Goal: Task Accomplishment & Management: Manage account settings

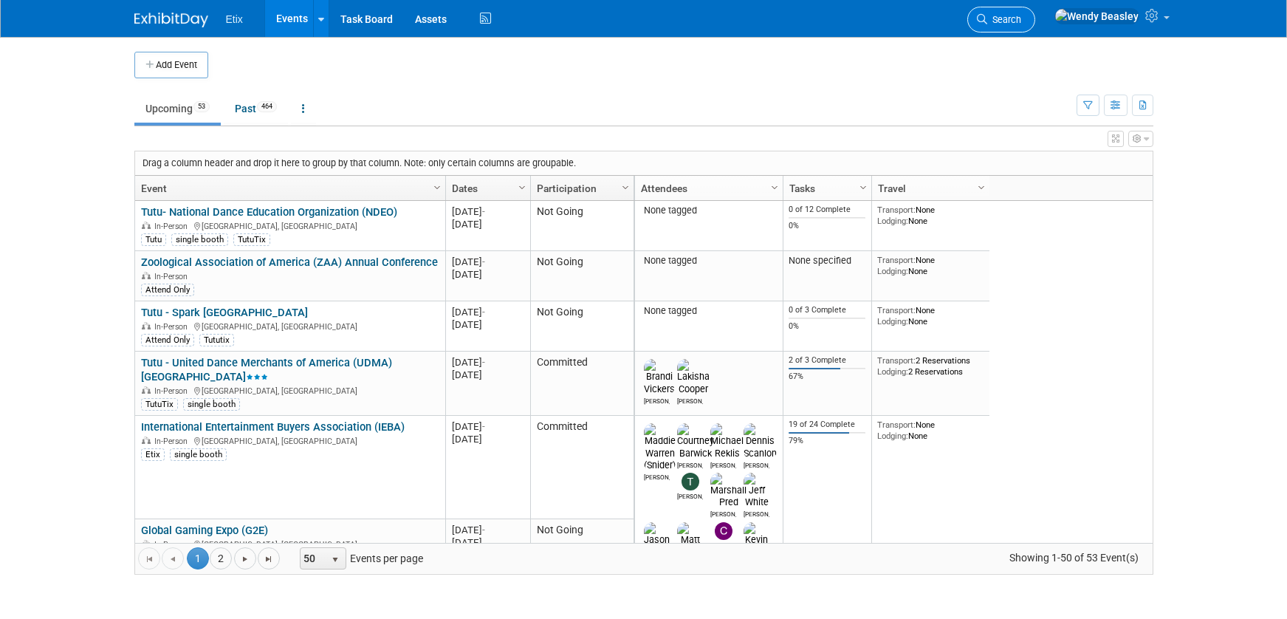
click at [1021, 23] on span "Search" at bounding box center [1004, 19] width 34 height 11
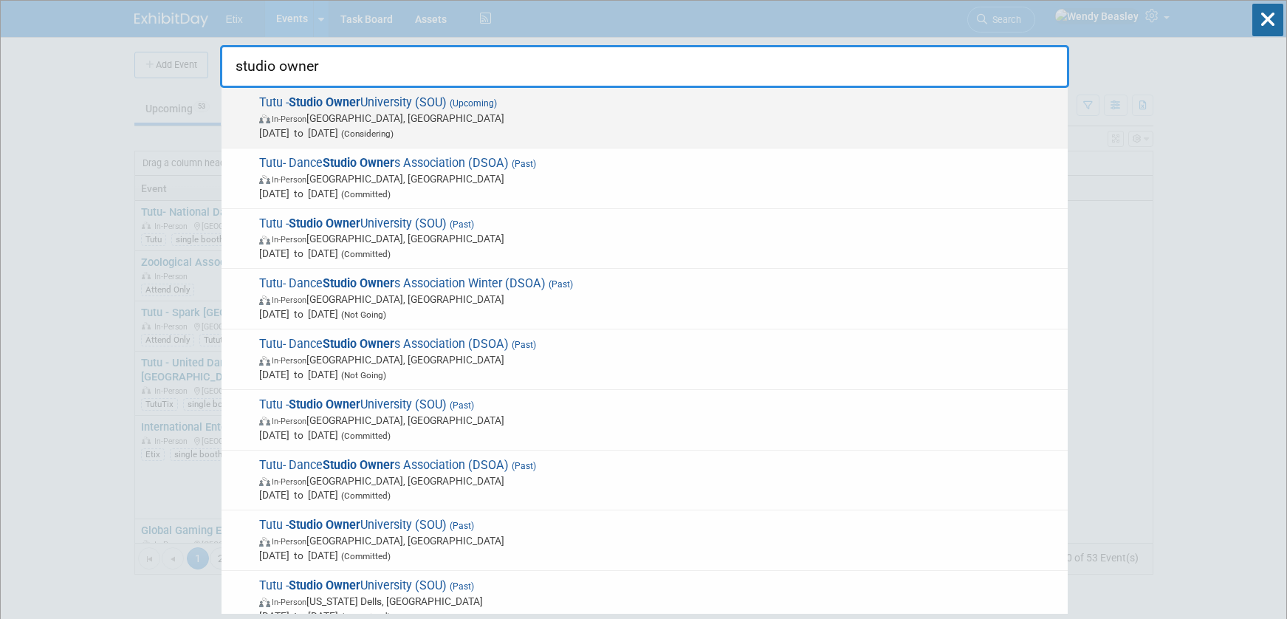
type input "studio owner"
click at [399, 102] on span "Tutu - Studio Owner University (SOU) (Upcoming) In-Person Chula Vista, CA Jan 2…" at bounding box center [658, 117] width 806 height 45
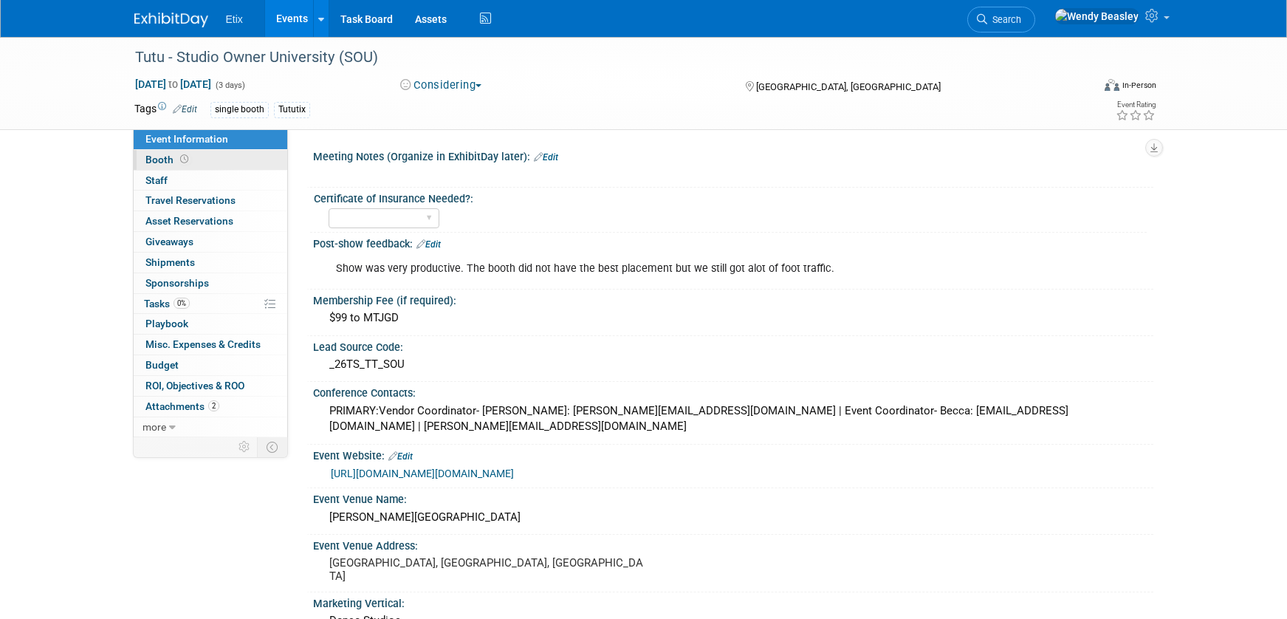
click at [162, 159] on span "Booth" at bounding box center [168, 160] width 46 height 12
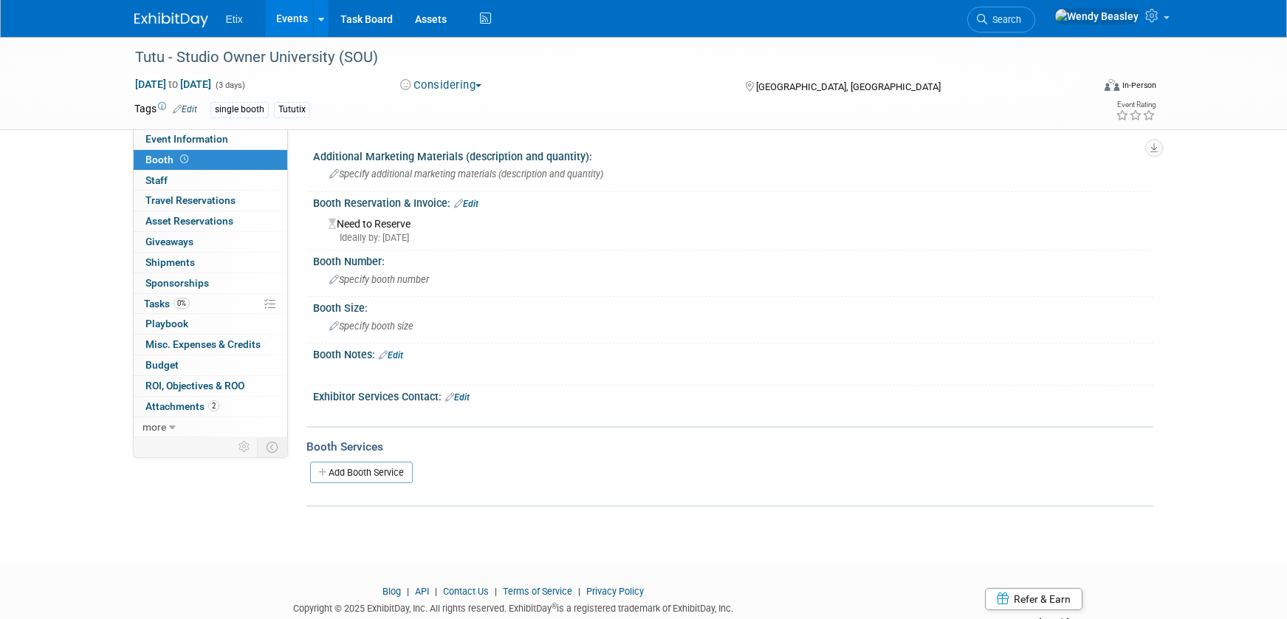
click at [402, 360] on link "Edit" at bounding box center [391, 355] width 24 height 10
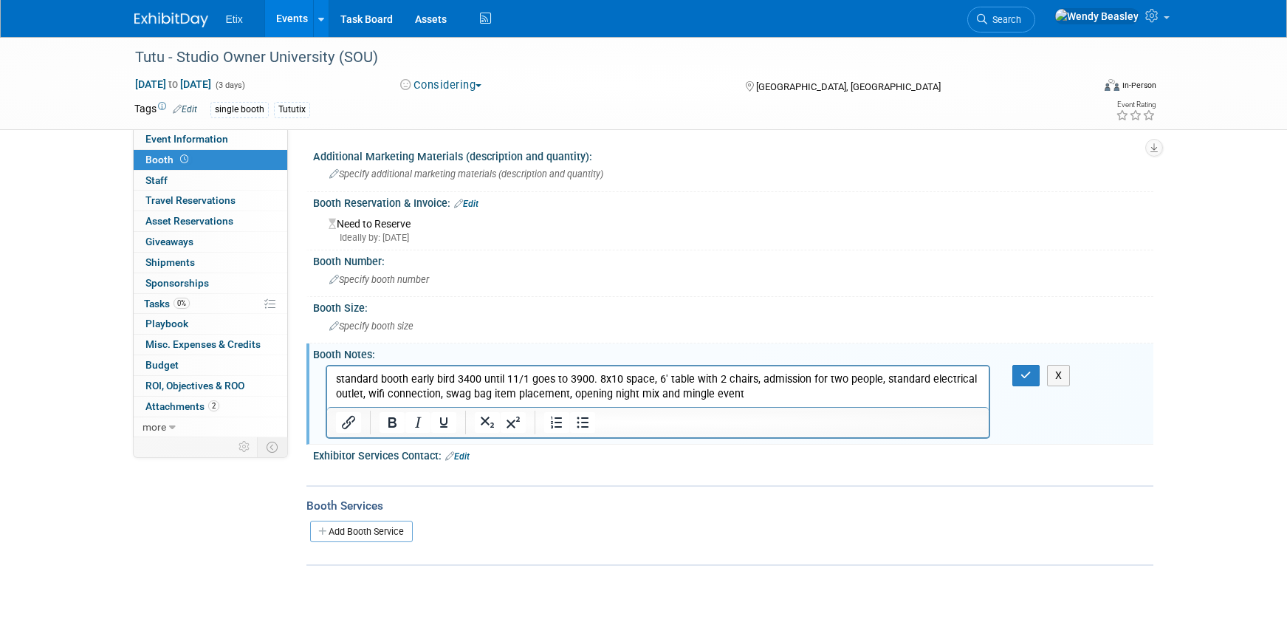
click at [753, 397] on p "standard booth early bird 3400 until 11/1 goes to 3900. 8x10 space, 6' table wi…" at bounding box center [657, 386] width 645 height 30
click at [455, 379] on p "standard booth early bird 3400 until 11/1 goes to 3900. 8x10 space, 6' table wi…" at bounding box center [657, 386] width 645 height 30
click at [573, 375] on p "standard booth early bird $3400 until 11/1 goes to 3900. 8x10 space, 6' table w…" at bounding box center [657, 386] width 645 height 30
click at [613, 375] on p "standard booth early bird $3400 until 11/1 goes to $3900. 8x10 space, 6' table …" at bounding box center [657, 386] width 645 height 30
click at [1032, 377] on button "button" at bounding box center [1025, 375] width 27 height 21
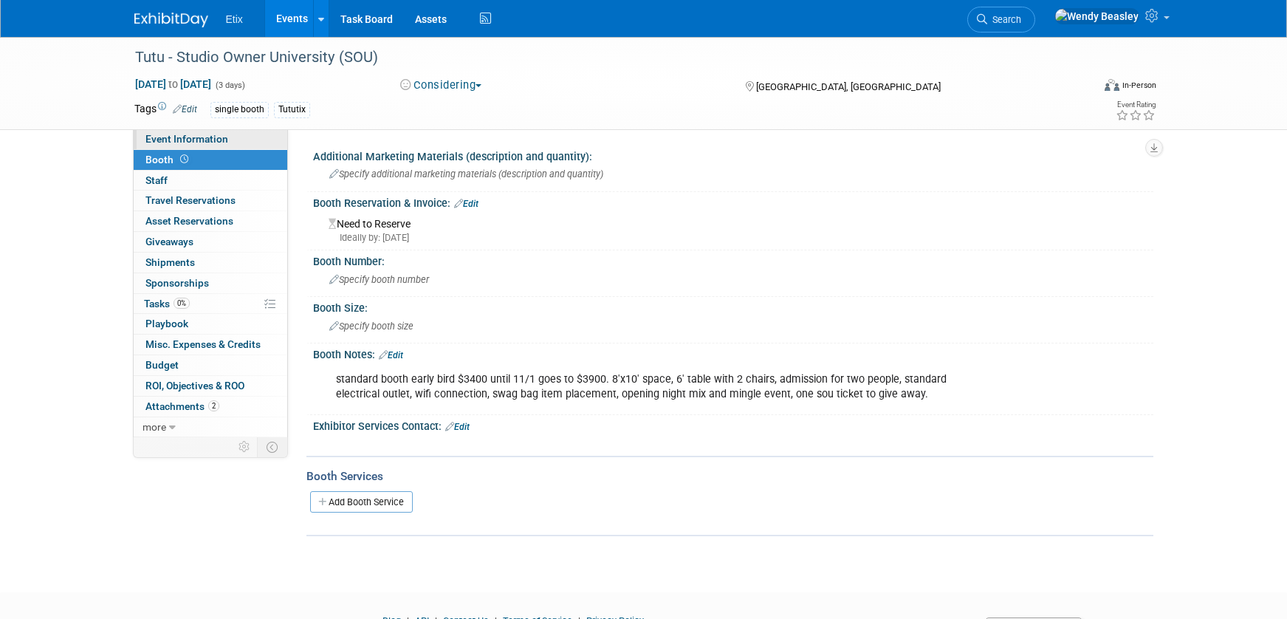
click at [219, 140] on span "Event Information" at bounding box center [186, 139] width 83 height 12
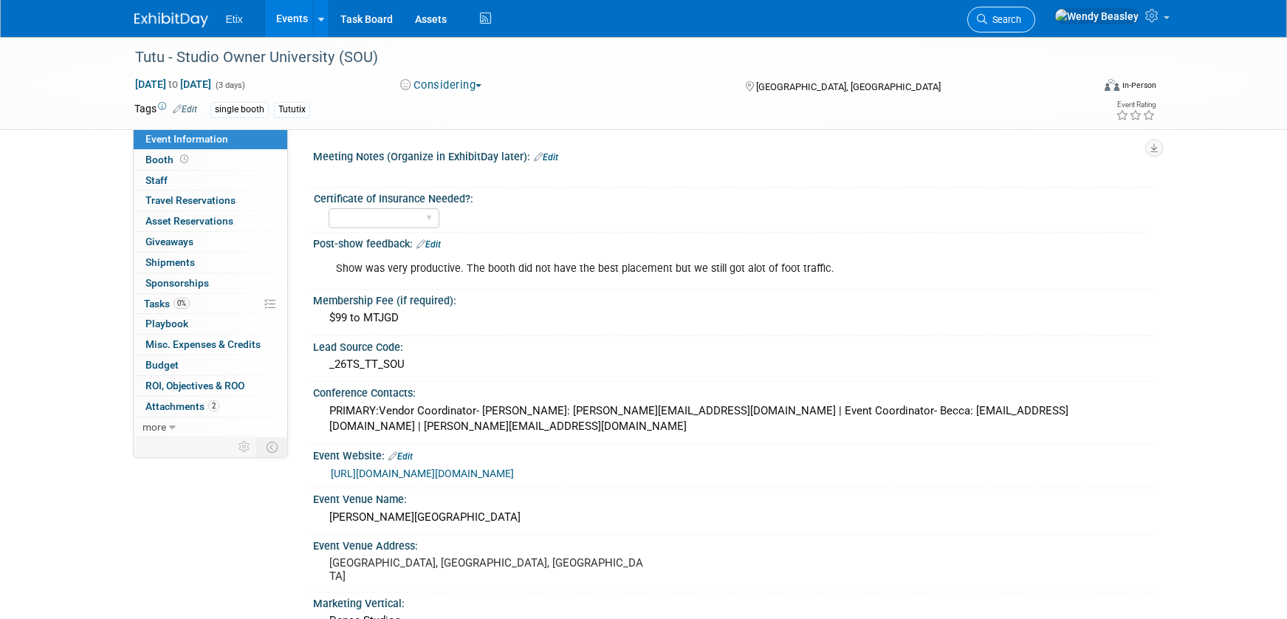
click at [1021, 22] on span "Search" at bounding box center [1004, 19] width 34 height 11
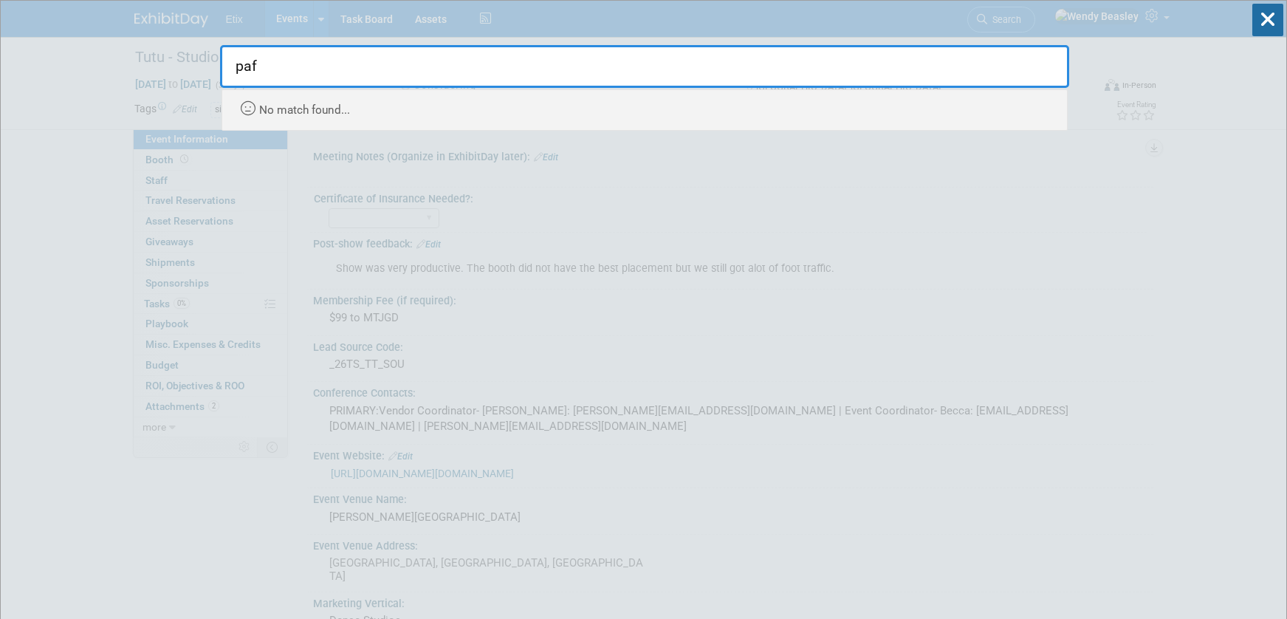
type input "paf"
drag, startPoint x: 1049, startPoint y: 22, endPoint x: 1057, endPoint y: 22, distance: 8.1
click at [1049, 22] on div "paf Recently Viewed Events: Tutu - Studio Owner University (SOU) In-Person Chul…" at bounding box center [644, 66] width 849 height 130
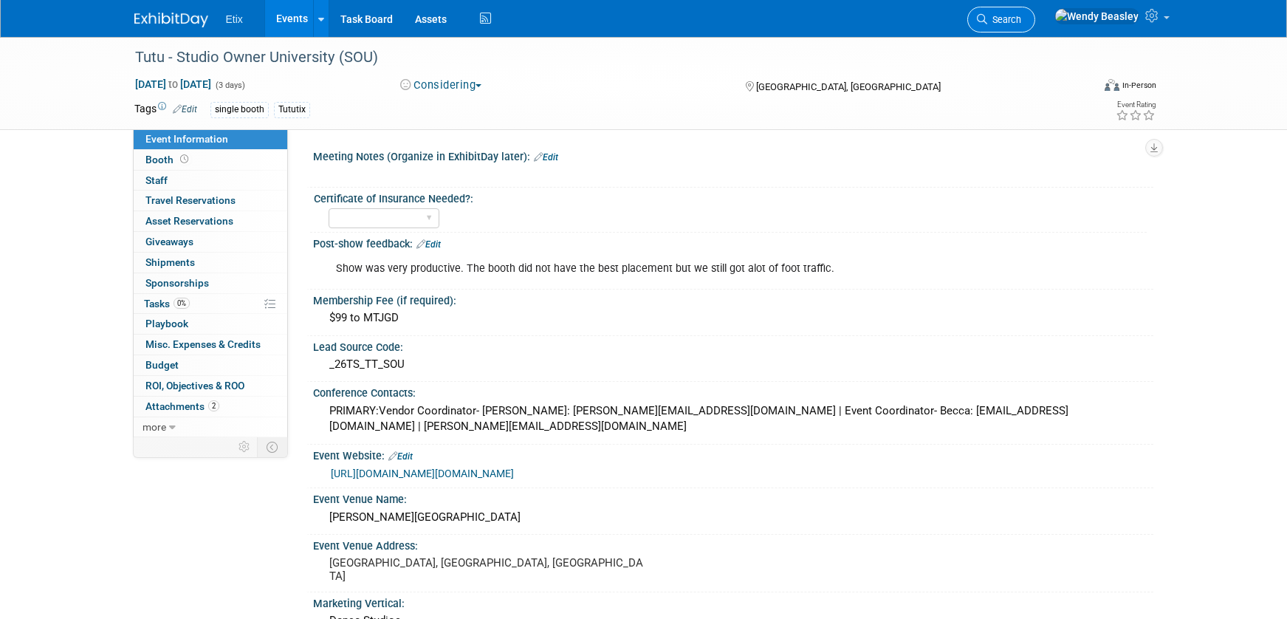
click at [1021, 21] on span "Search" at bounding box center [1004, 19] width 34 height 11
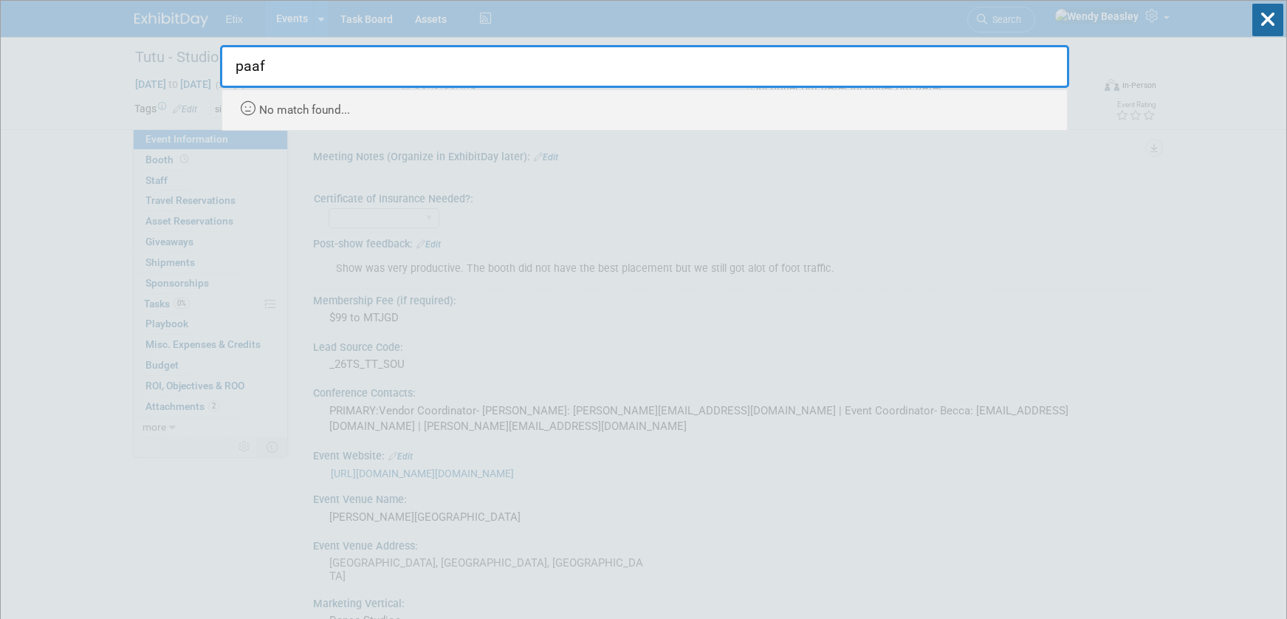
drag, startPoint x: 1052, startPoint y: 27, endPoint x: 1051, endPoint y: 16, distance: 11.2
click at [1052, 27] on div "paaf Recently Viewed Events: Tutu - Studio Owner University (SOU) In-Person Chu…" at bounding box center [644, 66] width 849 height 130
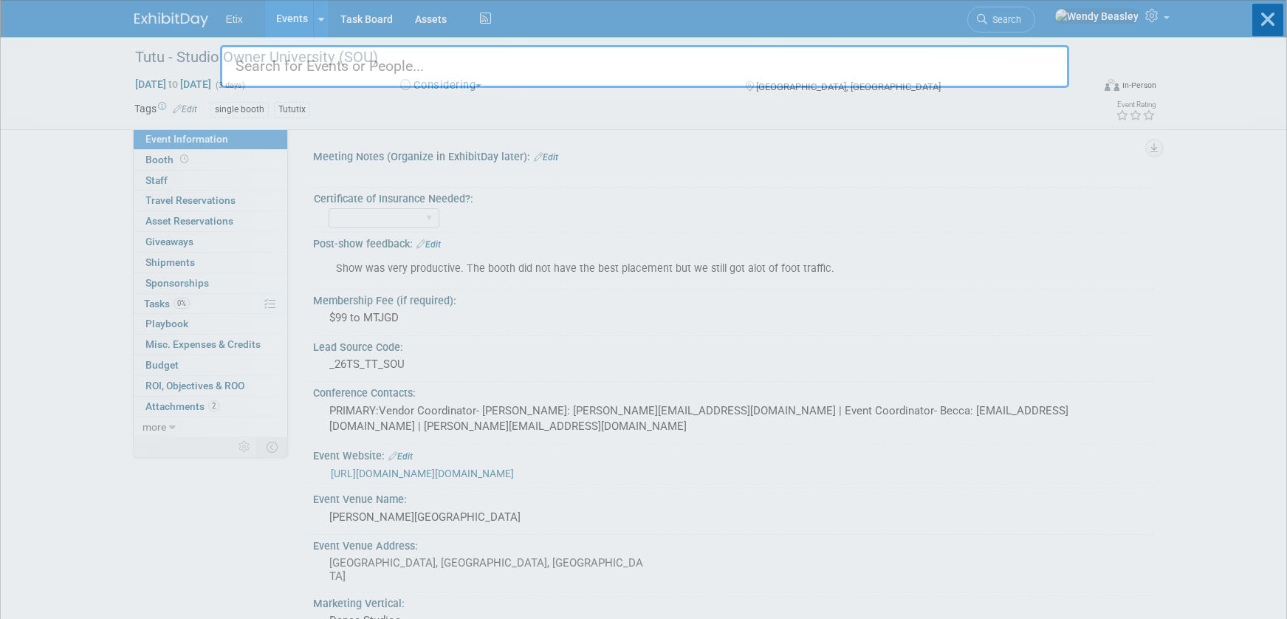
click at [1051, 16] on div "Recently Viewed Events: Tutu - Studio Owner University (SOU) In-Person Chula Vi…" at bounding box center [644, 44] width 849 height 87
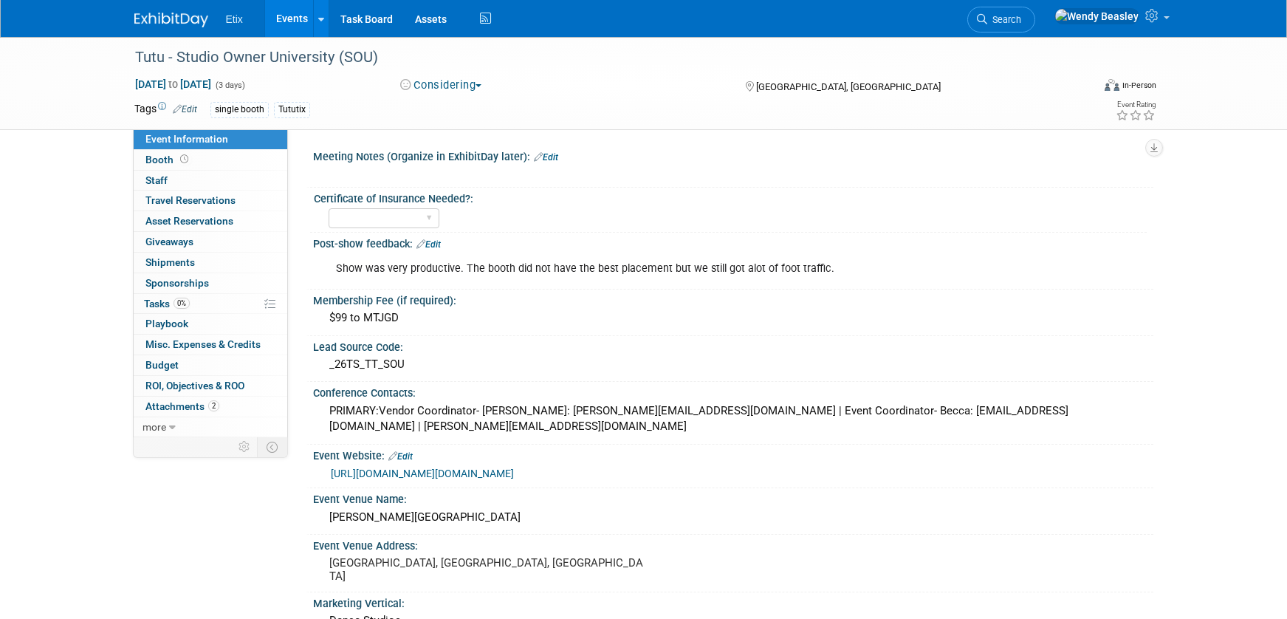
click at [1021, 16] on span "Search" at bounding box center [1004, 19] width 34 height 11
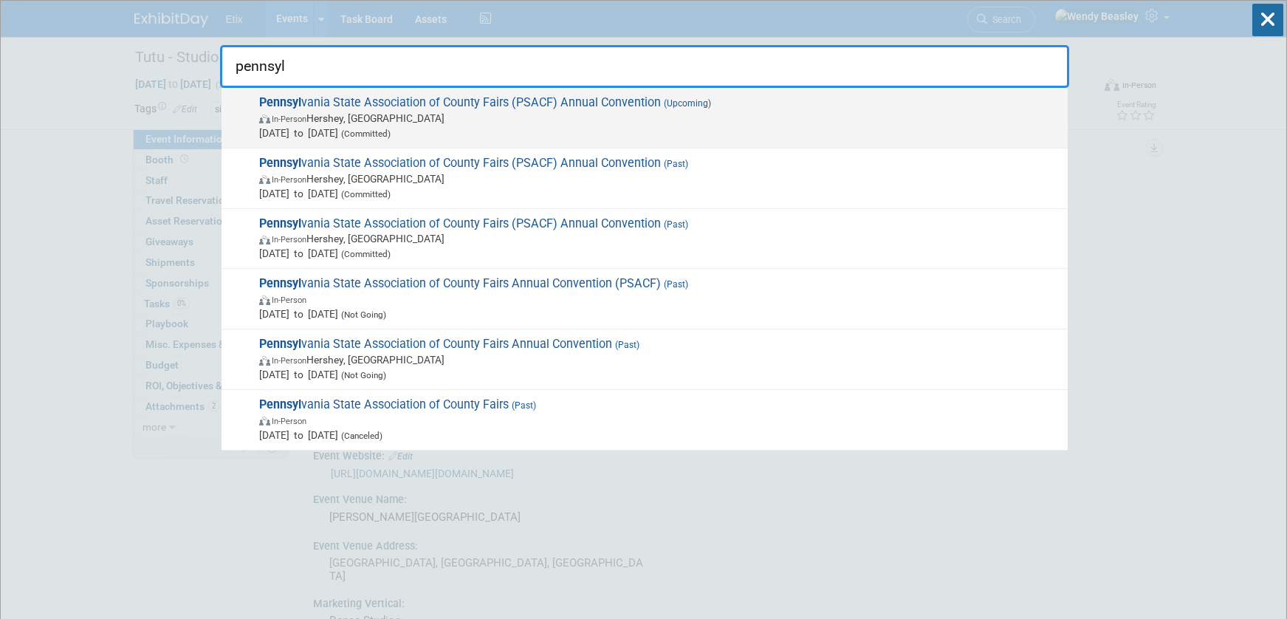
type input "pennsyl"
click at [573, 100] on span "Pennsyl vania State Association of County Fairs (PSACF) Annual Convention (Upco…" at bounding box center [658, 117] width 806 height 45
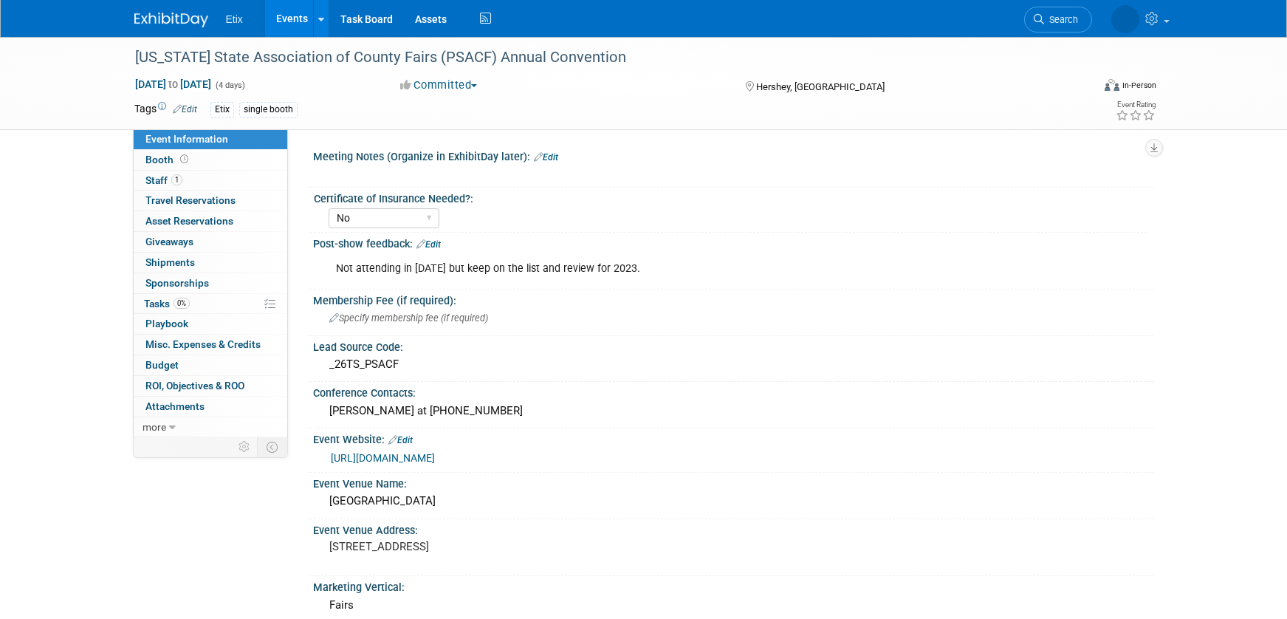
select select "No"
click at [165, 298] on span "Tasks 0%" at bounding box center [167, 304] width 46 height 12
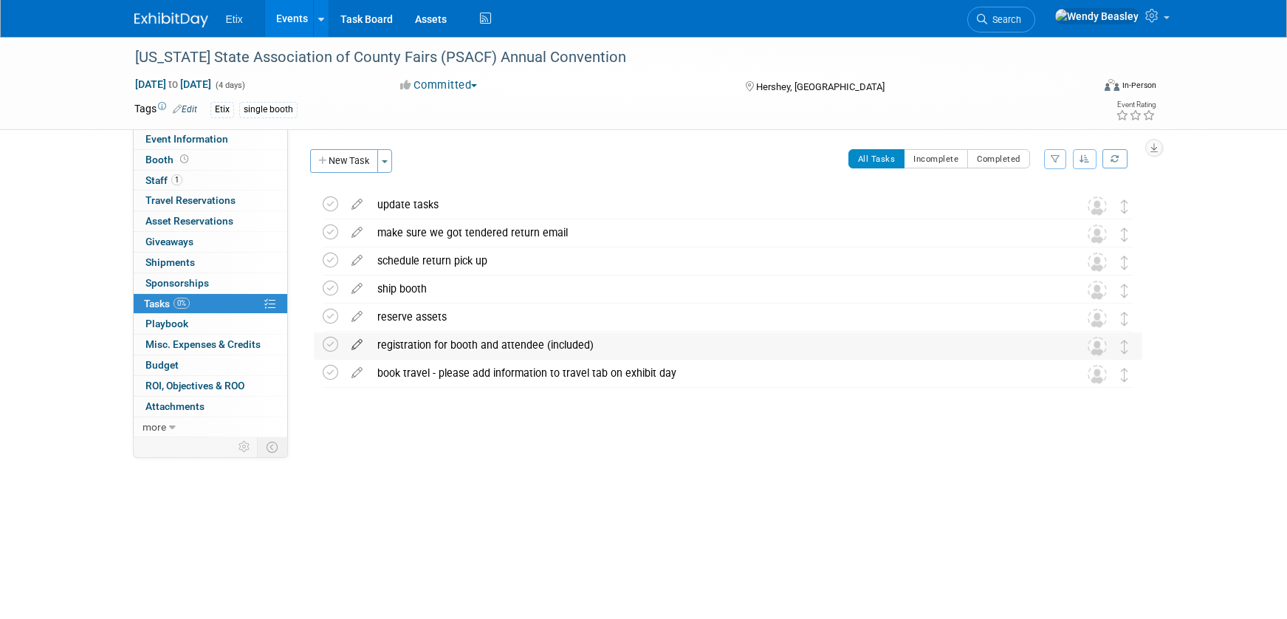
click at [352, 342] on icon at bounding box center [357, 341] width 26 height 18
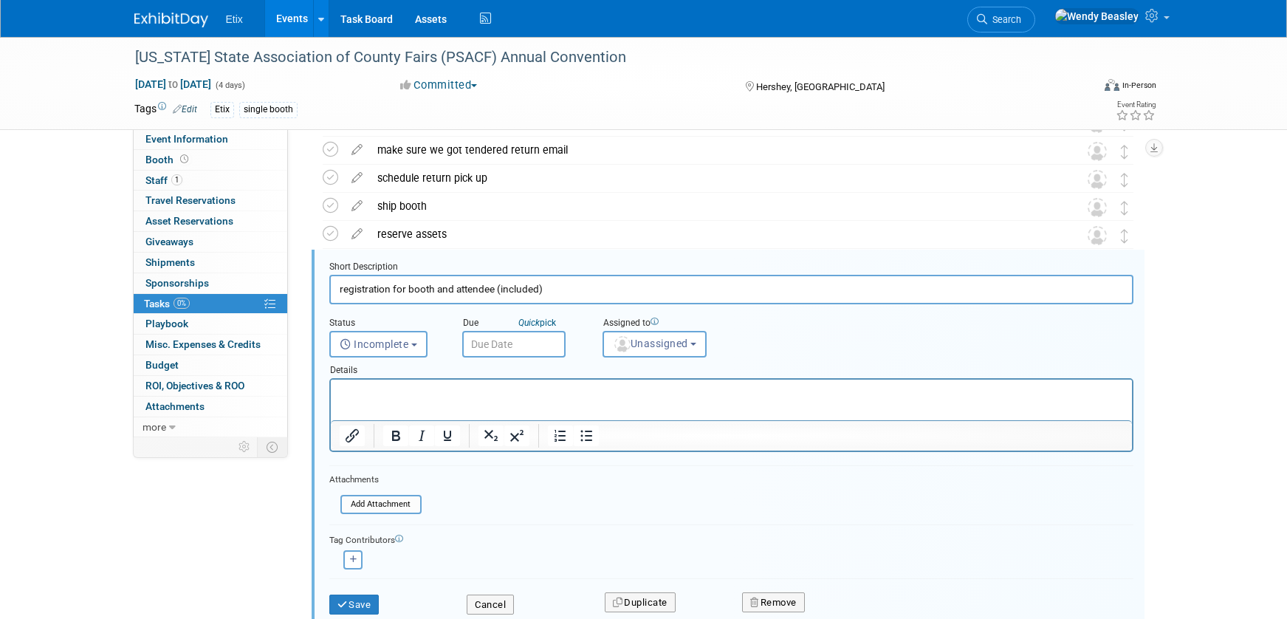
scroll to position [116, 0]
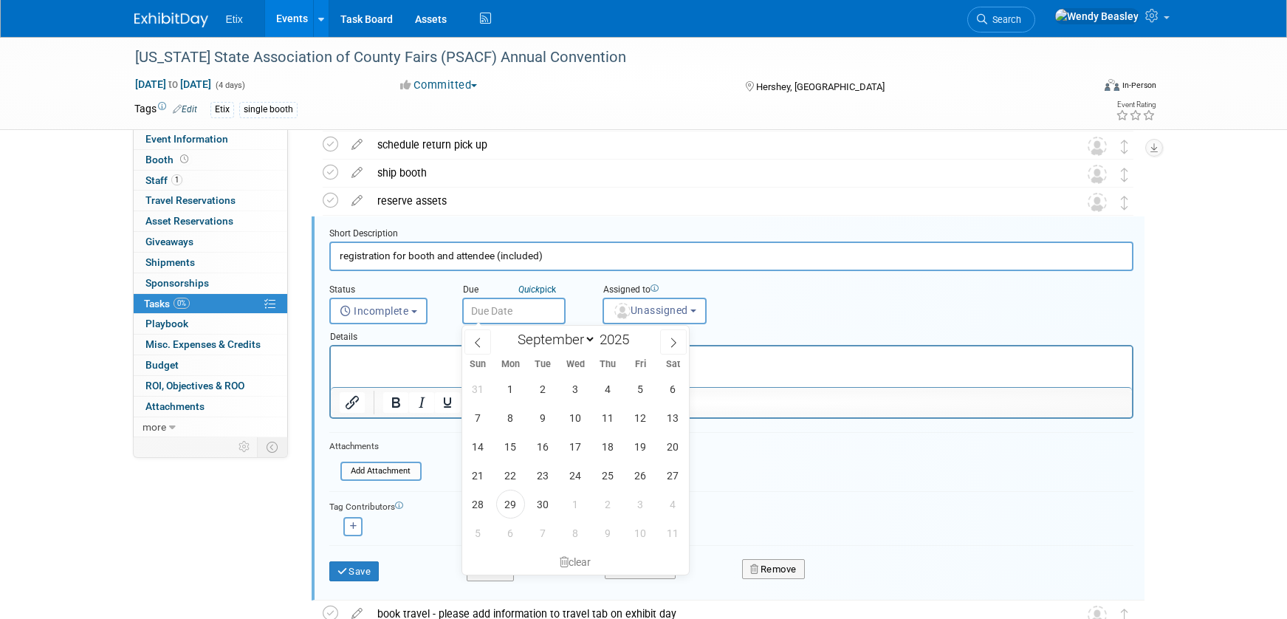
click at [536, 306] on input "text" at bounding box center [513, 311] width 103 height 27
click at [671, 334] on span at bounding box center [673, 341] width 27 height 25
click at [672, 334] on span at bounding box center [673, 341] width 27 height 25
click at [673, 334] on span at bounding box center [673, 341] width 27 height 25
select select "11"
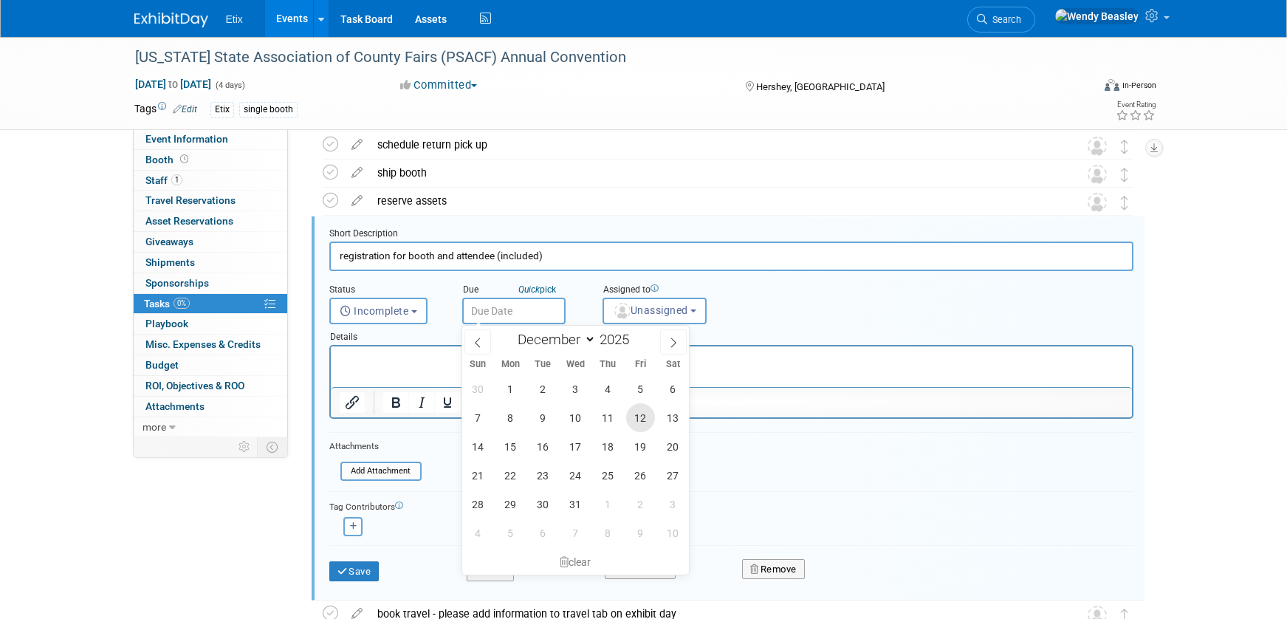
click at [641, 418] on span "12" at bounding box center [640, 417] width 29 height 29
type input "Dec 12, 2025"
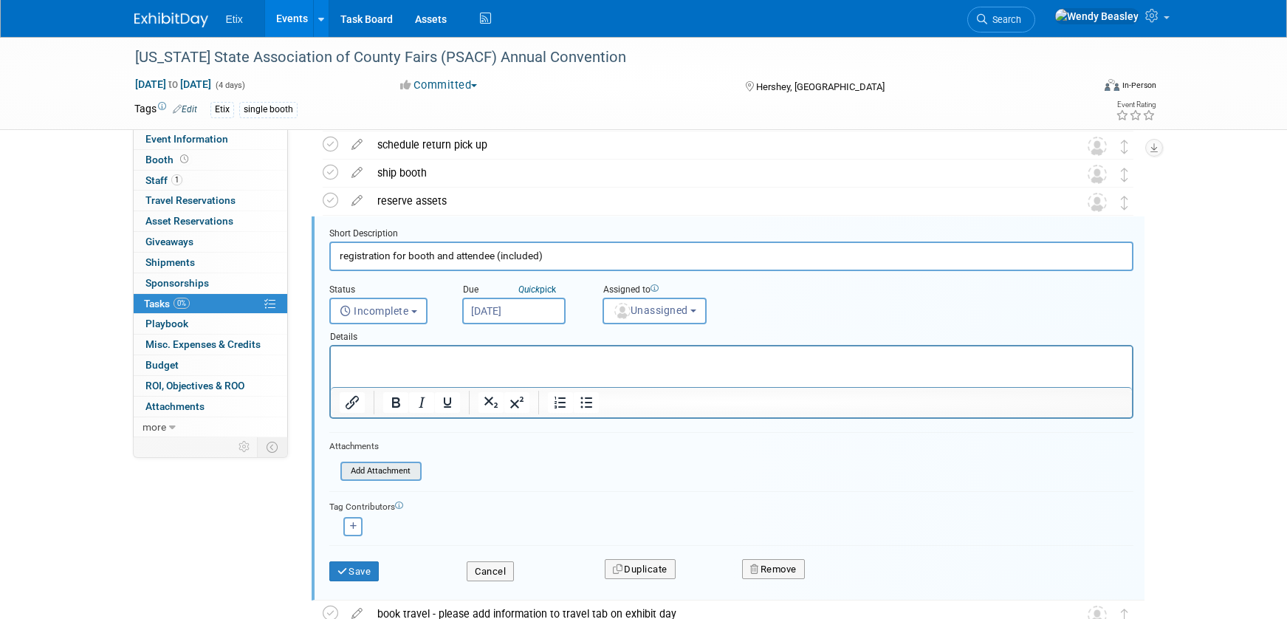
click at [397, 474] on input "file" at bounding box center [345, 471] width 151 height 16
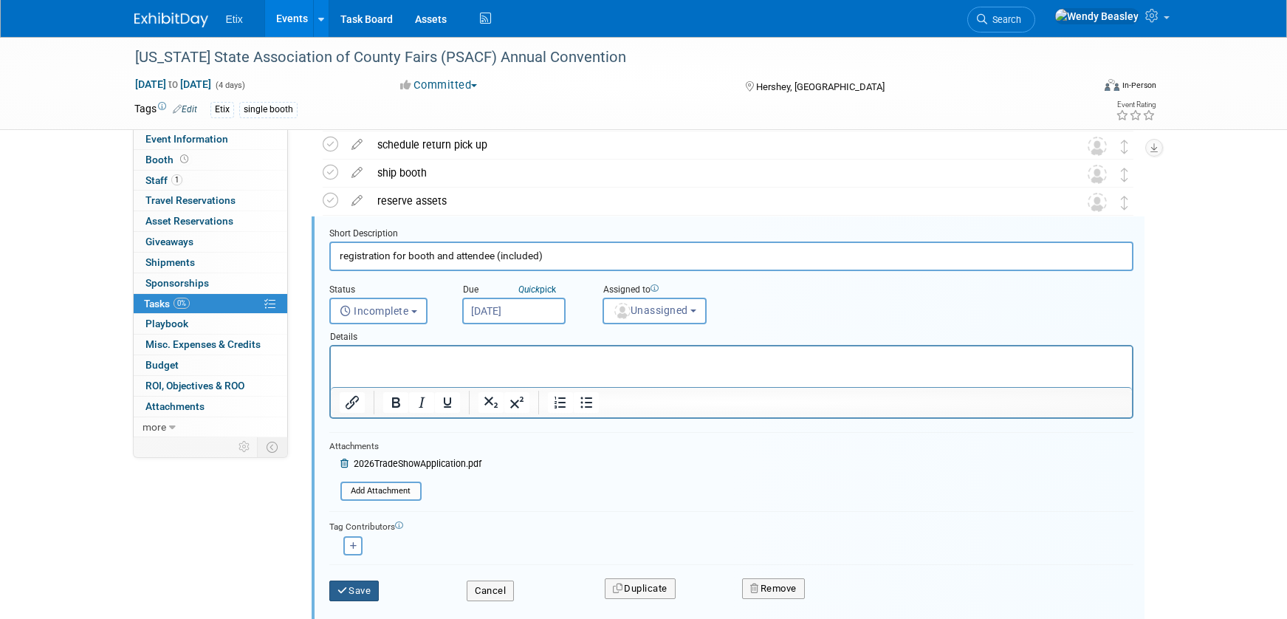
click at [360, 585] on button "Save" at bounding box center [354, 590] width 50 height 21
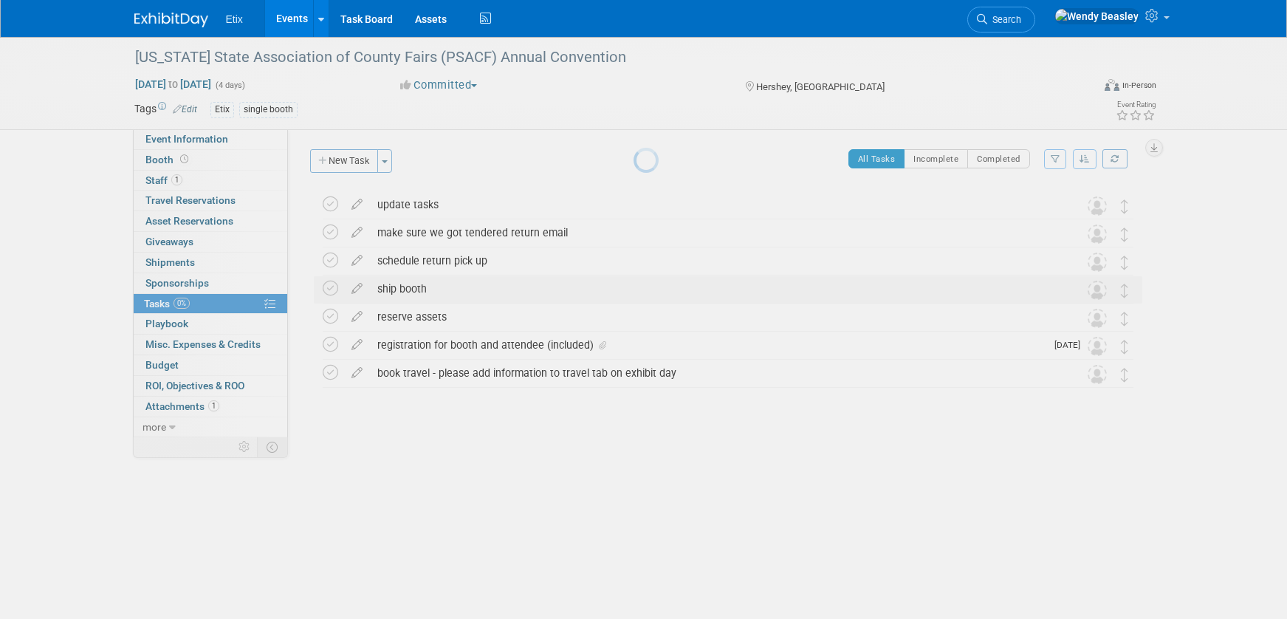
scroll to position [0, 0]
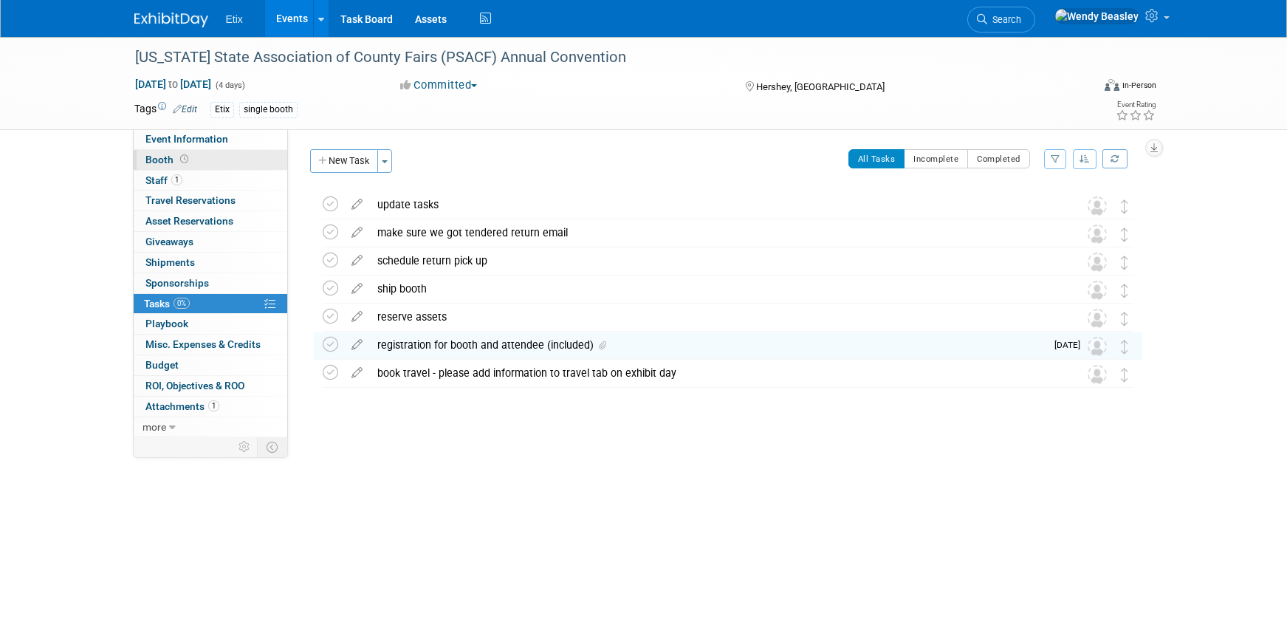
click at [176, 154] on span "Booth" at bounding box center [168, 160] width 46 height 12
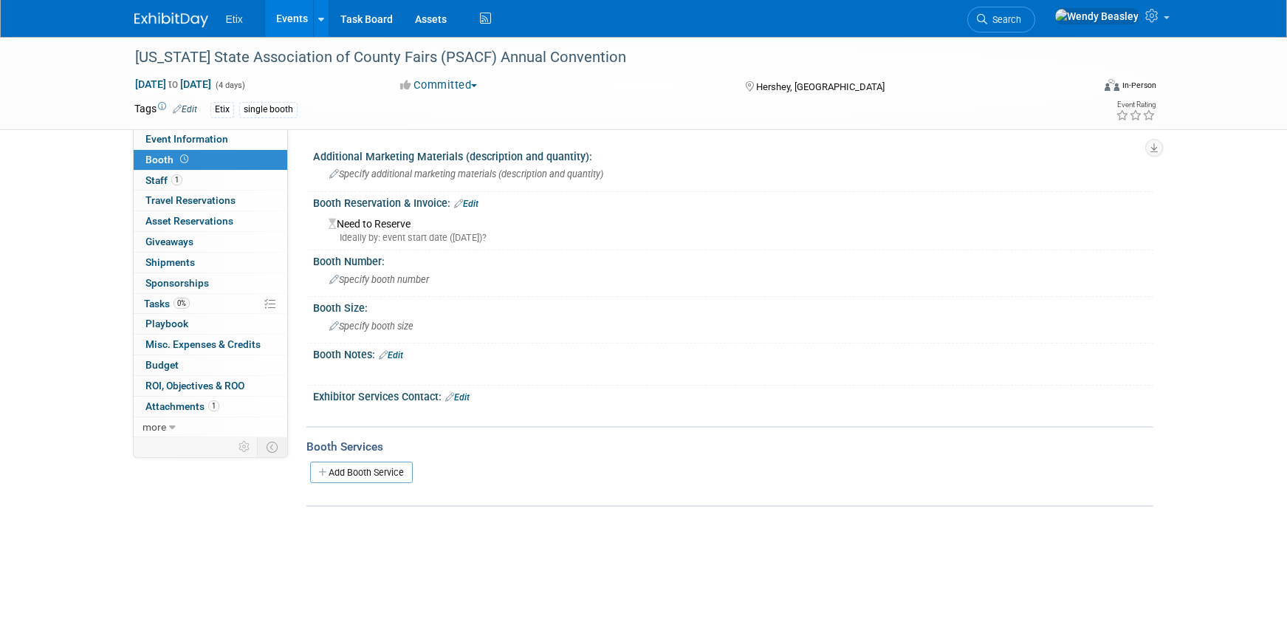
click at [470, 201] on link "Edit" at bounding box center [466, 204] width 24 height 10
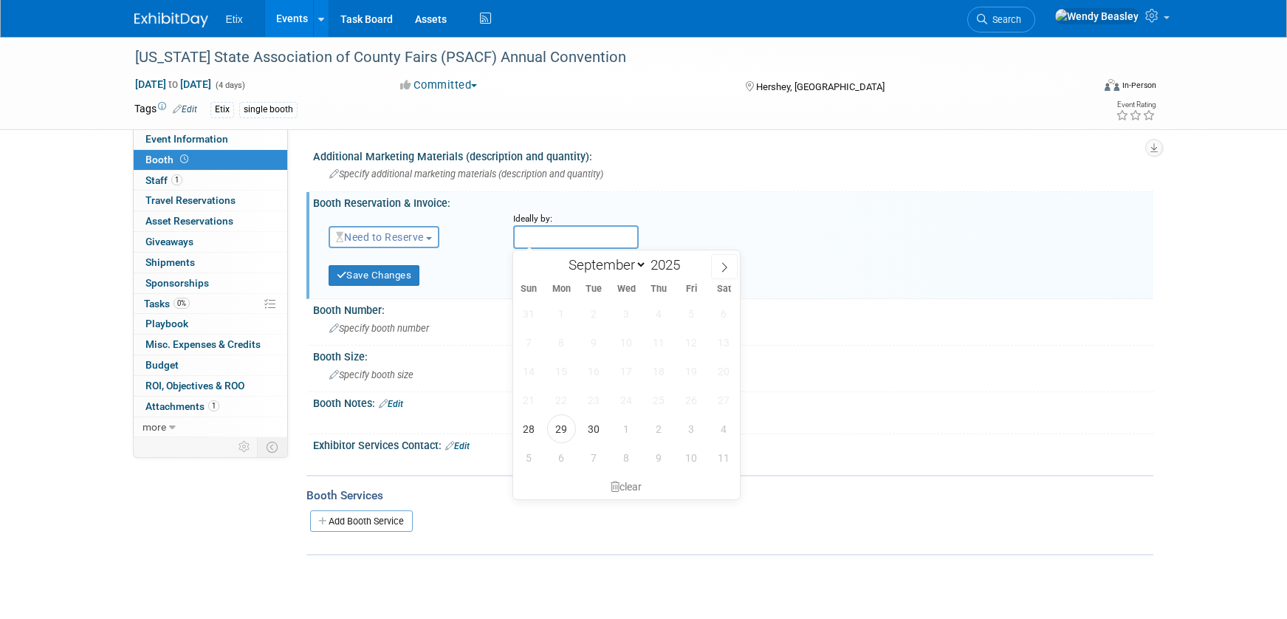
click at [536, 235] on input "text" at bounding box center [576, 237] width 126 height 24
click at [711, 270] on span at bounding box center [724, 266] width 27 height 25
click at [722, 267] on icon at bounding box center [724, 267] width 10 height 10
click at [723, 267] on icon at bounding box center [724, 267] width 10 height 10
select select "11"
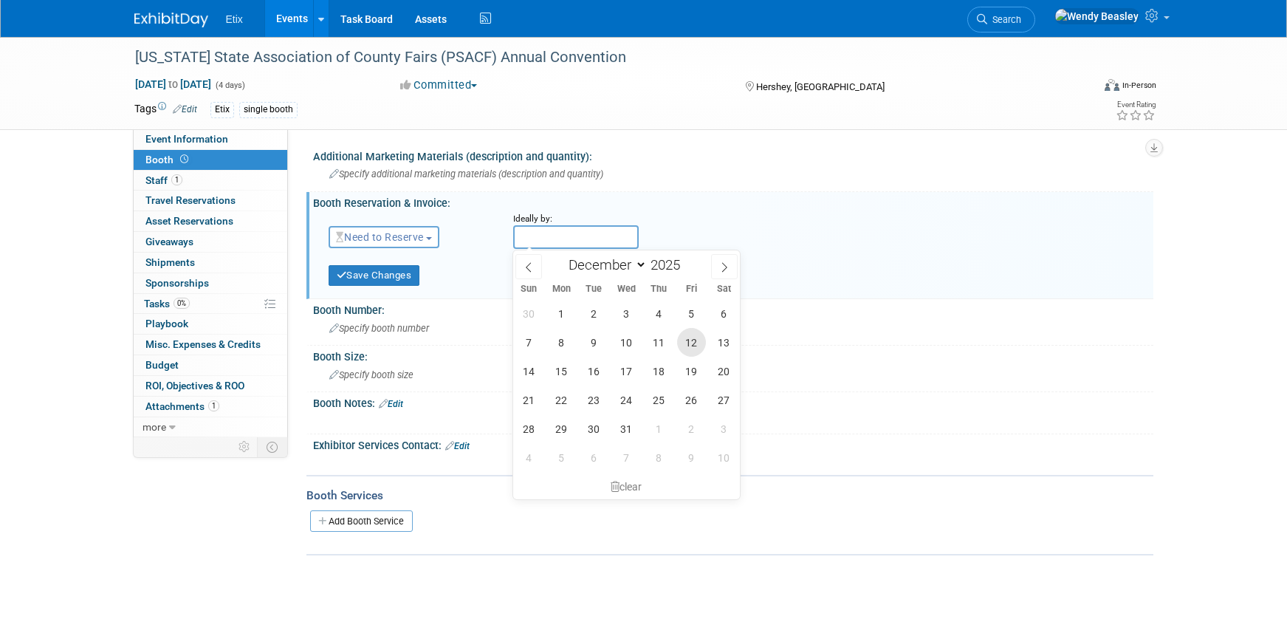
click at [695, 339] on span "12" at bounding box center [691, 342] width 29 height 29
type input "[DATE]"
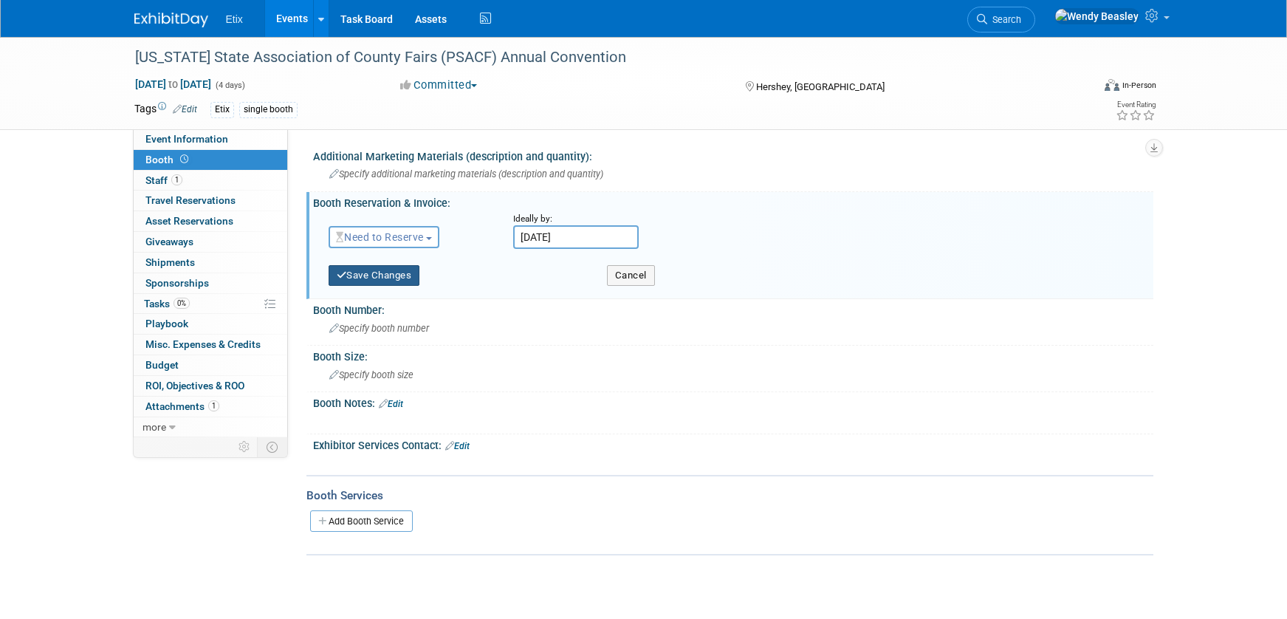
click at [397, 270] on button "Save Changes" at bounding box center [375, 275] width 92 height 21
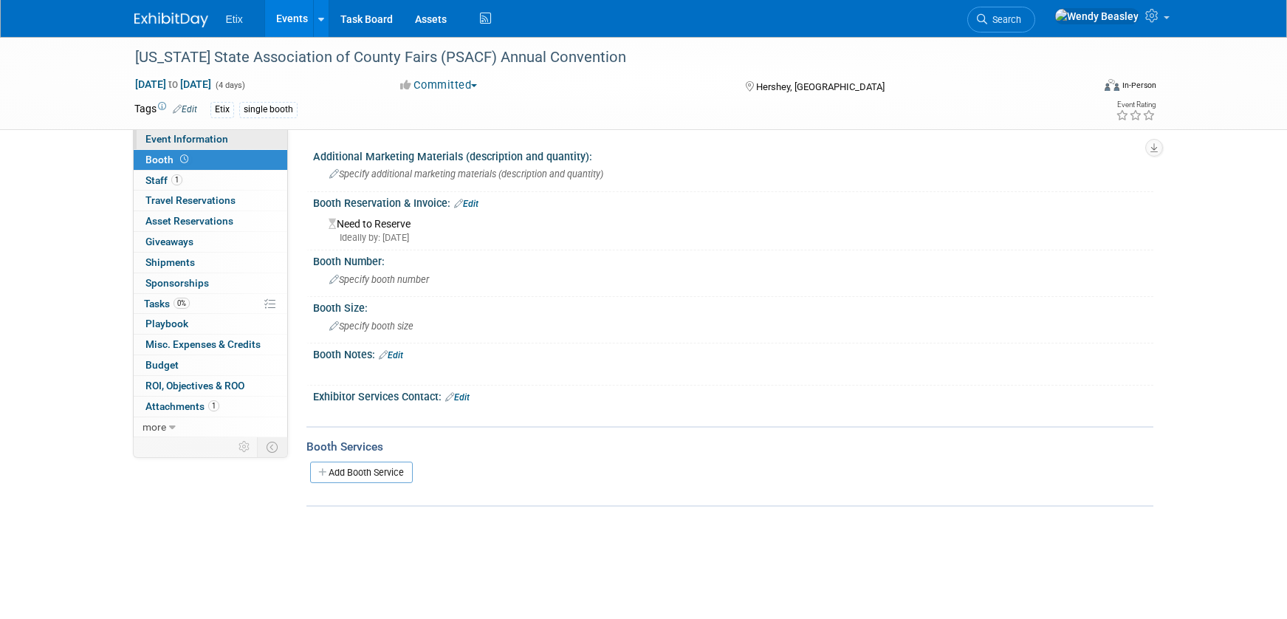
click at [169, 137] on span "Event Information" at bounding box center [186, 139] width 83 height 12
select select "No"
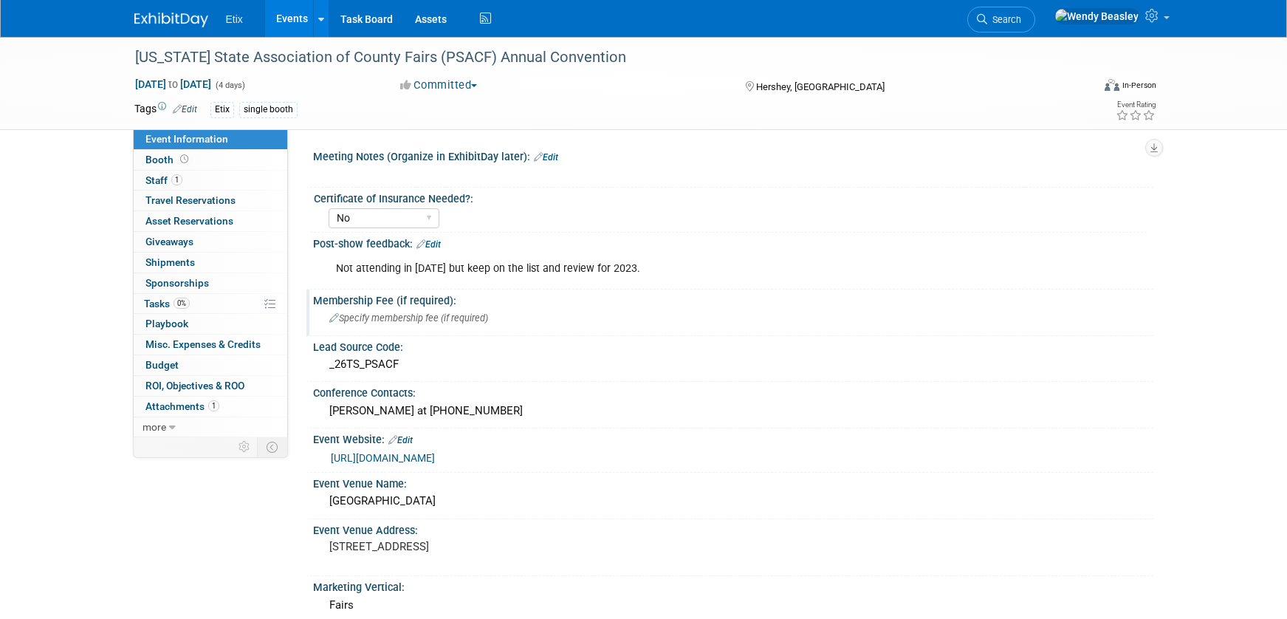
click at [388, 315] on span "Specify membership fee (if required)" at bounding box center [408, 317] width 159 height 11
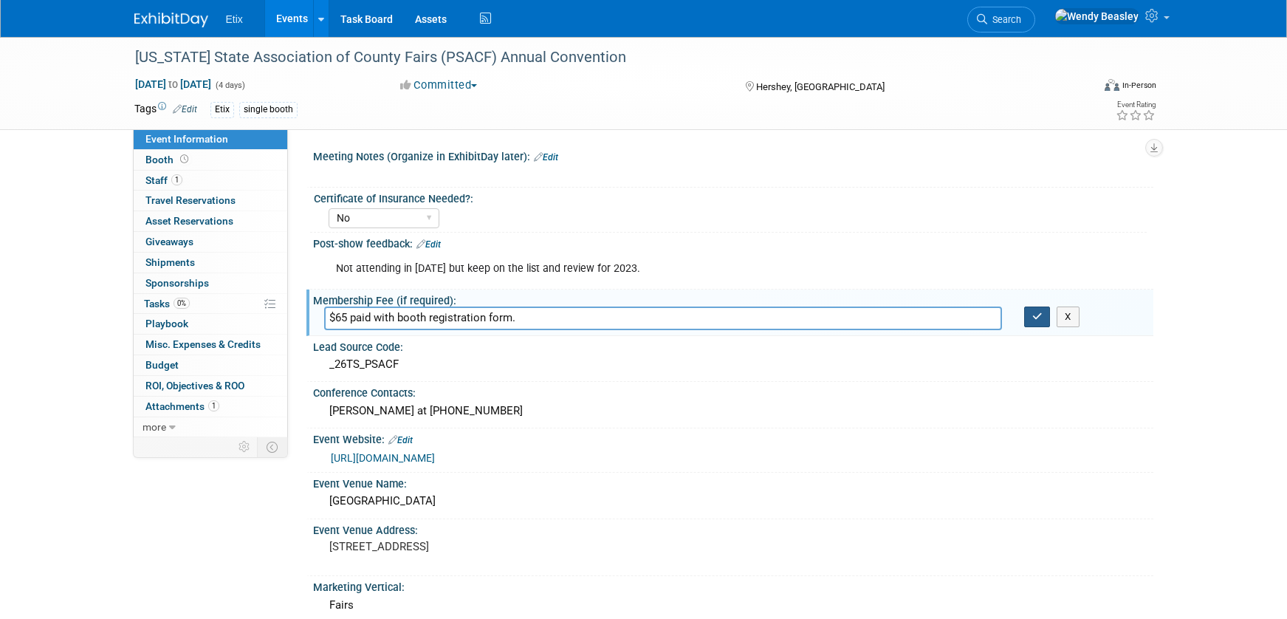
type input "$65 paid with booth registration form."
click at [1043, 320] on button "button" at bounding box center [1037, 316] width 27 height 21
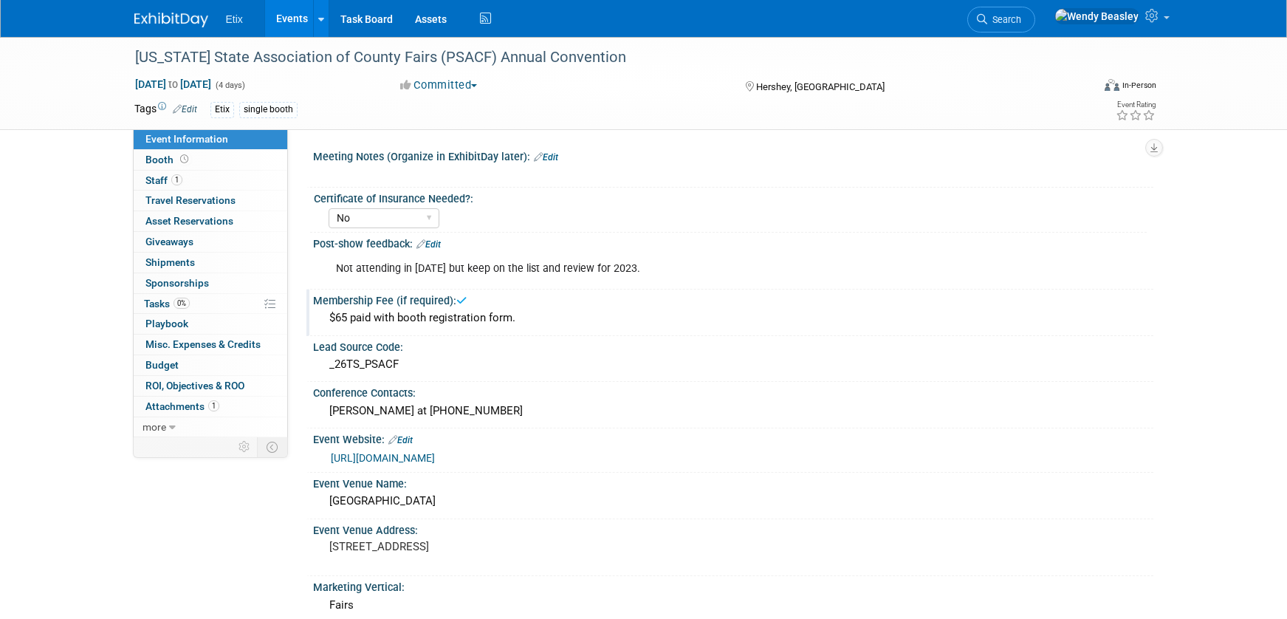
click at [429, 241] on link "Edit" at bounding box center [428, 244] width 24 height 10
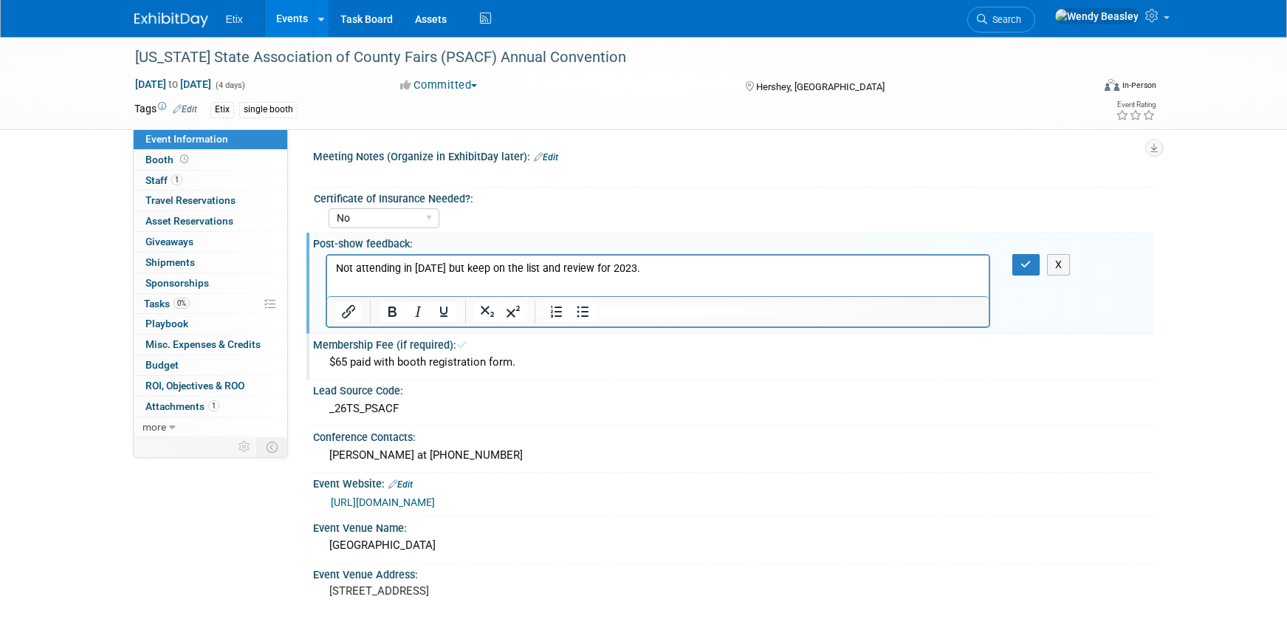
click at [602, 262] on p "Not attending in 2022 but keep on the list and review for 2023." at bounding box center [657, 268] width 645 height 15
click at [1020, 263] on button "button" at bounding box center [1025, 264] width 27 height 21
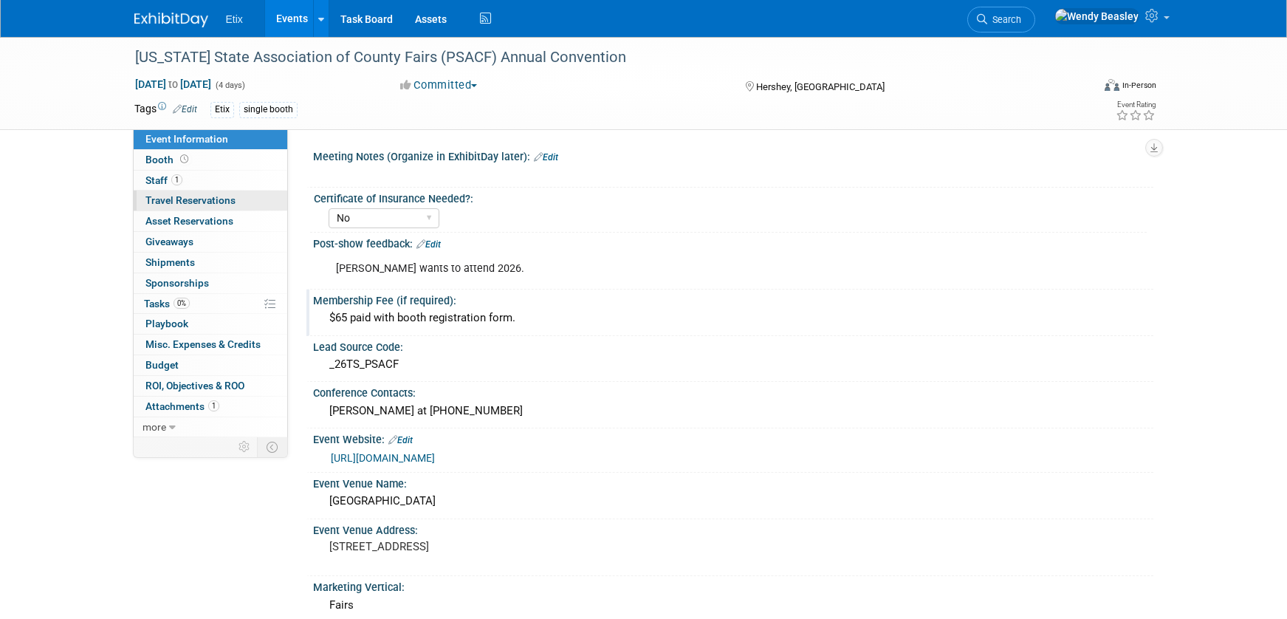
click at [167, 195] on span "Travel Reservations 0" at bounding box center [190, 200] width 90 height 12
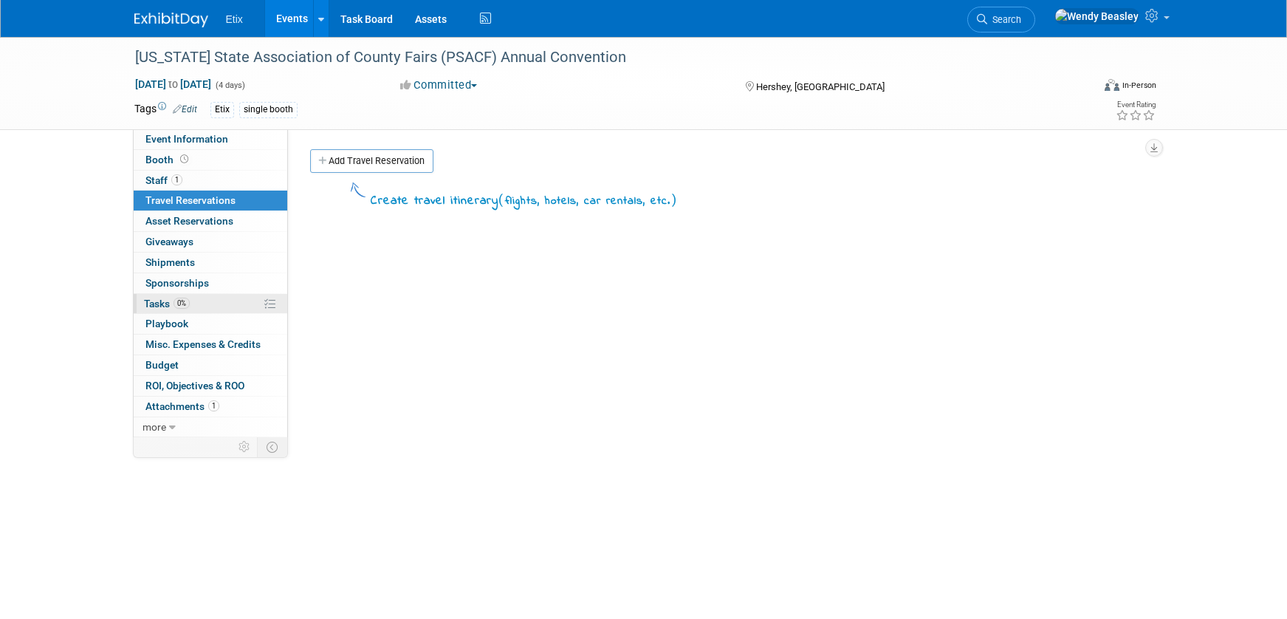
click at [162, 302] on span "Tasks 0%" at bounding box center [167, 304] width 46 height 12
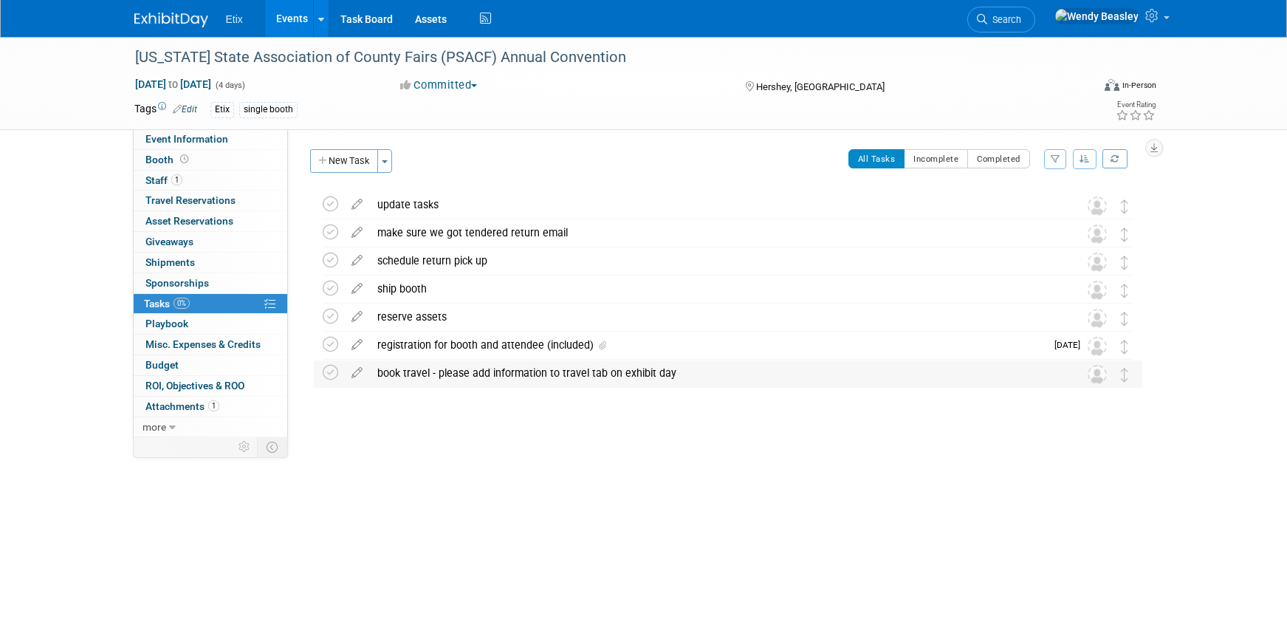
click at [491, 366] on div "book travel - please add information to travel tab on exhibit day" at bounding box center [714, 372] width 688 height 25
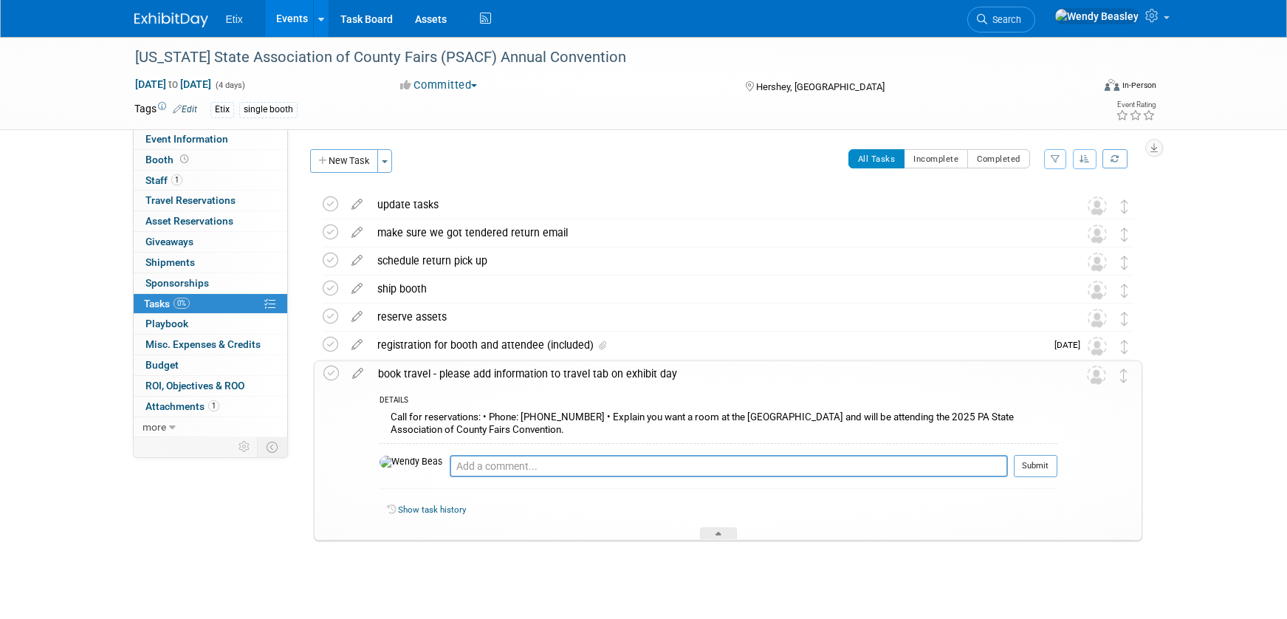
click at [489, 428] on div "Call for reservations: • Phone: 1-855-729-3108 • Explain you want a room at the…" at bounding box center [719, 425] width 678 height 35
click at [358, 373] on icon at bounding box center [358, 370] width 26 height 18
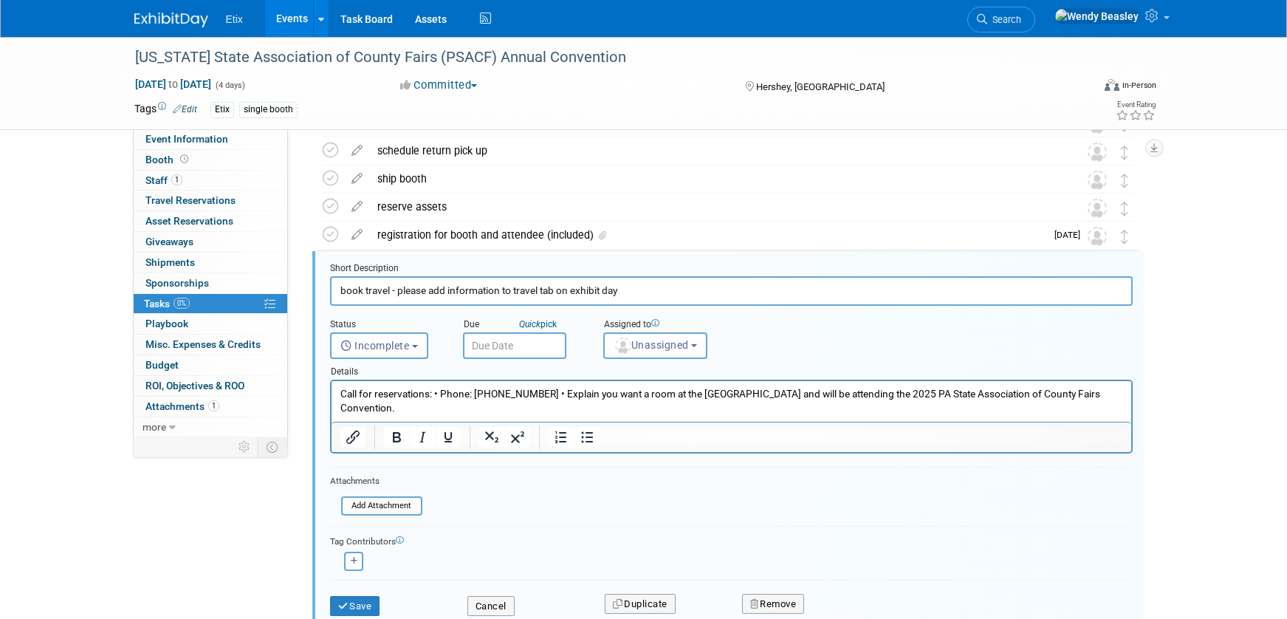
scroll to position [145, 0]
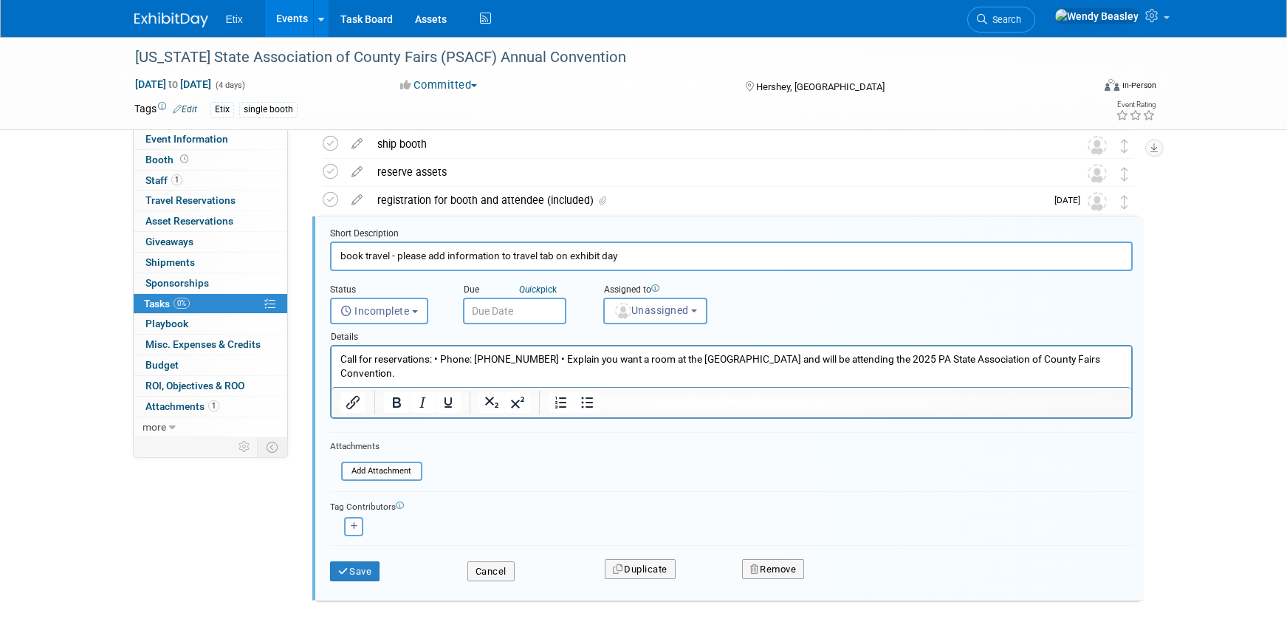
click at [478, 358] on p "Call for reservations: • Phone: 1-855-729-3108 • Explain you want a room at the…" at bounding box center [731, 366] width 783 height 28
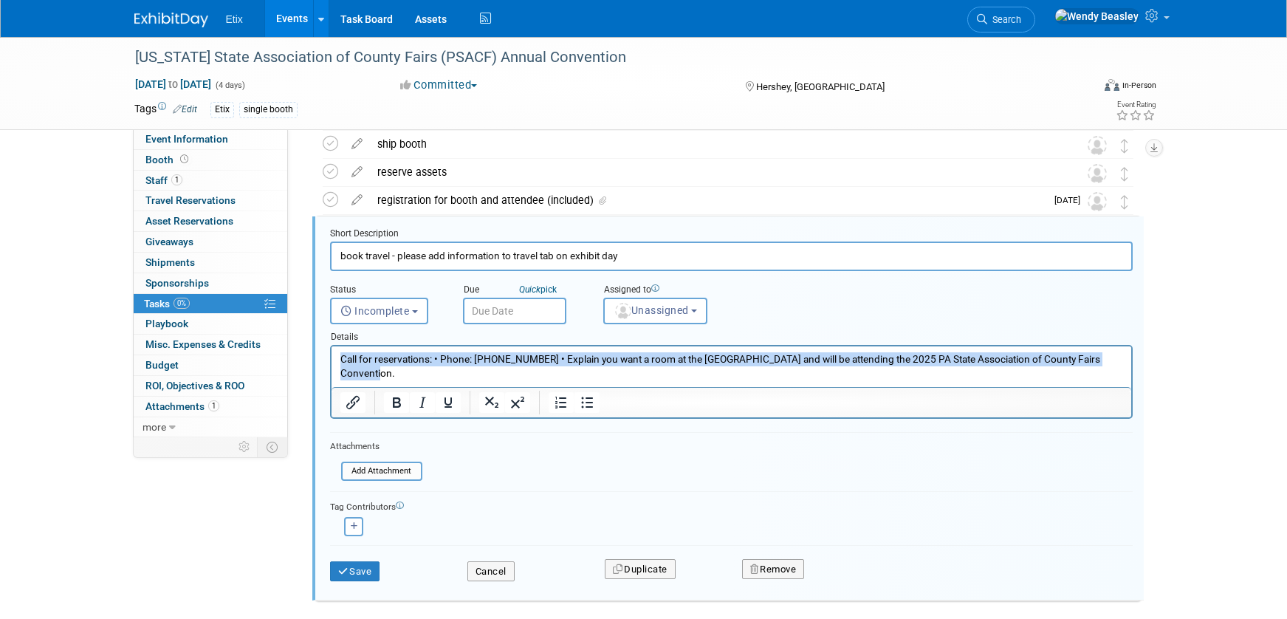
click at [478, 358] on p "Call for reservations: • Phone: 1-855-729-3108 • Explain you want a room at the…" at bounding box center [731, 366] width 783 height 28
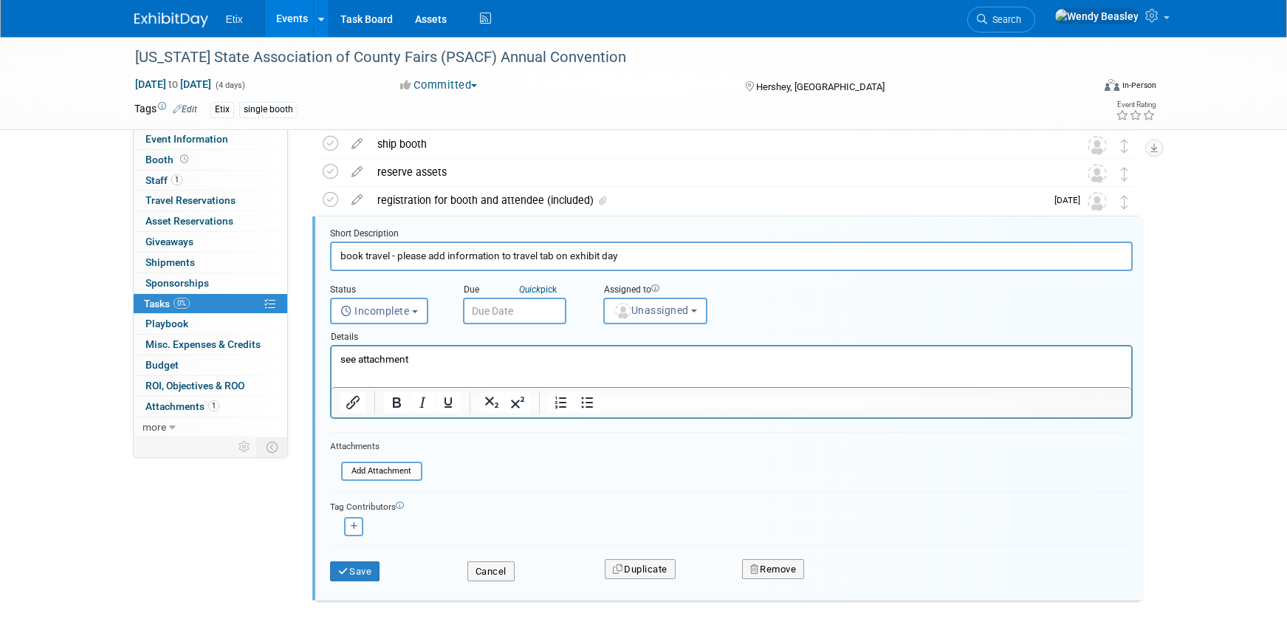
click at [381, 357] on p "see attachment" at bounding box center [731, 359] width 783 height 14
click at [382, 356] on p "see attachment" at bounding box center [731, 359] width 783 height 14
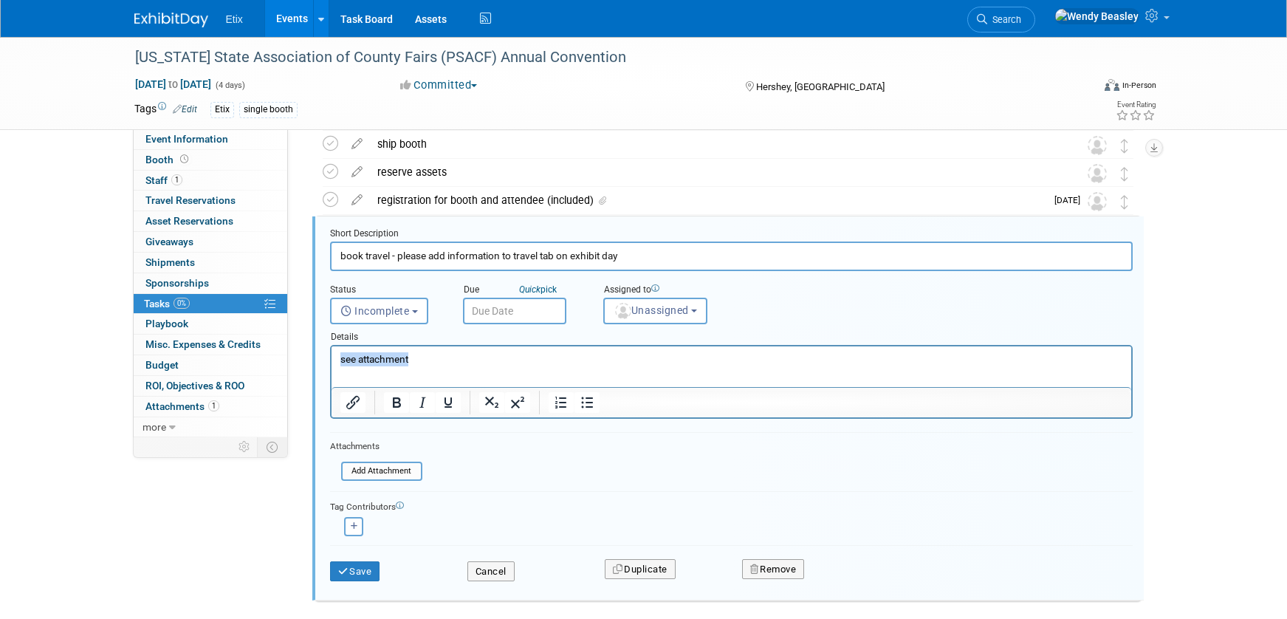
click at [382, 356] on p "see attachment" at bounding box center [731, 359] width 783 height 14
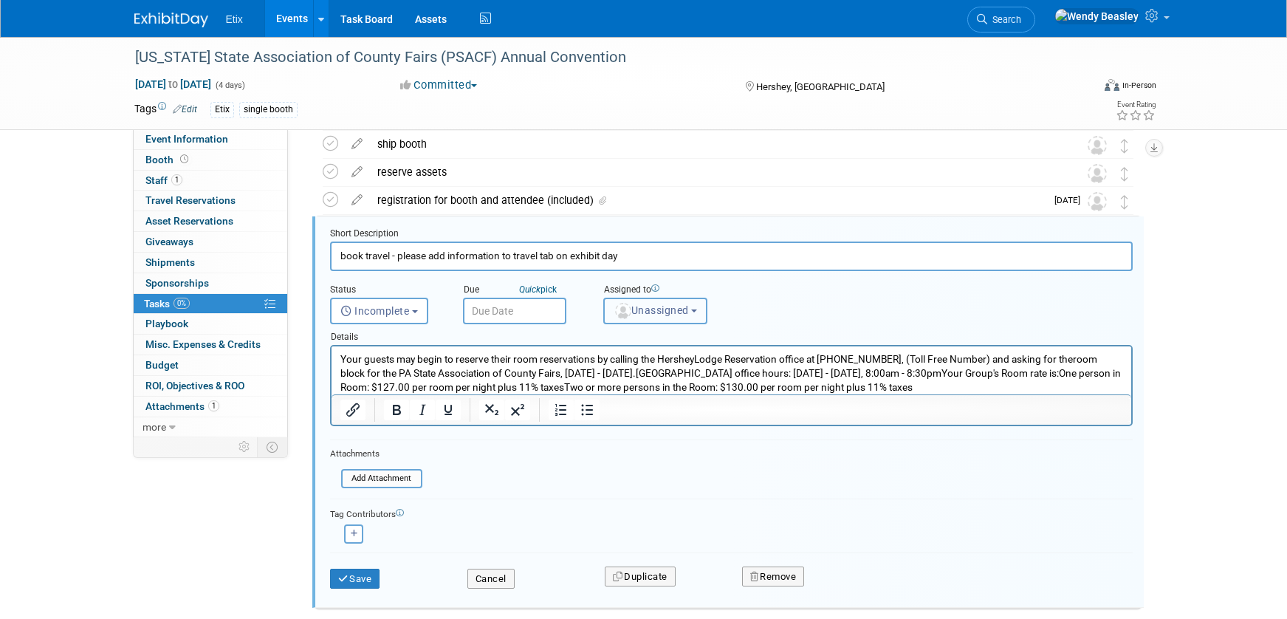
click at [689, 309] on span "Unassigned" at bounding box center [651, 310] width 75 height 12
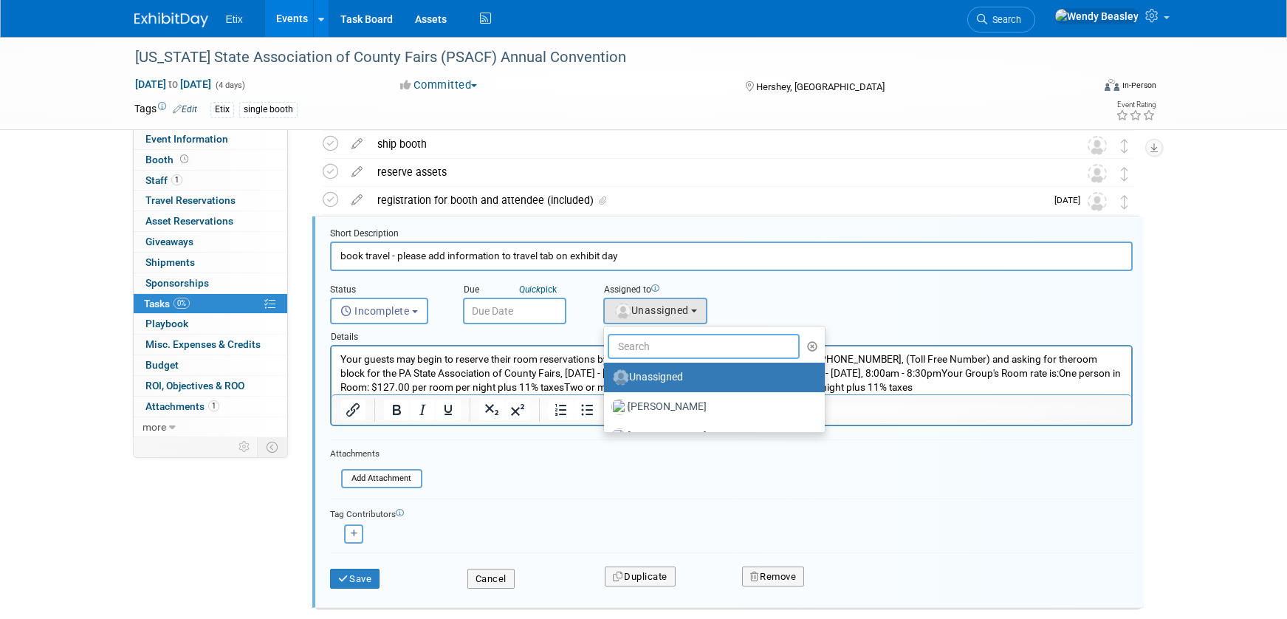
click at [672, 340] on input "text" at bounding box center [704, 346] width 193 height 25
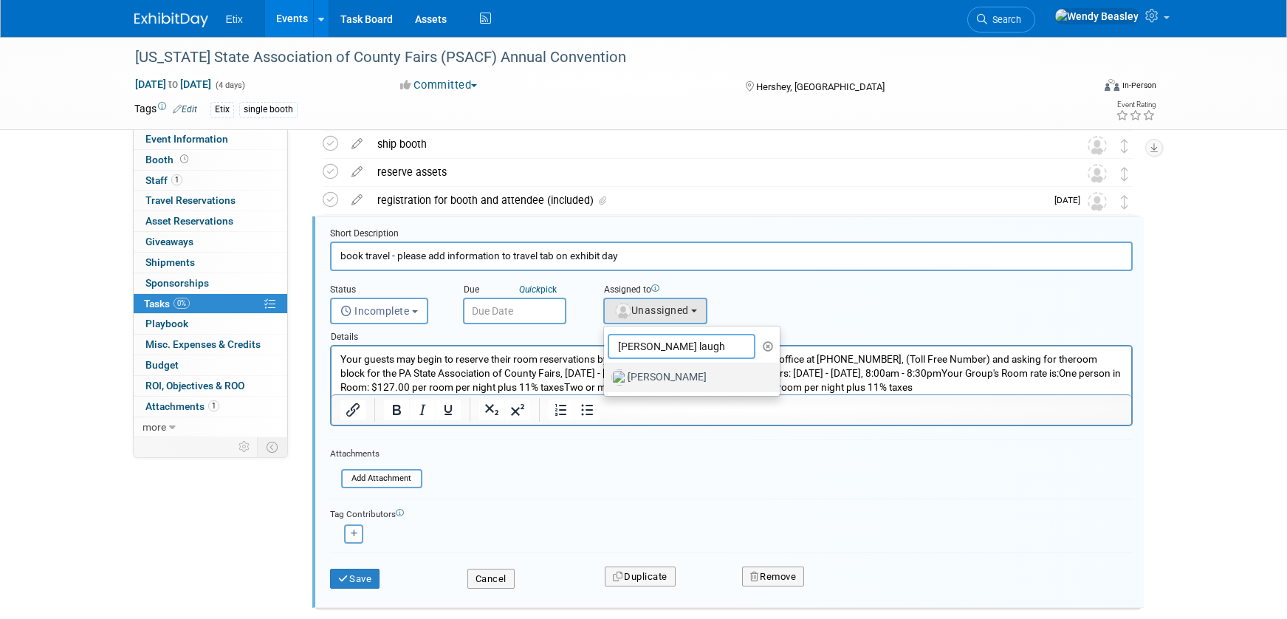
type input "paul laugh"
click at [674, 371] on label "[PERSON_NAME]" at bounding box center [688, 378] width 154 height 24
click at [606, 371] on input "[PERSON_NAME]" at bounding box center [602, 376] width 10 height 10
select select "1a75ce82-3f41-4d77-8fa2-7ceeb94cdea1"
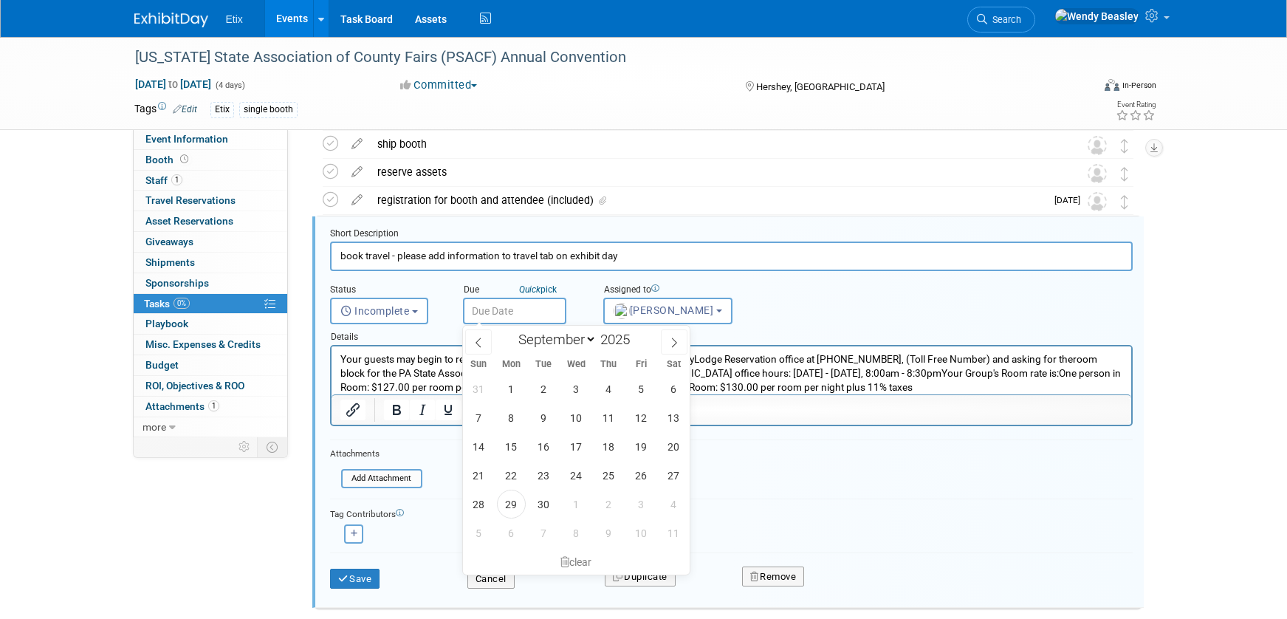
click at [514, 312] on input "text" at bounding box center [514, 311] width 103 height 27
click at [676, 343] on icon at bounding box center [674, 342] width 10 height 10
select select "9"
click at [609, 506] on span "30" at bounding box center [608, 504] width 29 height 29
type input "Oct 30, 2025"
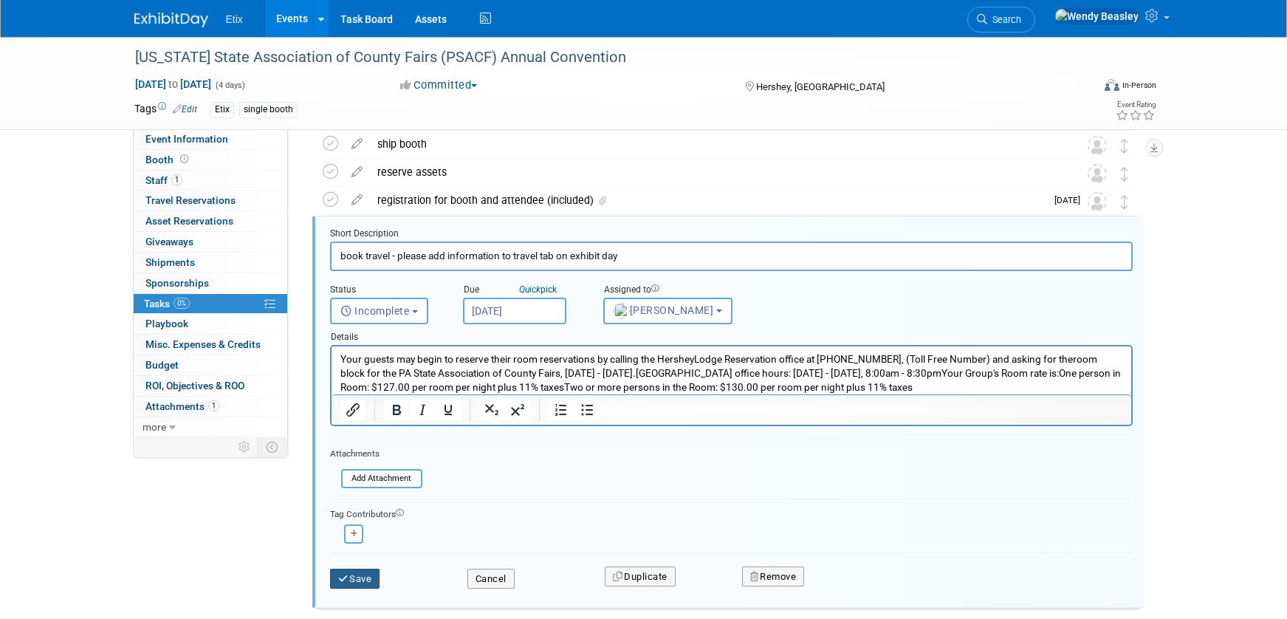
click at [358, 578] on button "Save" at bounding box center [355, 579] width 50 height 21
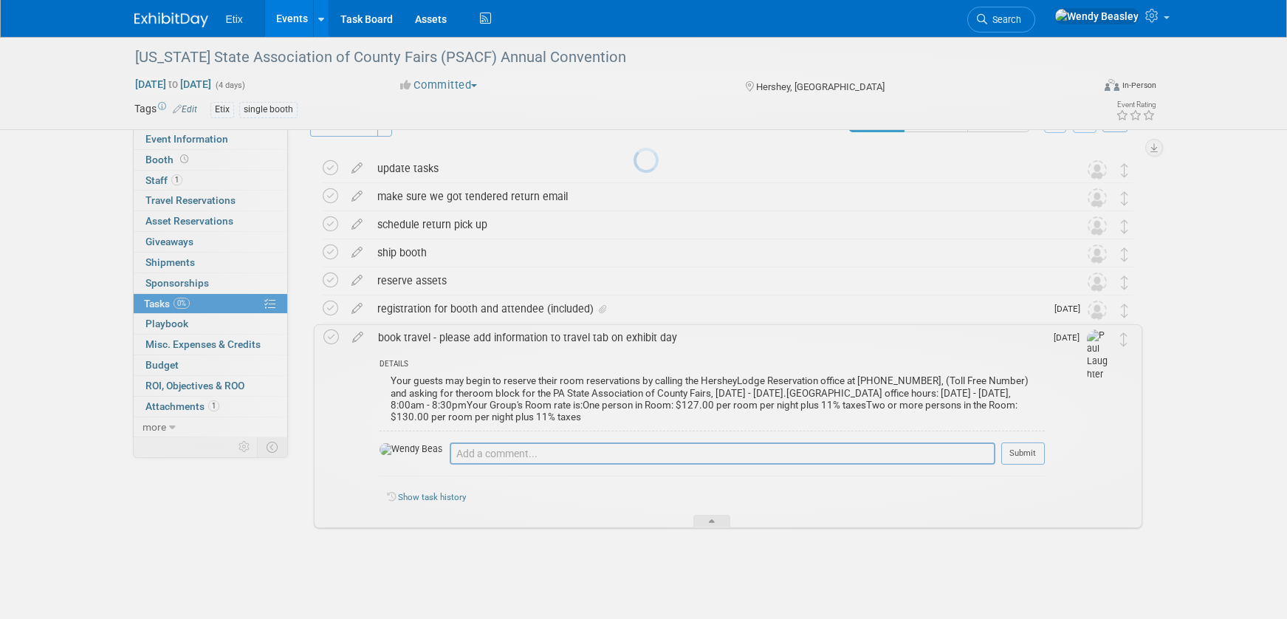
scroll to position [36, 0]
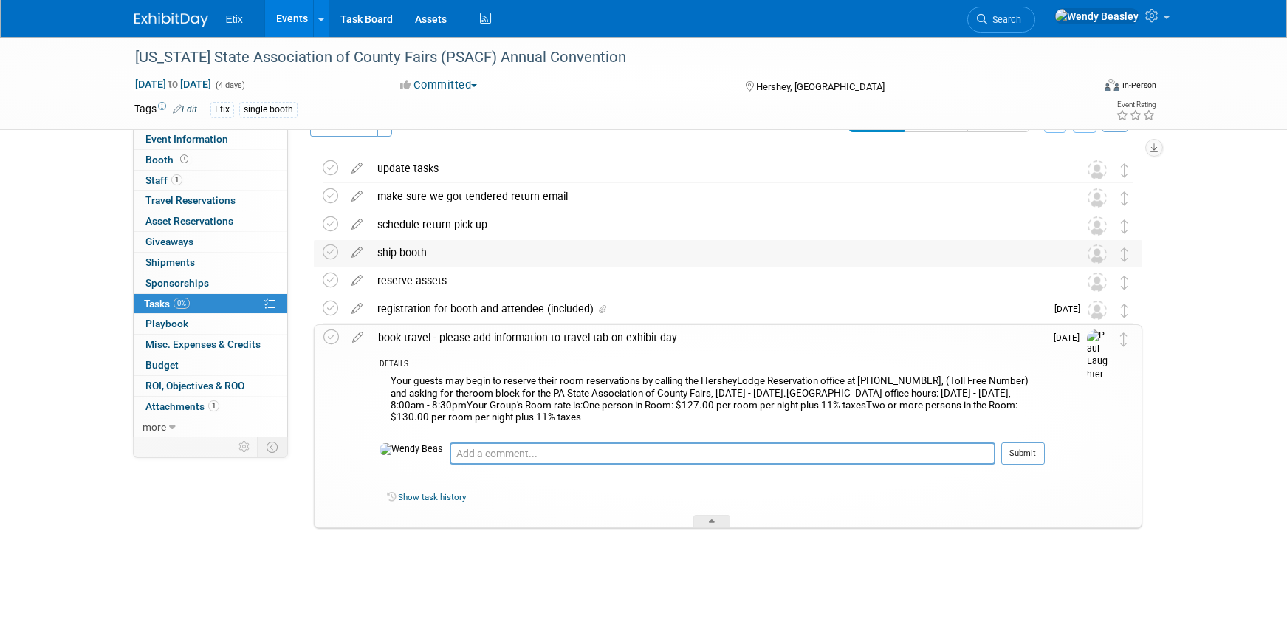
click at [402, 247] on div "ship booth" at bounding box center [714, 252] width 688 height 25
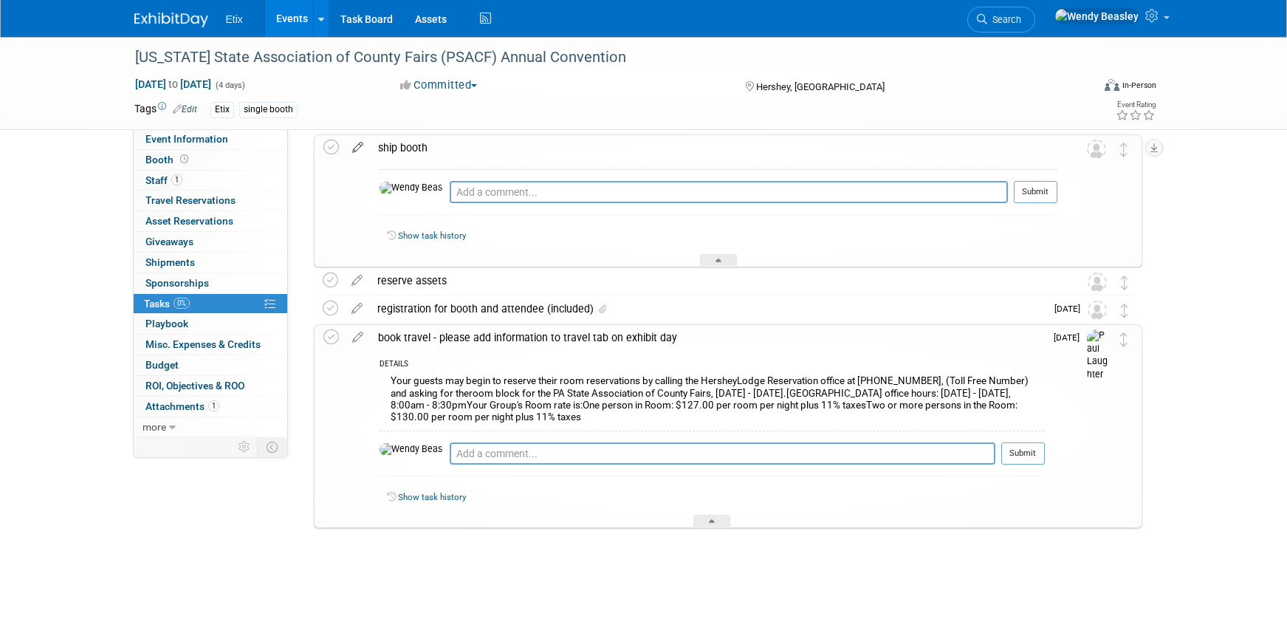
click at [350, 146] on icon at bounding box center [358, 144] width 26 height 18
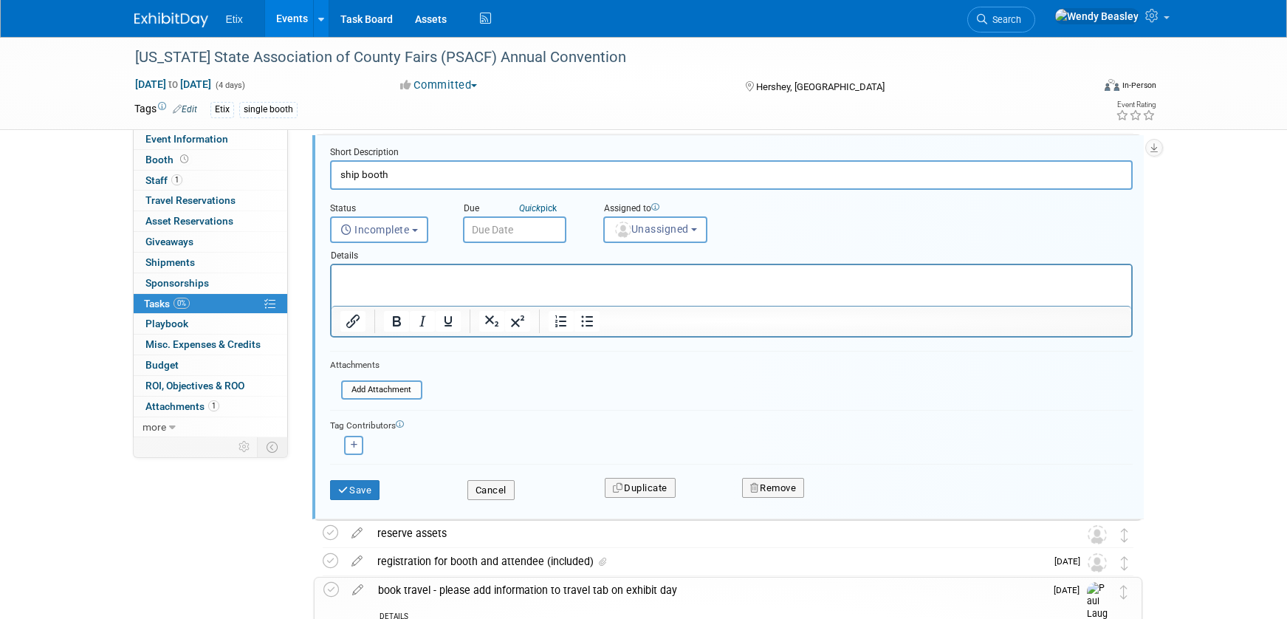
scroll to position [61, 0]
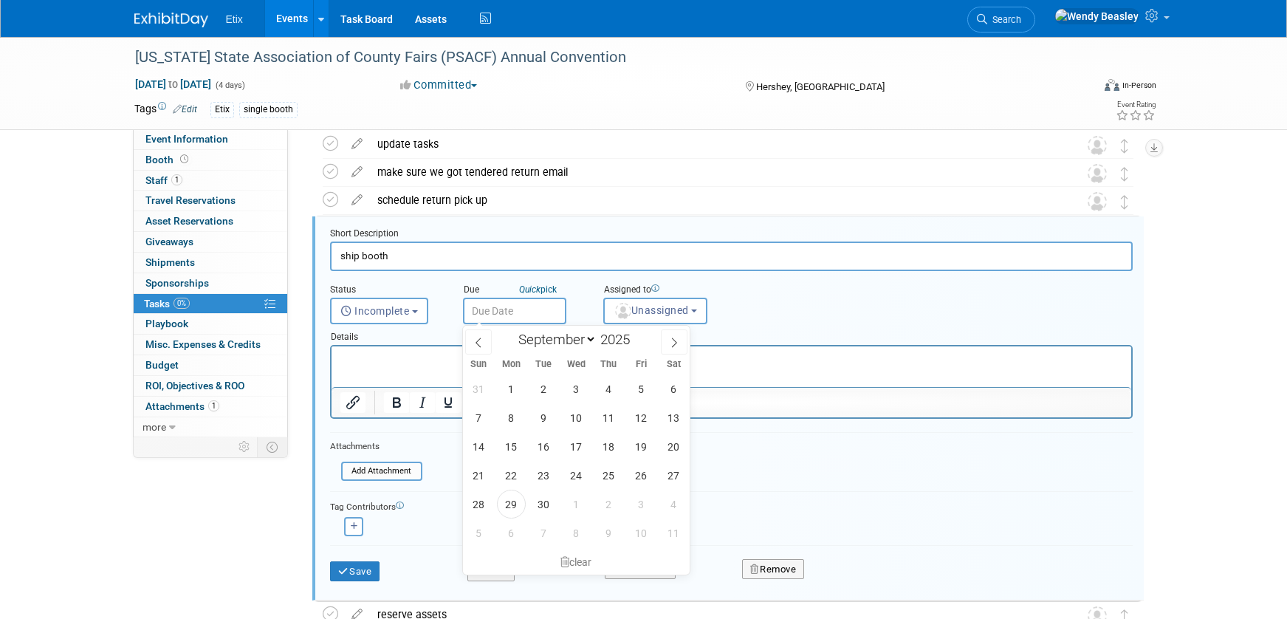
click at [512, 306] on input "text" at bounding box center [514, 311] width 103 height 27
click at [677, 343] on icon at bounding box center [674, 342] width 10 height 10
click at [676, 343] on icon at bounding box center [674, 342] width 10 height 10
click at [676, 343] on icon at bounding box center [674, 342] width 5 height 10
select select "11"
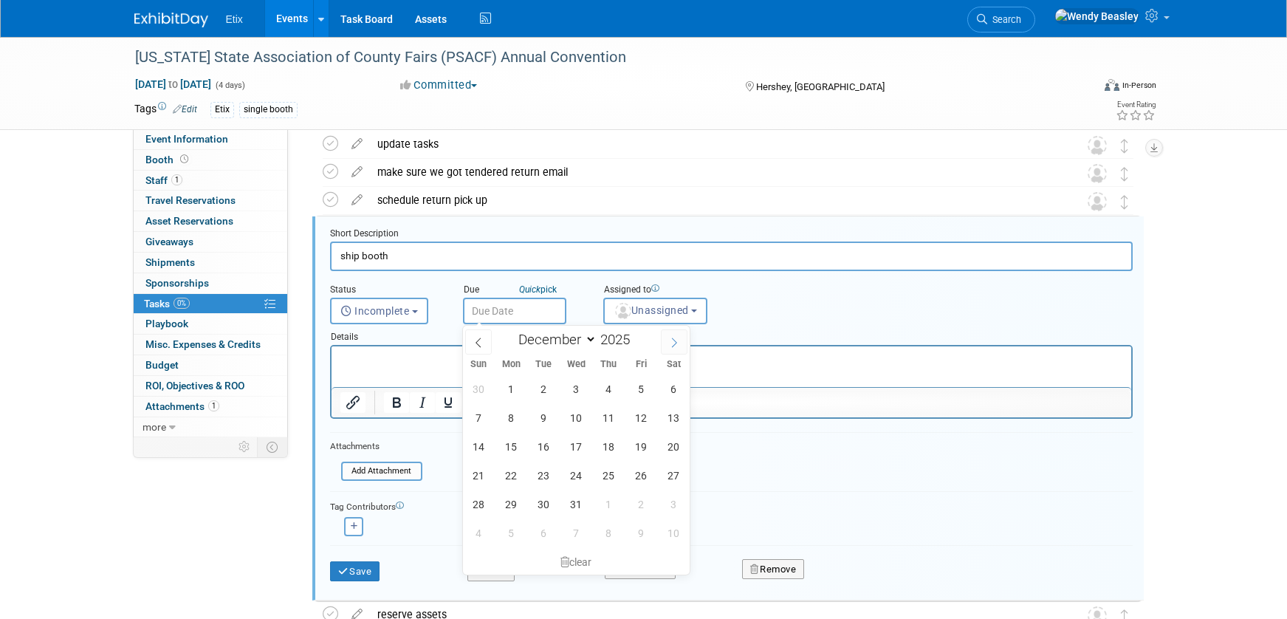
click at [677, 339] on icon at bounding box center [674, 342] width 10 height 10
type input "2026"
select select "0"
click at [577, 448] on span "14" at bounding box center [576, 446] width 29 height 29
type input "Jan 14, 2026"
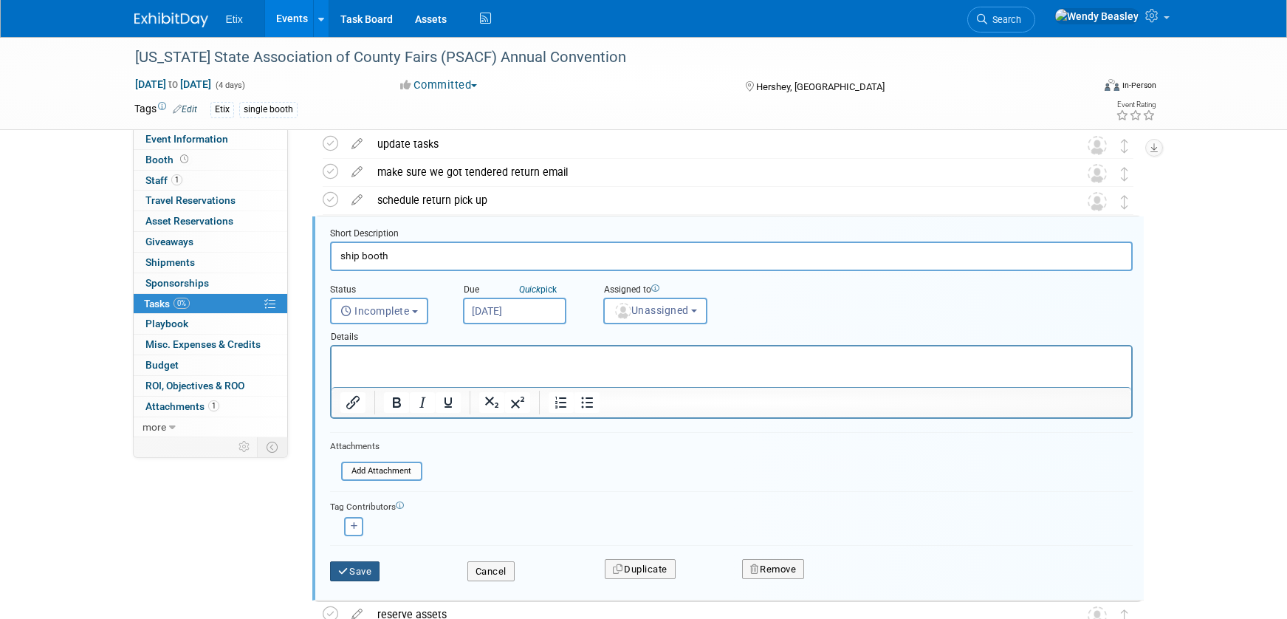
click at [363, 577] on button "Save" at bounding box center [355, 571] width 50 height 21
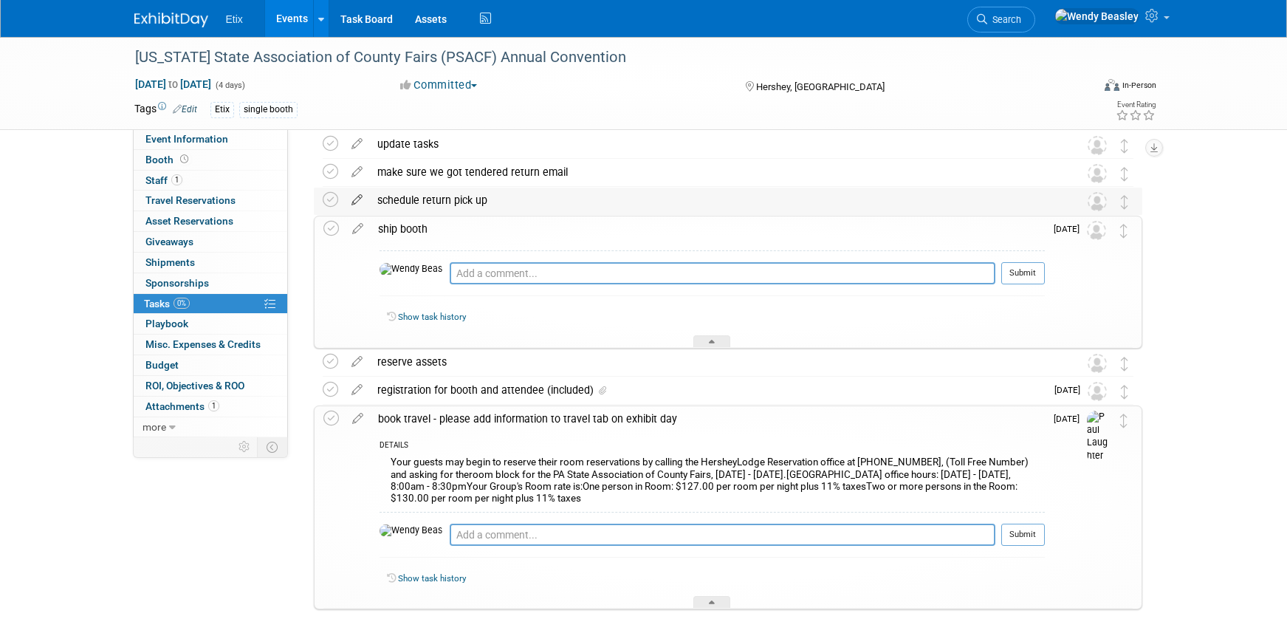
click at [360, 199] on icon at bounding box center [357, 197] width 26 height 18
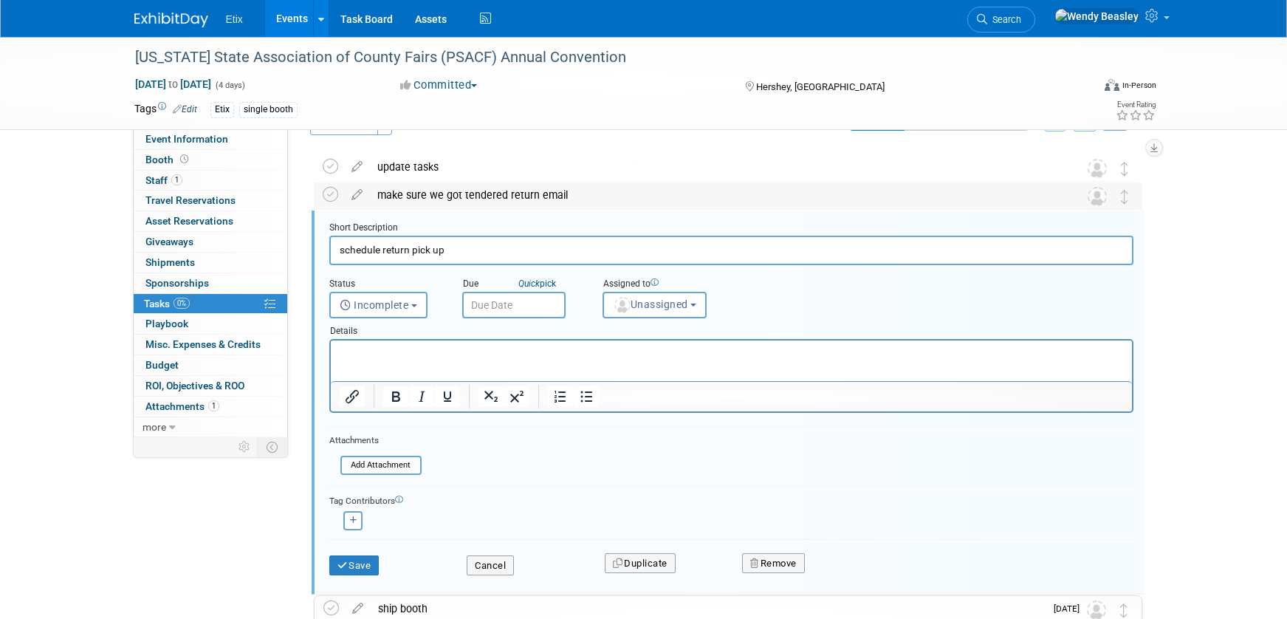
scroll to position [32, 0]
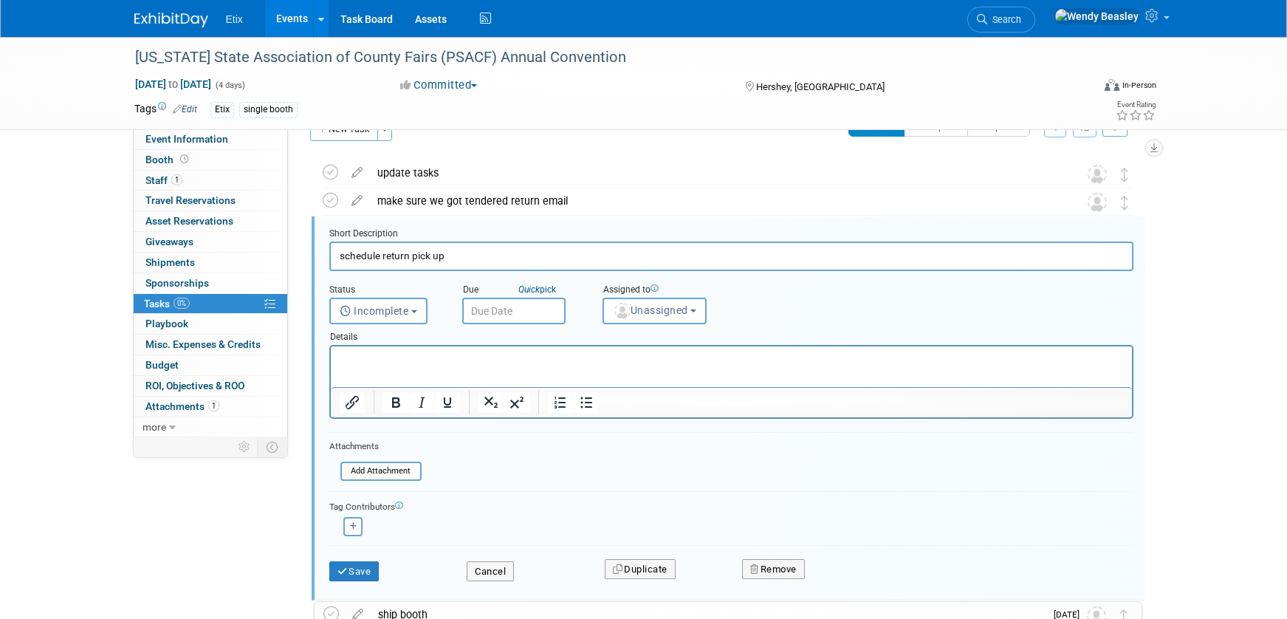
click at [501, 306] on input "text" at bounding box center [513, 311] width 103 height 27
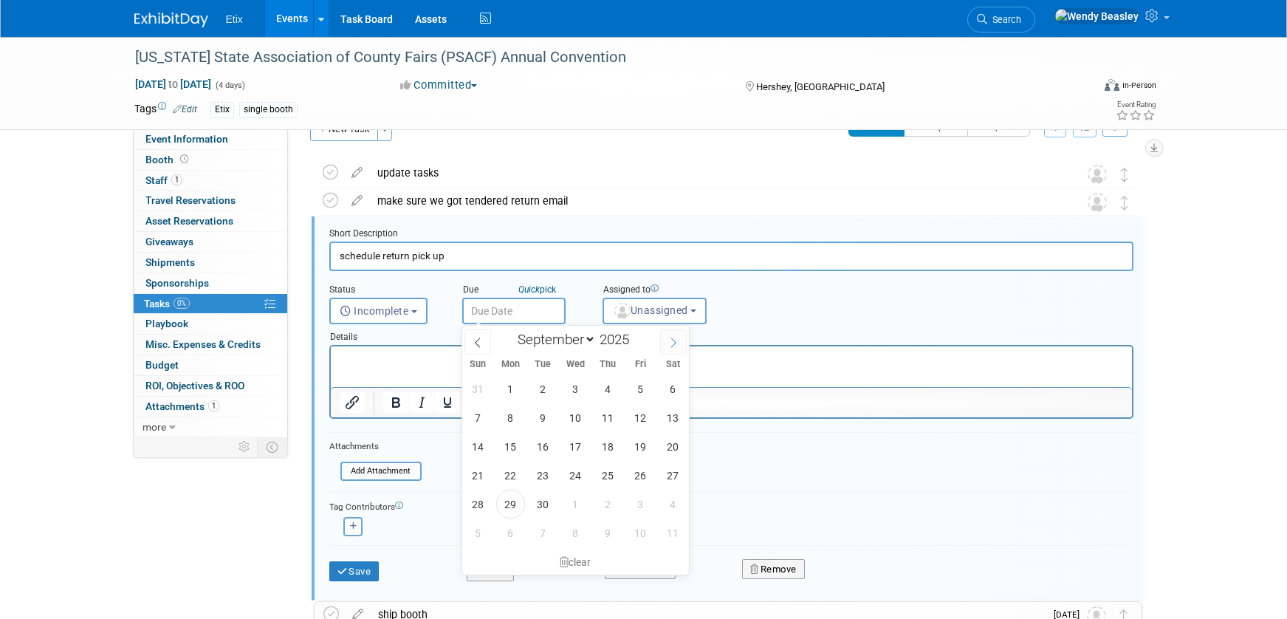
click at [666, 340] on span at bounding box center [673, 341] width 27 height 25
click at [667, 340] on span at bounding box center [673, 341] width 27 height 25
click at [668, 340] on icon at bounding box center [673, 342] width 10 height 10
select select "11"
click at [668, 340] on icon at bounding box center [673, 342] width 10 height 10
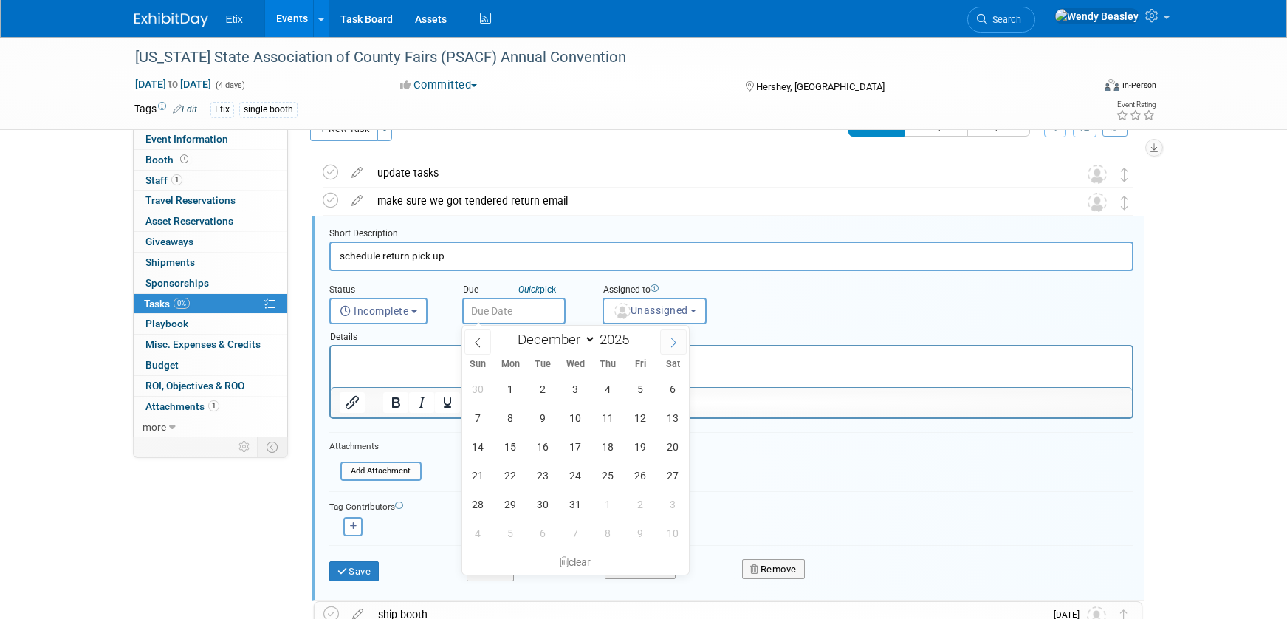
type input "2026"
click at [668, 340] on icon at bounding box center [673, 342] width 10 height 10
click at [476, 340] on icon at bounding box center [477, 342] width 5 height 10
select select "0"
click at [510, 501] on span "26" at bounding box center [510, 504] width 29 height 29
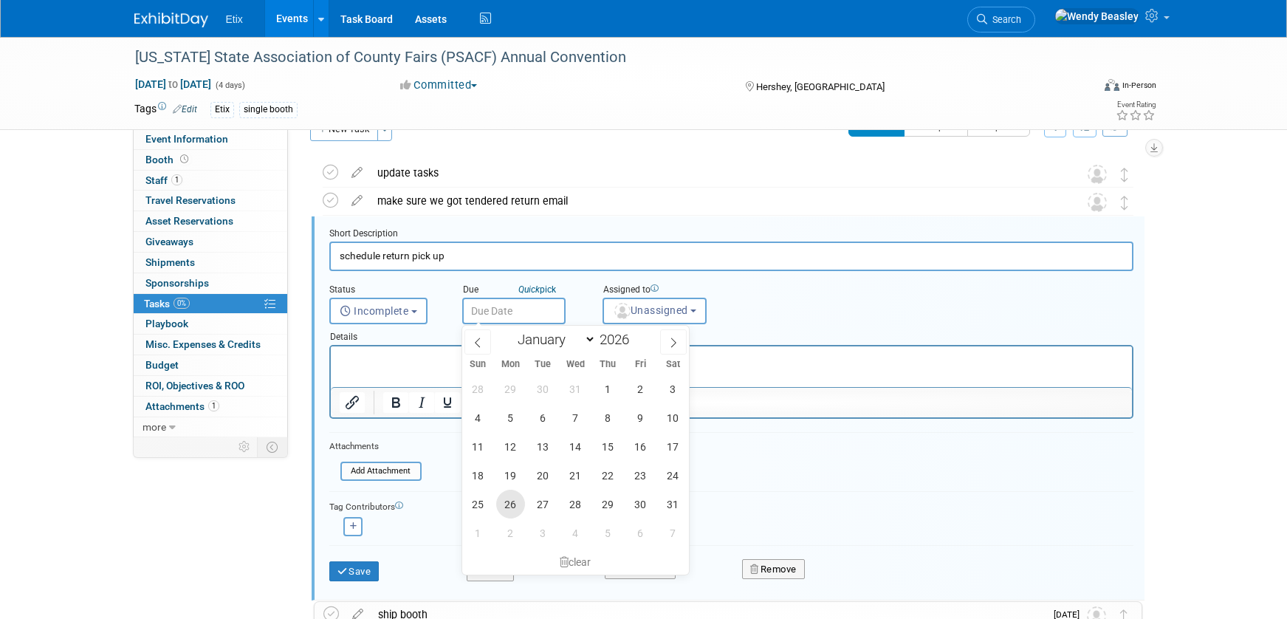
type input "Jan 26, 2026"
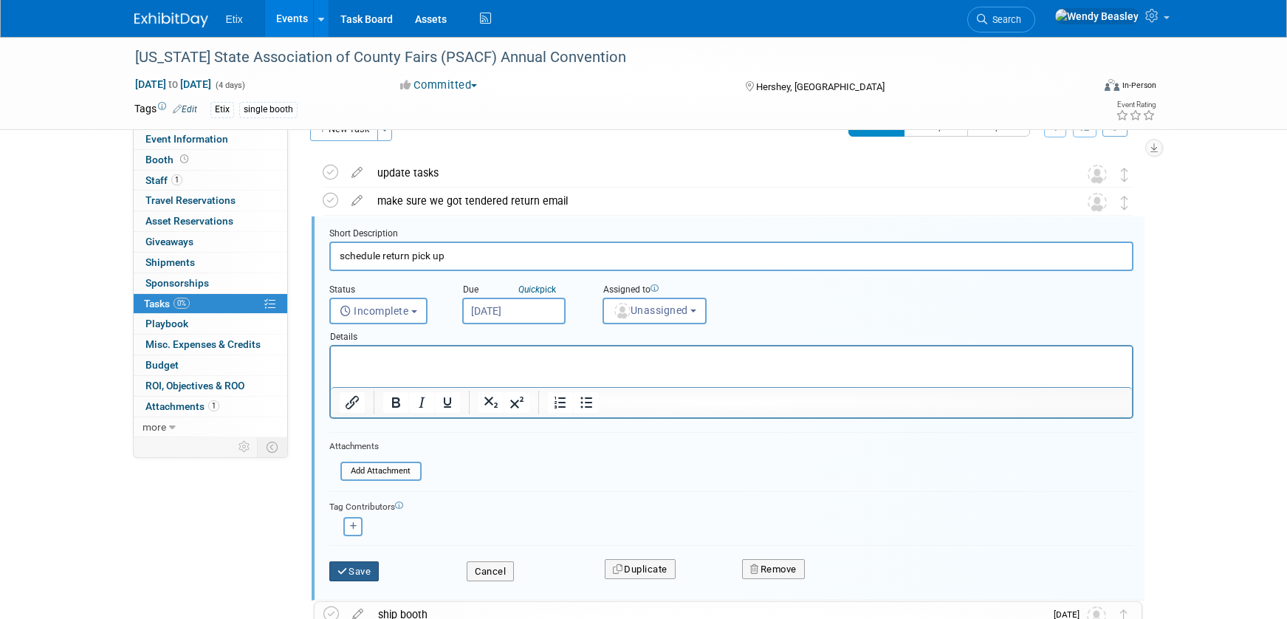
click at [364, 572] on button "Save" at bounding box center [354, 571] width 50 height 21
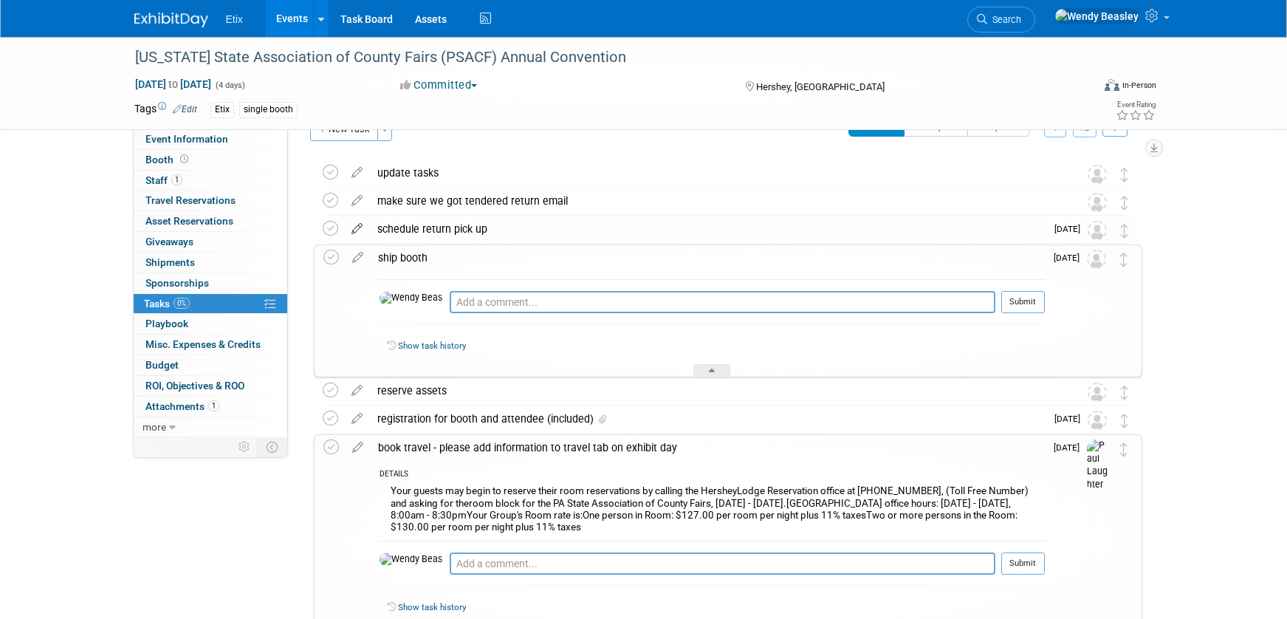
click at [360, 230] on icon at bounding box center [357, 225] width 26 height 18
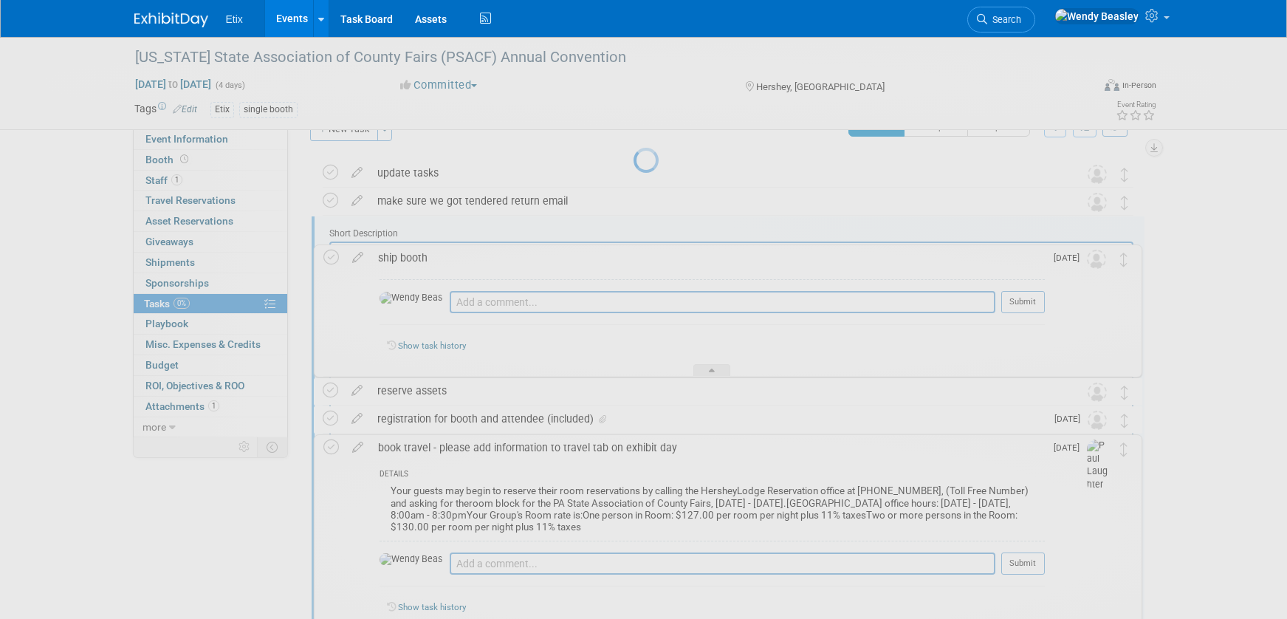
scroll to position [0, 0]
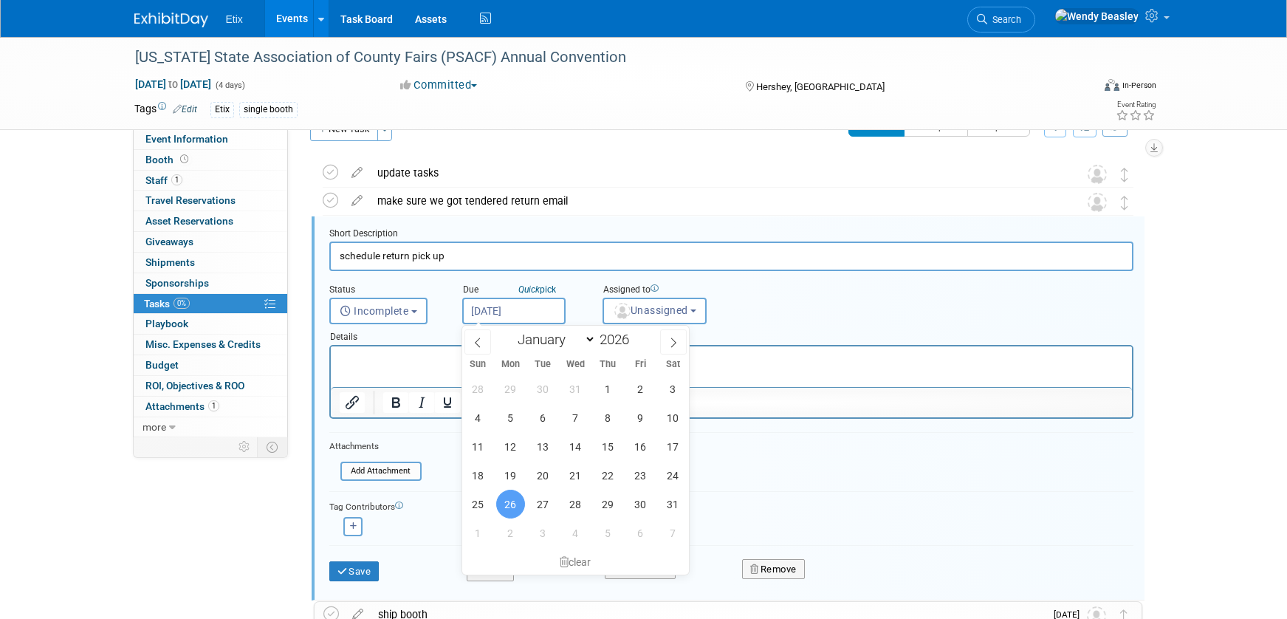
click at [525, 308] on input "Jan 26, 2026" at bounding box center [513, 311] width 103 height 27
click at [638, 475] on span "23" at bounding box center [640, 475] width 29 height 29
type input "Jan 23, 2026"
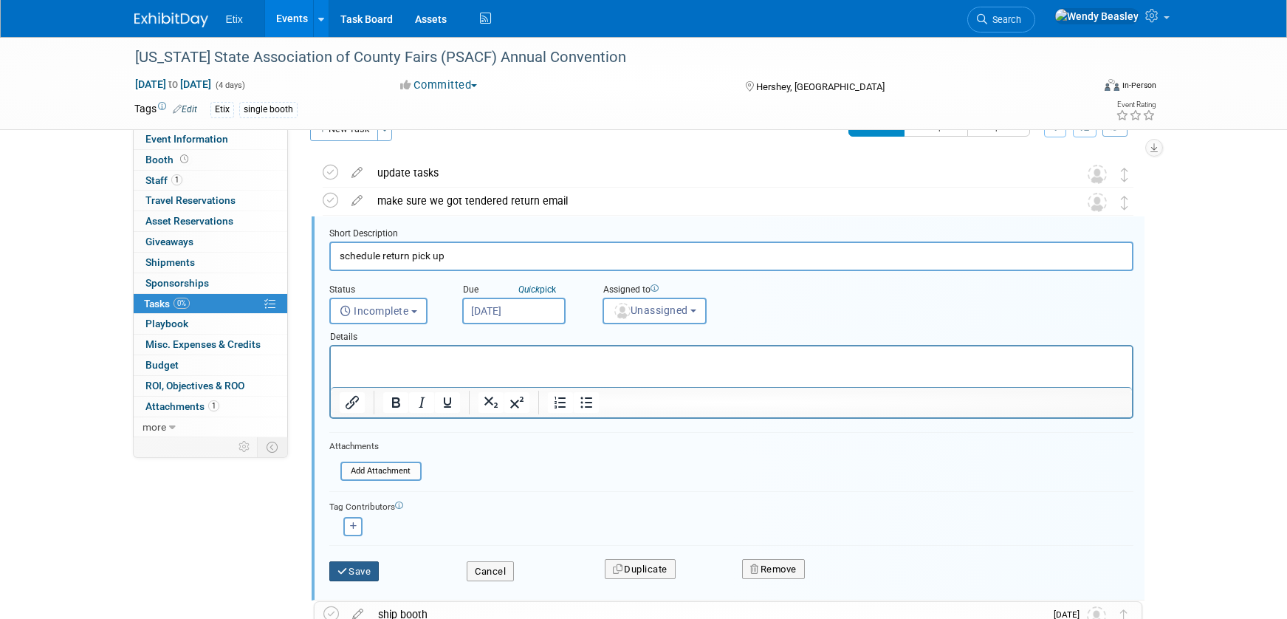
click at [356, 572] on button "Save" at bounding box center [354, 571] width 50 height 21
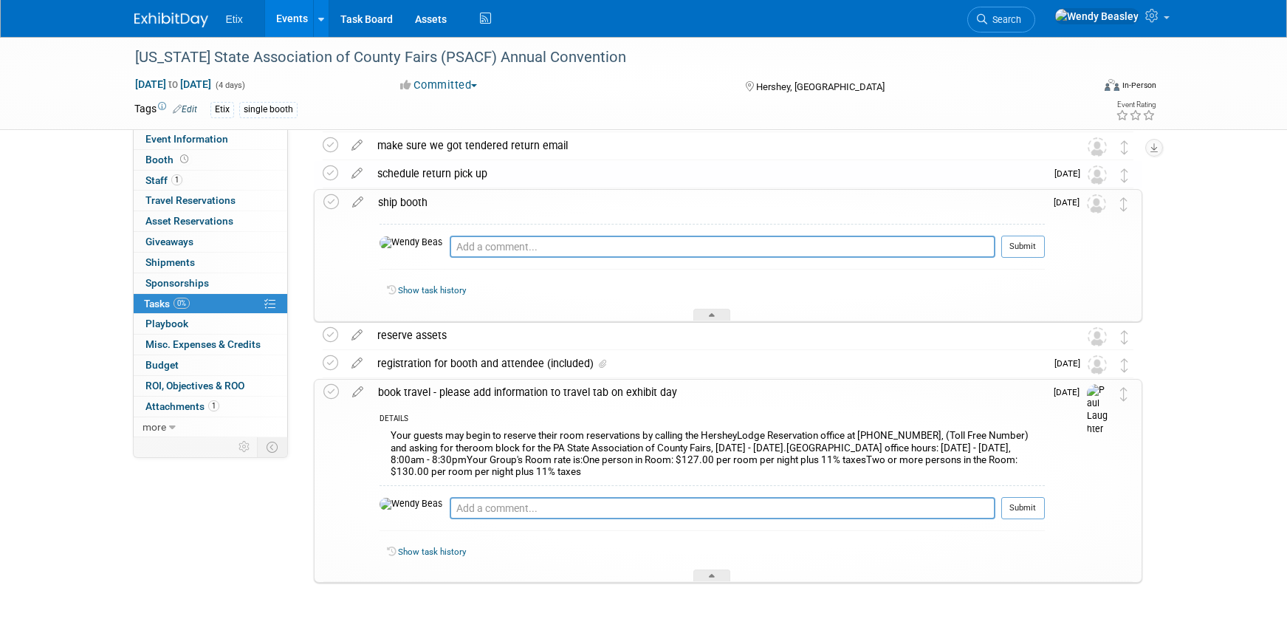
scroll to position [106, 0]
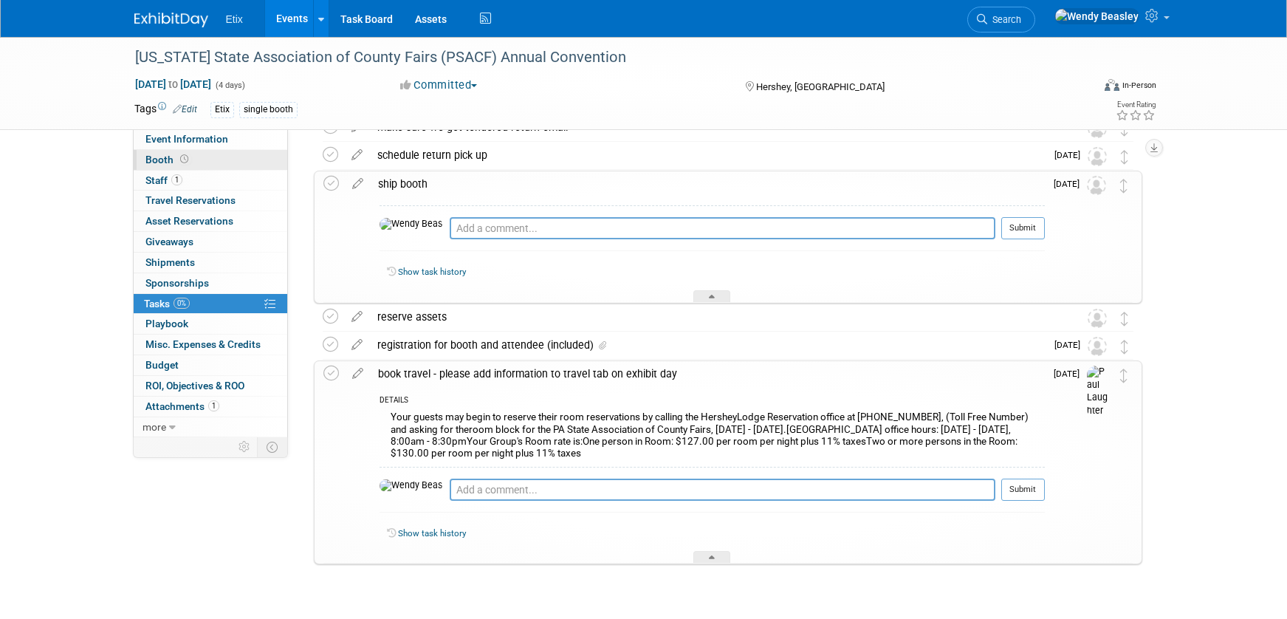
click at [151, 158] on span "Booth" at bounding box center [168, 160] width 46 height 12
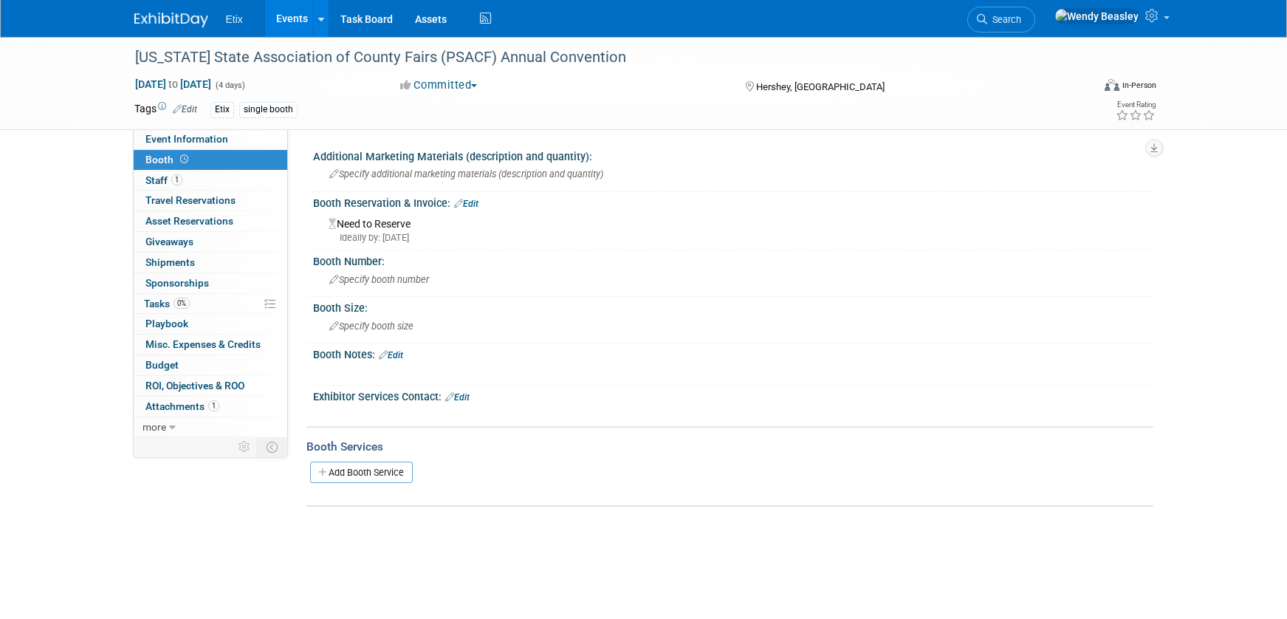
click at [400, 352] on link "Edit" at bounding box center [391, 355] width 24 height 10
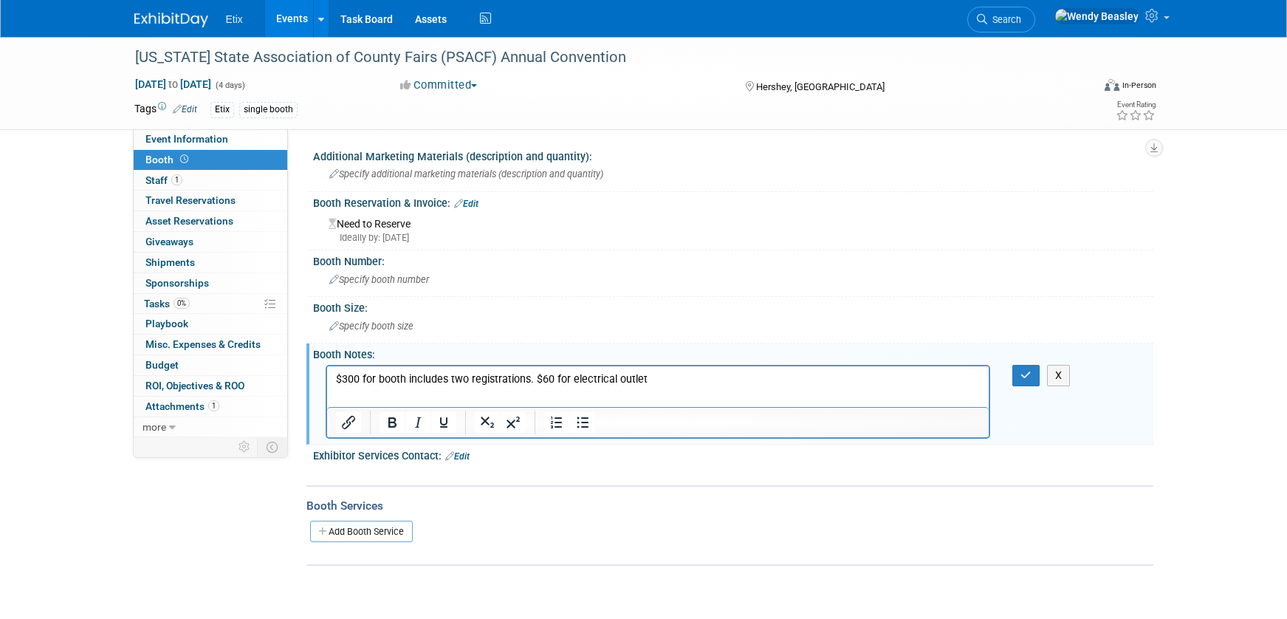
drag, startPoint x: 403, startPoint y: 380, endPoint x: 445, endPoint y: 401, distance: 46.2
click at [408, 382] on p "$300 for booth includes two registrations. $60 for electrical outlet" at bounding box center [657, 378] width 645 height 15
click at [857, 379] on p "$300 for booth (+$100 for an endcap - we should do this) includes two registrat…" at bounding box center [657, 378] width 645 height 15
click at [755, 379] on p "$300 for booth (+$100 for an endcap - we should do this) includes two registrat…" at bounding box center [657, 378] width 645 height 15
click at [893, 383] on p "$300 for booth (+$100 for an endcap - we should do this) includes two registrat…" at bounding box center [657, 378] width 645 height 15
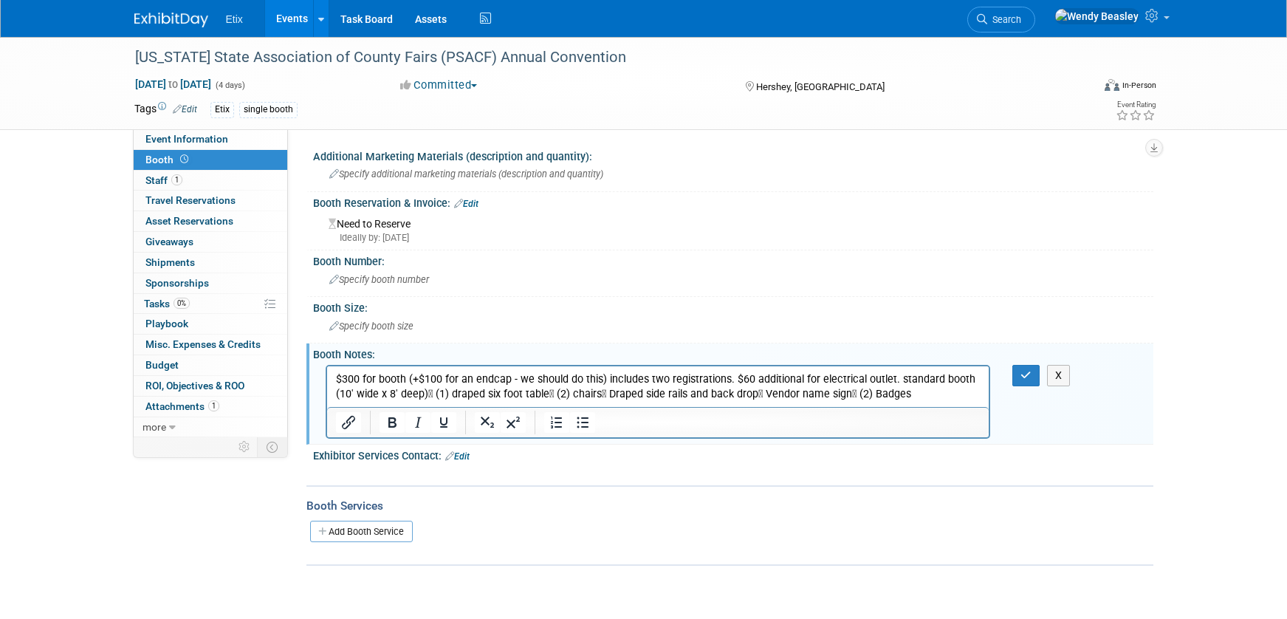
drag, startPoint x: 975, startPoint y: 379, endPoint x: 1325, endPoint y: 759, distance: 516.3
click at [975, 379] on p "$300 for booth (+$100 for an endcap - we should do this) includes two registrat…" at bounding box center [657, 386] width 645 height 30
click at [476, 394] on p "$300 for booth (+$100 for an endcap - we should do this) includes two registrat…" at bounding box center [657, 386] width 645 height 30
drag, startPoint x: 615, startPoint y: 390, endPoint x: 622, endPoint y: 394, distance: 8.6
click at [622, 394] on p "$300 for booth (+$100 for an endcap - we should do this) includes two registrat…" at bounding box center [657, 393] width 645 height 44
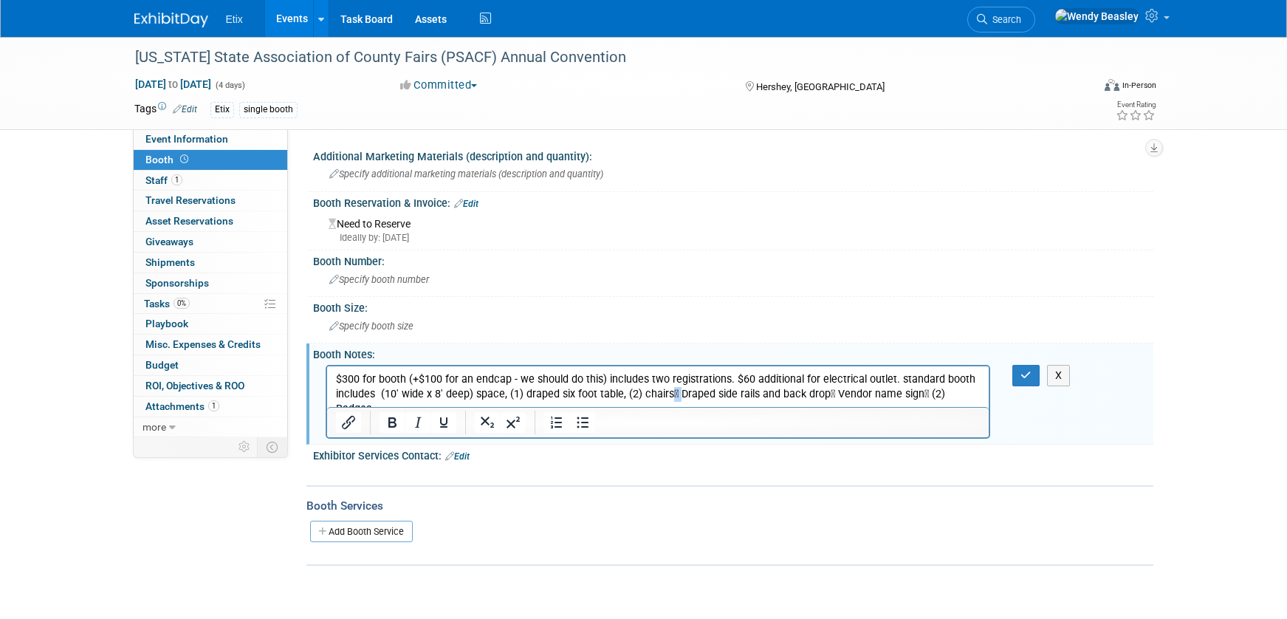
click at [673, 395] on p "$300 for booth (+$100 for an endcap - we should do this) includes two registrat…" at bounding box center [657, 393] width 645 height 44
click at [826, 394] on p "$300 for booth (+$100 for an endcap - we should do this) includes two registrat…" at bounding box center [657, 386] width 645 height 30
drag, startPoint x: 910, startPoint y: 396, endPoint x: 1320, endPoint y: 775, distance: 558.6
click at [989, 401] on html "$300 for booth (+$100 for an endcap - we should do this) includes two registrat…" at bounding box center [657, 383] width 662 height 35
click at [1023, 377] on icon "button" at bounding box center [1025, 375] width 11 height 10
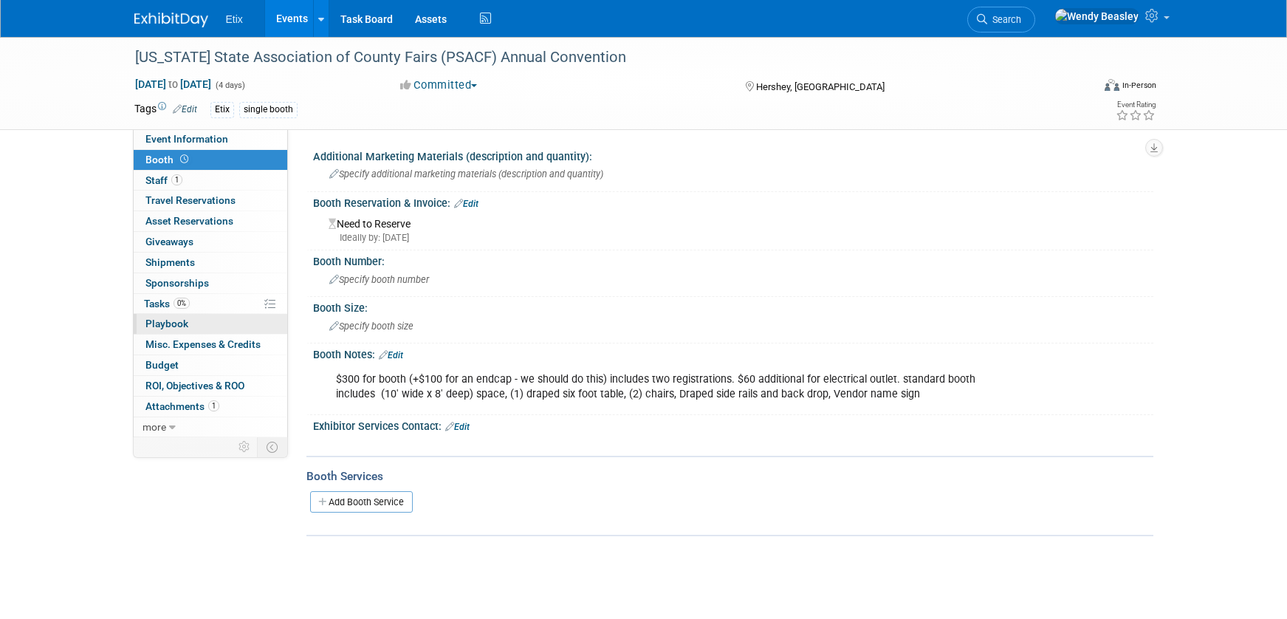
click at [168, 320] on span "Playbook 0" at bounding box center [166, 324] width 43 height 12
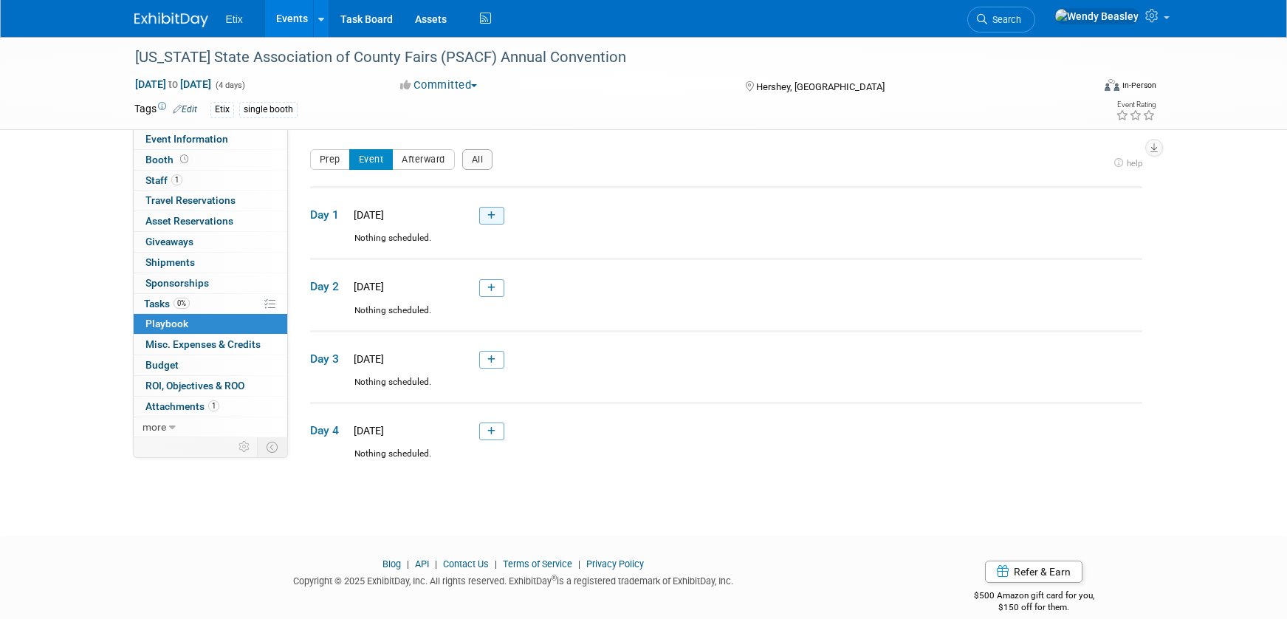
click at [488, 212] on icon at bounding box center [491, 215] width 8 height 9
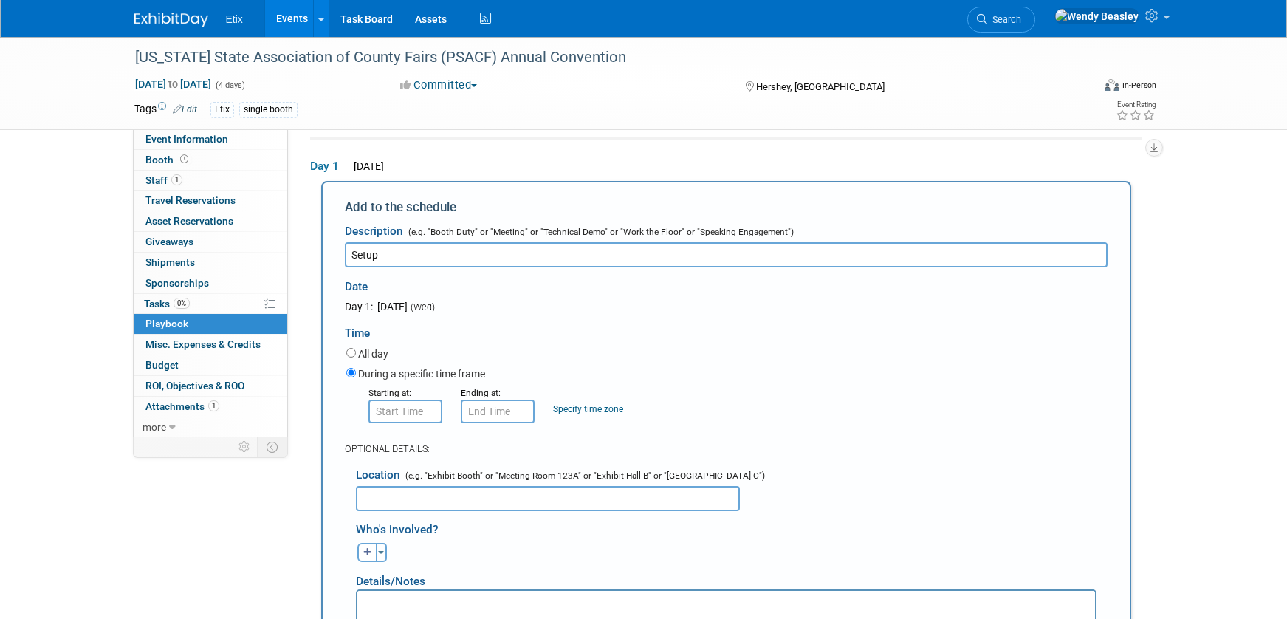
type input "Setup"
click at [399, 421] on input "8:00 AM" at bounding box center [405, 411] width 74 height 24
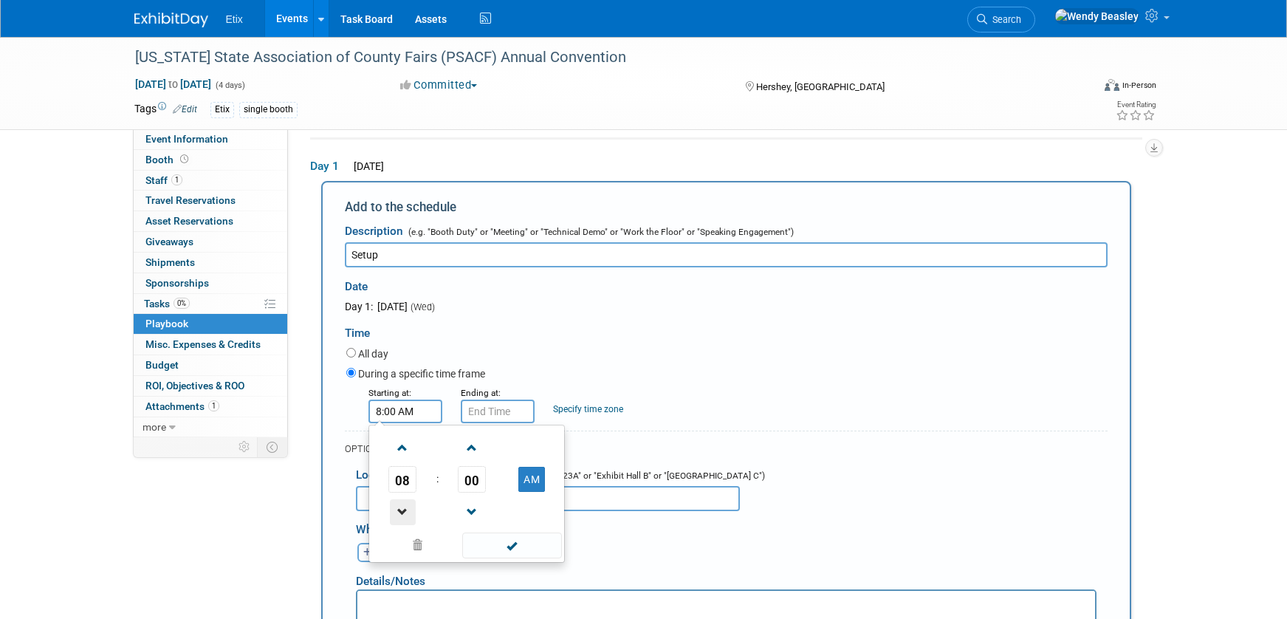
click at [399, 508] on span at bounding box center [403, 512] width 26 height 26
click at [402, 507] on span at bounding box center [403, 512] width 26 height 26
click at [402, 506] on span at bounding box center [403, 512] width 26 height 26
click at [403, 505] on span at bounding box center [403, 512] width 26 height 26
click at [535, 481] on button "AM" at bounding box center [531, 479] width 27 height 25
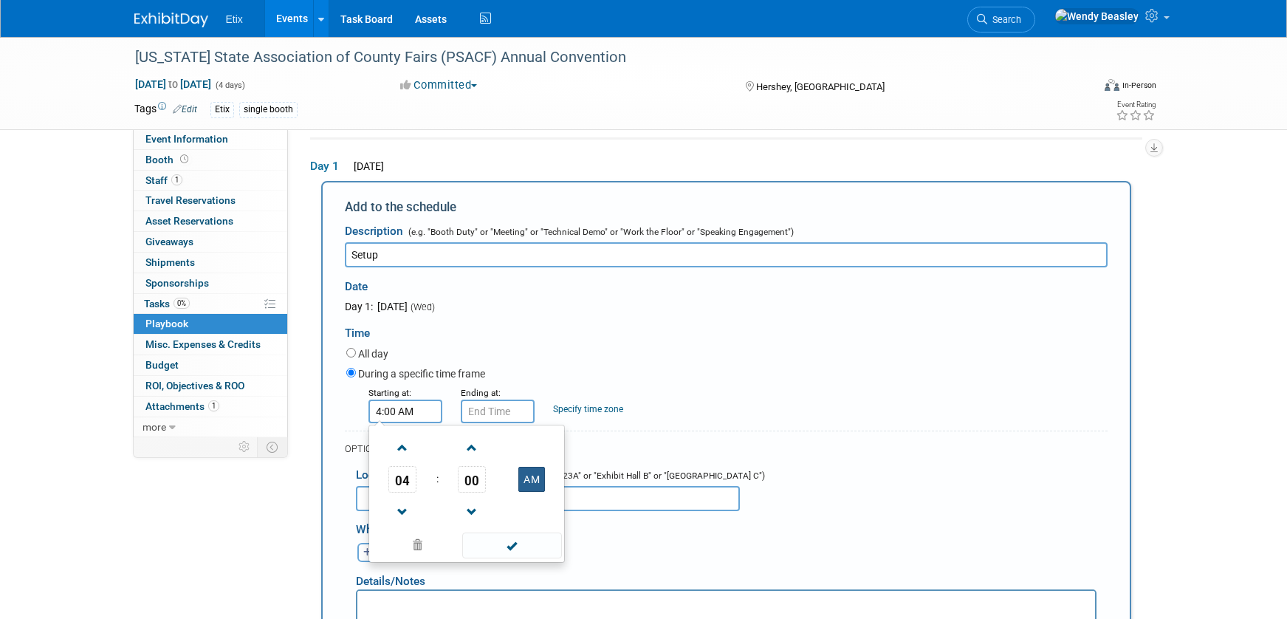
type input "4:00 PM"
click at [502, 401] on input "4:00 PM" at bounding box center [498, 411] width 74 height 24
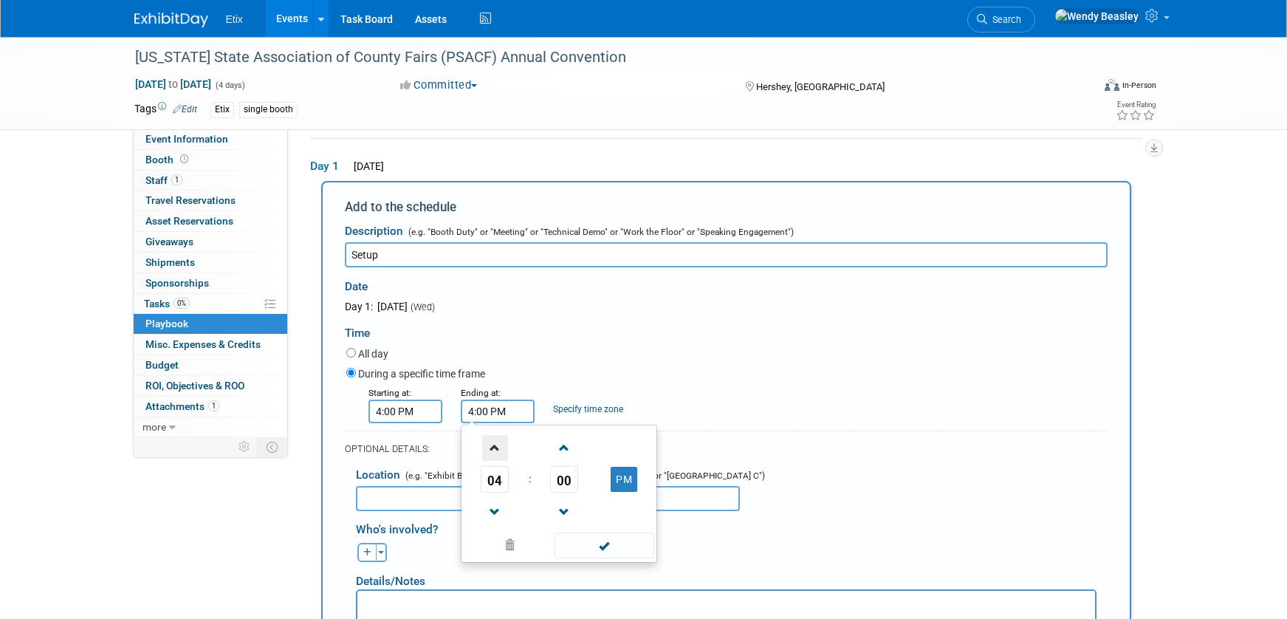
click at [497, 445] on span at bounding box center [495, 448] width 26 height 26
click at [497, 444] on span at bounding box center [495, 448] width 26 height 26
click at [498, 442] on span at bounding box center [495, 448] width 26 height 26
type input "8:00 PM"
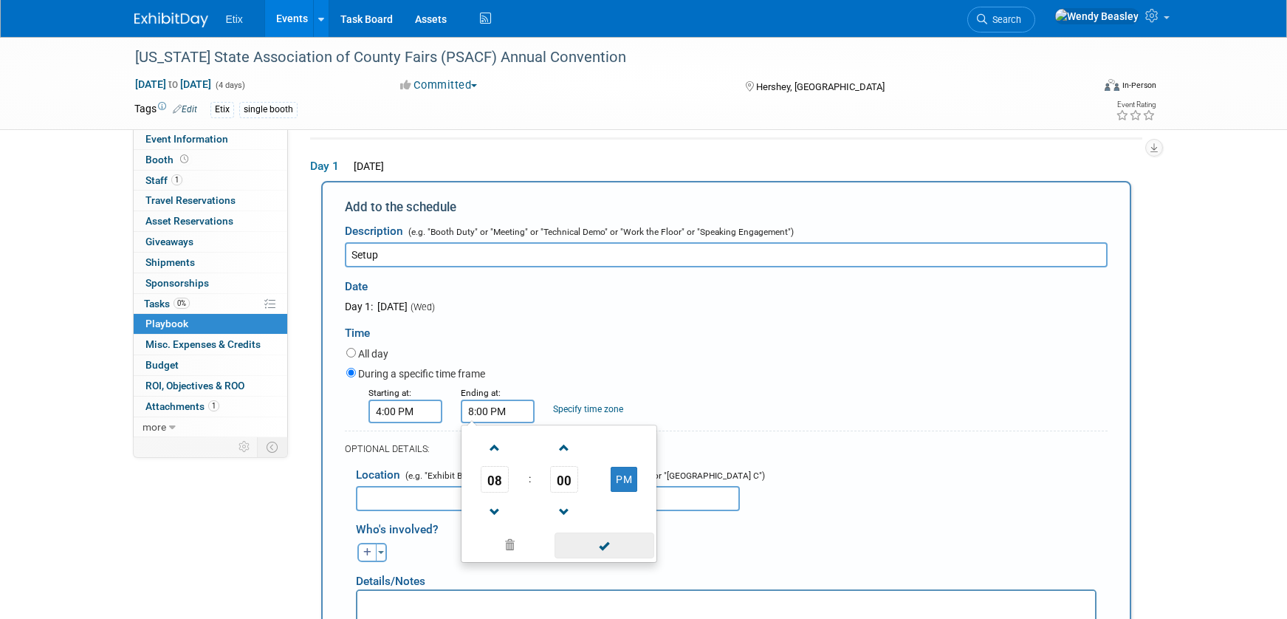
click at [600, 542] on span at bounding box center [605, 545] width 100 height 26
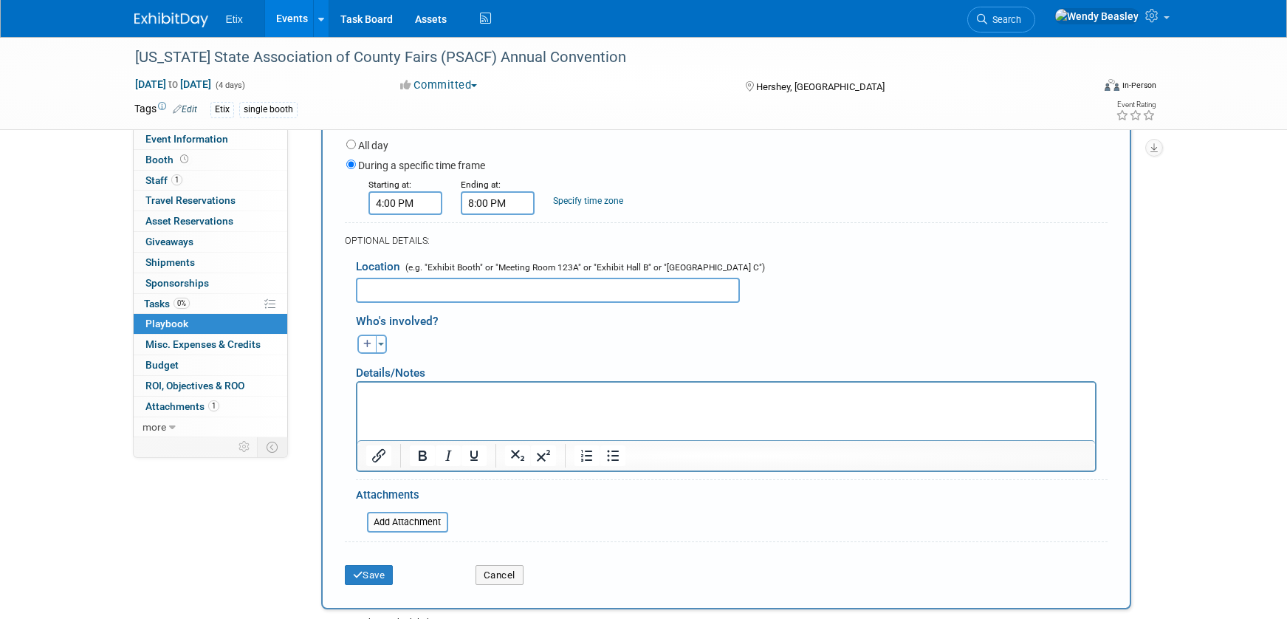
scroll to position [261, 0]
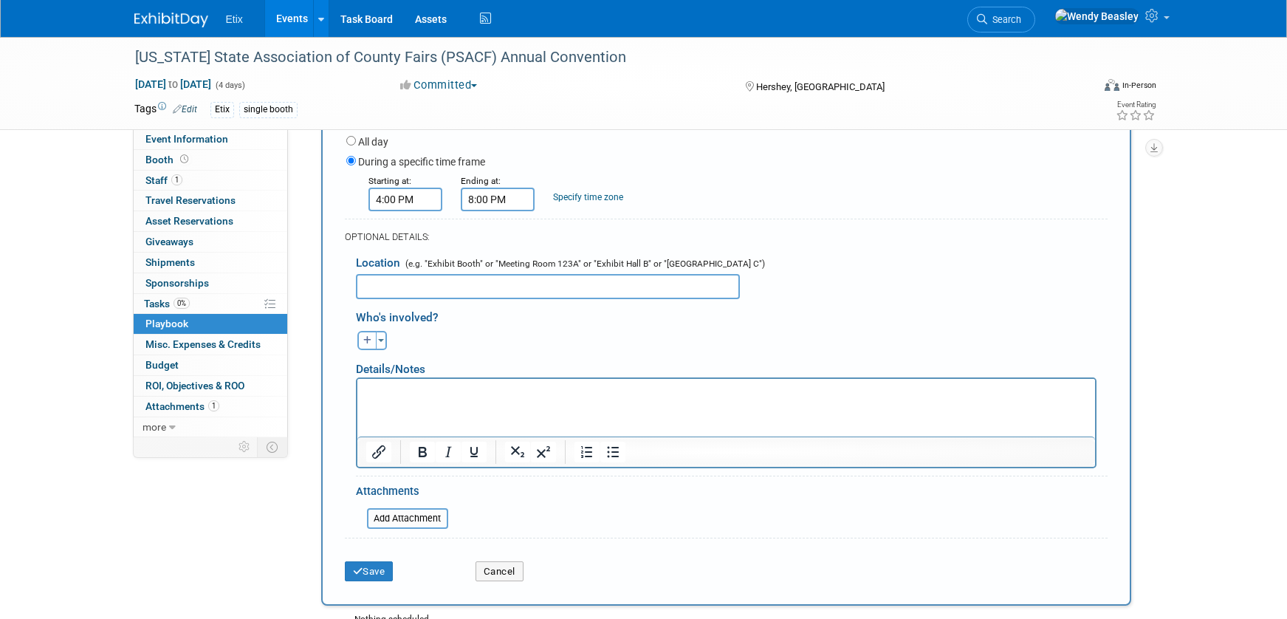
click at [362, 343] on button "button" at bounding box center [366, 340] width 19 height 19
select select
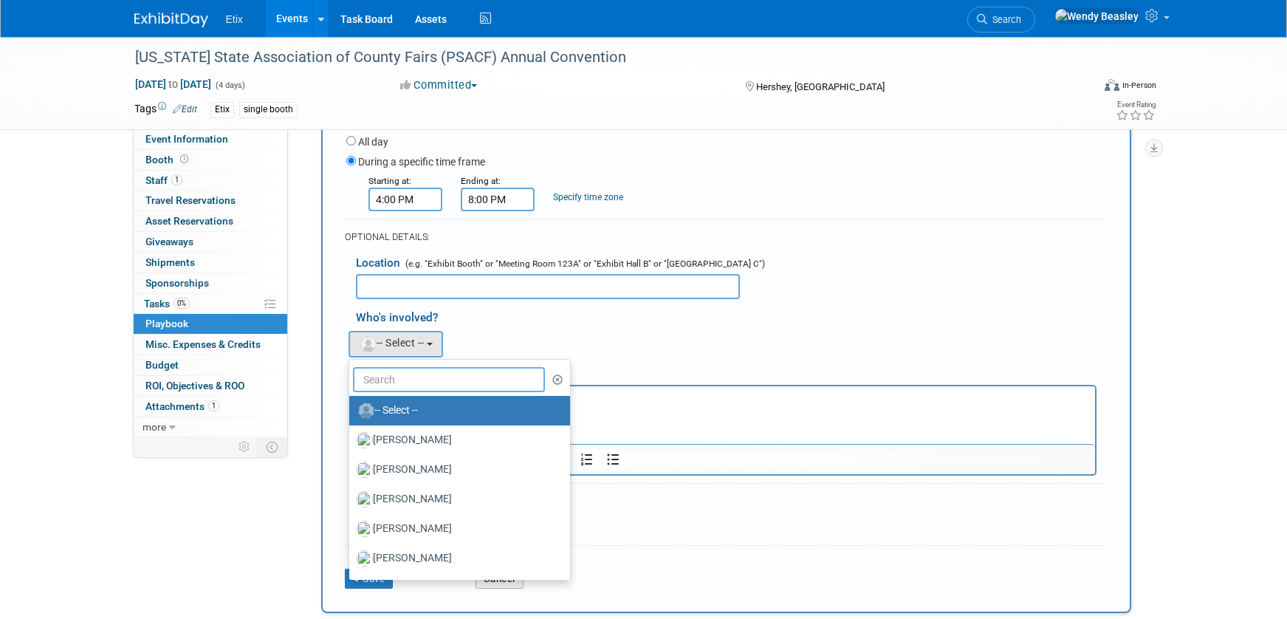
click at [433, 374] on input "text" at bounding box center [449, 379] width 193 height 25
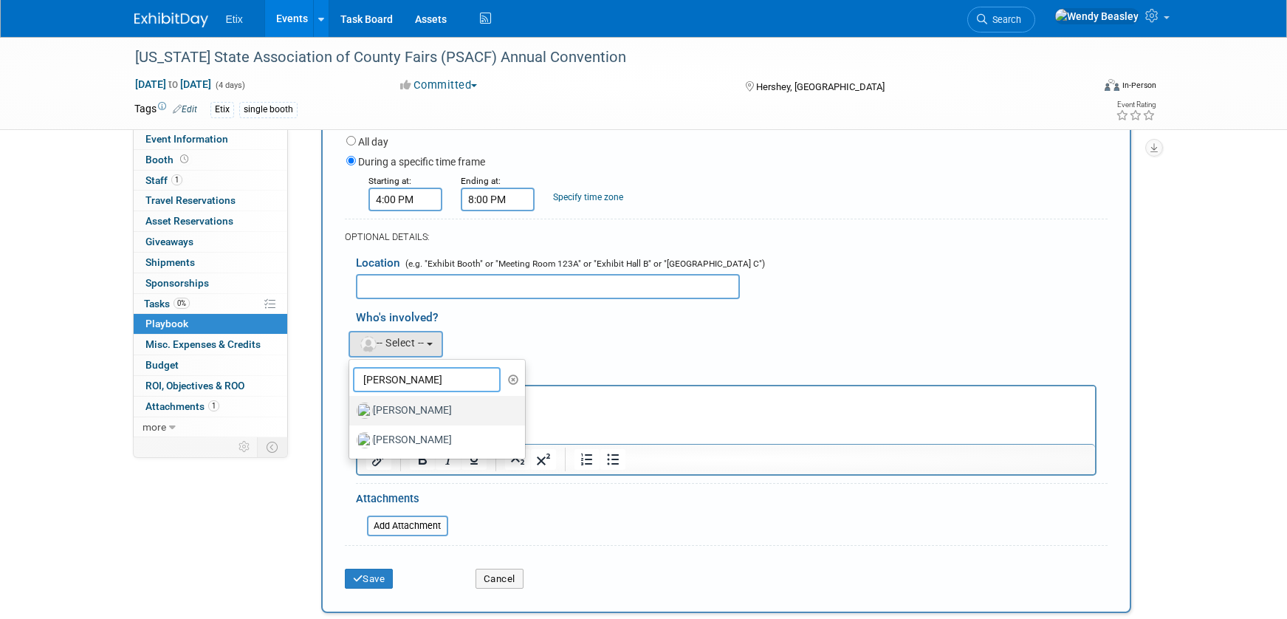
type input "[PERSON_NAME]"
drag, startPoint x: 436, startPoint y: 411, endPoint x: 52, endPoint y: 52, distance: 524.5
click at [436, 411] on label "[PERSON_NAME]" at bounding box center [434, 411] width 154 height 24
click at [351, 411] on input "[PERSON_NAME]" at bounding box center [347, 409] width 10 height 10
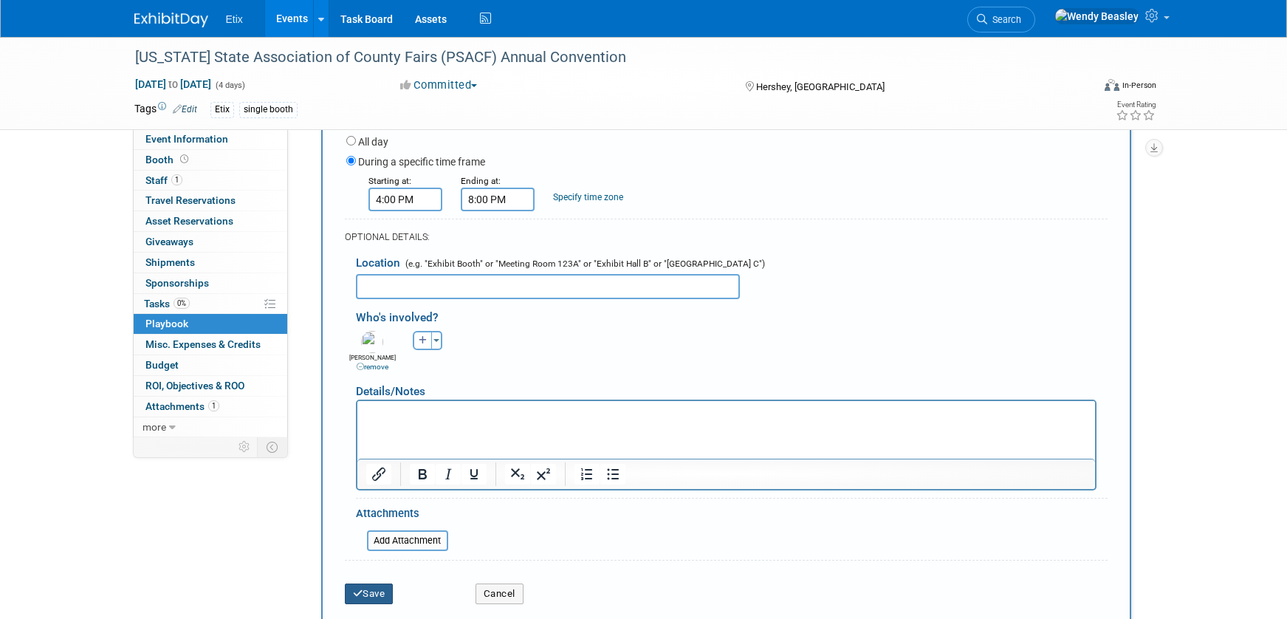
click at [379, 589] on button "Save" at bounding box center [369, 593] width 49 height 21
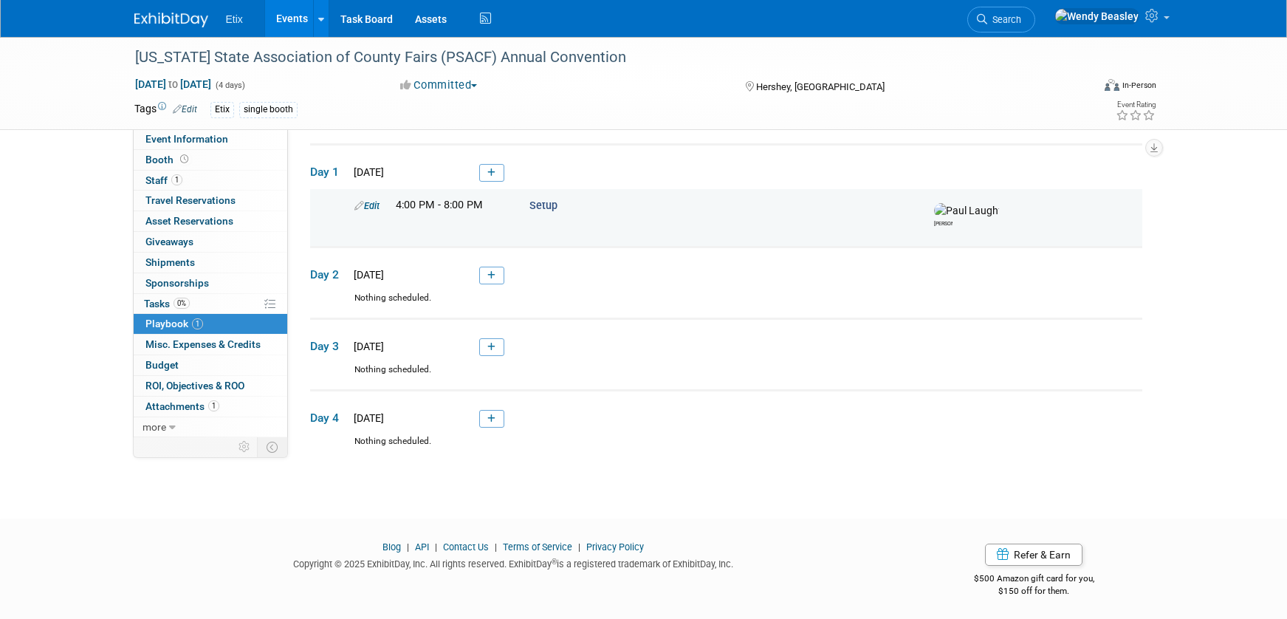
scroll to position [47, 0]
click at [492, 274] on icon at bounding box center [491, 272] width 8 height 9
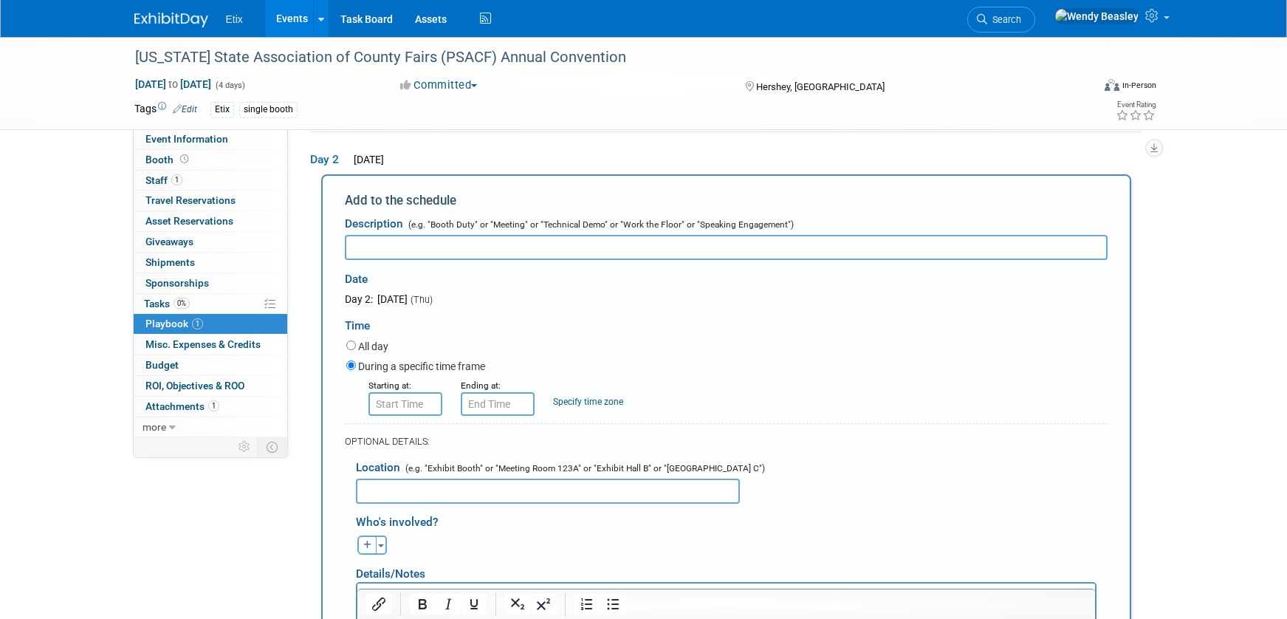
scroll to position [0, 0]
type input "Booth Hours"
click at [410, 399] on input "8:00 AM" at bounding box center [405, 404] width 74 height 24
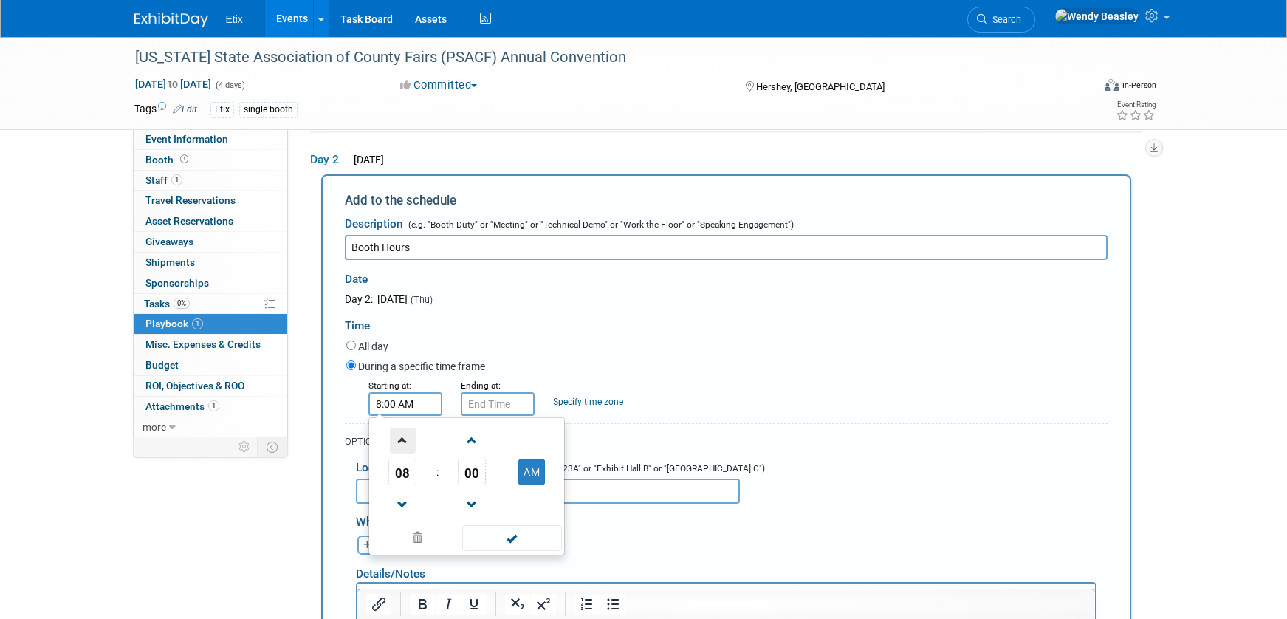
click at [405, 448] on span at bounding box center [403, 441] width 26 height 26
click at [468, 478] on span "00" at bounding box center [472, 472] width 28 height 27
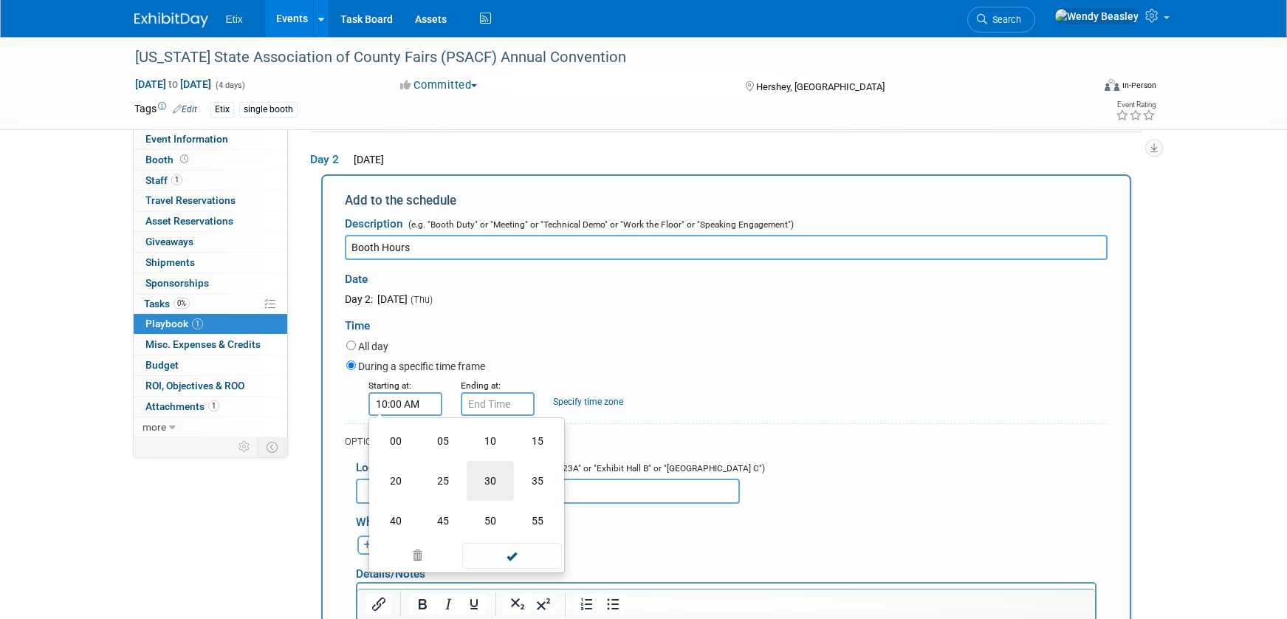
click at [490, 482] on td "30" at bounding box center [490, 481] width 47 height 40
type input "10:30 AM"
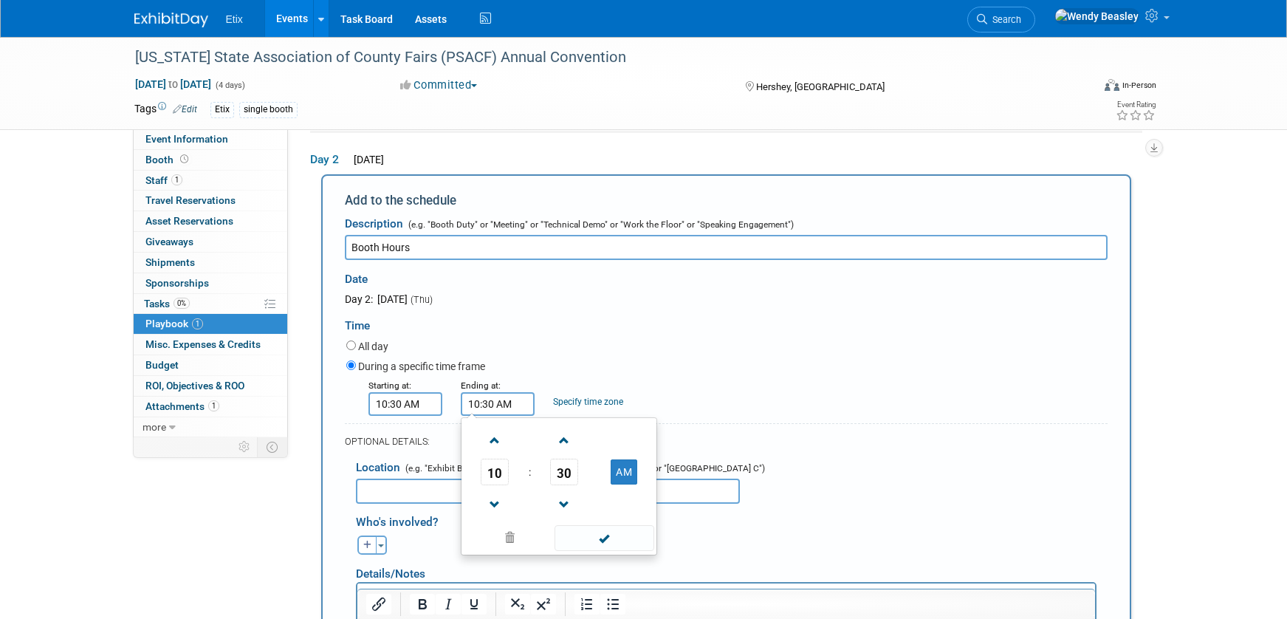
click at [482, 403] on input "10:30 AM" at bounding box center [498, 404] width 74 height 24
click at [495, 448] on span at bounding box center [495, 441] width 26 height 26
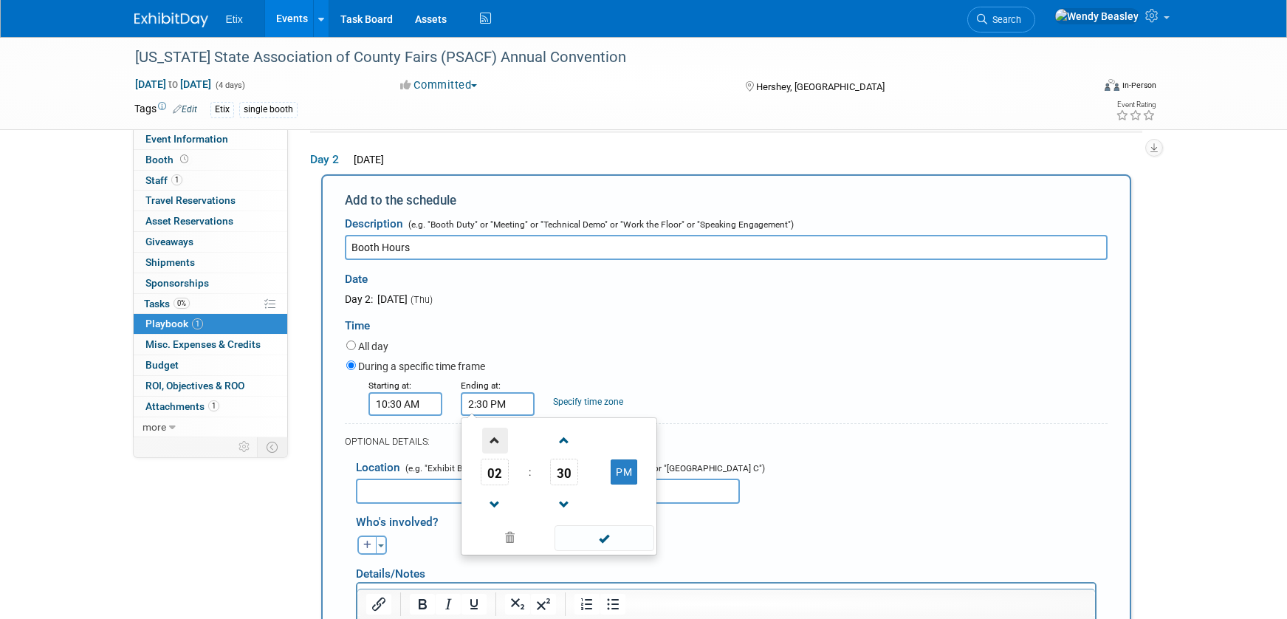
click at [495, 448] on span at bounding box center [495, 441] width 26 height 26
click at [557, 476] on span "30" at bounding box center [564, 472] width 28 height 27
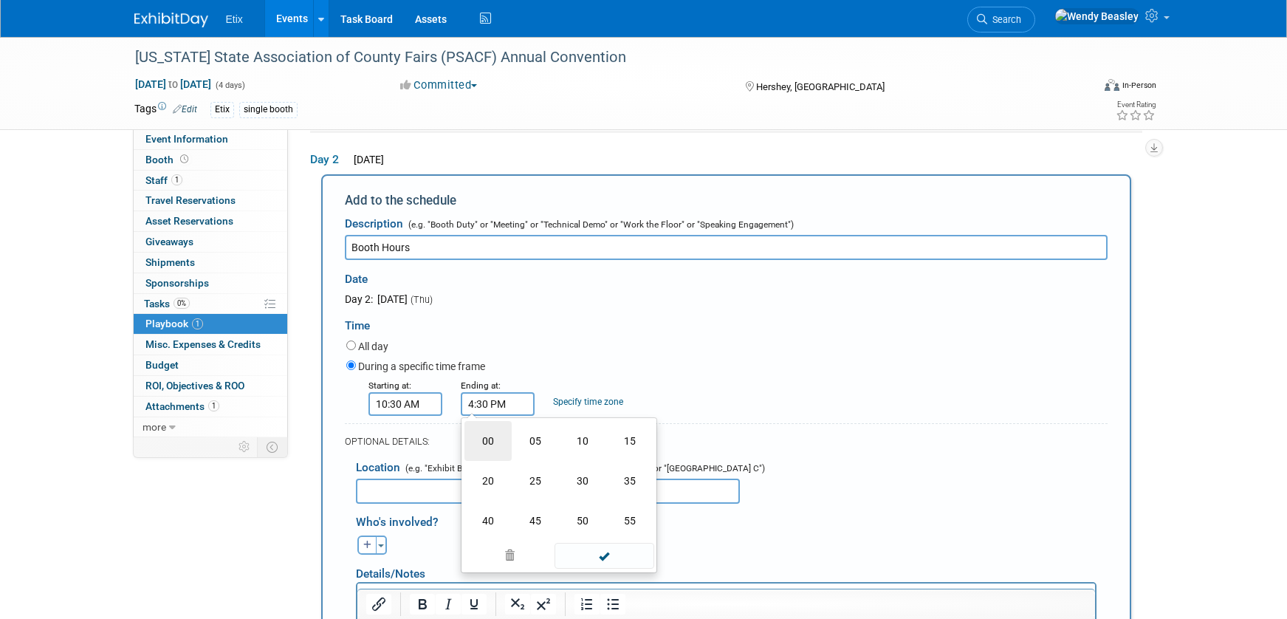
click at [489, 439] on td "00" at bounding box center [487, 441] width 47 height 40
type input "4:00 PM"
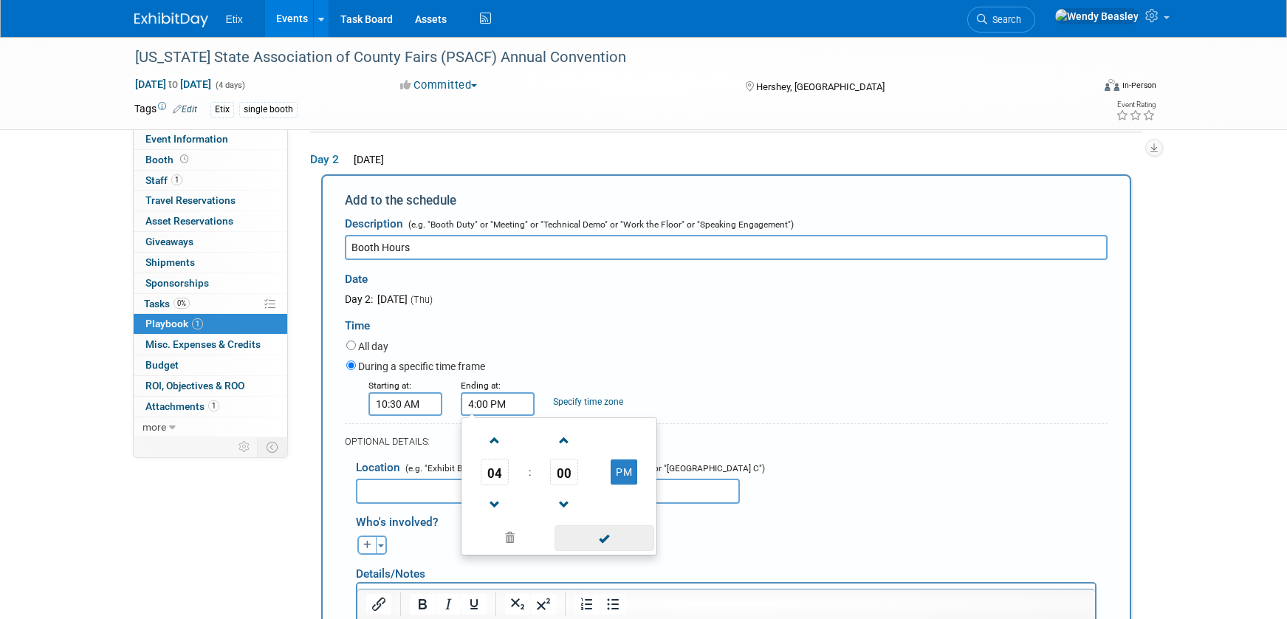
click at [612, 548] on span at bounding box center [605, 538] width 100 height 26
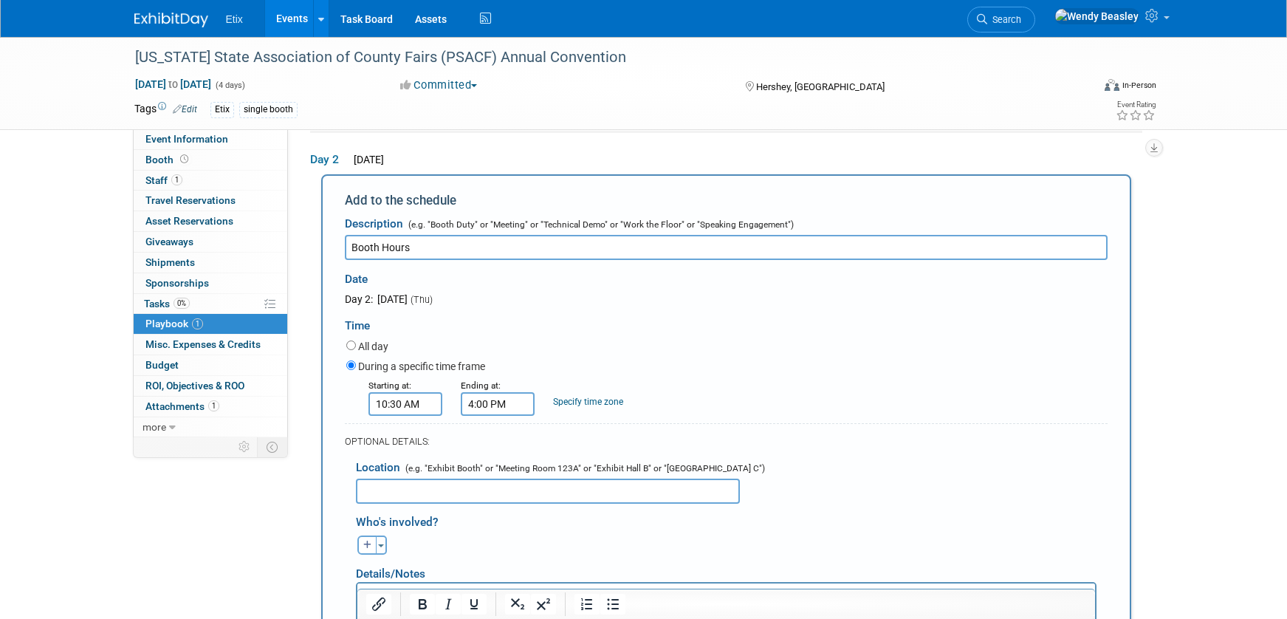
scroll to position [159, 0]
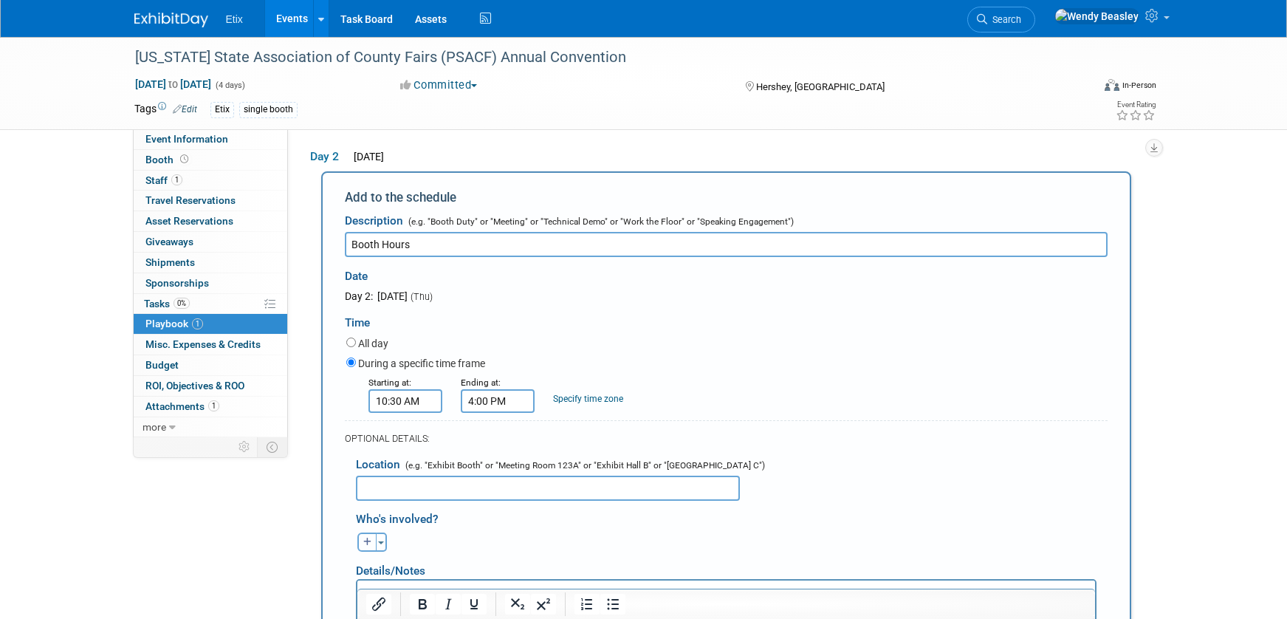
click at [368, 546] on icon "button" at bounding box center [367, 542] width 9 height 9
select select
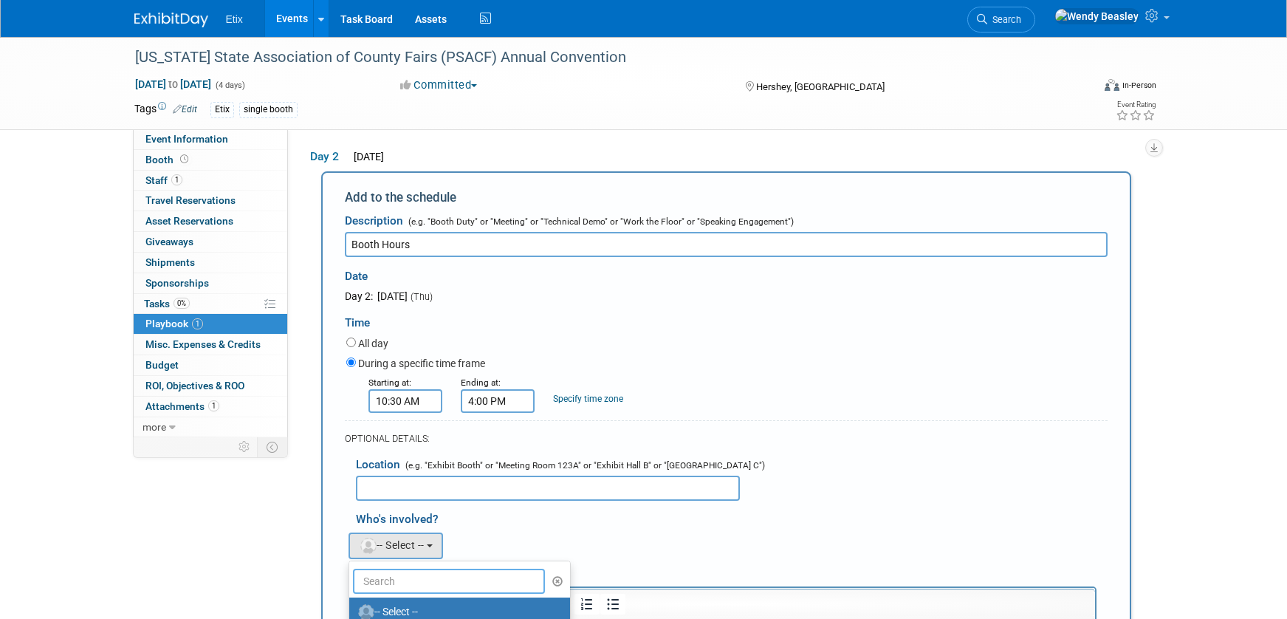
click at [413, 582] on input "text" at bounding box center [449, 581] width 193 height 25
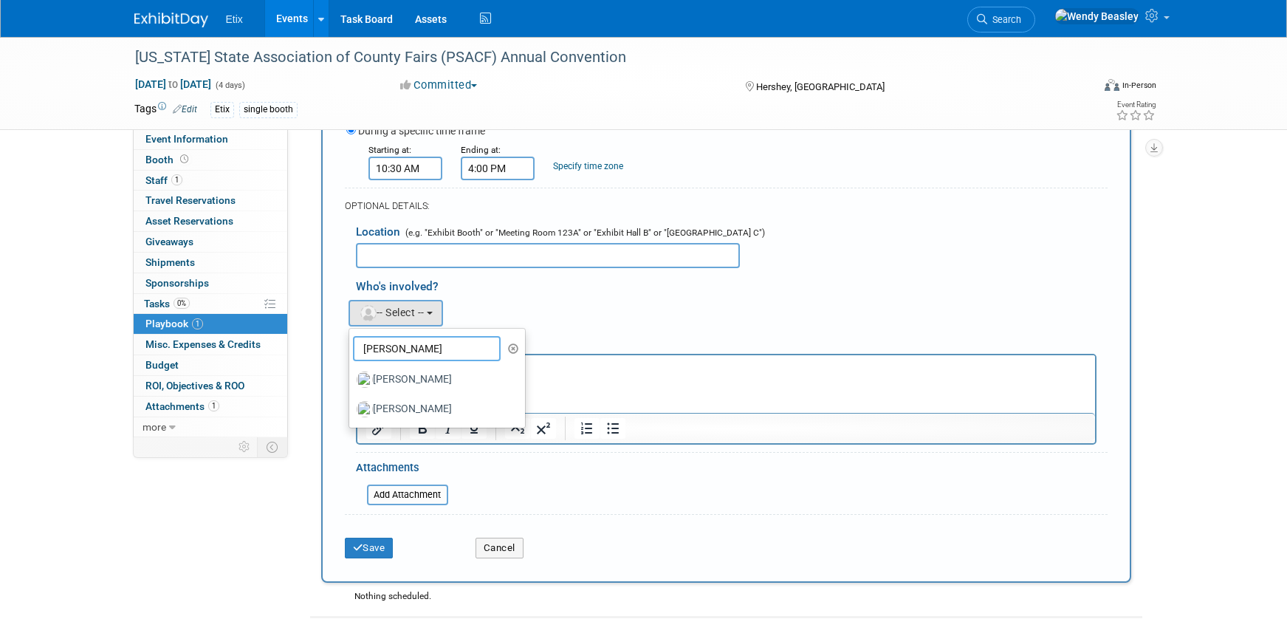
scroll to position [410, 0]
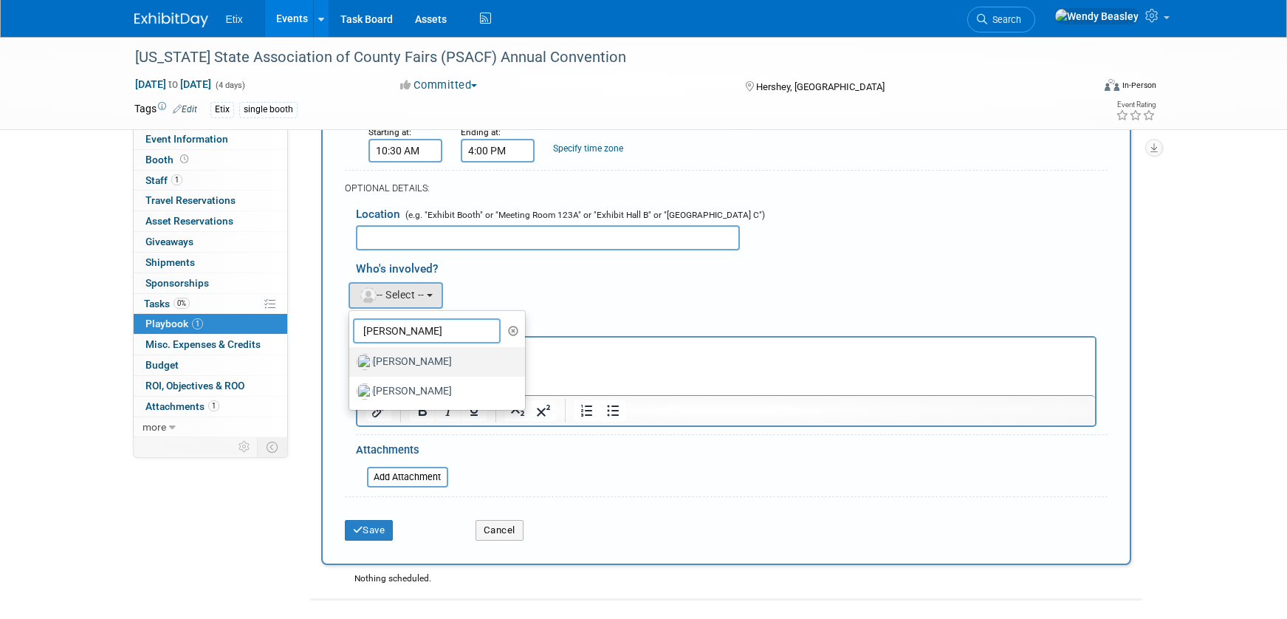
type input "[PERSON_NAME]"
click at [425, 371] on label "[PERSON_NAME]" at bounding box center [434, 362] width 154 height 24
click at [351, 365] on input "[PERSON_NAME]" at bounding box center [347, 360] width 10 height 10
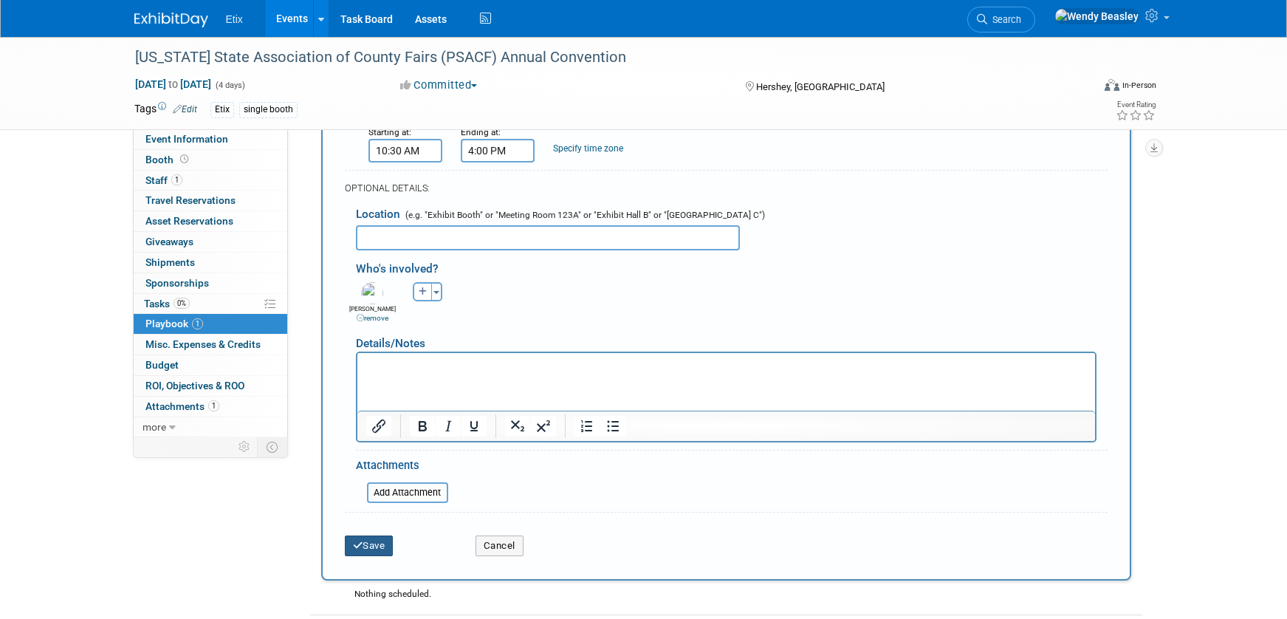
click at [371, 554] on button "Save" at bounding box center [369, 545] width 49 height 21
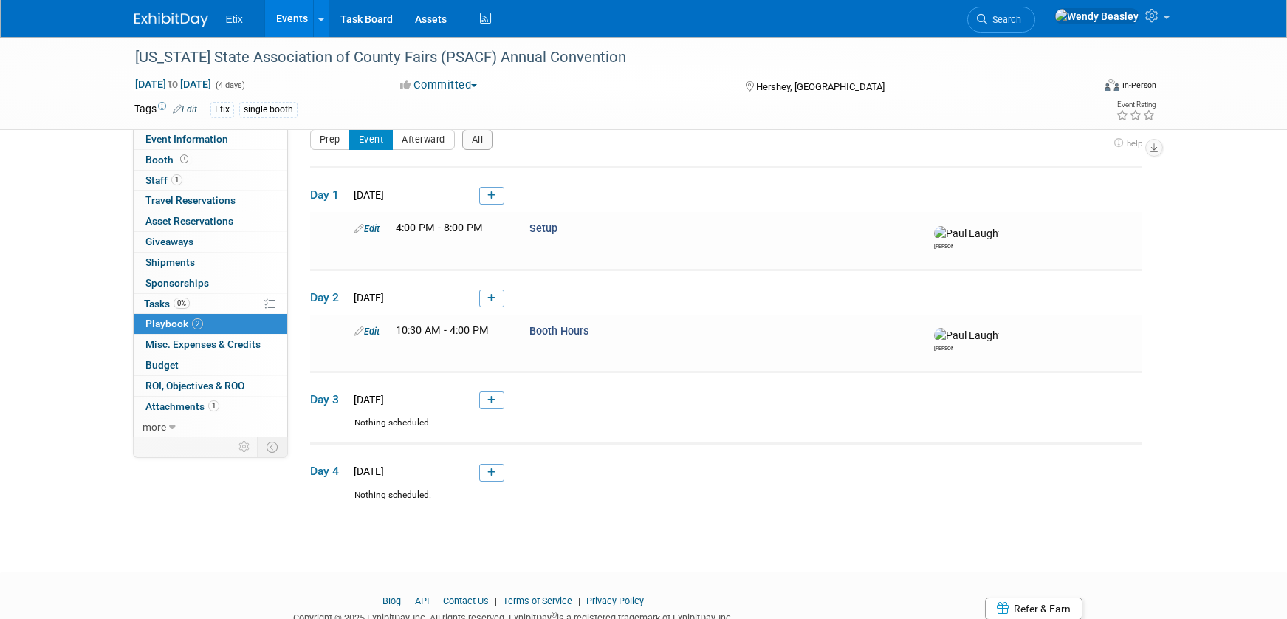
scroll to position [86, 0]
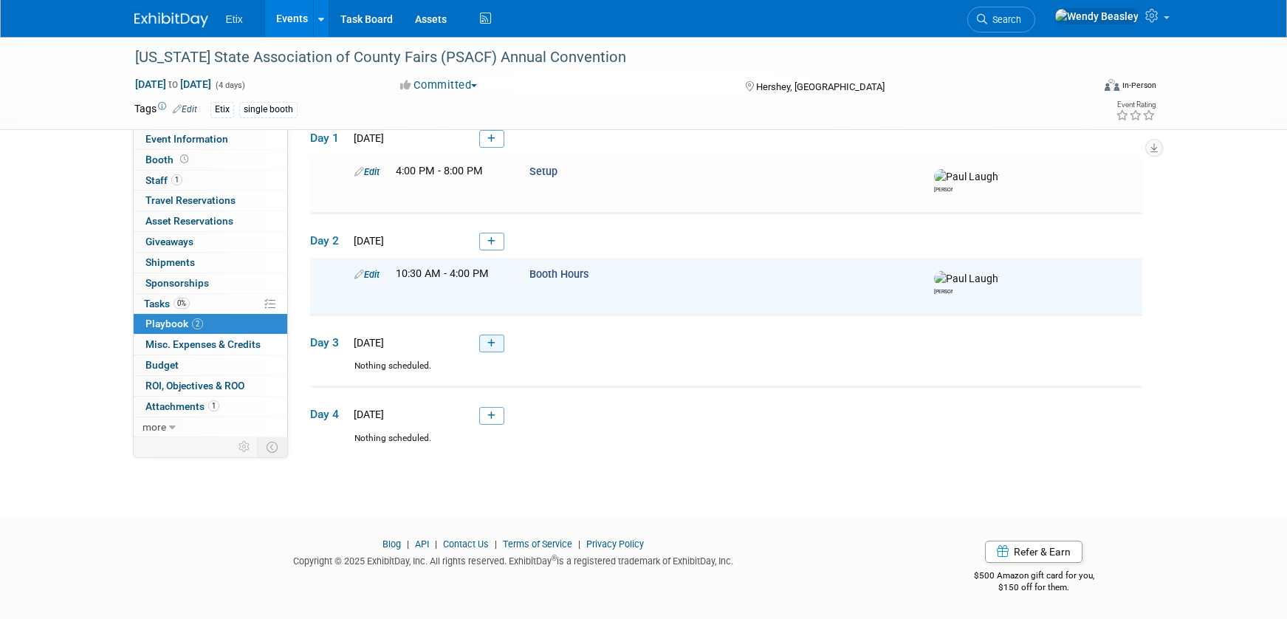
click at [493, 342] on icon at bounding box center [491, 343] width 8 height 9
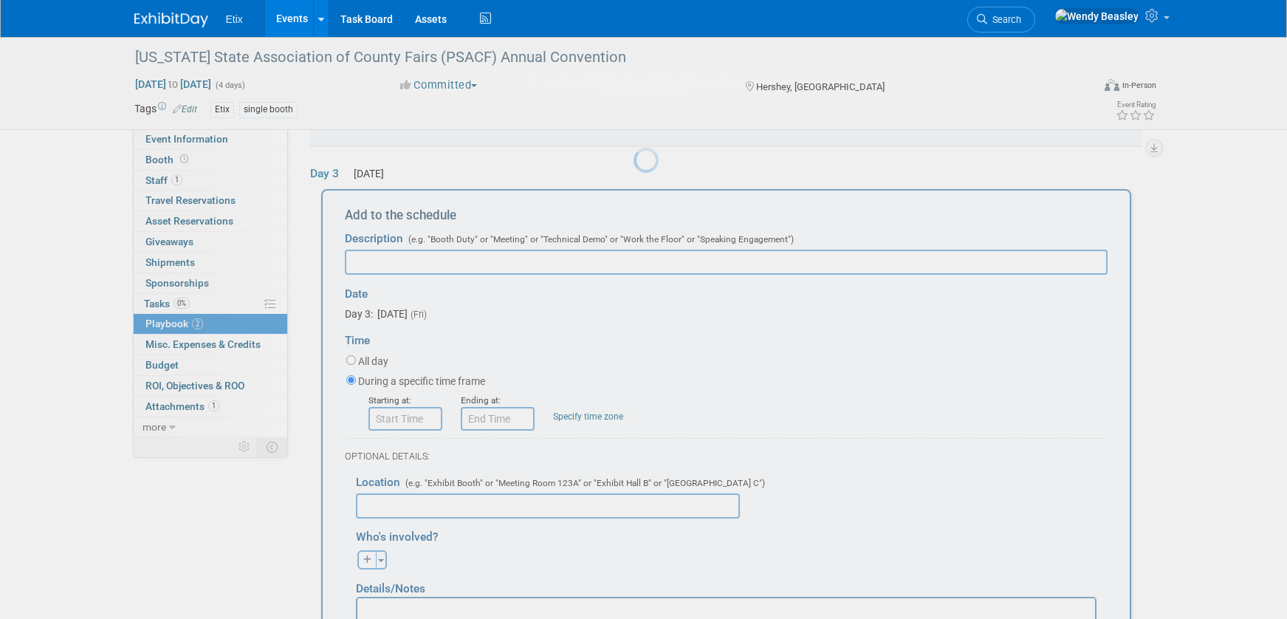
scroll to position [264, 0]
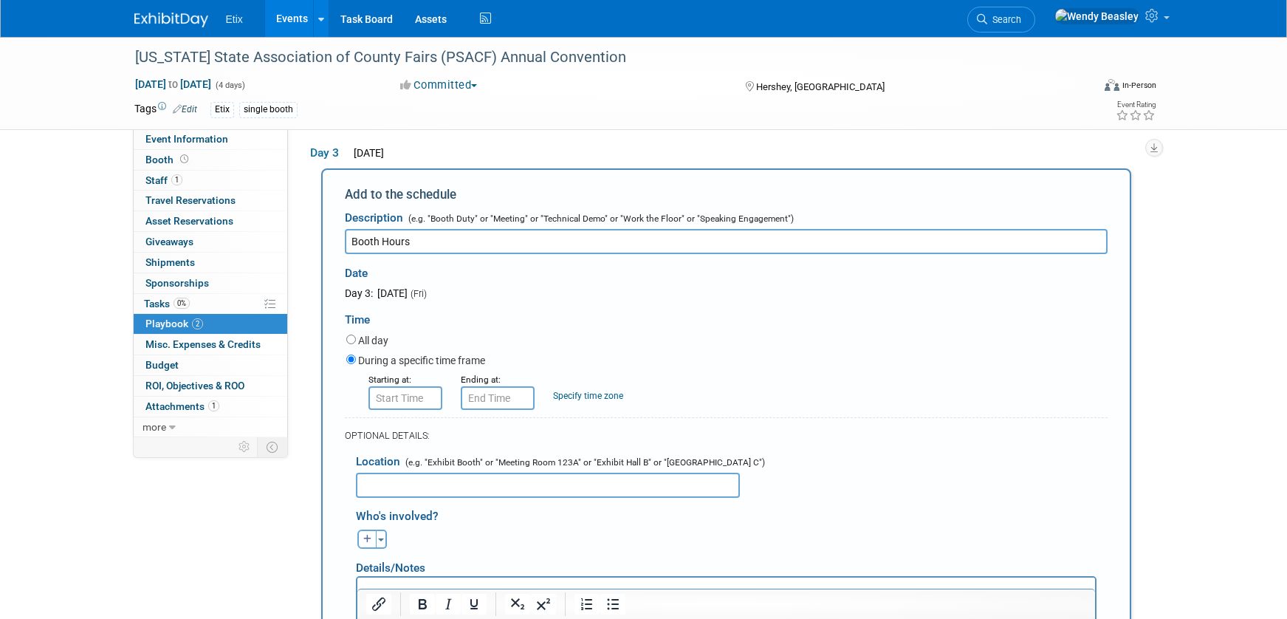
type input "Booth Hours"
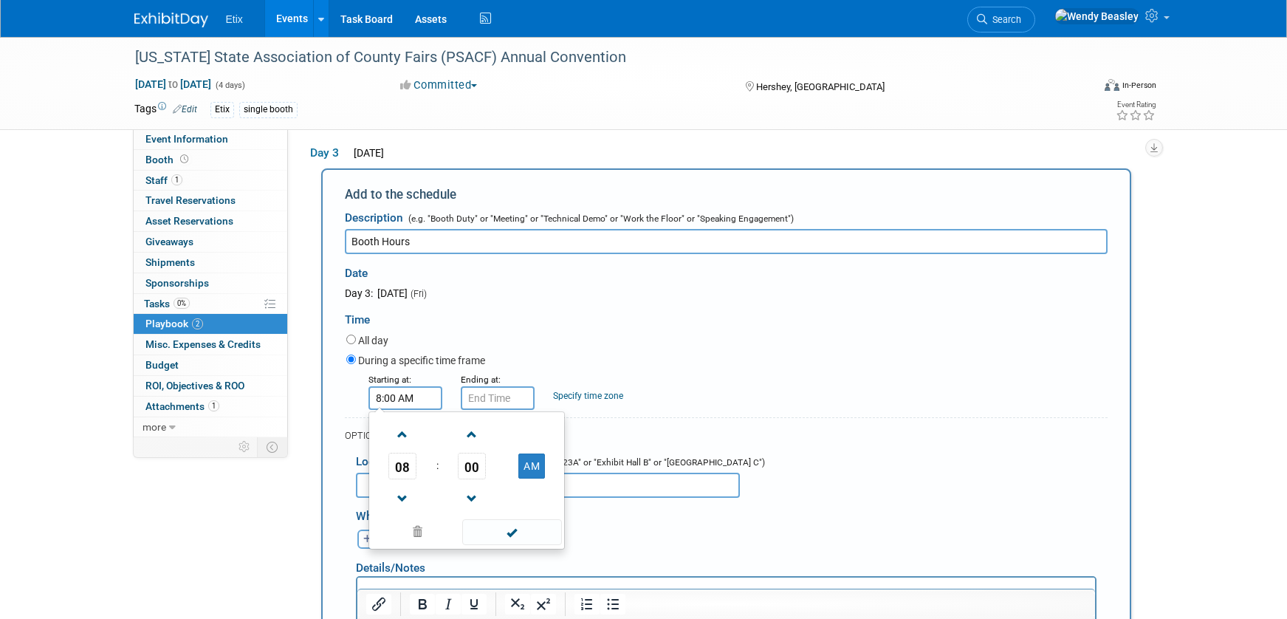
click at [413, 408] on input "8:00 AM" at bounding box center [405, 398] width 74 height 24
click at [401, 443] on span at bounding box center [403, 435] width 26 height 26
click at [402, 442] on span at bounding box center [403, 435] width 26 height 26
click at [473, 478] on span "00" at bounding box center [472, 466] width 28 height 27
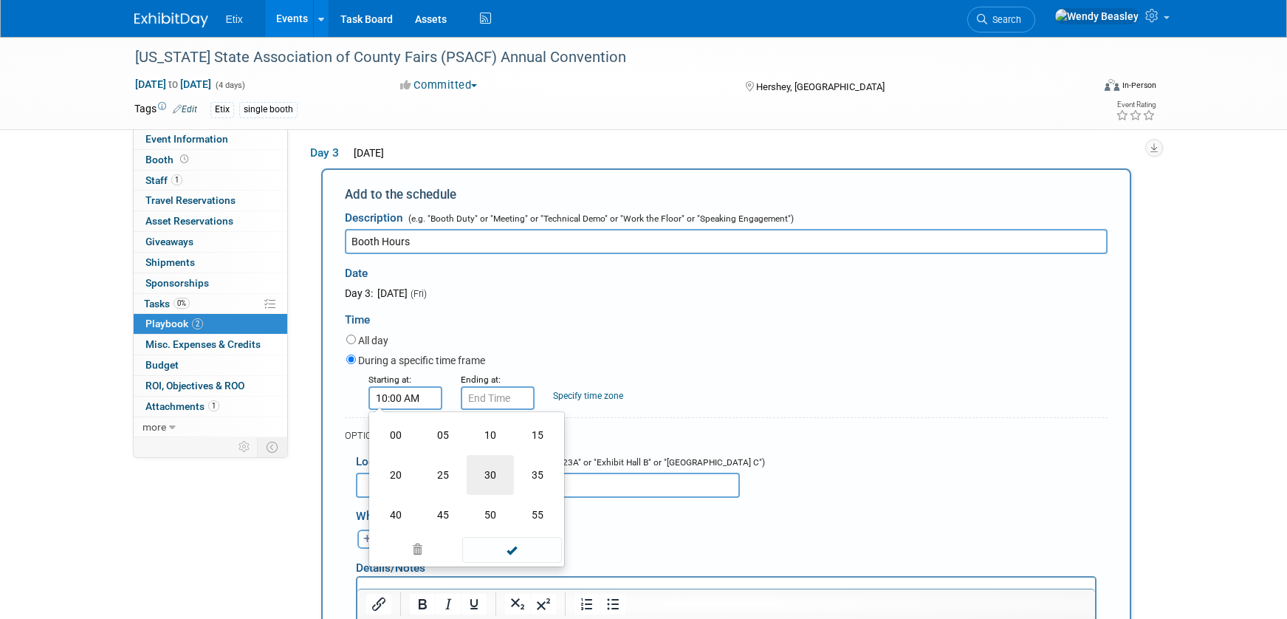
click at [491, 487] on td "30" at bounding box center [490, 475] width 47 height 40
type input "10:30 AM"
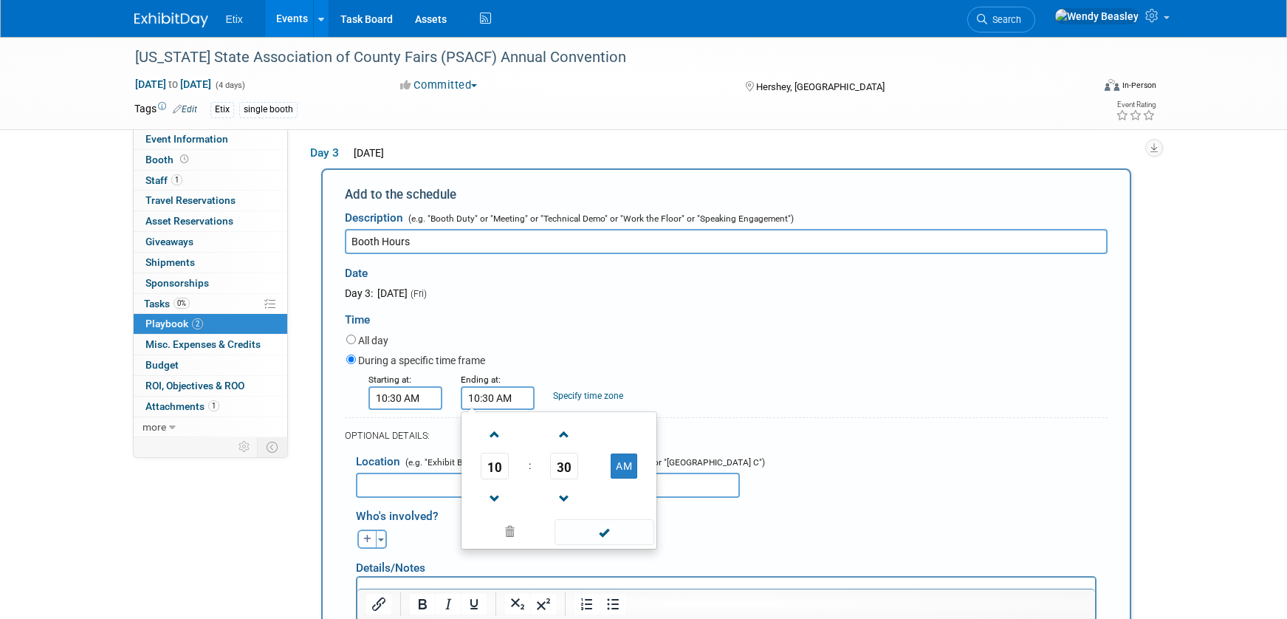
click at [488, 408] on input "10:30 AM" at bounding box center [498, 398] width 74 height 24
click at [498, 446] on span at bounding box center [495, 435] width 26 height 26
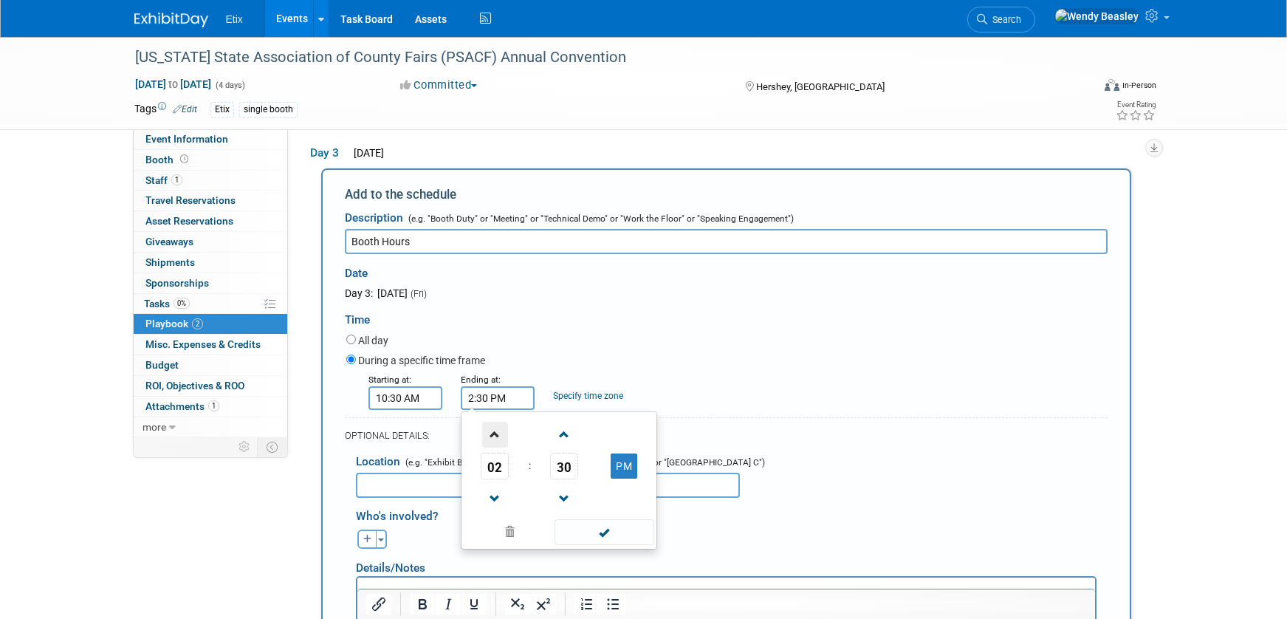
click at [498, 446] on span at bounding box center [495, 435] width 26 height 26
click at [550, 472] on span "30" at bounding box center [564, 466] width 28 height 27
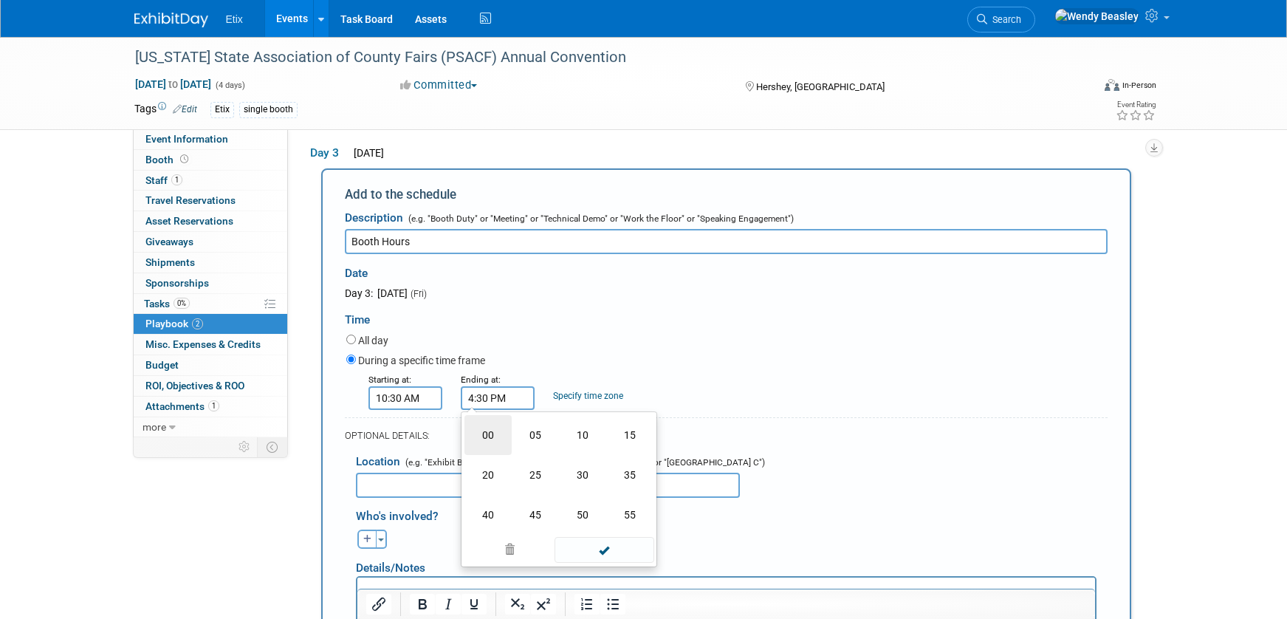
click at [491, 440] on td "00" at bounding box center [487, 435] width 47 height 40
type input "4:00 PM"
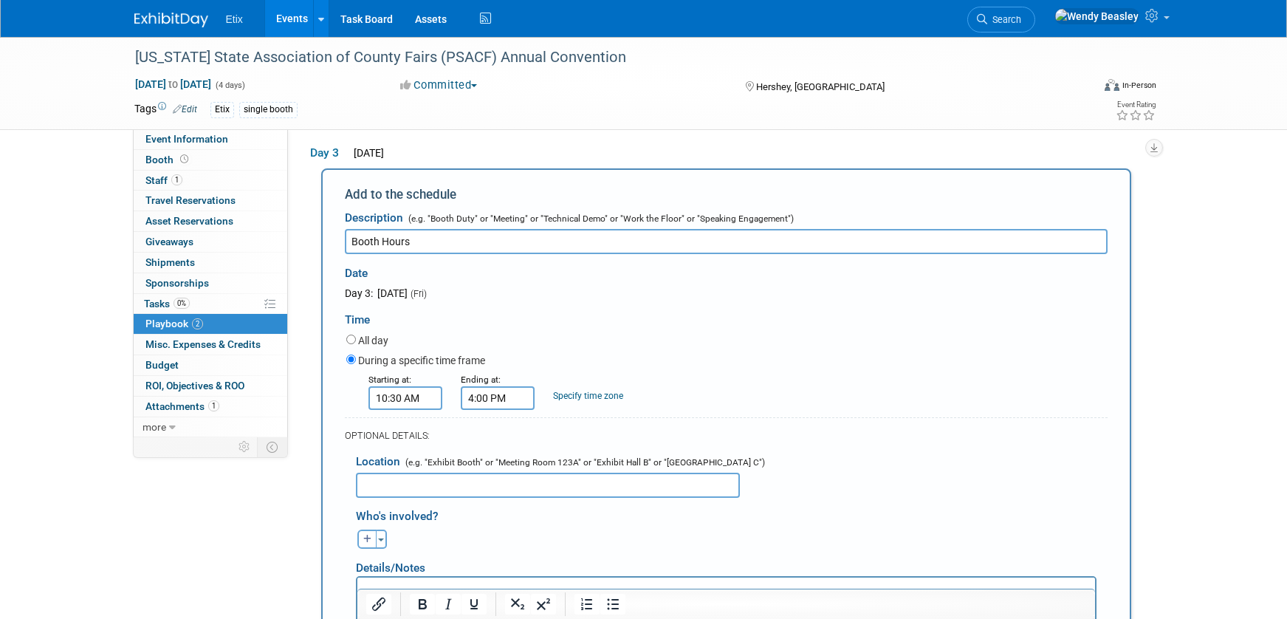
click at [747, 429] on div "OPTIONAL DETAILS:" at bounding box center [726, 430] width 763 height 27
click at [368, 543] on icon "button" at bounding box center [367, 539] width 9 height 9
select select
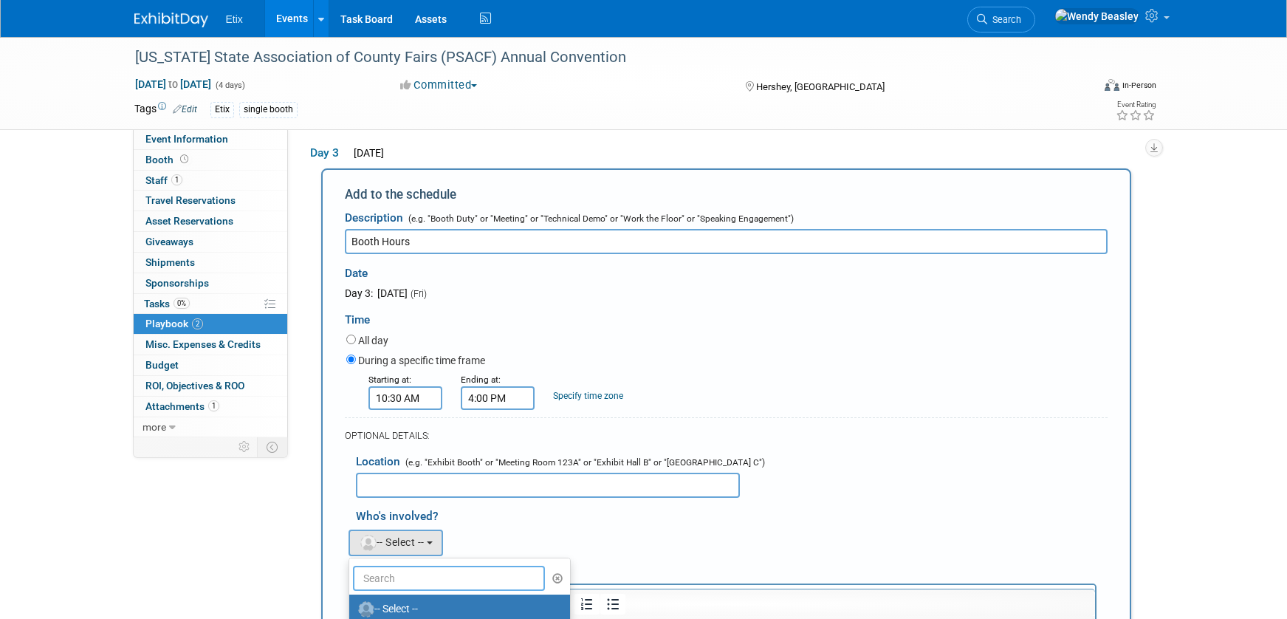
click at [404, 583] on input "text" at bounding box center [449, 578] width 193 height 25
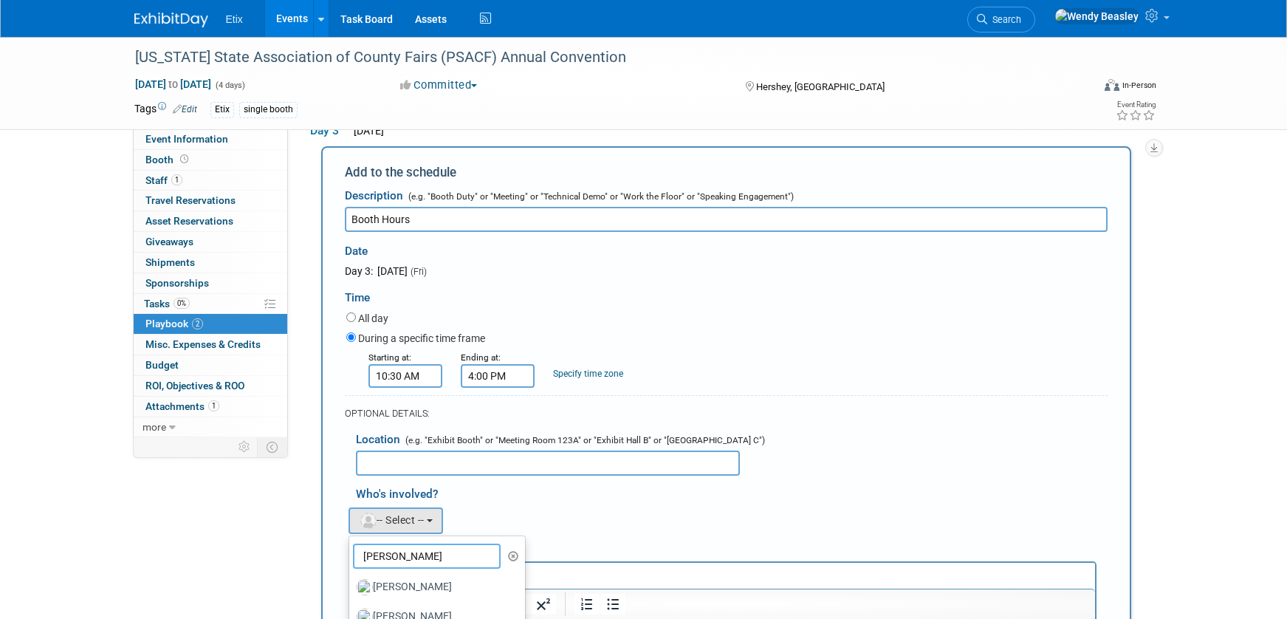
scroll to position [292, 0]
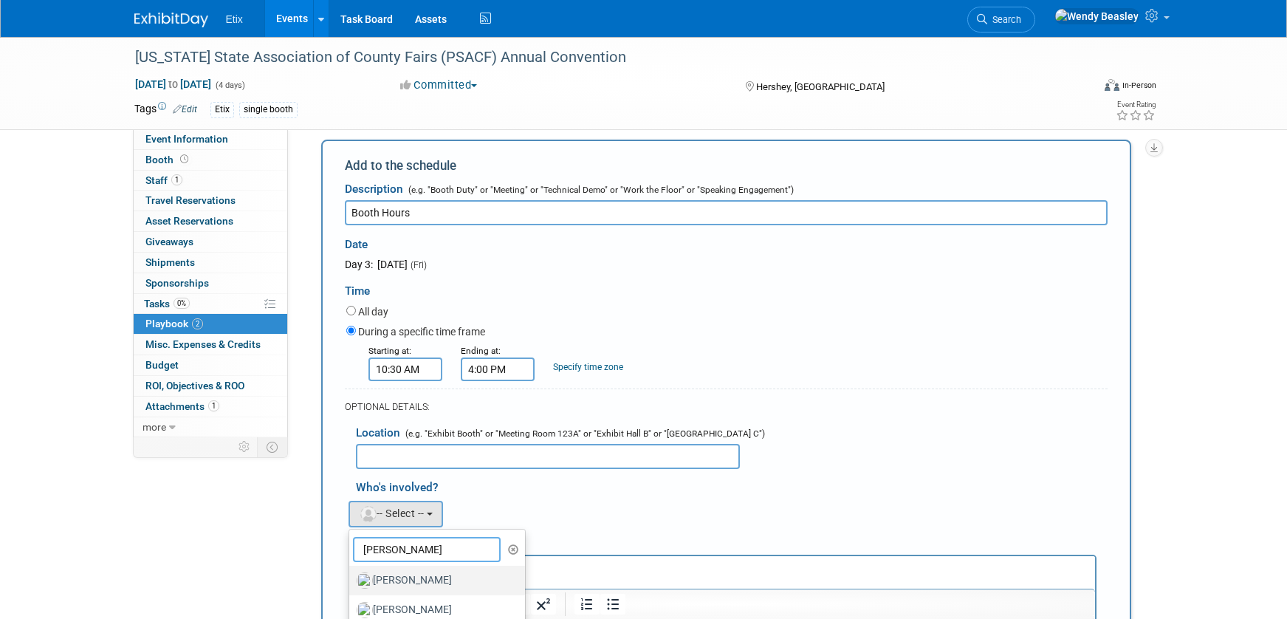
type input "[PERSON_NAME]"
drag, startPoint x: 441, startPoint y: 587, endPoint x: 453, endPoint y: 577, distance: 15.8
click at [442, 586] on label "[PERSON_NAME]" at bounding box center [434, 581] width 154 height 24
click at [351, 583] on input "[PERSON_NAME]" at bounding box center [347, 579] width 10 height 10
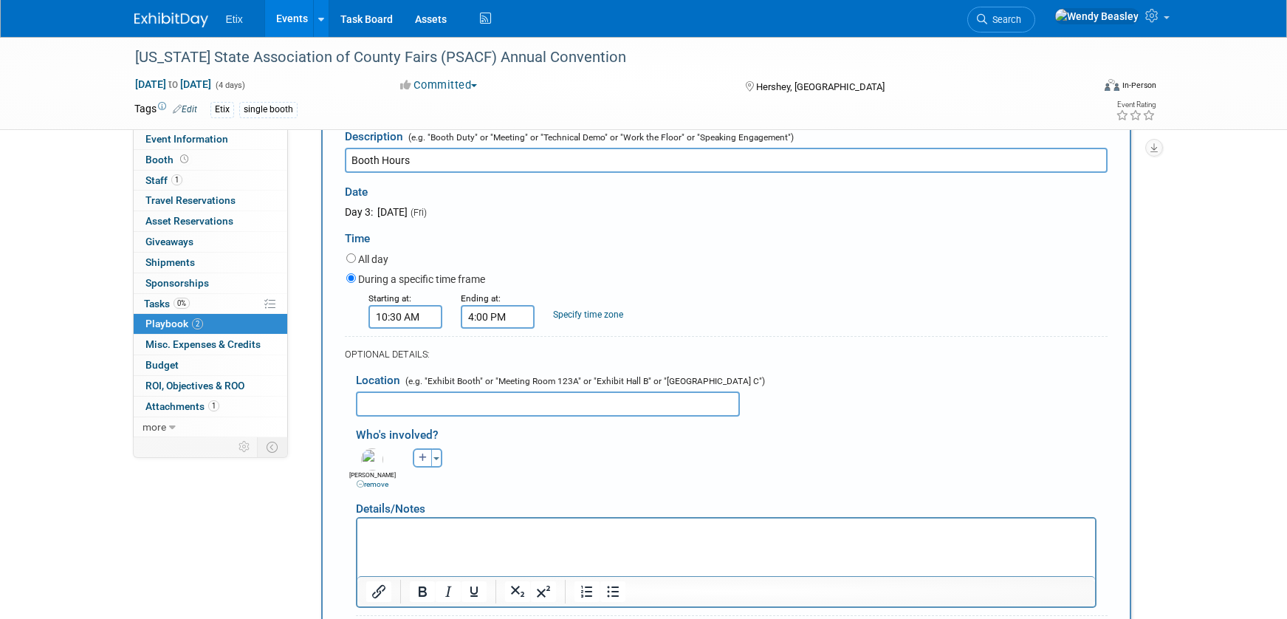
scroll to position [650, 0]
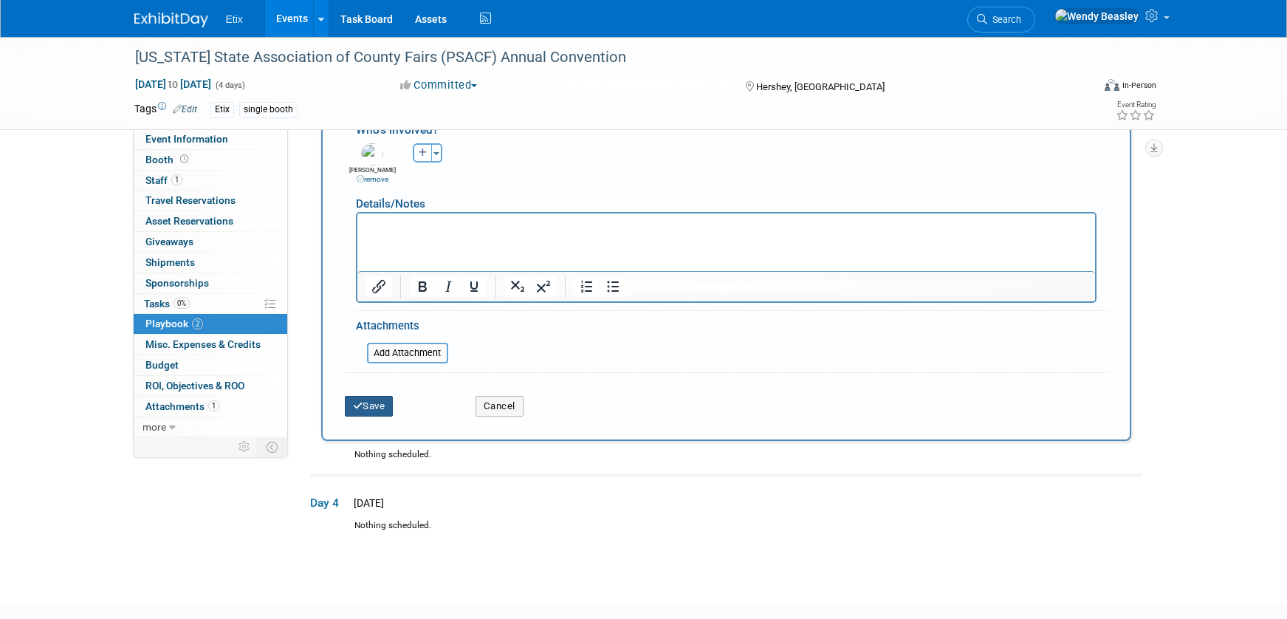
click at [377, 416] on button "Save" at bounding box center [369, 406] width 49 height 21
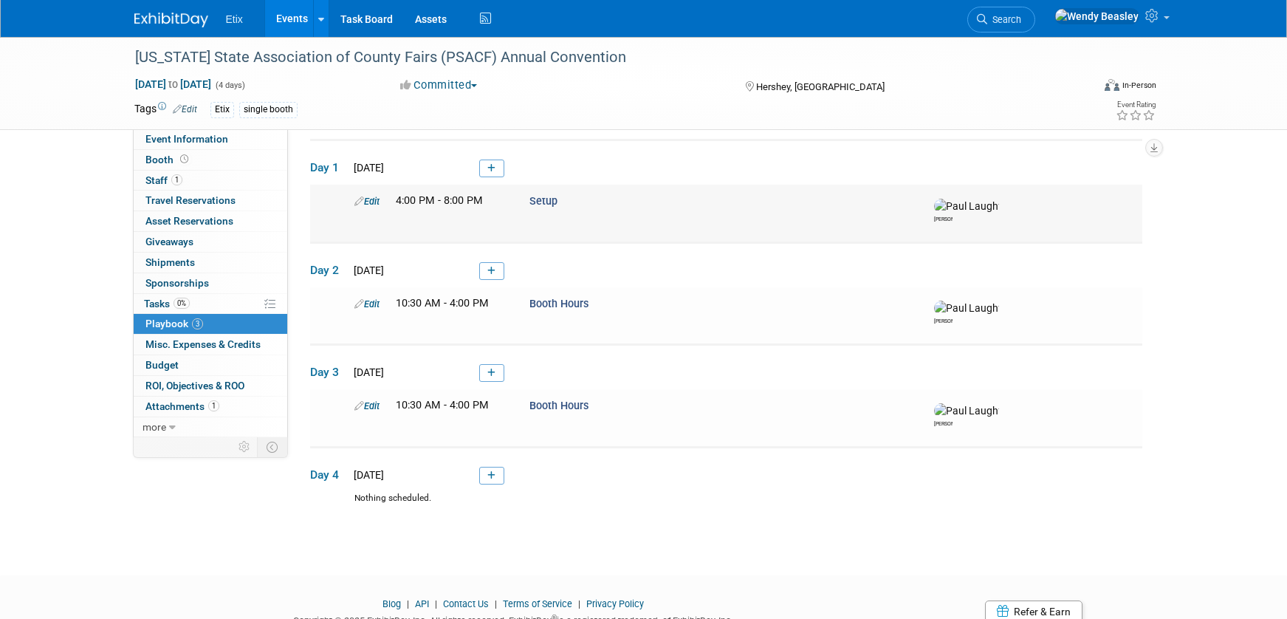
scroll to position [0, 0]
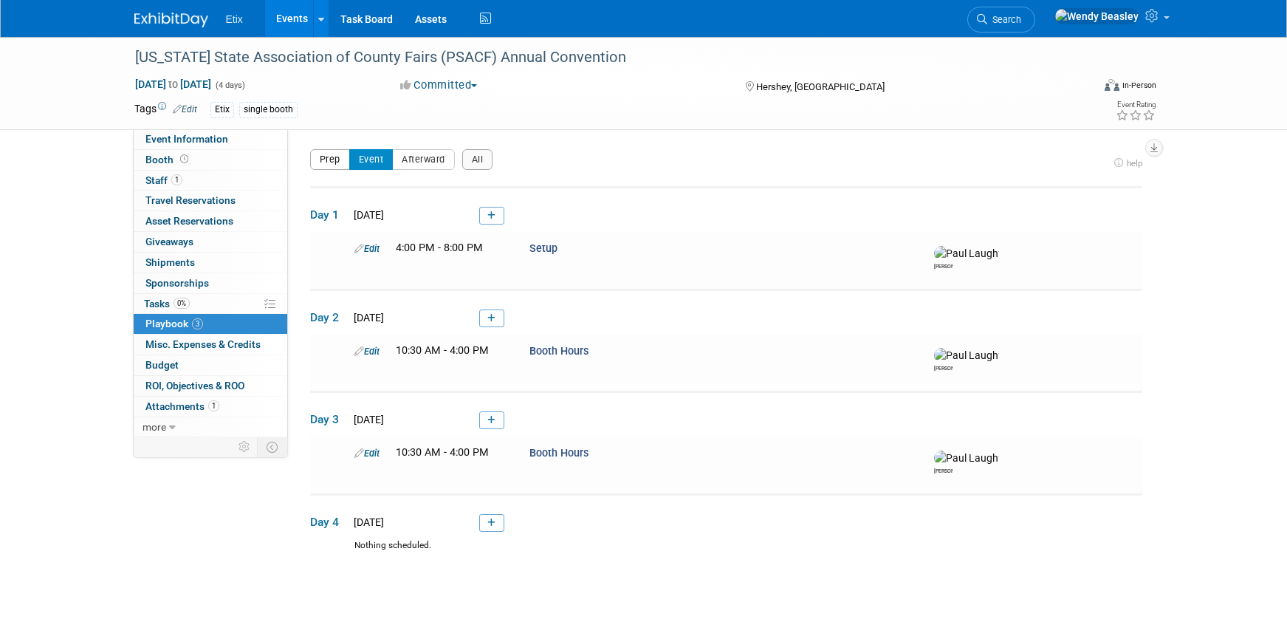
click at [322, 162] on button "Prep" at bounding box center [330, 159] width 40 height 21
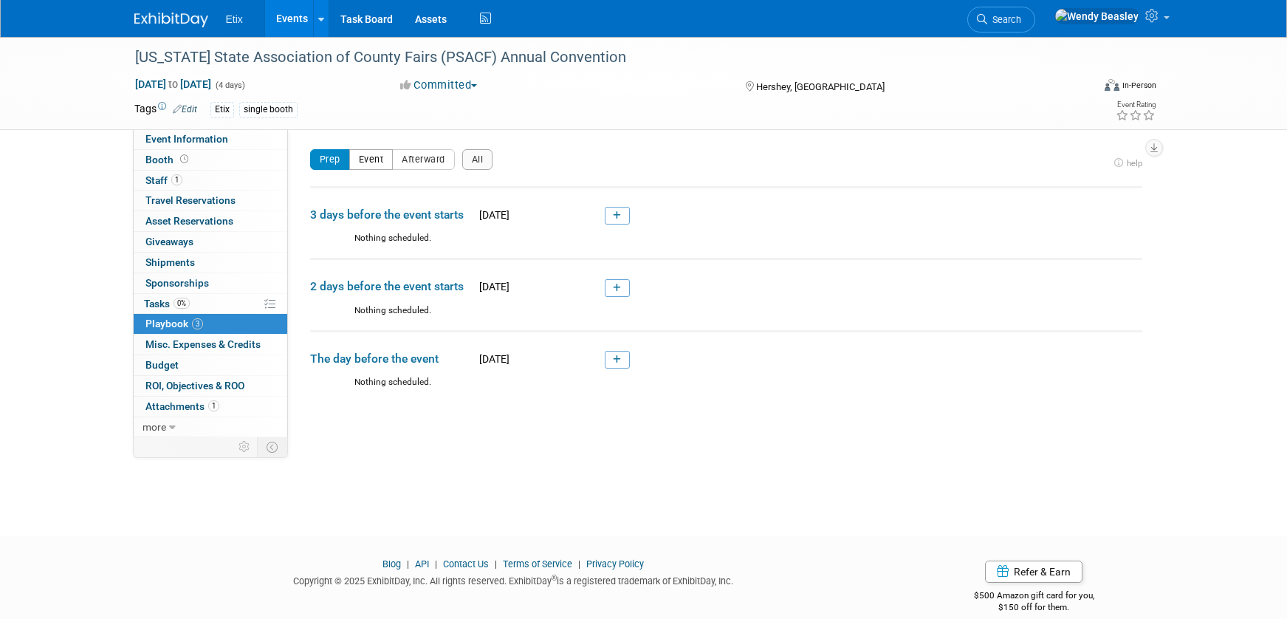
click at [364, 165] on button "Event" at bounding box center [371, 159] width 44 height 21
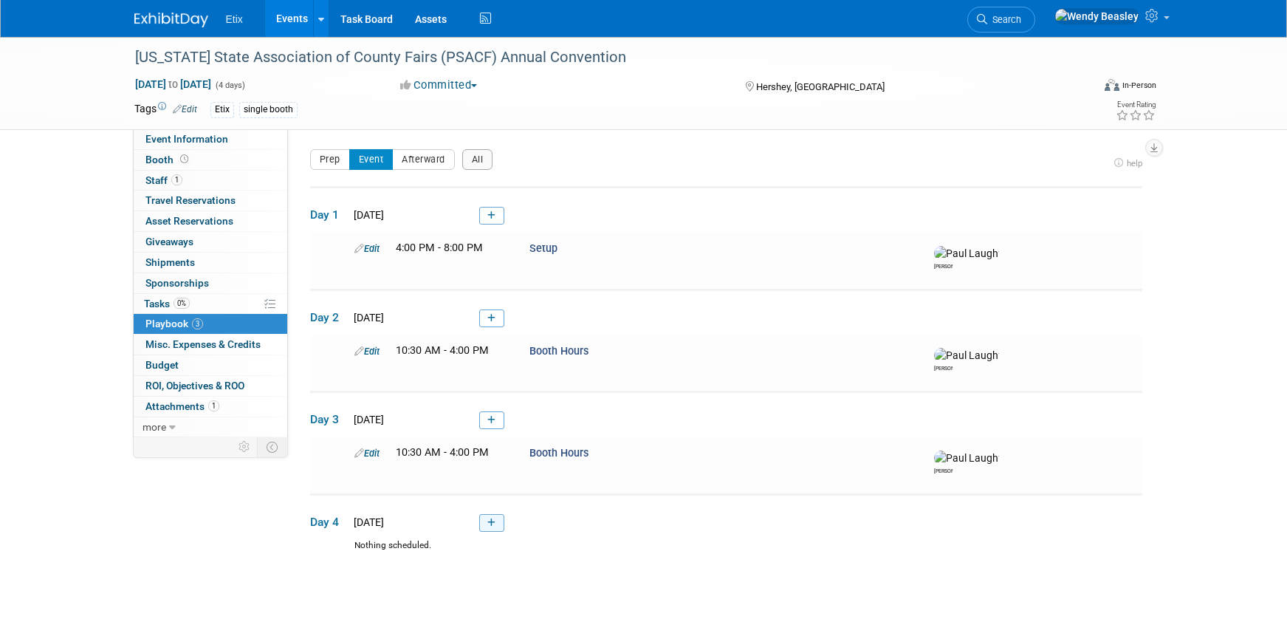
click at [494, 527] on icon at bounding box center [491, 522] width 8 height 9
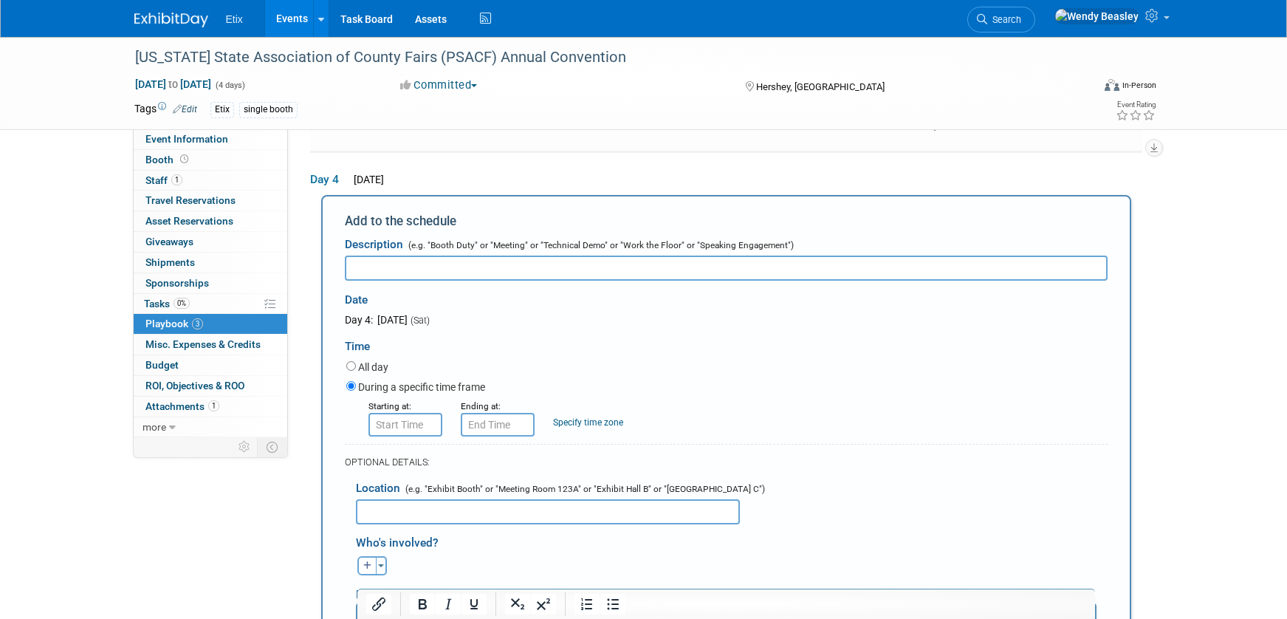
scroll to position [371, 0]
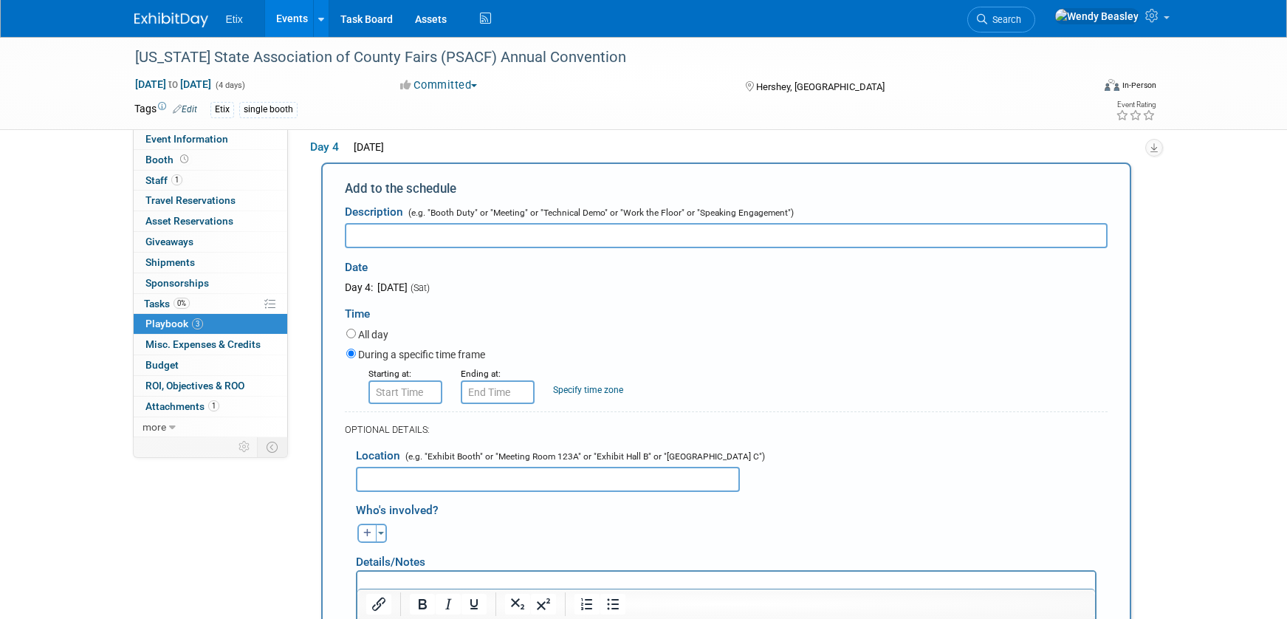
click at [436, 248] on input "text" at bounding box center [726, 235] width 763 height 25
type input "Booth Hours"
click at [411, 404] on input "8:00 AM" at bounding box center [405, 392] width 74 height 24
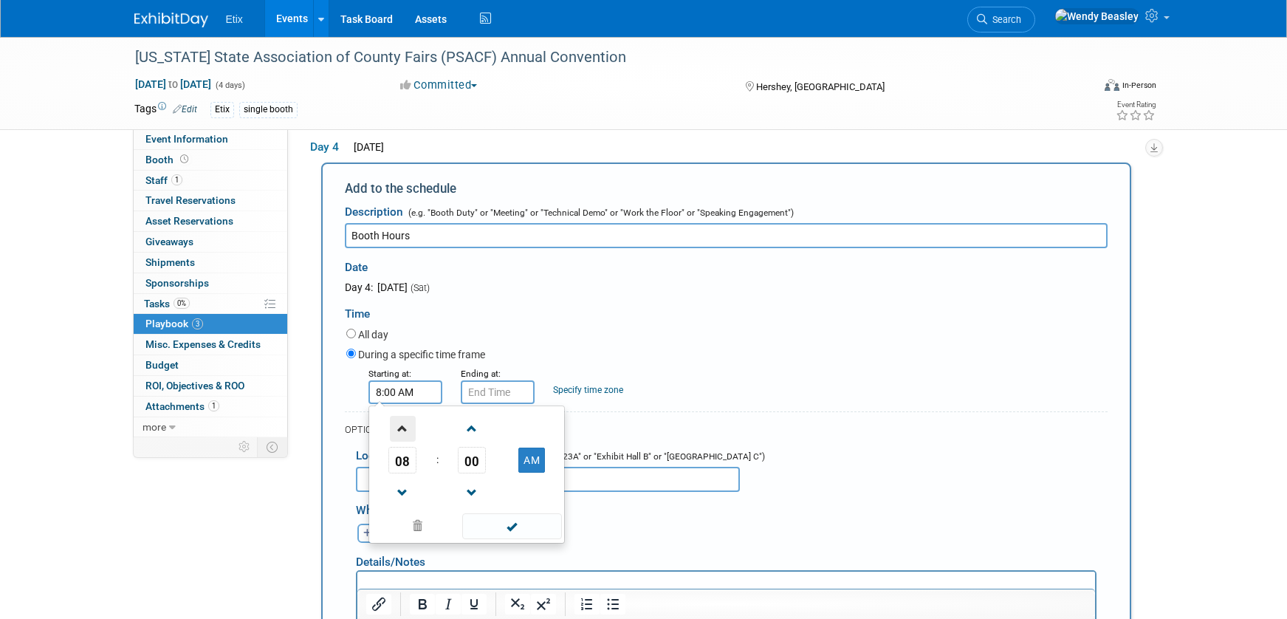
click at [407, 442] on span at bounding box center [403, 429] width 26 height 26
type input "9:00 AM"
click at [498, 404] on input "9:00 AM" at bounding box center [498, 392] width 74 height 24
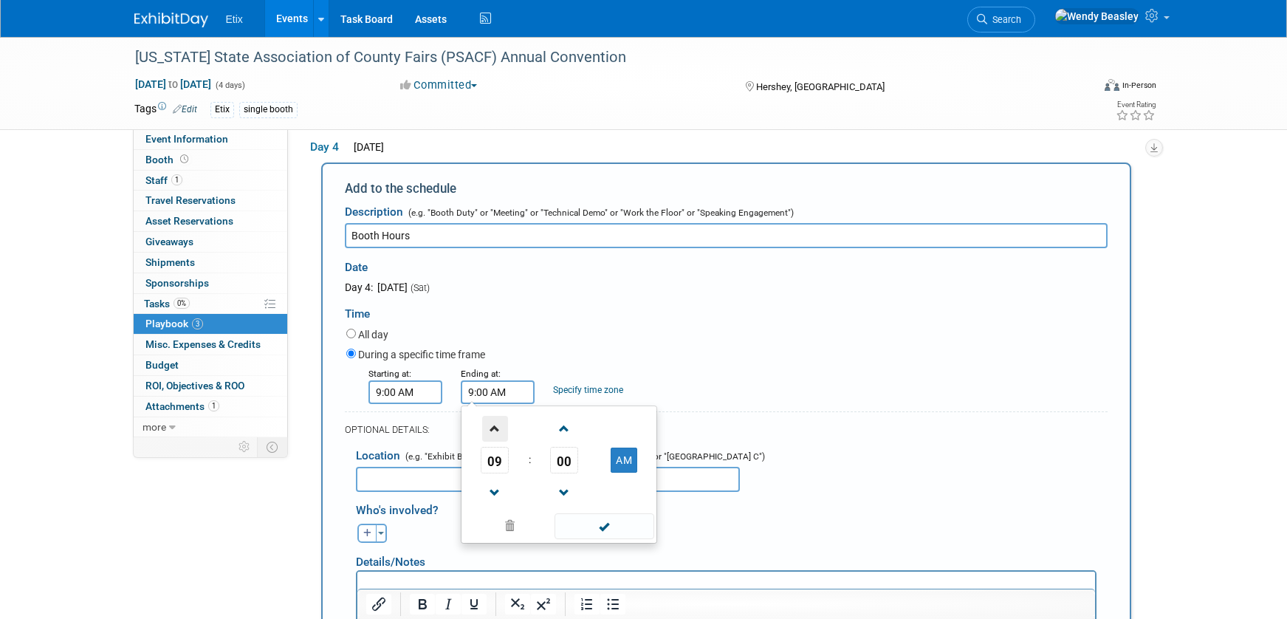
click at [495, 442] on span at bounding box center [495, 429] width 26 height 26
click at [497, 442] on span at bounding box center [495, 429] width 26 height 26
type input "12:00 PM"
drag, startPoint x: 601, startPoint y: 541, endPoint x: 611, endPoint y: 524, distance: 18.9
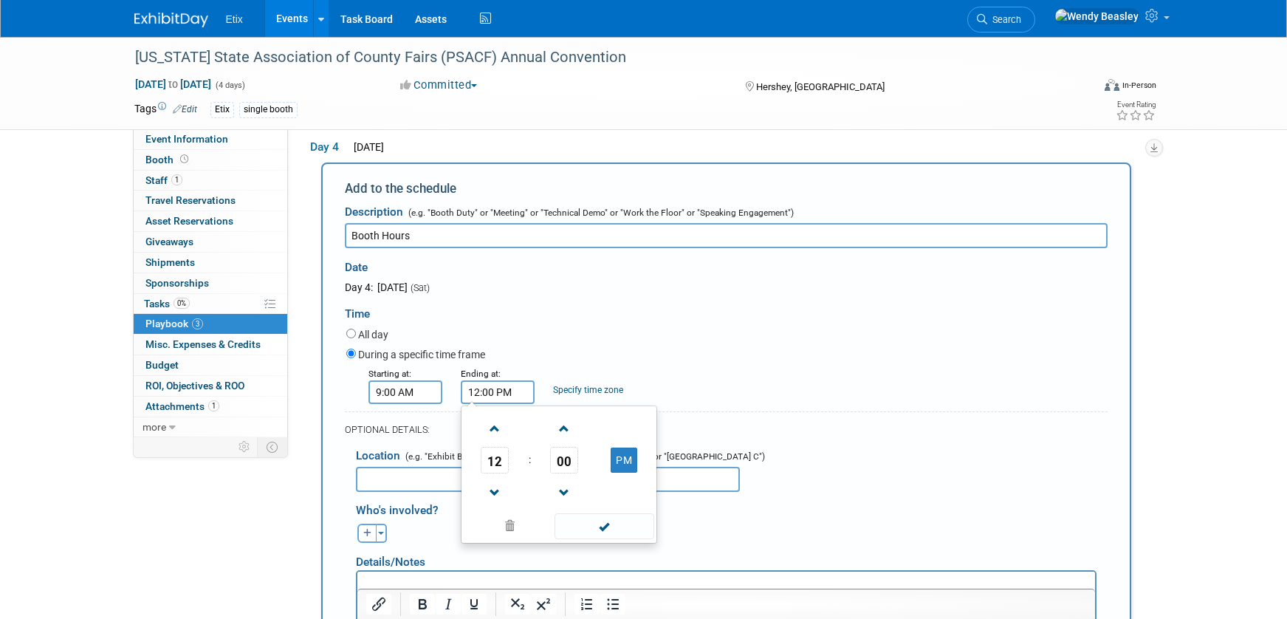
click at [602, 539] on span at bounding box center [605, 526] width 100 height 26
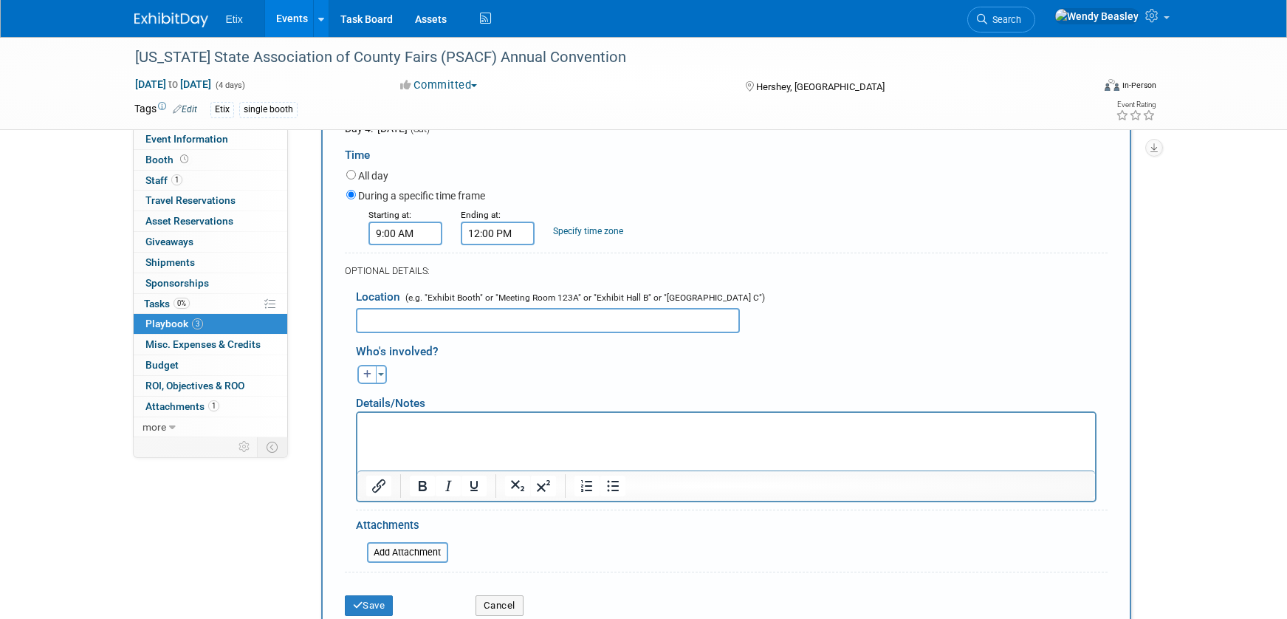
scroll to position [588, 0]
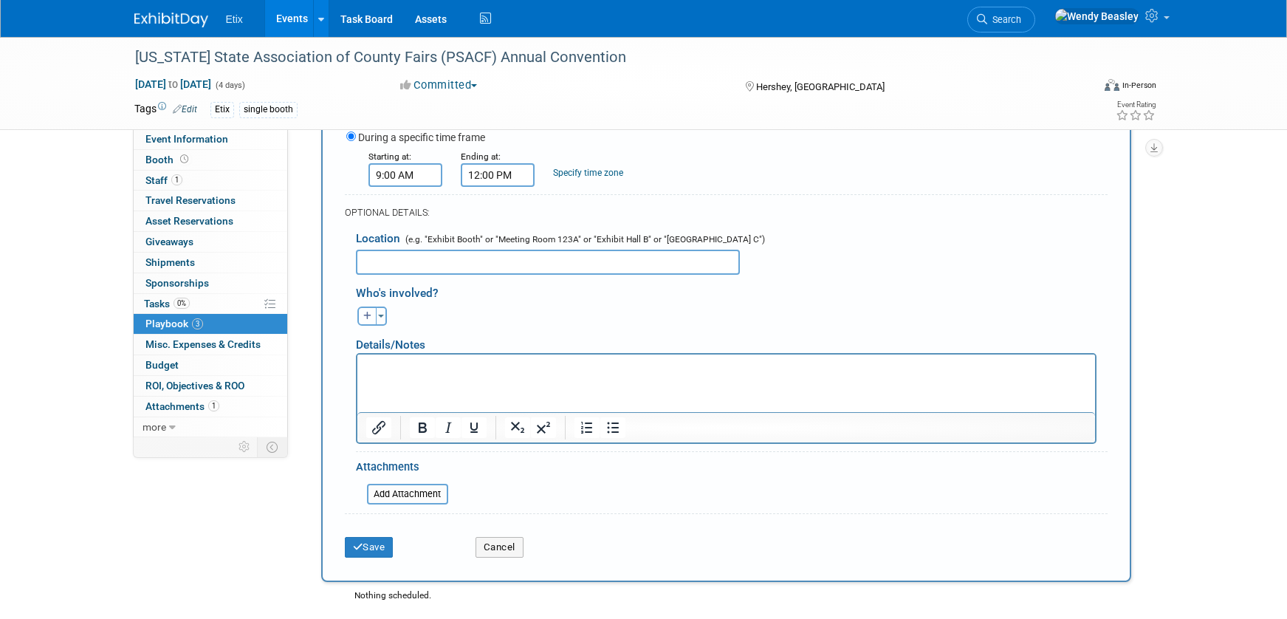
click at [371, 326] on button "button" at bounding box center [366, 315] width 19 height 19
select select
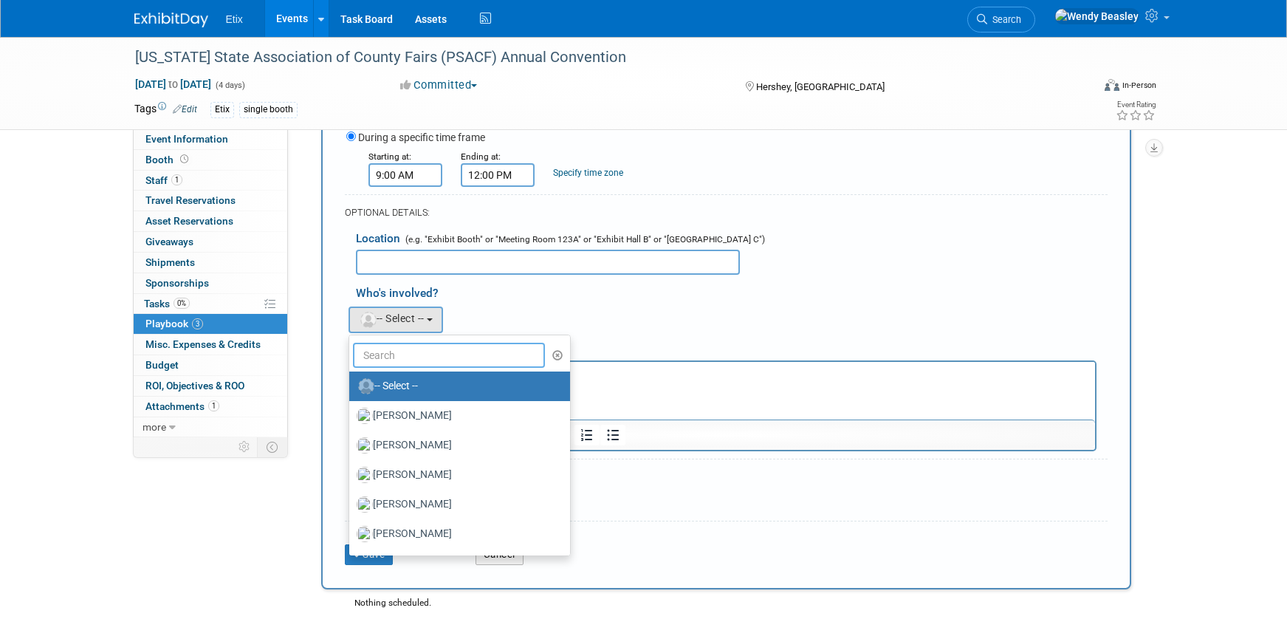
drag, startPoint x: 425, startPoint y: 370, endPoint x: 432, endPoint y: 366, distance: 7.6
click at [429, 368] on input "text" at bounding box center [449, 355] width 193 height 25
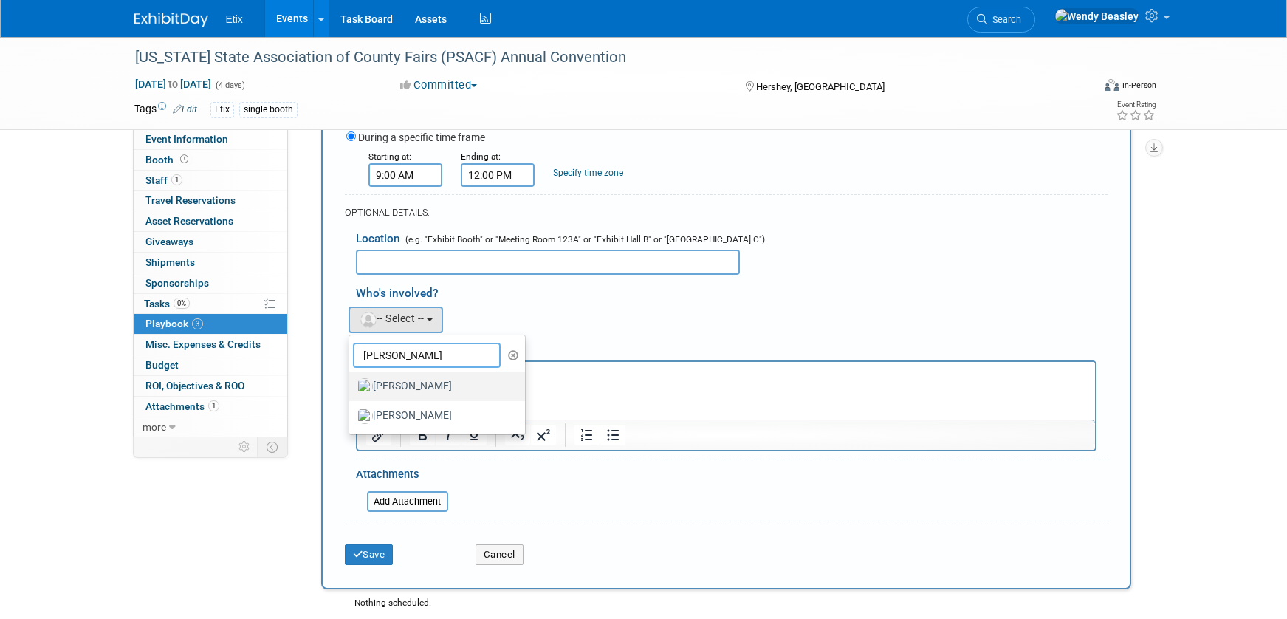
type input "[PERSON_NAME]"
click at [431, 398] on label "[PERSON_NAME]" at bounding box center [434, 386] width 154 height 24
click at [351, 389] on input "[PERSON_NAME]" at bounding box center [347, 385] width 10 height 10
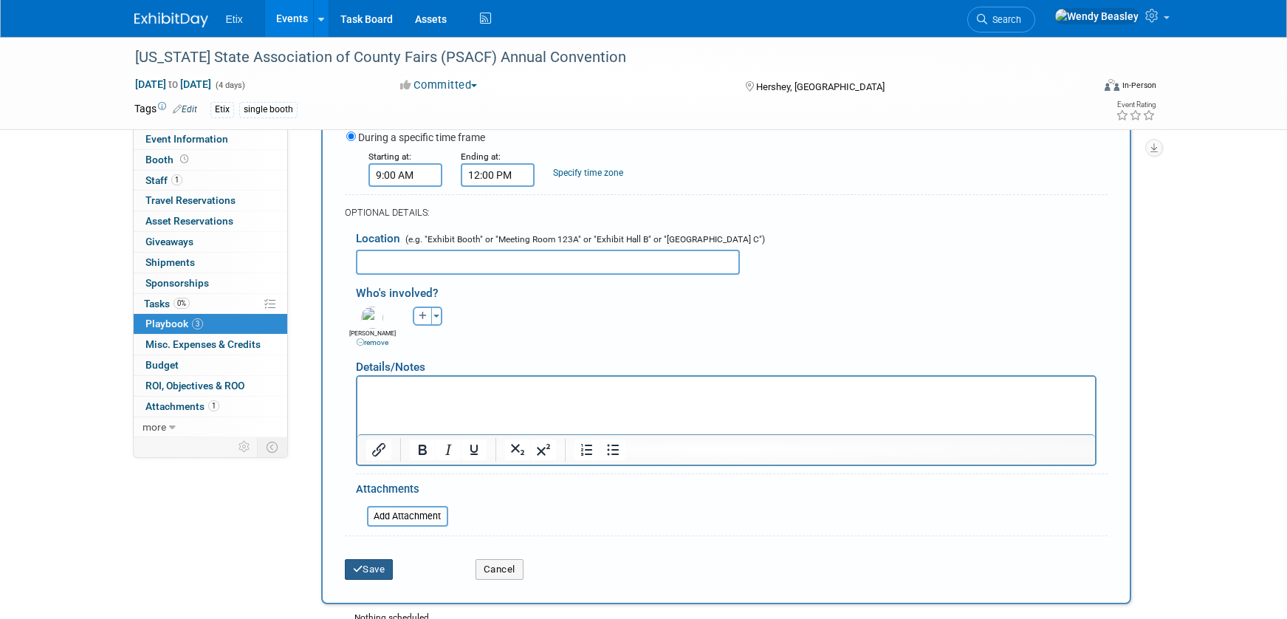
click at [367, 580] on button "Save" at bounding box center [369, 569] width 49 height 21
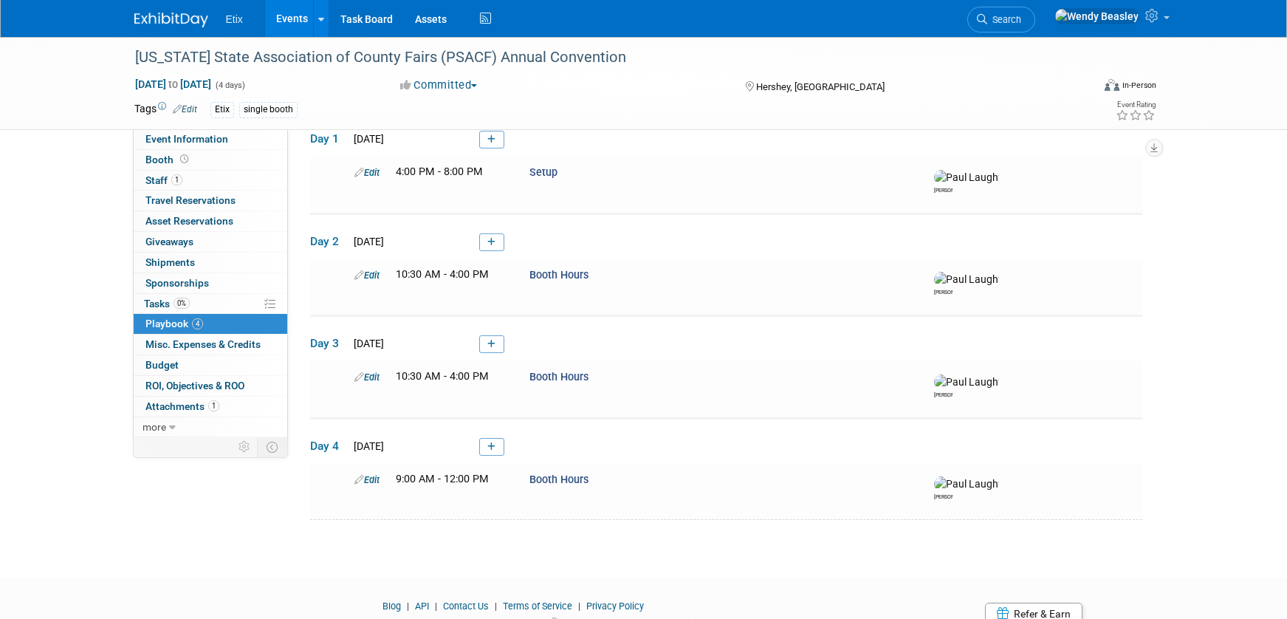
scroll to position [64, 0]
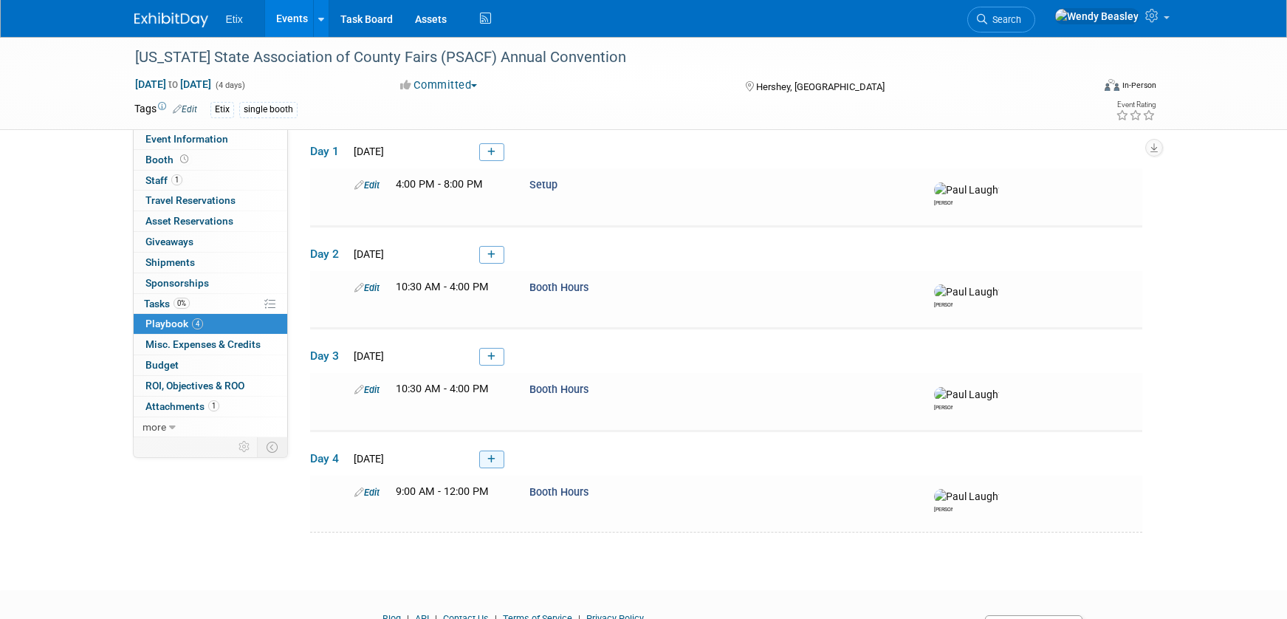
click at [496, 468] on link at bounding box center [491, 459] width 25 height 18
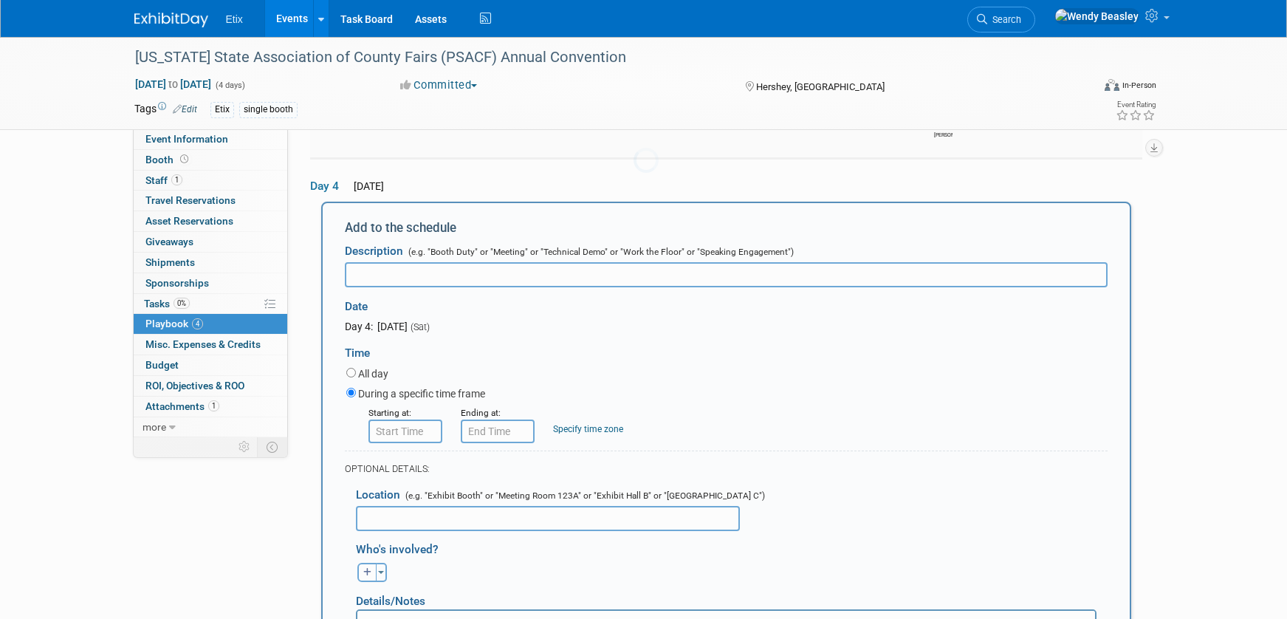
scroll to position [371, 0]
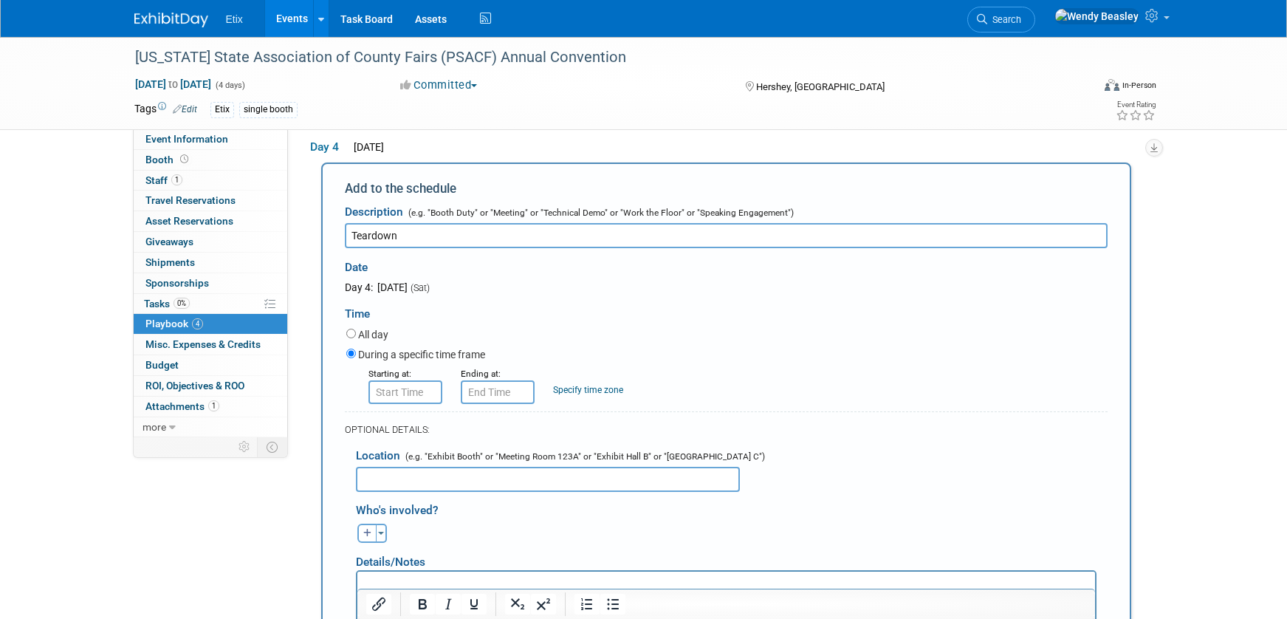
type input "Teardown"
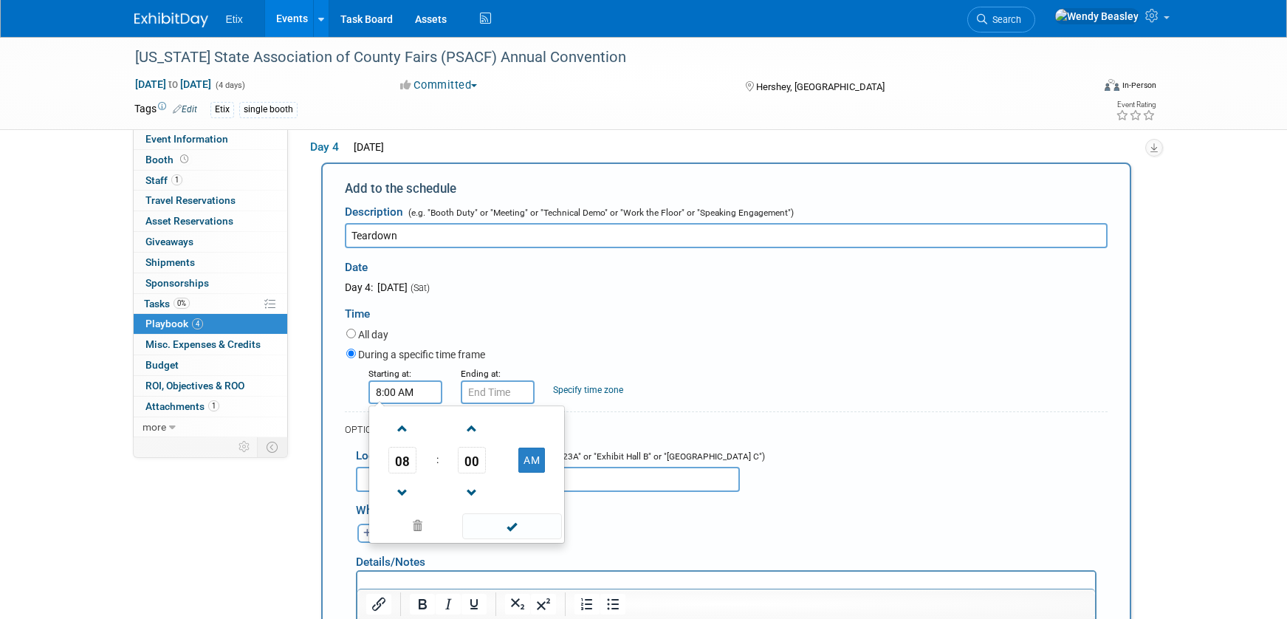
click at [414, 404] on input "8:00 AM" at bounding box center [405, 392] width 74 height 24
click at [404, 434] on span at bounding box center [403, 429] width 26 height 26
click at [405, 437] on span at bounding box center [403, 429] width 26 height 26
click at [408, 438] on span at bounding box center [403, 429] width 26 height 26
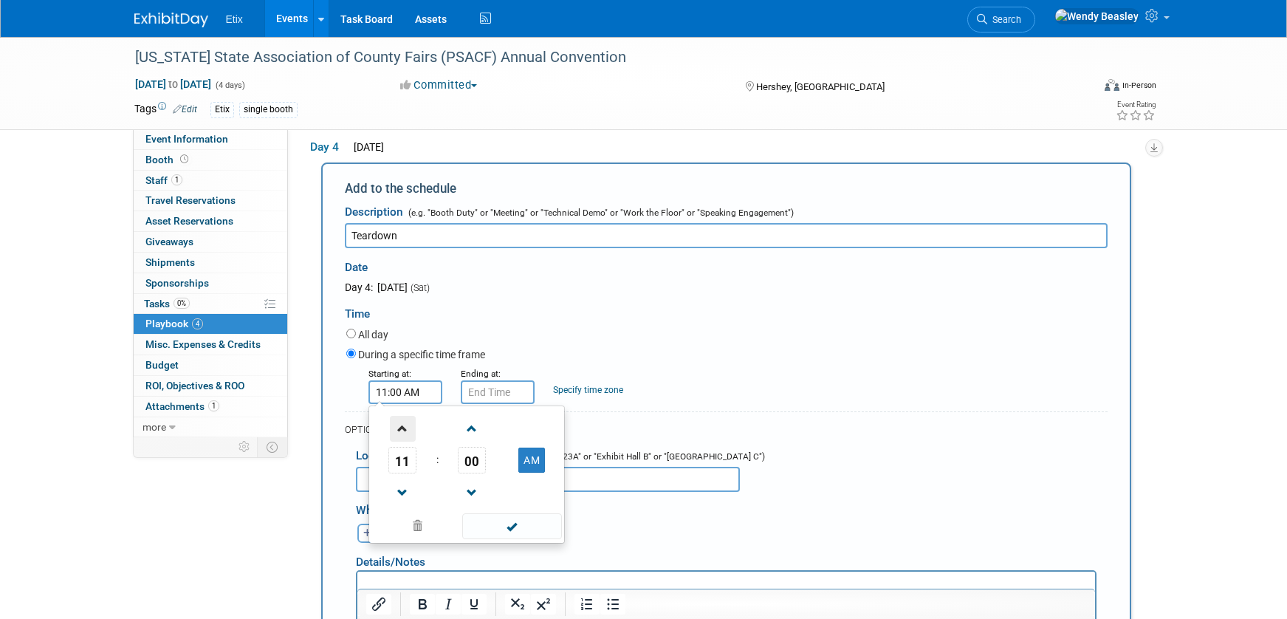
type input "12:00 PM"
click at [501, 539] on span at bounding box center [512, 526] width 100 height 26
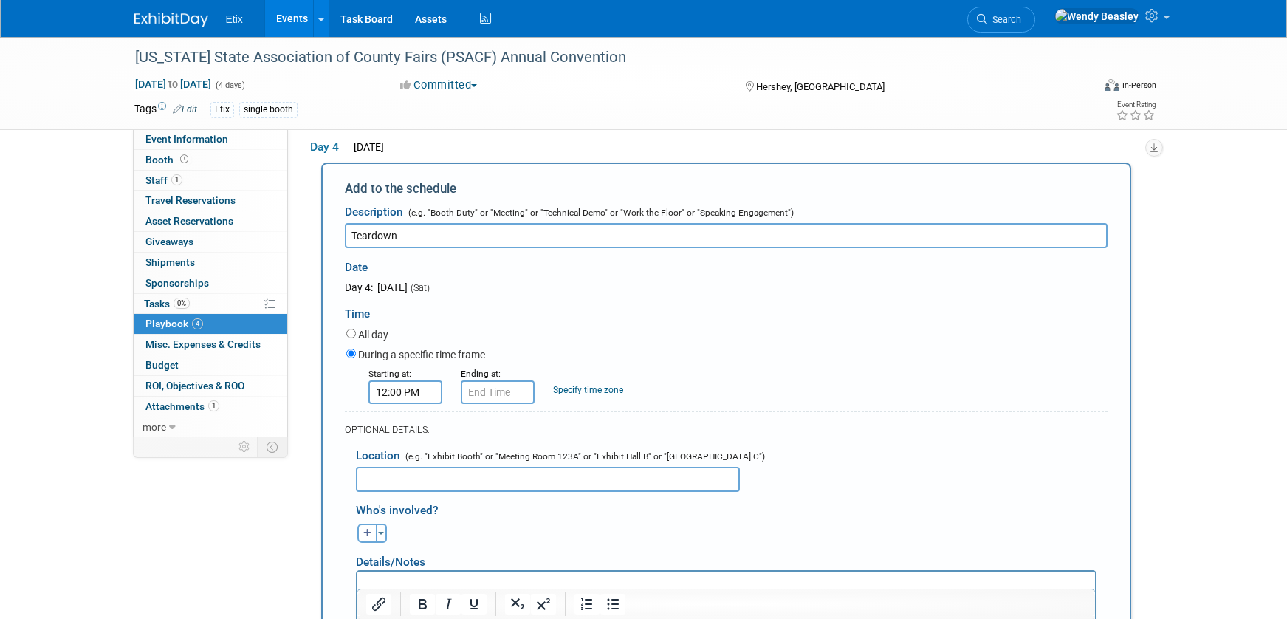
drag, startPoint x: 493, startPoint y: 392, endPoint x: 493, endPoint y: 402, distance: 10.3
click at [492, 397] on div "Ending at:" at bounding box center [496, 385] width 70 height 38
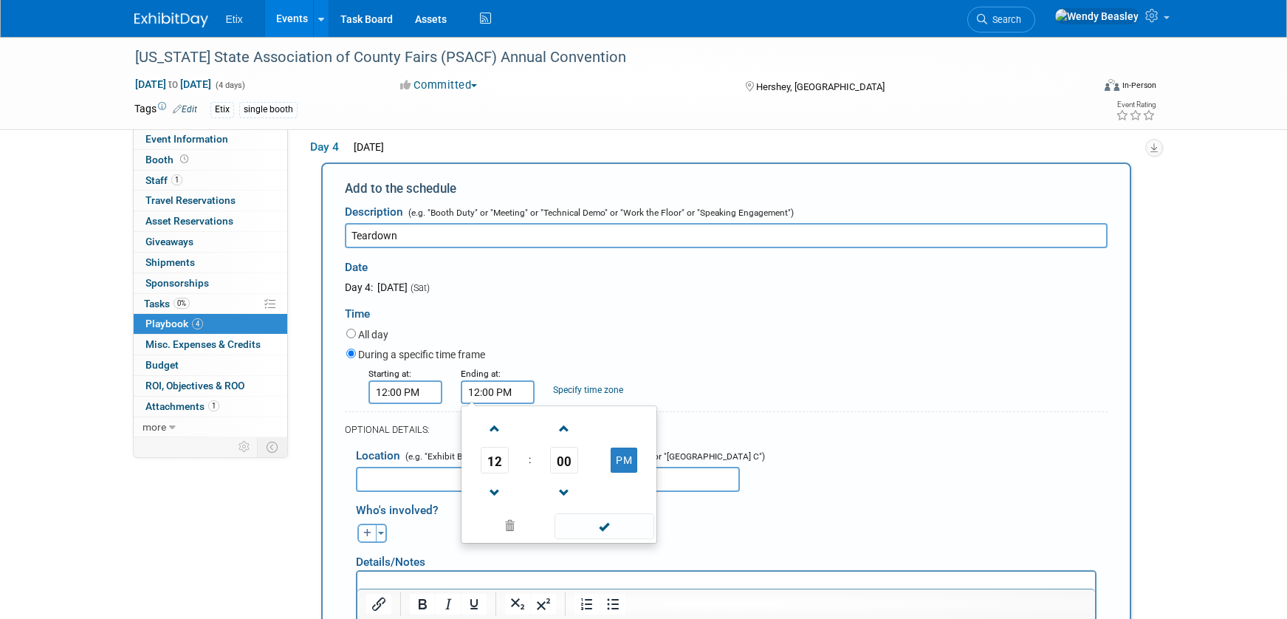
click at [496, 404] on input "12:00 PM" at bounding box center [498, 392] width 74 height 24
click at [495, 437] on span at bounding box center [495, 429] width 26 height 26
type input "2:00 PM"
drag, startPoint x: 598, startPoint y: 542, endPoint x: 591, endPoint y: 536, distance: 9.5
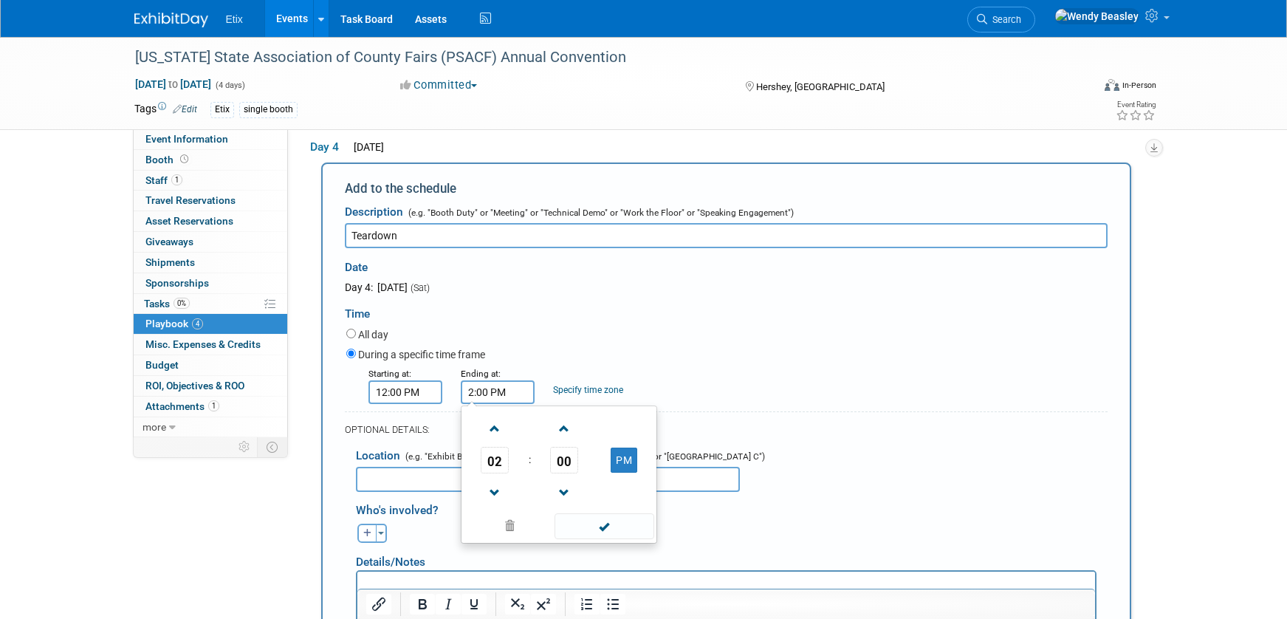
click at [598, 539] on span at bounding box center [605, 526] width 100 height 26
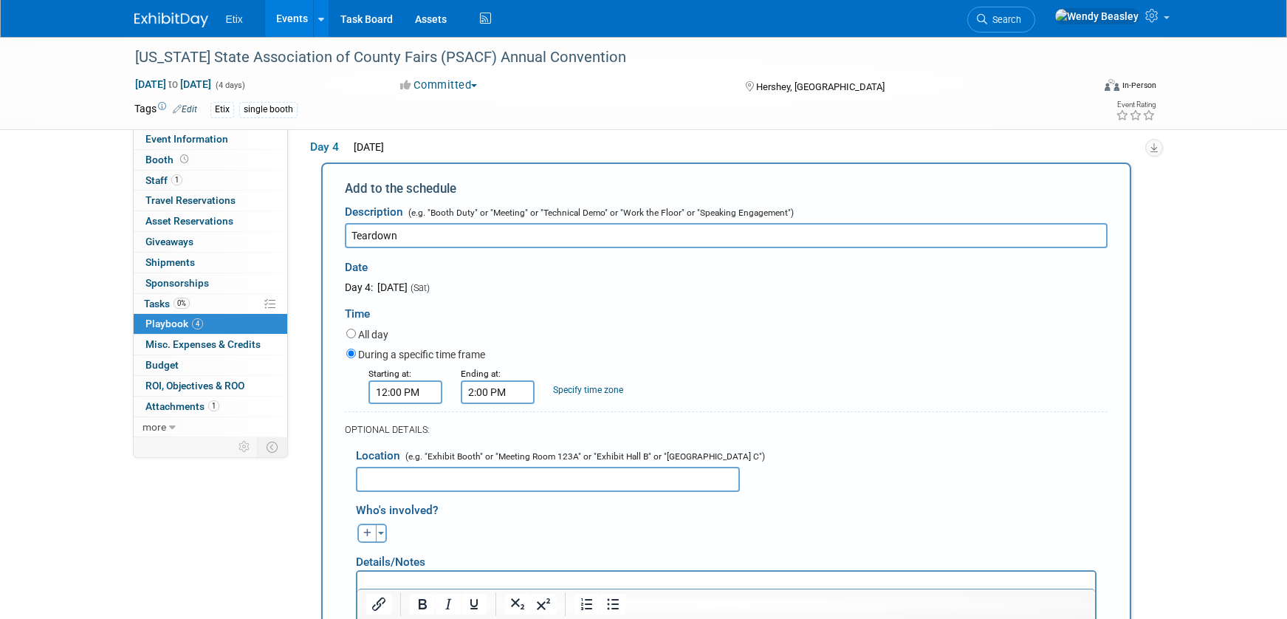
click at [367, 538] on icon "button" at bounding box center [367, 533] width 9 height 9
select select
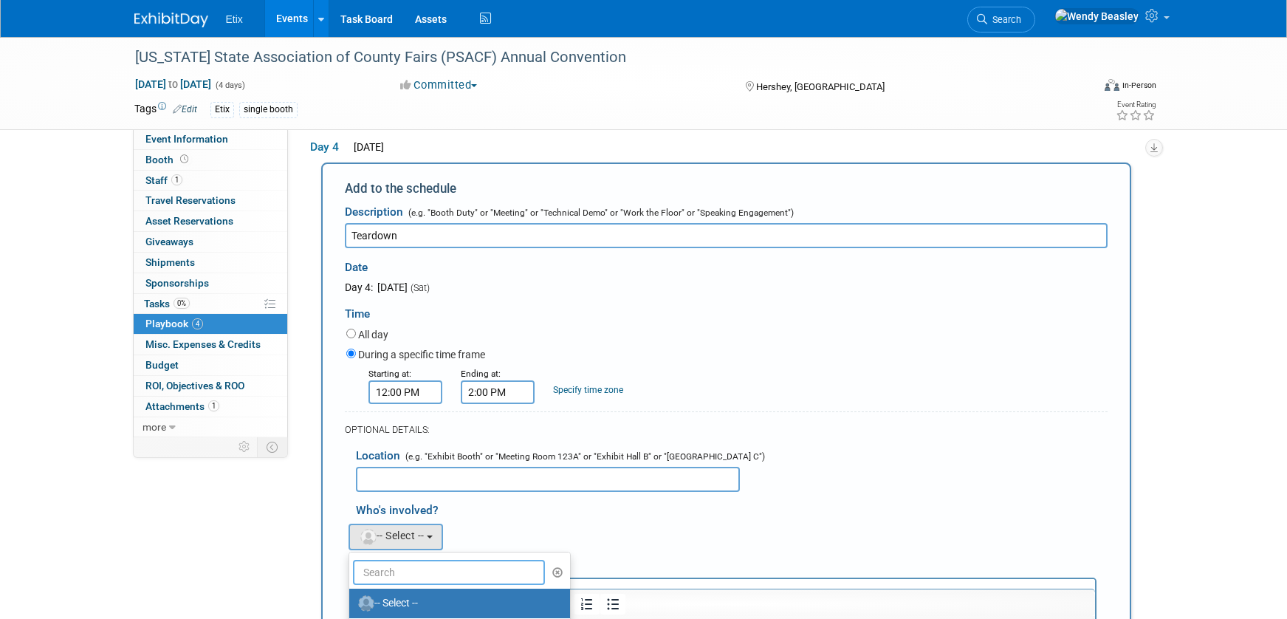
drag, startPoint x: 428, startPoint y: 593, endPoint x: 435, endPoint y: 589, distance: 8.6
click at [432, 585] on input "text" at bounding box center [449, 572] width 193 height 25
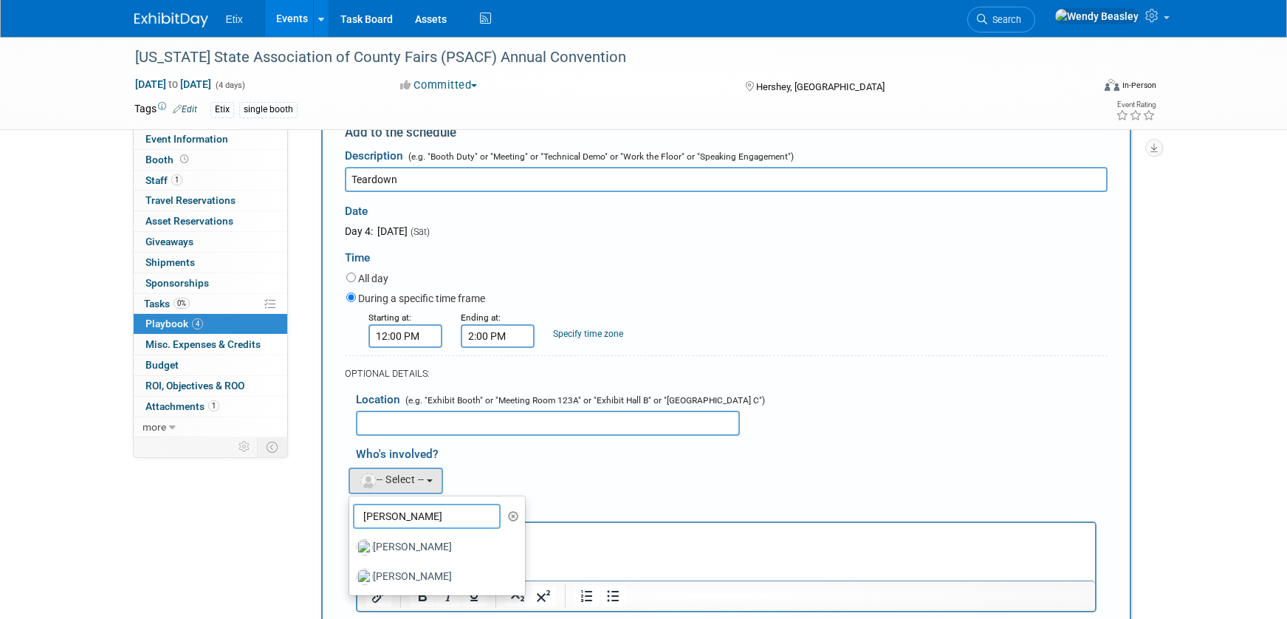
scroll to position [614, 0]
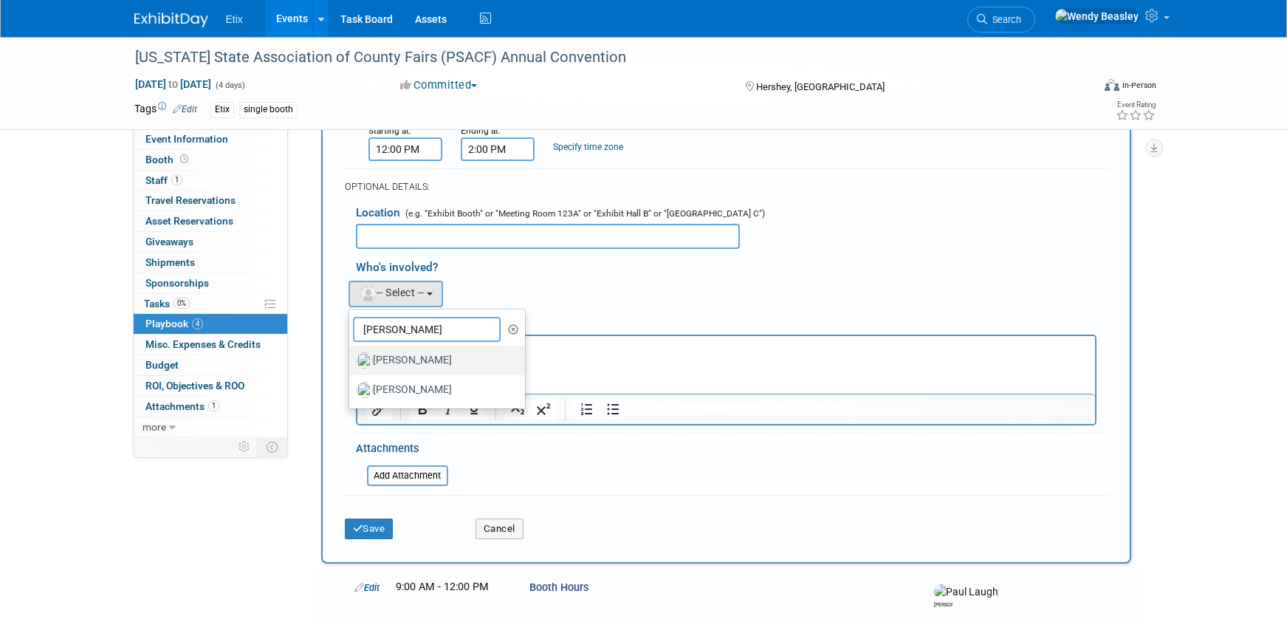
type input "[PERSON_NAME]"
click at [425, 372] on label "[PERSON_NAME]" at bounding box center [434, 361] width 154 height 24
click at [351, 363] on input "[PERSON_NAME]" at bounding box center [347, 359] width 10 height 10
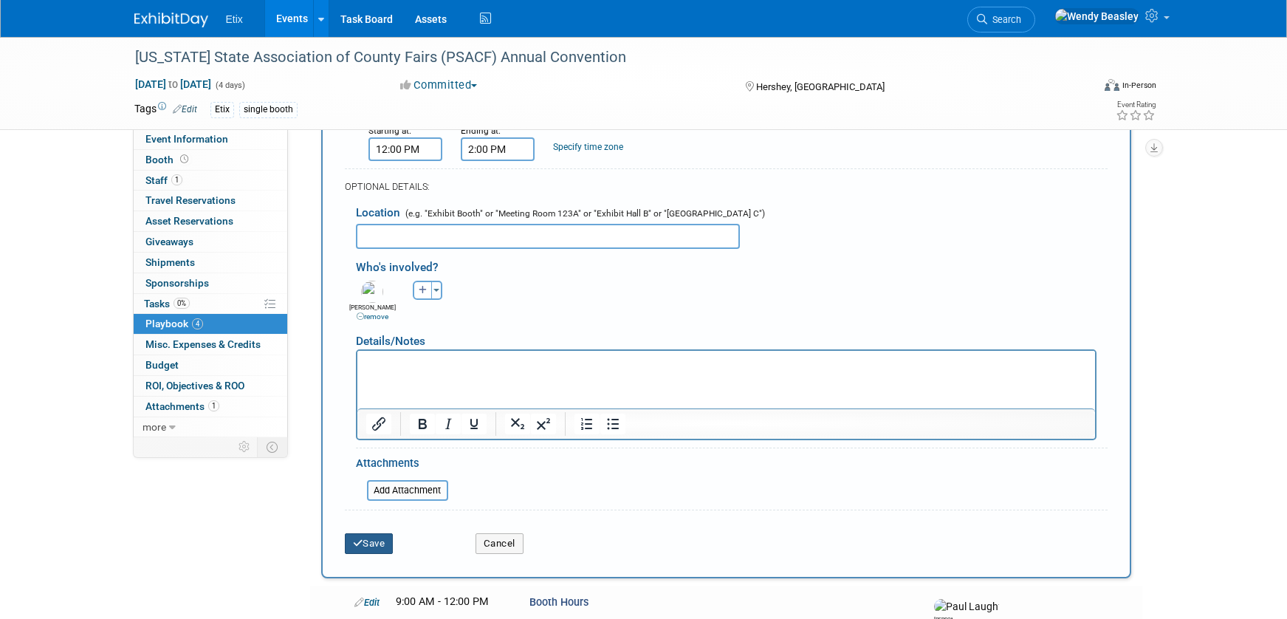
click at [366, 554] on button "Save" at bounding box center [369, 543] width 49 height 21
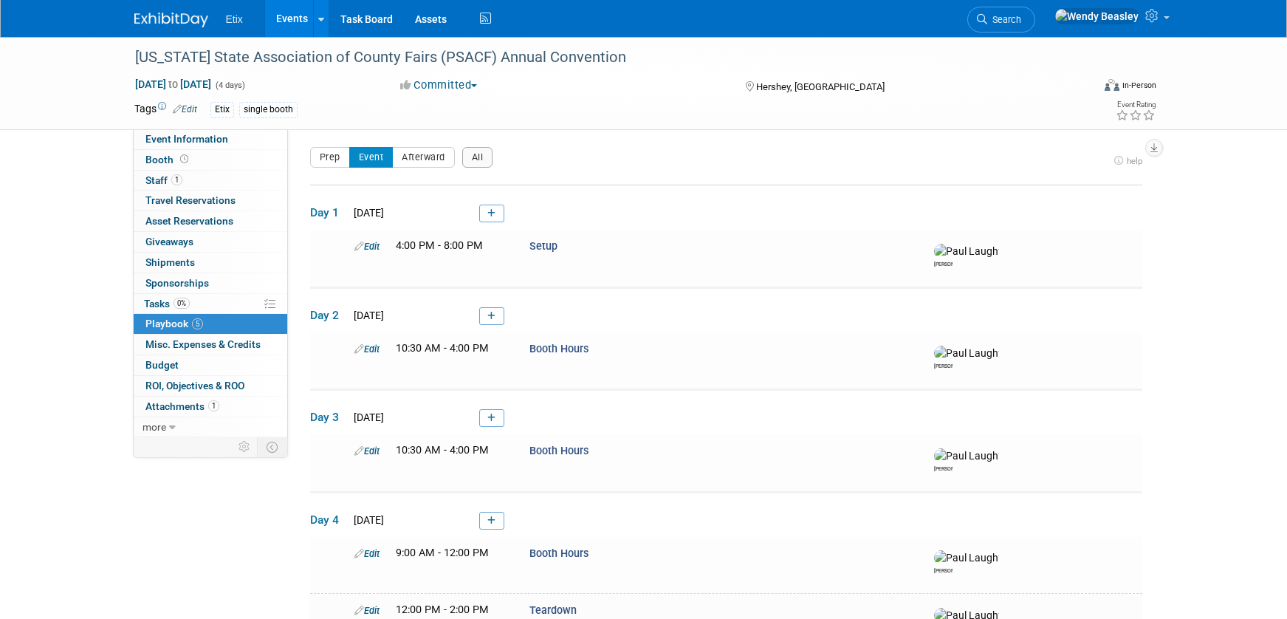
scroll to position [0, 0]
click at [179, 134] on span "Event Information" at bounding box center [186, 139] width 83 height 12
select select "No"
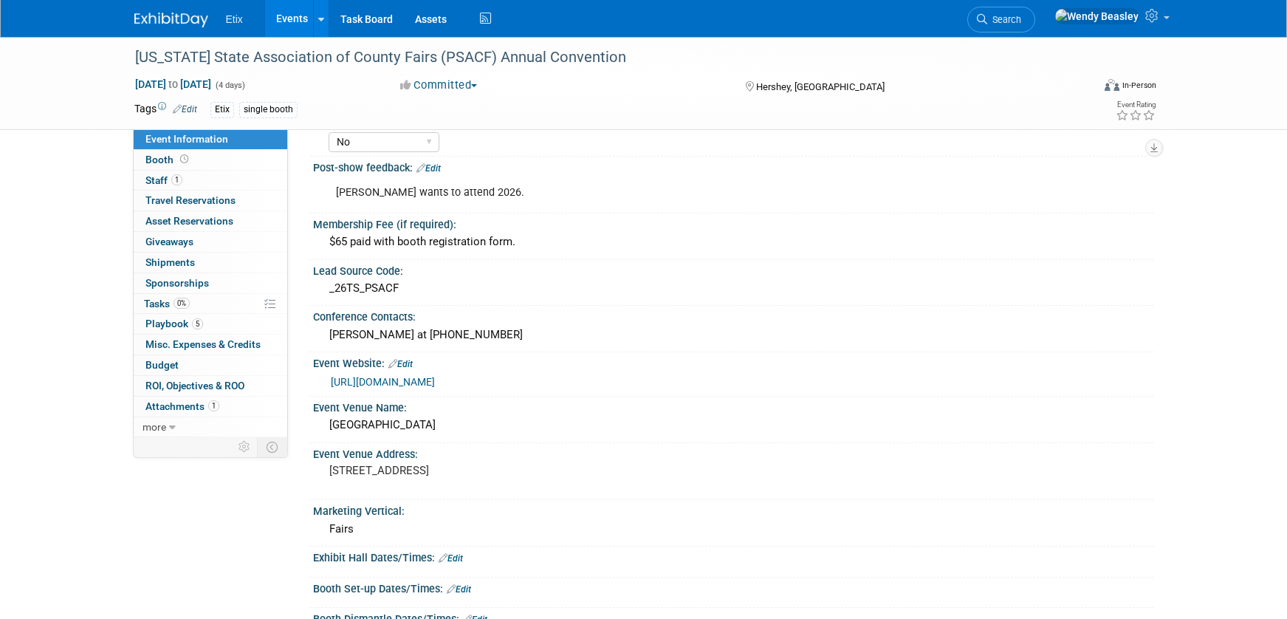
scroll to position [80, 0]
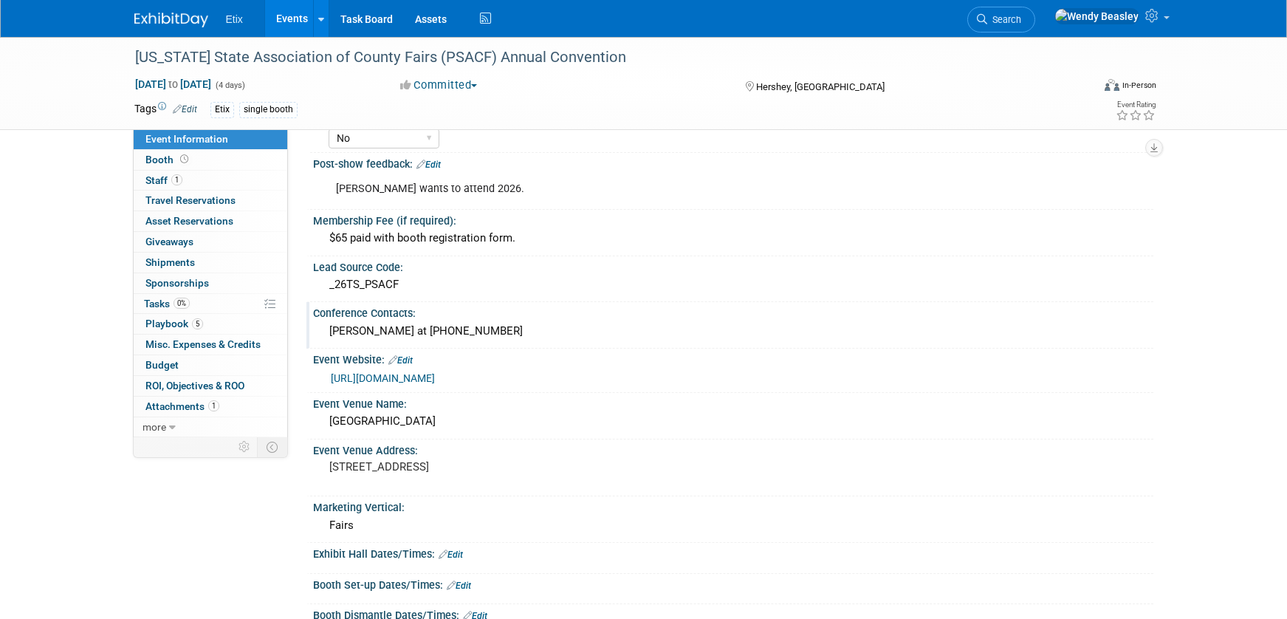
click at [468, 329] on div "Dick Horstman at (724) 729-3701" at bounding box center [733, 331] width 818 height 23
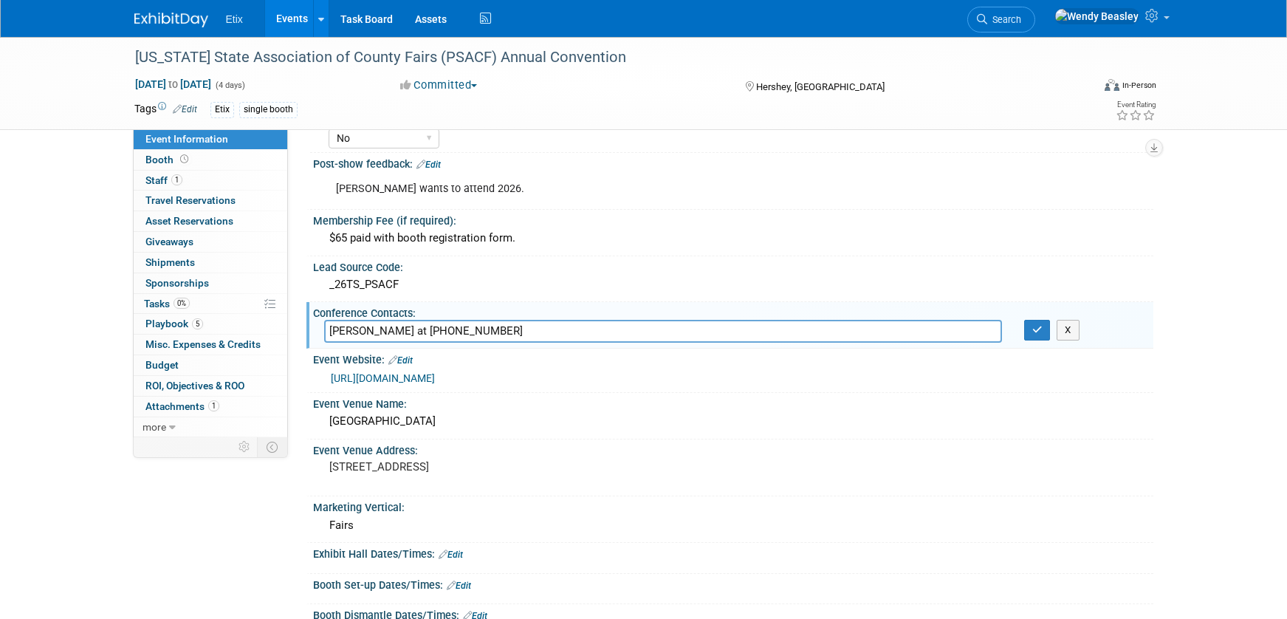
click at [731, 335] on input "Dick Horstman at (724) 729-3701" at bounding box center [663, 331] width 678 height 23
click at [730, 334] on input "Dick Horstman at (724) 729-3701" at bounding box center [663, 331] width 678 height 23
click at [730, 333] on input "Dick Horstman at (724) 729-3701" at bounding box center [663, 331] width 678 height 23
drag, startPoint x: 416, startPoint y: 331, endPoint x: 647, endPoint y: 331, distance: 231.1
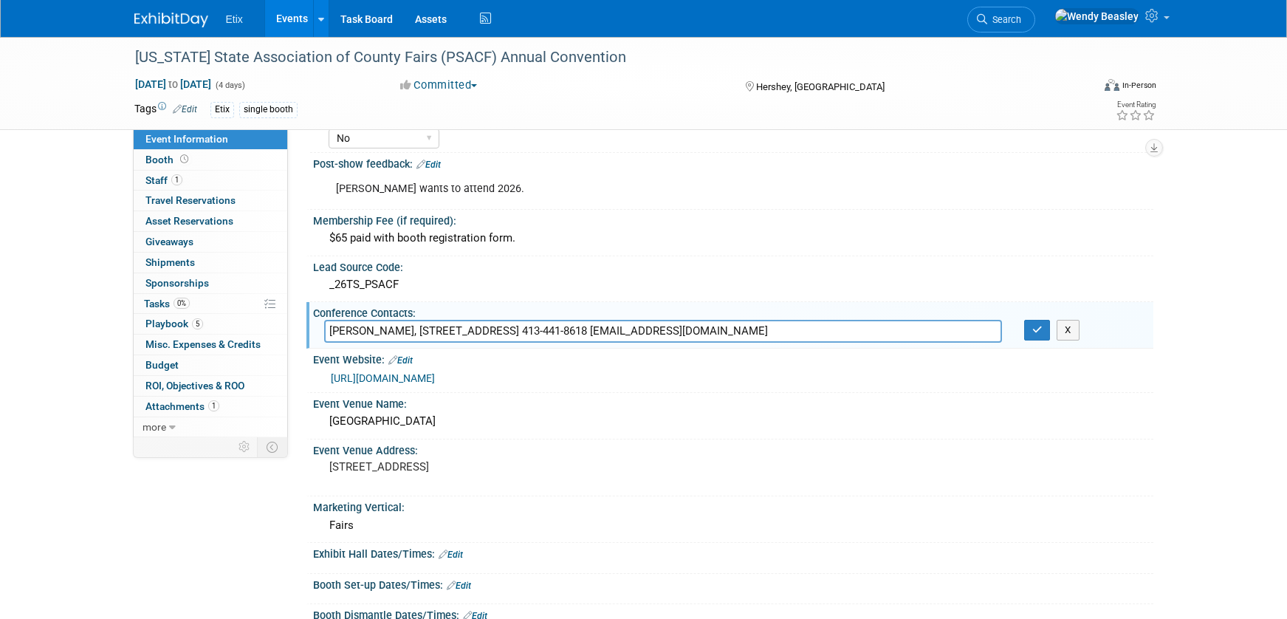
click at [647, 331] on input "JEFF WALASON, 6528 CORTLAND ROAD, ALUM BANK, PA 15521 413-441-8618 JWALASON88@G…" at bounding box center [663, 331] width 678 height 23
type input "JEFF WALASON, 413-441-8618 JWALASON88@GMAIL.COM"
click at [1030, 334] on button "button" at bounding box center [1037, 330] width 27 height 21
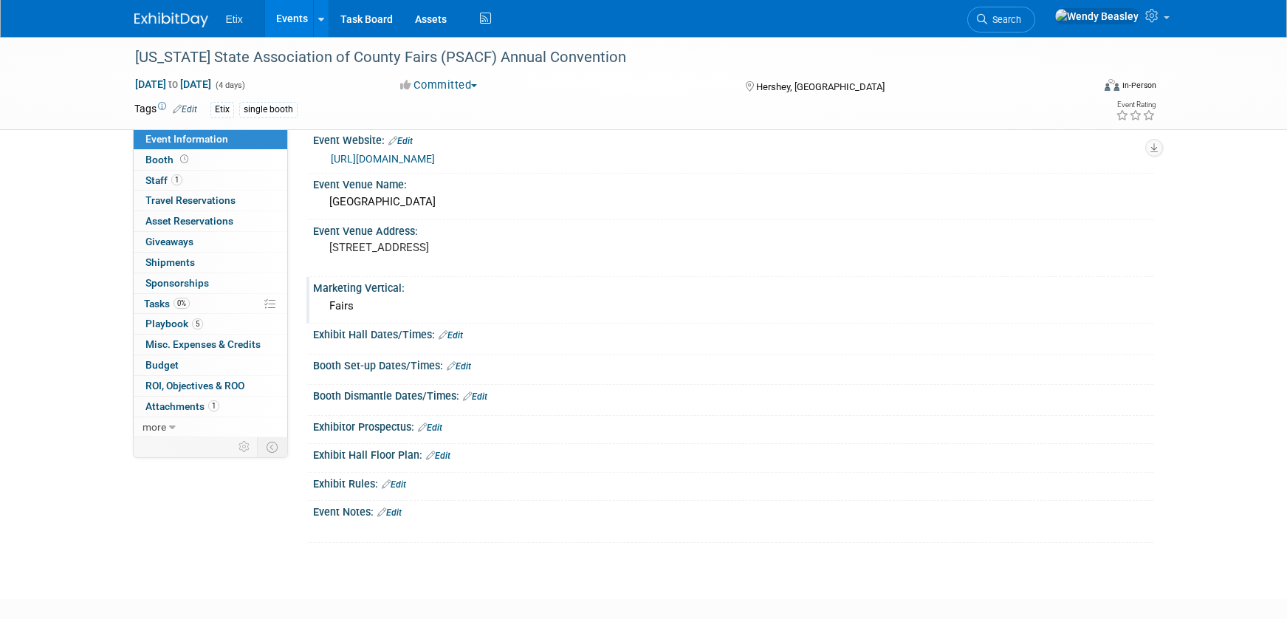
scroll to position [282, 0]
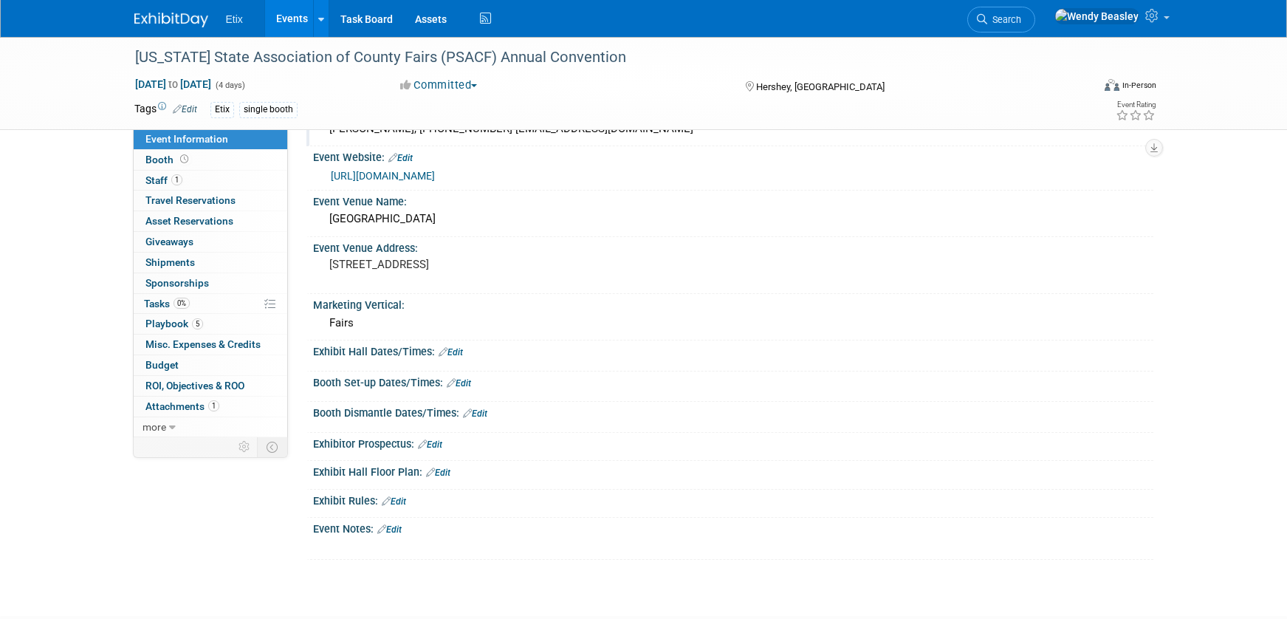
click at [459, 356] on link "Edit" at bounding box center [451, 352] width 24 height 10
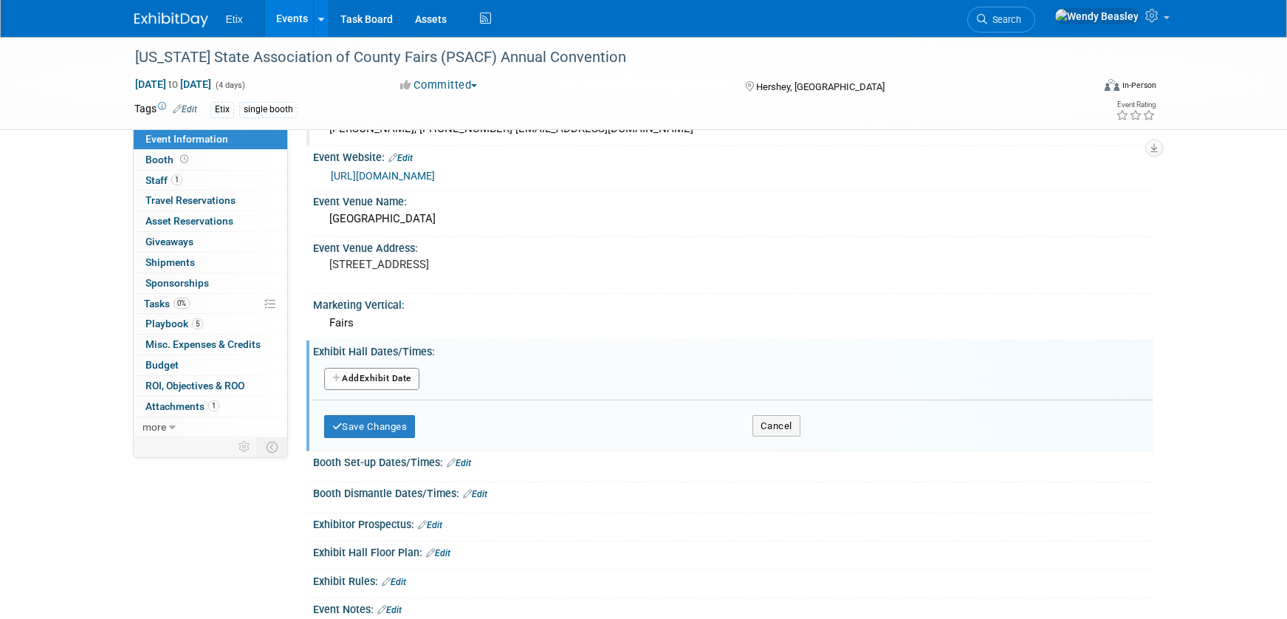
click at [398, 374] on button "Add Another Exhibit Date" at bounding box center [371, 379] width 95 height 22
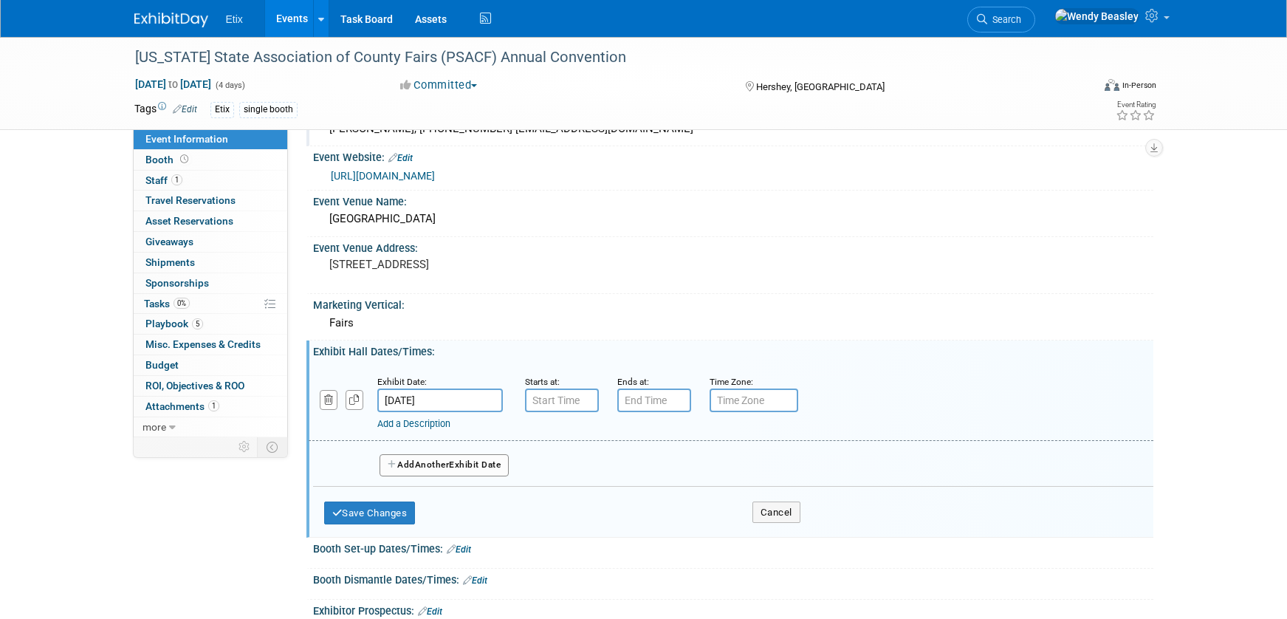
click at [441, 391] on input "Jan 21, 2026" at bounding box center [440, 400] width 126 height 24
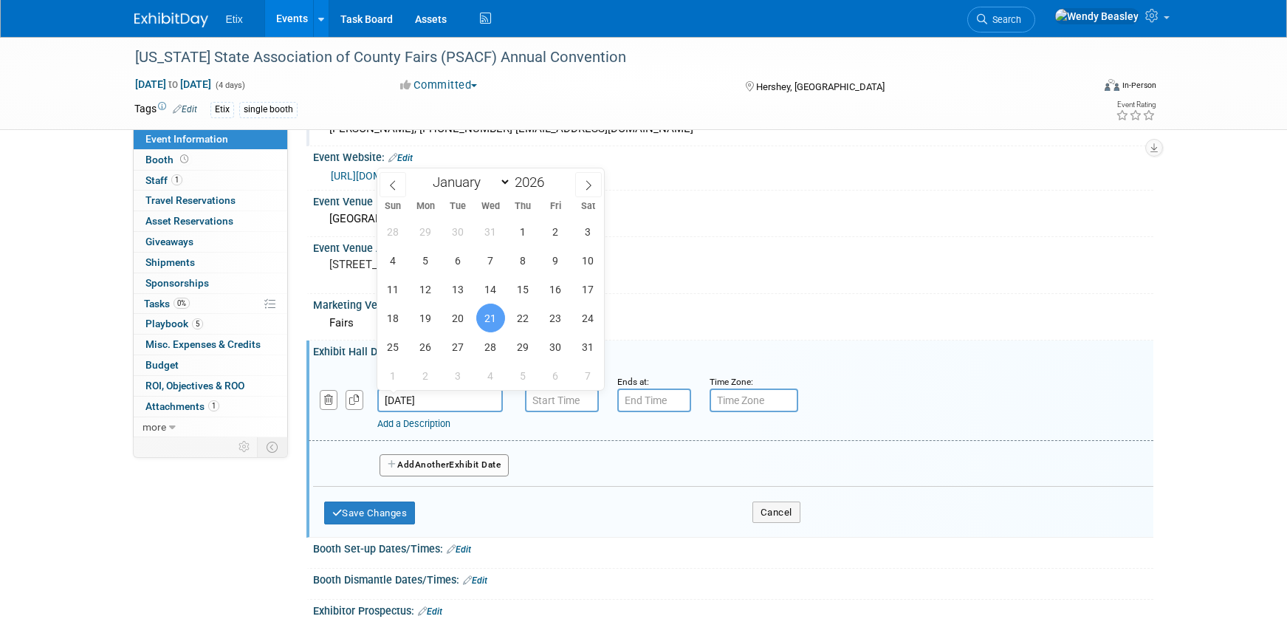
type input "7:00 AM"
click at [559, 401] on input "7:00 AM" at bounding box center [562, 400] width 74 height 24
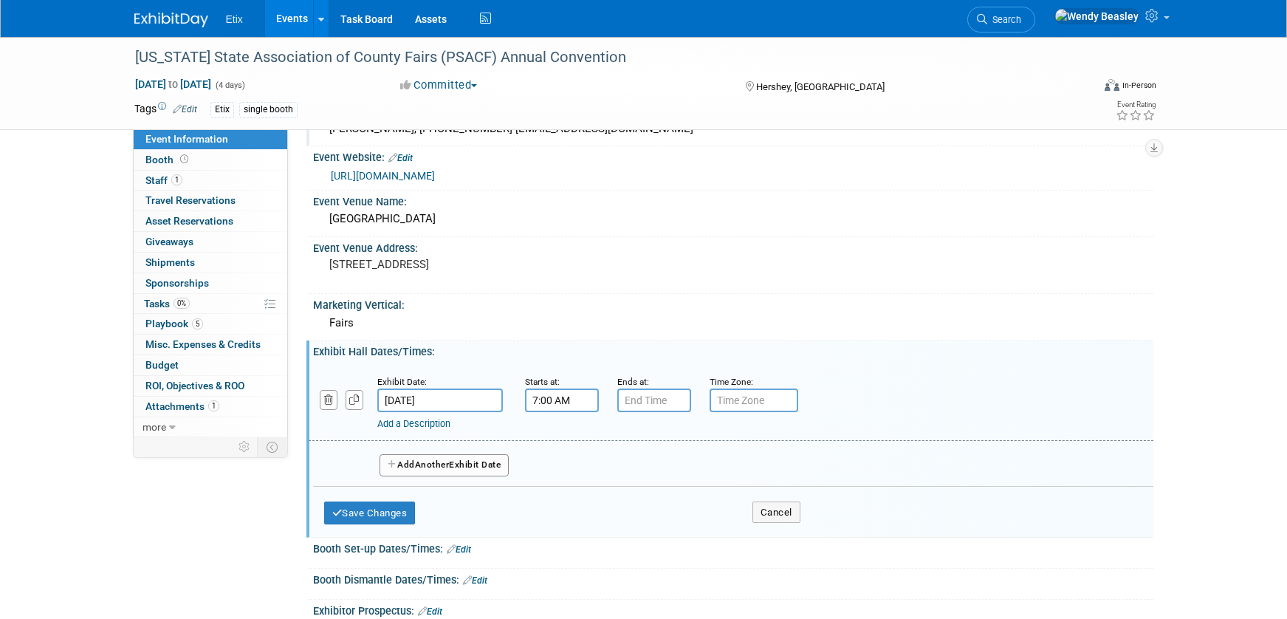
click at [402, 430] on div "Exhibit Date: Jan 21, 2026 Starts at: 7:00 AM Ends at: Time Zone: Apply to all …" at bounding box center [731, 403] width 845 height 75
click at [431, 405] on input "Jan 21, 2026" at bounding box center [440, 400] width 126 height 24
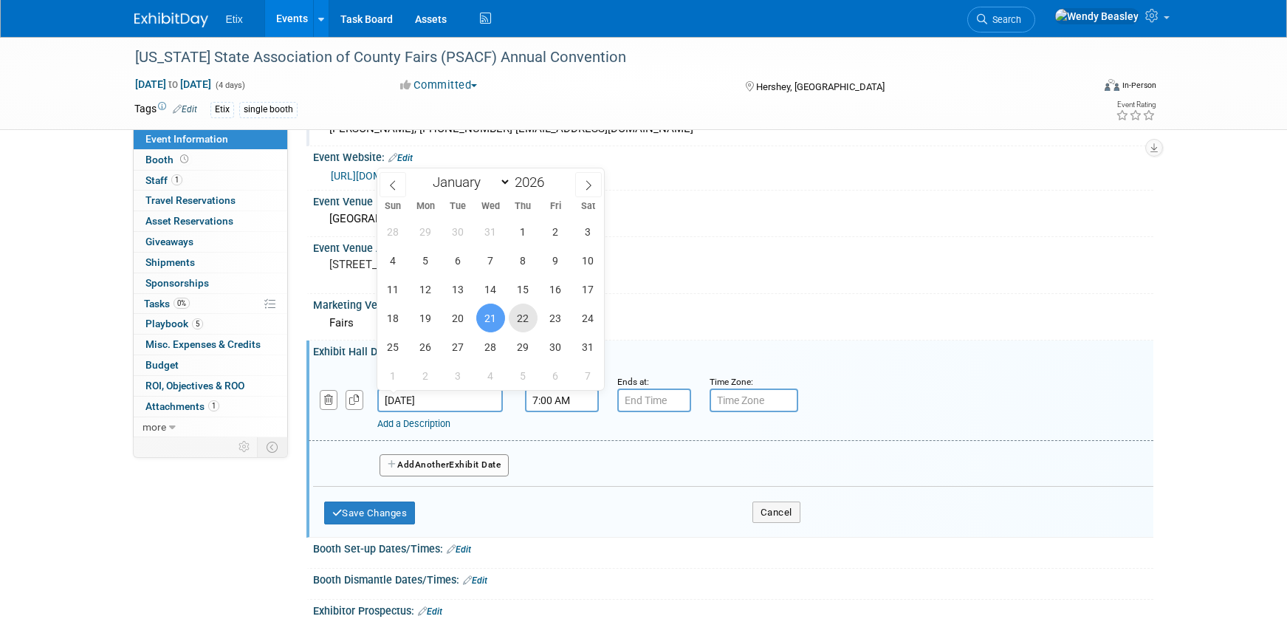
click at [527, 319] on span "22" at bounding box center [523, 317] width 29 height 29
type input "Jan 22, 2026"
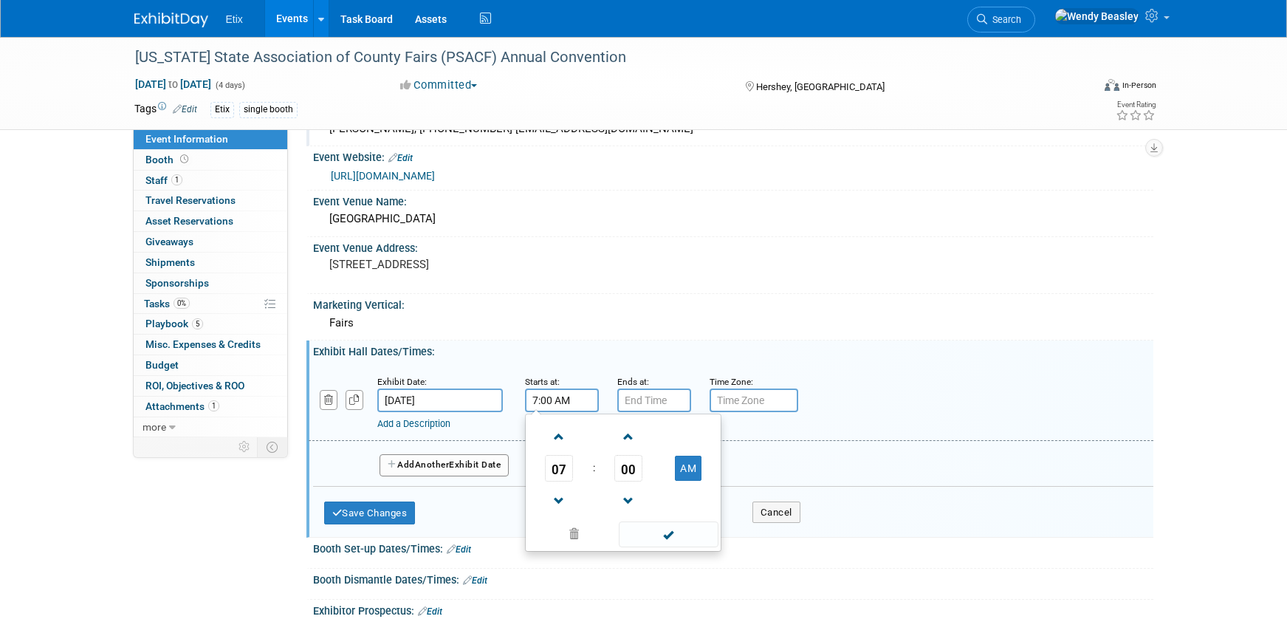
click at [558, 394] on input "7:00 AM" at bounding box center [562, 400] width 74 height 24
click at [561, 432] on span at bounding box center [559, 437] width 26 height 26
click at [562, 431] on span at bounding box center [559, 437] width 26 height 26
click at [563, 494] on span at bounding box center [559, 501] width 26 height 26
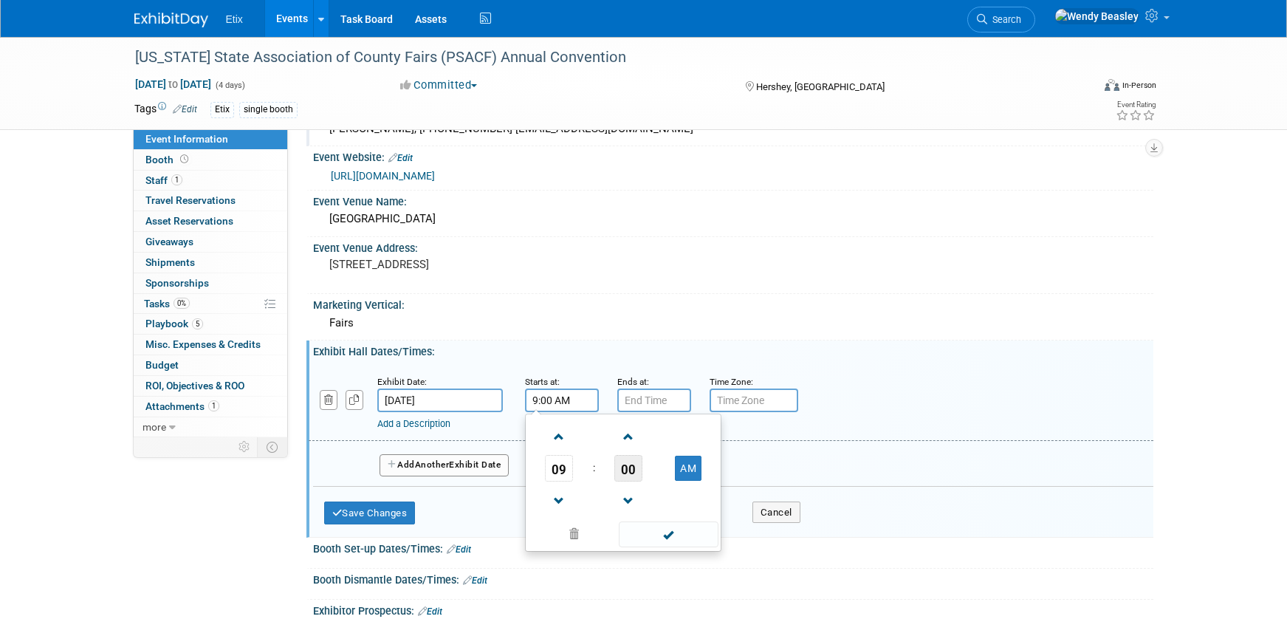
click at [626, 465] on span "00" at bounding box center [628, 468] width 28 height 27
click at [647, 476] on td "30" at bounding box center [646, 477] width 47 height 40
type input "9:30 AM"
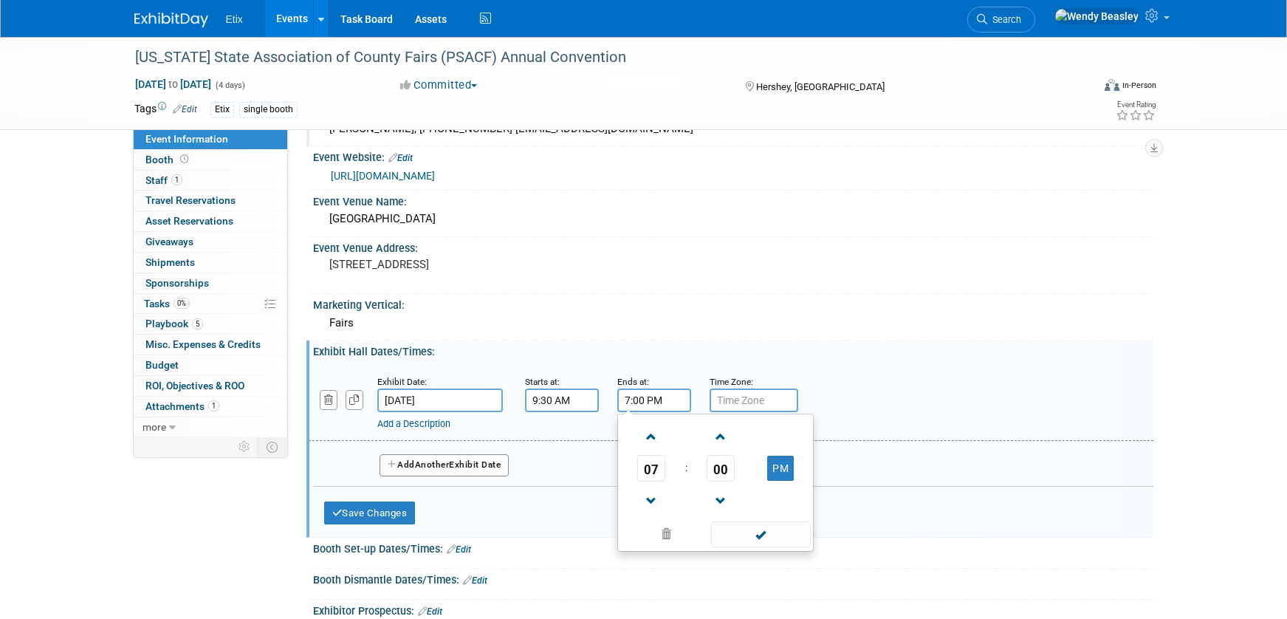
click at [645, 397] on input "7:00 PM" at bounding box center [654, 400] width 74 height 24
click at [651, 501] on span at bounding box center [652, 501] width 26 height 26
click at [651, 500] on span at bounding box center [652, 501] width 26 height 26
click at [652, 500] on span at bounding box center [652, 501] width 26 height 26
type input "4:00 PM"
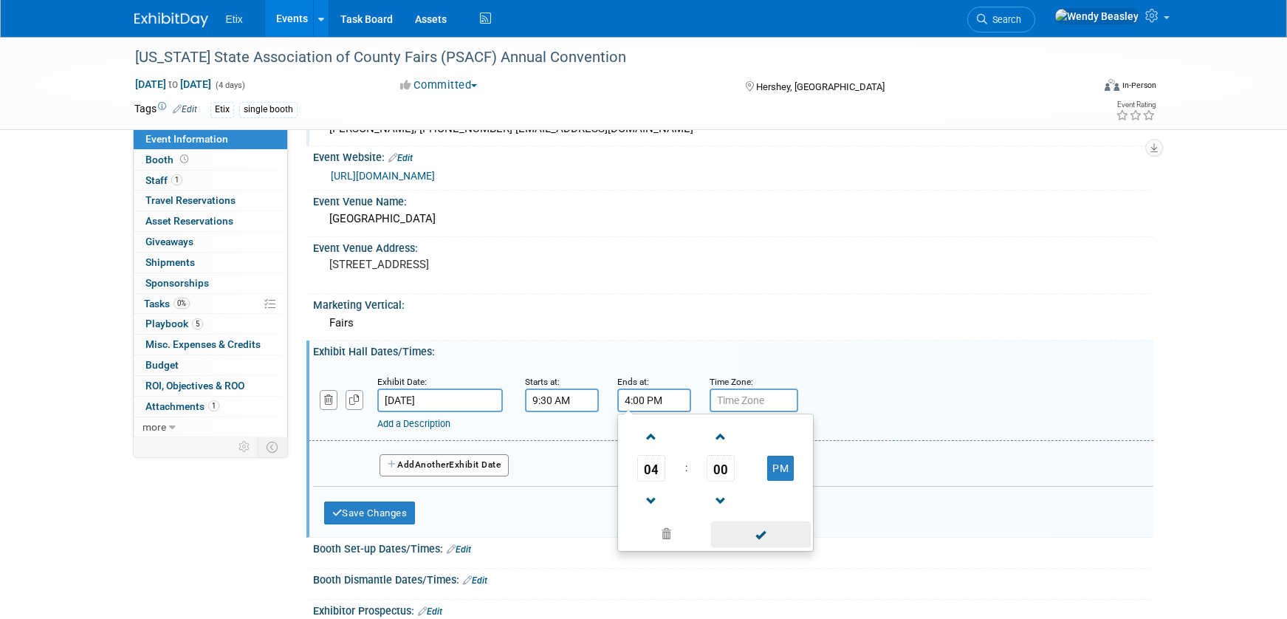
click at [762, 543] on span at bounding box center [761, 534] width 100 height 26
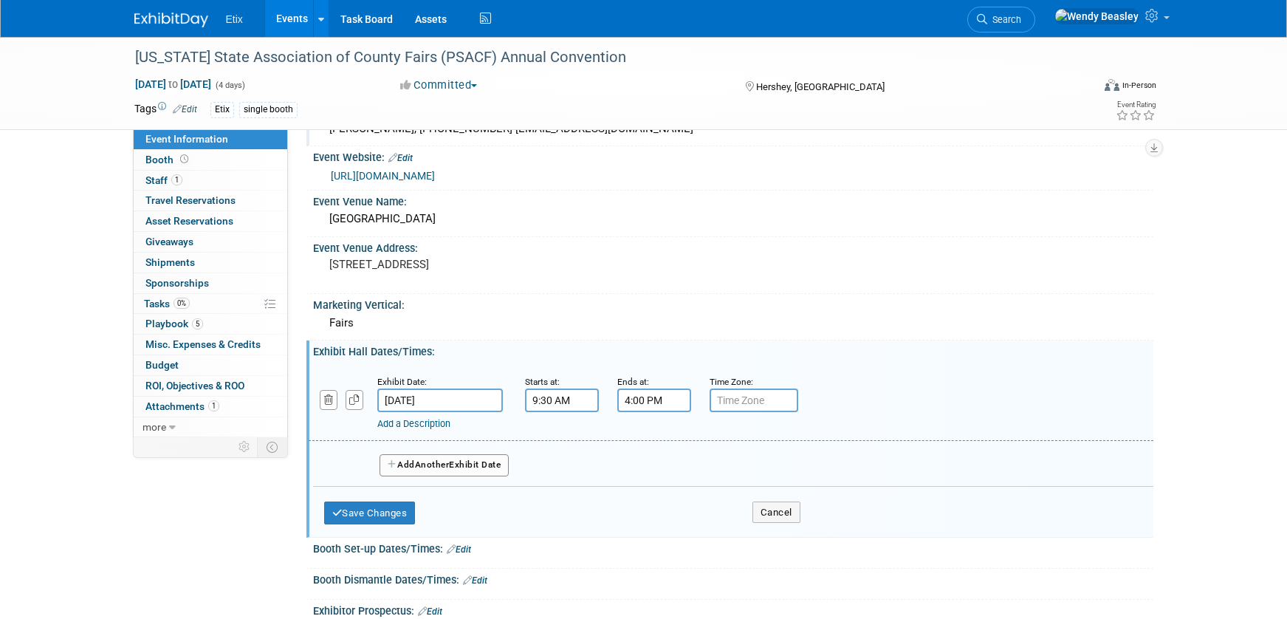
click at [736, 399] on input "text" at bounding box center [754, 400] width 89 height 24
type input "ET"
click at [447, 467] on span "Another" at bounding box center [432, 464] width 35 height 10
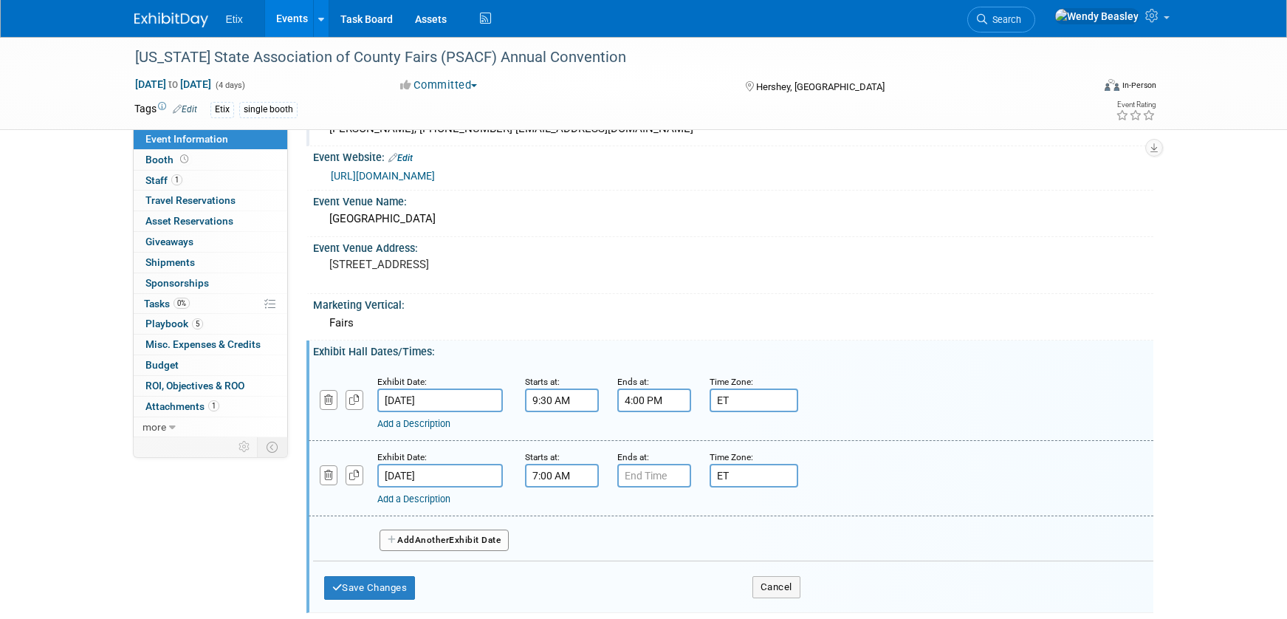
click at [562, 481] on input "7:00 AM" at bounding box center [562, 476] width 74 height 24
click at [558, 517] on span at bounding box center [559, 512] width 26 height 26
click at [558, 516] on span at bounding box center [559, 512] width 26 height 26
click at [622, 548] on span "00" at bounding box center [628, 543] width 28 height 27
click at [644, 558] on td "30" at bounding box center [646, 552] width 47 height 40
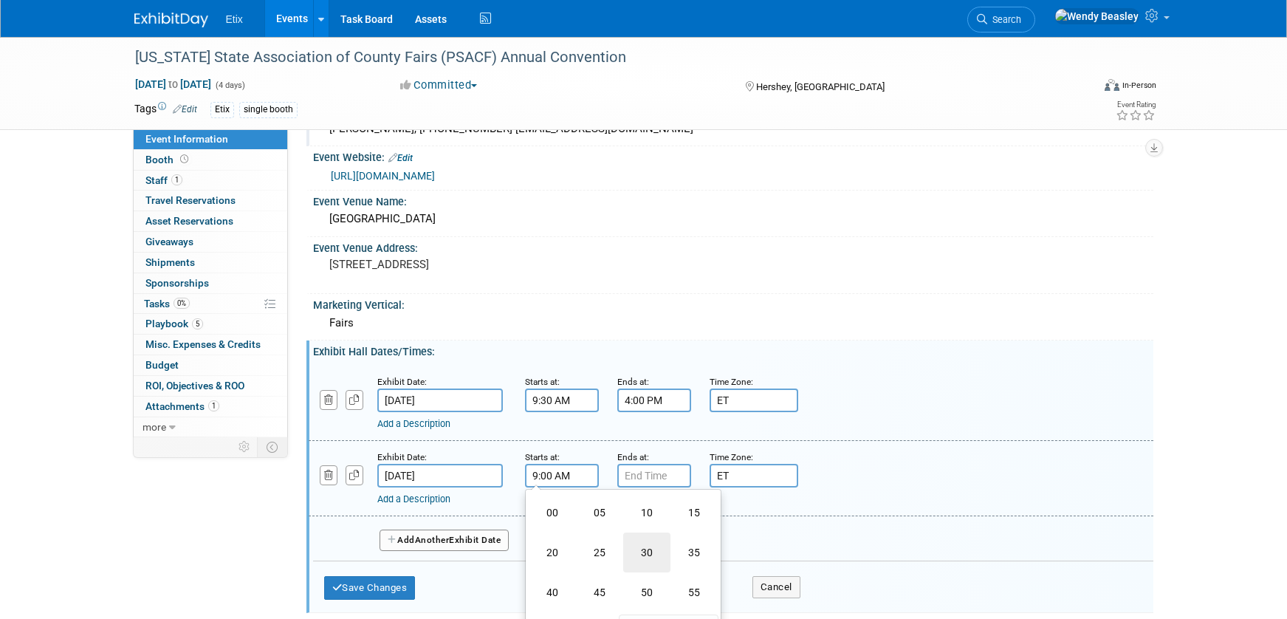
type input "9:30 AM"
click at [678, 608] on span at bounding box center [669, 610] width 100 height 26
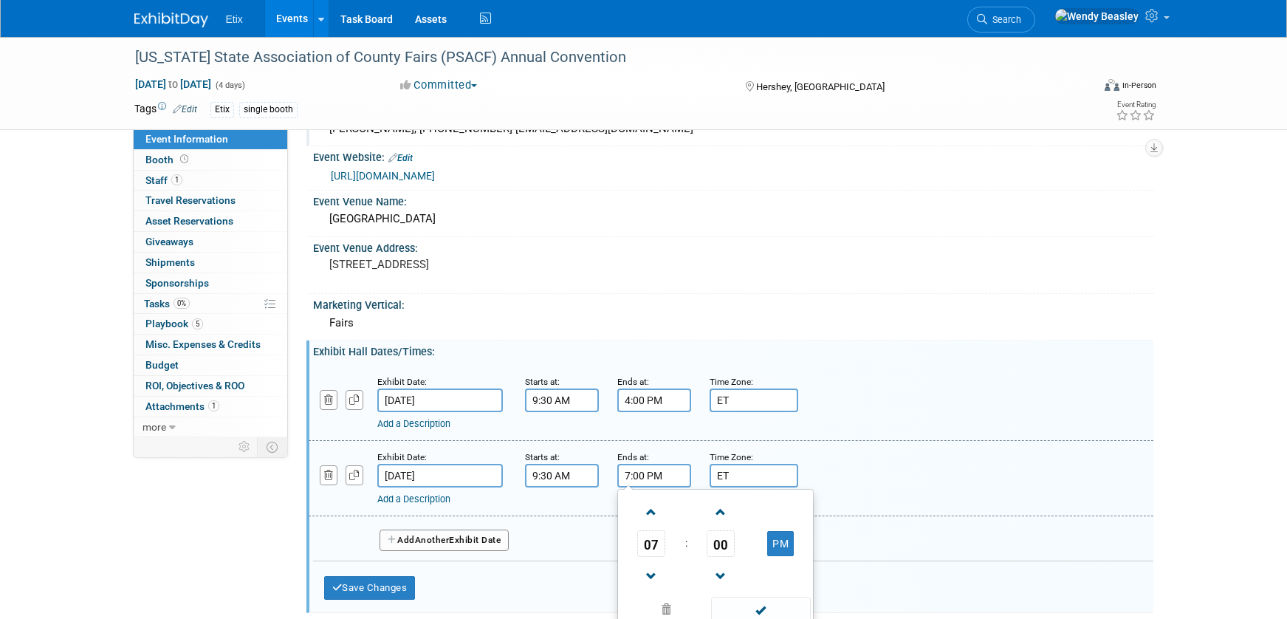
click at [645, 478] on input "7:00 PM" at bounding box center [654, 476] width 74 height 24
click at [656, 569] on span at bounding box center [652, 576] width 26 height 26
type input "4:00 PM"
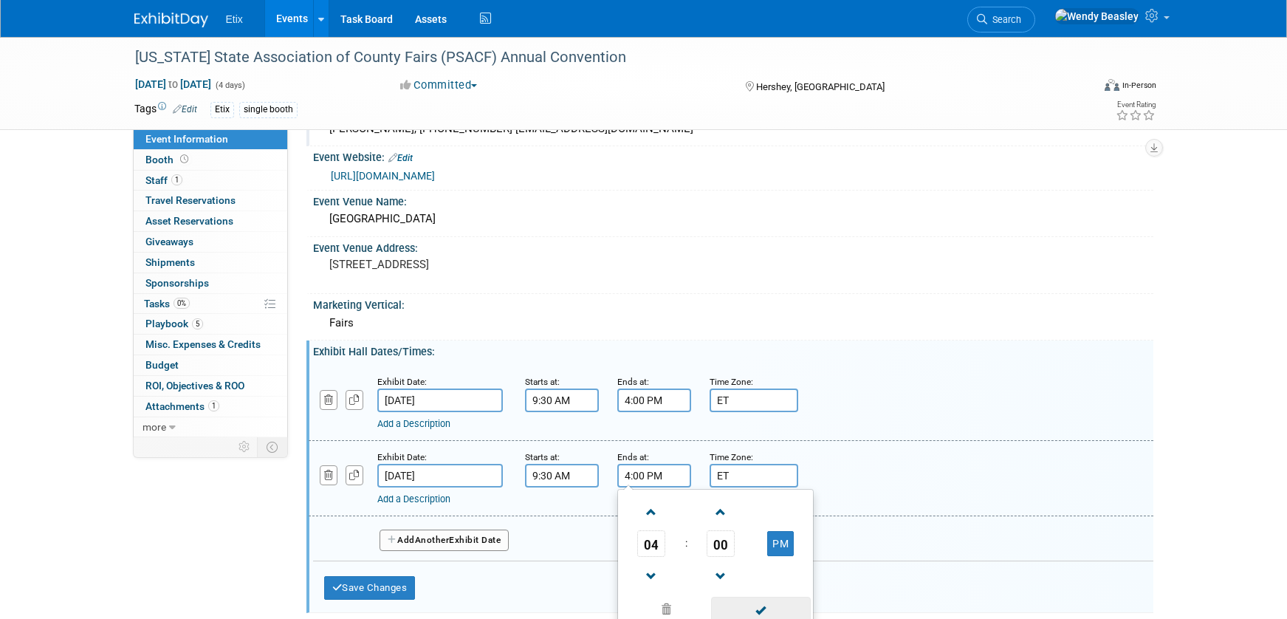
click at [758, 608] on span at bounding box center [761, 610] width 100 height 26
click at [484, 541] on button "Add Another Exhibit Date" at bounding box center [445, 540] width 130 height 22
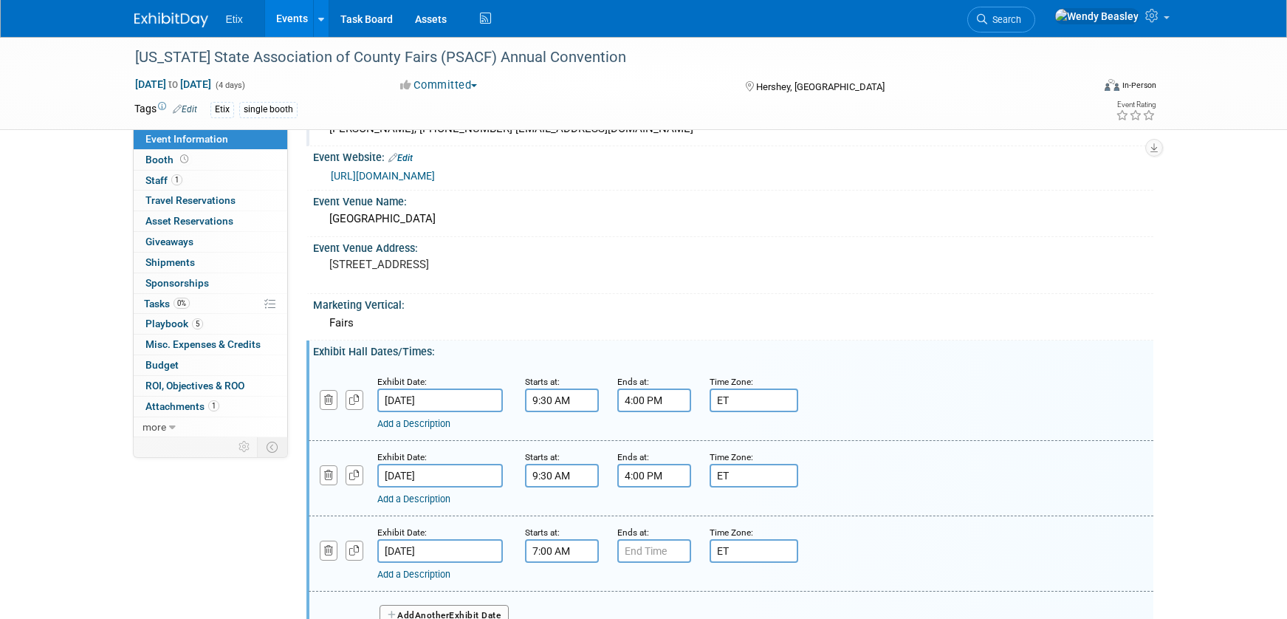
click at [579, 560] on input "7:00 AM" at bounding box center [562, 551] width 74 height 24
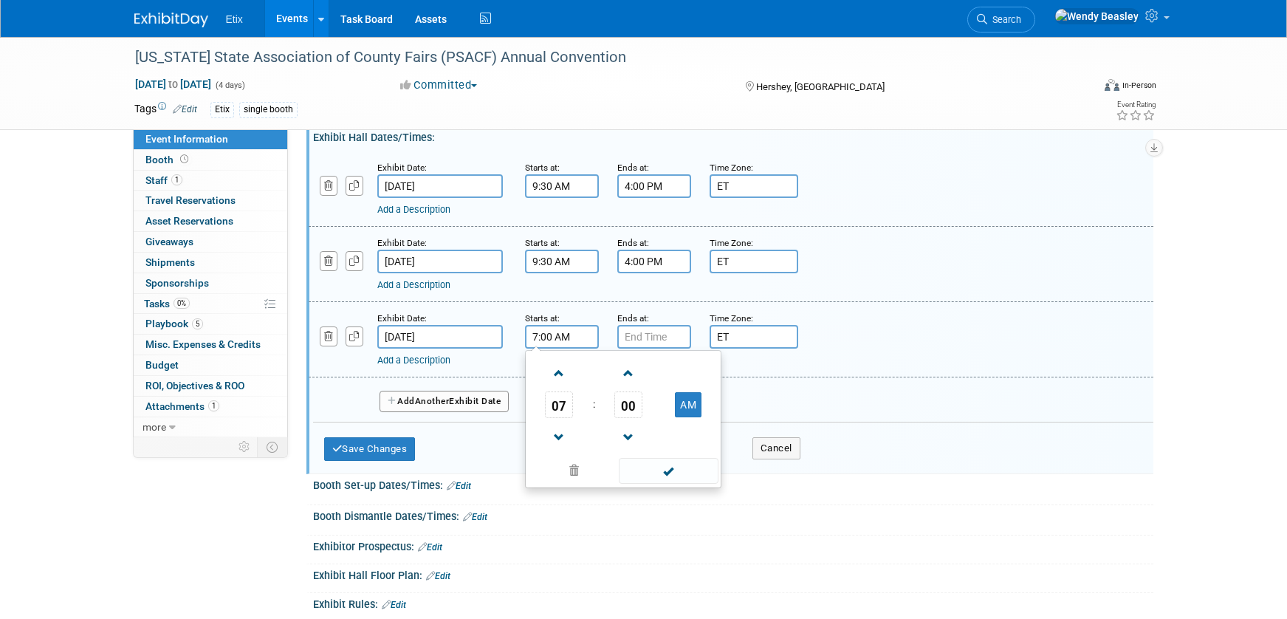
scroll to position [505, 0]
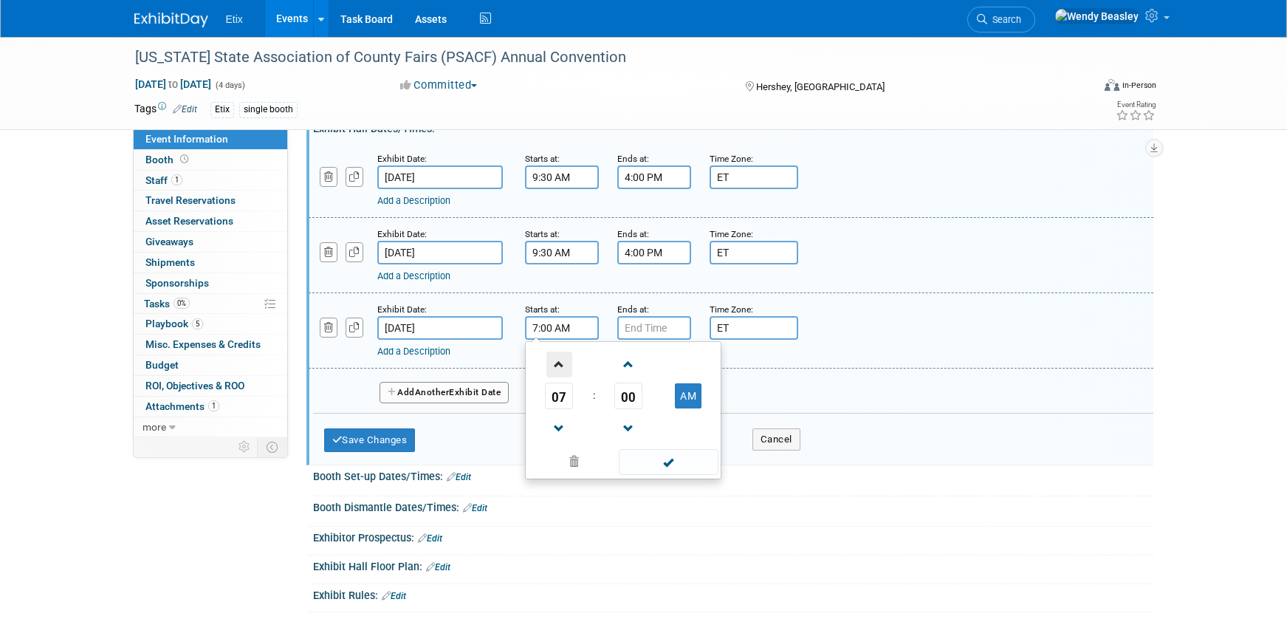
click at [562, 370] on span at bounding box center [559, 364] width 26 height 26
type input "9:00 AM"
click at [674, 468] on span at bounding box center [669, 462] width 100 height 26
click at [653, 326] on input "7:00 PM" at bounding box center [654, 328] width 74 height 24
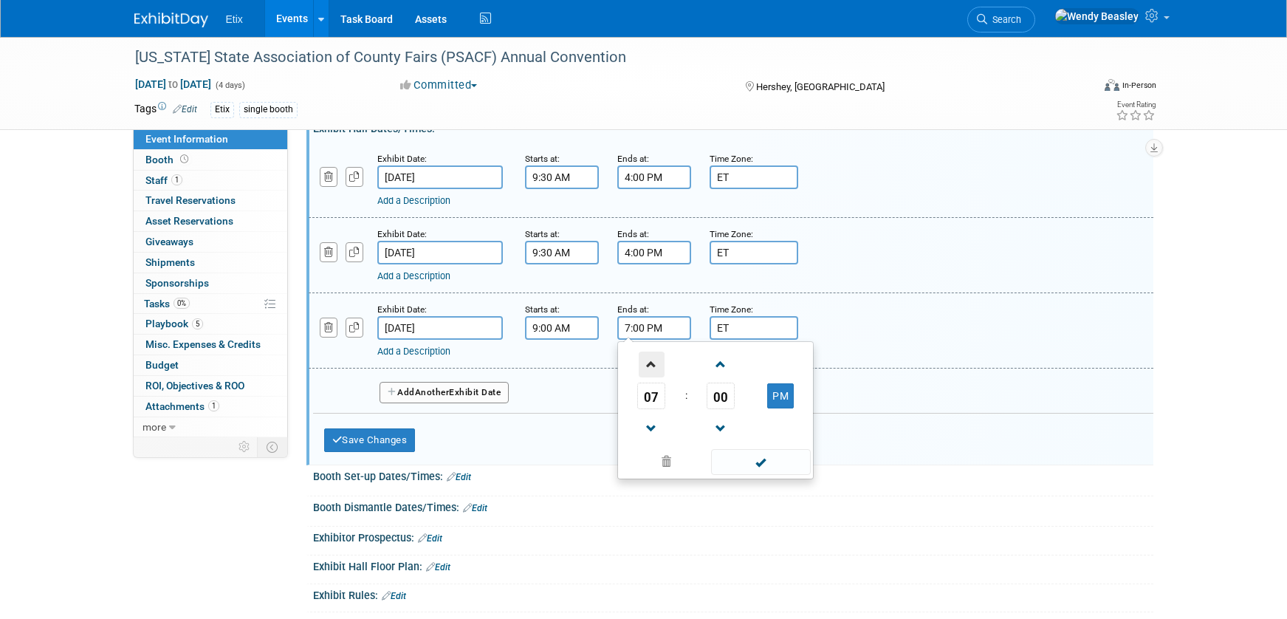
click at [654, 364] on span at bounding box center [652, 364] width 26 height 26
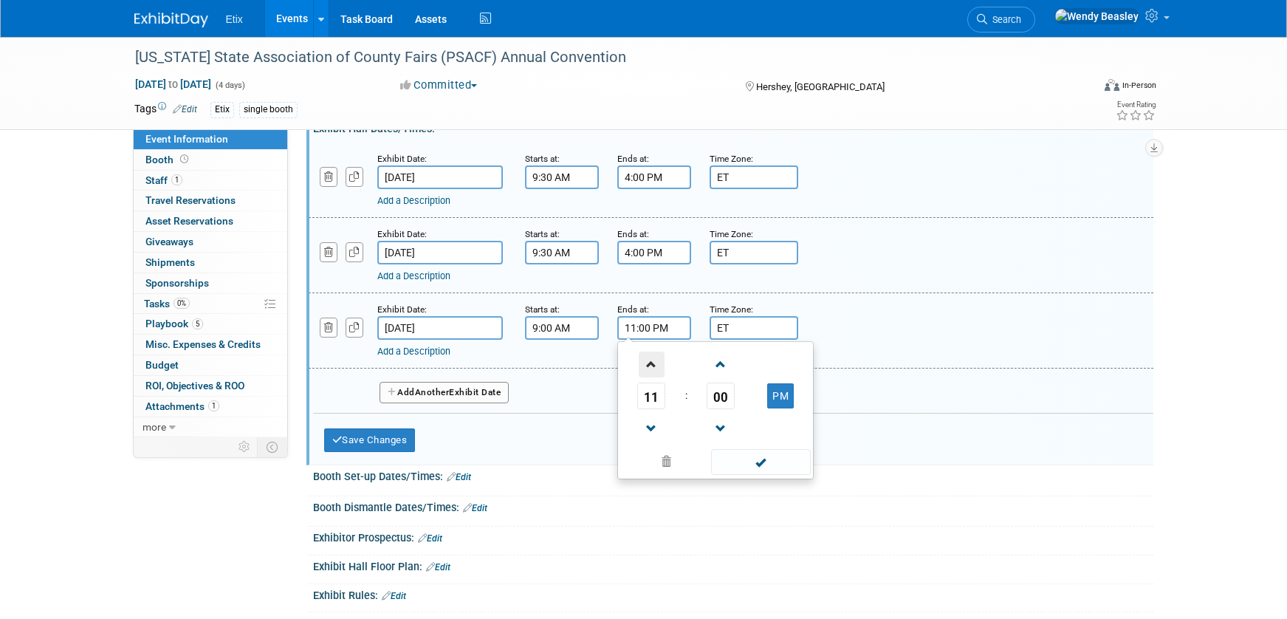
type input "12:00 AM"
click at [752, 464] on span at bounding box center [761, 462] width 100 height 26
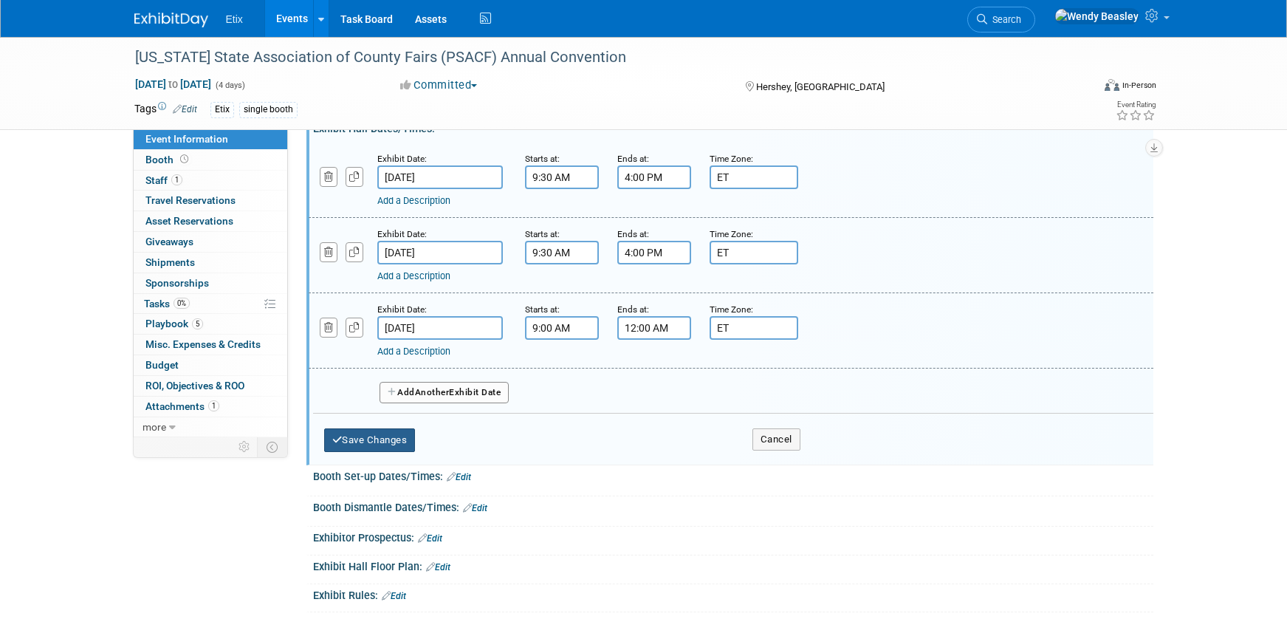
click at [392, 439] on button "Save Changes" at bounding box center [370, 440] width 92 height 24
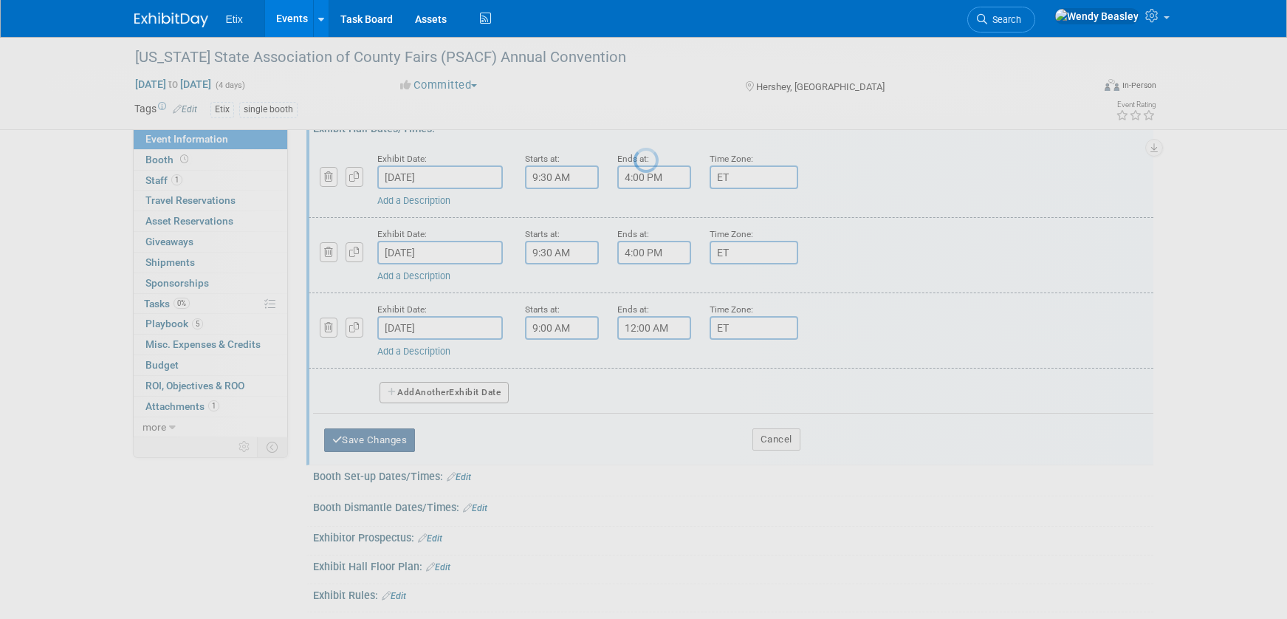
scroll to position [380, 0]
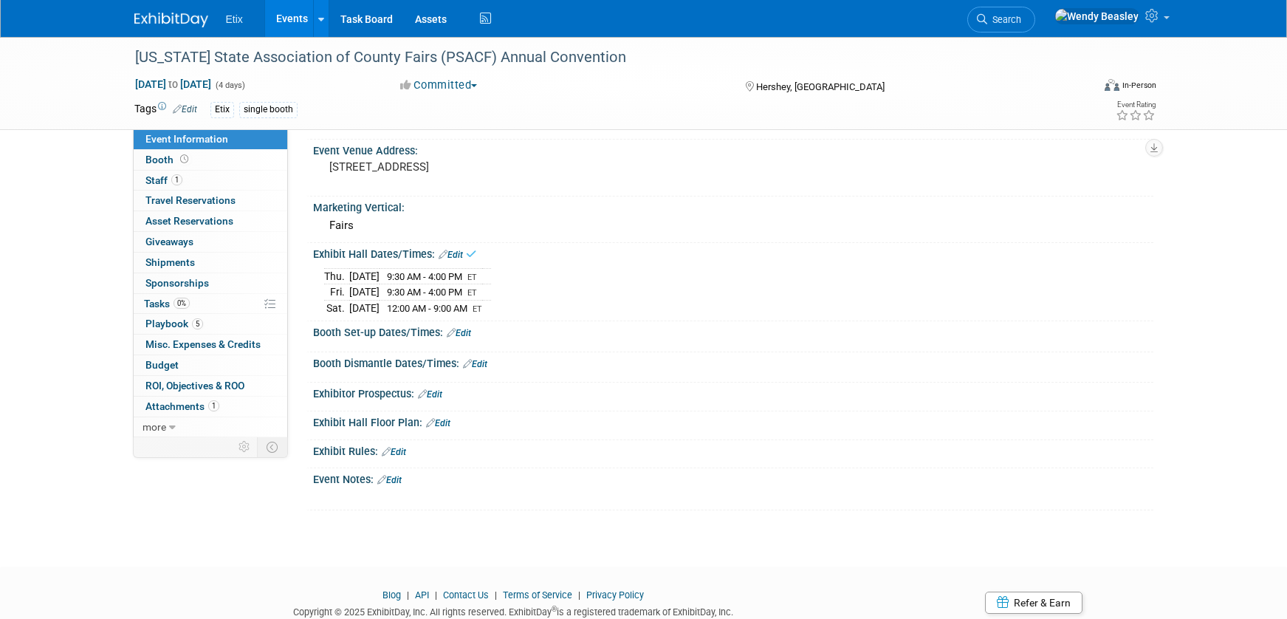
click at [467, 329] on link "Edit" at bounding box center [459, 333] width 24 height 10
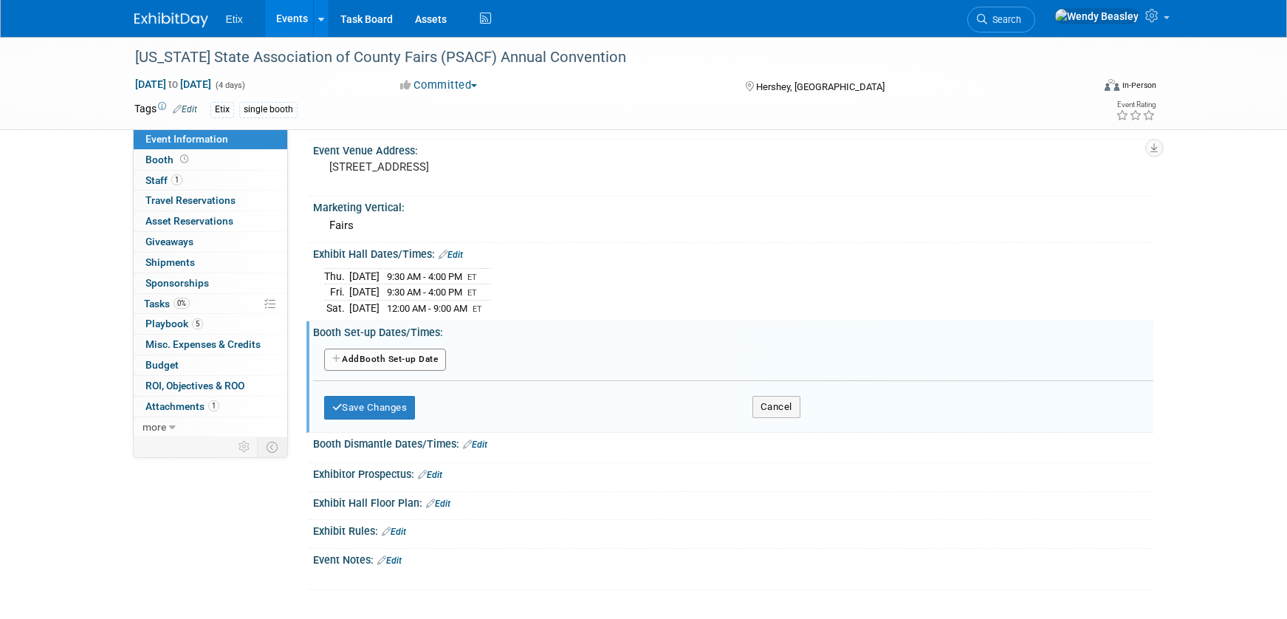
click at [391, 360] on button "Add Another Booth Set-up Date" at bounding box center [385, 360] width 123 height 22
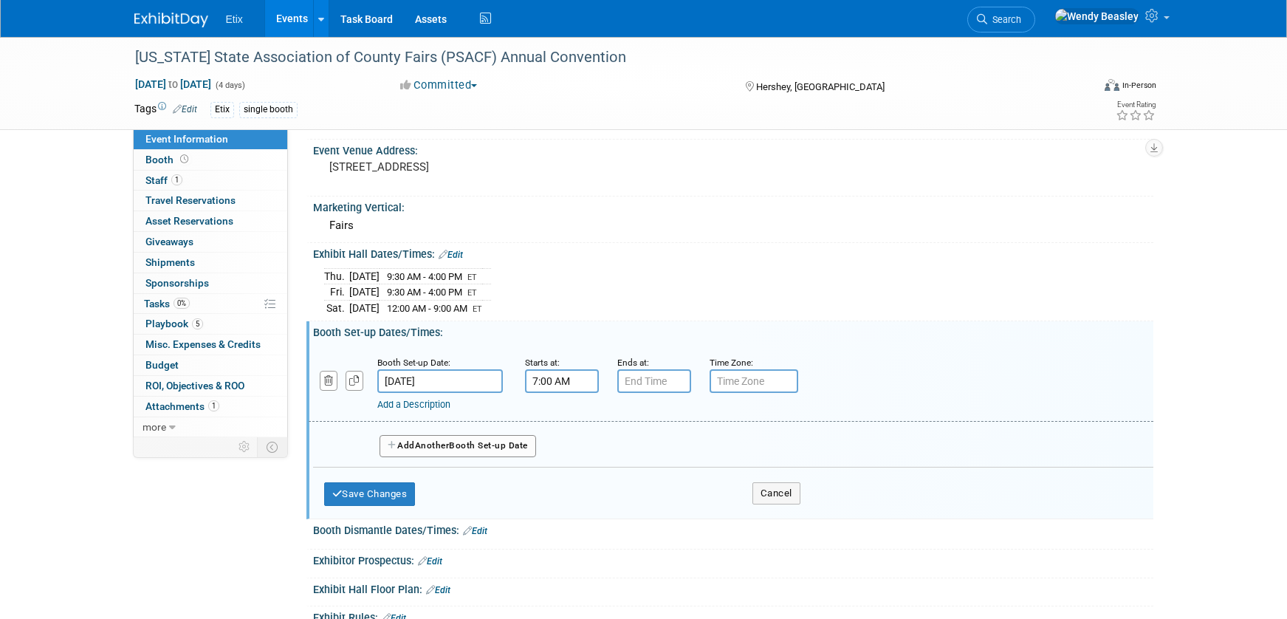
click at [552, 381] on input "7:00 AM" at bounding box center [562, 381] width 74 height 24
click at [558, 414] on span at bounding box center [559, 418] width 26 height 26
click at [559, 414] on span at bounding box center [559, 418] width 26 height 26
click at [560, 414] on span at bounding box center [559, 418] width 26 height 26
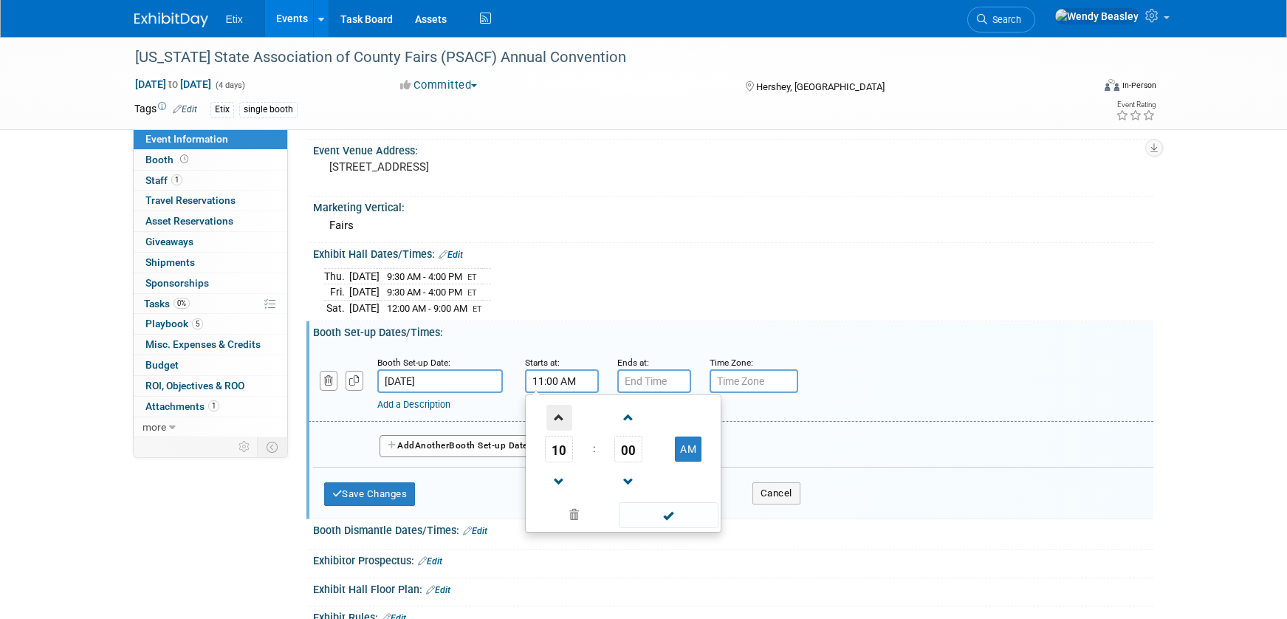
click at [560, 414] on span at bounding box center [559, 418] width 26 height 26
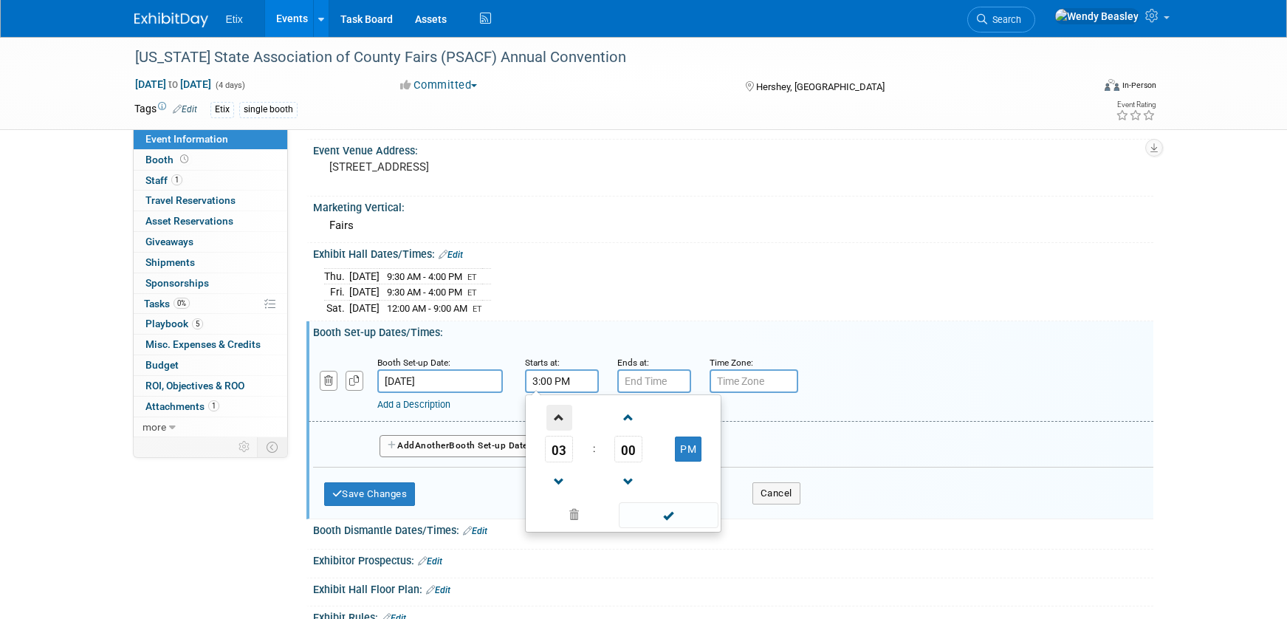
type input "4:00 PM"
drag, startPoint x: 658, startPoint y: 508, endPoint x: 657, endPoint y: 478, distance: 29.5
click at [658, 509] on span at bounding box center [669, 515] width 100 height 26
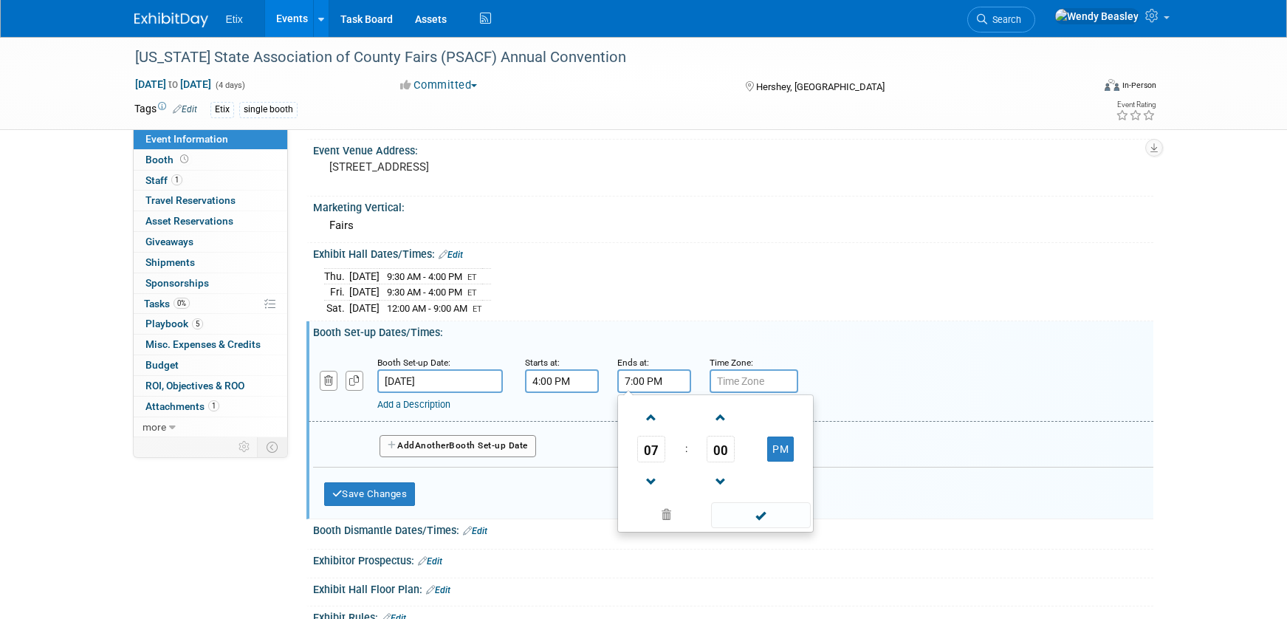
click at [647, 379] on input "7:00 PM" at bounding box center [654, 381] width 74 height 24
click at [652, 410] on span at bounding box center [652, 418] width 26 height 26
type input "8:00 PM"
drag, startPoint x: 749, startPoint y: 516, endPoint x: 752, endPoint y: 474, distance: 42.2
click at [749, 514] on span at bounding box center [761, 515] width 100 height 26
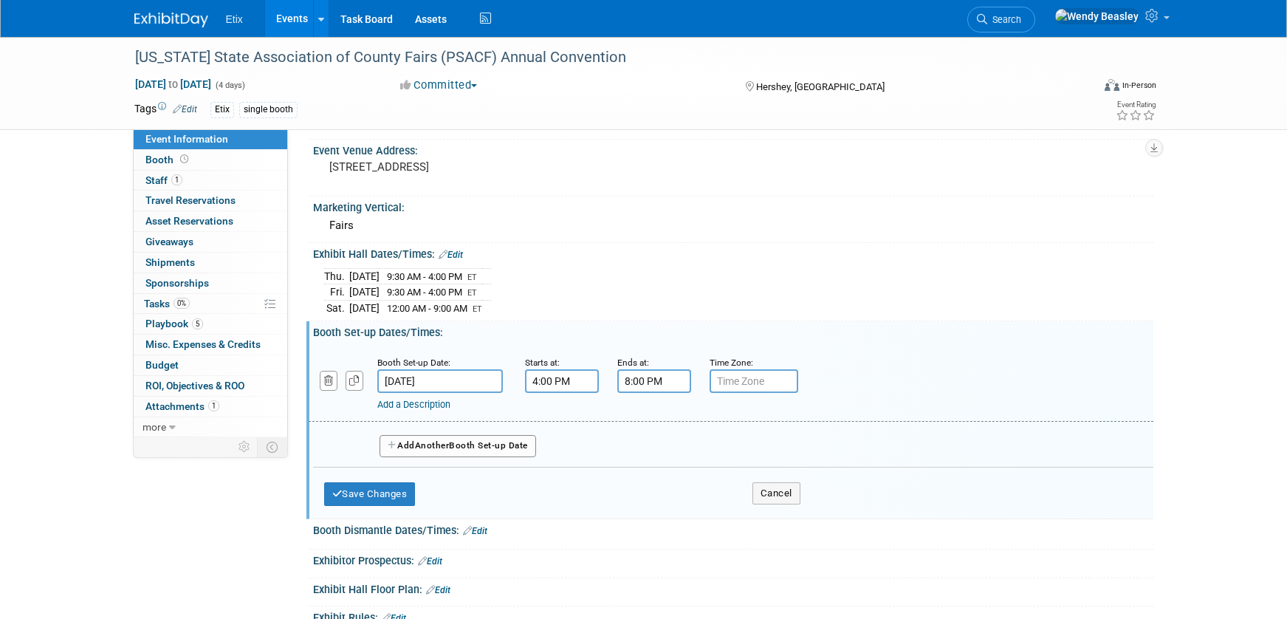
click at [744, 385] on input "text" at bounding box center [754, 381] width 89 height 24
type input "ET"
click at [394, 492] on button "Save Changes" at bounding box center [370, 494] width 92 height 24
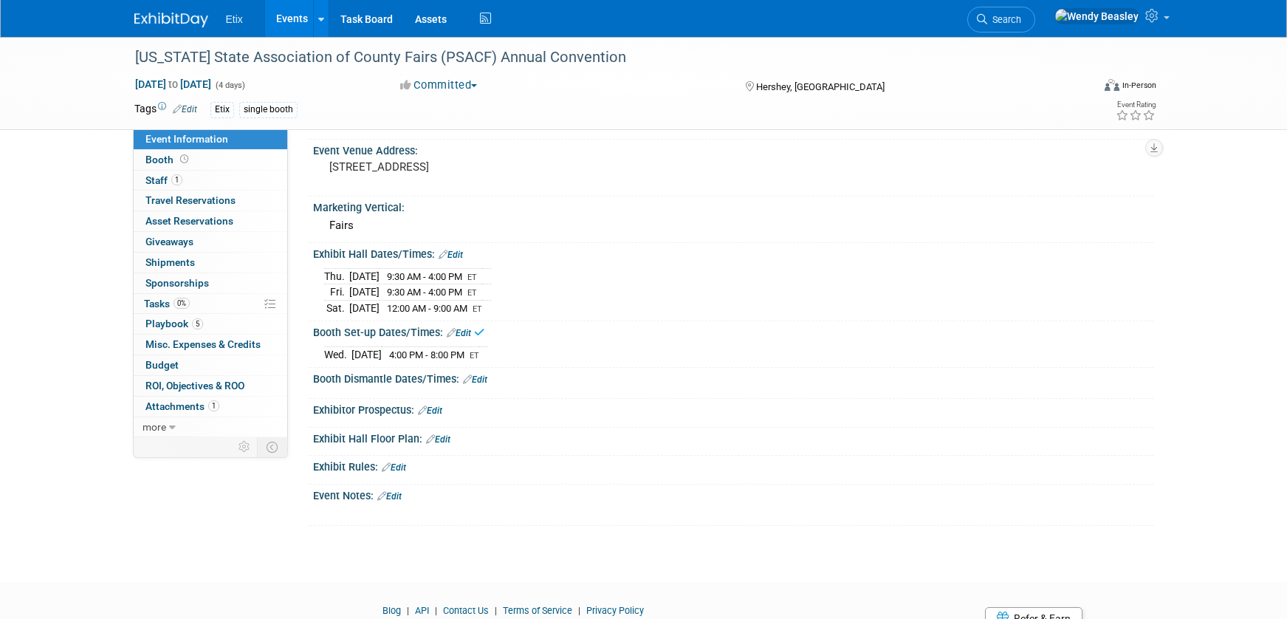
click at [481, 380] on link "Edit" at bounding box center [475, 379] width 24 height 10
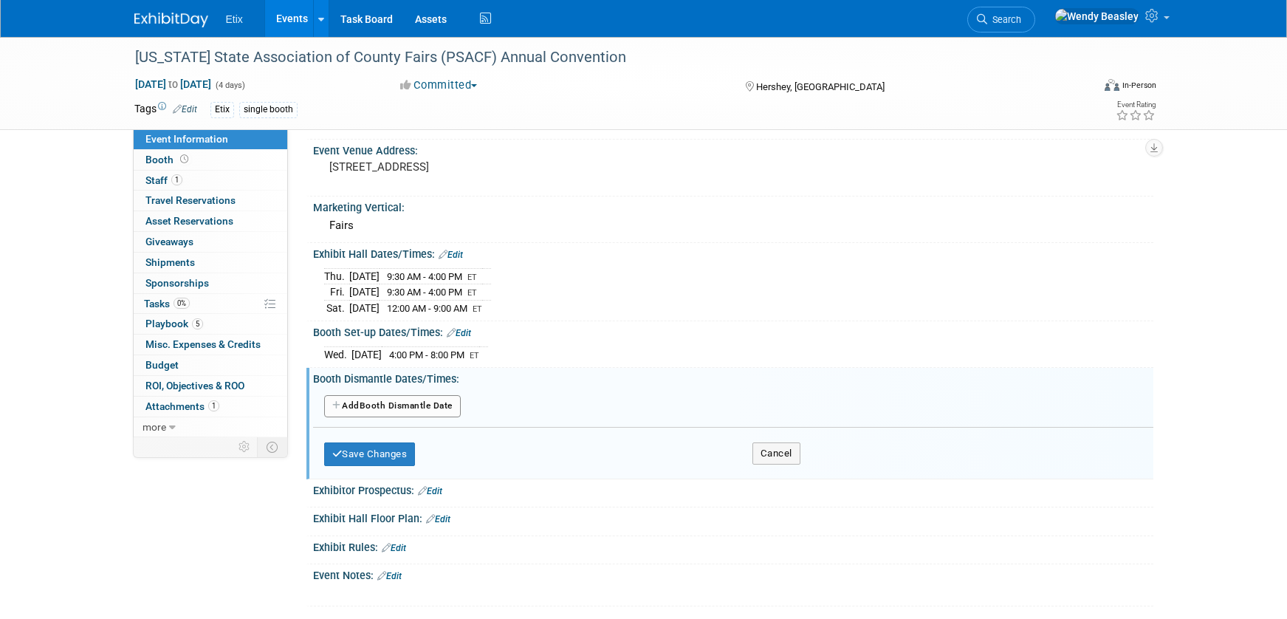
click at [467, 305] on span "12:00 AM - 9:00 AM" at bounding box center [427, 308] width 80 height 11
click at [449, 256] on link "Edit" at bounding box center [451, 255] width 24 height 10
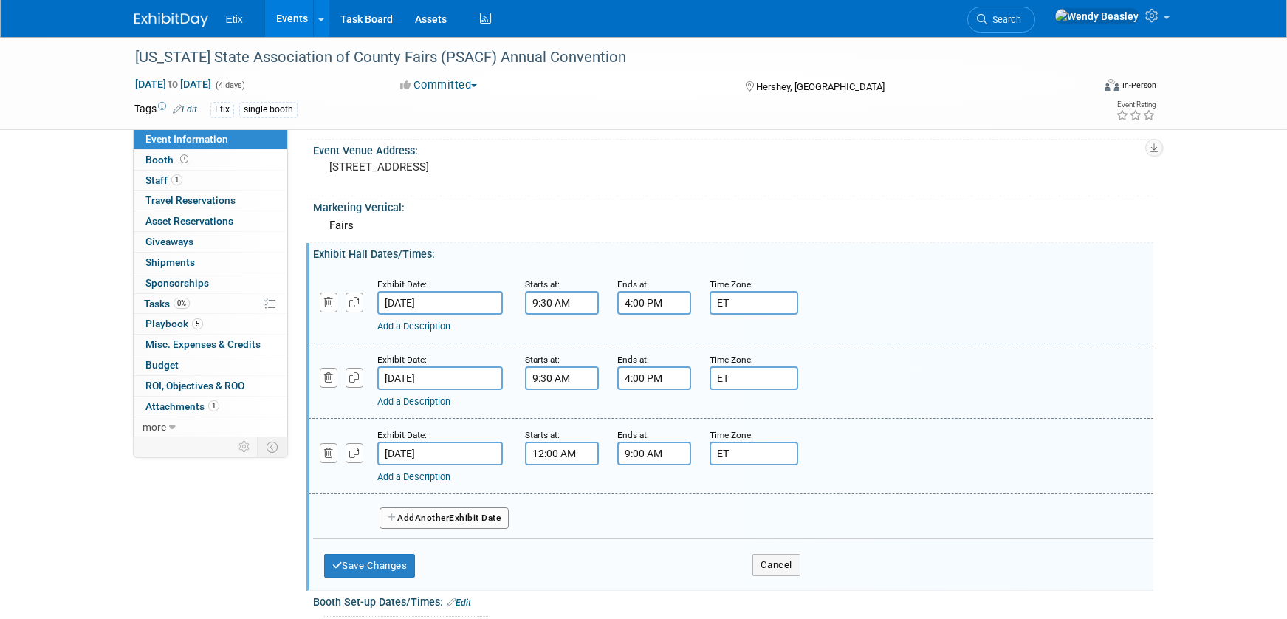
click at [549, 447] on input "12:00 AM" at bounding box center [562, 454] width 74 height 24
click at [559, 490] on span at bounding box center [559, 490] width 26 height 26
click at [560, 490] on span at bounding box center [559, 490] width 26 height 26
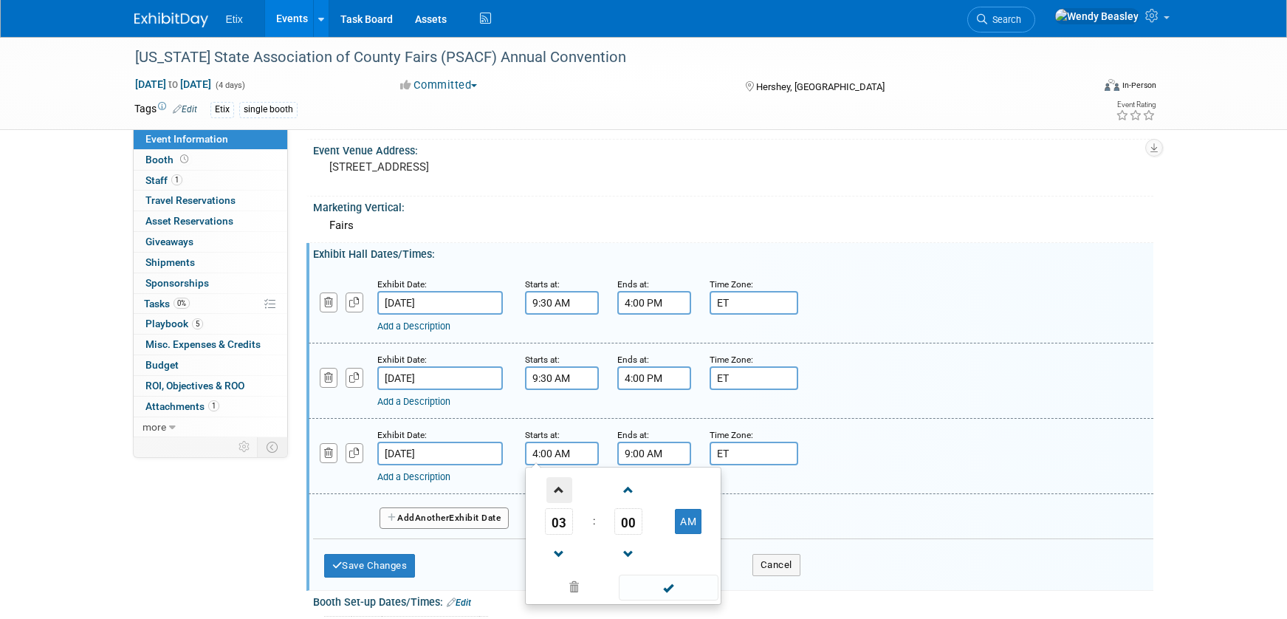
click at [560, 490] on span at bounding box center [559, 490] width 26 height 26
click at [560, 489] on span at bounding box center [559, 490] width 26 height 26
click at [560, 488] on span at bounding box center [559, 490] width 26 height 26
click at [561, 488] on span at bounding box center [559, 490] width 26 height 26
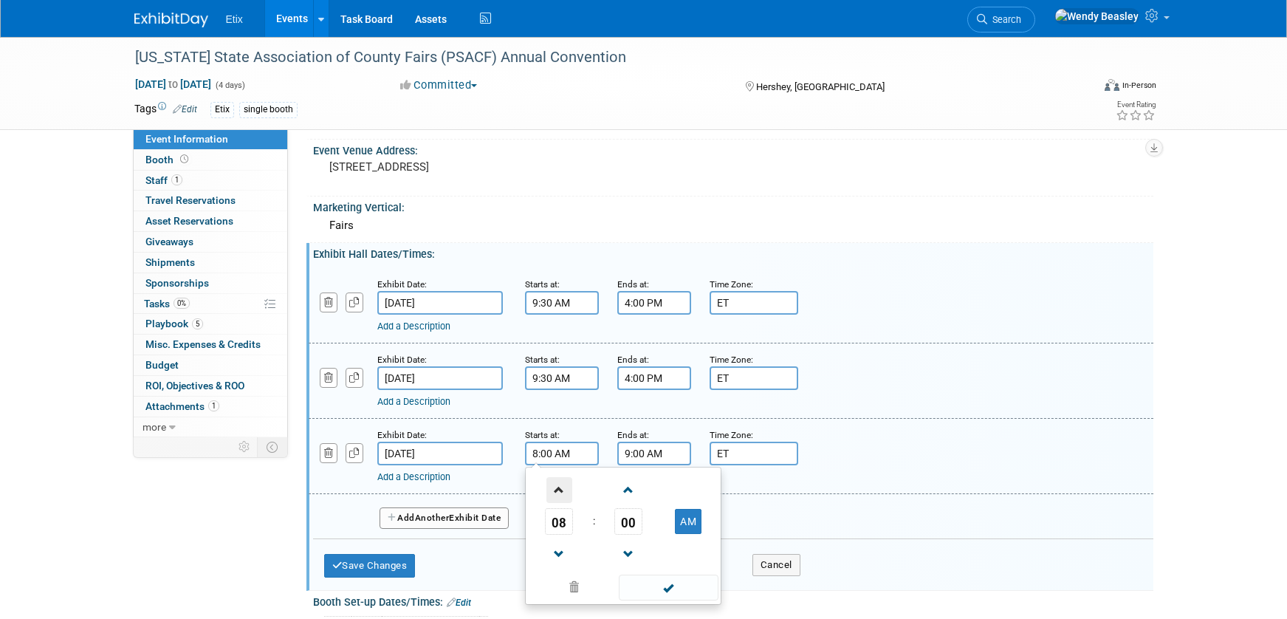
type input "9:00 AM"
click at [634, 453] on input "9:00 AM" at bounding box center [654, 454] width 74 height 24
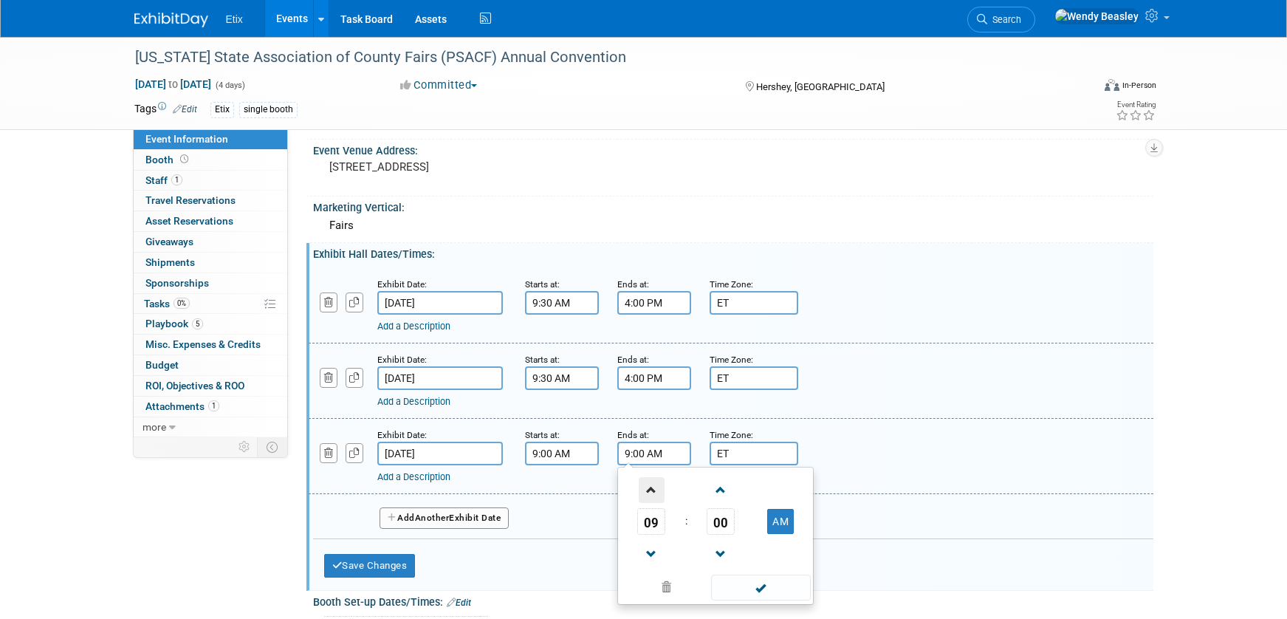
click at [651, 490] on span at bounding box center [652, 490] width 26 height 26
click at [652, 550] on span at bounding box center [652, 554] width 26 height 26
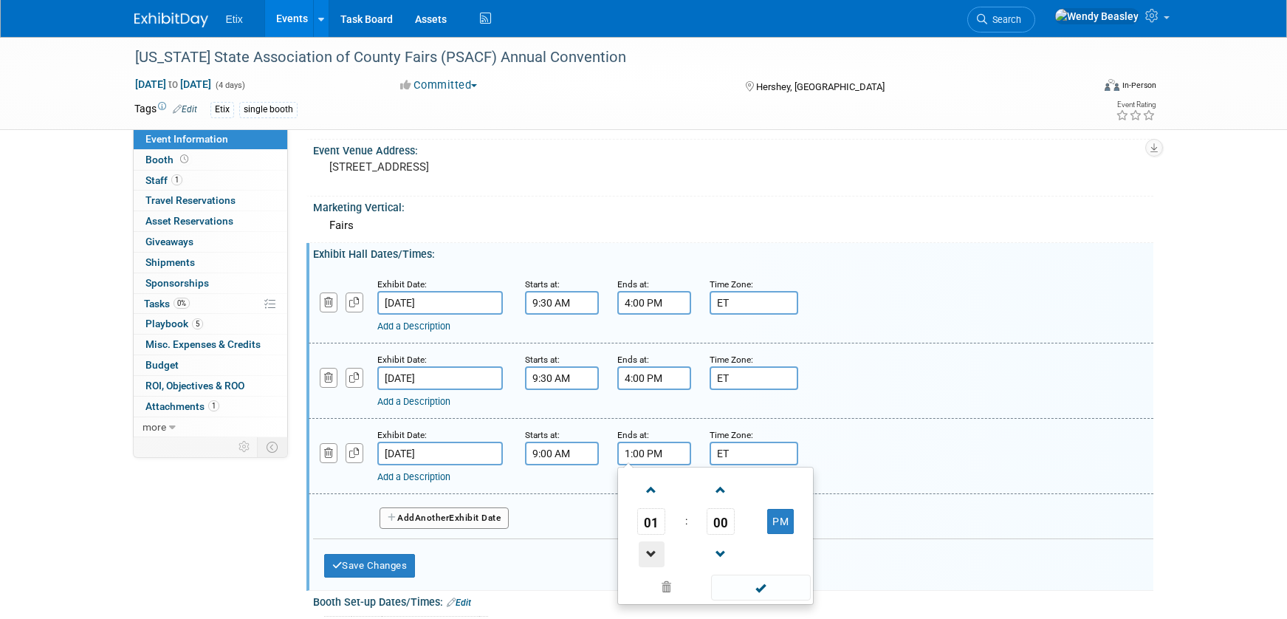
type input "12:00 PM"
click at [754, 586] on span at bounding box center [761, 587] width 100 height 26
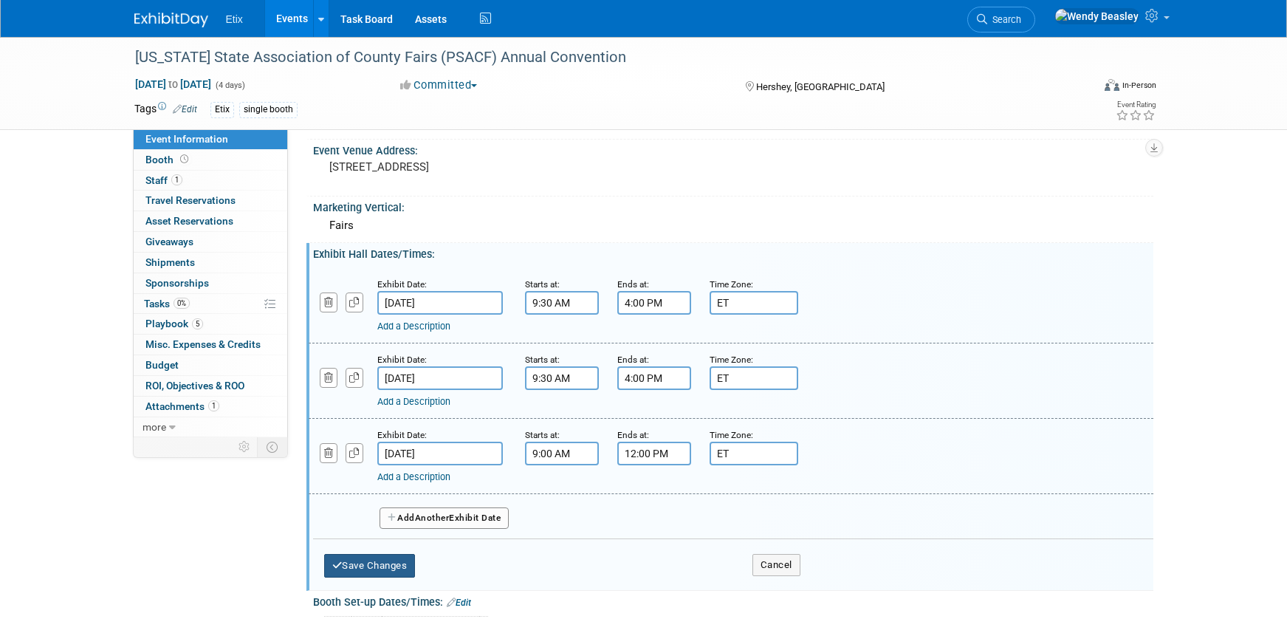
click at [368, 562] on button "Save Changes" at bounding box center [370, 566] width 92 height 24
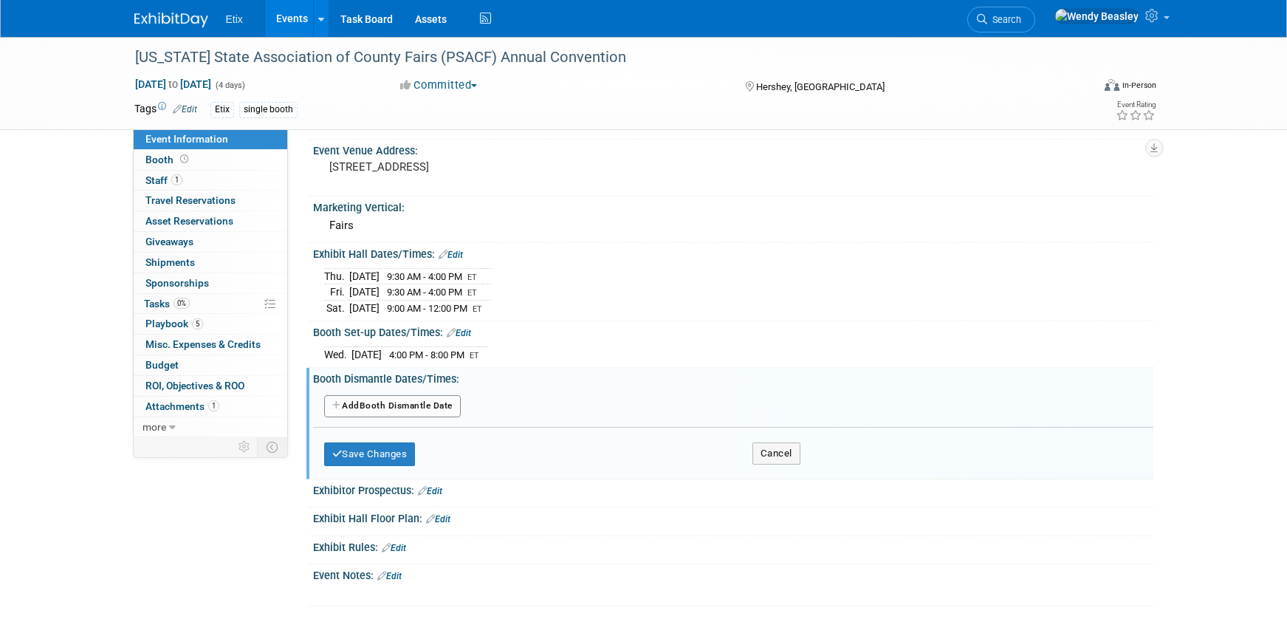
click at [407, 404] on button "Add Another Booth Dismantle Date" at bounding box center [392, 406] width 137 height 22
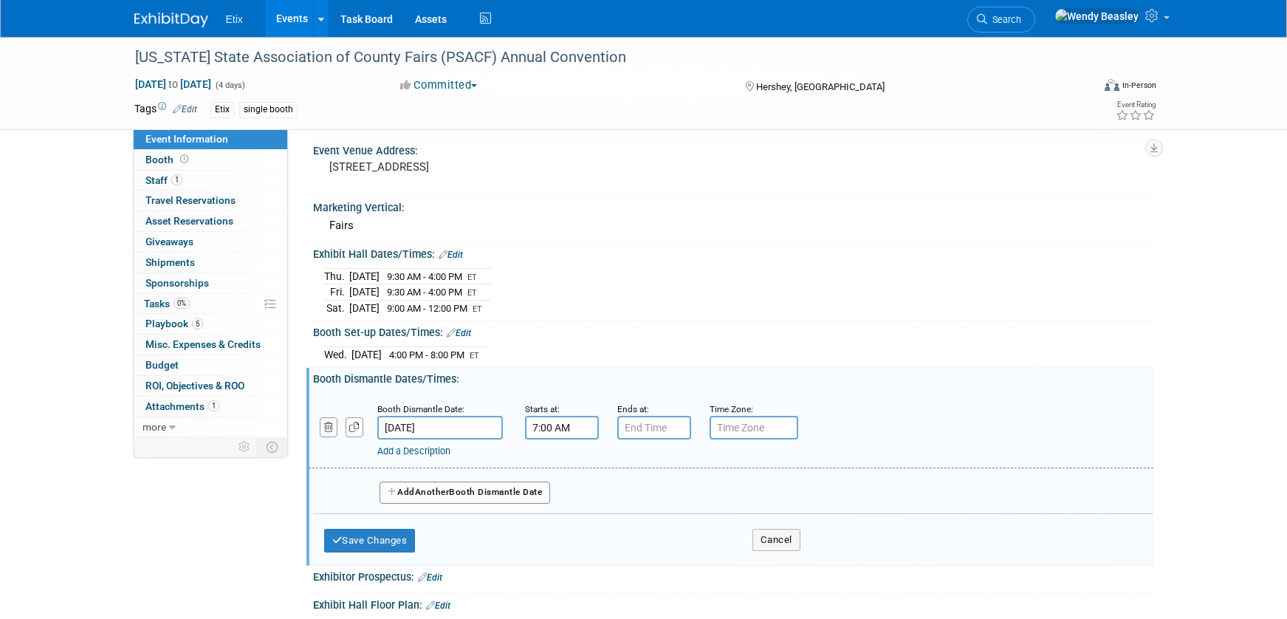
click at [566, 425] on input "7:00 AM" at bounding box center [562, 428] width 74 height 24
click at [554, 461] on span at bounding box center [559, 464] width 26 height 26
click at [555, 461] on span at bounding box center [559, 464] width 26 height 26
click at [556, 460] on span at bounding box center [559, 464] width 26 height 26
click at [557, 460] on span at bounding box center [559, 464] width 26 height 26
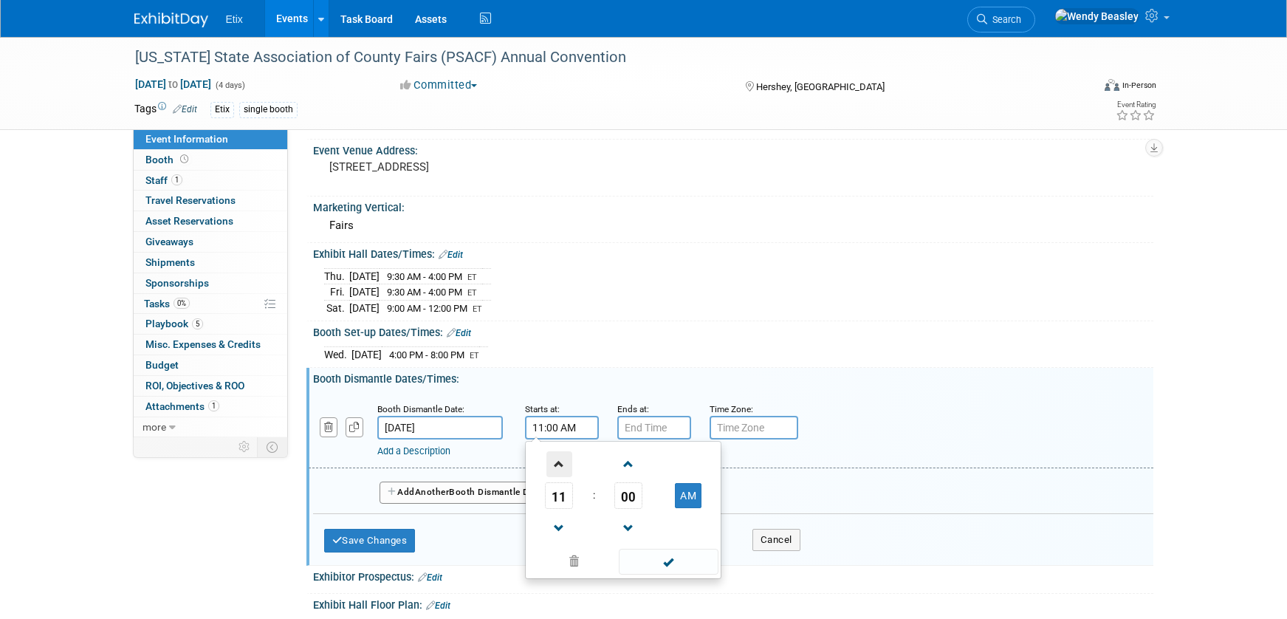
click at [557, 460] on span at bounding box center [559, 464] width 26 height 26
type input "12:00 PM"
click at [646, 558] on span at bounding box center [669, 562] width 100 height 26
click at [642, 419] on input "7:00 PM" at bounding box center [654, 428] width 74 height 24
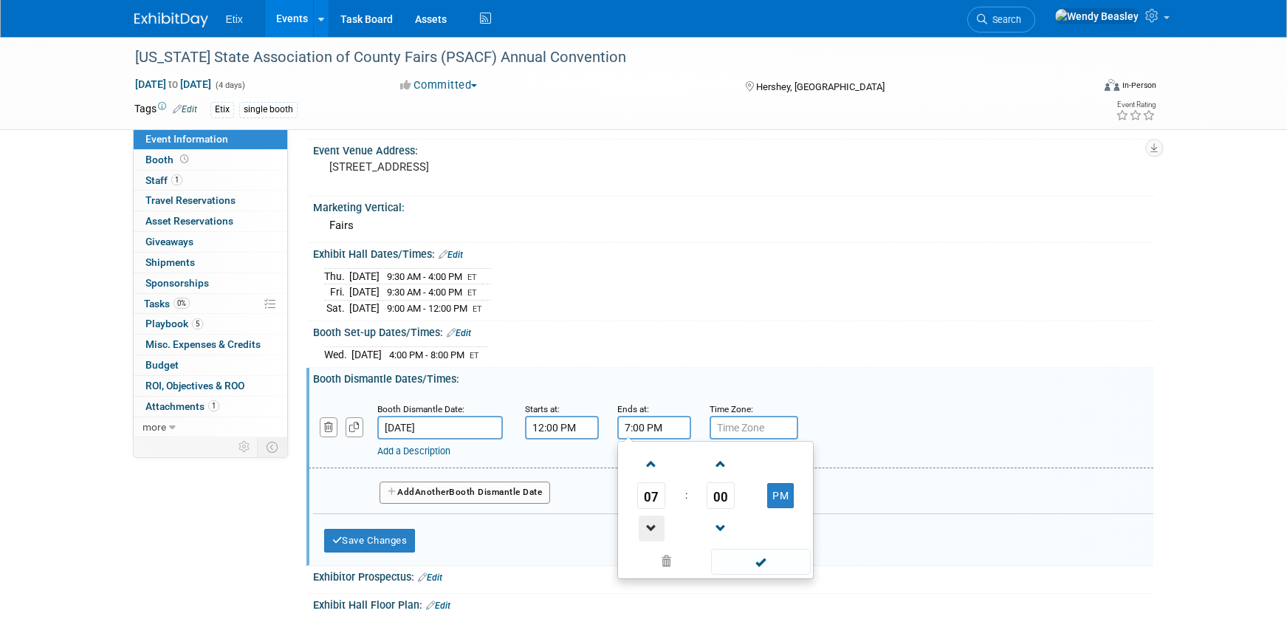
click at [656, 523] on span at bounding box center [652, 528] width 26 height 26
click at [657, 522] on span at bounding box center [652, 528] width 26 height 26
click at [659, 522] on span at bounding box center [652, 528] width 26 height 26
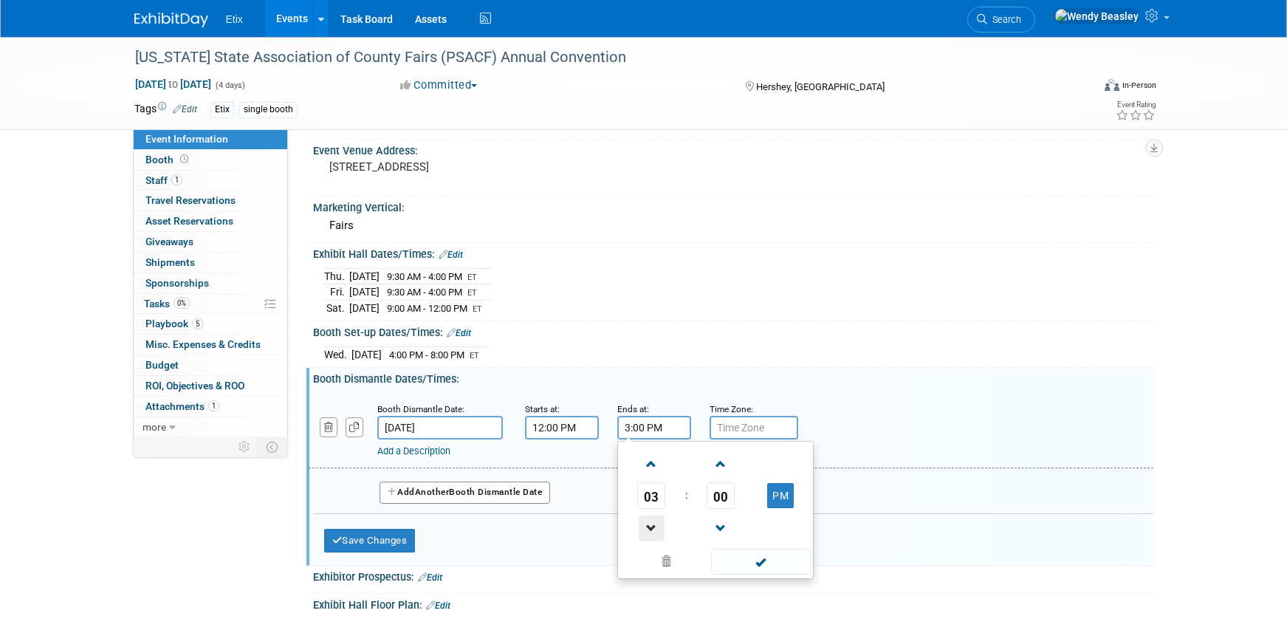
type input "2:00 PM"
click at [759, 560] on span at bounding box center [761, 562] width 100 height 26
click at [735, 419] on input "text" at bounding box center [754, 428] width 89 height 24
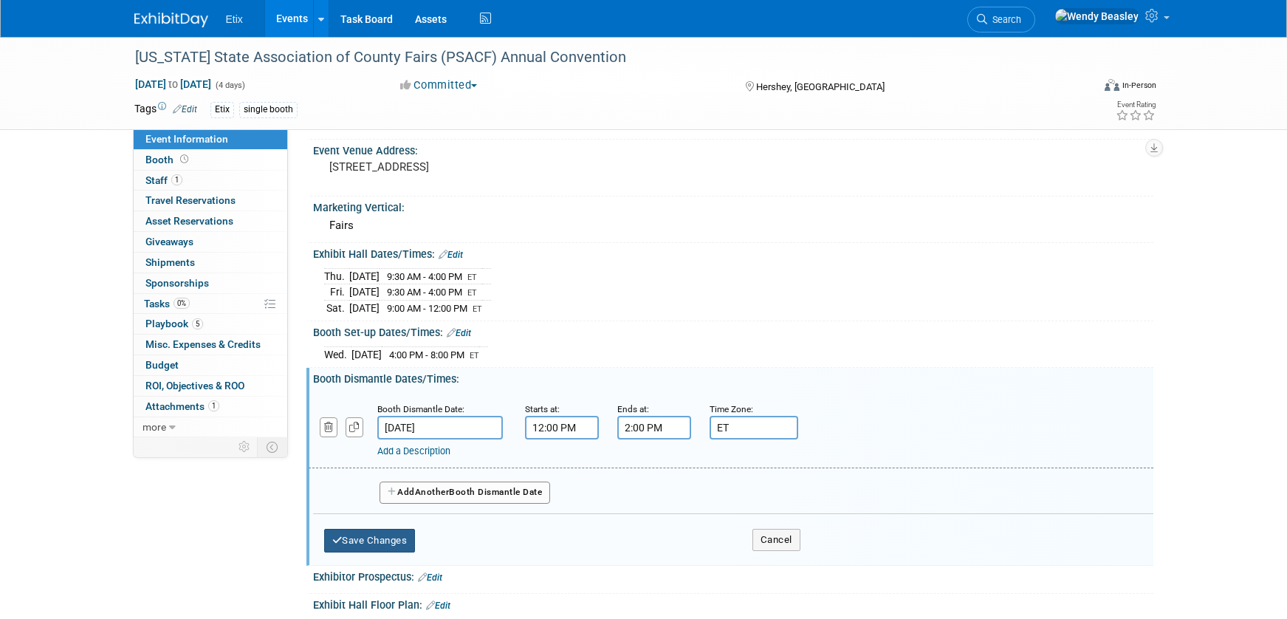
type input "ET"
click at [402, 536] on button "Save Changes" at bounding box center [370, 541] width 92 height 24
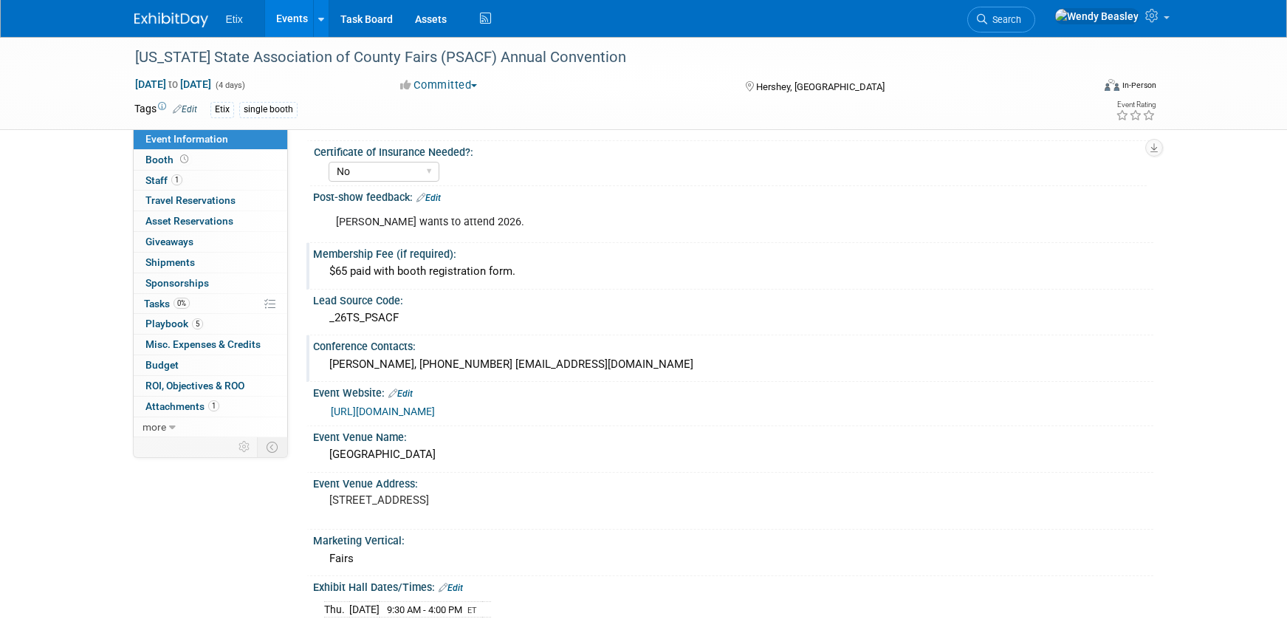
scroll to position [0, 0]
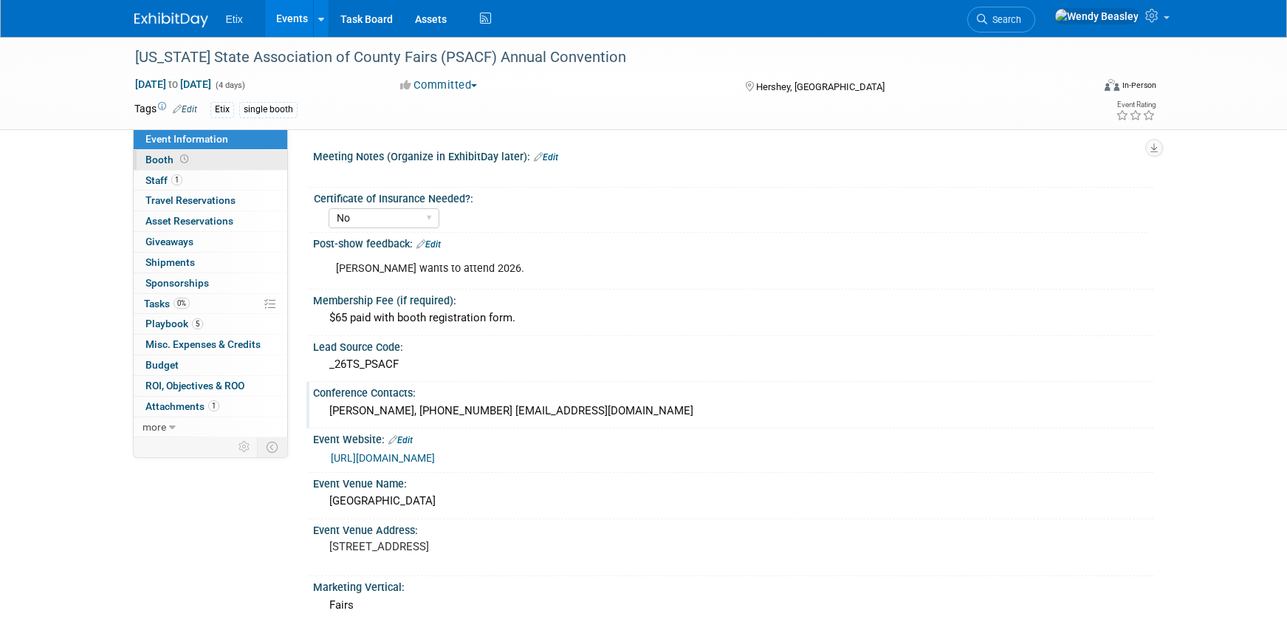
click at [159, 154] on span "Booth" at bounding box center [168, 160] width 46 height 12
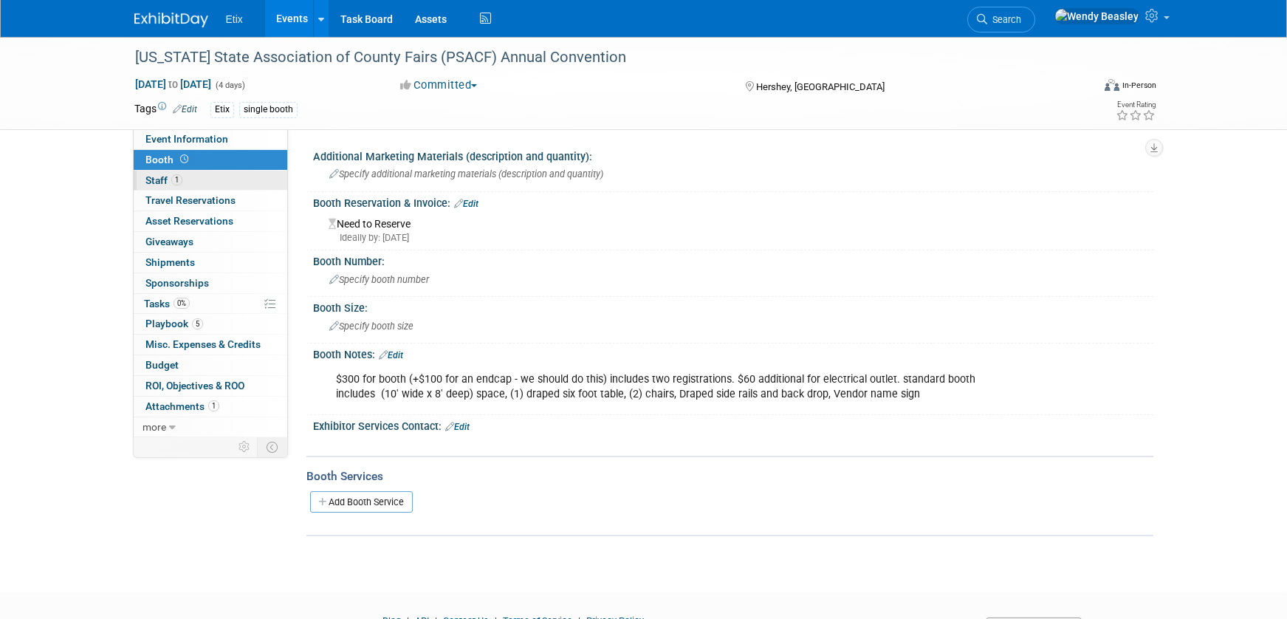
click at [162, 180] on span "Staff 1" at bounding box center [163, 180] width 37 height 12
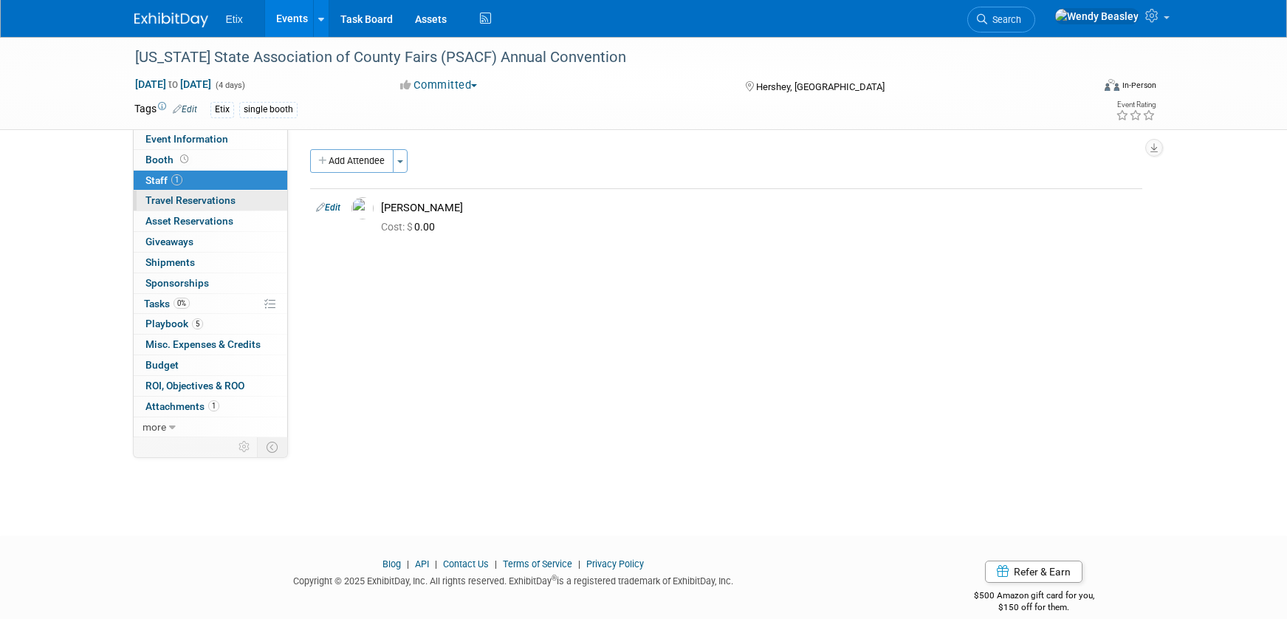
click at [170, 200] on span "Travel Reservations 0" at bounding box center [190, 200] width 90 height 12
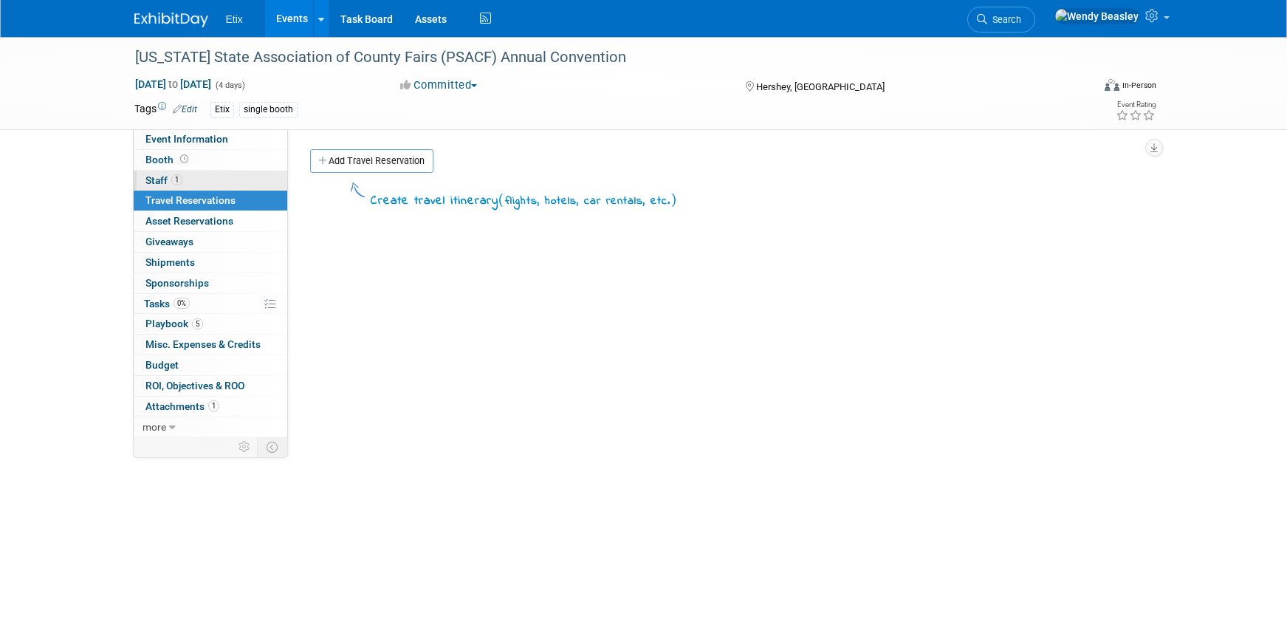
click at [159, 173] on link "1 Staff 1" at bounding box center [211, 181] width 154 height 20
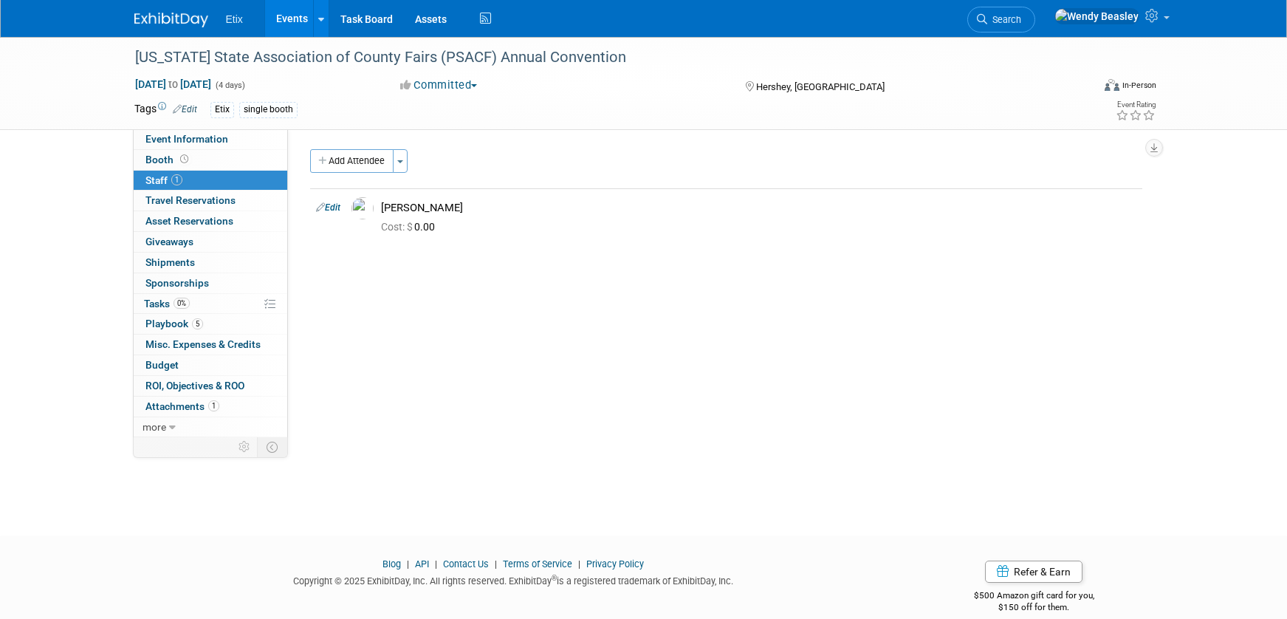
click at [1035, 4] on li "Search" at bounding box center [1001, 18] width 68 height 36
click at [1035, 10] on link "Search" at bounding box center [1001, 20] width 68 height 26
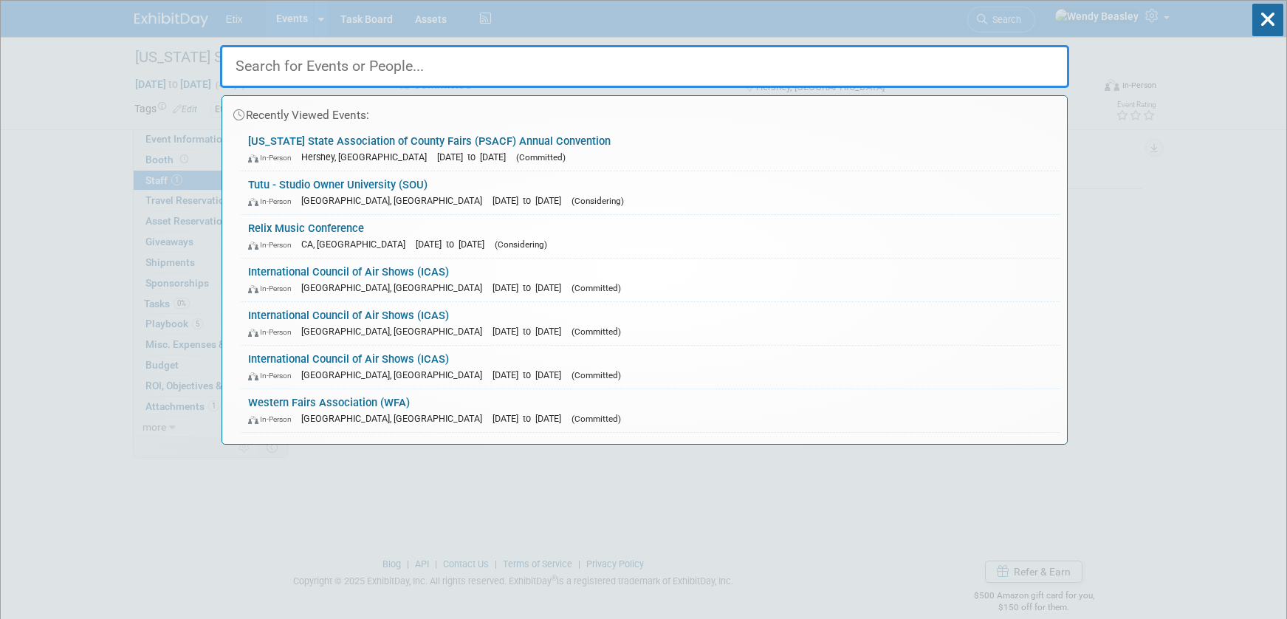
click at [406, 70] on input "text" at bounding box center [644, 66] width 849 height 43
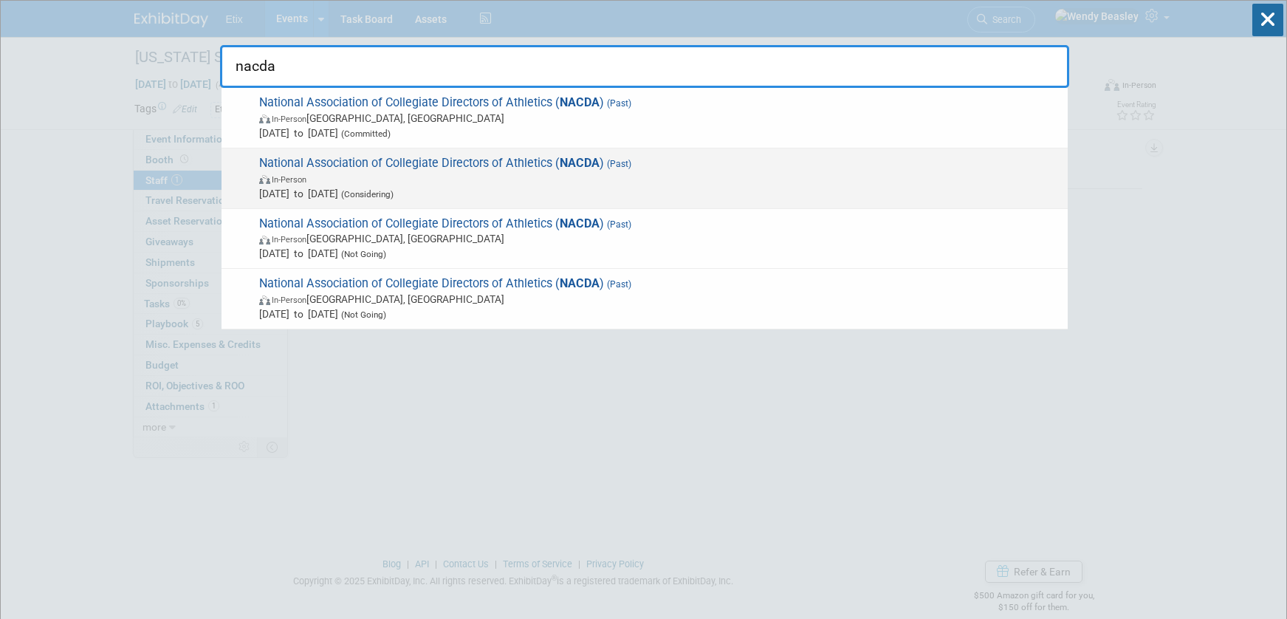
type input "nacda"
click at [408, 159] on span "National Association of Collegiate Directors of Athletics ( NACDA ) (Past) In-P…" at bounding box center [658, 178] width 806 height 45
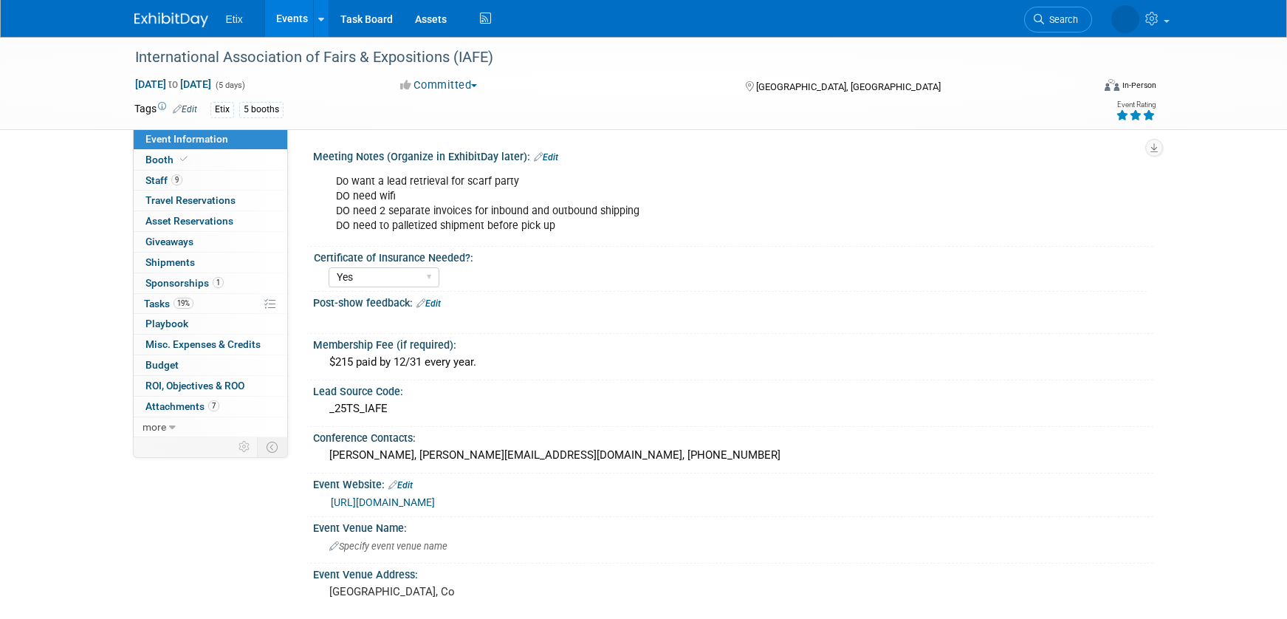
select select "Yes"
click at [165, 177] on span "Staff 9" at bounding box center [163, 180] width 37 height 12
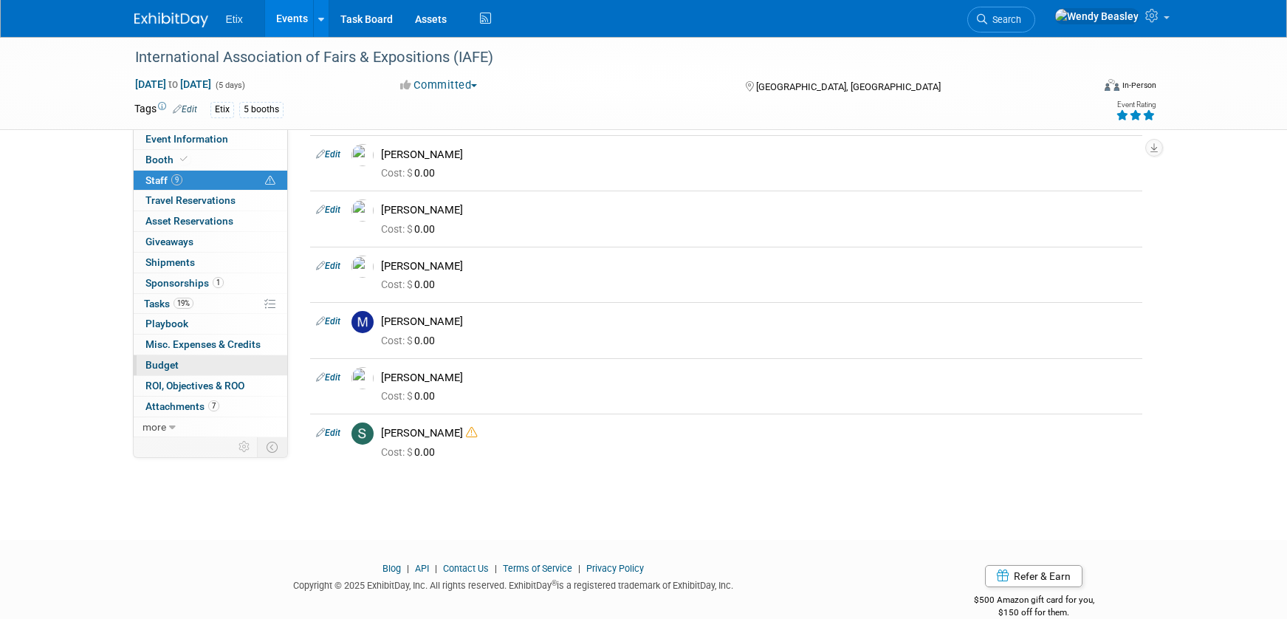
scroll to position [381, 0]
click at [190, 405] on span "Attachments 7" at bounding box center [182, 406] width 74 height 12
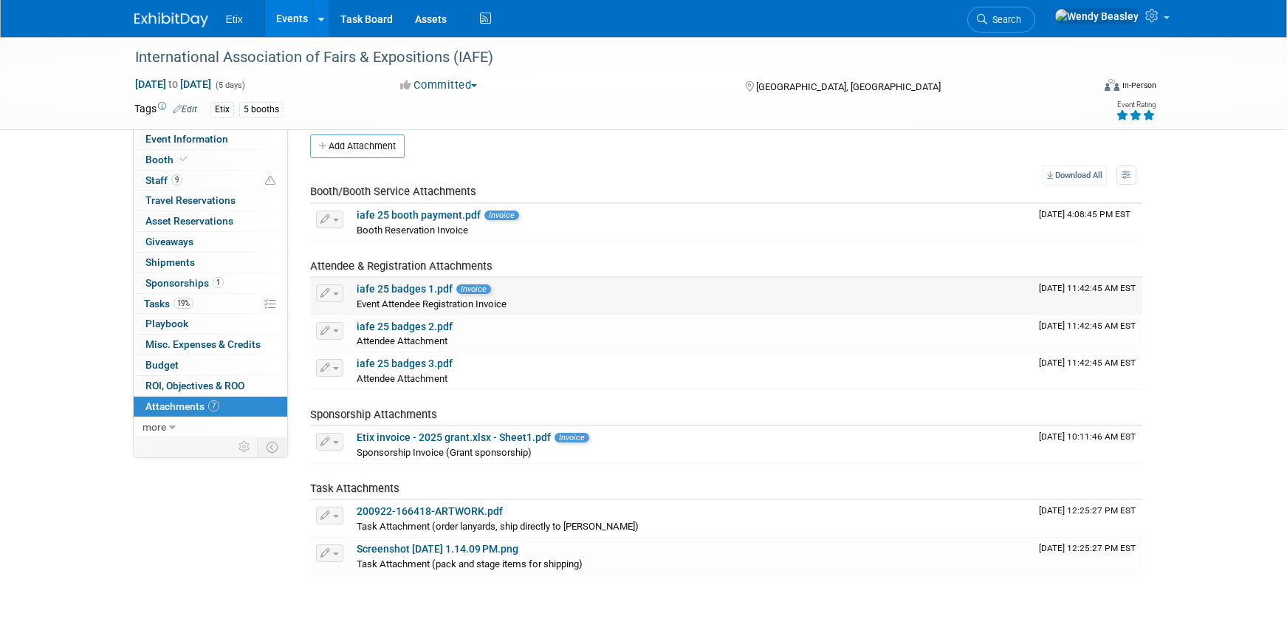
scroll to position [21, 0]
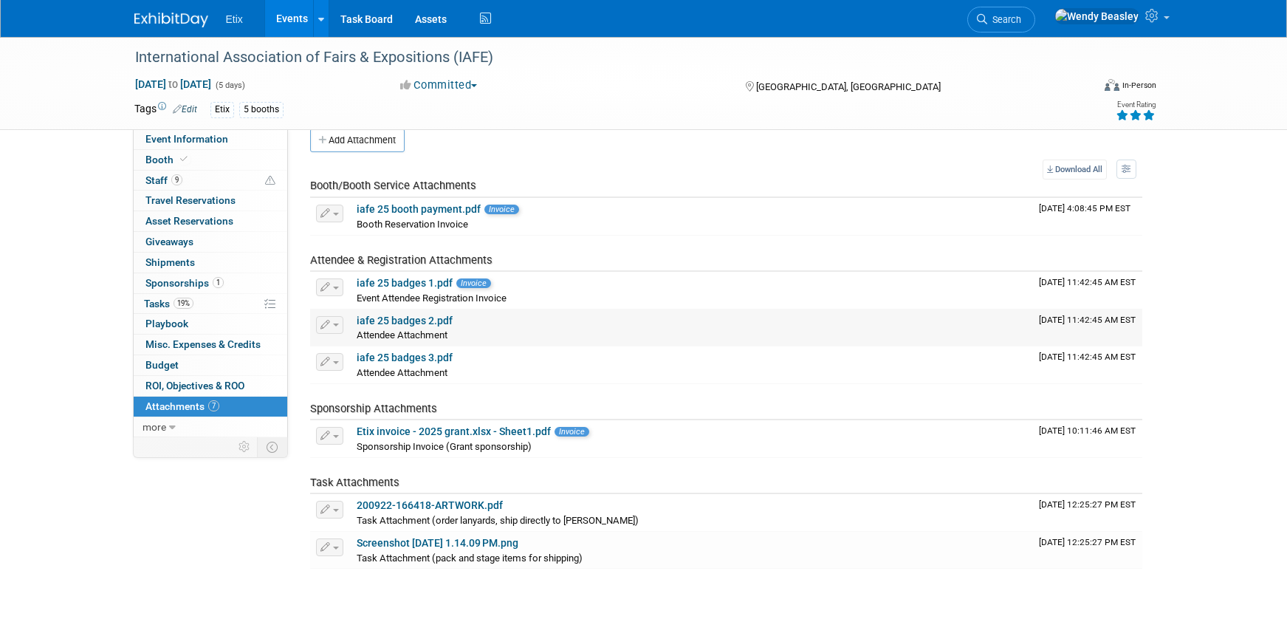
click at [416, 315] on link "iafe 25 badges 2.pdf" at bounding box center [405, 321] width 96 height 12
click at [405, 278] on link "iafe 25 badges 1.pdf" at bounding box center [405, 283] width 96 height 12
click at [416, 361] on link "iafe 25 badges 3.pdf" at bounding box center [405, 357] width 96 height 12
click at [422, 321] on link "iafe 25 badges 2.pdf" at bounding box center [405, 321] width 96 height 12
click at [165, 301] on span "Tasks 19%" at bounding box center [168, 304] width 49 height 12
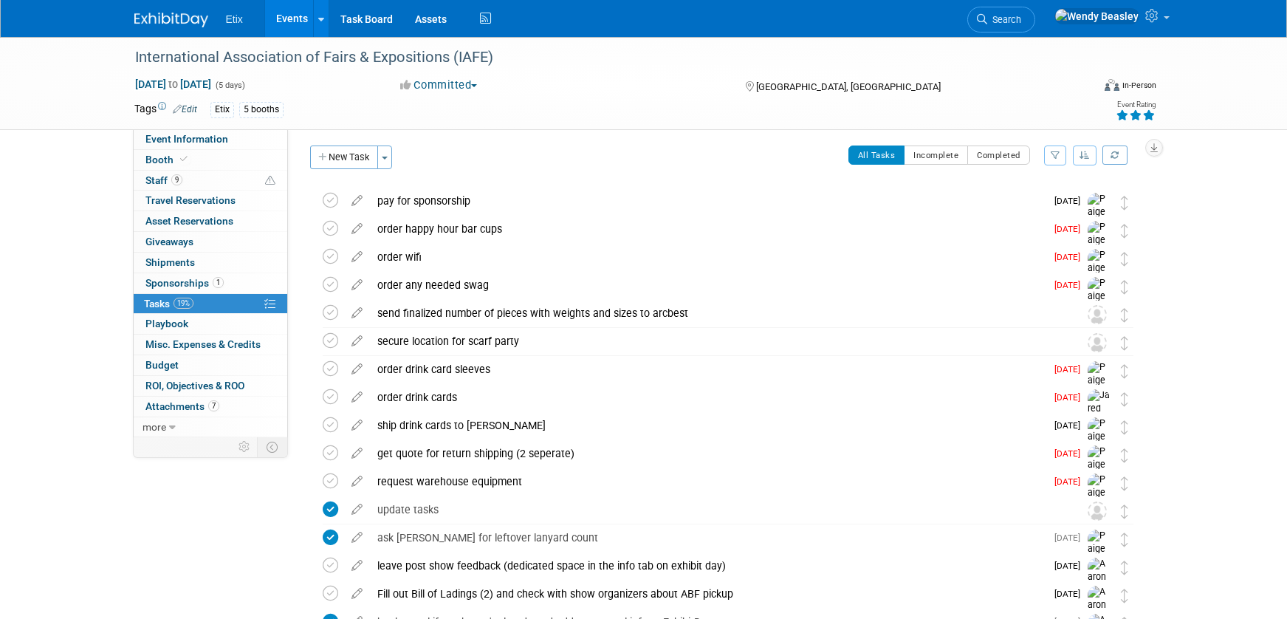
scroll to position [0, 0]
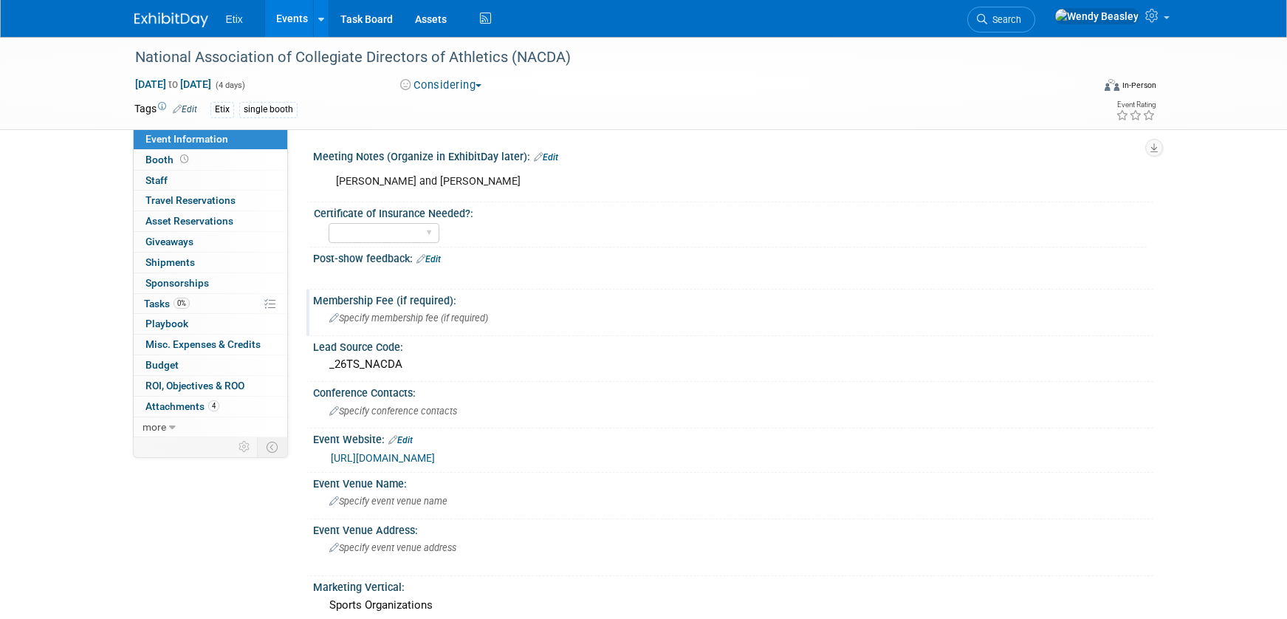
scroll to position [3, 0]
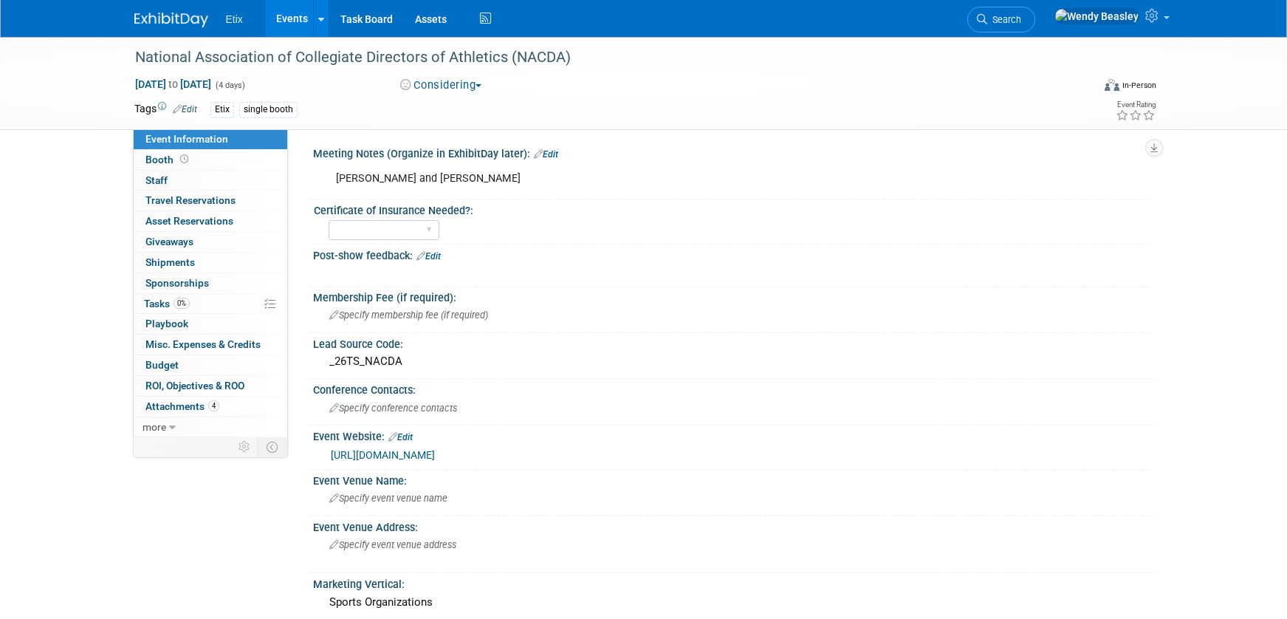
click at [245, 81] on span "(4 days)" at bounding box center [229, 85] width 31 height 10
click at [212, 83] on span "[DATE] to [DATE]" at bounding box center [173, 84] width 78 height 13
select select "5"
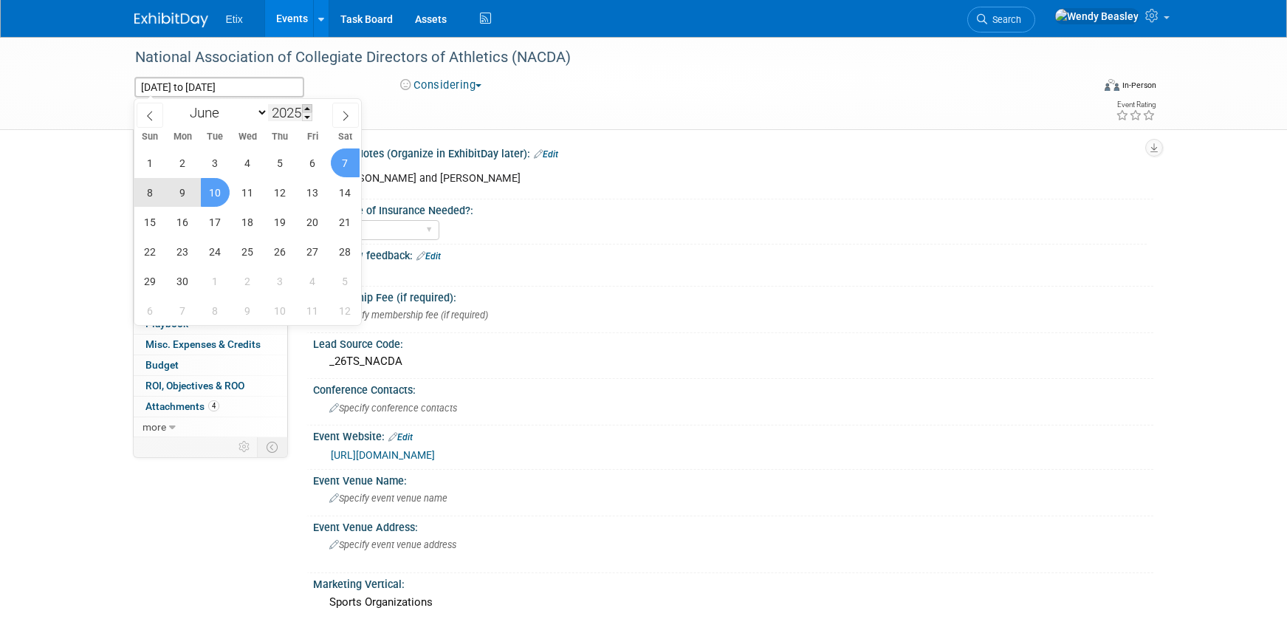
click at [306, 107] on span at bounding box center [307, 108] width 10 height 9
type input "2026"
click at [151, 198] on span "7" at bounding box center [150, 192] width 29 height 29
type input "[DATE]"
click at [248, 193] on span "10" at bounding box center [247, 192] width 29 height 29
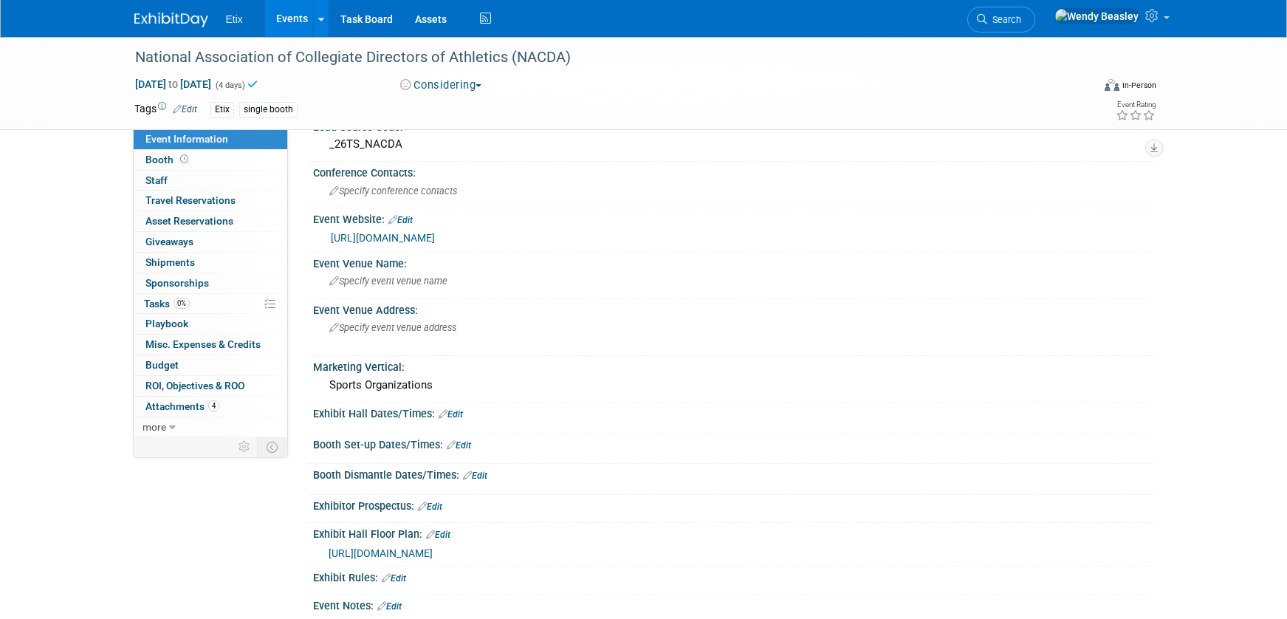
scroll to position [221, 0]
click at [374, 276] on span "Specify event venue name" at bounding box center [388, 280] width 118 height 11
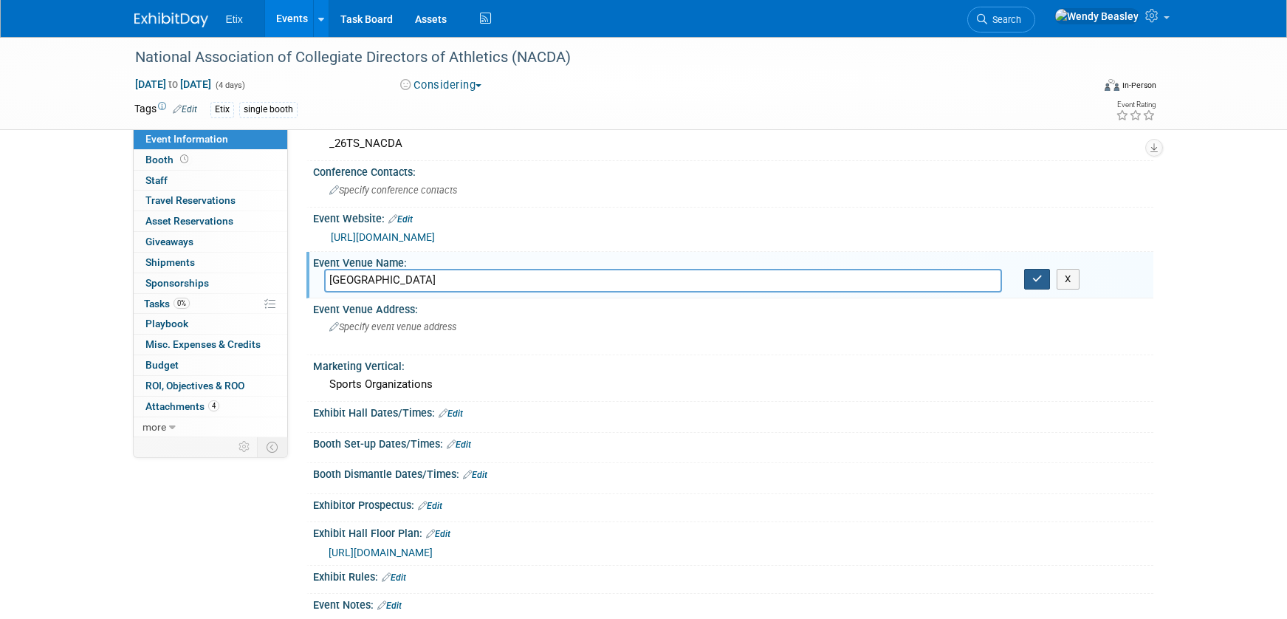
type input "[GEOGRAPHIC_DATA]"
click at [1043, 280] on button "button" at bounding box center [1037, 279] width 27 height 21
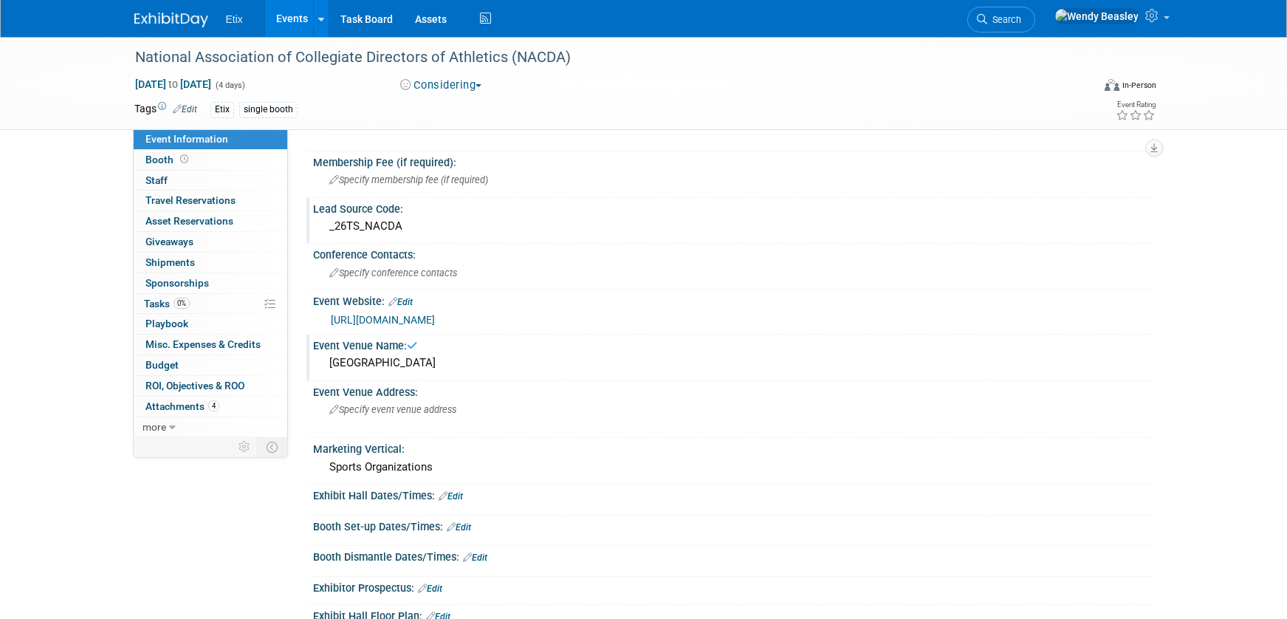
scroll to position [129, 0]
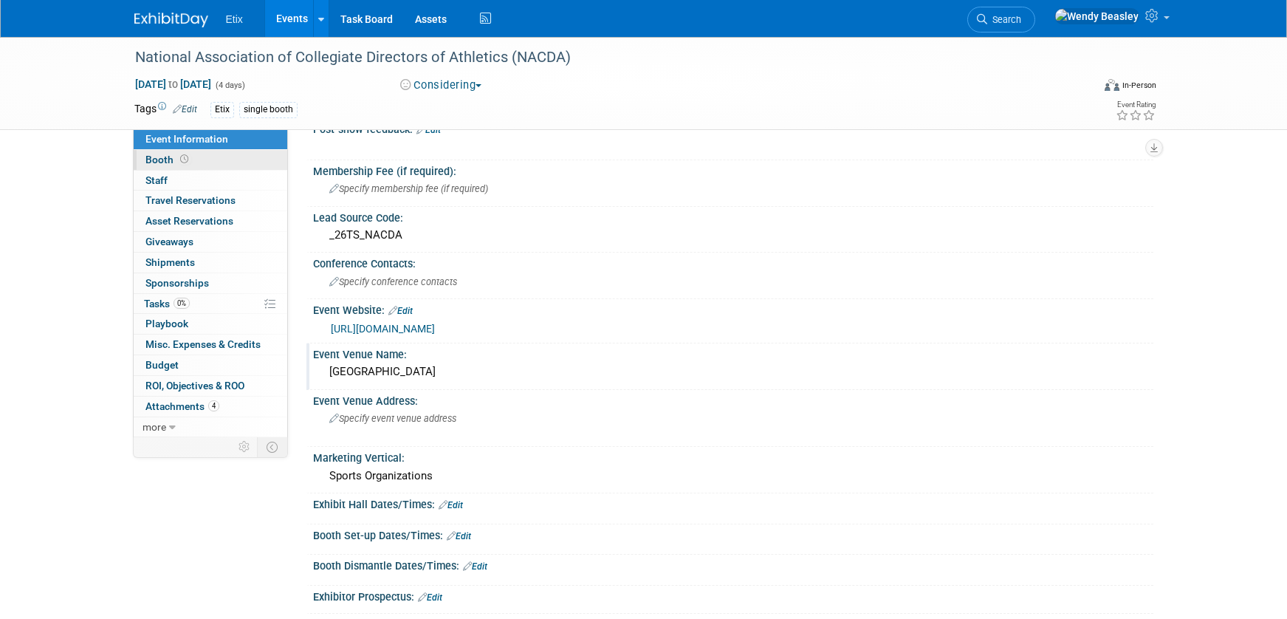
click at [158, 161] on span "Booth" at bounding box center [168, 160] width 46 height 12
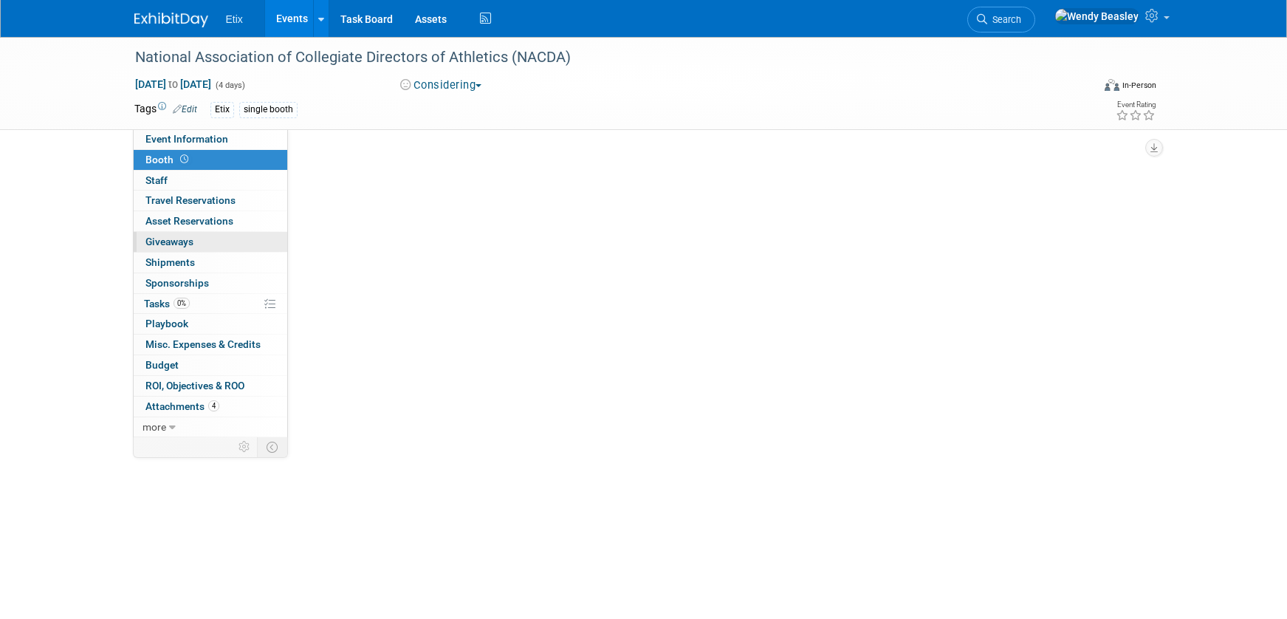
scroll to position [0, 0]
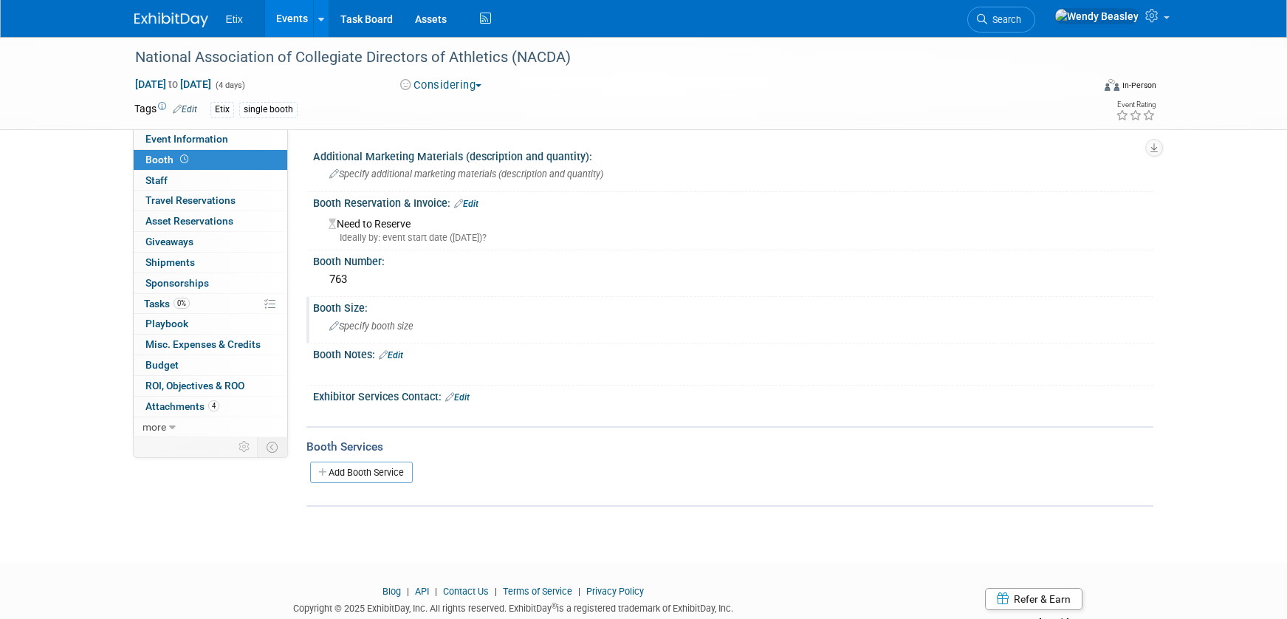
click at [355, 328] on span "Specify booth size" at bounding box center [371, 325] width 84 height 11
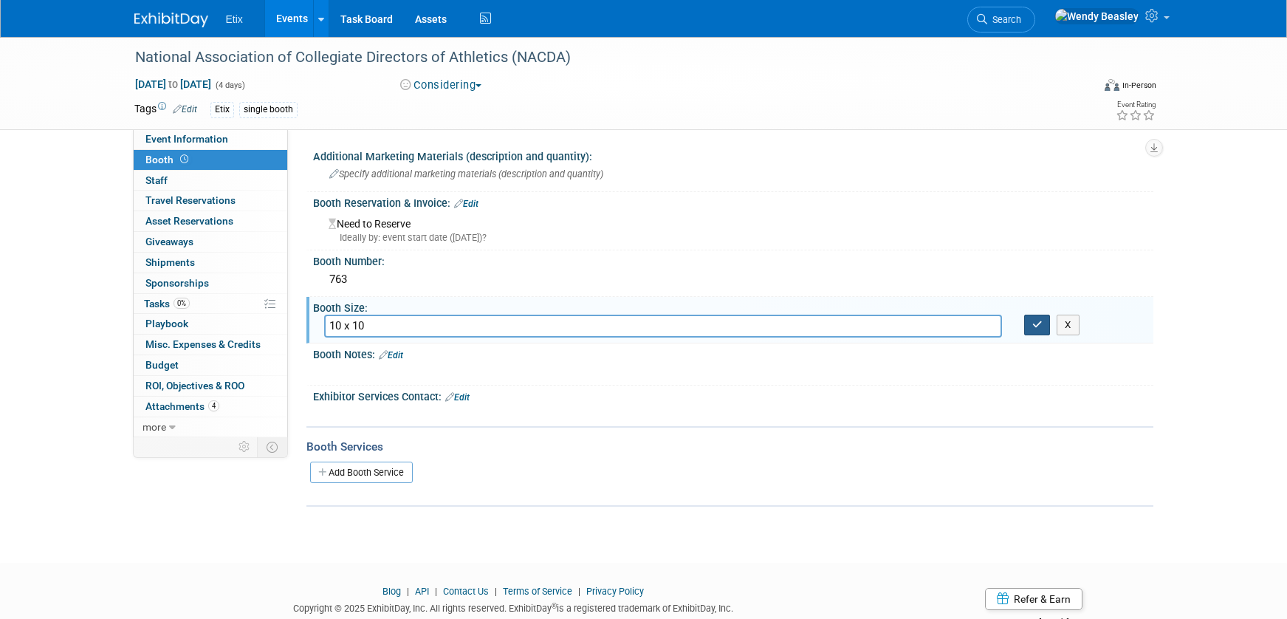
type input "10 x 10"
click at [1035, 327] on icon "button" at bounding box center [1037, 325] width 10 height 10
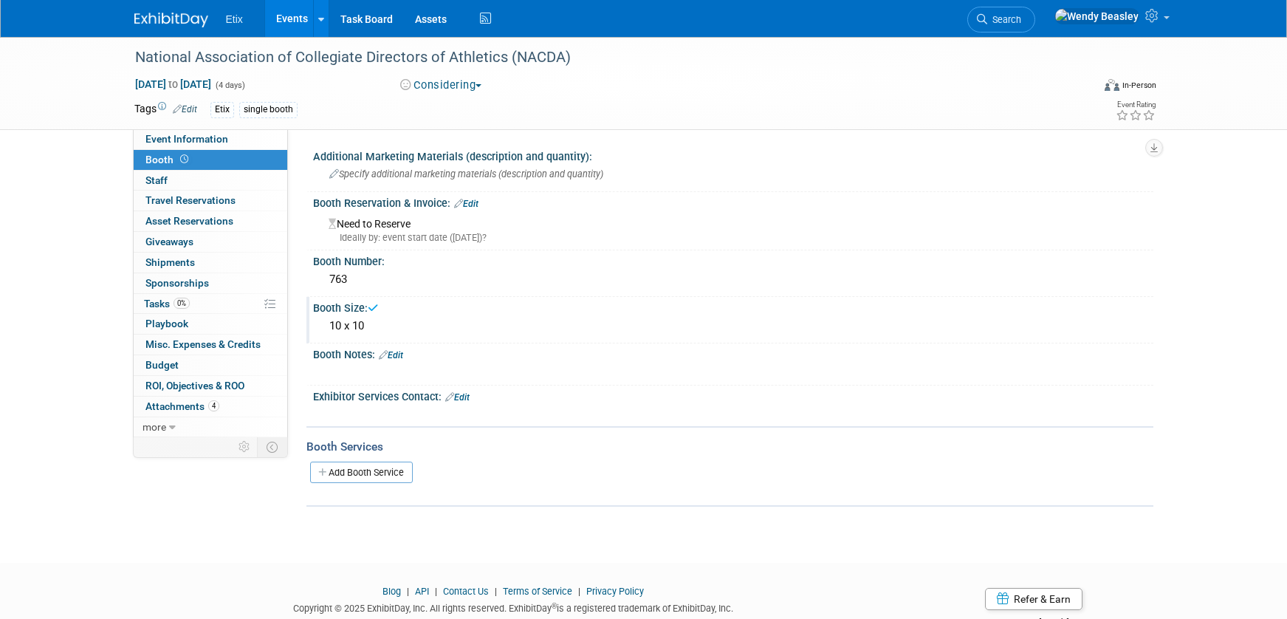
click at [399, 354] on link "Edit" at bounding box center [391, 355] width 24 height 10
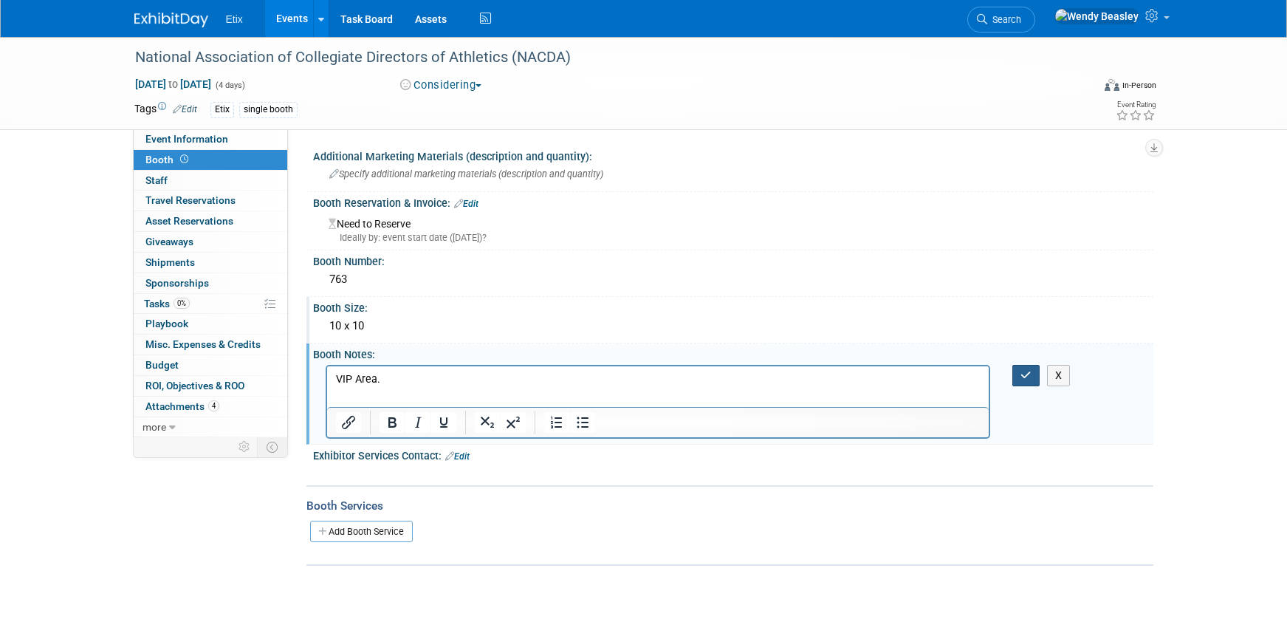
click at [1029, 371] on icon "button" at bounding box center [1025, 375] width 11 height 10
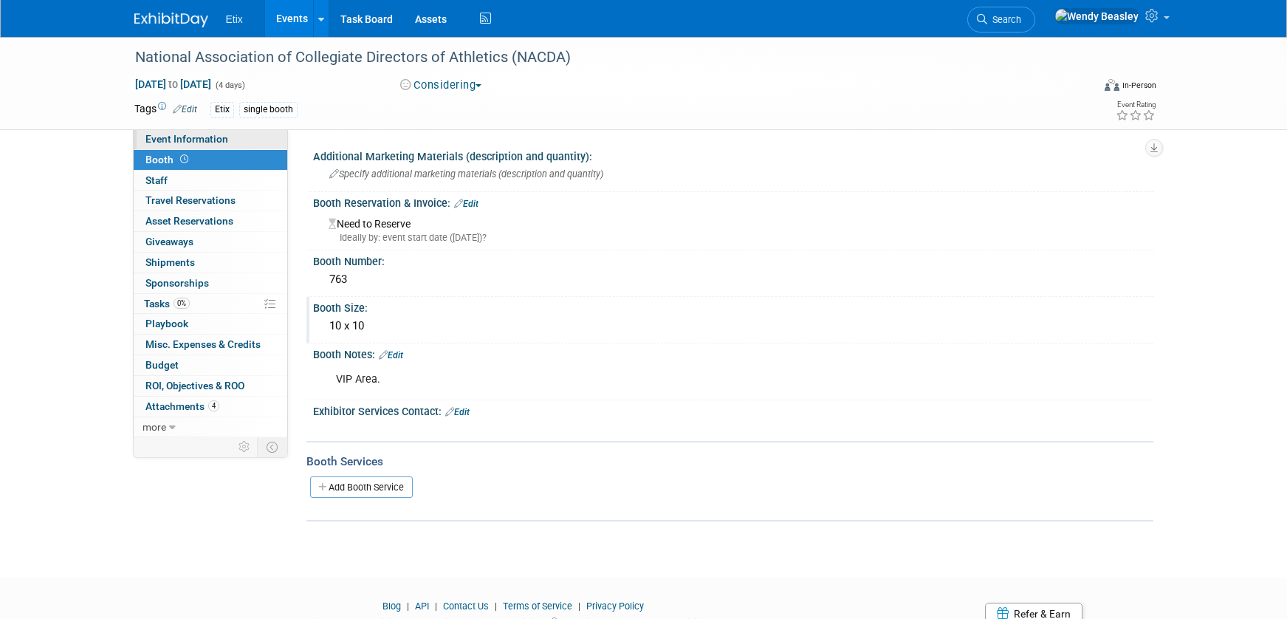
click at [174, 135] on span "Event Information" at bounding box center [186, 139] width 83 height 12
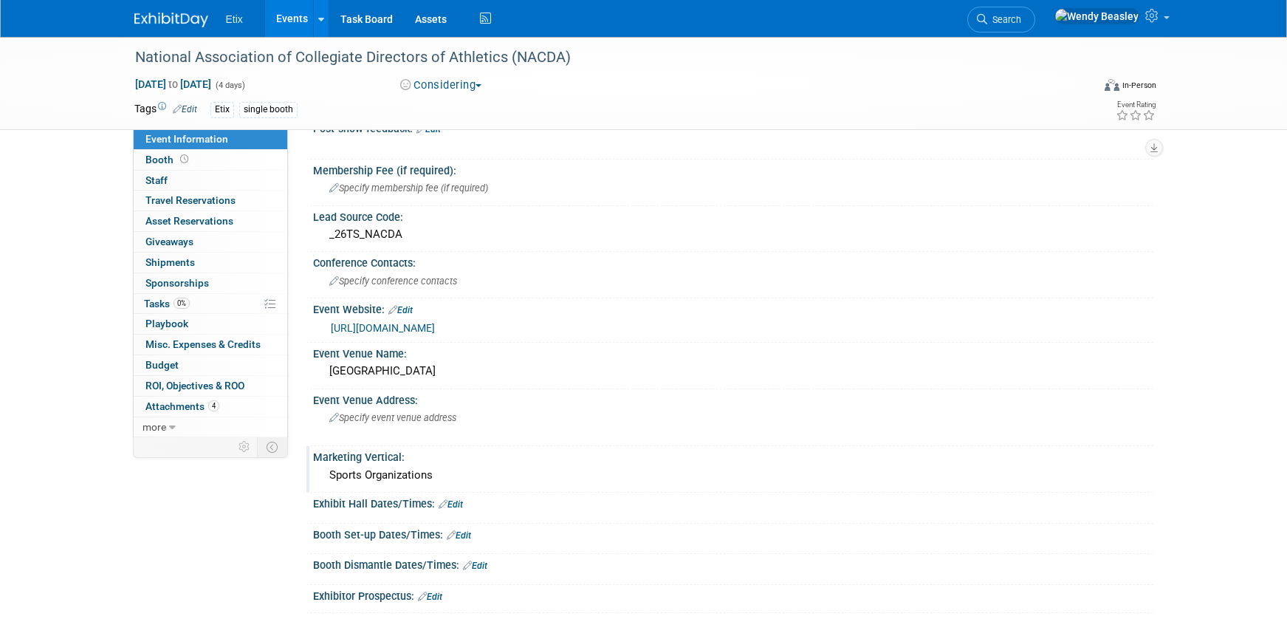
scroll to position [191, 0]
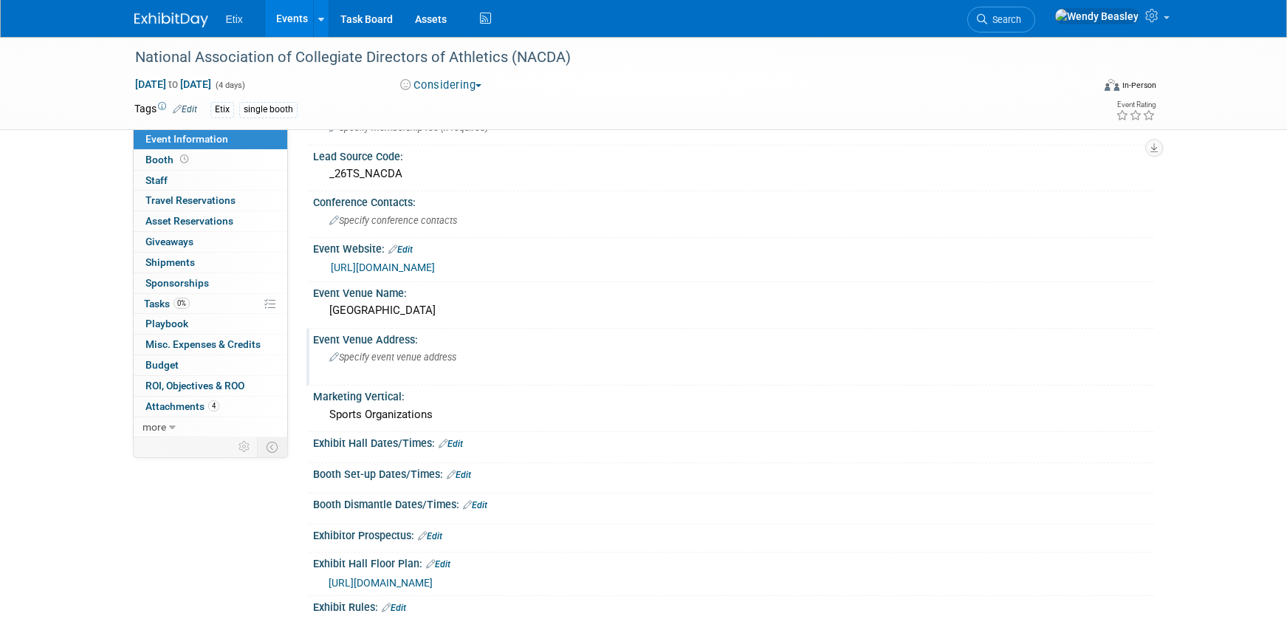
click at [407, 360] on span "Specify event venue address" at bounding box center [392, 356] width 127 height 11
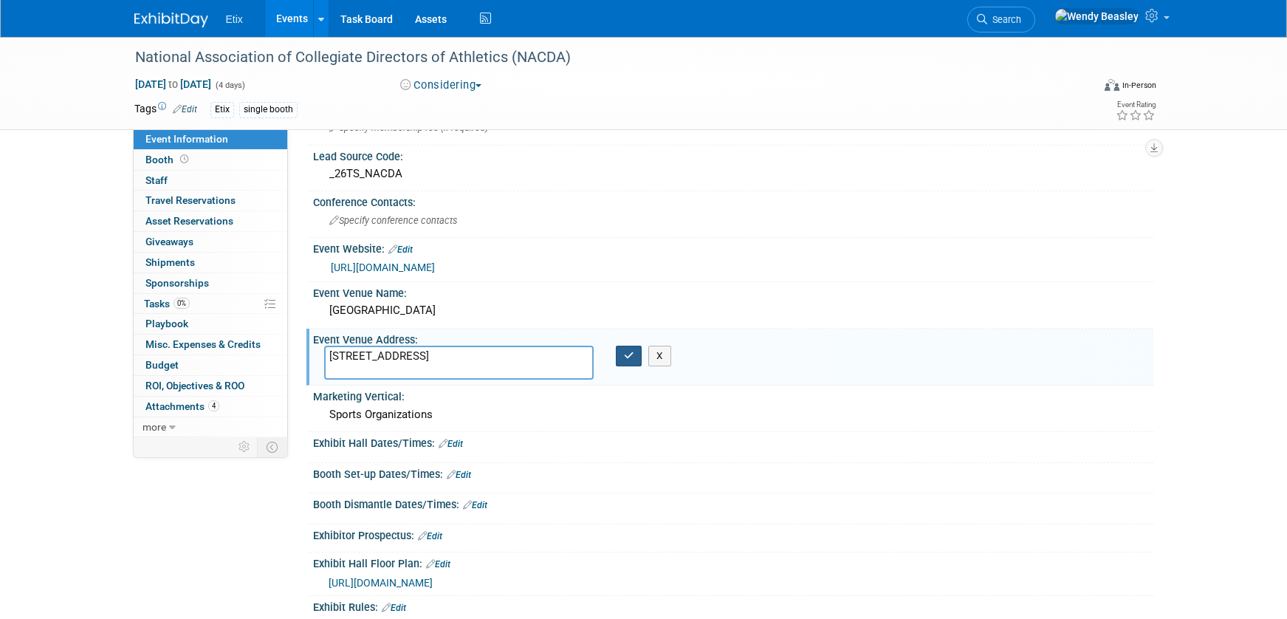
type textarea "3950 S Las Vegas Blvd, Las Vegas, NV 89119"
click at [625, 356] on icon "button" at bounding box center [629, 356] width 10 height 10
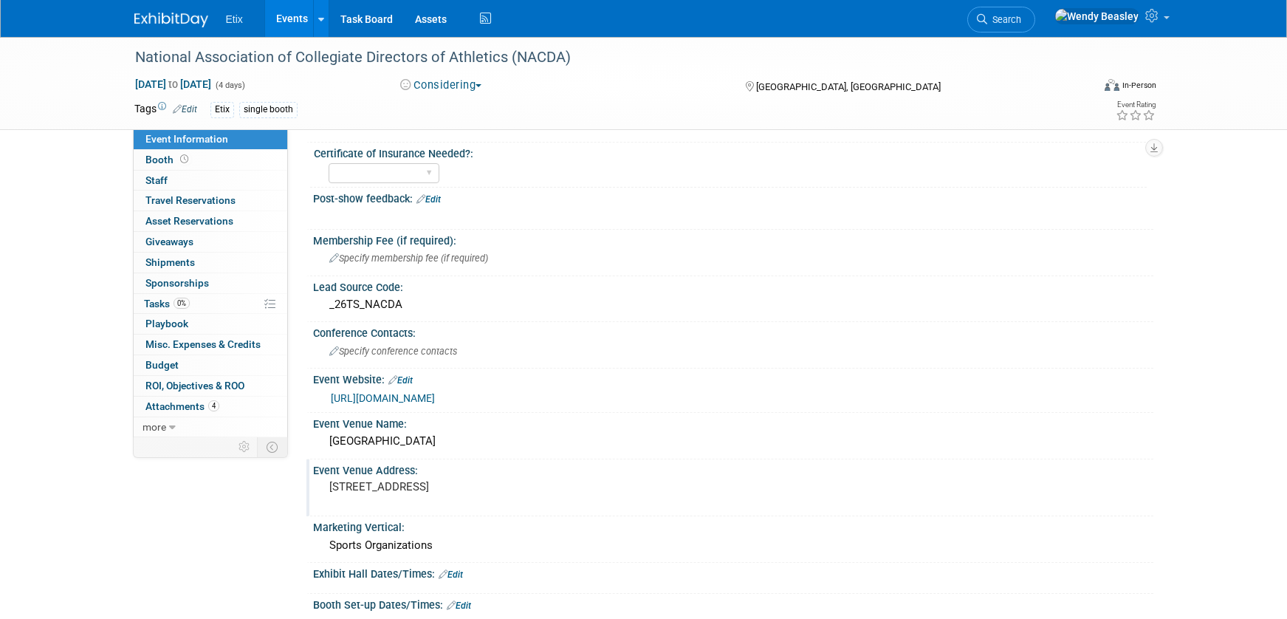
scroll to position [0, 0]
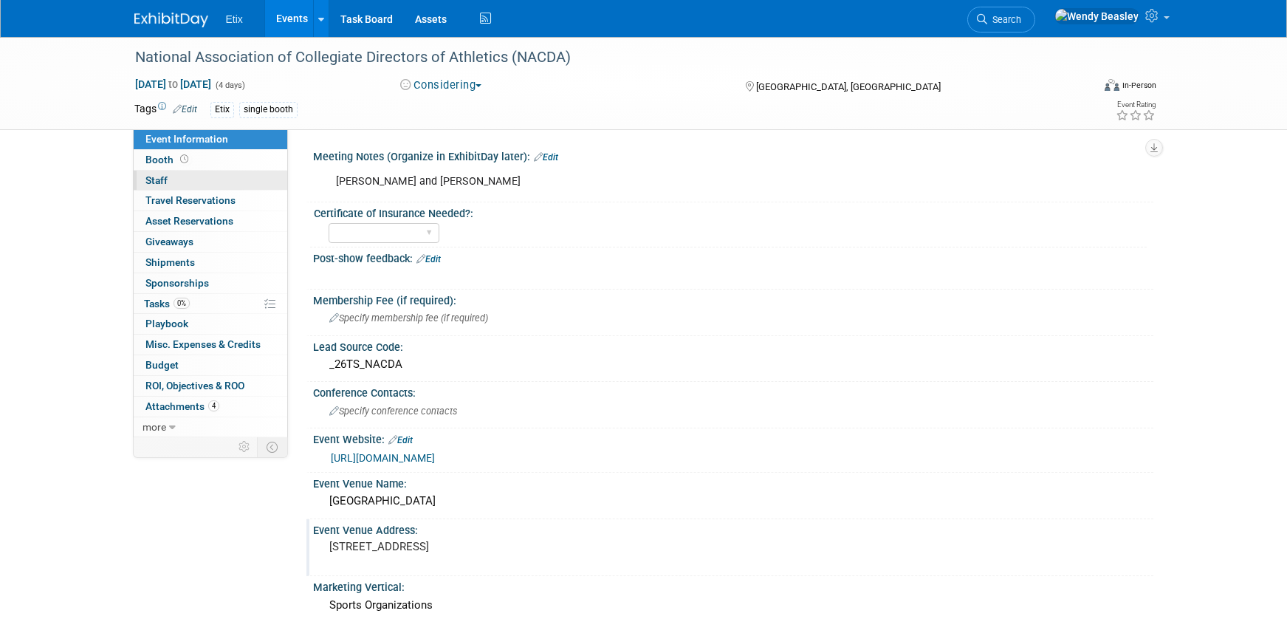
click at [171, 179] on link "0 Staff 0" at bounding box center [211, 181] width 154 height 20
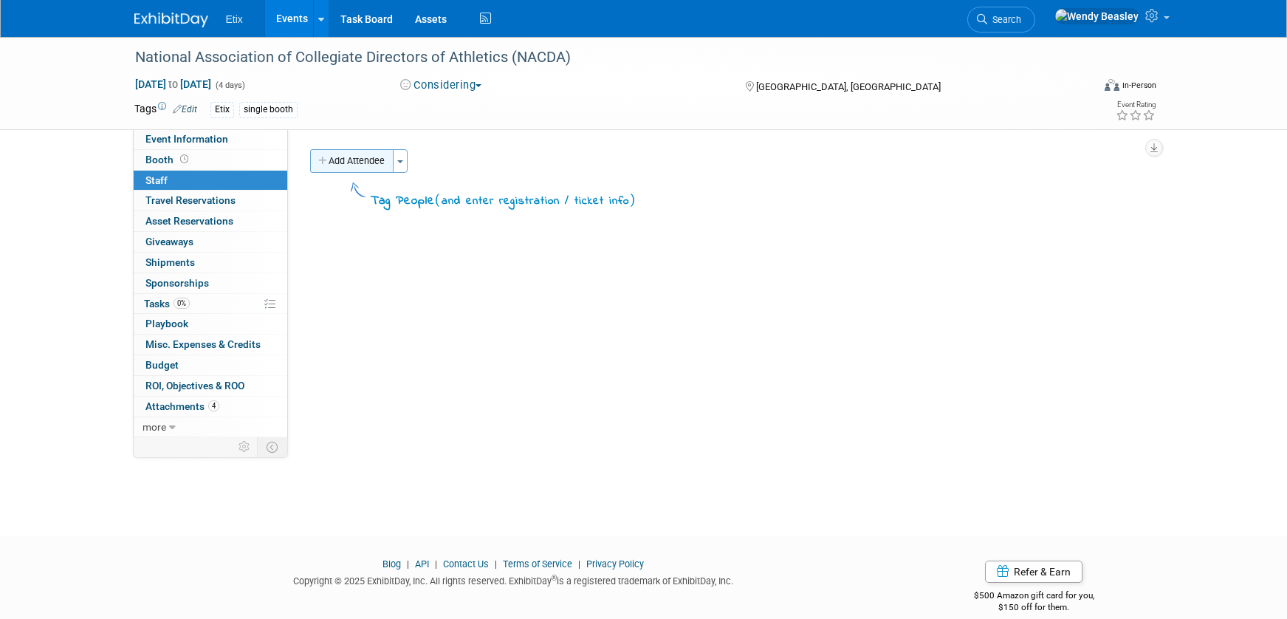
click at [388, 157] on button "Add Attendee" at bounding box center [351, 161] width 83 height 24
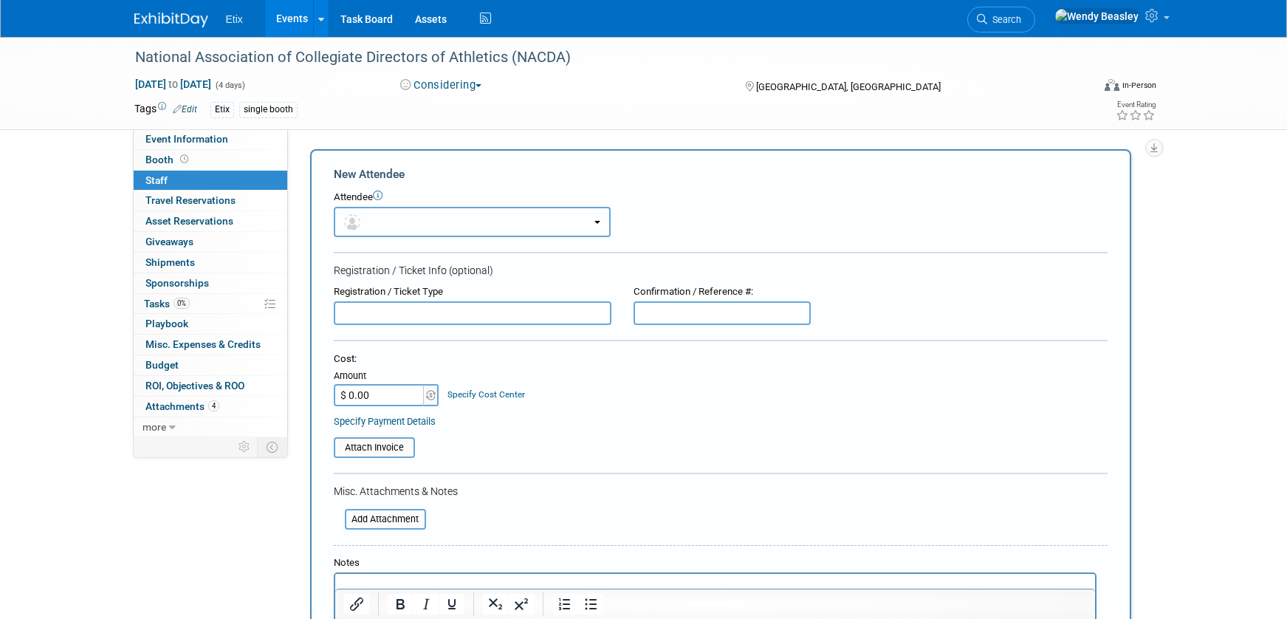
click at [412, 215] on button "button" at bounding box center [472, 222] width 277 height 30
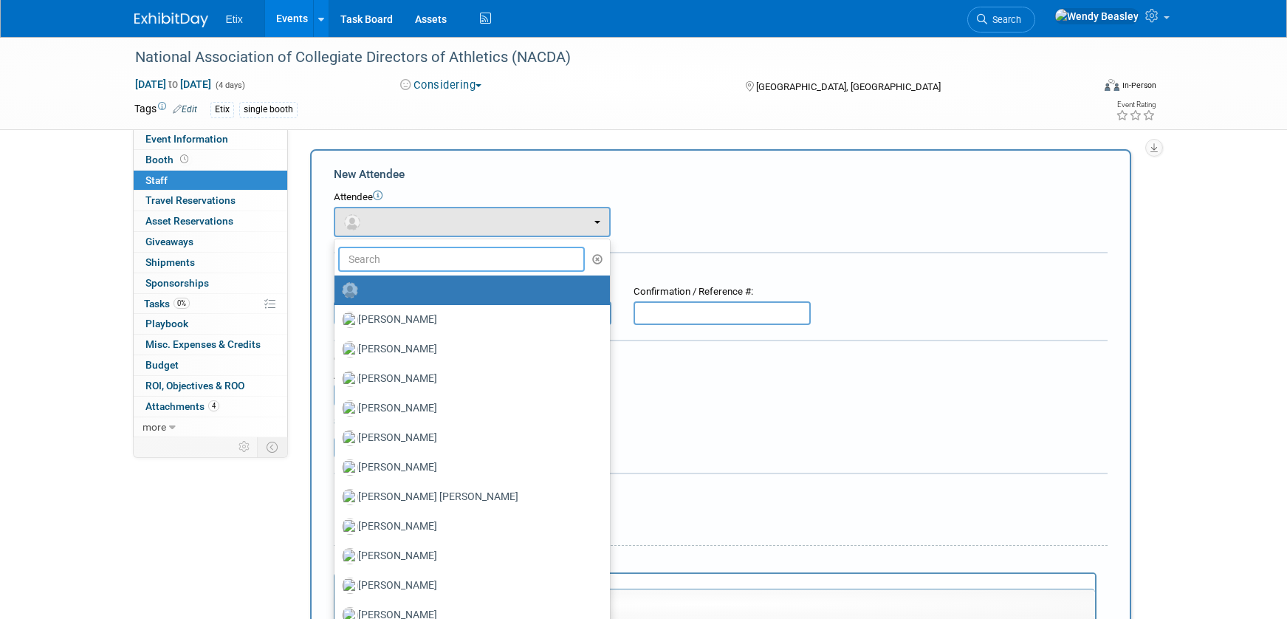
click at [418, 257] on input "text" at bounding box center [461, 259] width 247 height 25
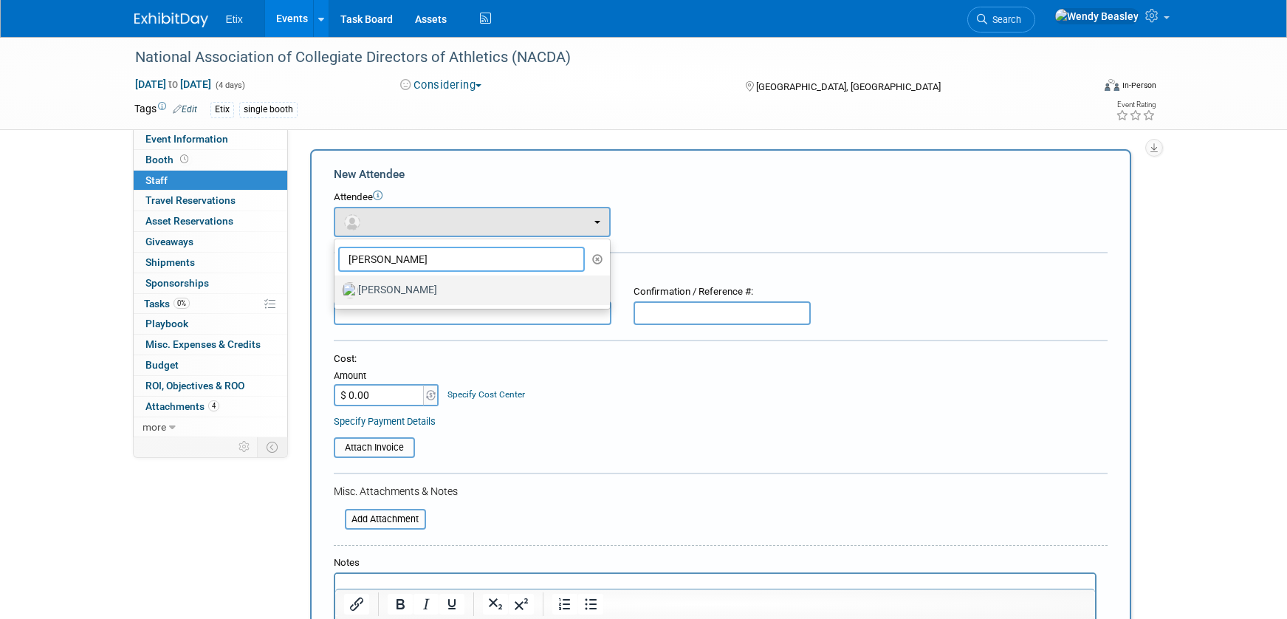
type input "todd"
click at [419, 294] on label "[PERSON_NAME]" at bounding box center [468, 290] width 253 height 24
click at [337, 293] on input "[PERSON_NAME]" at bounding box center [332, 289] width 10 height 10
select select "110b736b-b4c8-4aef-ab62-5b193e832a92"
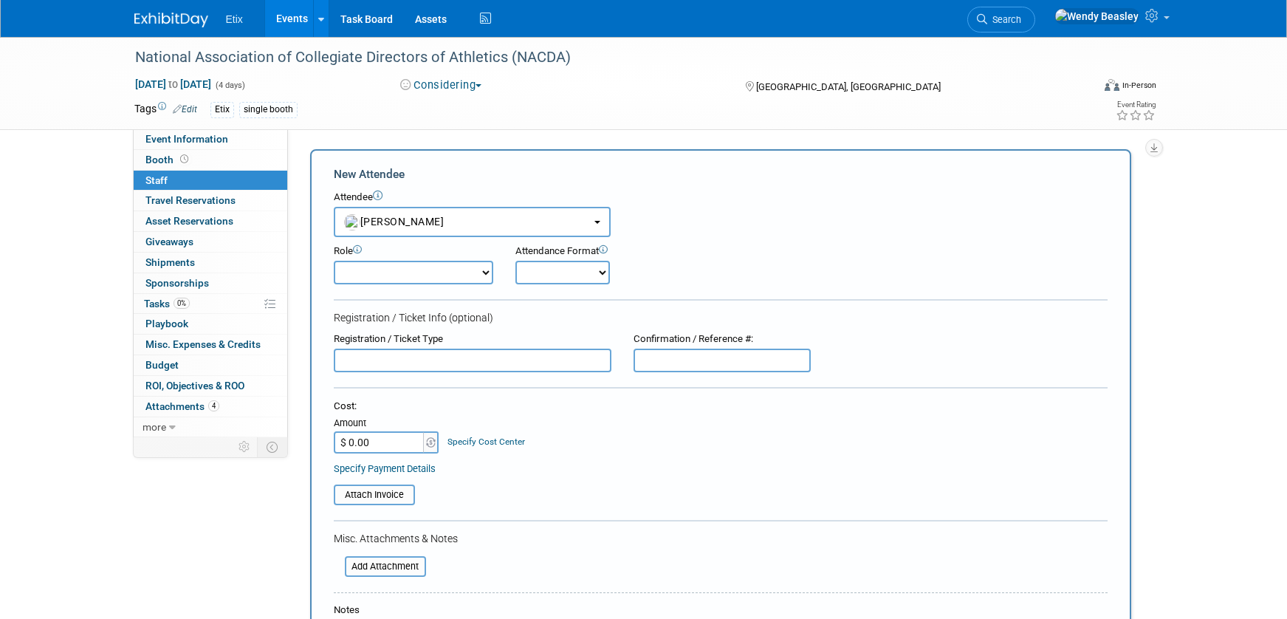
click at [470, 284] on select "Demonstrator Host Planner Presenter Sales Representative Set-up/Dismantle Crew …" at bounding box center [413, 273] width 159 height 24
select select "4"
click at [334, 261] on select "Demonstrator Host Planner Presenter Sales Representative Set-up/Dismantle Crew …" at bounding box center [413, 273] width 159 height 24
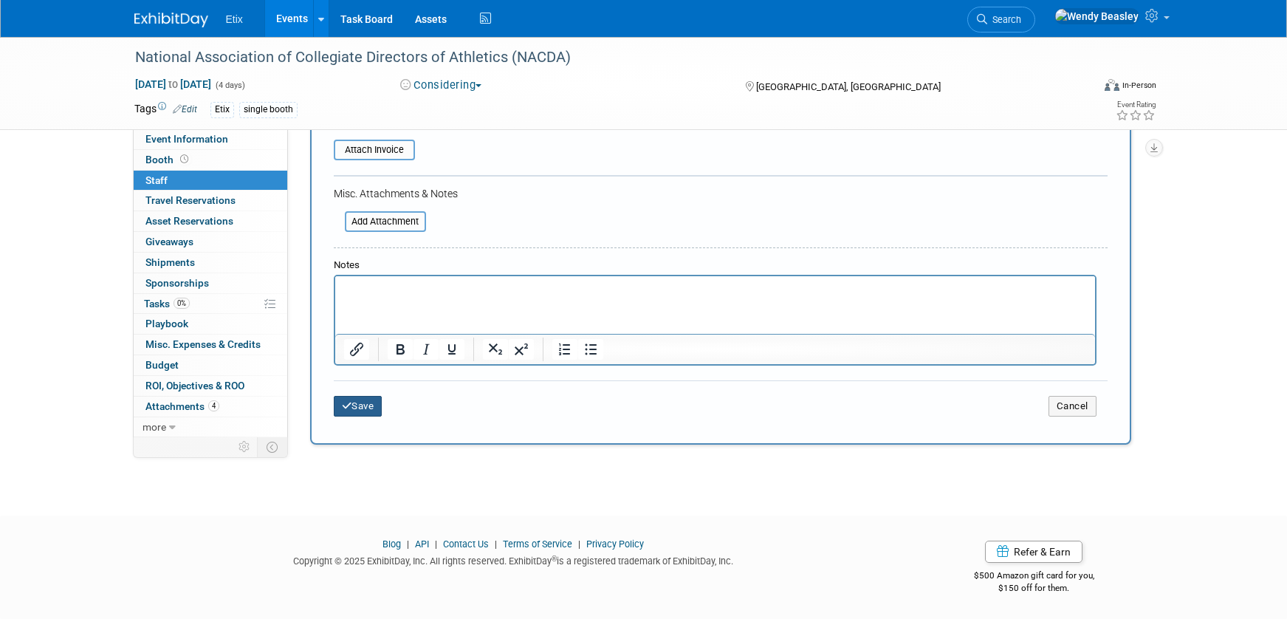
click at [365, 408] on button "Save" at bounding box center [358, 406] width 49 height 21
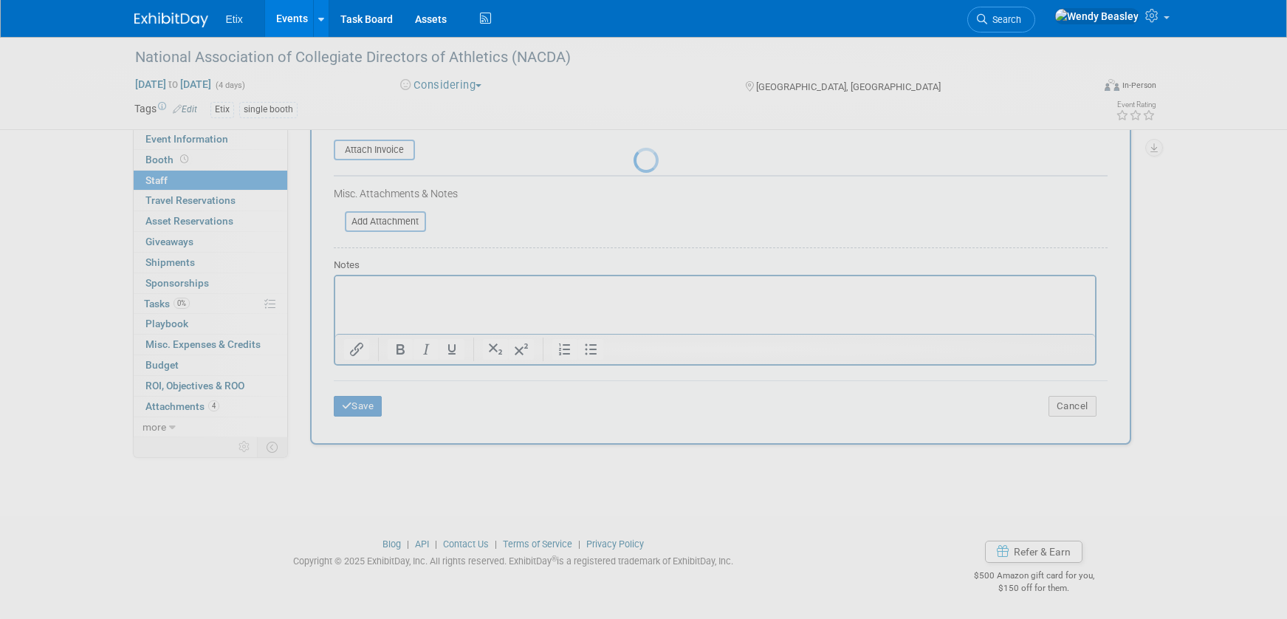
scroll to position [20, 0]
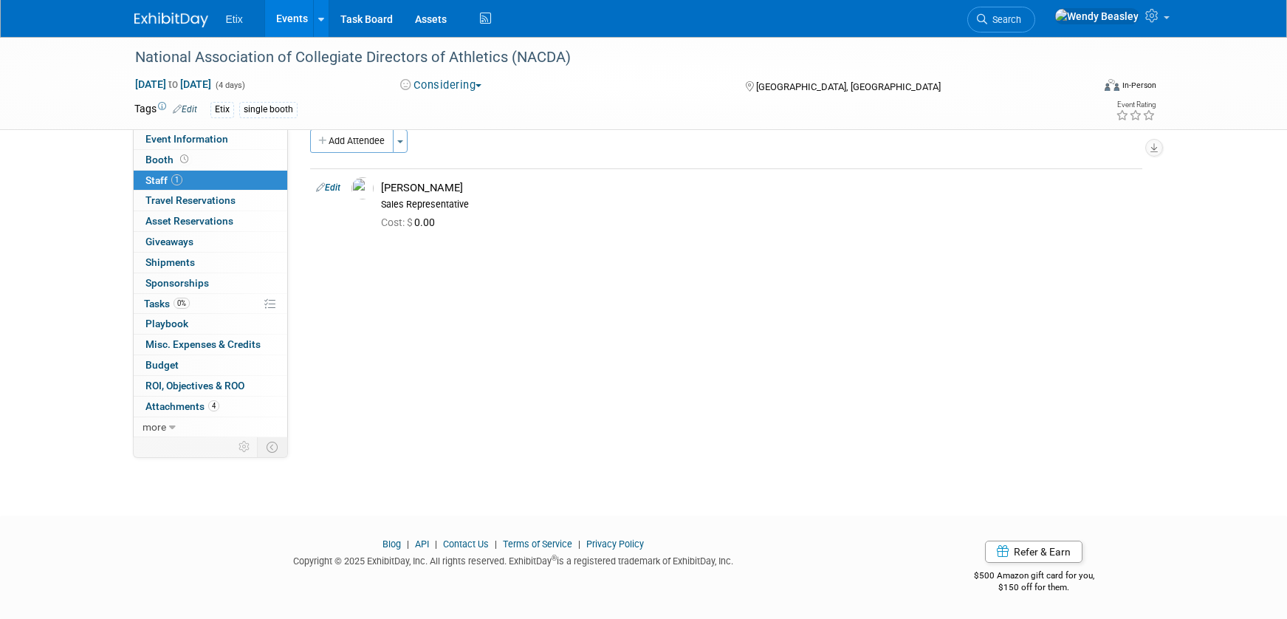
click at [303, 13] on link "Events" at bounding box center [292, 18] width 54 height 37
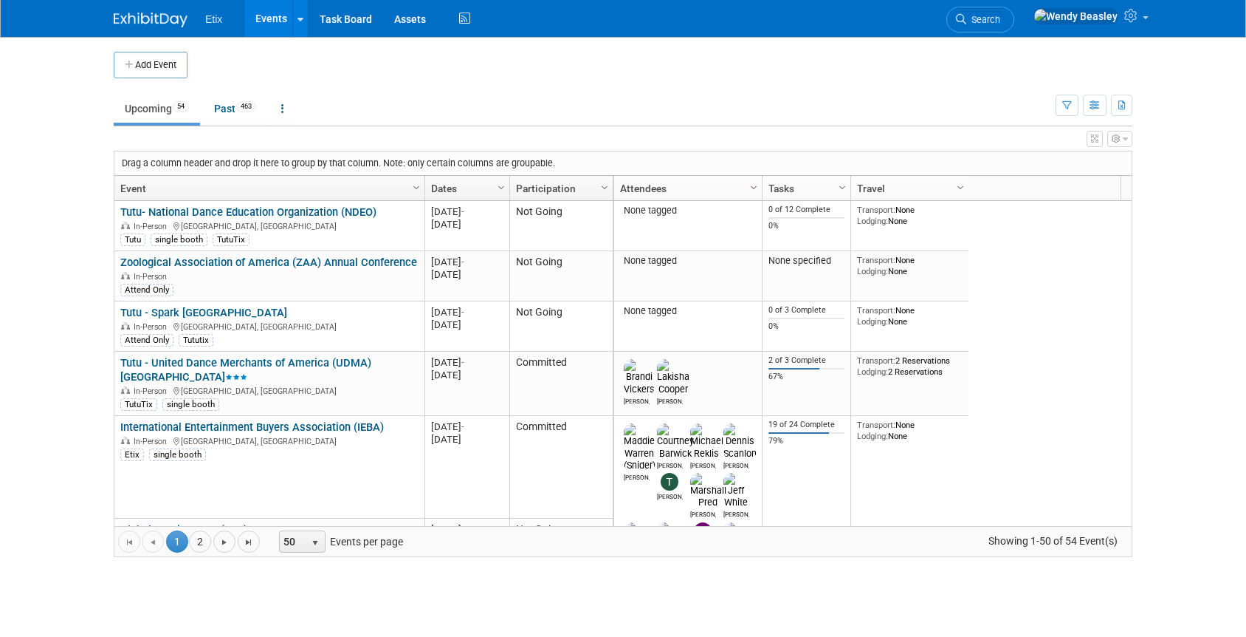
click at [1001, 18] on span "Search" at bounding box center [984, 19] width 34 height 11
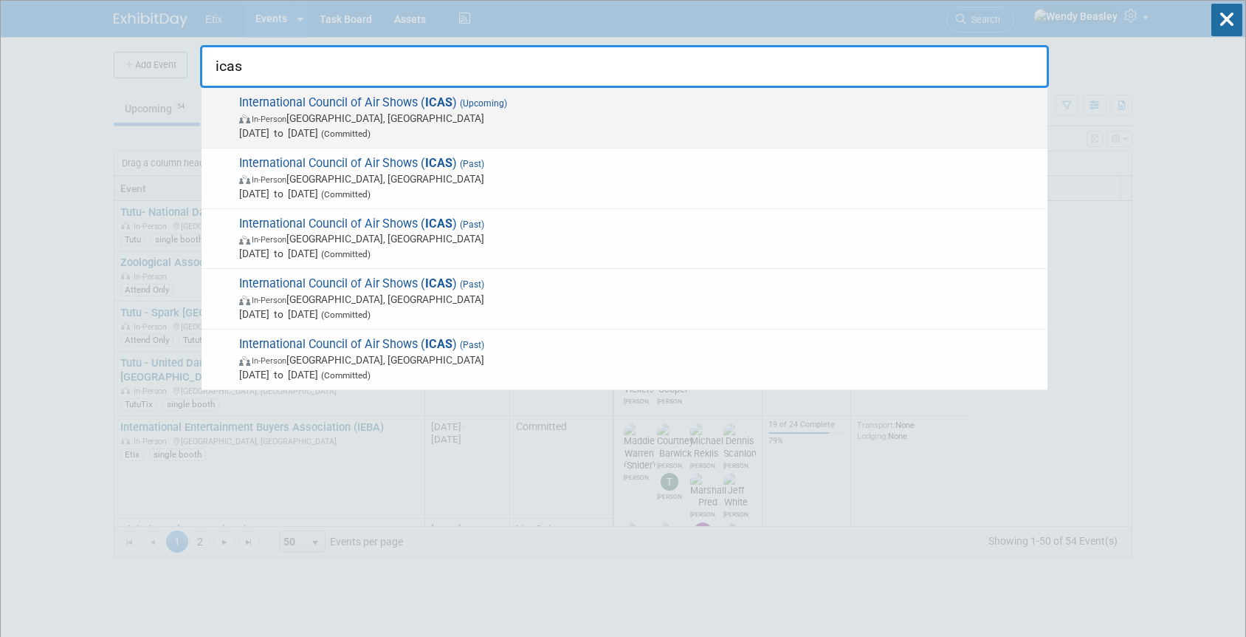
type input "icas"
click at [354, 105] on span "International Council of Air Shows ( ICAS ) (Upcoming) In-Person [GEOGRAPHIC_DA…" at bounding box center [638, 117] width 806 height 45
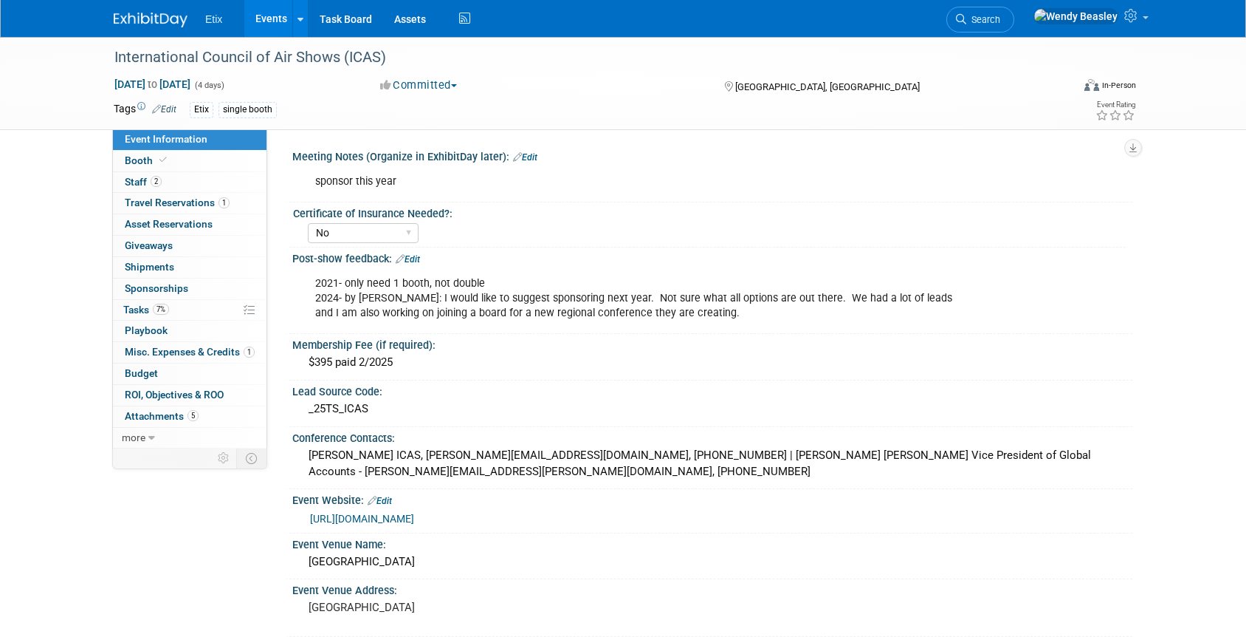
select select "No"
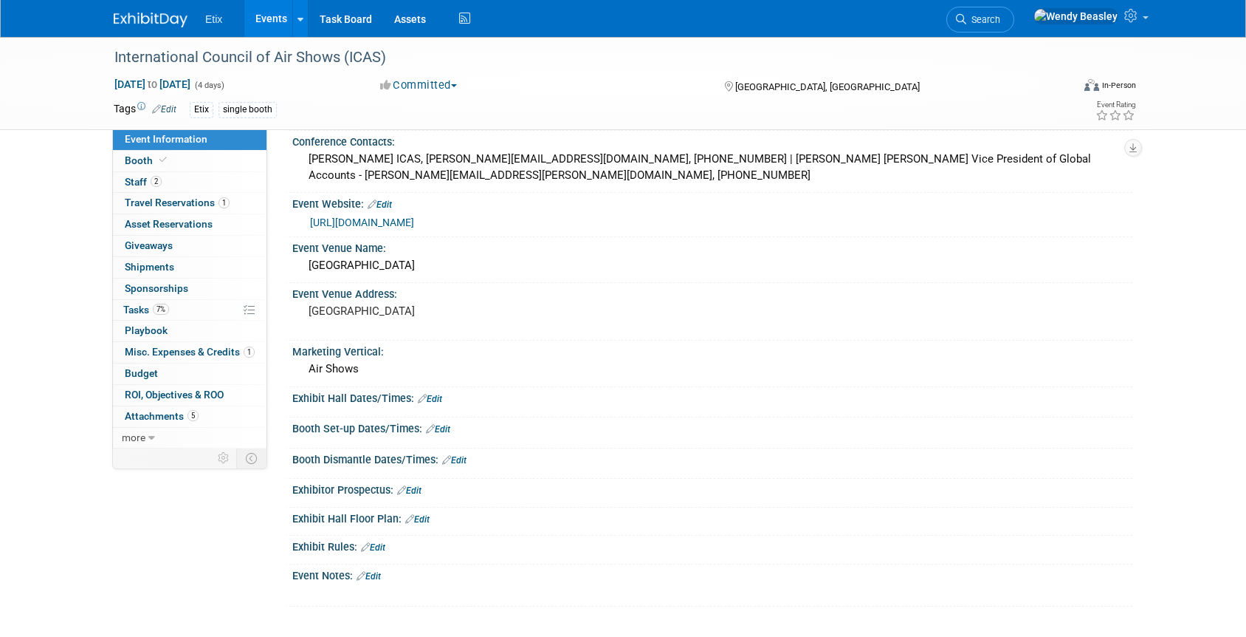
scroll to position [297, 0]
click at [156, 325] on span "Playbook 0" at bounding box center [146, 330] width 43 height 12
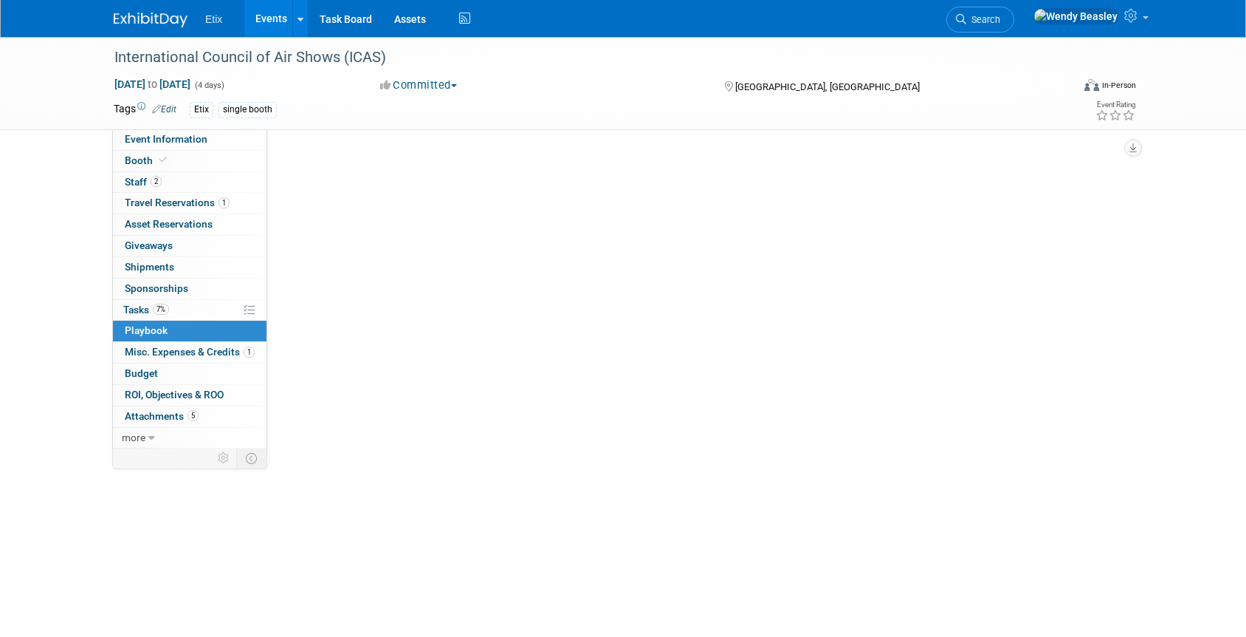
scroll to position [0, 0]
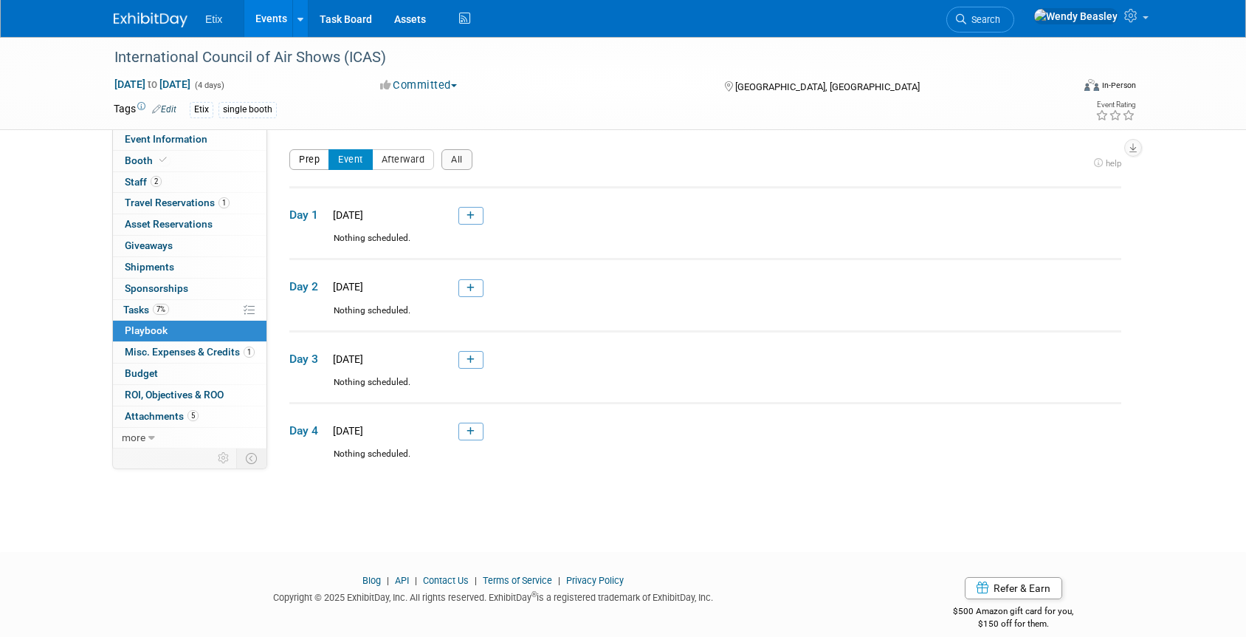
click at [297, 162] on button "Prep" at bounding box center [309, 159] width 40 height 21
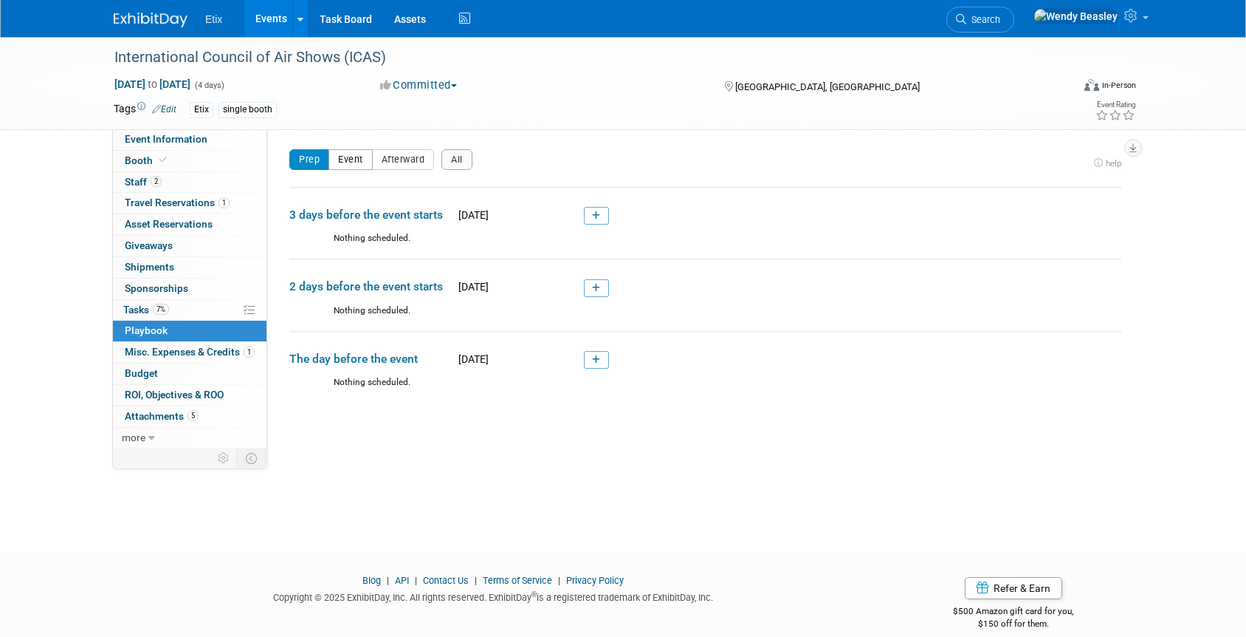
click at [371, 153] on button "Event" at bounding box center [351, 159] width 44 height 21
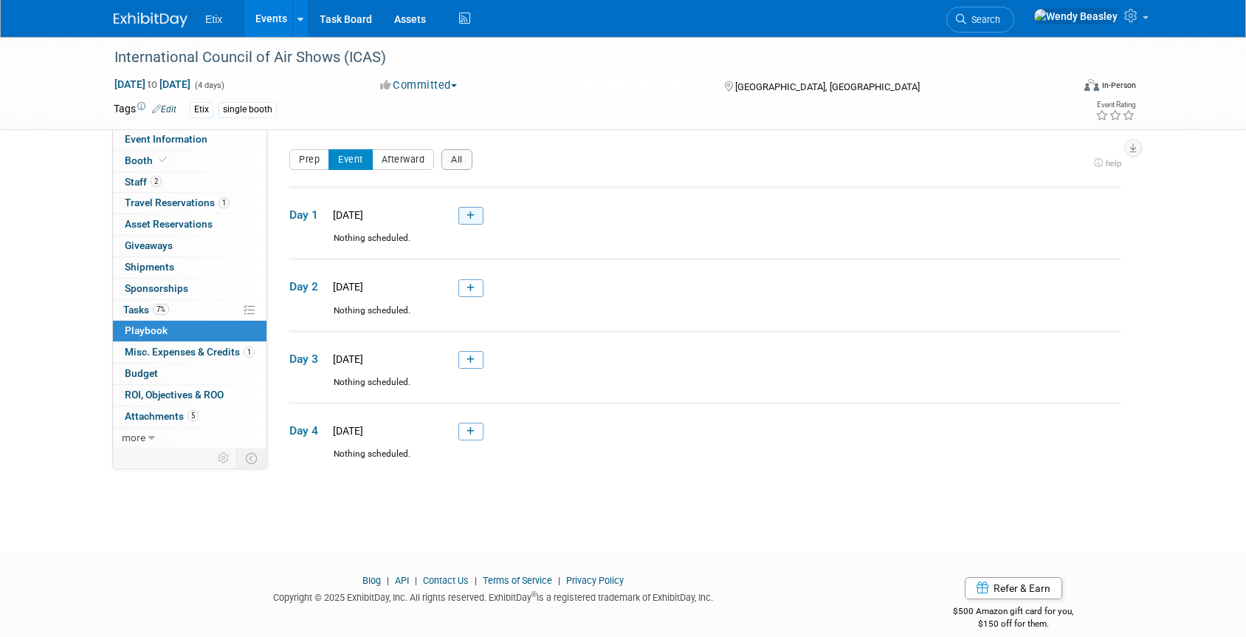
click at [467, 218] on link at bounding box center [471, 216] width 25 height 18
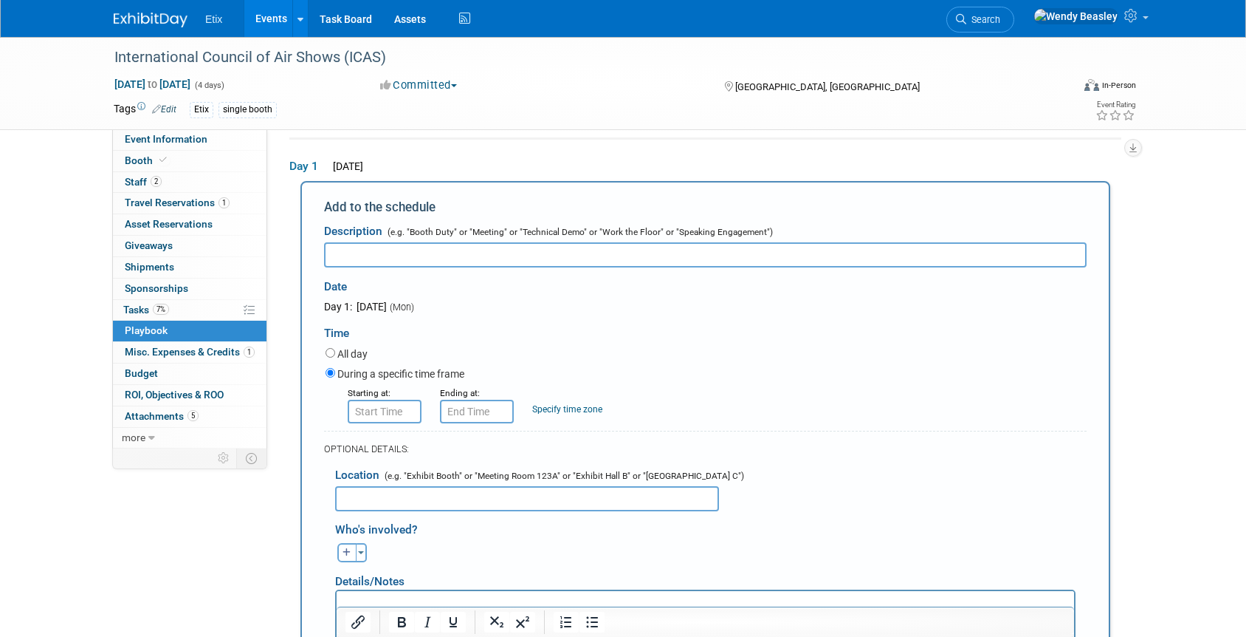
click at [378, 261] on input "text" at bounding box center [705, 254] width 763 height 25
type input "Booth Setup"
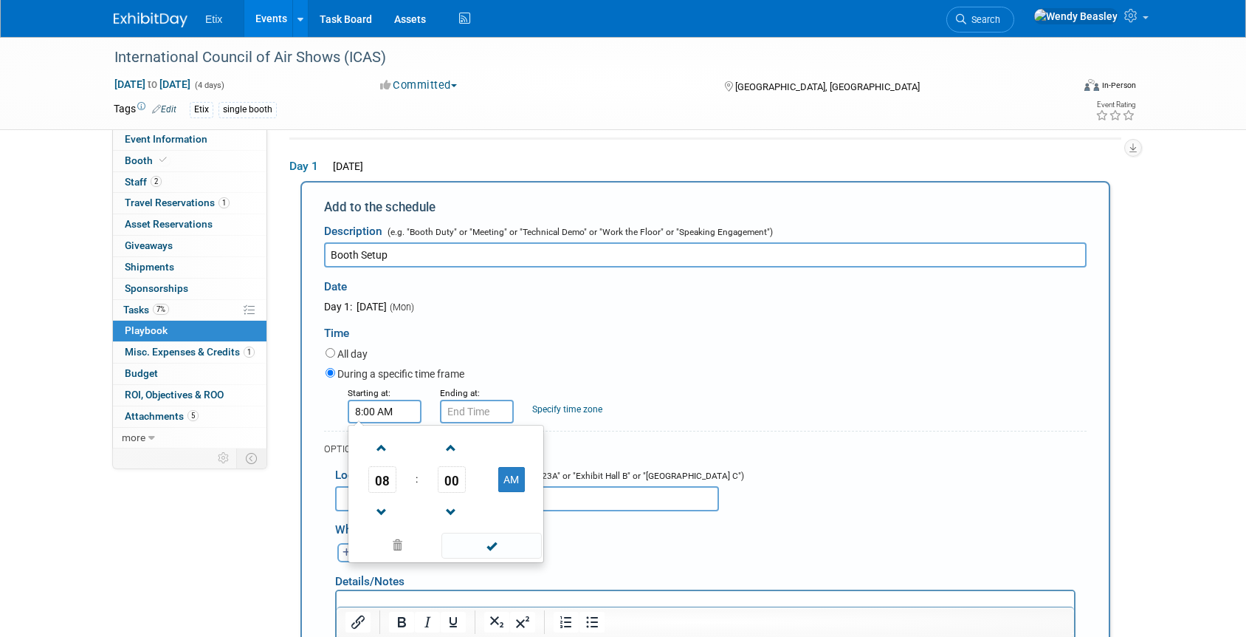
click at [389, 412] on input "8:00 AM" at bounding box center [385, 411] width 74 height 24
click at [380, 447] on span at bounding box center [382, 448] width 26 height 26
type input "11:00 AM"
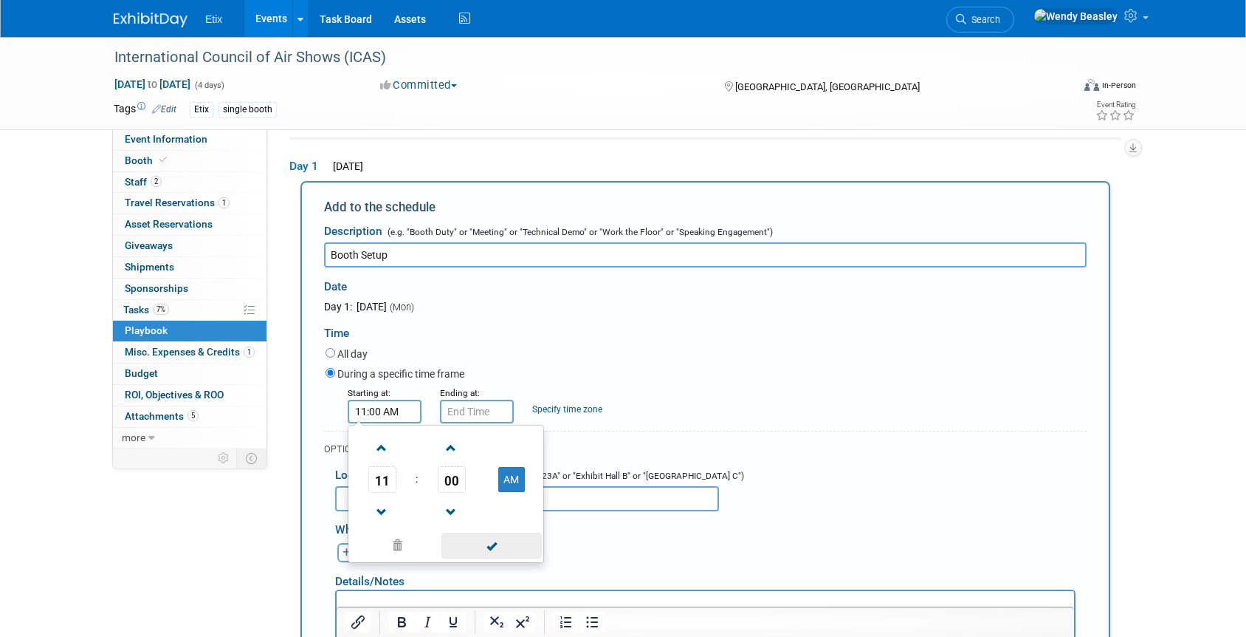
click at [487, 549] on span at bounding box center [492, 545] width 100 height 26
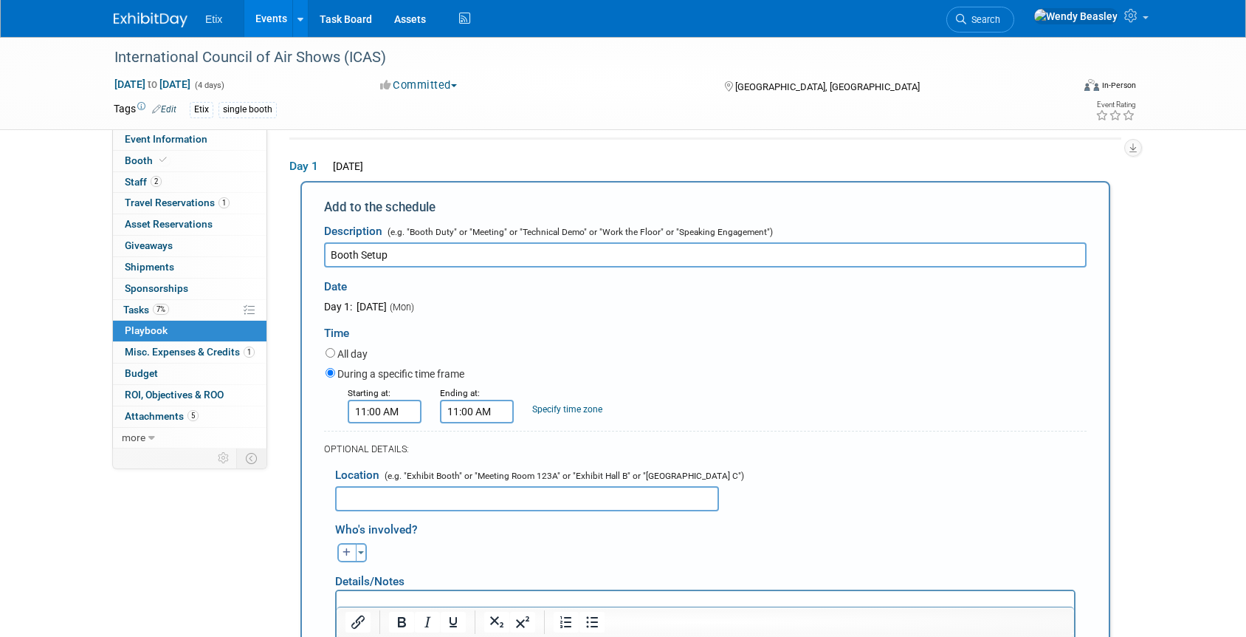
click at [467, 407] on input "11:00 AM" at bounding box center [477, 411] width 74 height 24
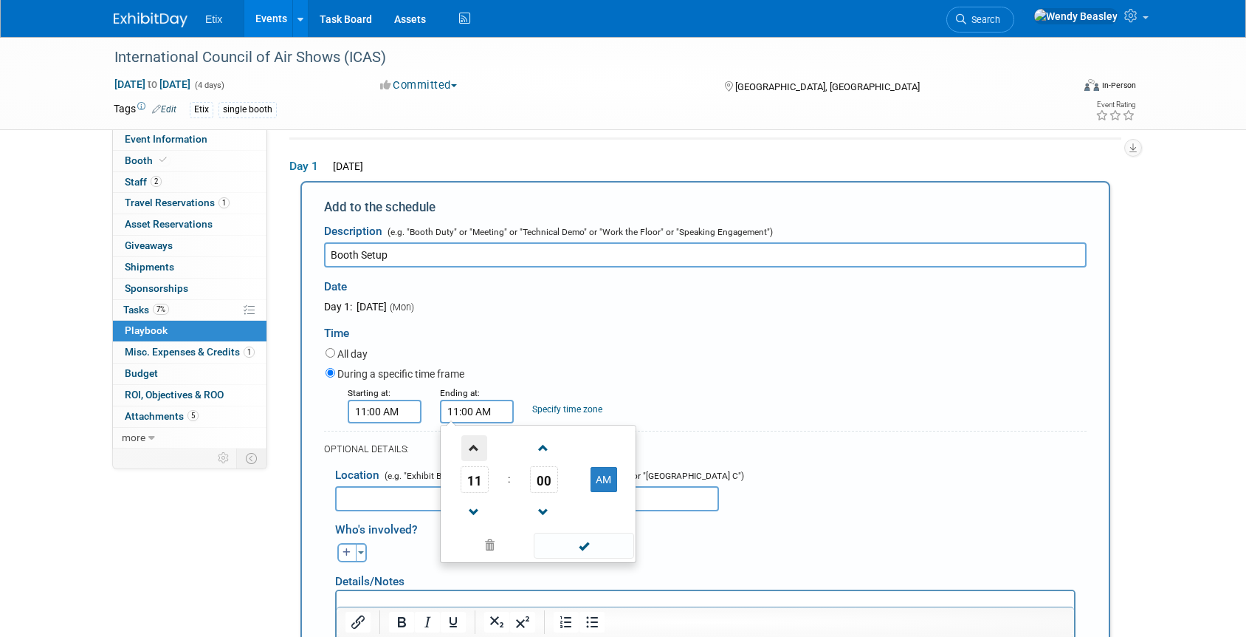
click at [477, 445] on span at bounding box center [475, 448] width 26 height 26
click at [477, 444] on span at bounding box center [475, 448] width 26 height 26
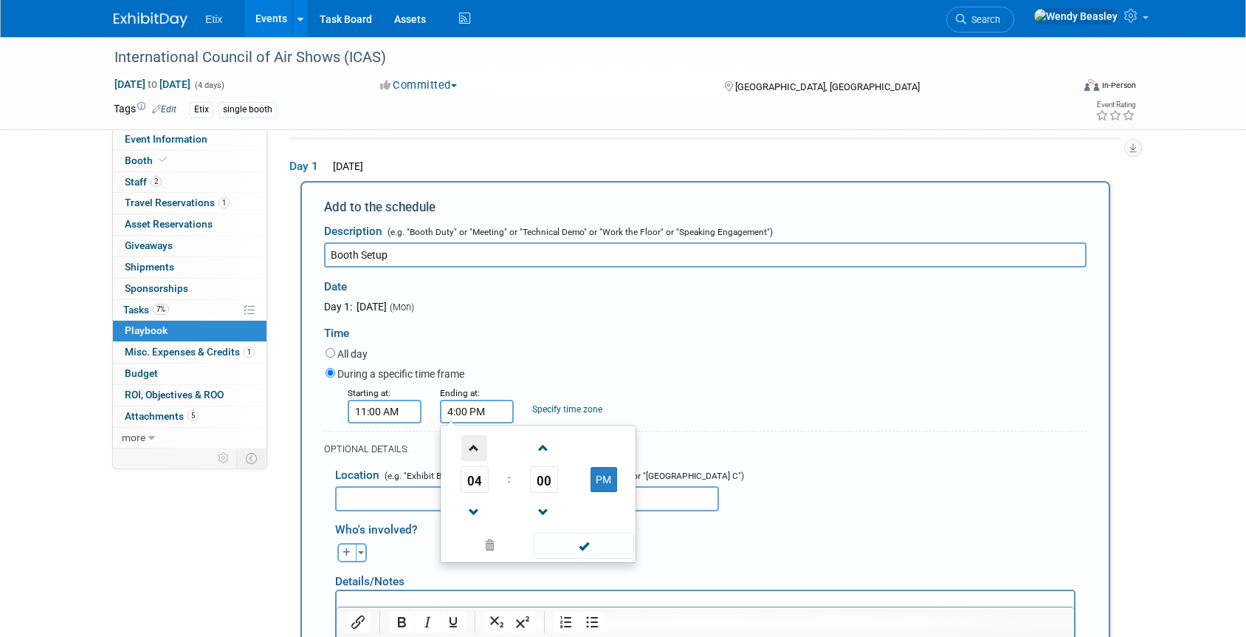
click at [477, 444] on span at bounding box center [475, 448] width 26 height 26
type input "5:00 PM"
click at [574, 546] on span at bounding box center [584, 545] width 100 height 26
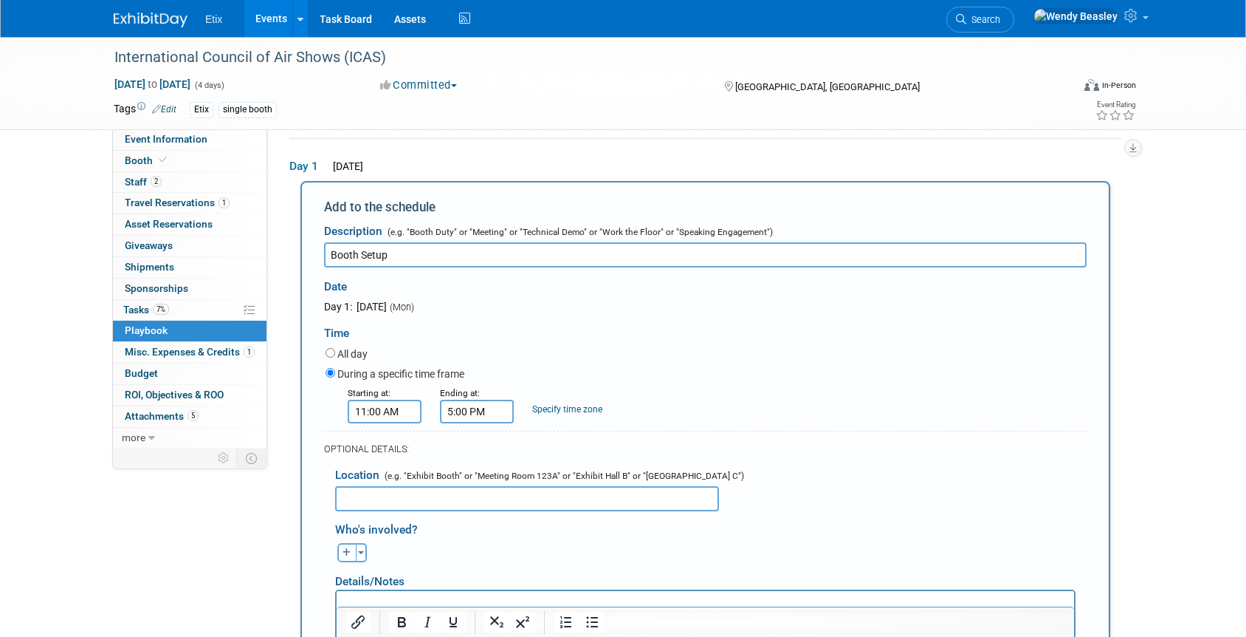
click at [345, 555] on icon "button" at bounding box center [347, 552] width 9 height 9
select select
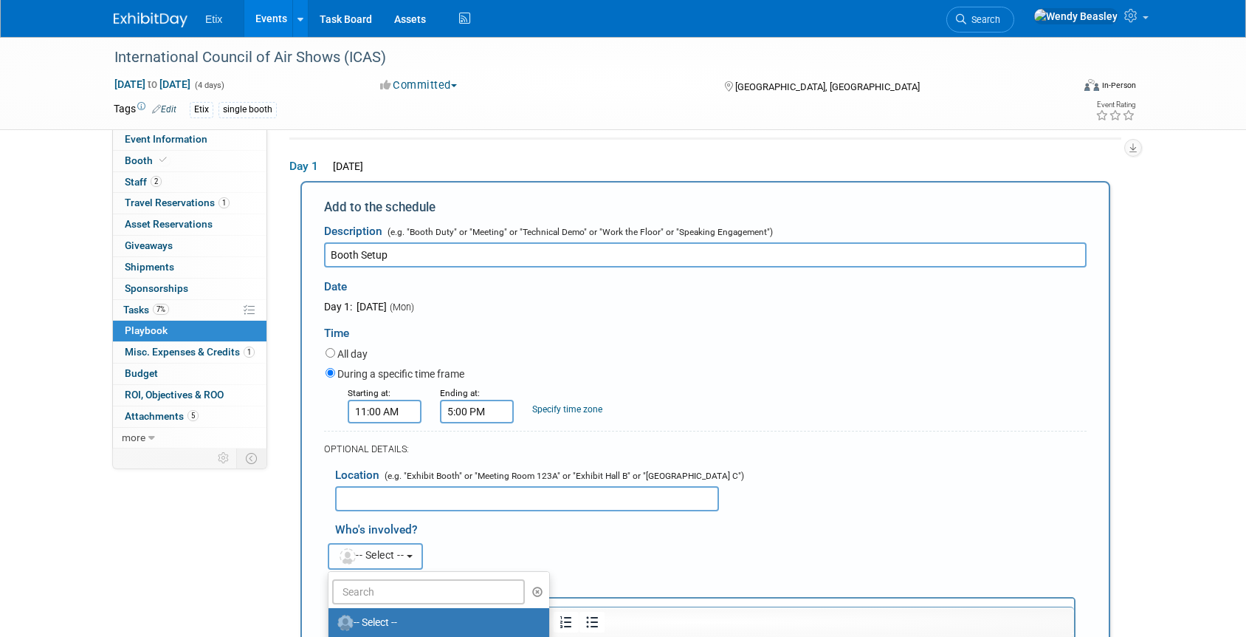
click at [396, 549] on span "-- Select --" at bounding box center [371, 555] width 66 height 12
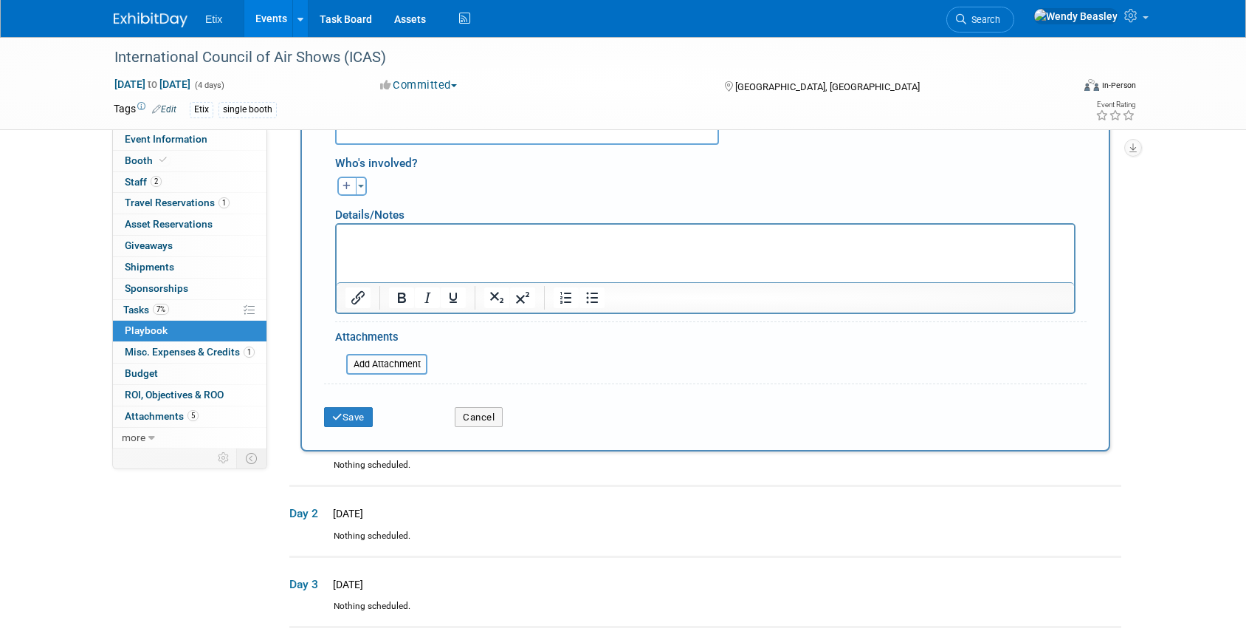
scroll to position [404, 0]
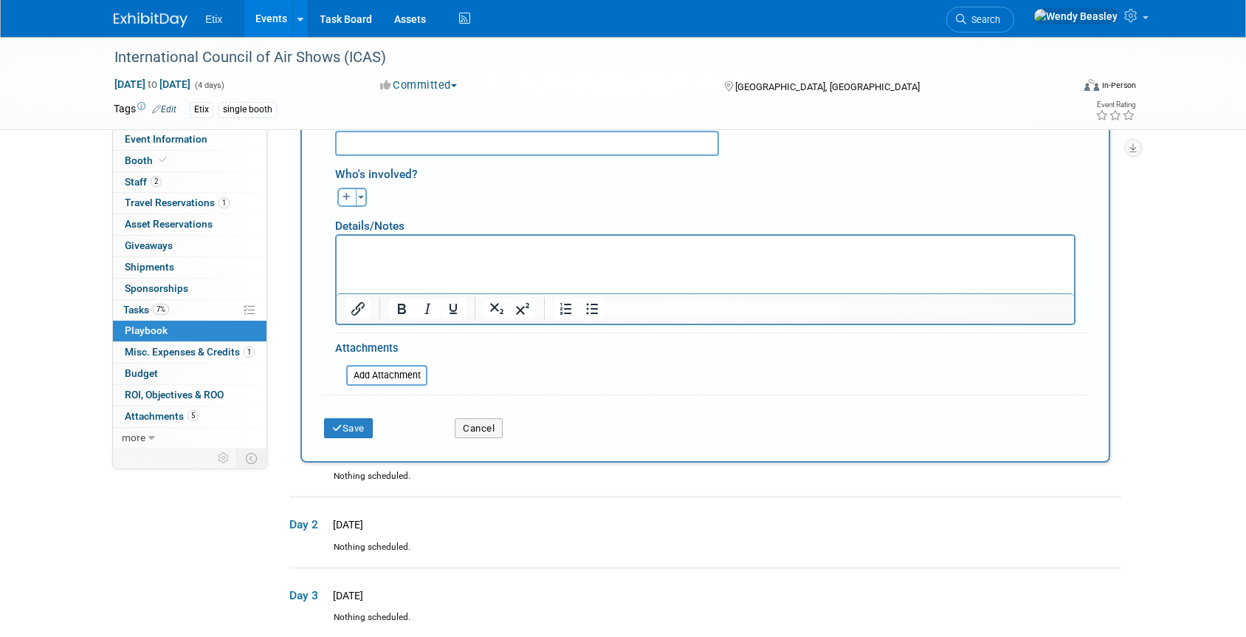
click at [340, 193] on button "button" at bounding box center [346, 197] width 19 height 19
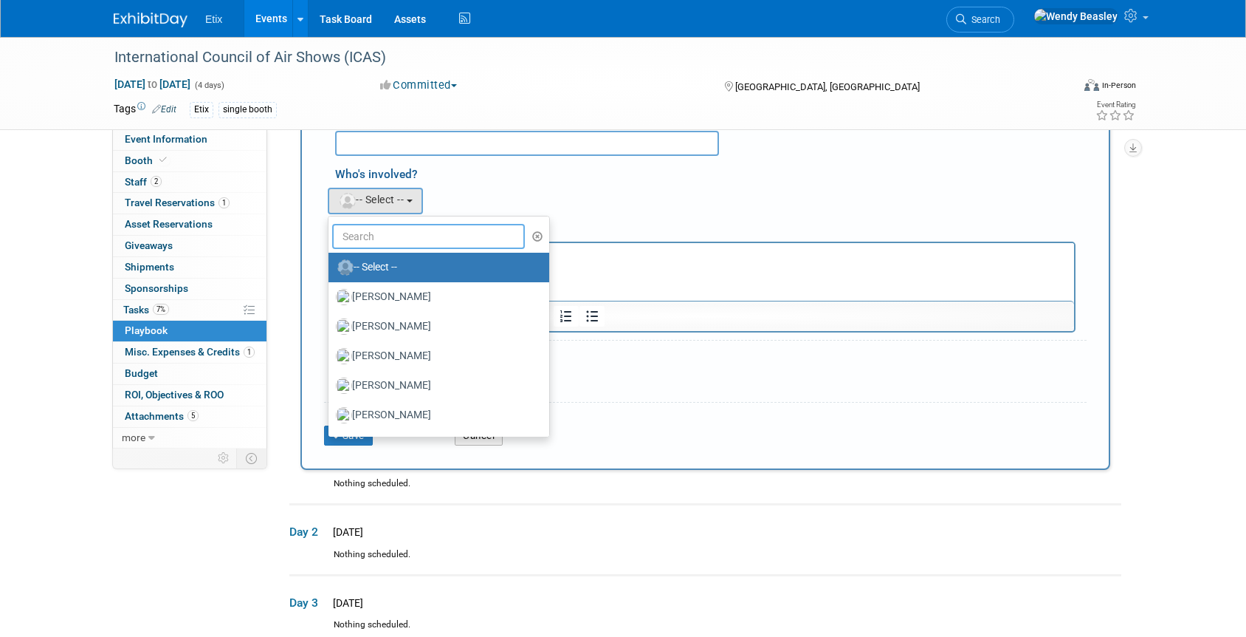
click at [412, 236] on input "text" at bounding box center [428, 236] width 193 height 25
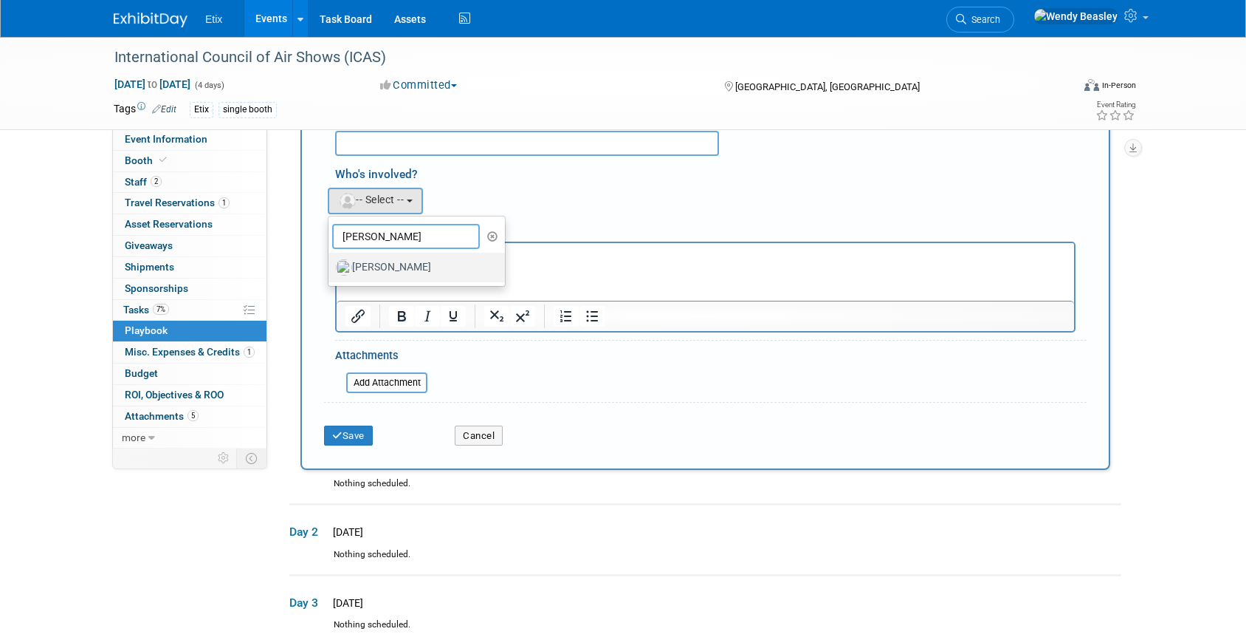
type input "[PERSON_NAME]"
click at [402, 267] on label "[PERSON_NAME]" at bounding box center [413, 267] width 154 height 24
click at [331, 267] on input "[PERSON_NAME]" at bounding box center [326, 266] width 10 height 10
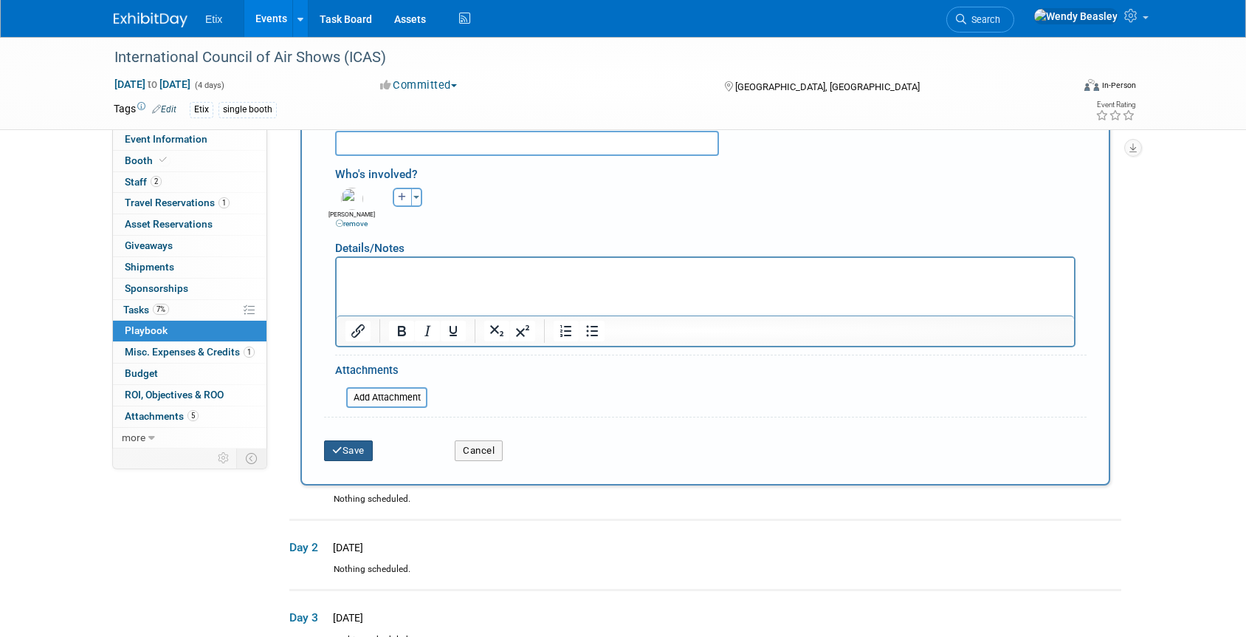
click at [357, 450] on button "Save" at bounding box center [348, 450] width 49 height 21
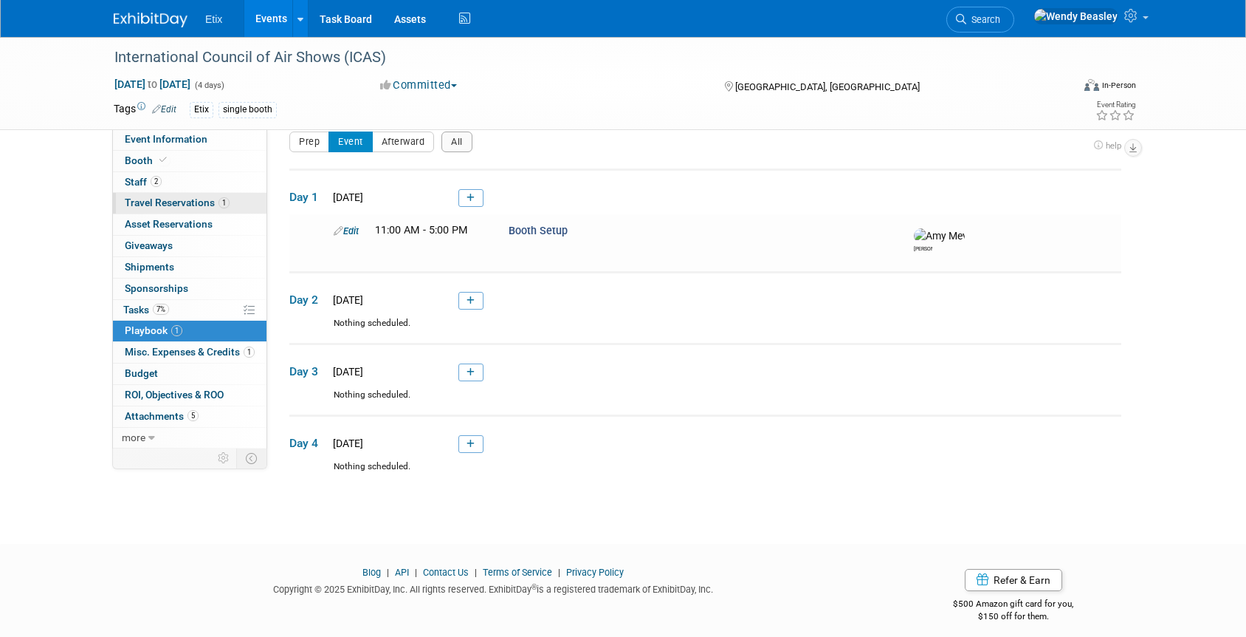
scroll to position [33, 0]
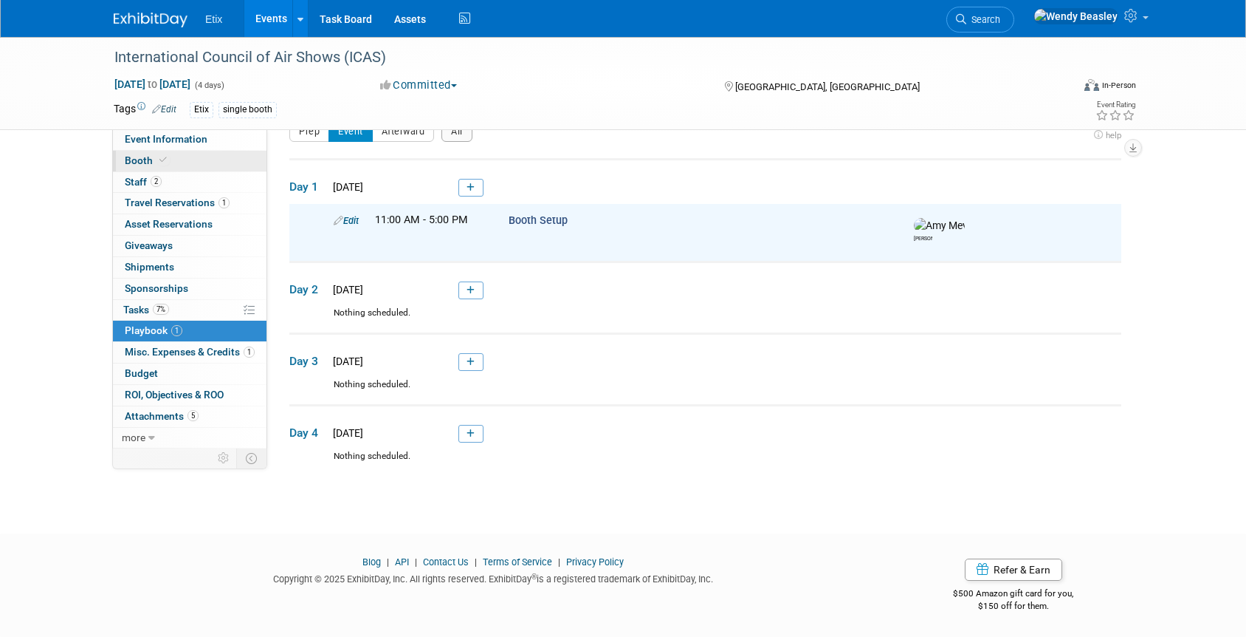
click at [144, 158] on span "Booth" at bounding box center [147, 160] width 45 height 12
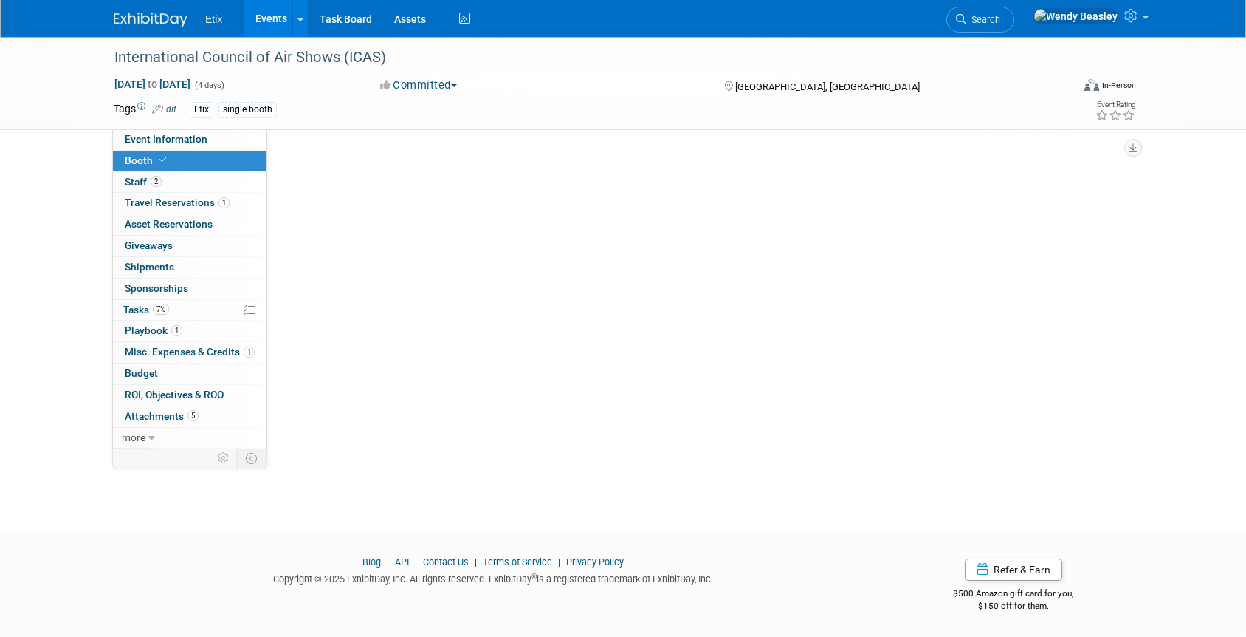
scroll to position [0, 0]
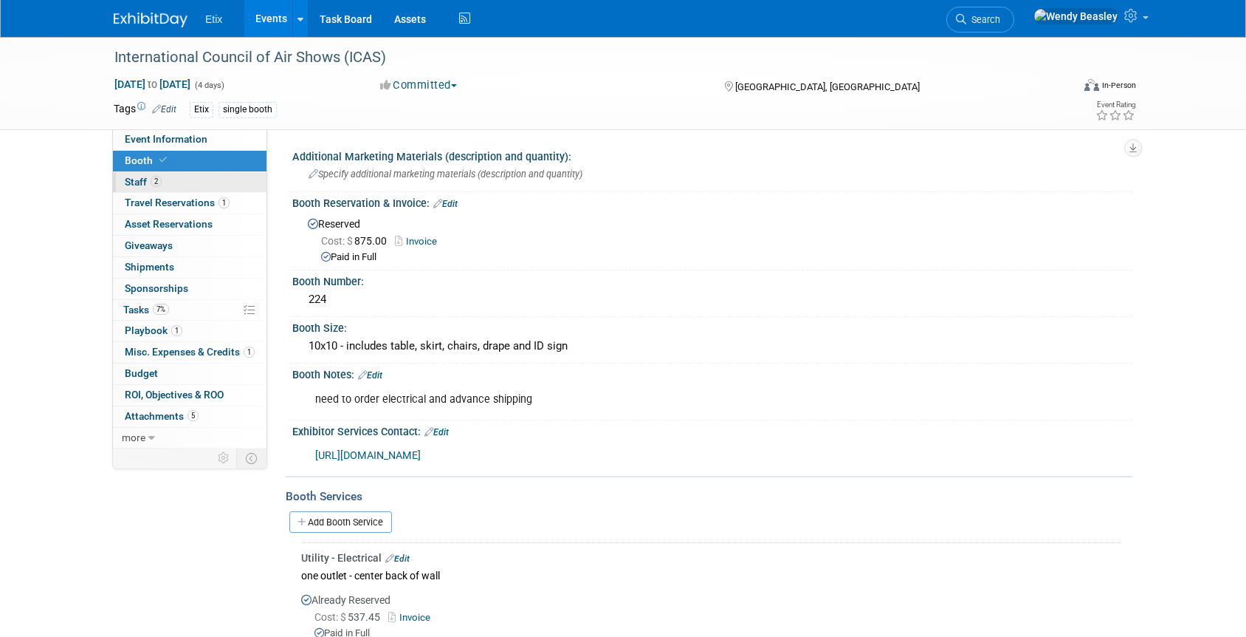
click at [140, 180] on span "Staff 2" at bounding box center [143, 182] width 37 height 12
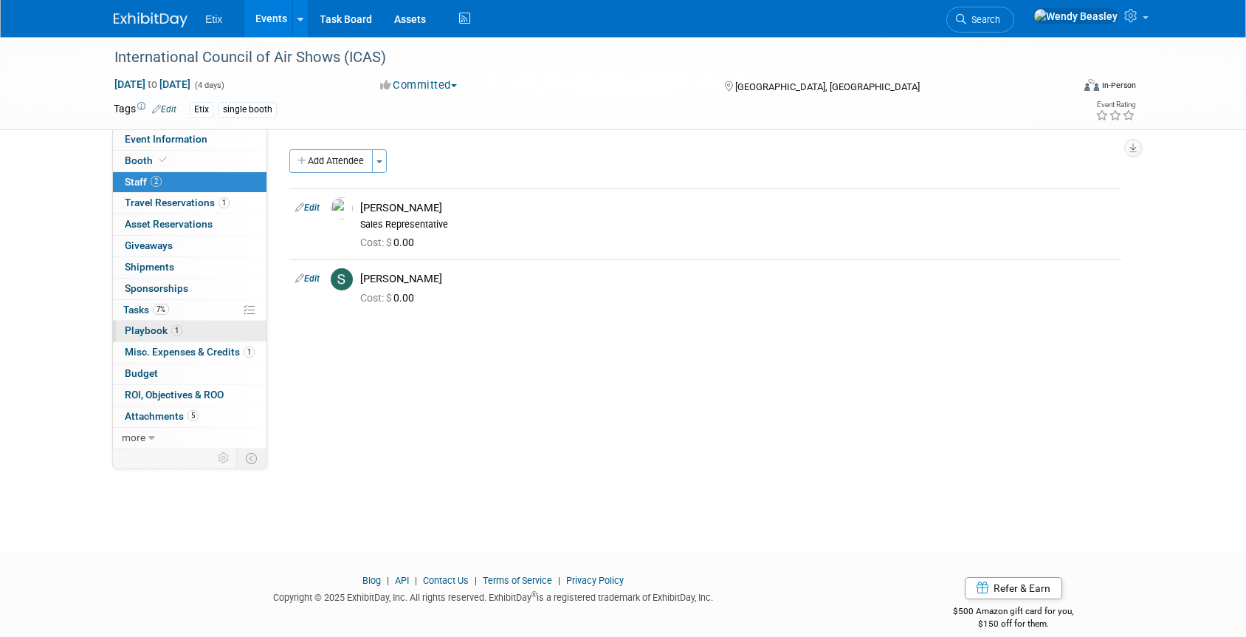
drag, startPoint x: 159, startPoint y: 334, endPoint x: 178, endPoint y: 333, distance: 18.5
click at [159, 334] on span "Playbook 1" at bounding box center [154, 330] width 58 height 12
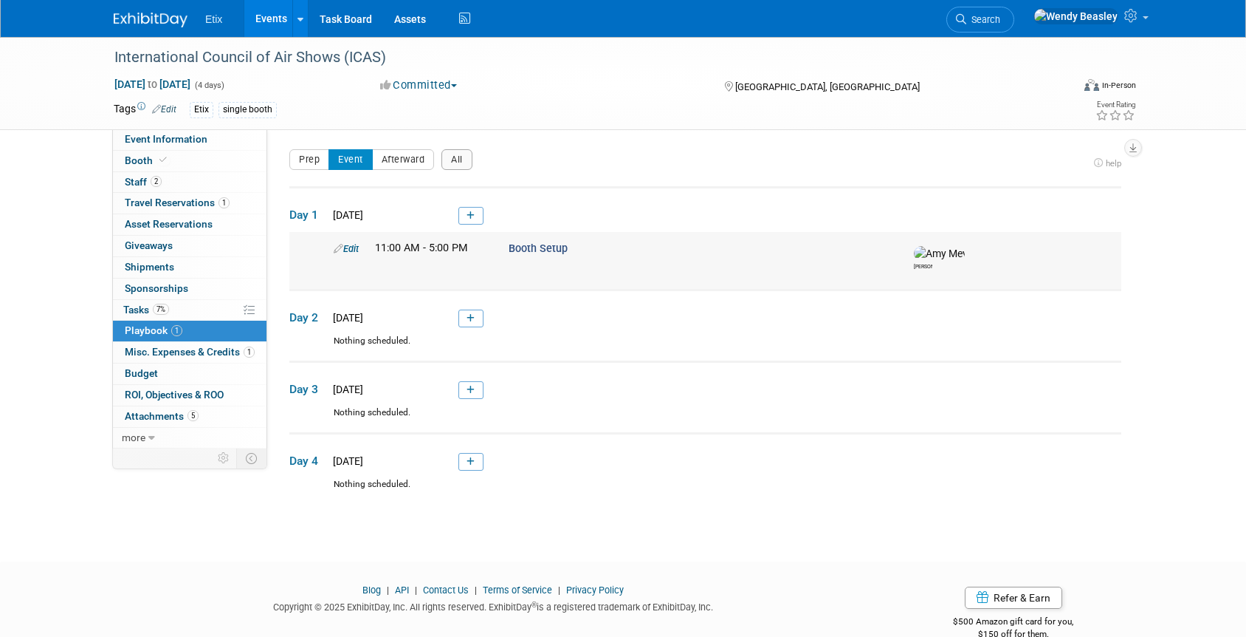
click at [334, 245] on icon at bounding box center [339, 249] width 10 height 10
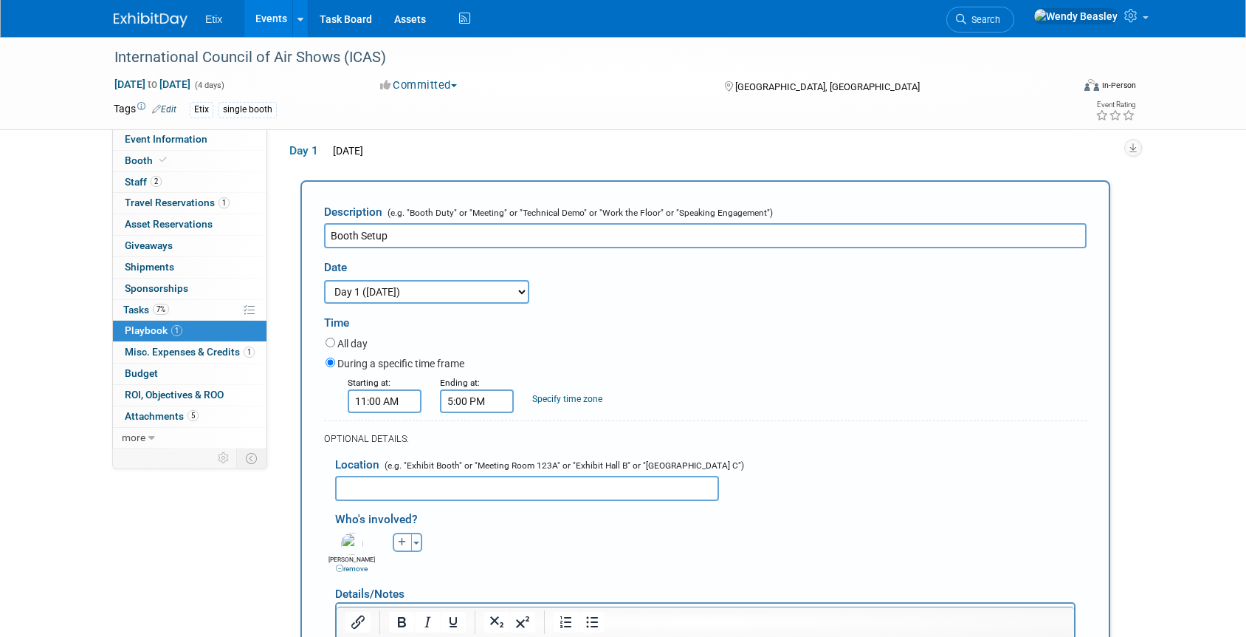
click at [382, 483] on input "text" at bounding box center [527, 488] width 384 height 25
type input "Booth 224"
click at [405, 543] on icon "button" at bounding box center [402, 542] width 9 height 9
select select
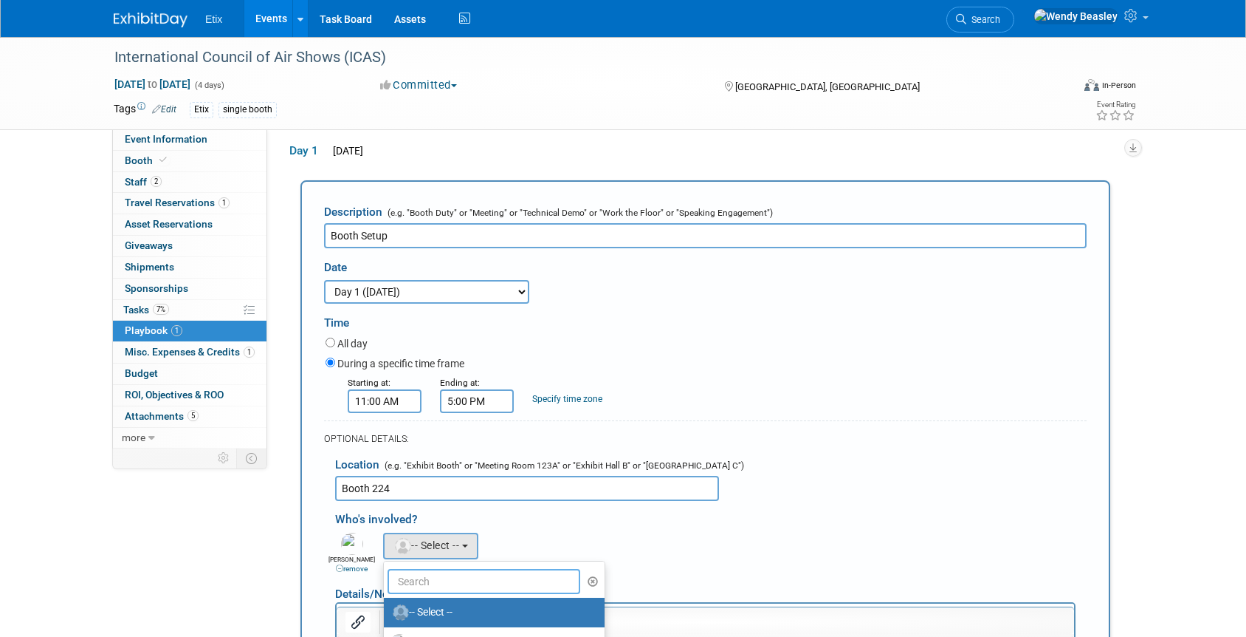
click at [454, 571] on input "text" at bounding box center [484, 581] width 193 height 25
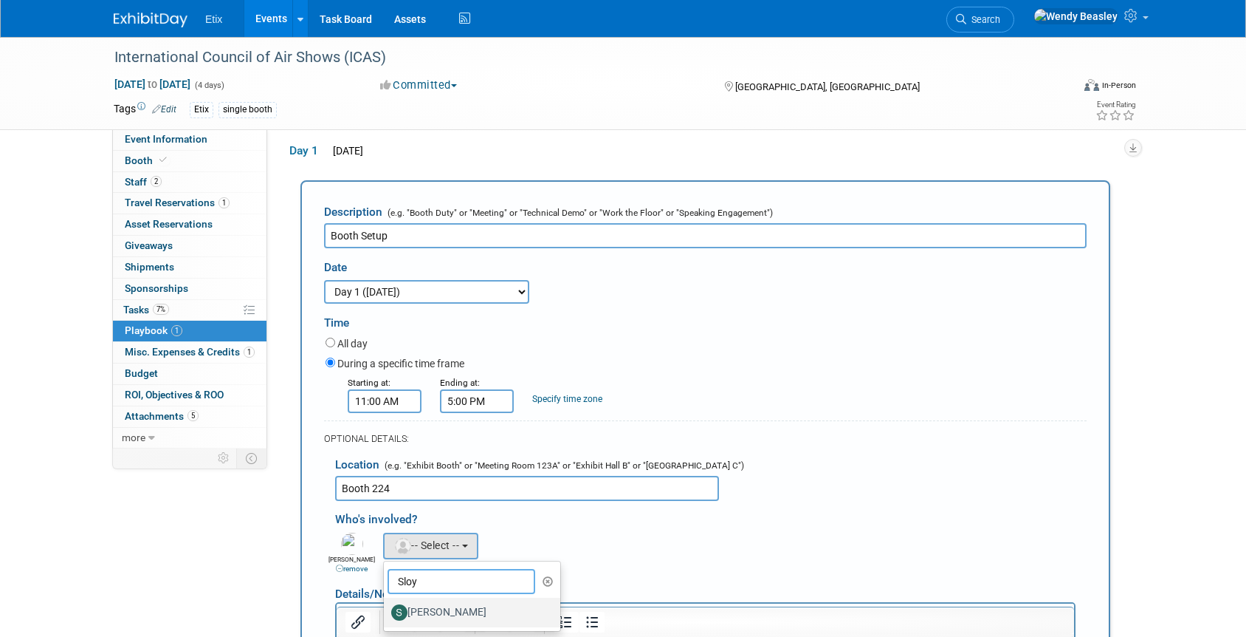
type input "Sloy"
drag, startPoint x: 467, startPoint y: 611, endPoint x: 490, endPoint y: 607, distance: 24.0
click at [470, 611] on label "[PERSON_NAME]" at bounding box center [468, 612] width 154 height 24
click at [386, 611] on input "[PERSON_NAME]" at bounding box center [382, 610] width 10 height 10
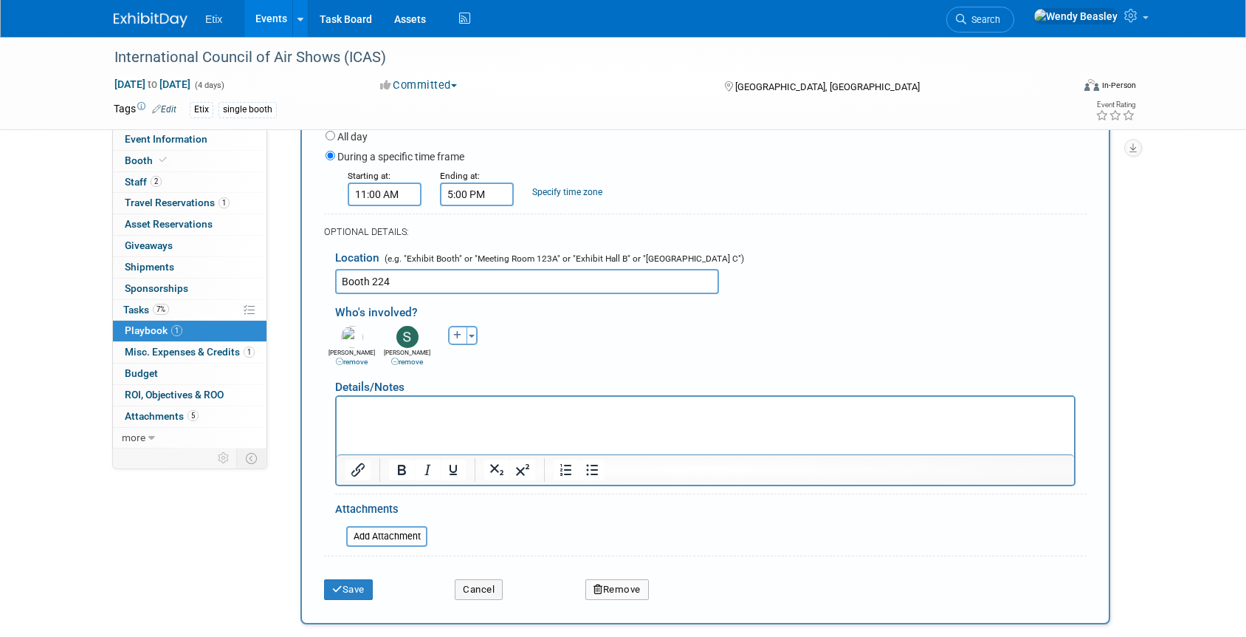
scroll to position [295, 0]
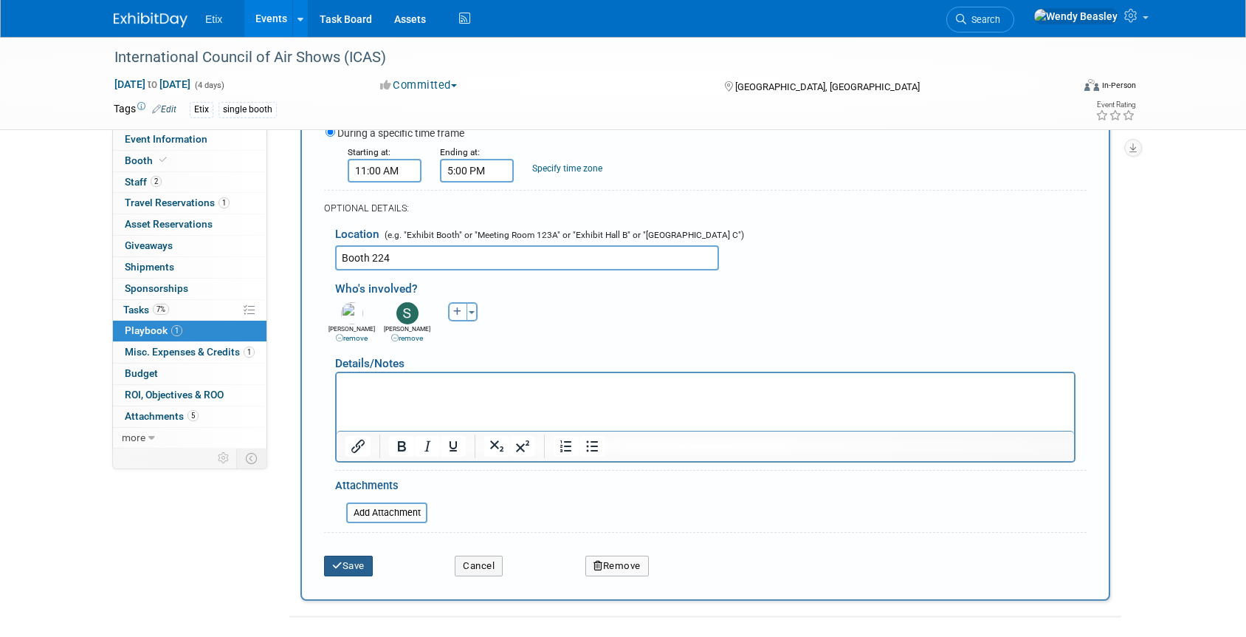
click at [360, 566] on button "Save" at bounding box center [348, 565] width 49 height 21
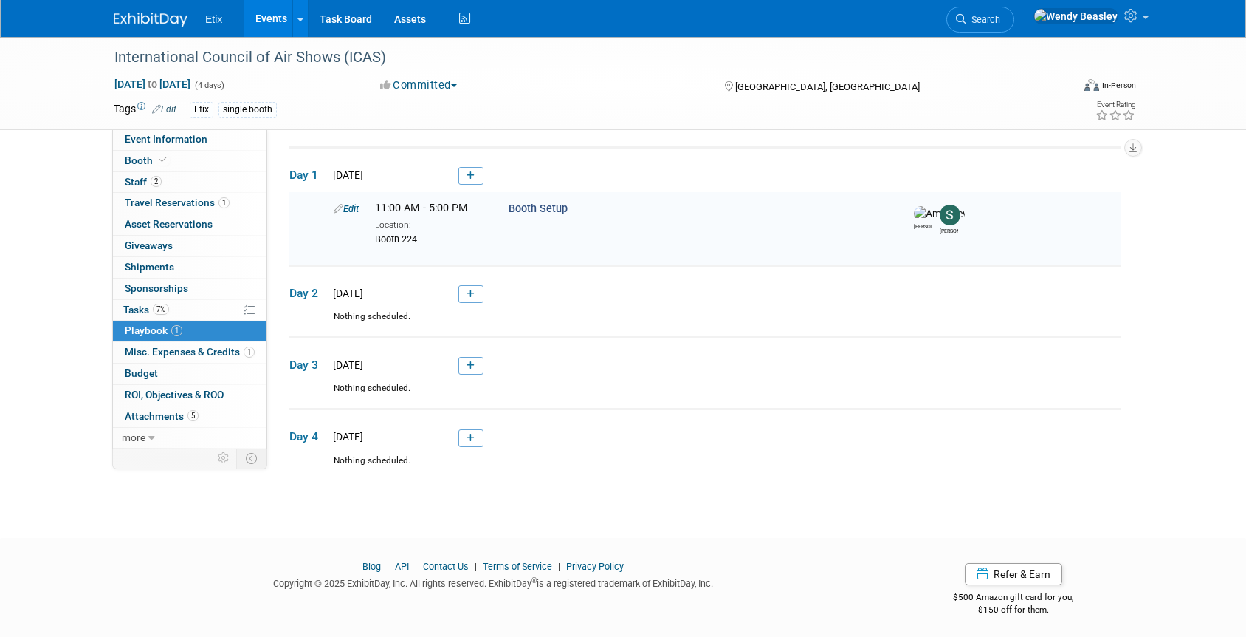
scroll to position [44, 0]
click at [473, 430] on icon at bounding box center [471, 434] width 8 height 9
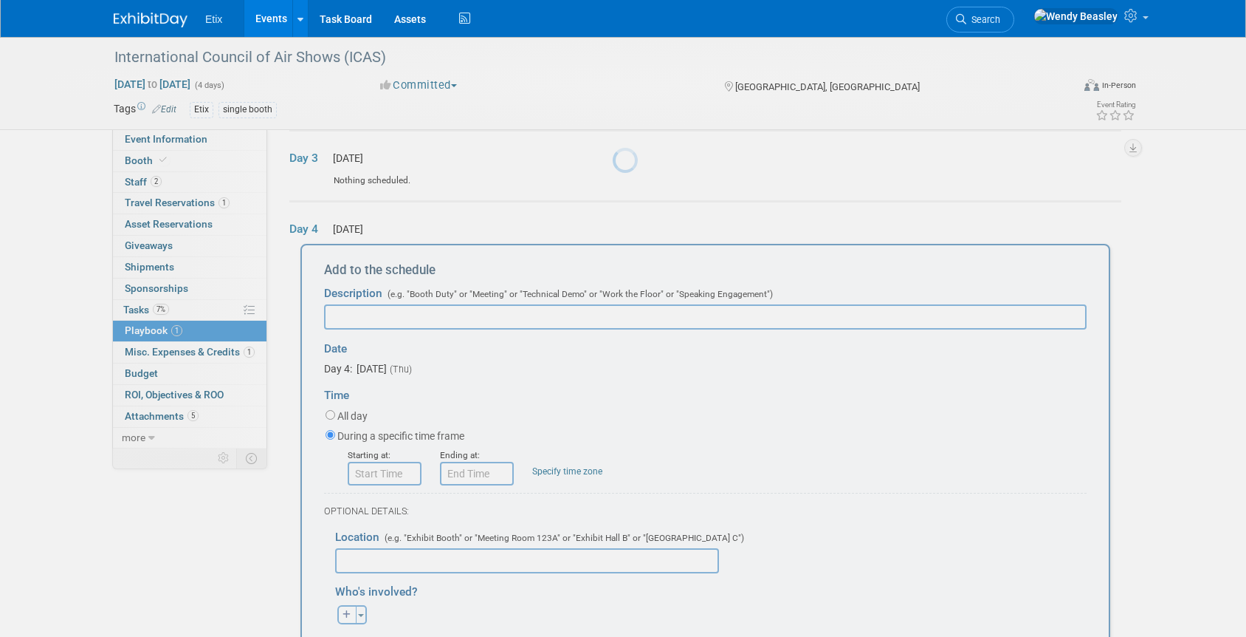
scroll to position [0, 0]
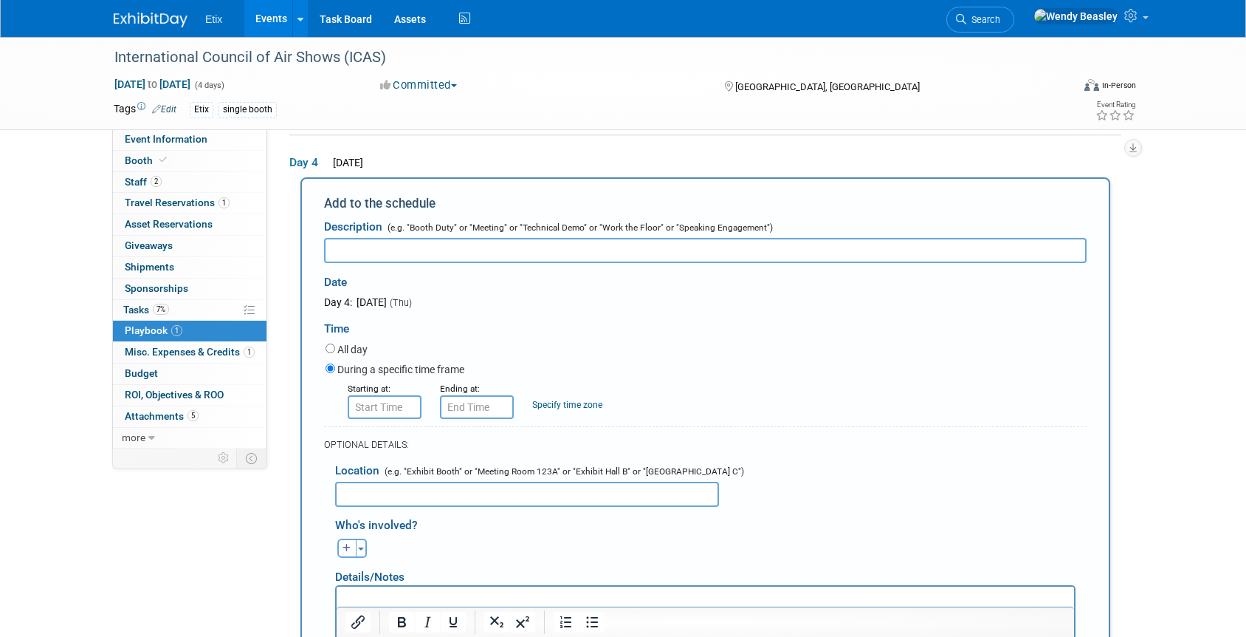
click at [373, 245] on input "text" at bounding box center [705, 250] width 763 height 25
type input "Booth breakdown"
click at [395, 411] on input "8:00 AM" at bounding box center [385, 407] width 74 height 24
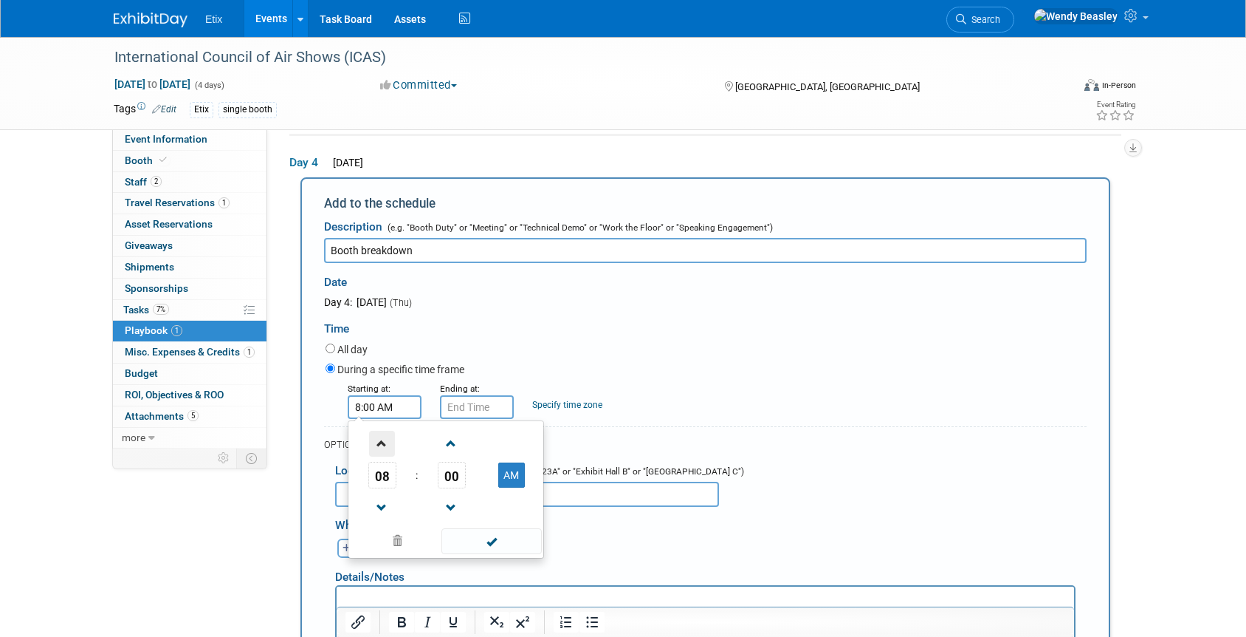
click at [382, 445] on span at bounding box center [382, 443] width 26 height 26
click at [382, 444] on span at bounding box center [382, 443] width 26 height 26
click at [384, 444] on span at bounding box center [382, 443] width 26 height 26
click at [462, 478] on span "00" at bounding box center [452, 475] width 28 height 27
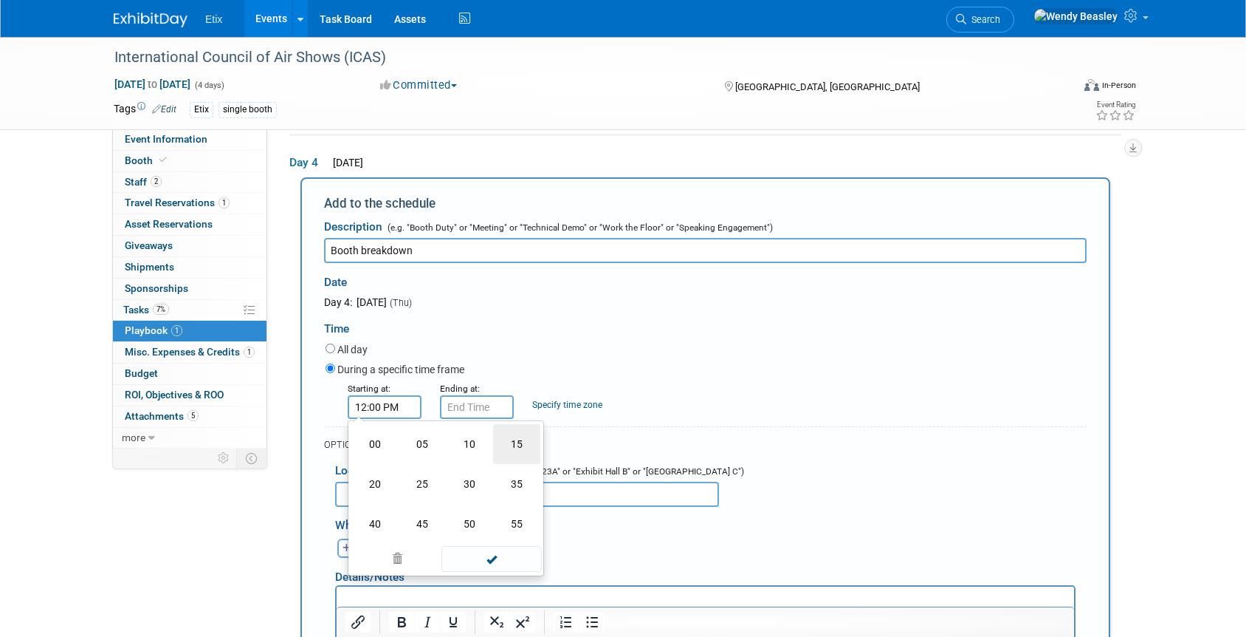
click at [506, 455] on td "15" at bounding box center [516, 444] width 47 height 40
type input "12:15 PM"
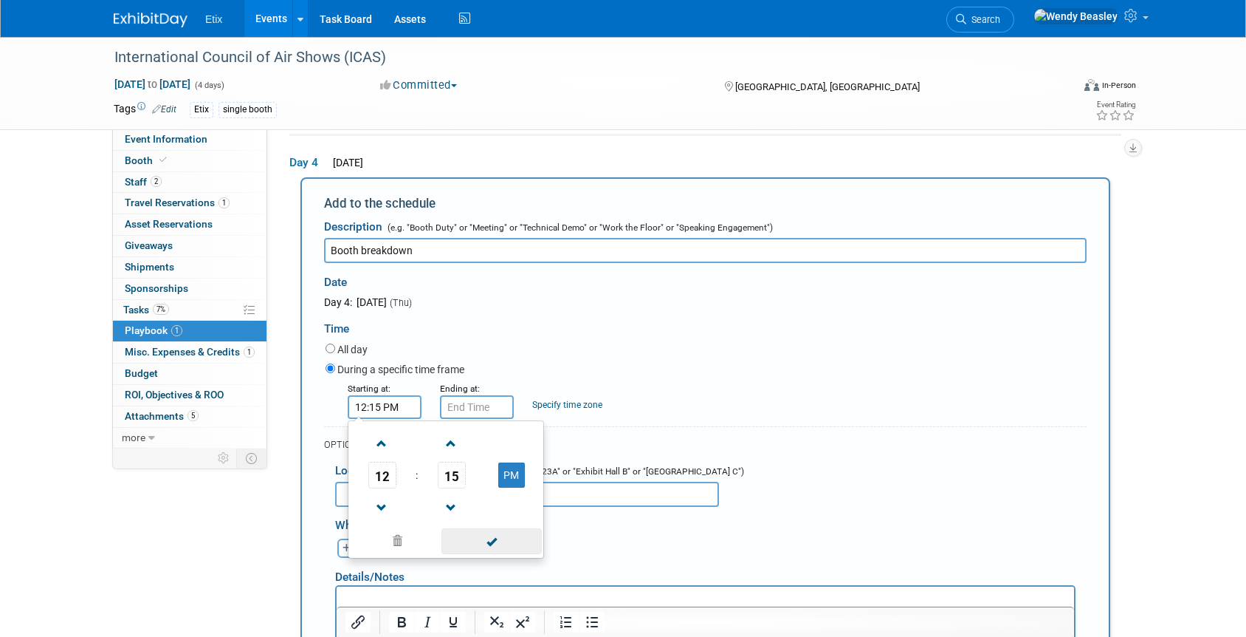
click at [486, 544] on span at bounding box center [492, 541] width 100 height 26
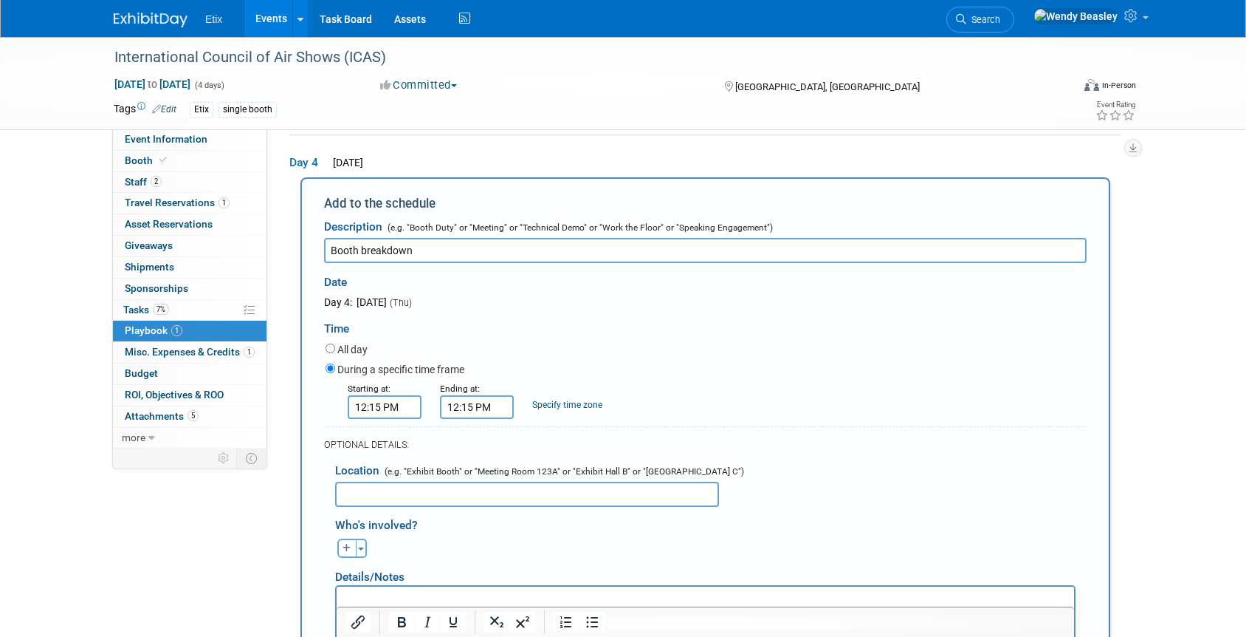
click at [475, 410] on input "12:15 PM" at bounding box center [477, 407] width 74 height 24
click at [476, 445] on span at bounding box center [475, 443] width 26 height 26
click at [477, 444] on span at bounding box center [475, 443] width 26 height 26
click at [478, 444] on span at bounding box center [475, 443] width 26 height 26
click at [544, 474] on span "15" at bounding box center [544, 475] width 28 height 27
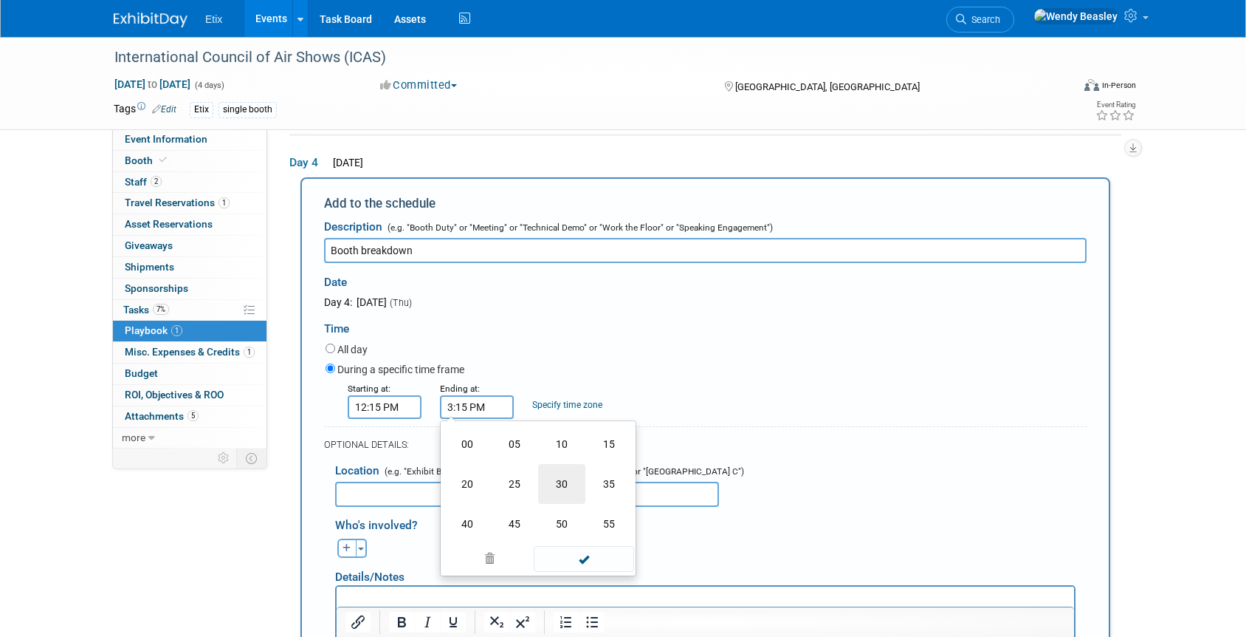
click at [559, 481] on td "30" at bounding box center [561, 484] width 47 height 40
type input "3:30 PM"
drag, startPoint x: 588, startPoint y: 546, endPoint x: 577, endPoint y: 541, distance: 11.6
click at [588, 546] on span at bounding box center [584, 541] width 100 height 26
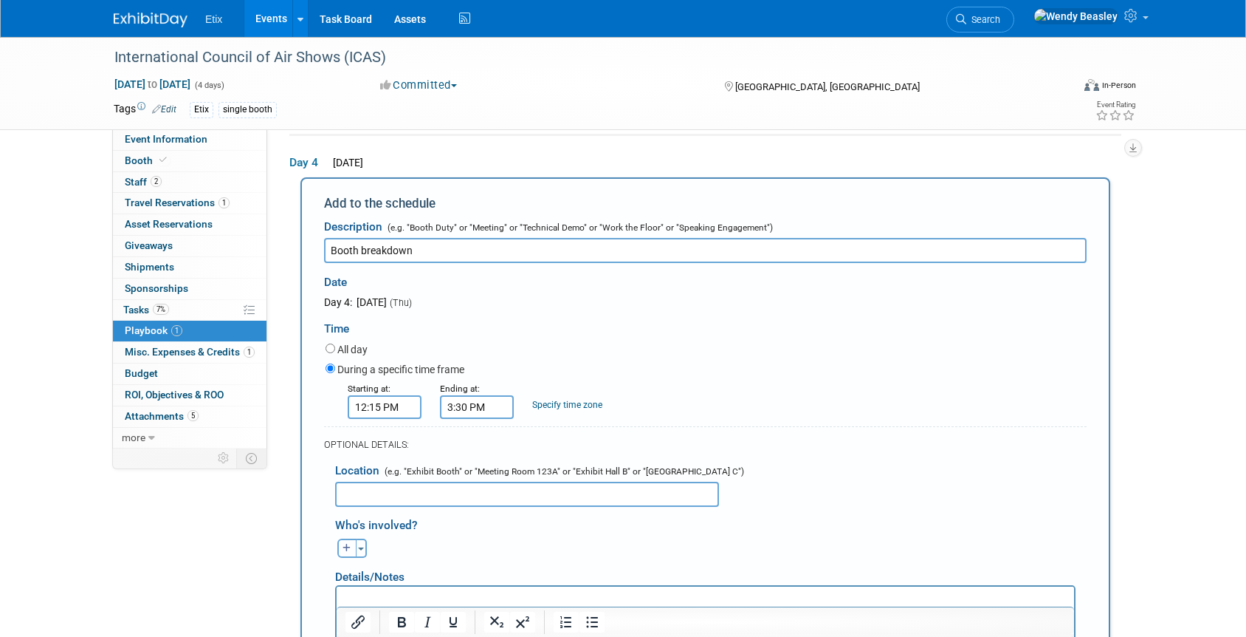
click at [344, 547] on icon "button" at bounding box center [347, 547] width 9 height 9
select select
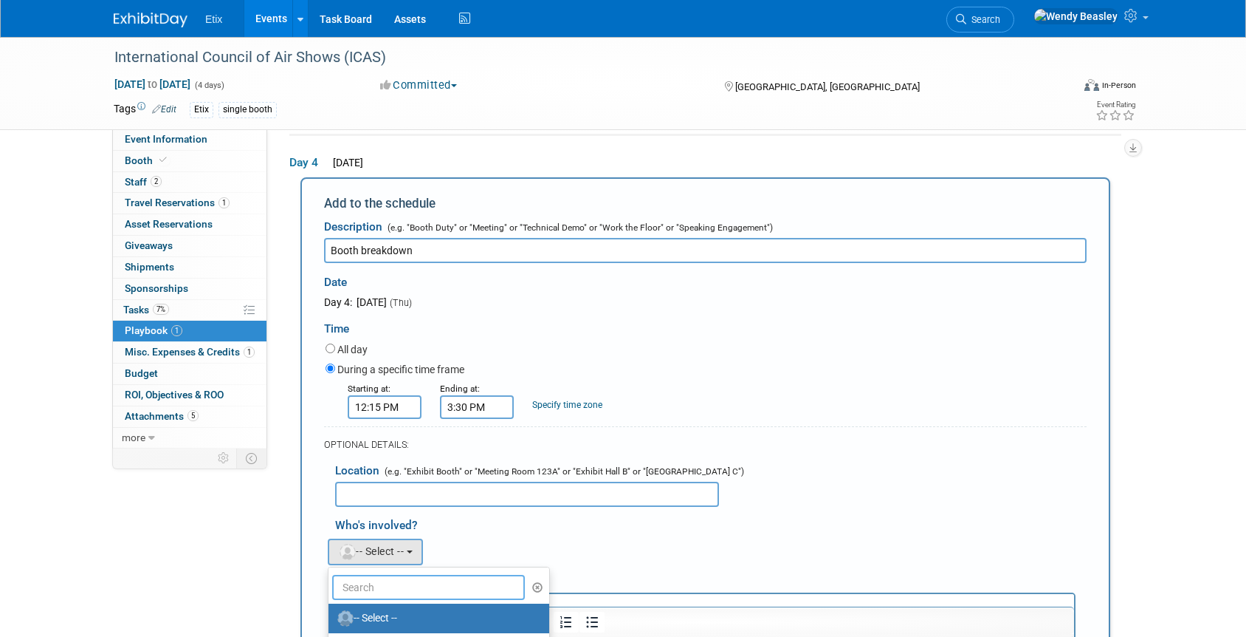
click at [383, 585] on input "text" at bounding box center [428, 586] width 193 height 25
type input "mey"
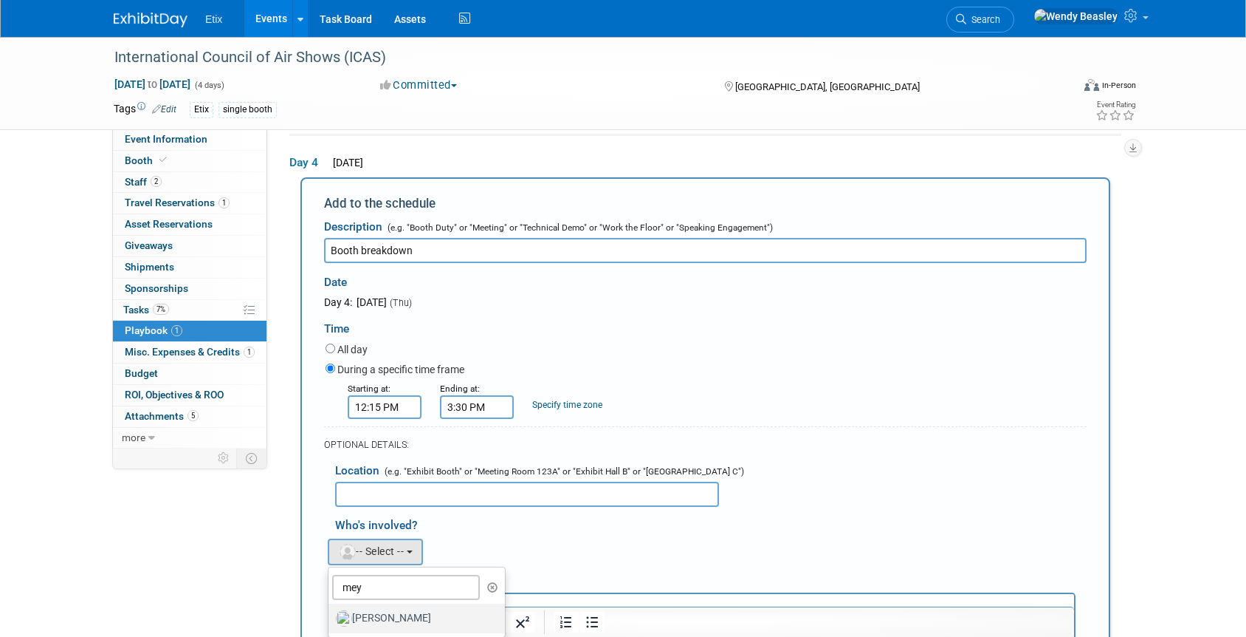
click at [391, 620] on label "[PERSON_NAME]" at bounding box center [413, 618] width 154 height 24
click at [331, 620] on input "[PERSON_NAME]" at bounding box center [326, 616] width 10 height 10
select select "12fcdcba-f8de-47fe-a7e1-393fac71e8df"
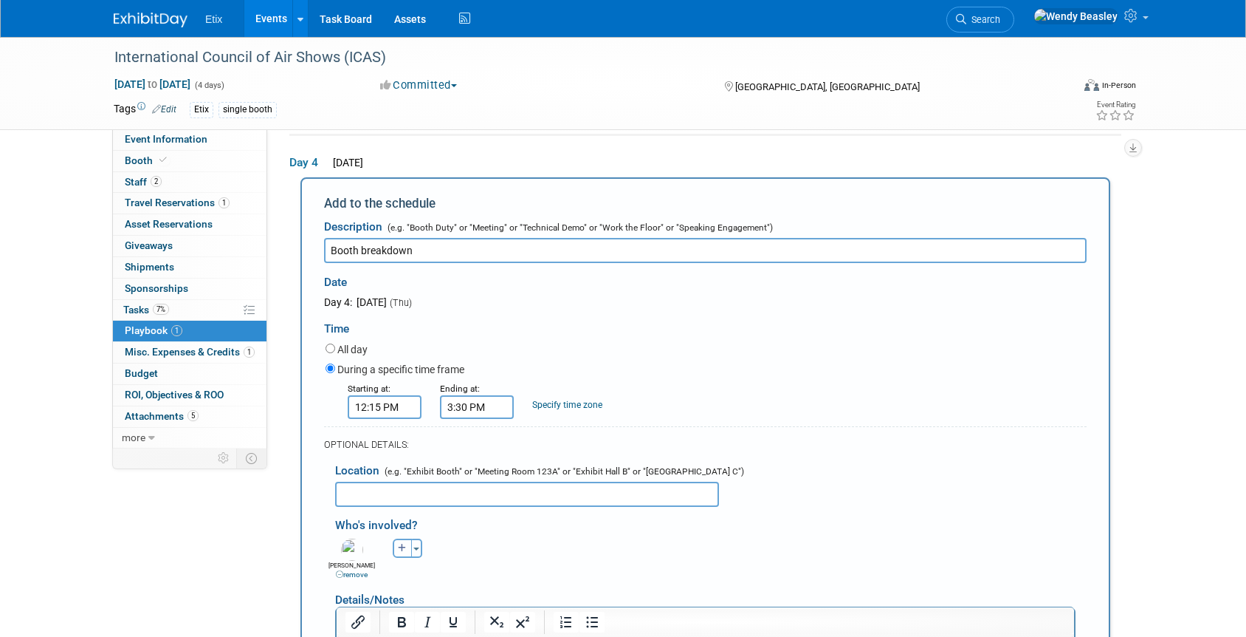
click at [399, 546] on icon "button" at bounding box center [402, 547] width 9 height 9
select select
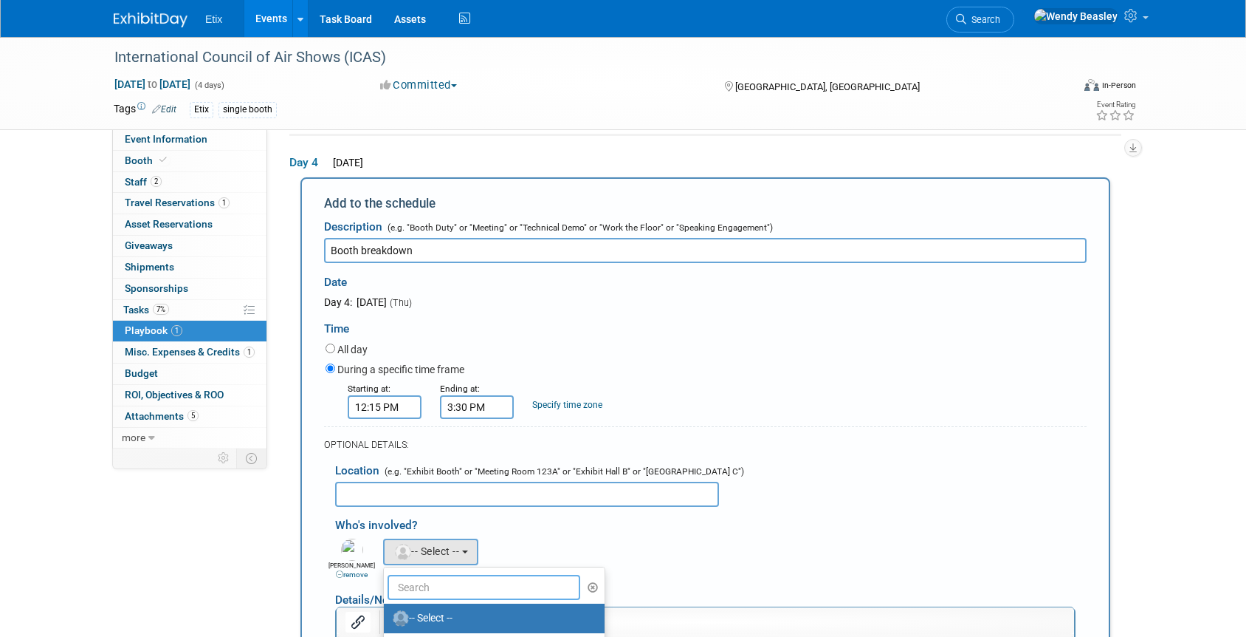
click at [430, 583] on input "text" at bounding box center [484, 586] width 193 height 25
type input "sloy"
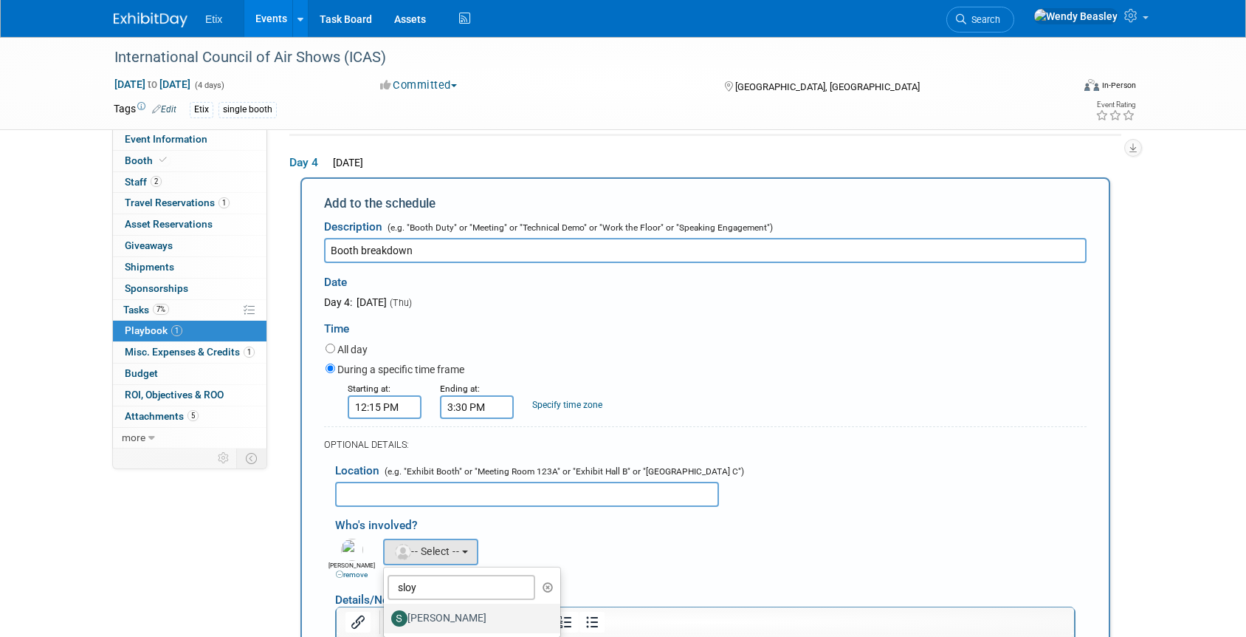
drag, startPoint x: 462, startPoint y: 611, endPoint x: 480, endPoint y: 611, distance: 18.5
click at [462, 611] on label "[PERSON_NAME]" at bounding box center [468, 618] width 154 height 24
click at [386, 611] on input "[PERSON_NAME]" at bounding box center [382, 616] width 10 height 10
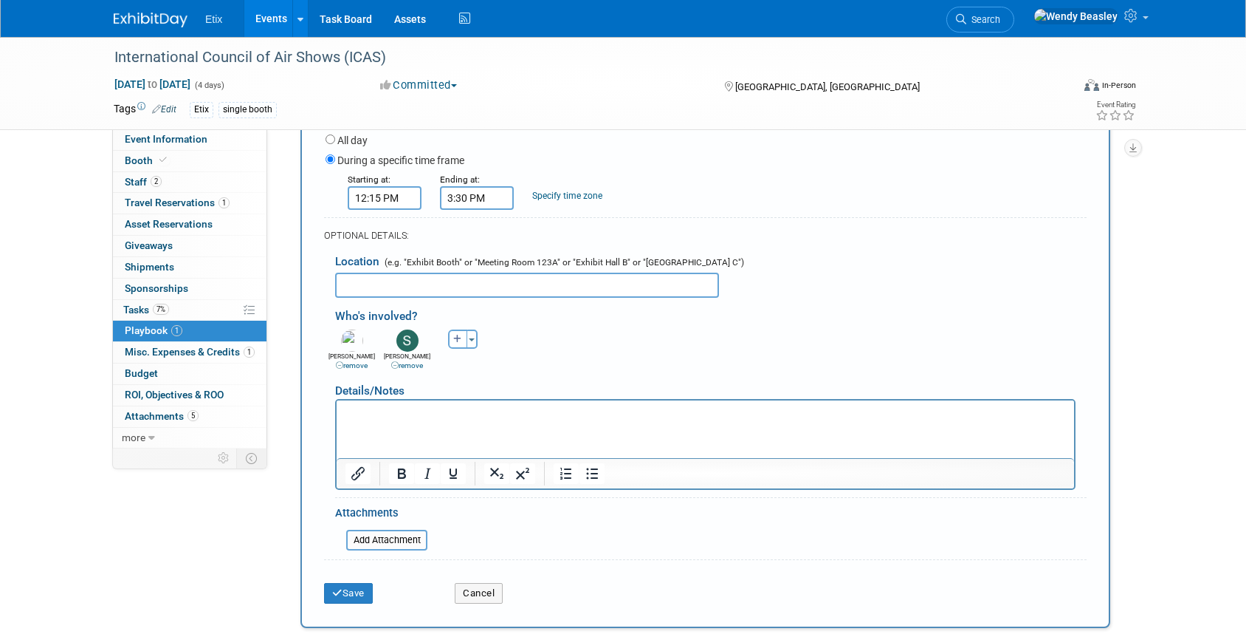
scroll to position [601, 0]
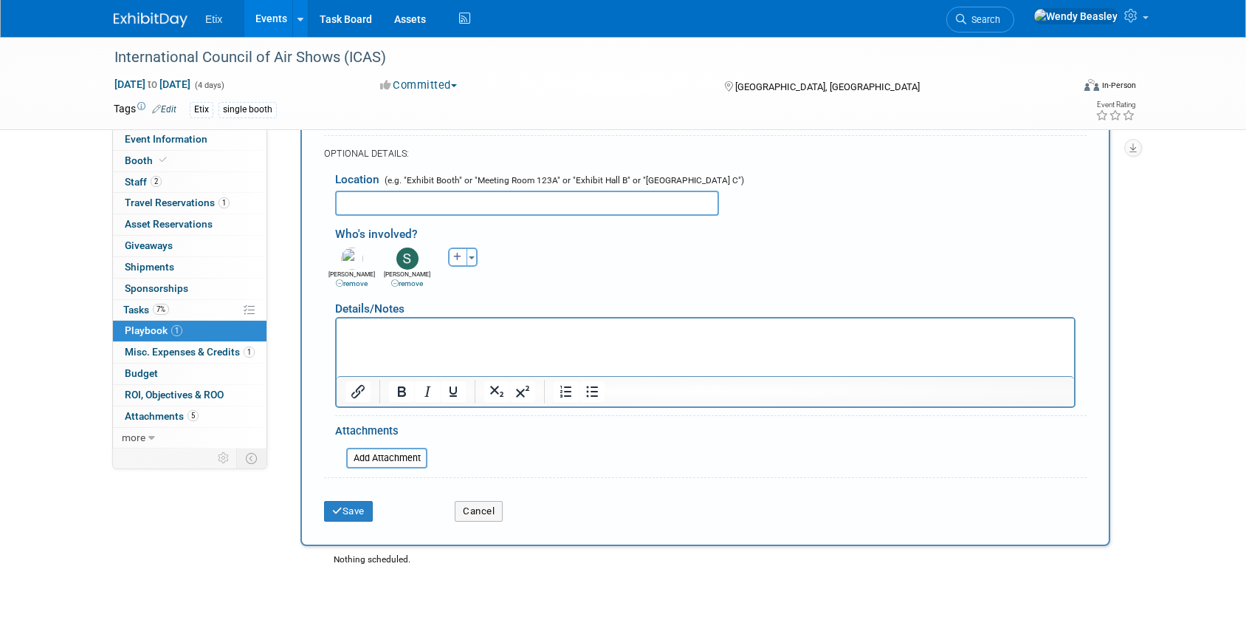
click at [354, 521] on div "Save Cancel" at bounding box center [705, 506] width 763 height 45
click at [351, 516] on button "Save" at bounding box center [348, 511] width 49 height 21
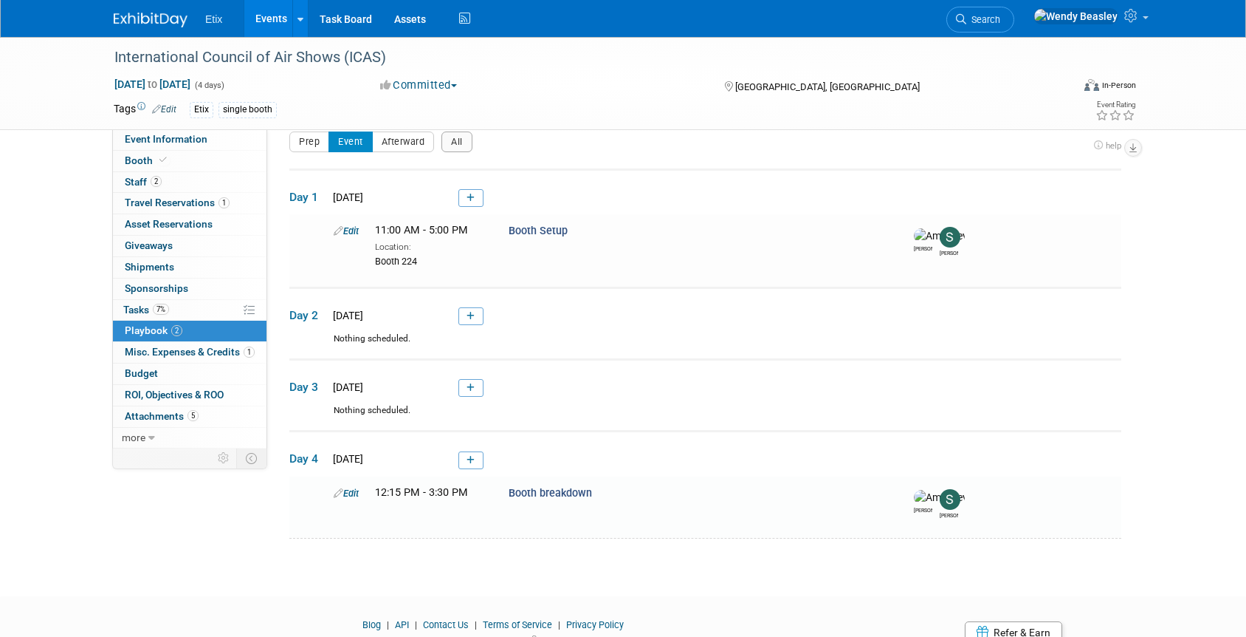
scroll to position [80, 0]
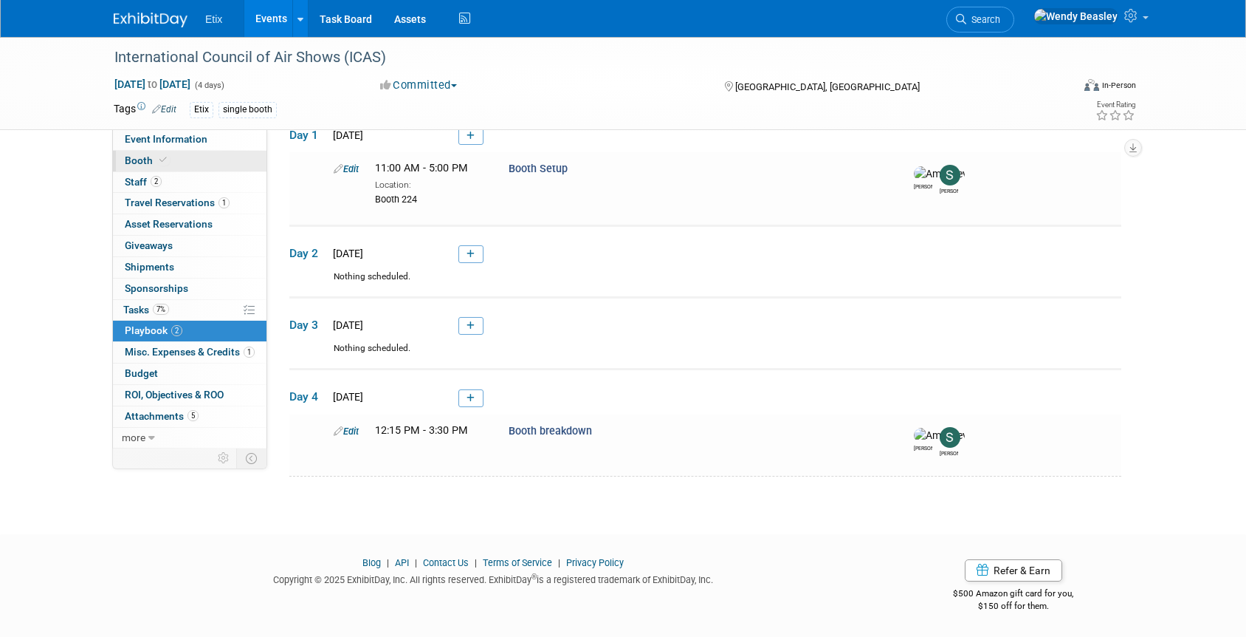
click at [136, 160] on span "Booth" at bounding box center [147, 160] width 45 height 12
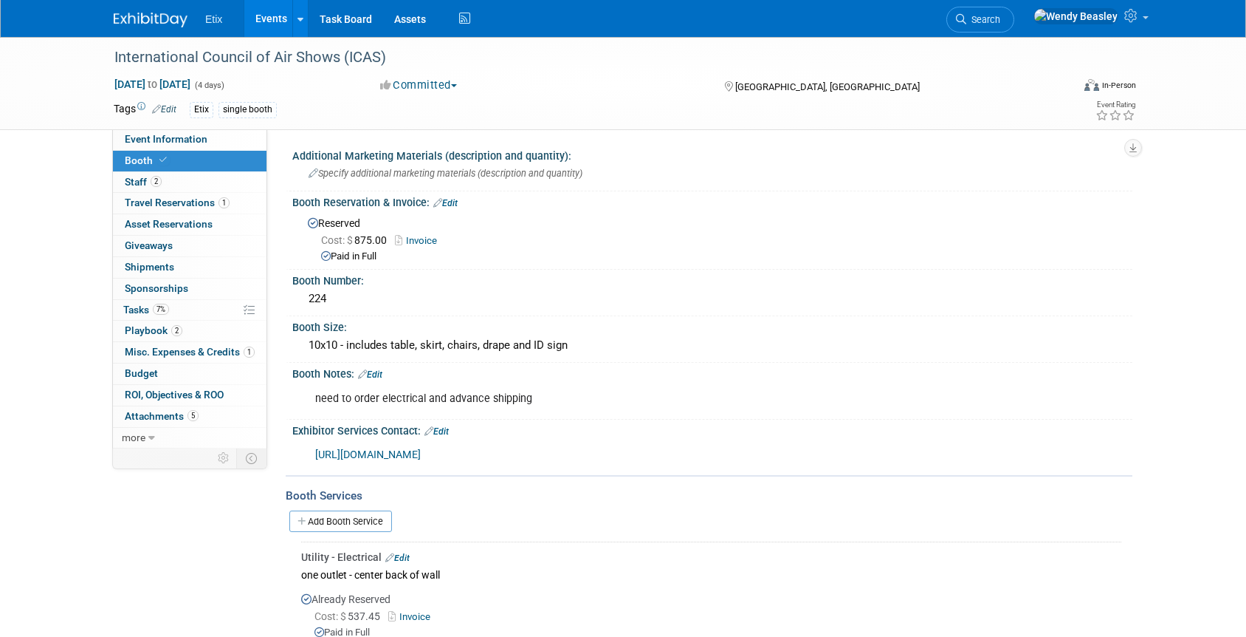
scroll to position [0, 0]
click at [1001, 19] on span "Search" at bounding box center [984, 19] width 34 height 11
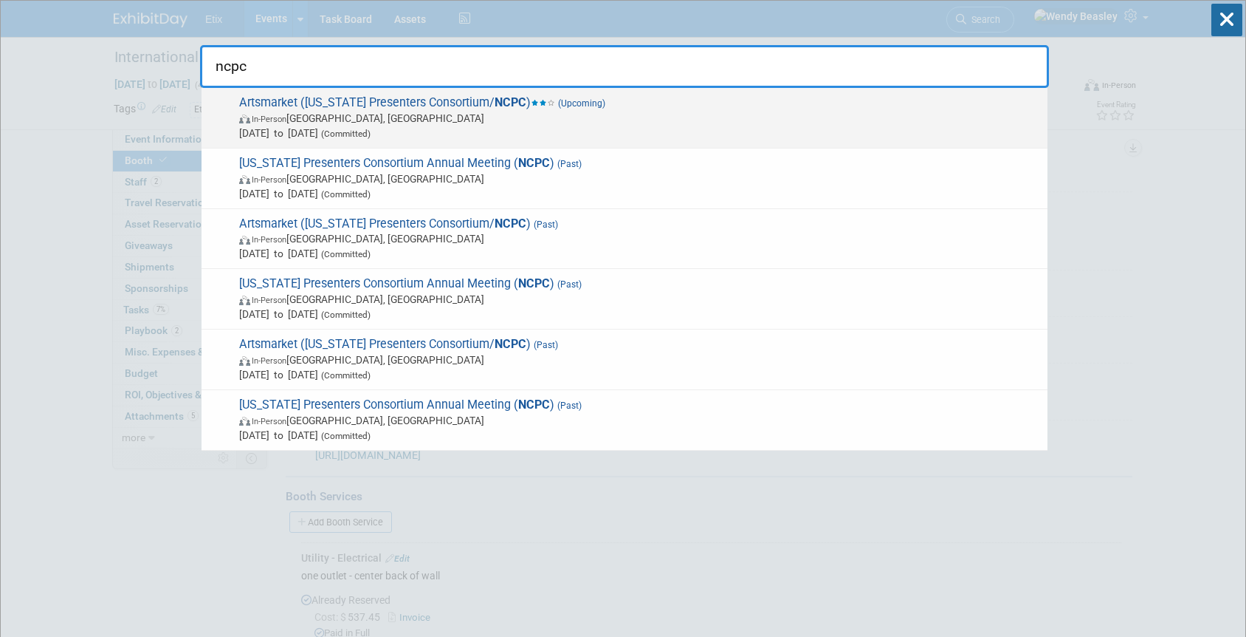
type input "ncpc"
click at [476, 99] on span "Artsmarket (North Carolina Presenters Consortium/ NCPC ) (Upcoming) In-Person D…" at bounding box center [638, 117] width 806 height 45
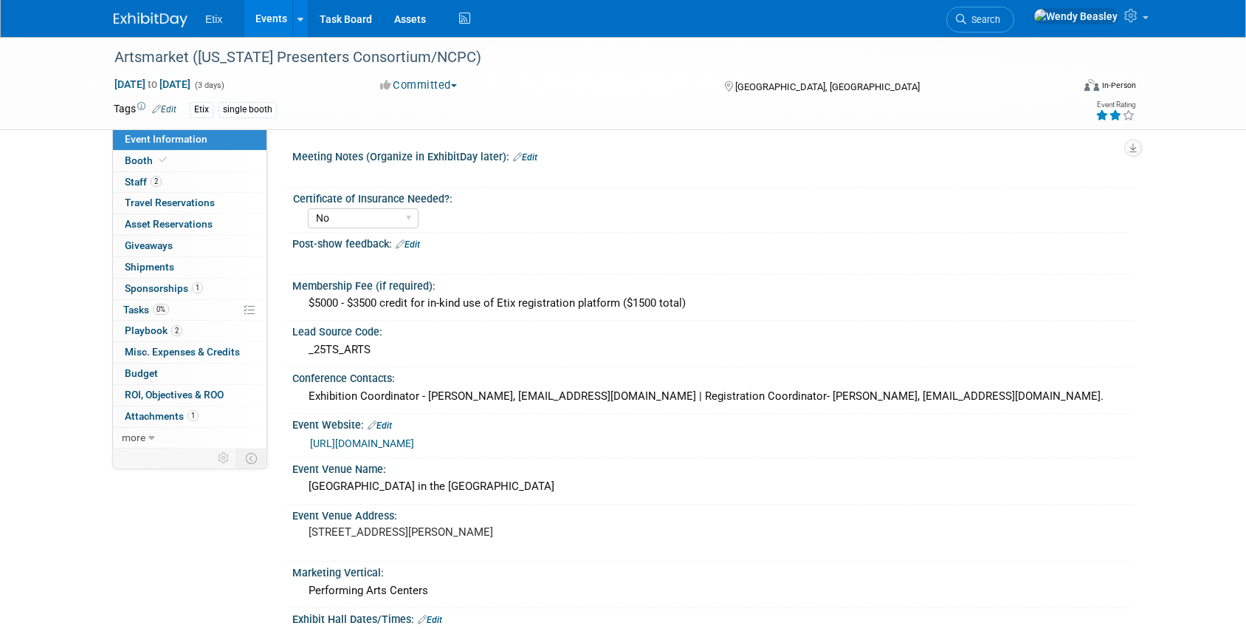
select select "No"
click at [134, 185] on span "Staff 2" at bounding box center [143, 182] width 37 height 12
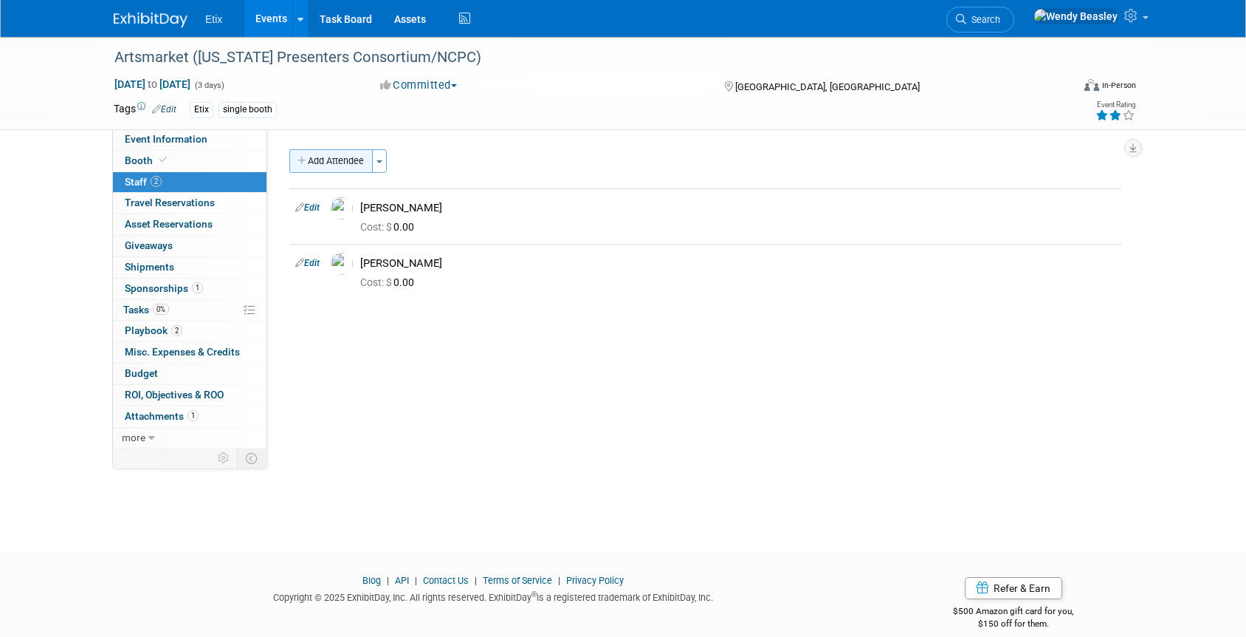
click at [351, 159] on button "Add Attendee" at bounding box center [330, 161] width 83 height 24
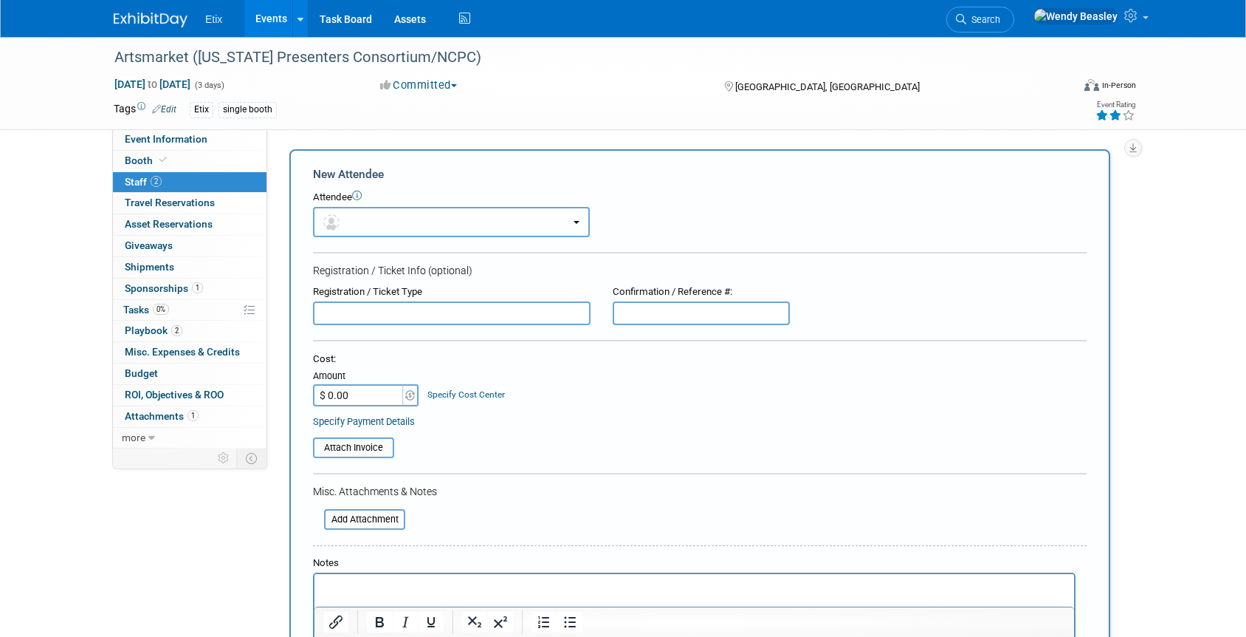
click at [374, 218] on button "button" at bounding box center [451, 222] width 277 height 30
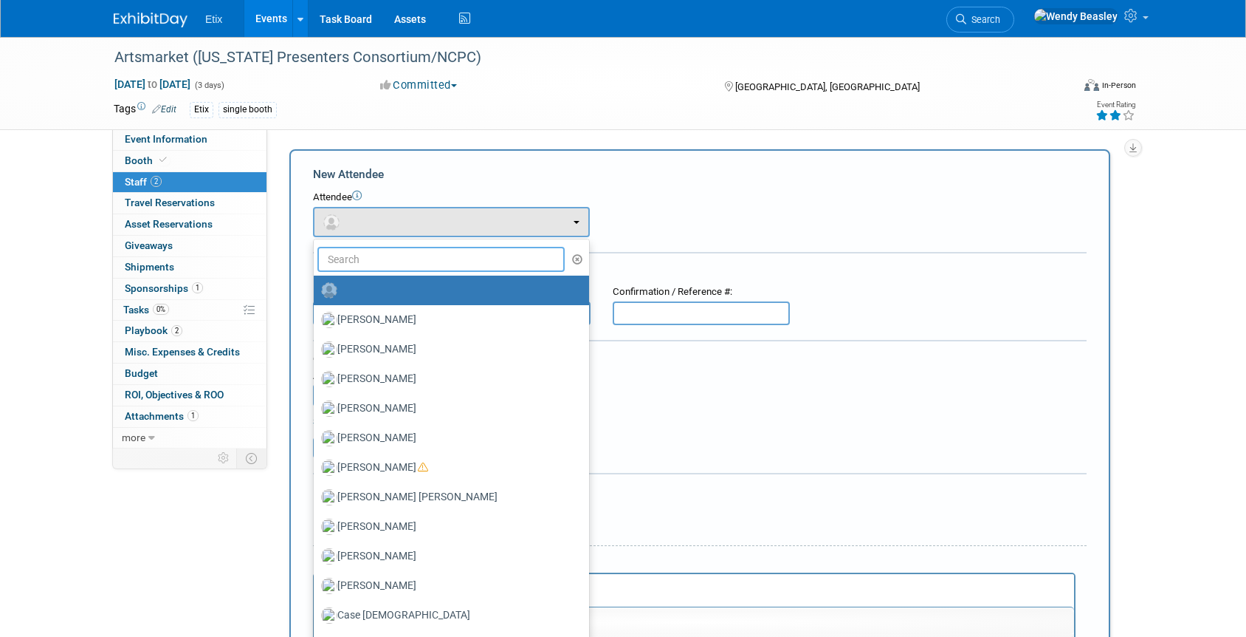
click at [354, 255] on input "text" at bounding box center [441, 259] width 247 height 25
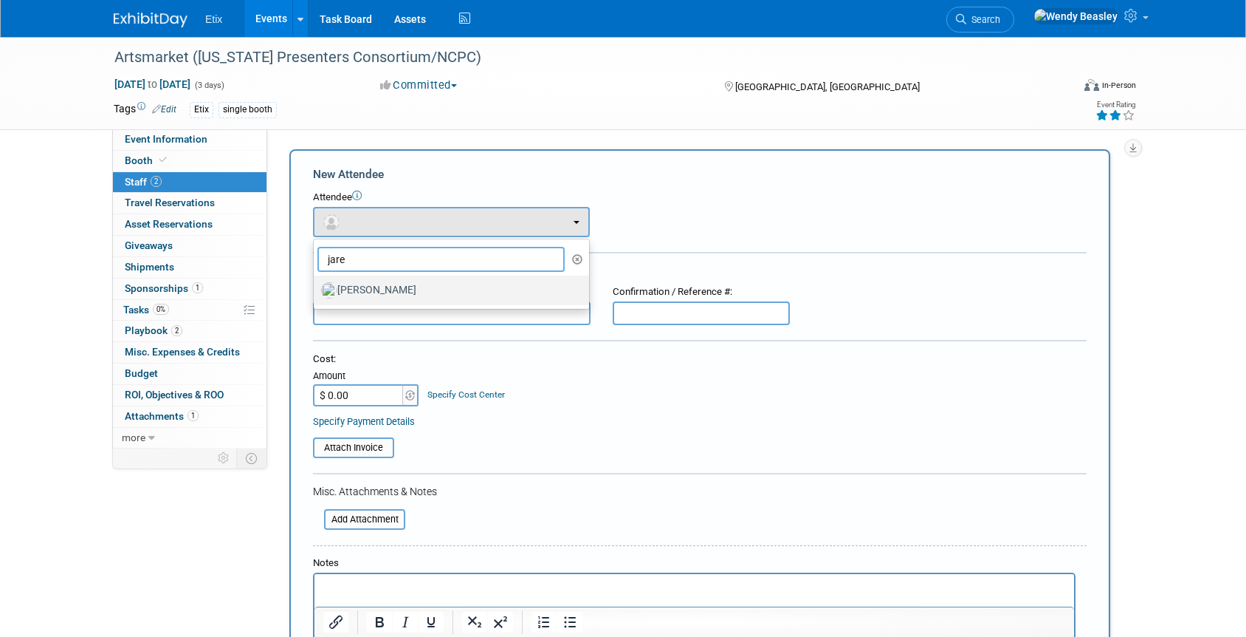
type input "jare"
click at [366, 295] on label "[PERSON_NAME]" at bounding box center [447, 290] width 253 height 24
click at [316, 293] on input "[PERSON_NAME]" at bounding box center [311, 289] width 10 height 10
select select "fd18225a-c7e9-469f-8cd6-bfee3399cd41"
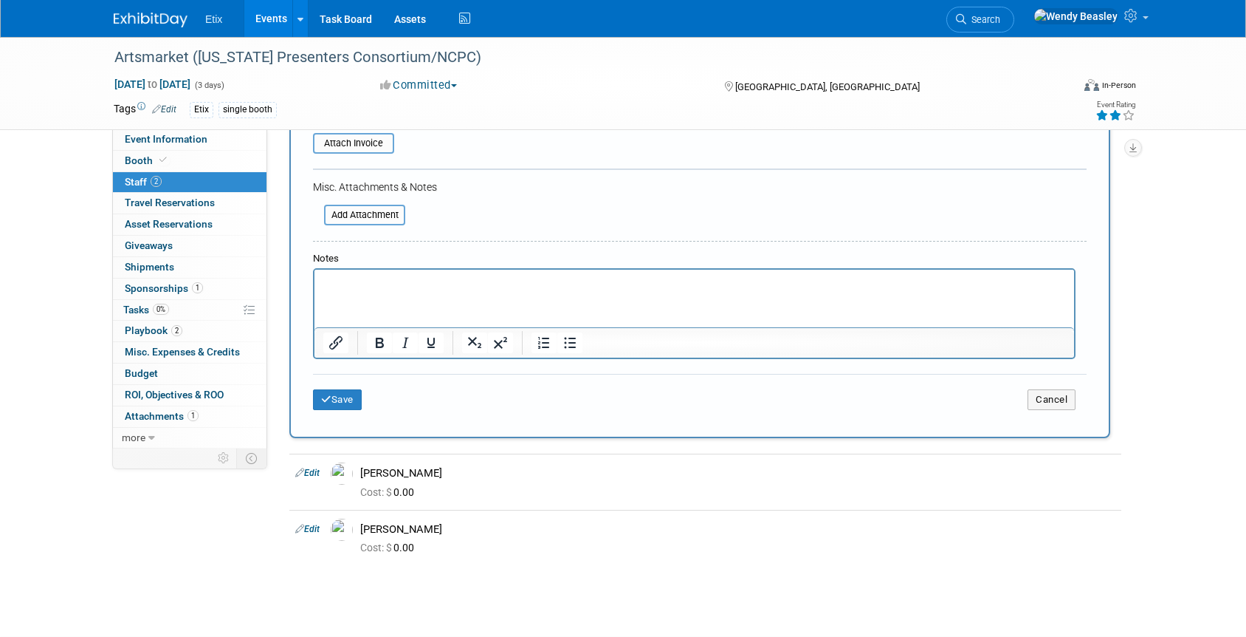
scroll to position [455, 0]
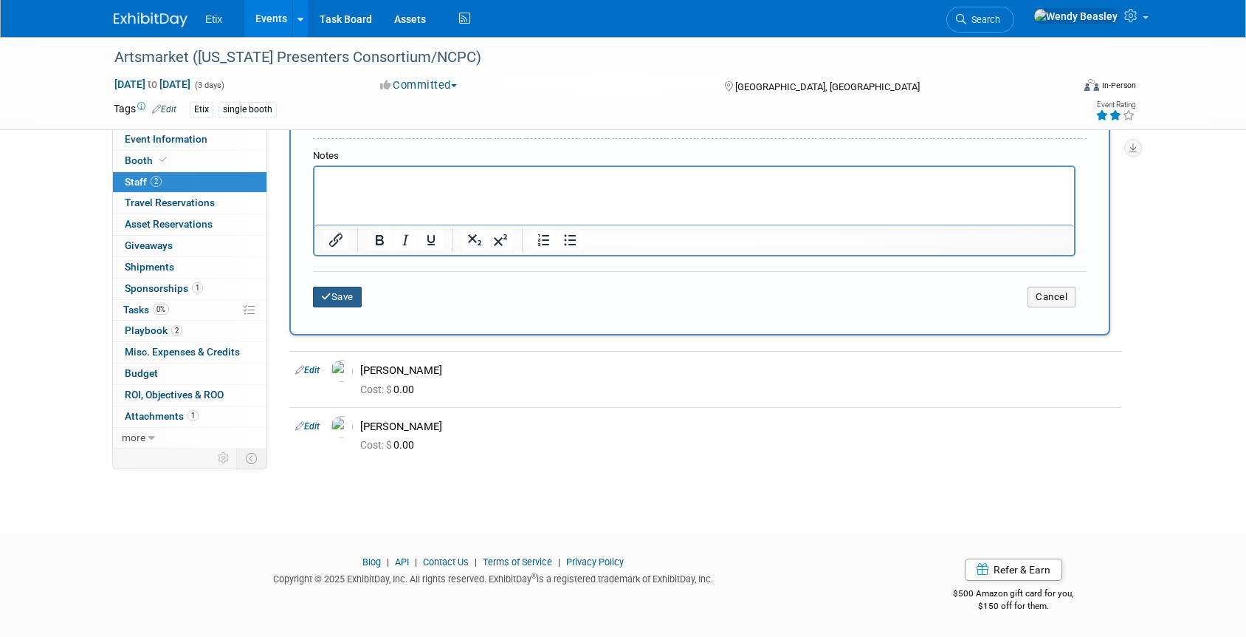
click at [347, 301] on button "Save" at bounding box center [337, 297] width 49 height 21
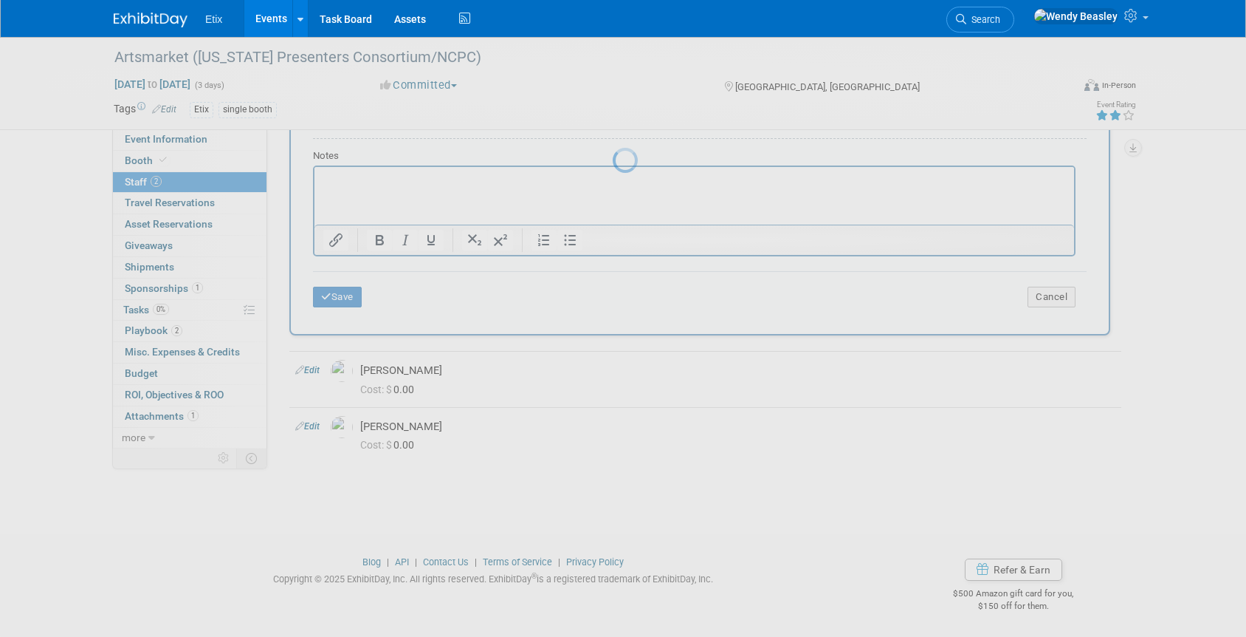
scroll to position [18, 0]
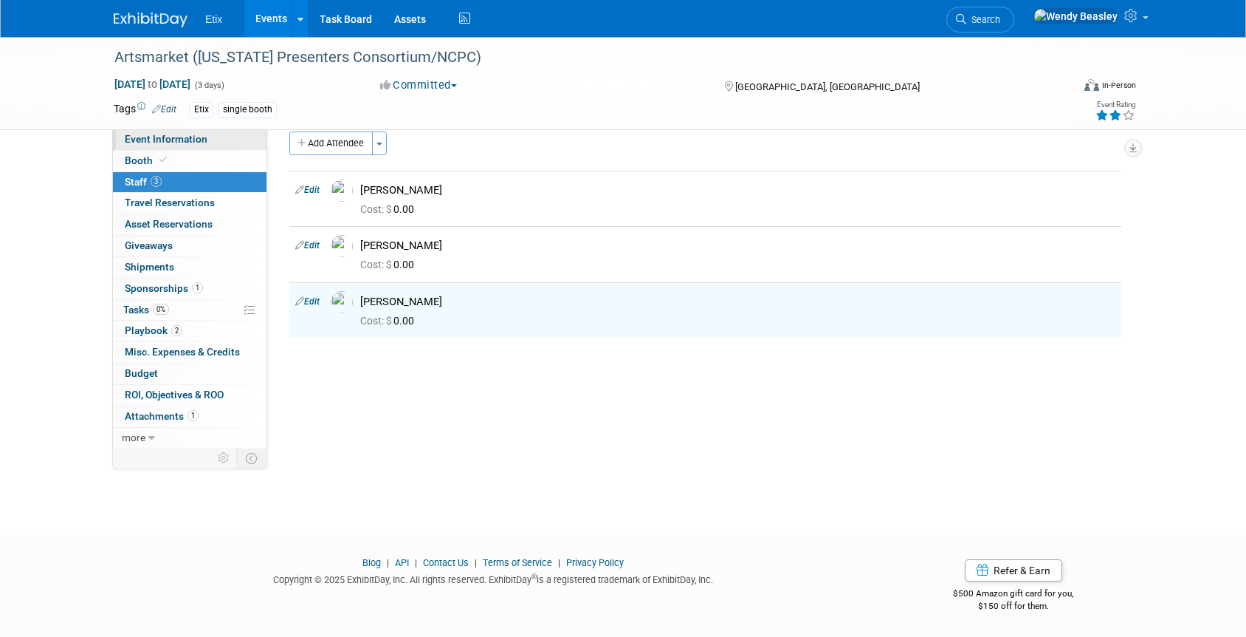
click at [125, 148] on link "Event Information" at bounding box center [190, 139] width 154 height 21
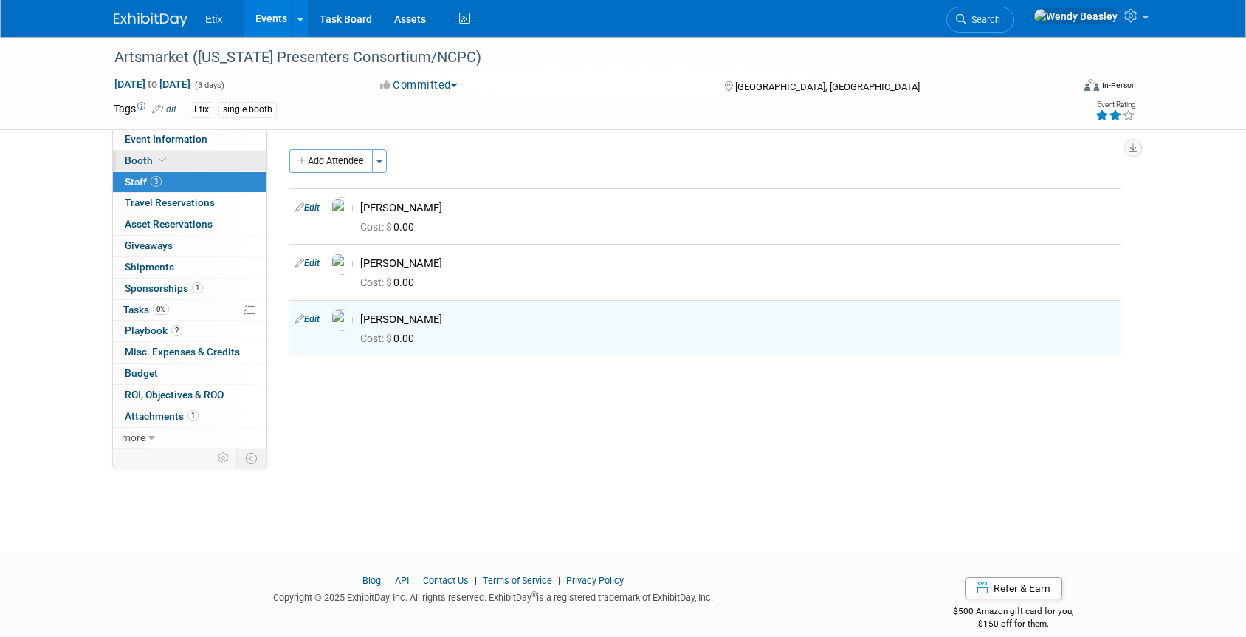
select select "No"
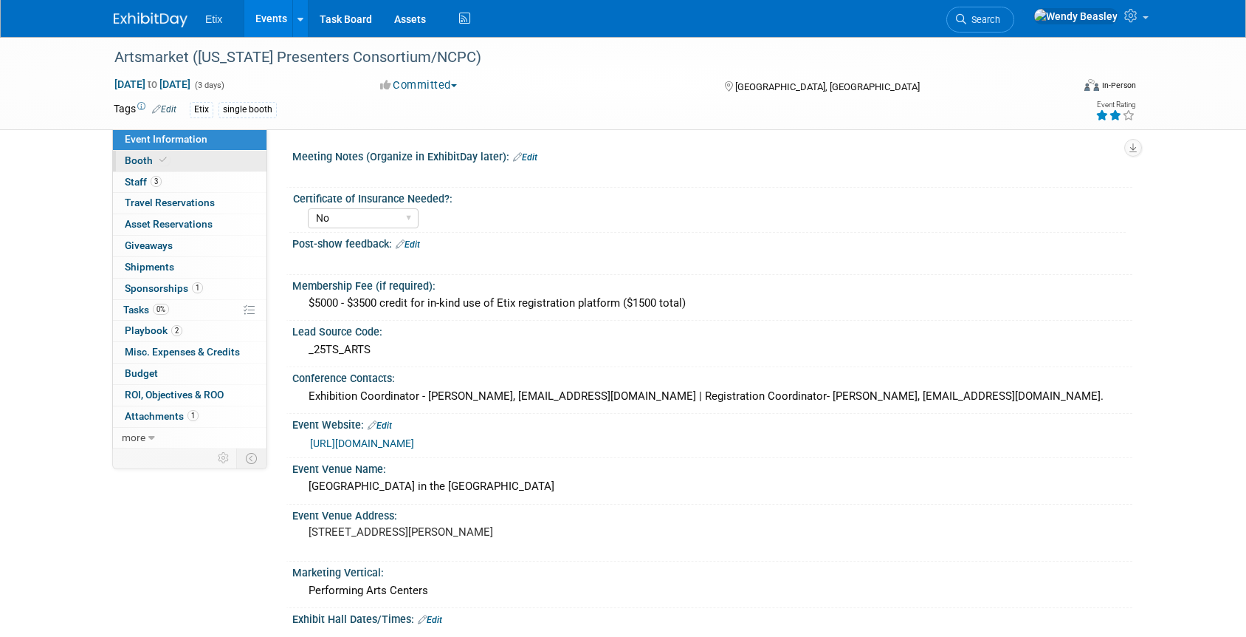
click at [148, 162] on span "Booth" at bounding box center [147, 160] width 45 height 12
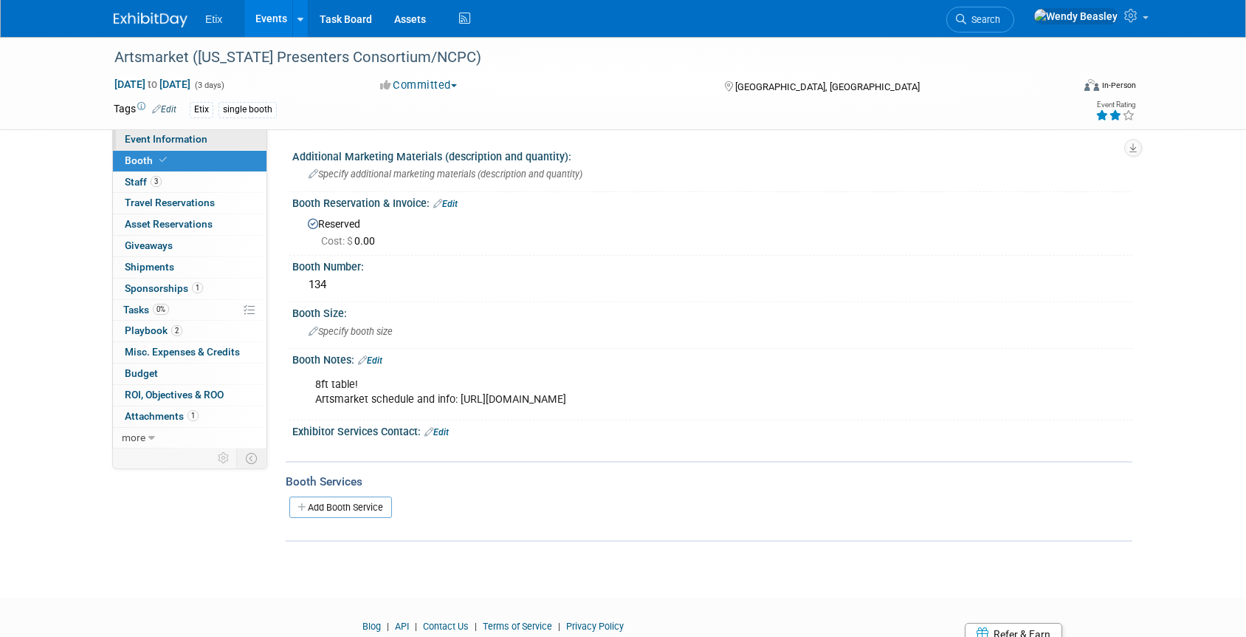
click at [154, 140] on span "Event Information" at bounding box center [166, 139] width 83 height 12
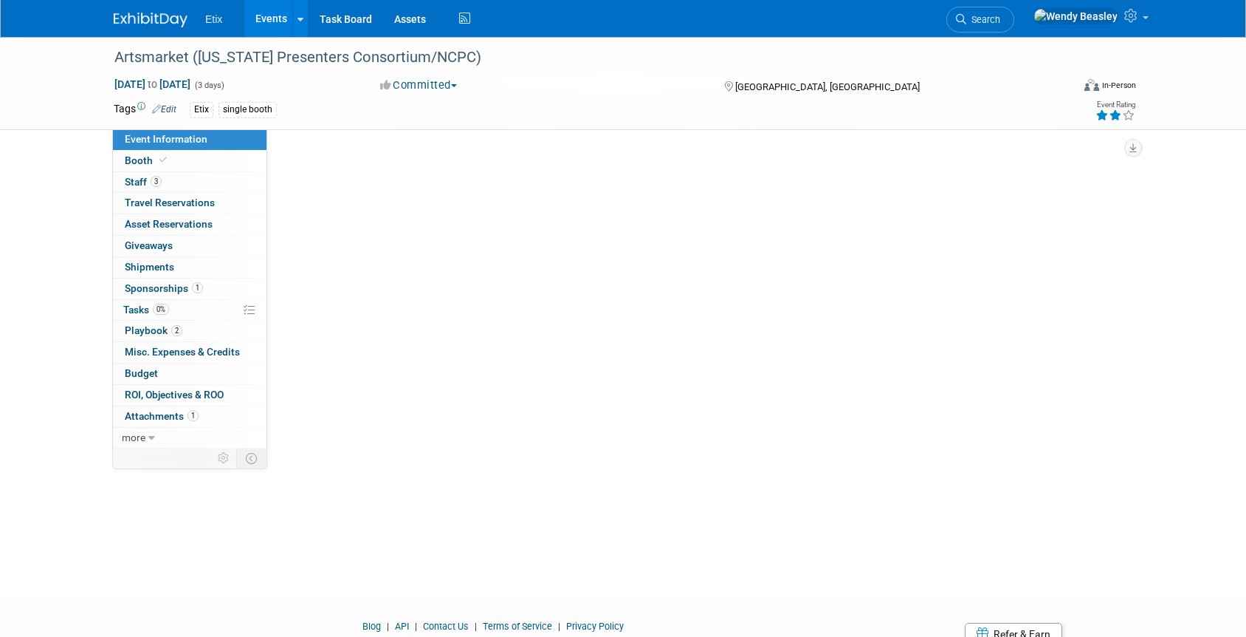
select select "No"
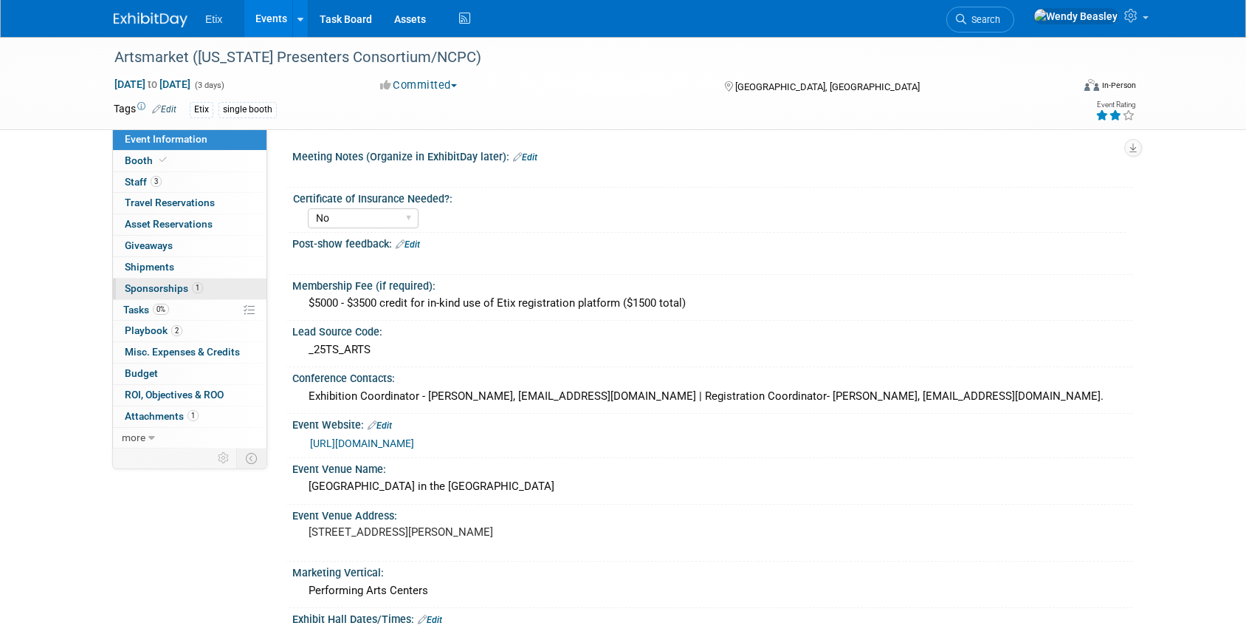
click at [179, 286] on span "Sponsorships 1" at bounding box center [164, 288] width 78 height 12
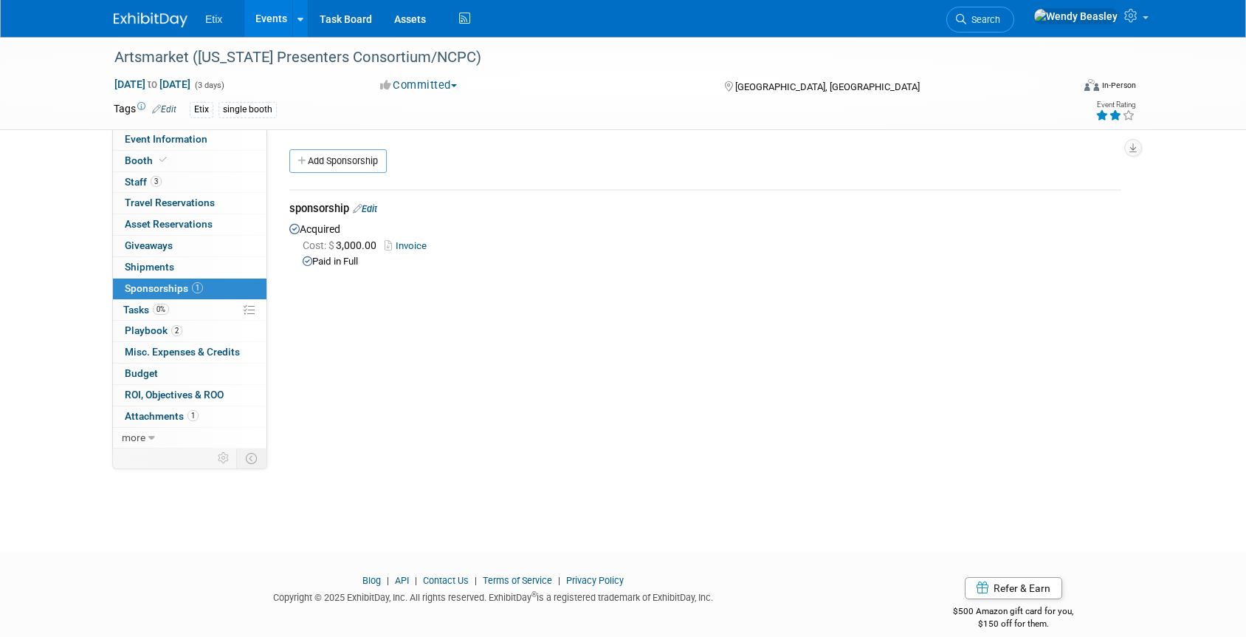
click at [410, 250] on link "Invoice" at bounding box center [409, 245] width 48 height 11
click at [139, 158] on span "Booth" at bounding box center [147, 160] width 45 height 12
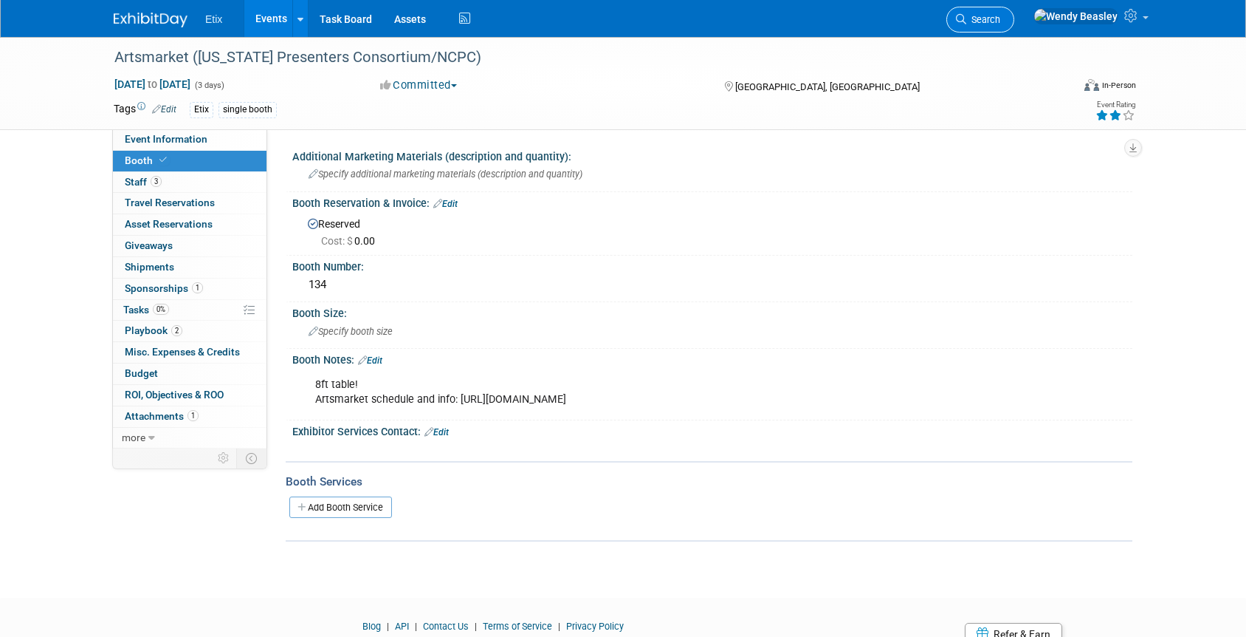
click at [1015, 13] on link "Search" at bounding box center [981, 20] width 68 height 26
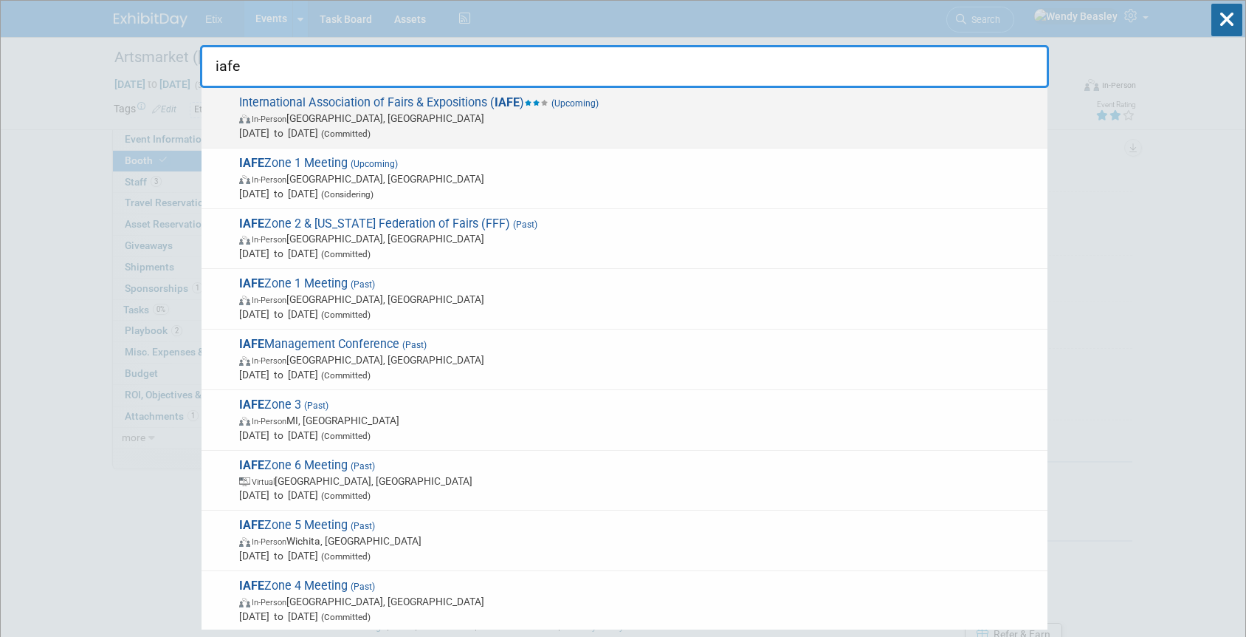
type input "iafe"
click at [381, 101] on span "International Association of Fairs & Expositions ( IAFE ) (Upcoming) In-Person …" at bounding box center [638, 117] width 806 height 45
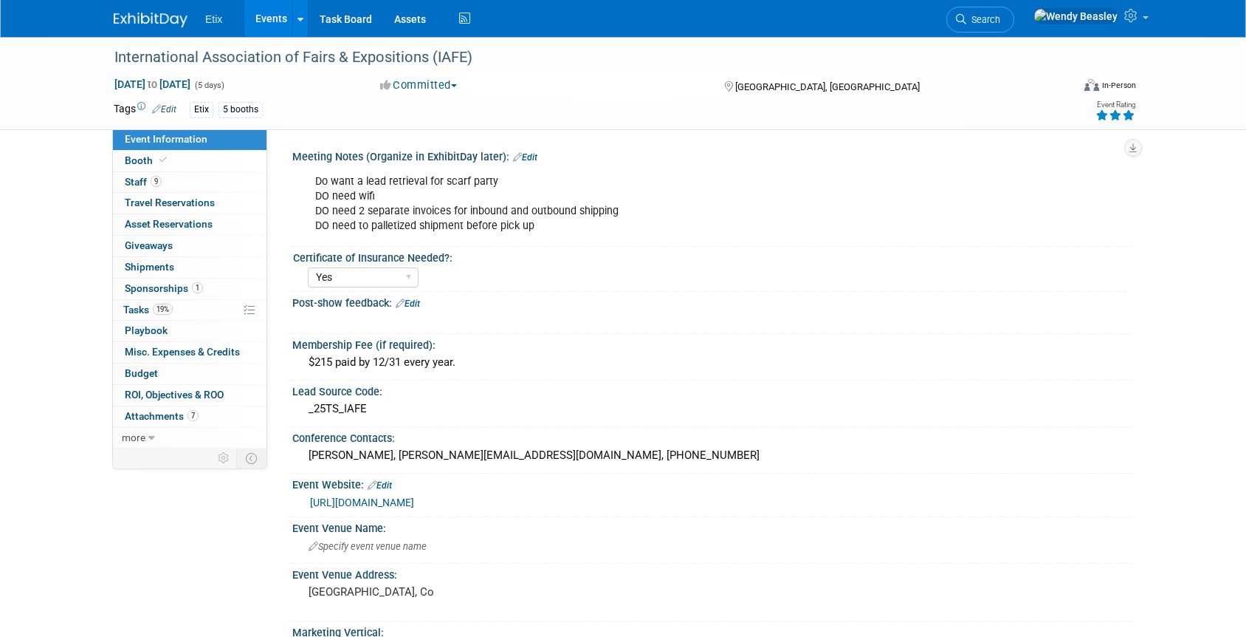
select select "Yes"
click at [142, 157] on span "Booth" at bounding box center [147, 160] width 45 height 12
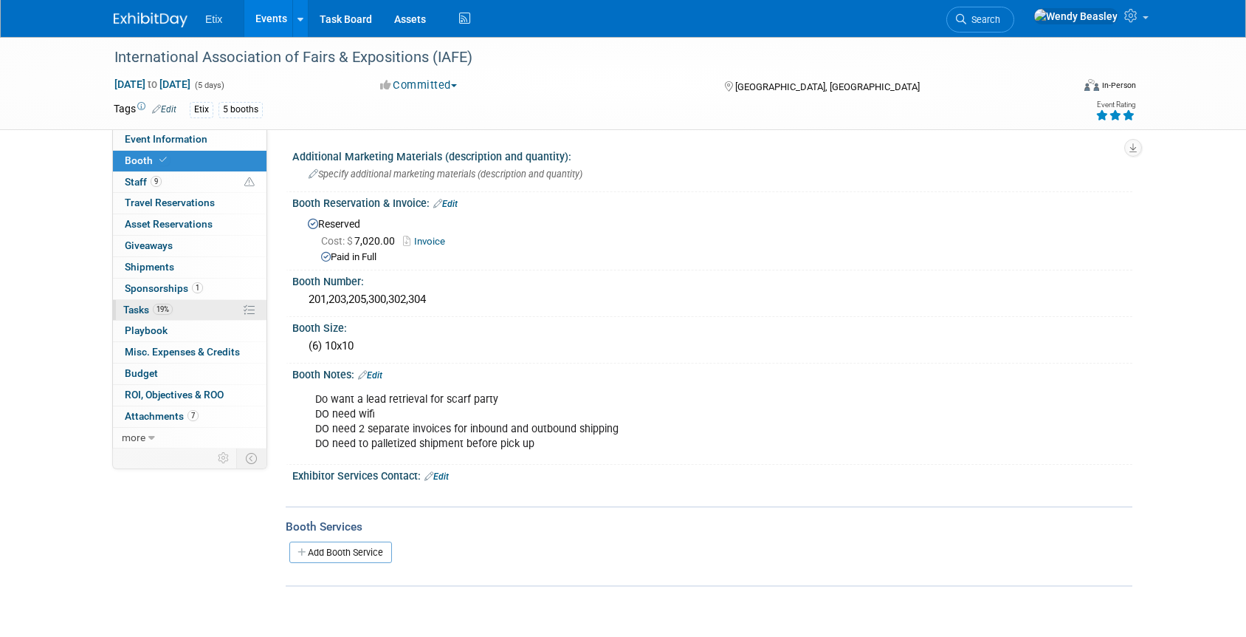
click at [138, 308] on span "Tasks 19%" at bounding box center [147, 309] width 49 height 12
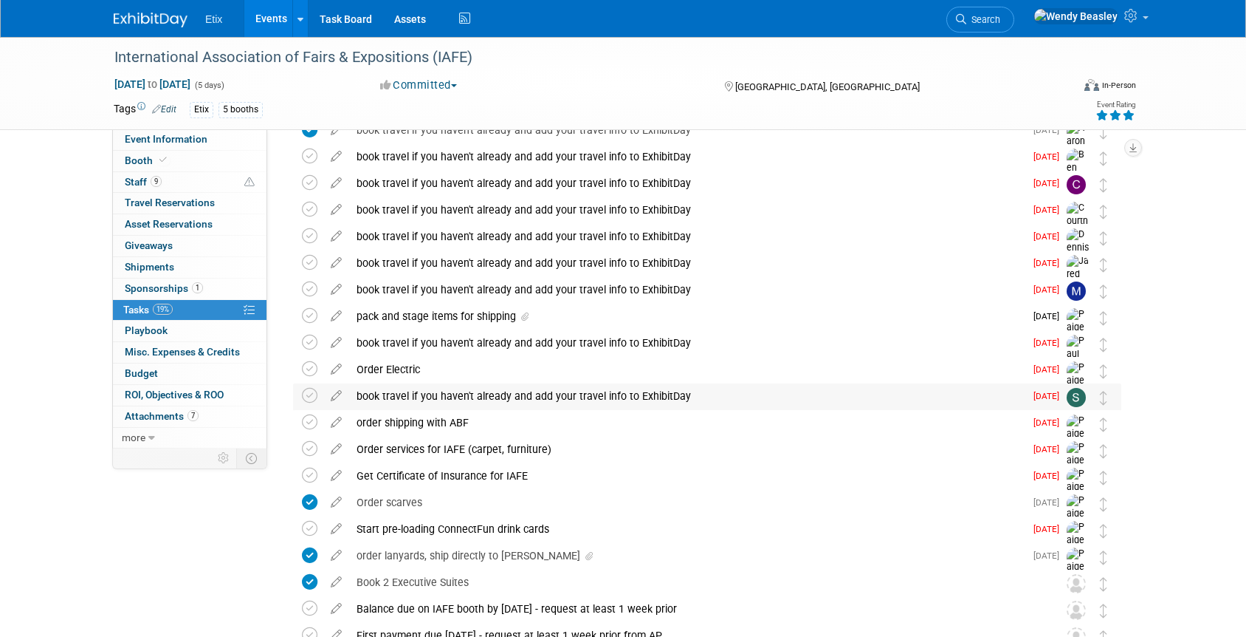
scroll to position [477, 0]
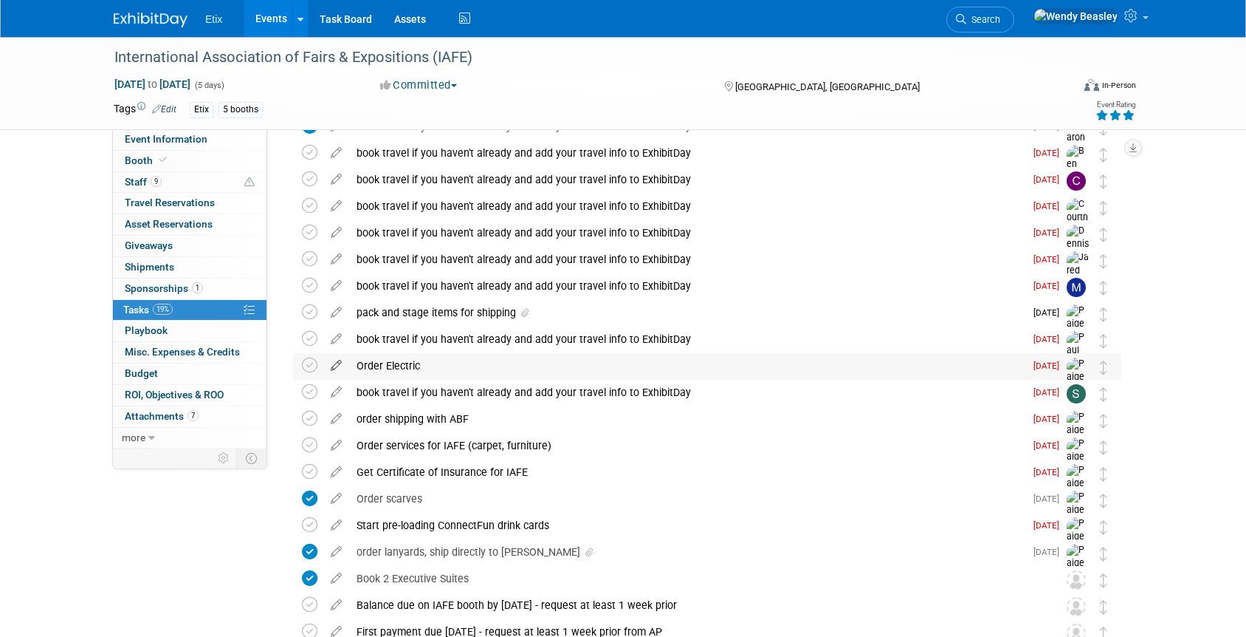
click at [337, 366] on icon at bounding box center [336, 362] width 26 height 18
select select "8"
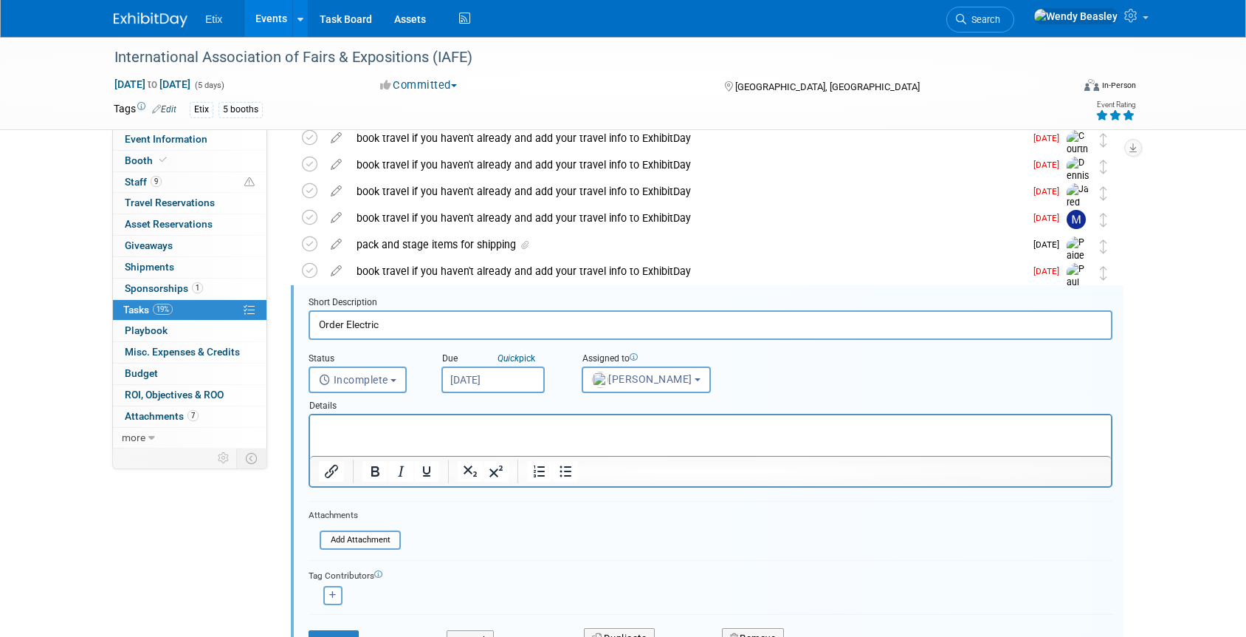
scroll to position [614, 0]
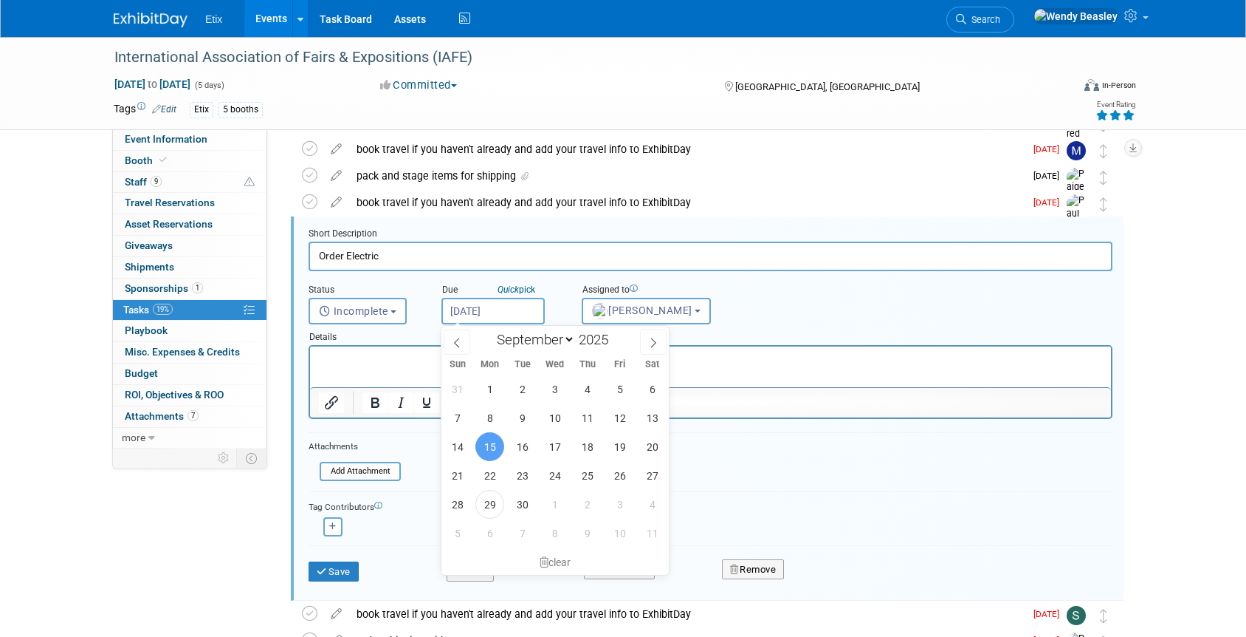
click at [529, 308] on input "[DATE]" at bounding box center [493, 311] width 103 height 27
click at [527, 505] on span "30" at bounding box center [522, 504] width 29 height 29
type input "[DATE]"
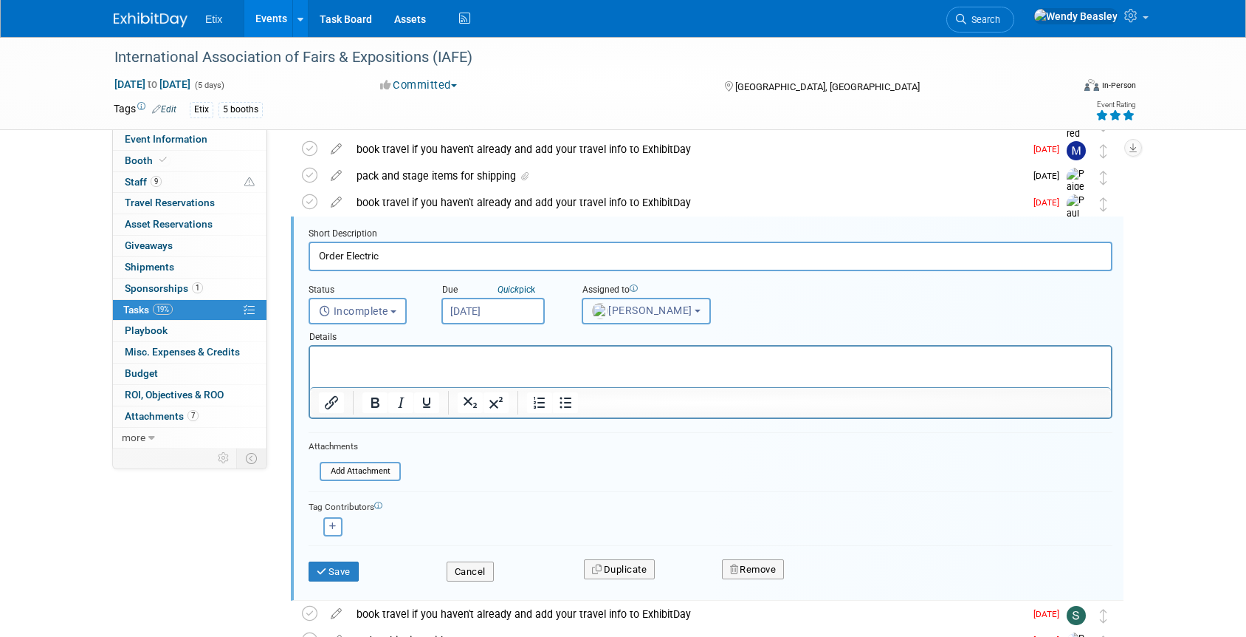
click at [654, 312] on span "[PERSON_NAME]" at bounding box center [642, 310] width 100 height 12
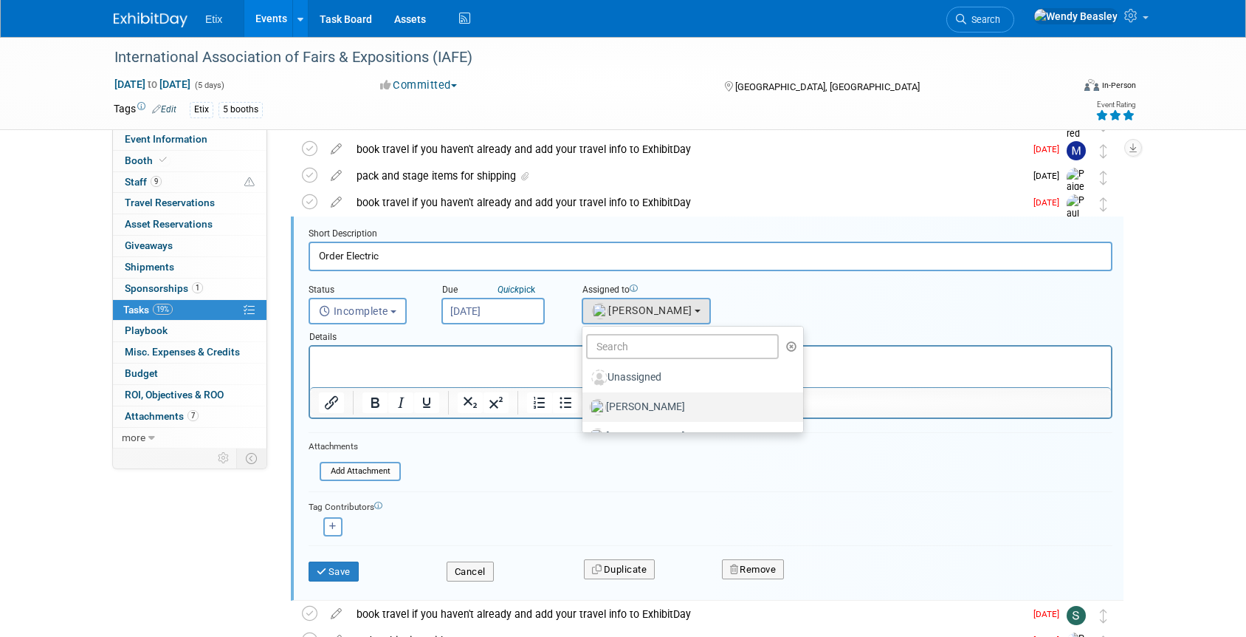
click at [662, 404] on label "[PERSON_NAME]" at bounding box center [689, 407] width 199 height 24
click at [585, 404] on input "[PERSON_NAME]" at bounding box center [580, 405] width 10 height 10
select select "5acaaf70-30d7-4097-9937-213f95e4f2ba"
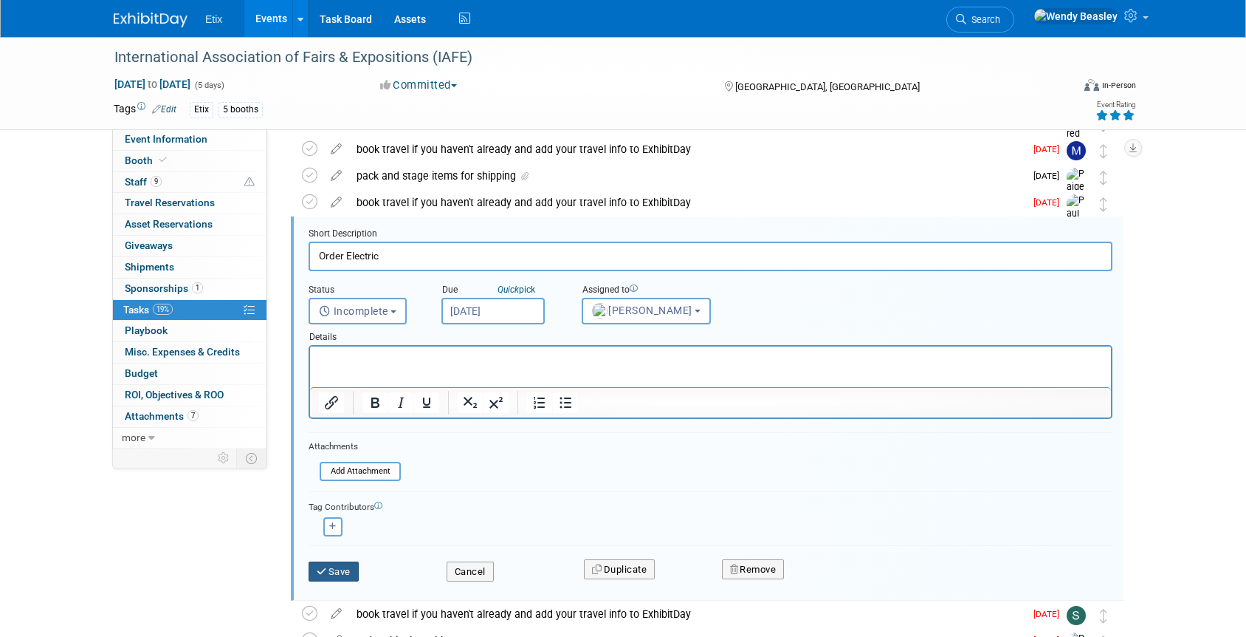
click at [349, 566] on button "Save" at bounding box center [334, 571] width 50 height 21
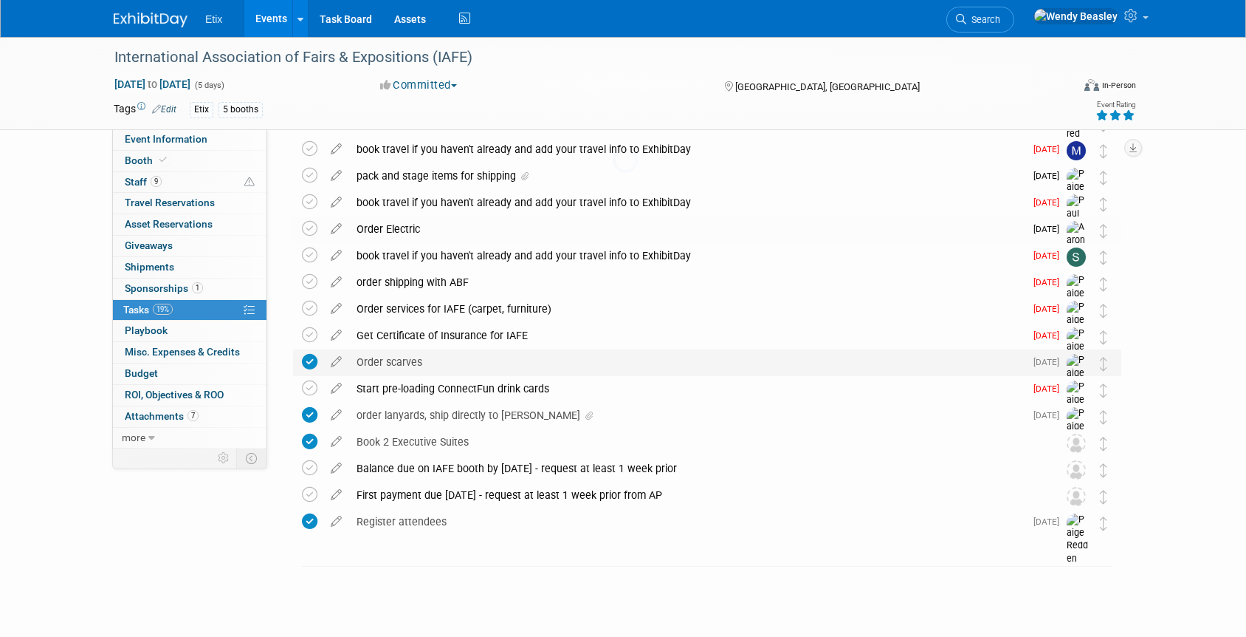
scroll to position [603, 0]
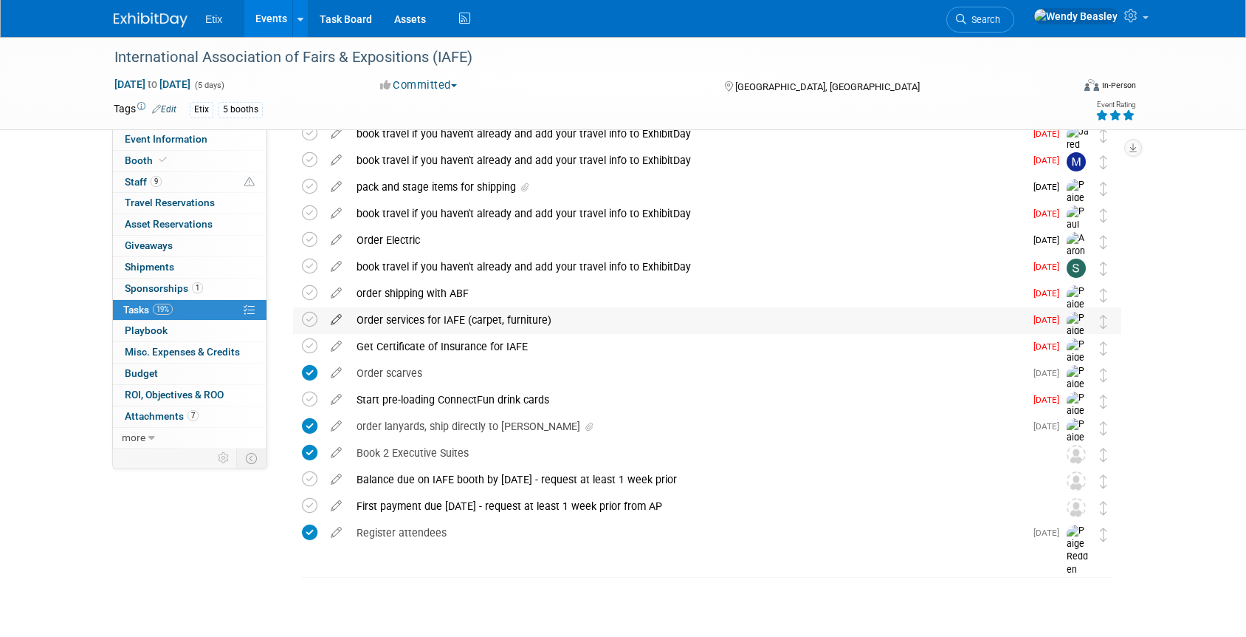
click at [334, 320] on icon at bounding box center [336, 316] width 26 height 18
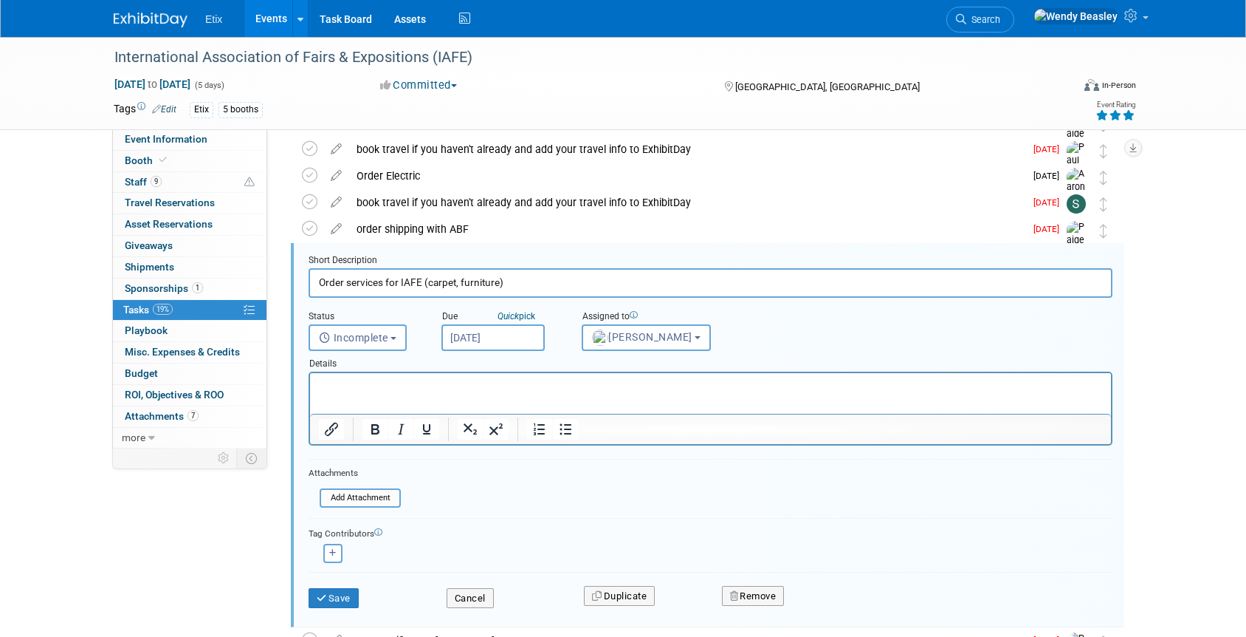
scroll to position [693, 0]
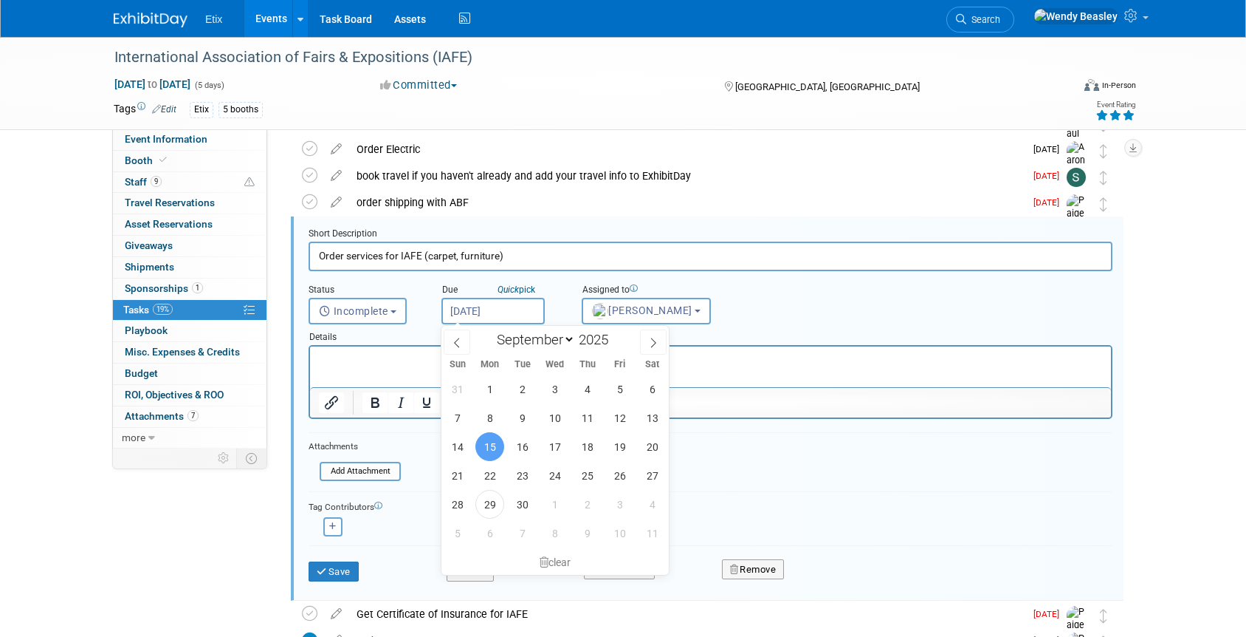
click at [513, 312] on input "[DATE]" at bounding box center [493, 311] width 103 height 27
drag, startPoint x: 524, startPoint y: 508, endPoint x: 530, endPoint y: 498, distance: 11.9
click at [525, 507] on span "30" at bounding box center [522, 504] width 29 height 29
type input "[DATE]"
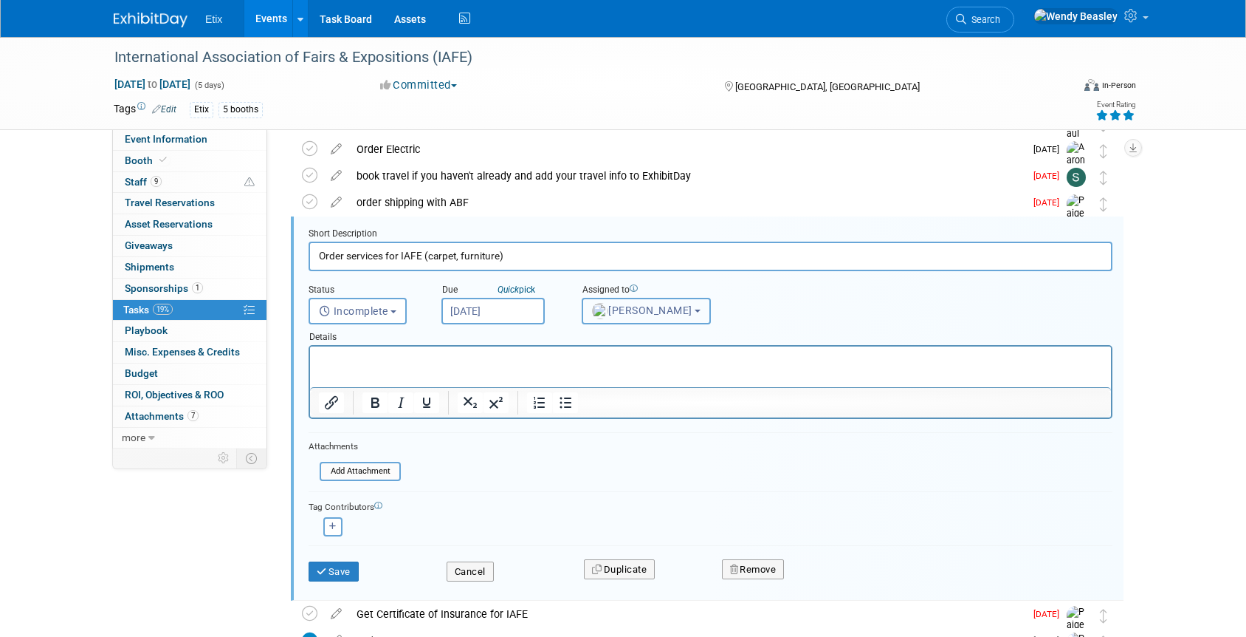
click at [652, 307] on span "[PERSON_NAME]" at bounding box center [642, 310] width 100 height 12
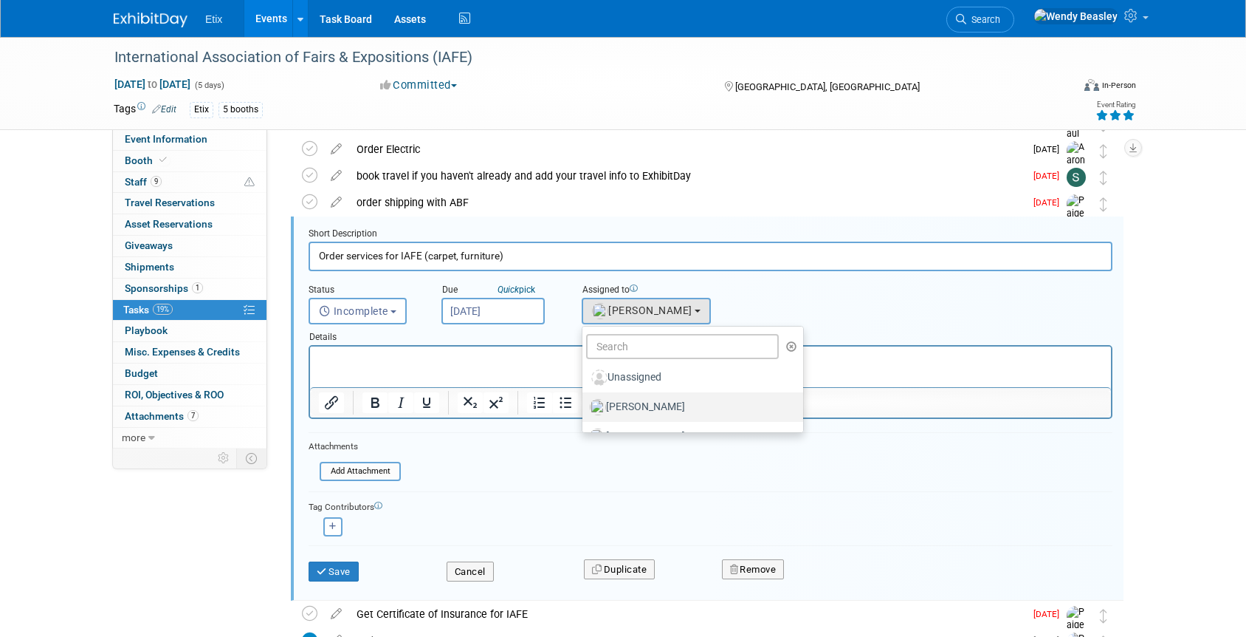
click at [647, 402] on label "[PERSON_NAME]" at bounding box center [689, 407] width 199 height 24
click at [585, 402] on input "[PERSON_NAME]" at bounding box center [580, 405] width 10 height 10
select select "5acaaf70-30d7-4097-9937-213f95e4f2ba"
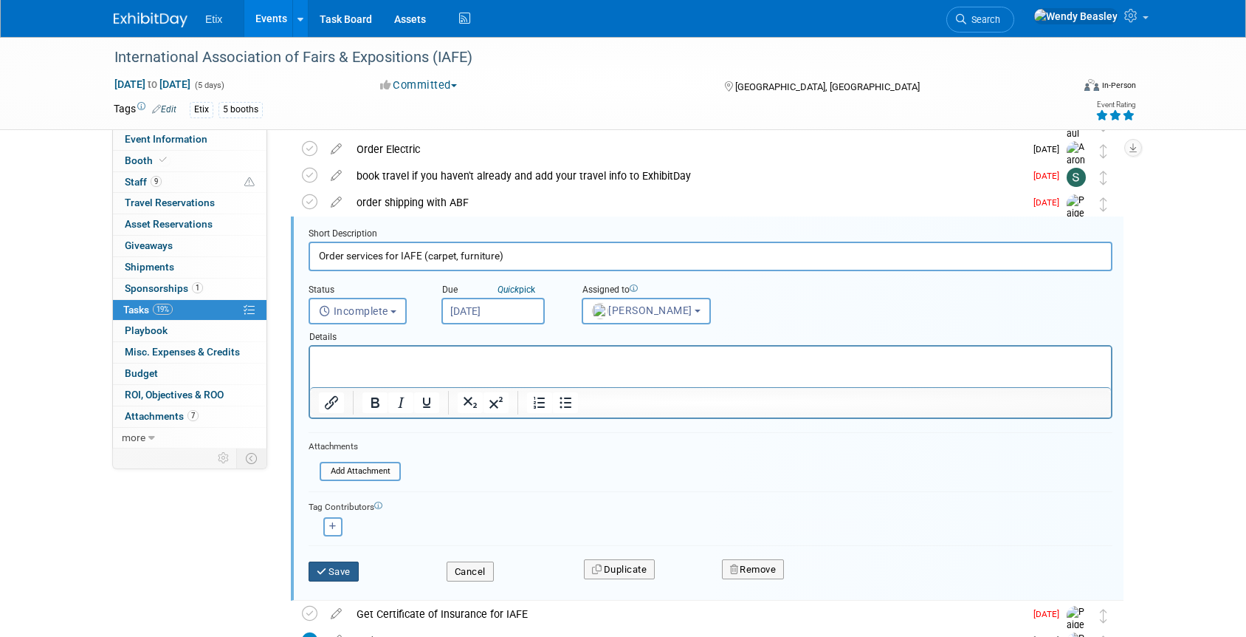
click at [338, 576] on button "Save" at bounding box center [334, 571] width 50 height 21
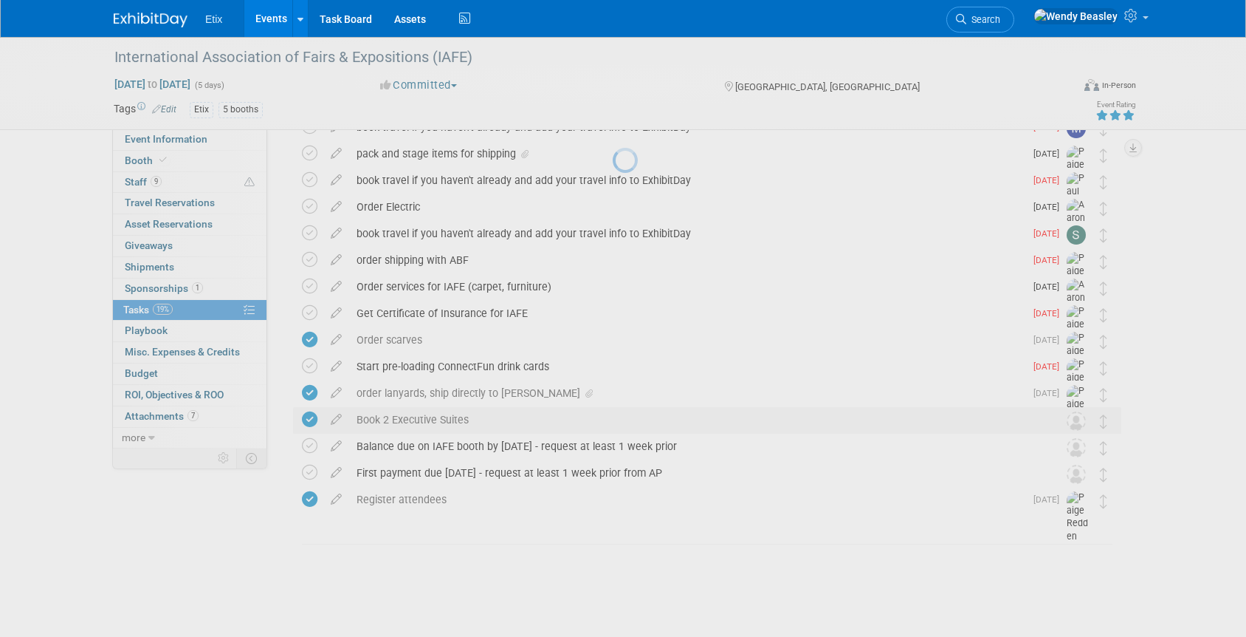
scroll to position [603, 0]
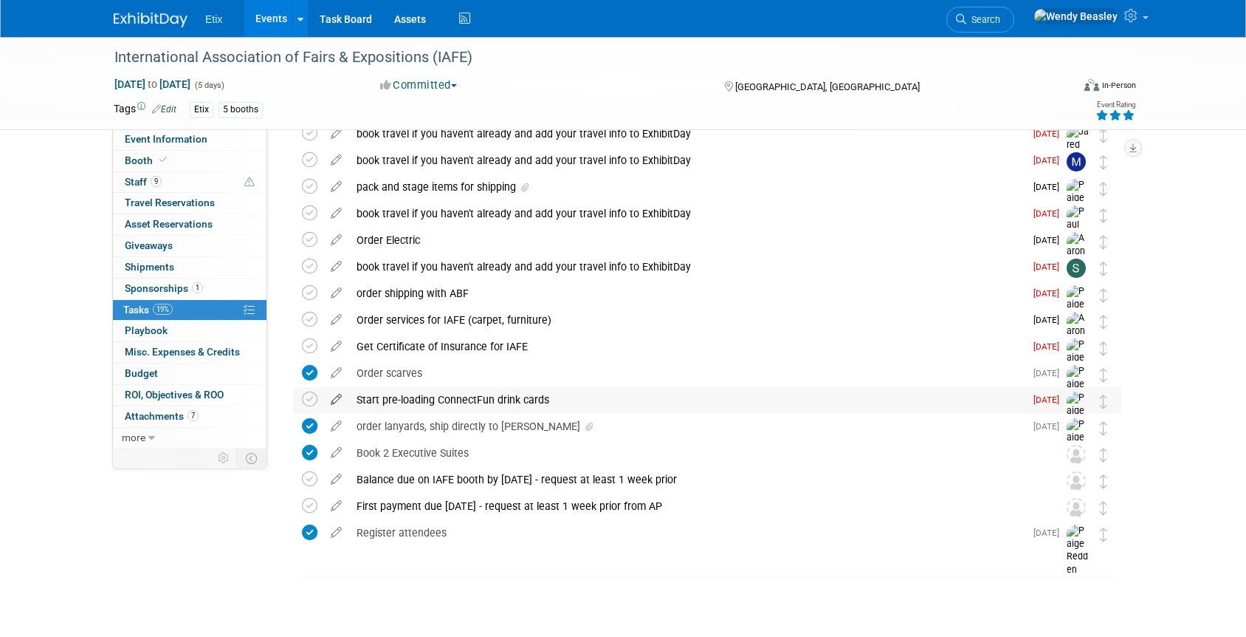
click at [338, 401] on icon at bounding box center [336, 396] width 26 height 18
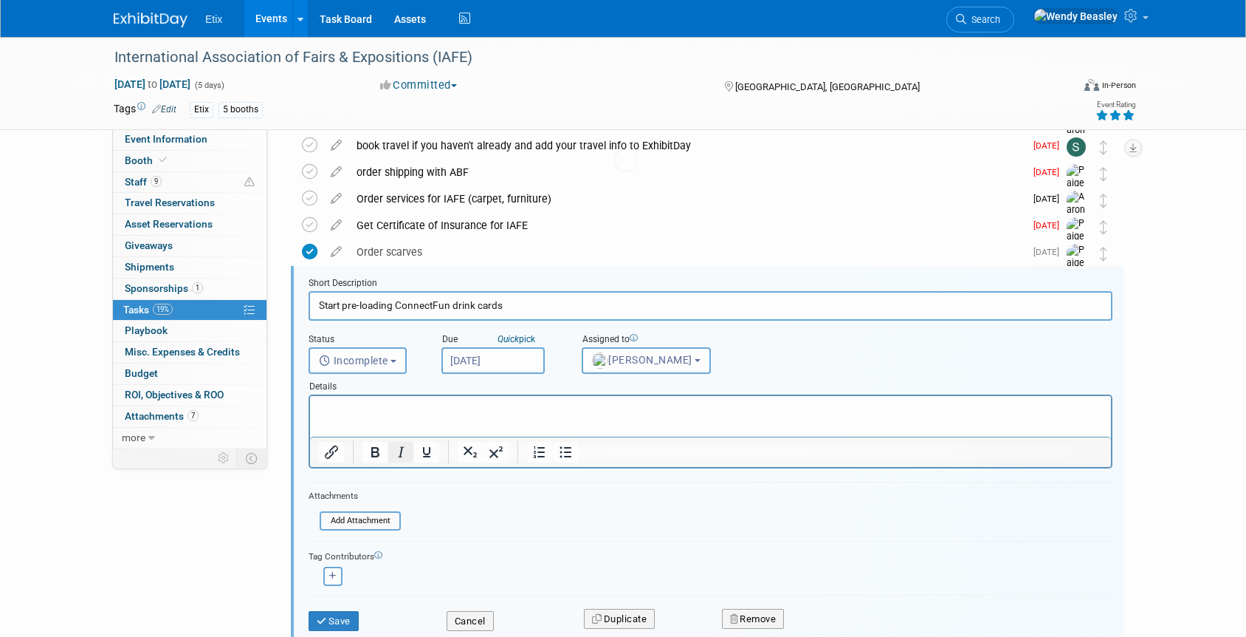
scroll to position [773, 0]
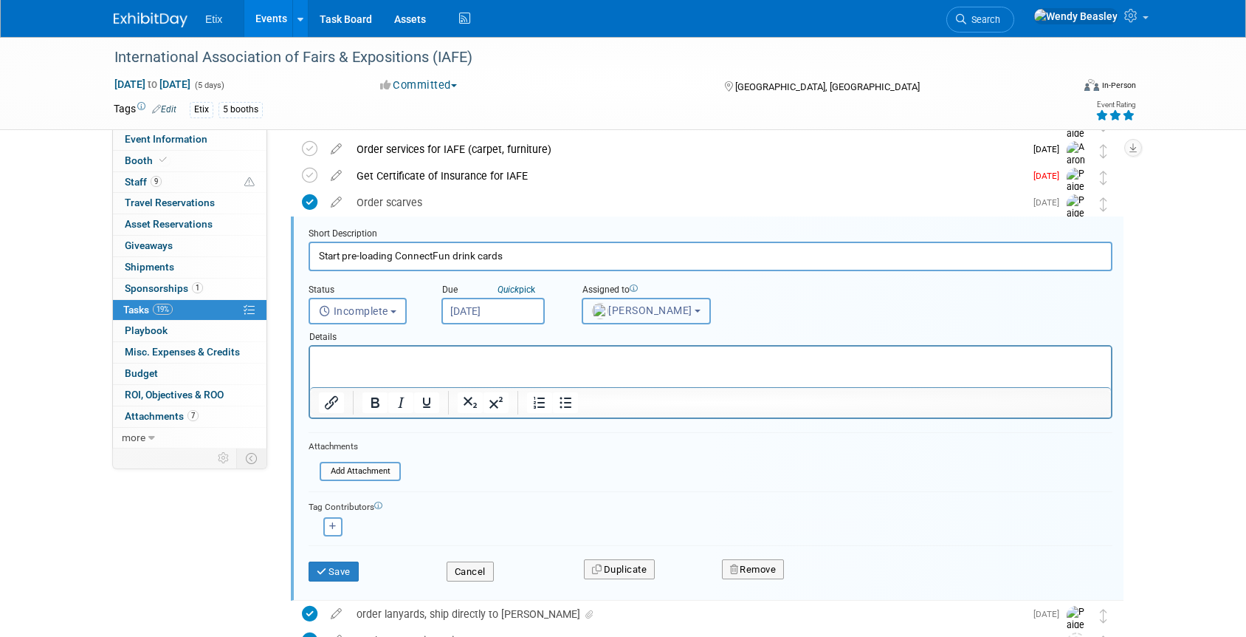
click at [649, 307] on span "[PERSON_NAME]" at bounding box center [642, 310] width 100 height 12
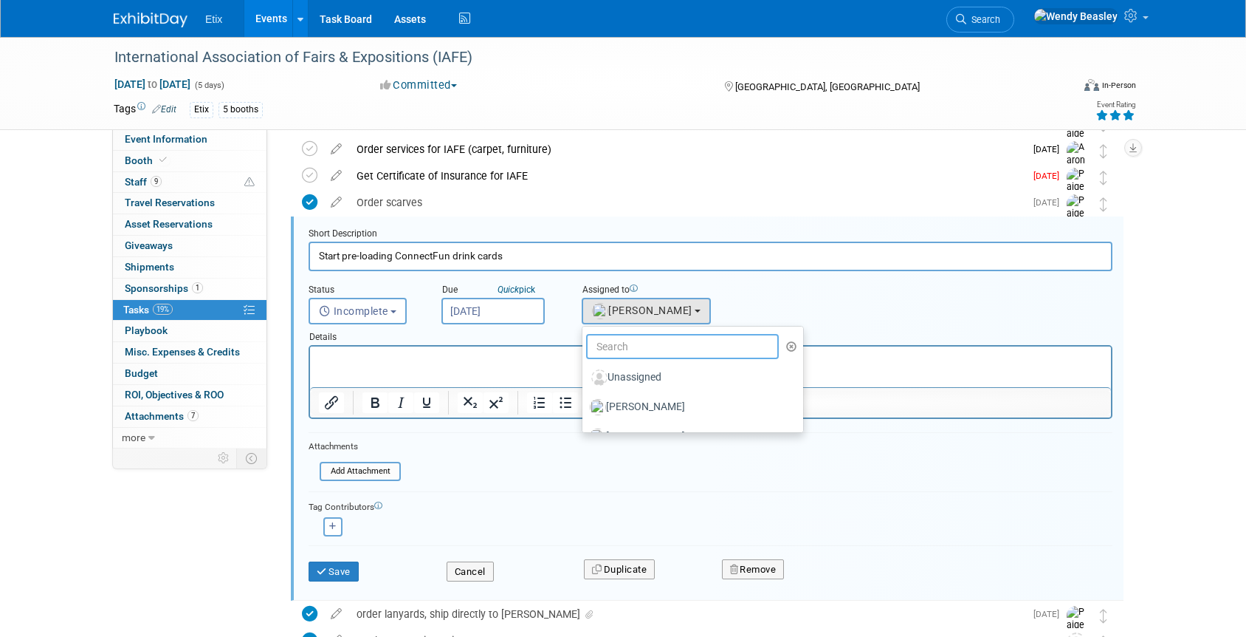
click at [637, 343] on input "text" at bounding box center [682, 346] width 193 height 25
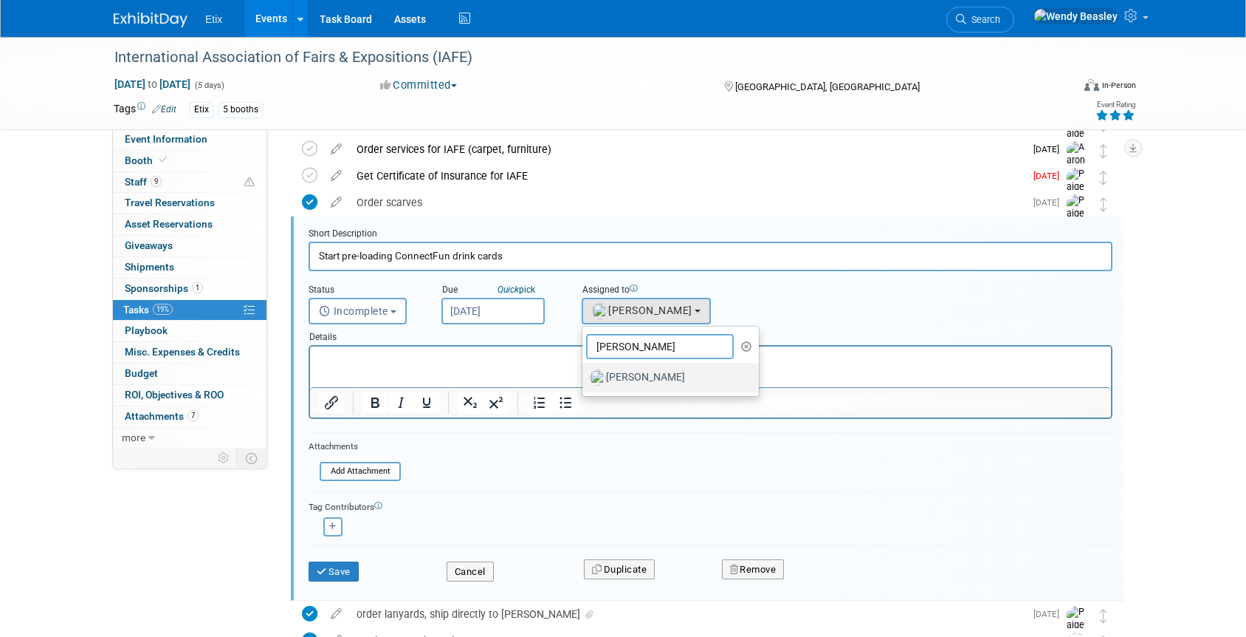
type input "[PERSON_NAME]"
click at [644, 380] on label "[PERSON_NAME]" at bounding box center [667, 378] width 154 height 24
click at [585, 380] on input "[PERSON_NAME]" at bounding box center [580, 376] width 10 height 10
select select "fd18225a-c7e9-469f-8cd6-bfee3399cd41"
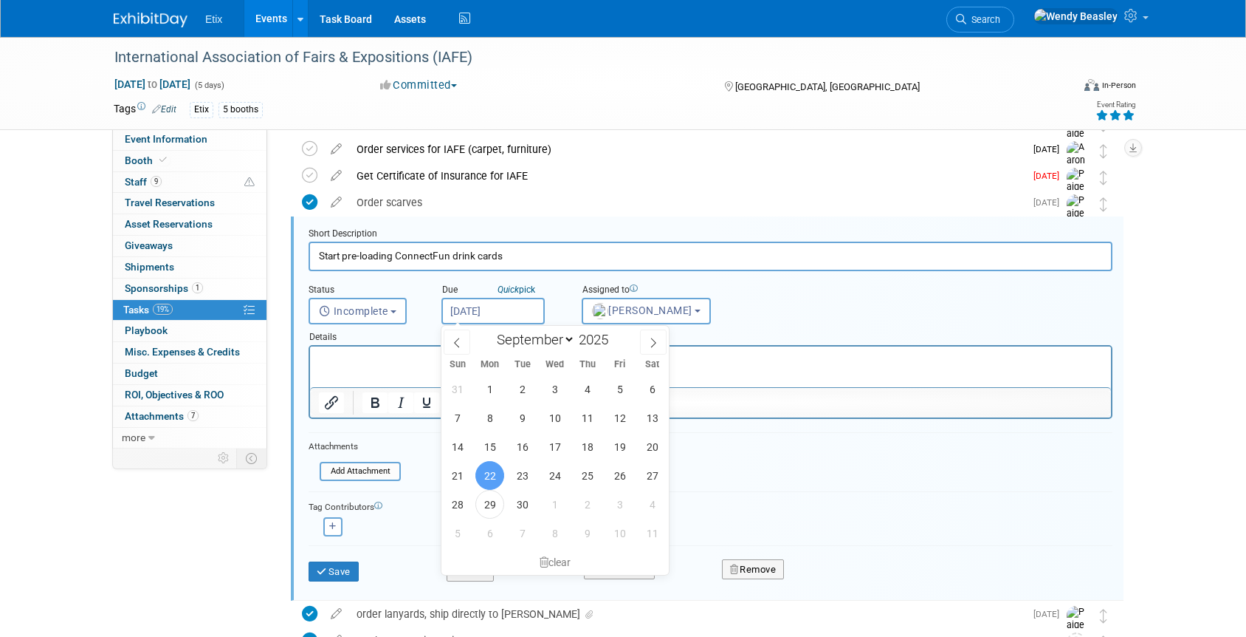
click at [521, 310] on input "[DATE]" at bounding box center [493, 311] width 103 height 27
click at [521, 503] on span "30" at bounding box center [522, 504] width 29 height 29
type input "[DATE]"
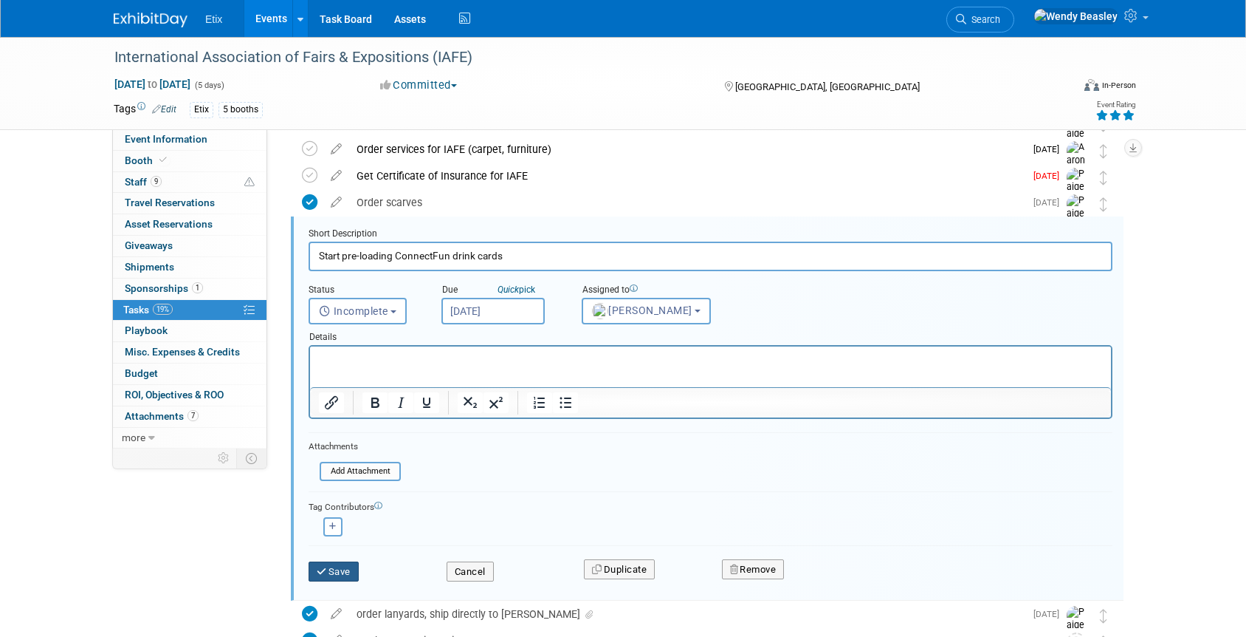
click at [331, 577] on button "Save" at bounding box center [334, 571] width 50 height 21
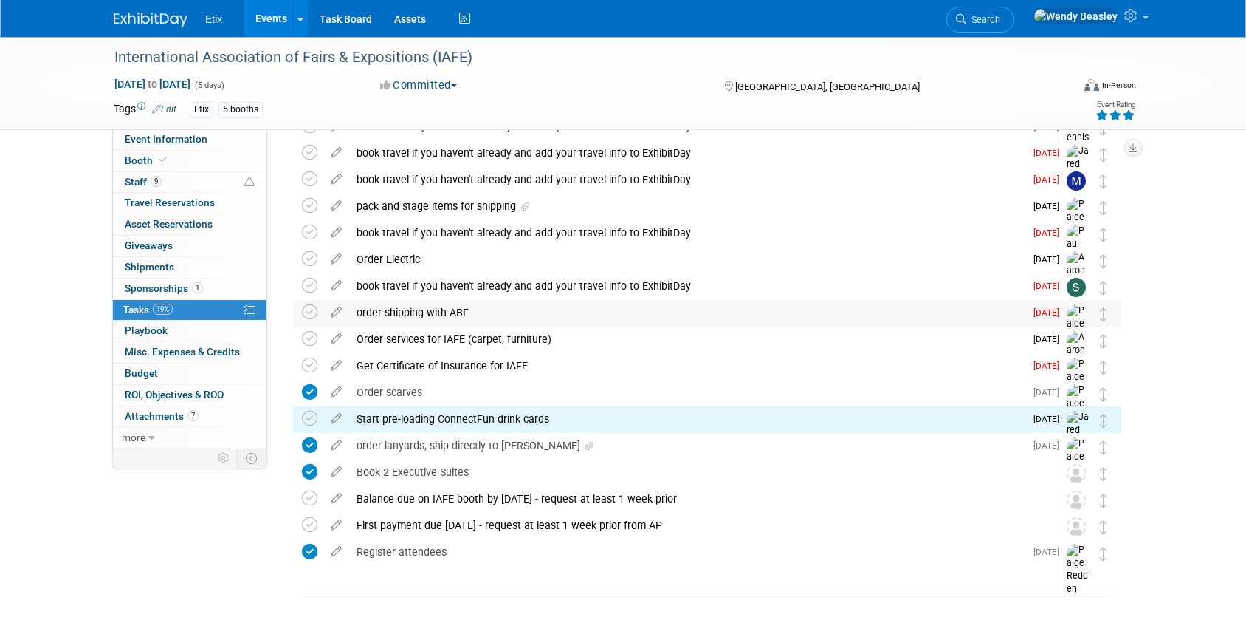
scroll to position [580, 0]
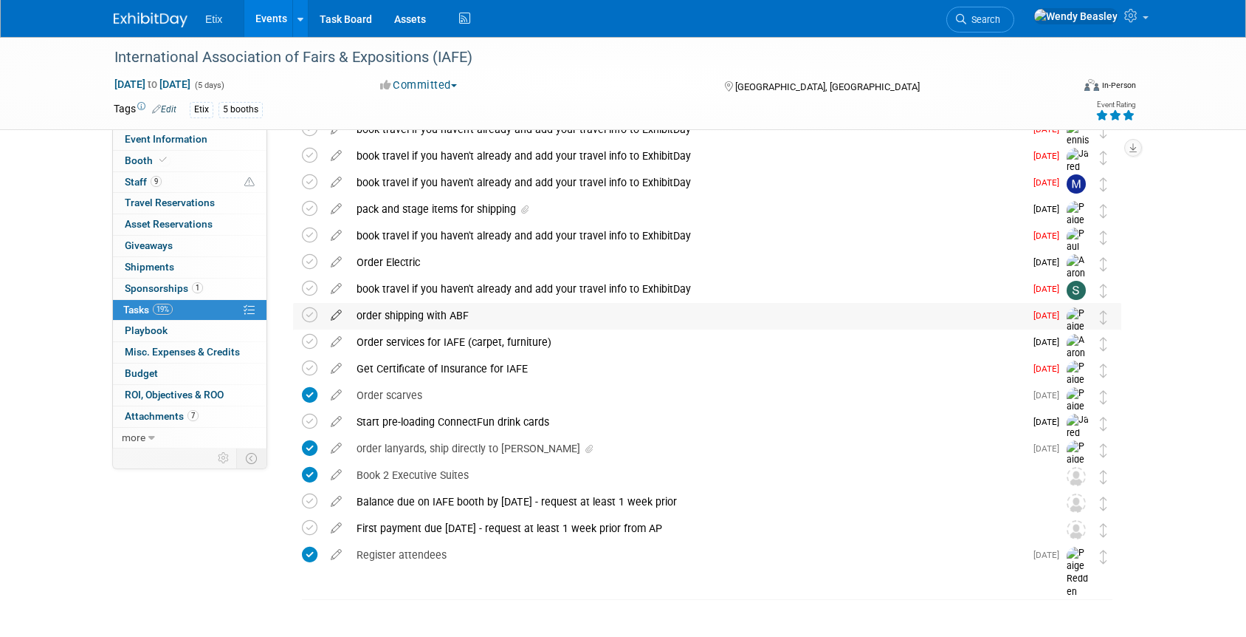
click at [338, 311] on icon at bounding box center [336, 312] width 26 height 18
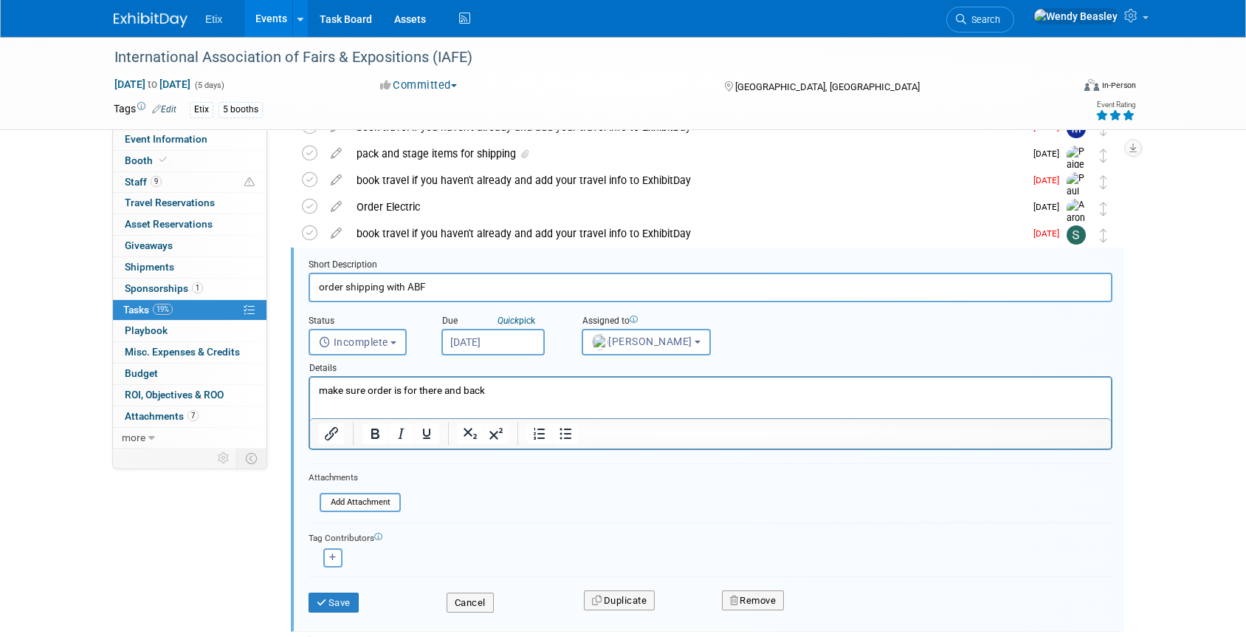
scroll to position [667, 0]
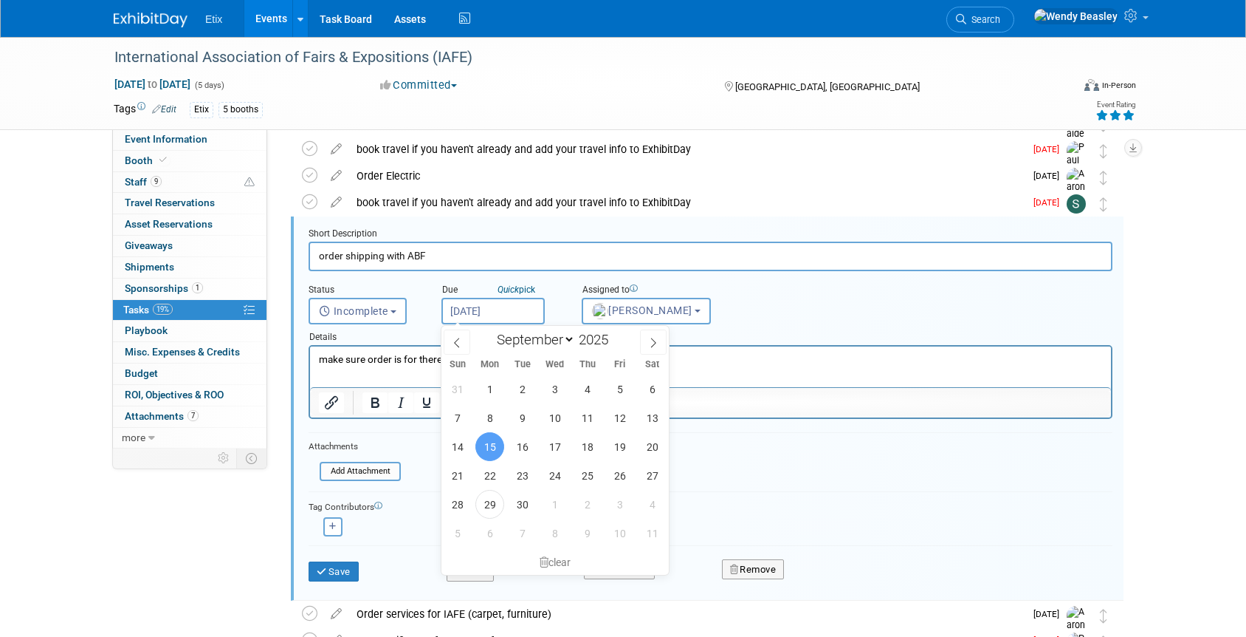
click at [511, 310] on input "[DATE]" at bounding box center [493, 311] width 103 height 27
click at [523, 501] on span "30" at bounding box center [522, 504] width 29 height 29
type input "[DATE]"
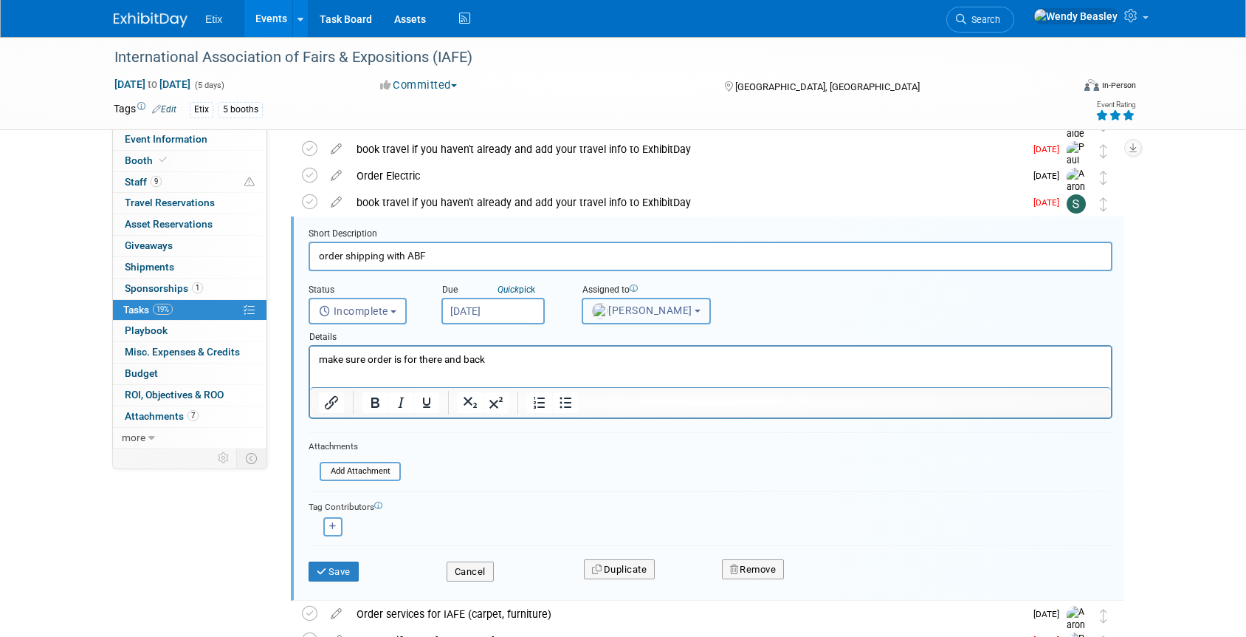
click at [654, 306] on span "[PERSON_NAME]" at bounding box center [642, 310] width 100 height 12
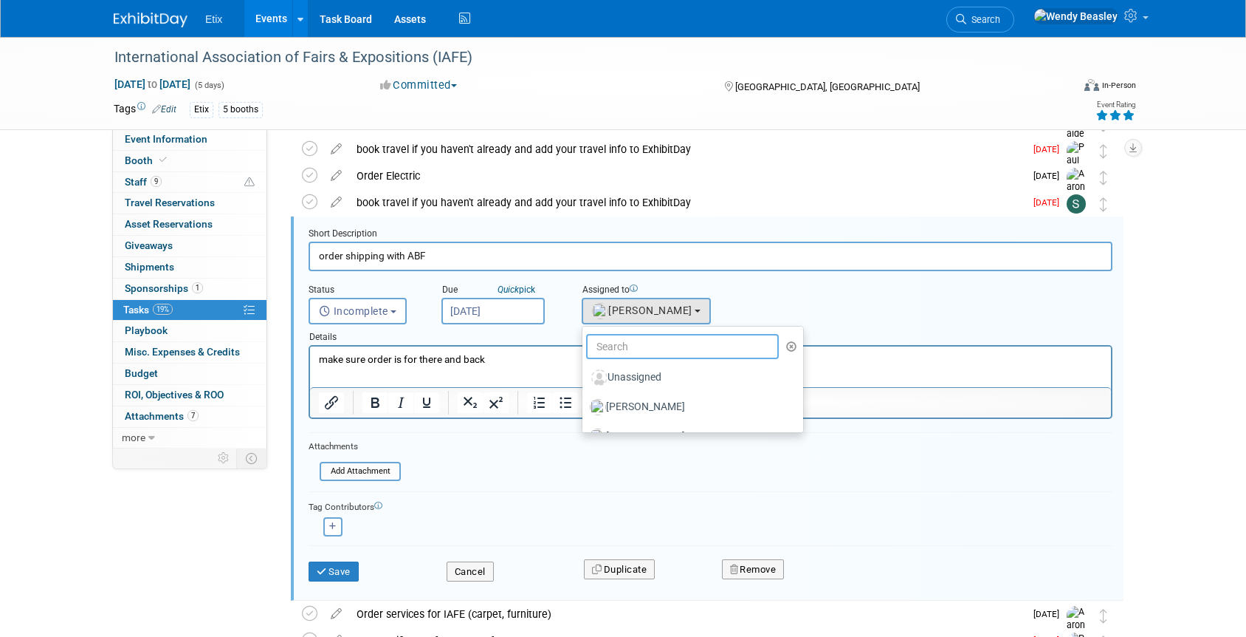
click at [659, 345] on input "text" at bounding box center [682, 346] width 193 height 25
type input "we"
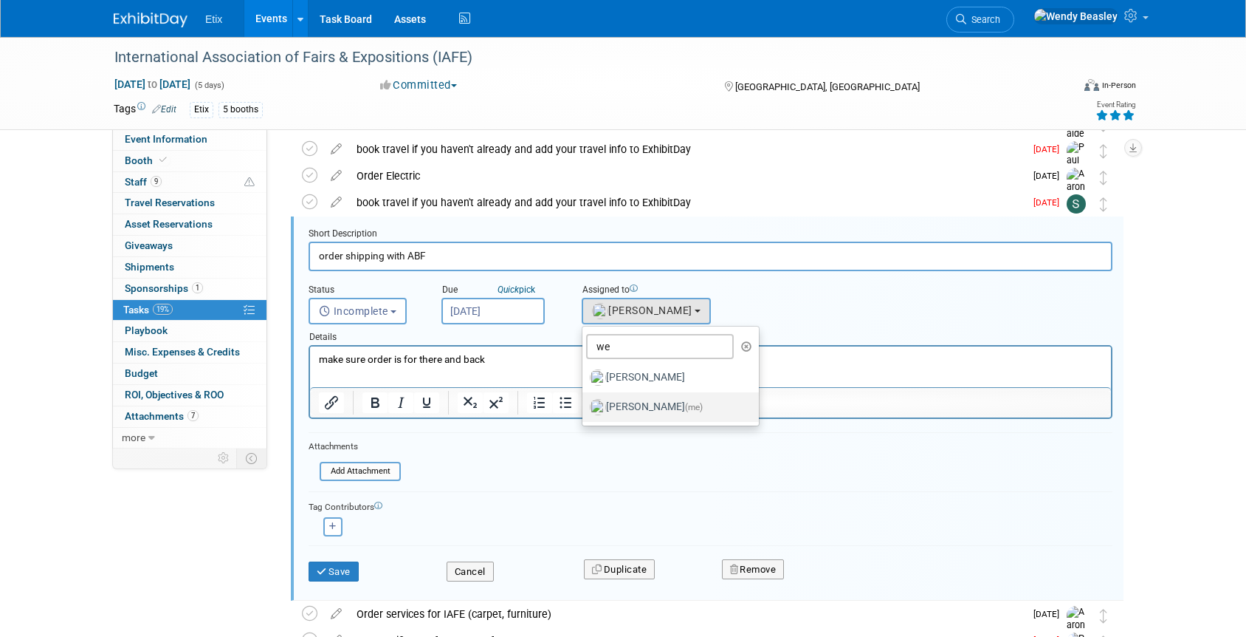
click at [659, 404] on label "[PERSON_NAME] (me)" at bounding box center [667, 407] width 154 height 24
click at [585, 404] on input "[PERSON_NAME] (me)" at bounding box center [580, 405] width 10 height 10
select select "67d77b69-99bf-450c-bf82-adffa46a8a34"
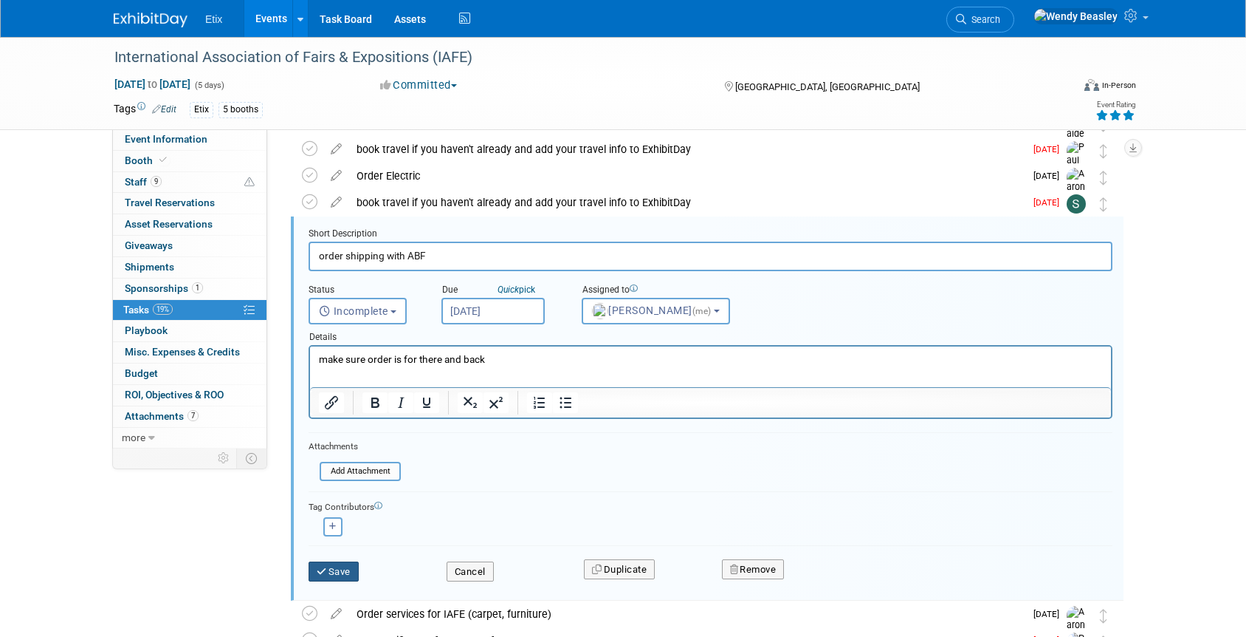
click at [345, 568] on button "Save" at bounding box center [334, 571] width 50 height 21
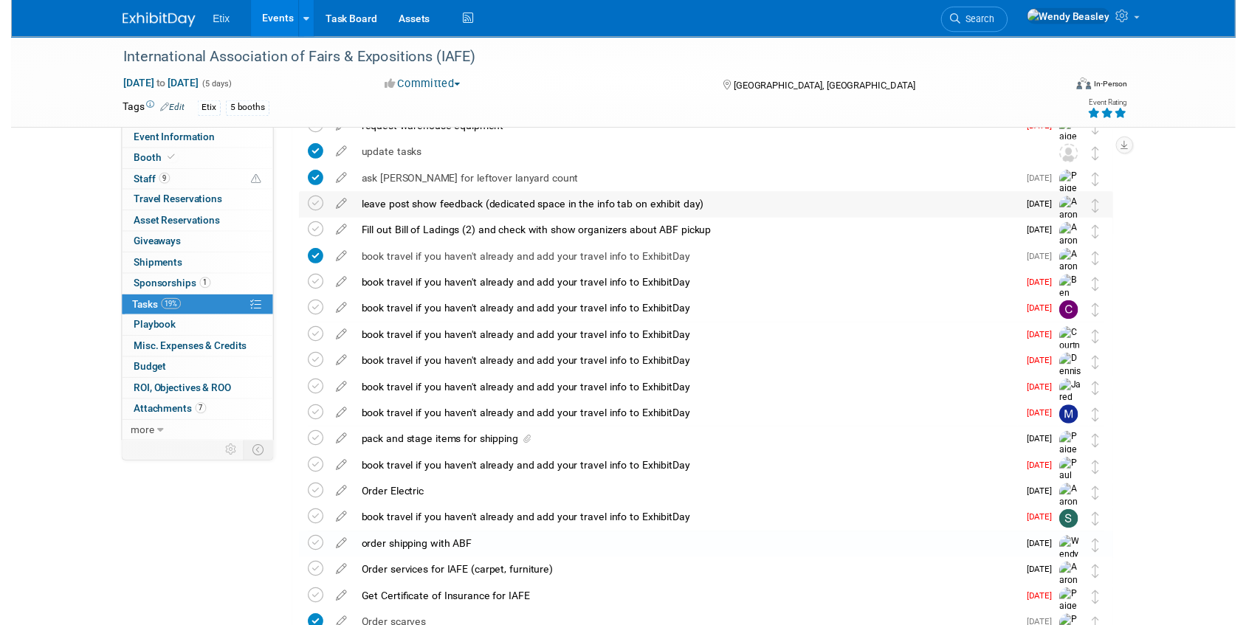
scroll to position [308, 0]
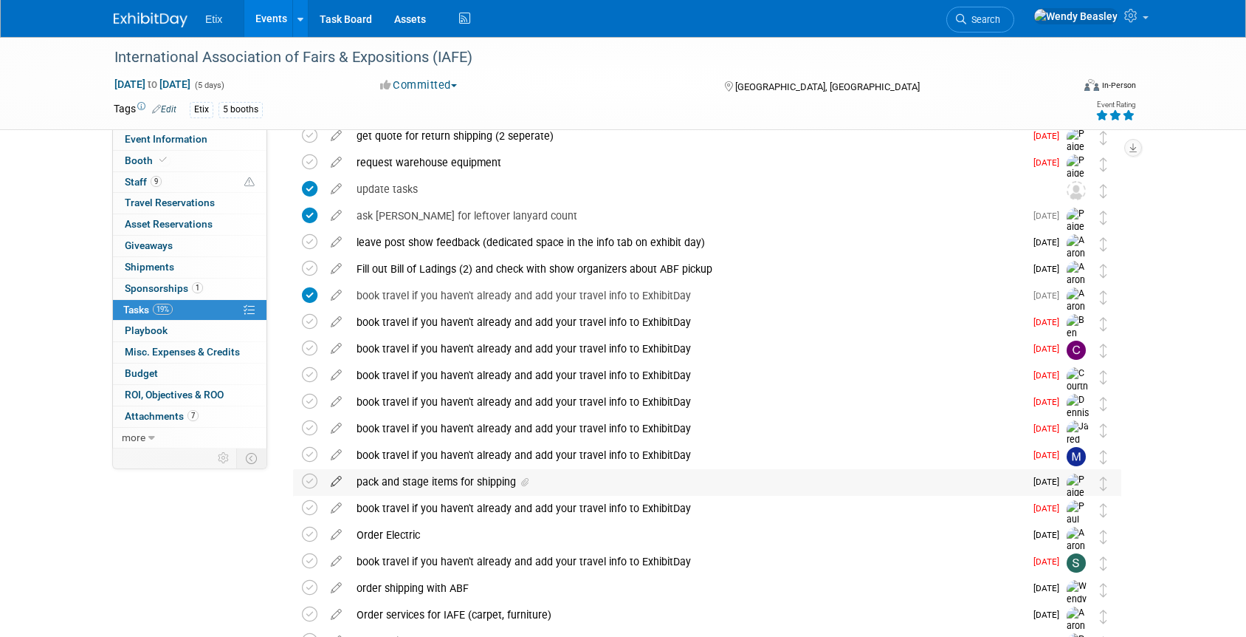
click at [333, 480] on icon at bounding box center [336, 478] width 26 height 18
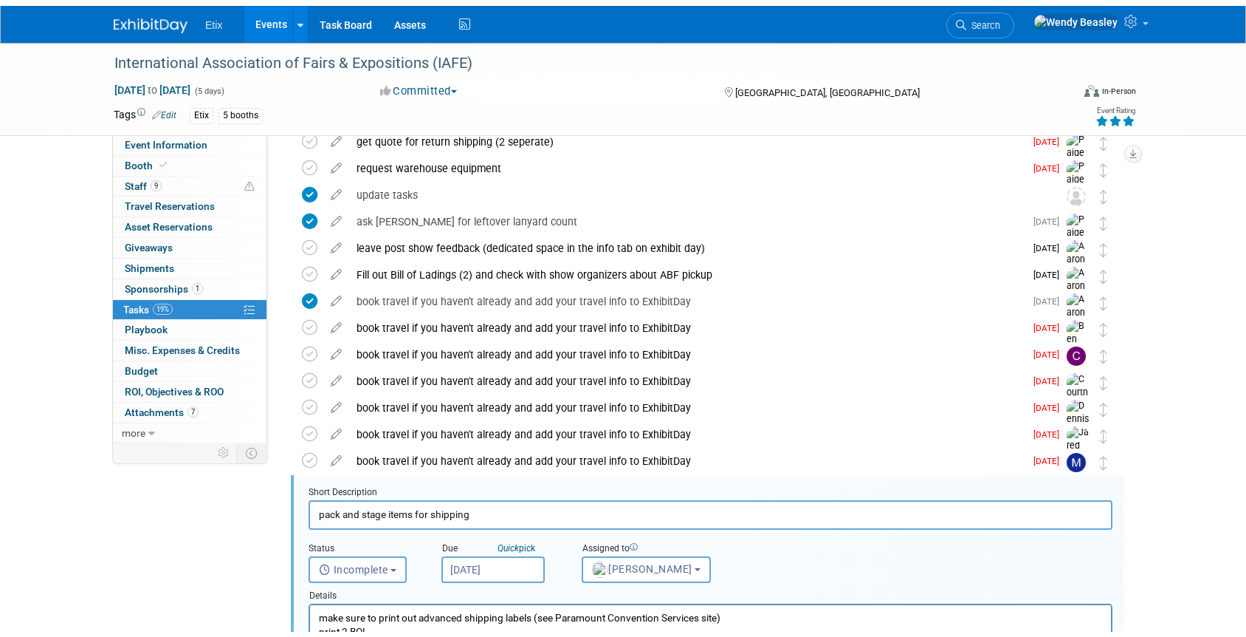
scroll to position [560, 0]
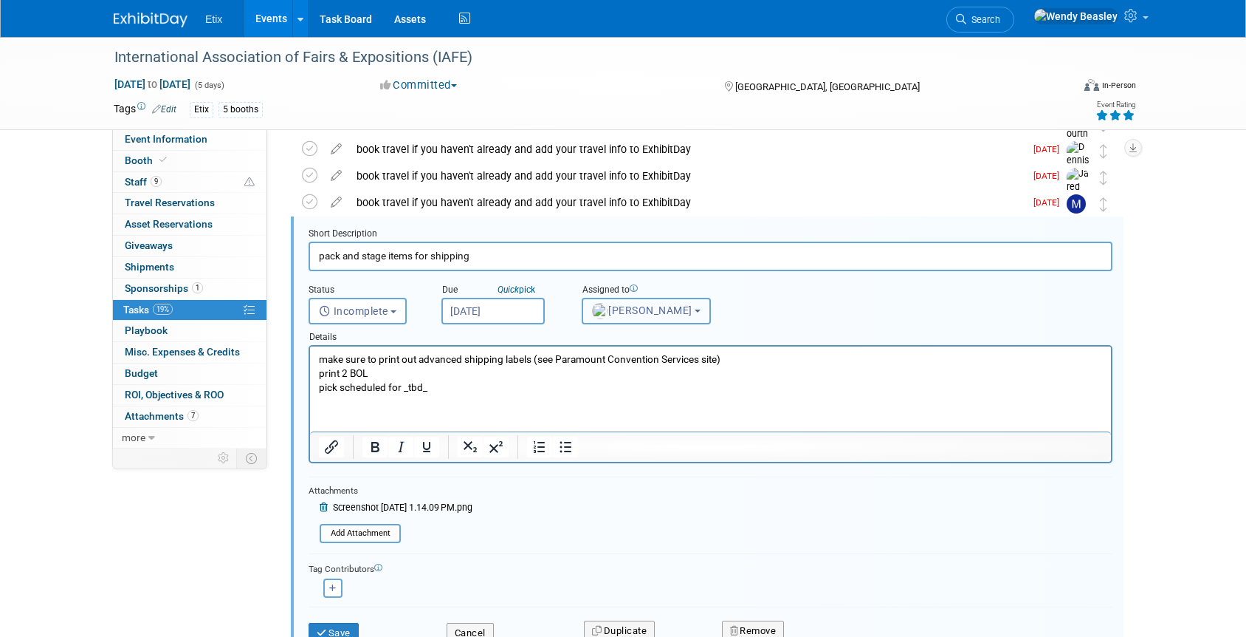
click at [650, 306] on span "[PERSON_NAME]" at bounding box center [642, 310] width 100 height 12
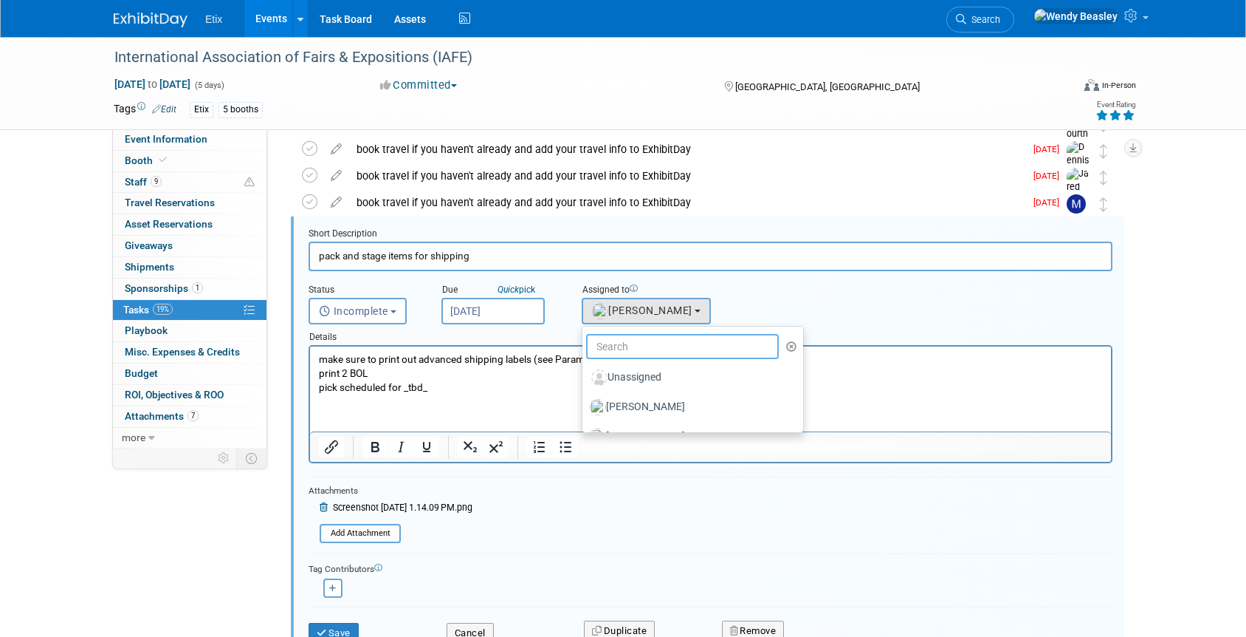
click at [658, 343] on input "text" at bounding box center [682, 346] width 193 height 25
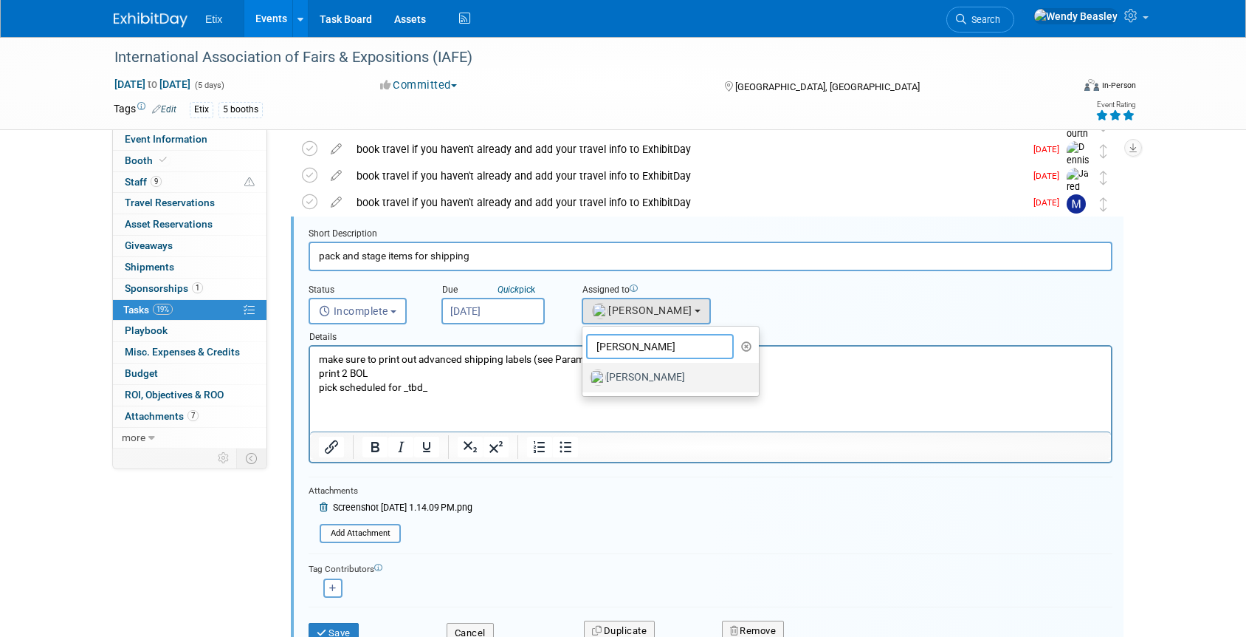
type input "[PERSON_NAME]"
drag, startPoint x: 651, startPoint y: 382, endPoint x: 341, endPoint y: 35, distance: 465.4
click at [651, 382] on label "[PERSON_NAME]" at bounding box center [667, 378] width 154 height 24
click at [585, 380] on input "[PERSON_NAME]" at bounding box center [580, 376] width 10 height 10
select select "fd18225a-c7e9-469f-8cd6-bfee3399cd41"
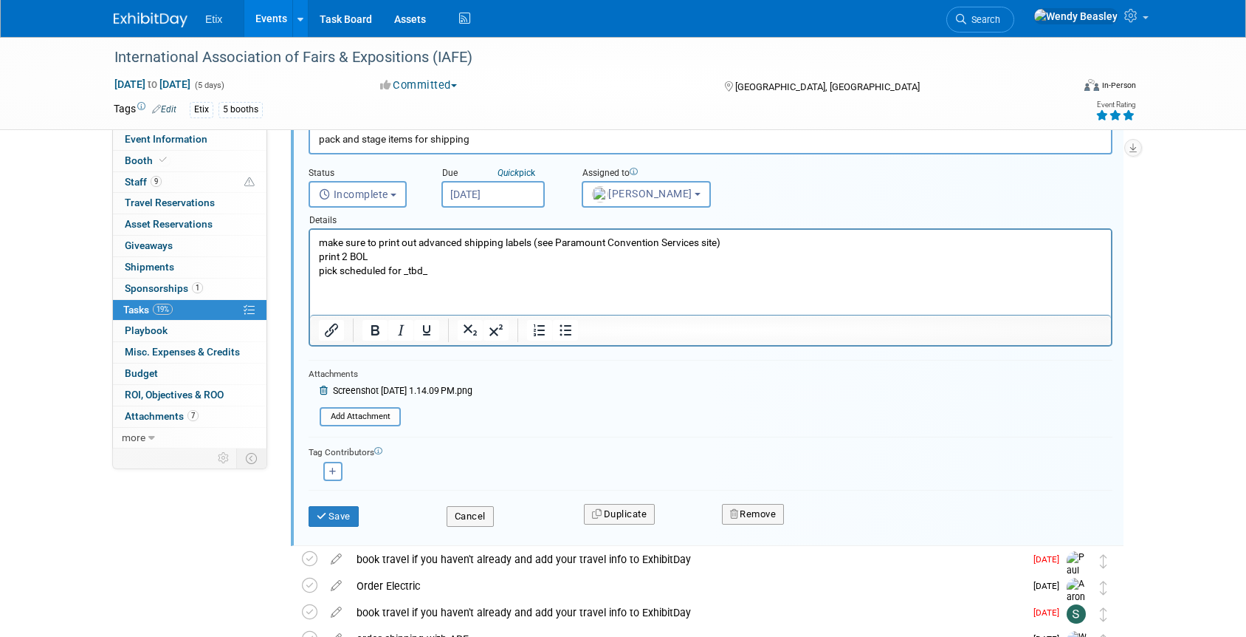
scroll to position [724, 0]
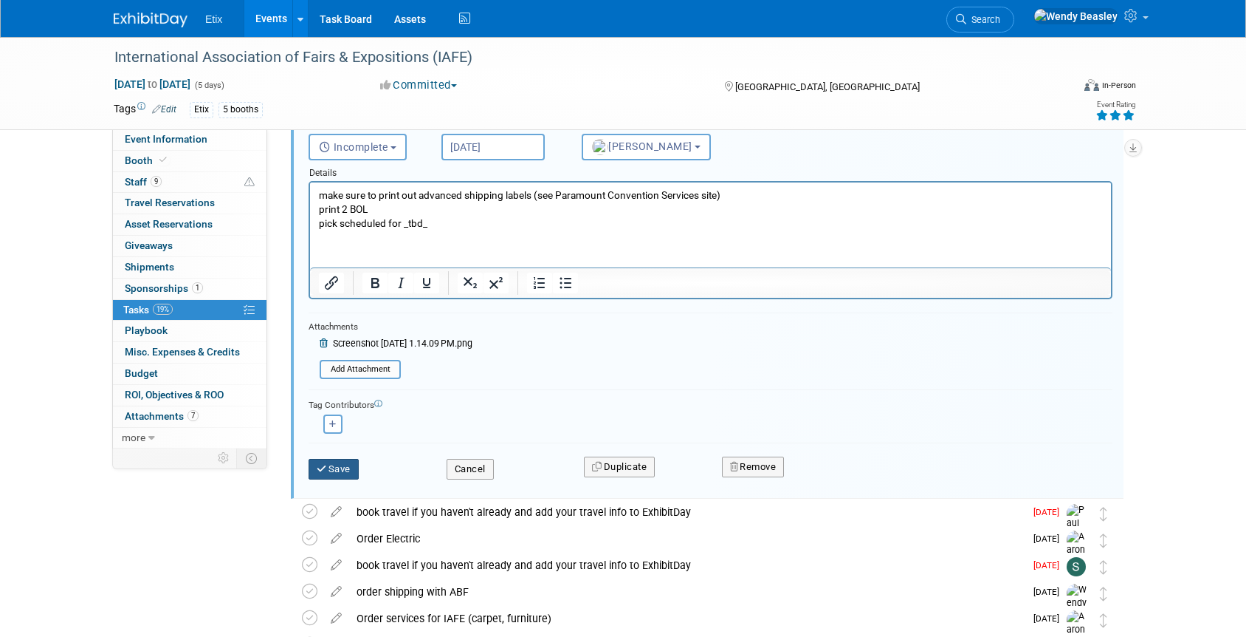
click at [338, 467] on button "Save" at bounding box center [334, 469] width 50 height 21
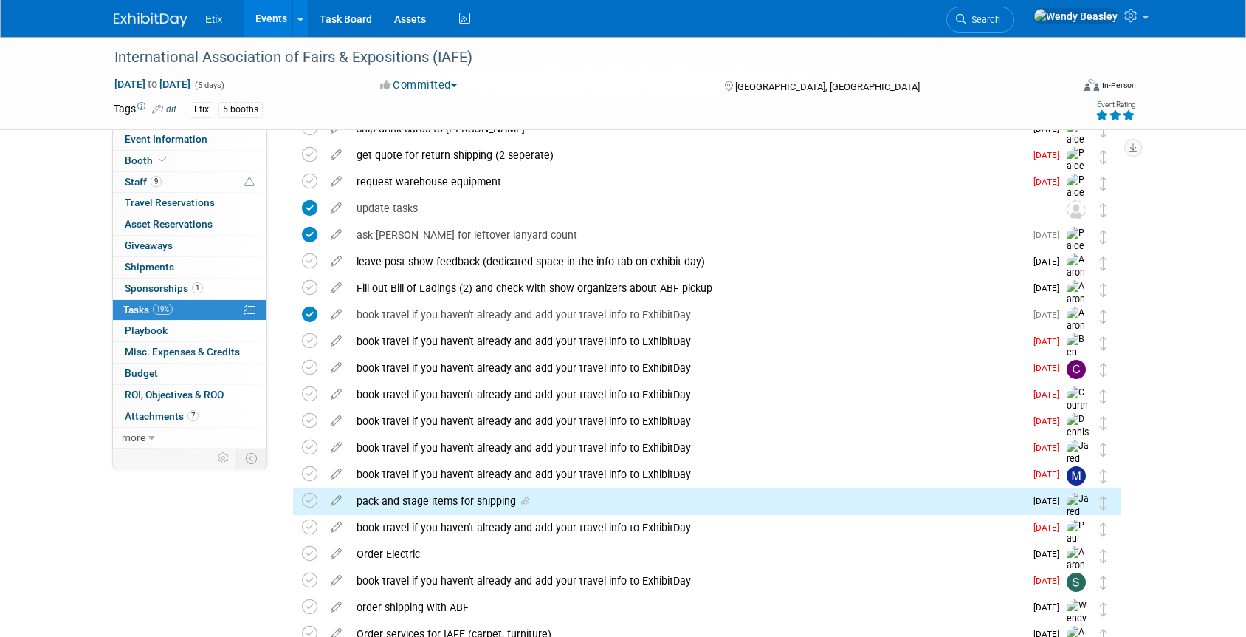
scroll to position [171, 0]
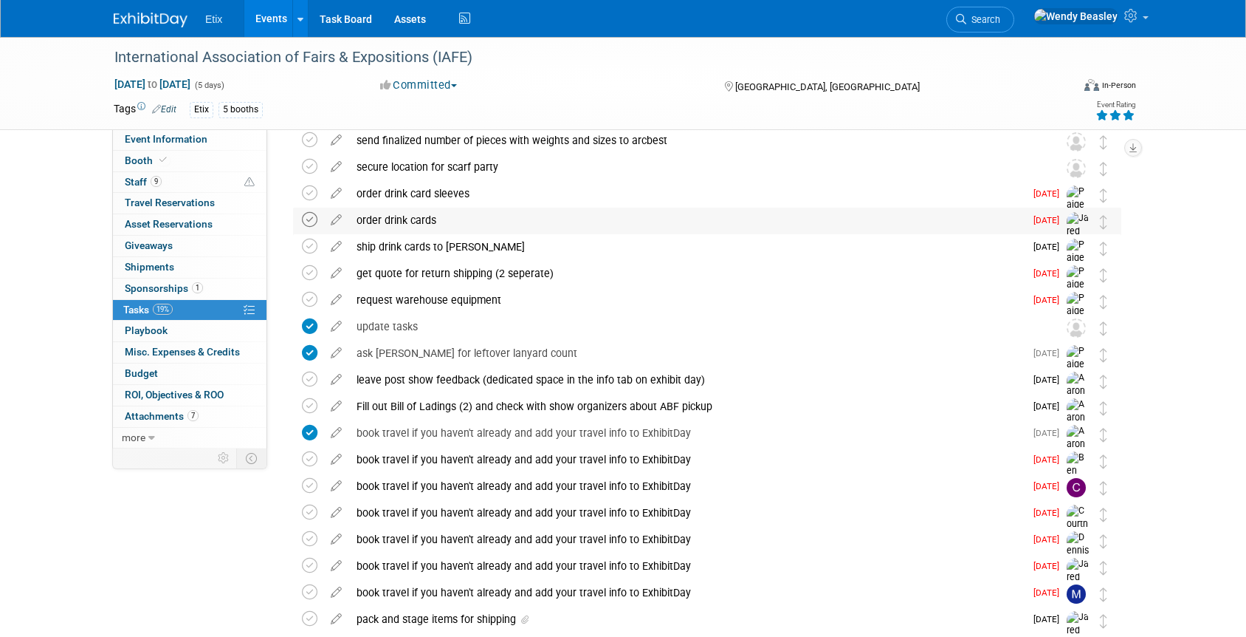
click at [310, 218] on icon at bounding box center [310, 220] width 16 height 16
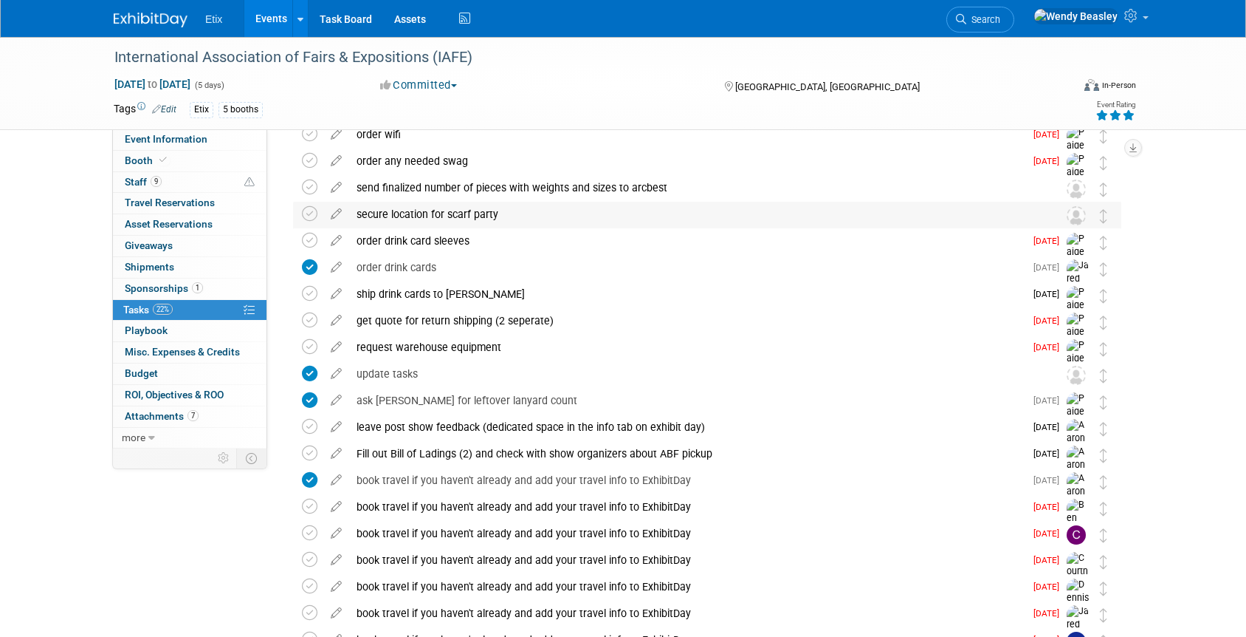
scroll to position [120, 0]
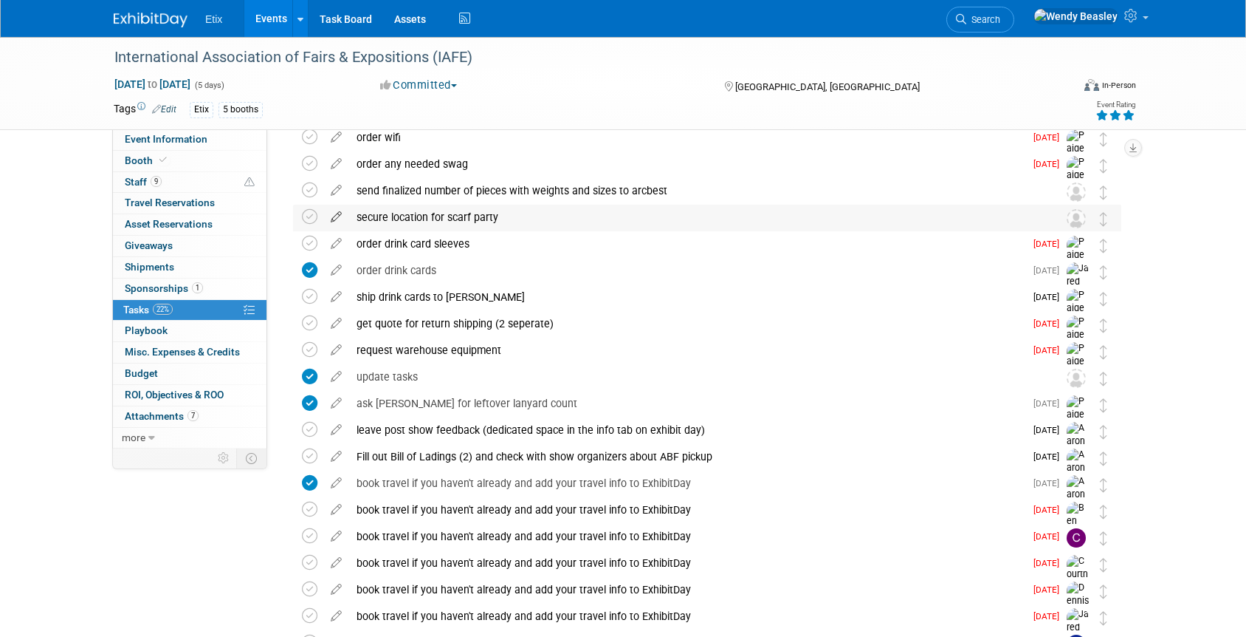
click at [334, 216] on icon at bounding box center [336, 214] width 26 height 18
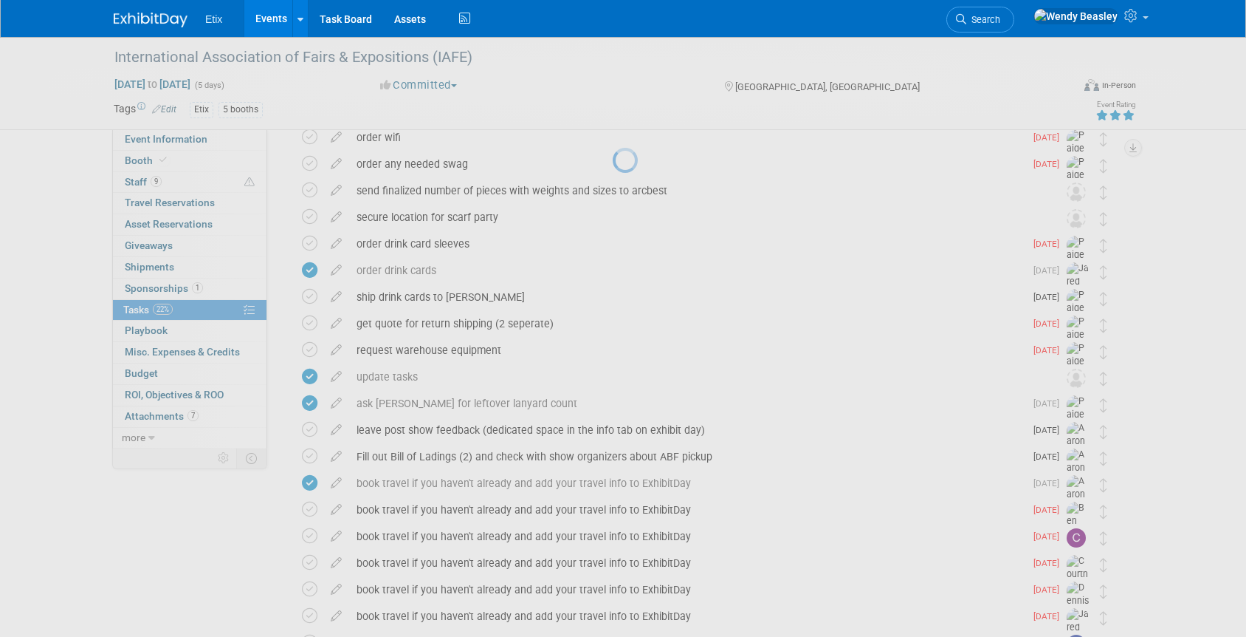
select select "8"
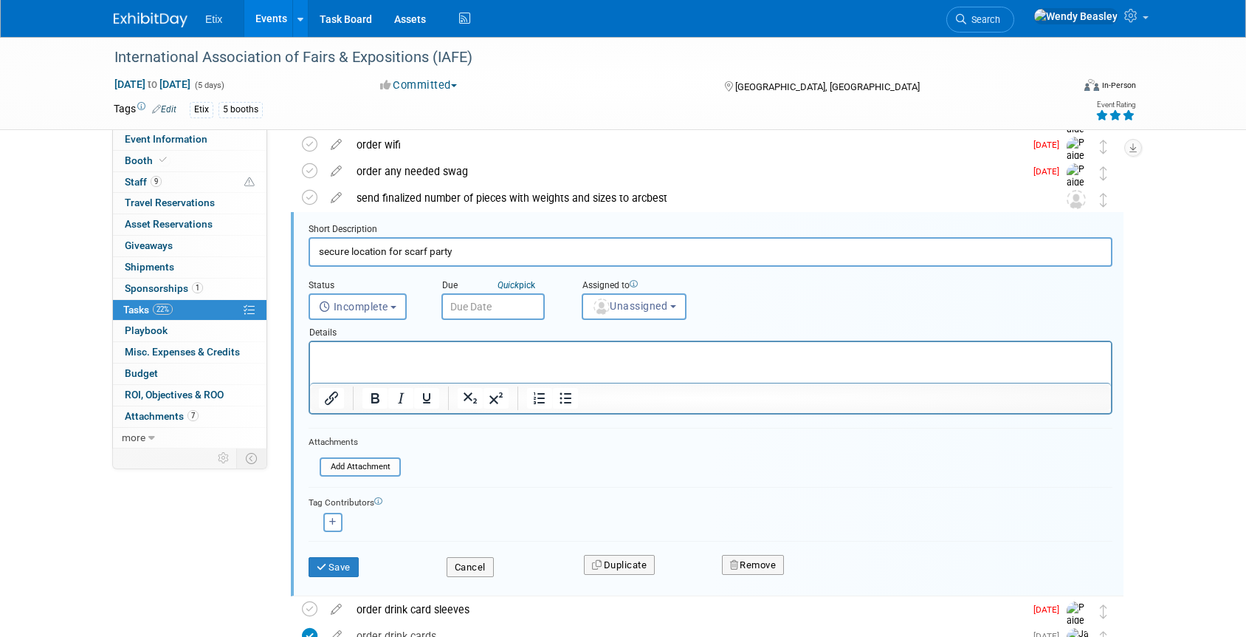
scroll to position [109, 0]
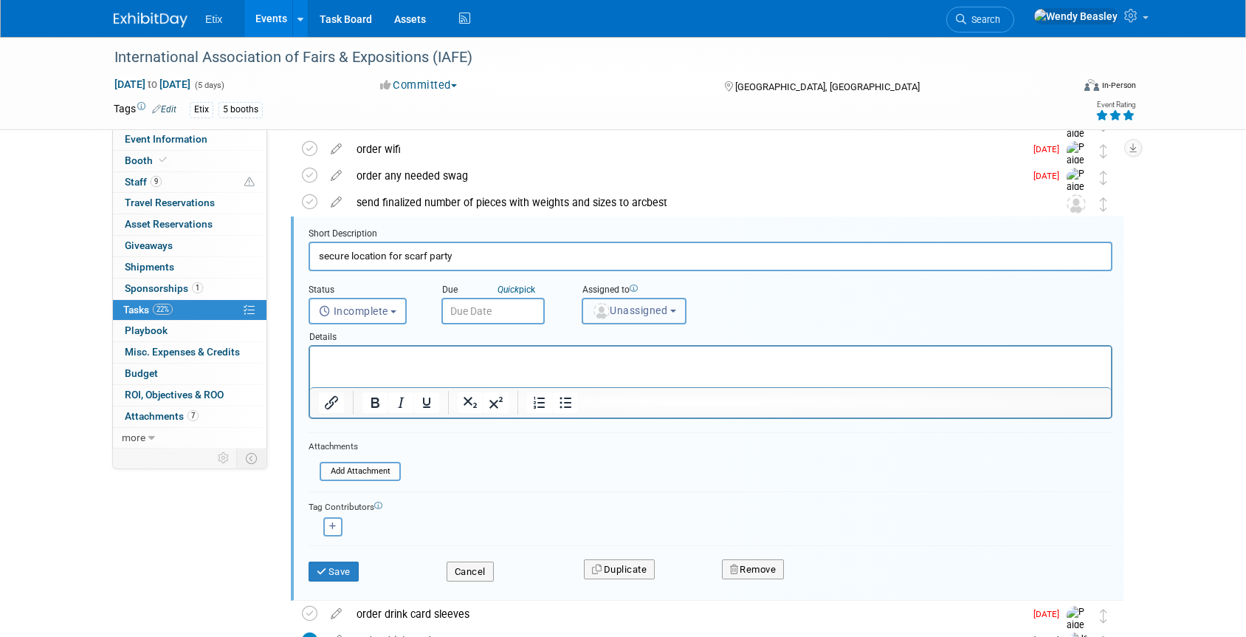
click at [623, 315] on span "Unassigned" at bounding box center [629, 310] width 75 height 12
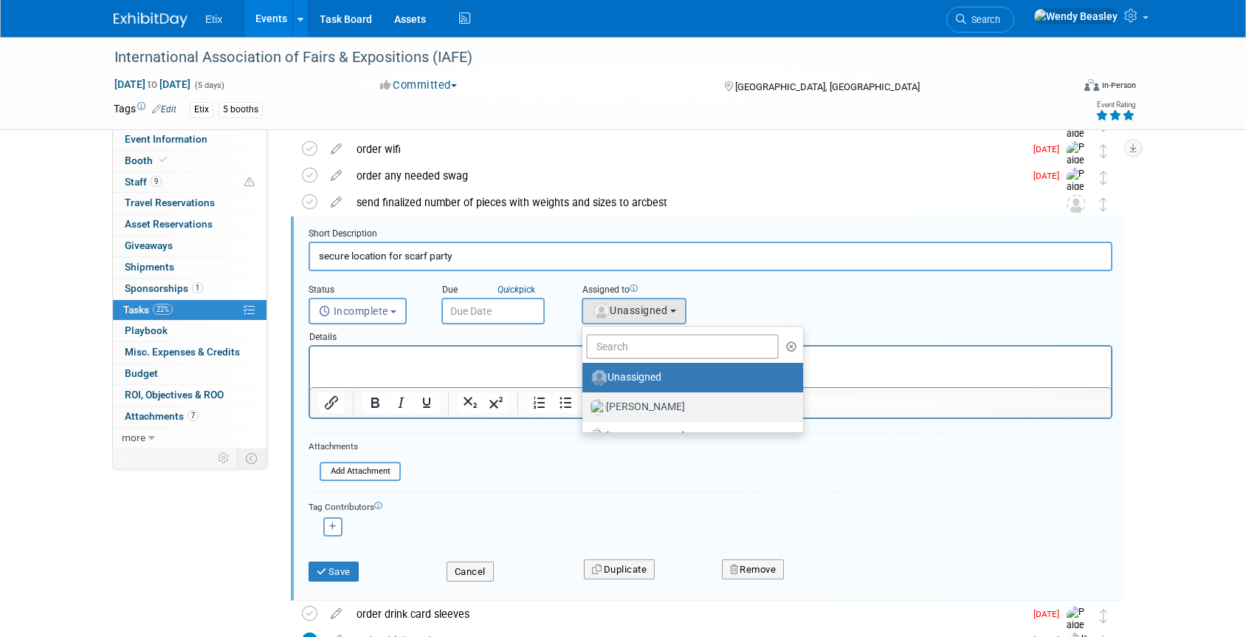
click at [645, 408] on label "[PERSON_NAME]" at bounding box center [689, 407] width 199 height 24
click at [585, 408] on input "[PERSON_NAME]" at bounding box center [580, 405] width 10 height 10
select select "5acaaf70-30d7-4097-9937-213f95e4f2ba"
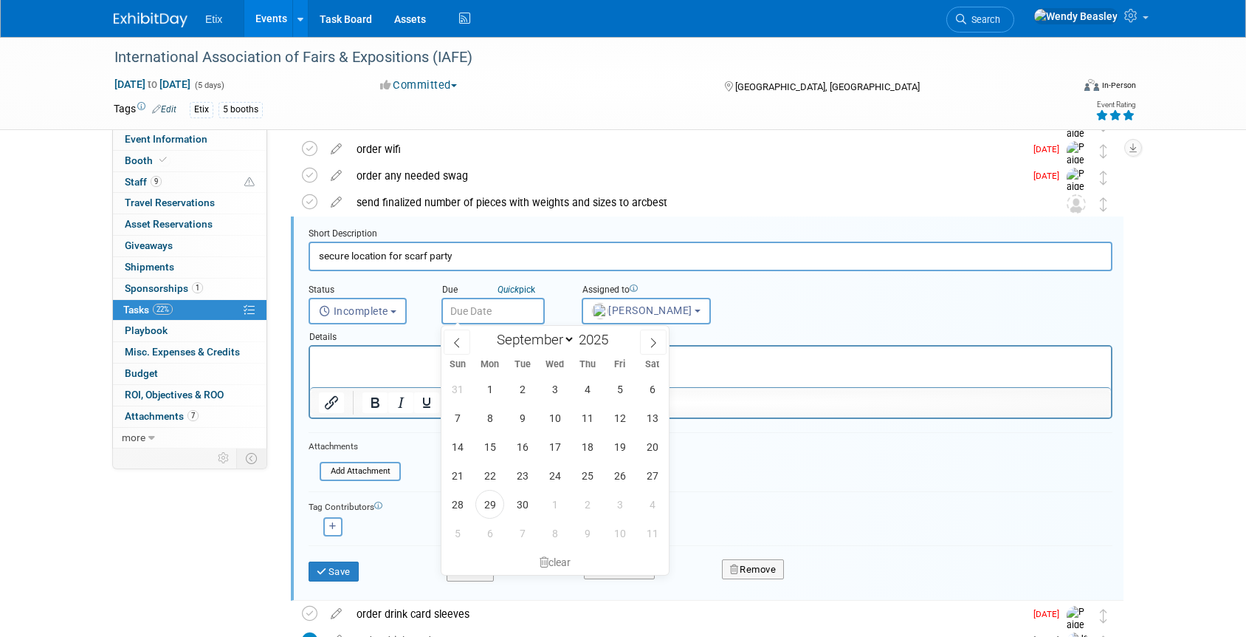
click at [510, 307] on input "text" at bounding box center [493, 311] width 103 height 27
click at [588, 507] on span "2" at bounding box center [587, 504] width 29 height 29
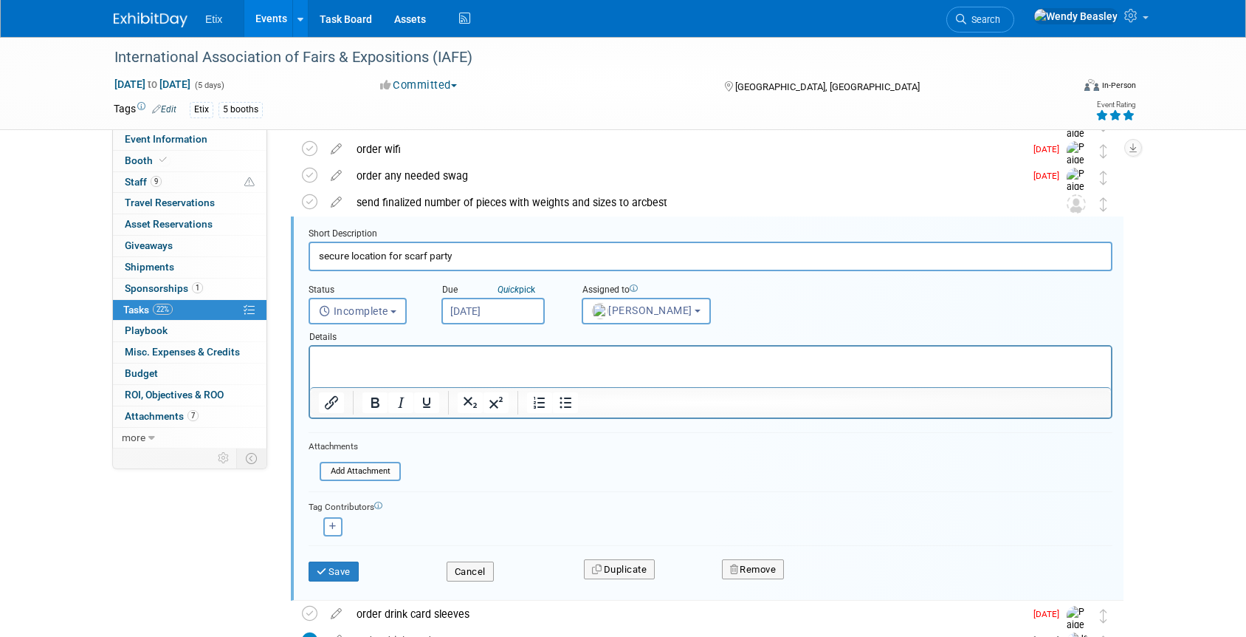
click at [508, 301] on input "[DATE]" at bounding box center [493, 311] width 103 height 27
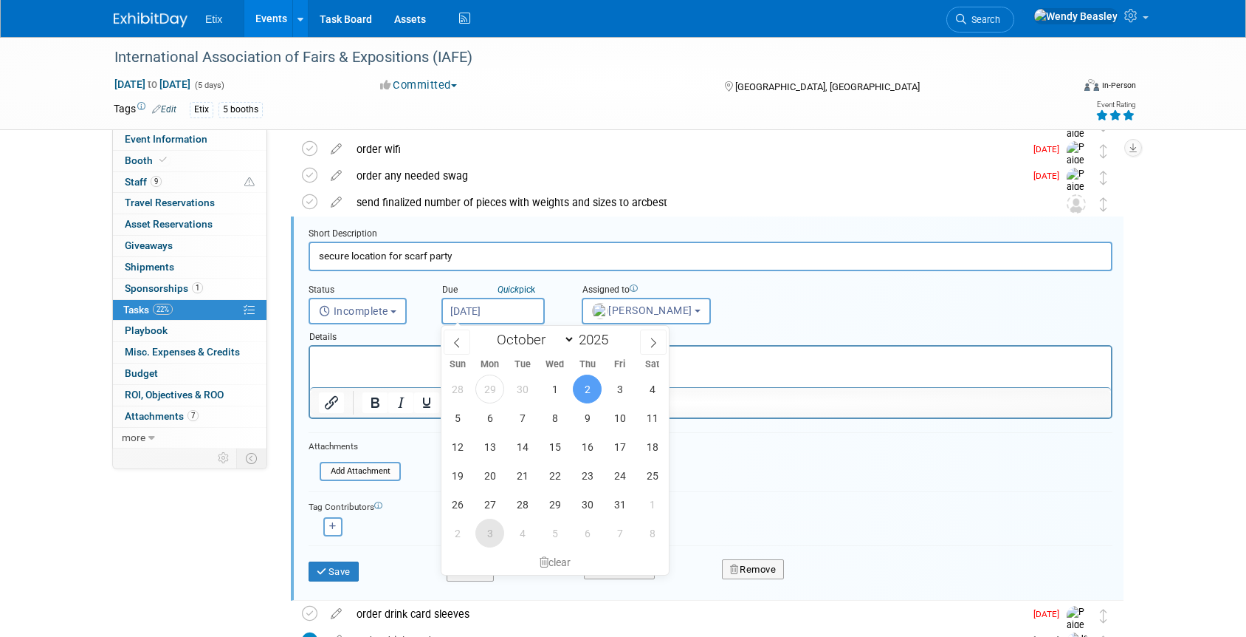
click at [489, 531] on span "3" at bounding box center [490, 532] width 29 height 29
type input "[DATE]"
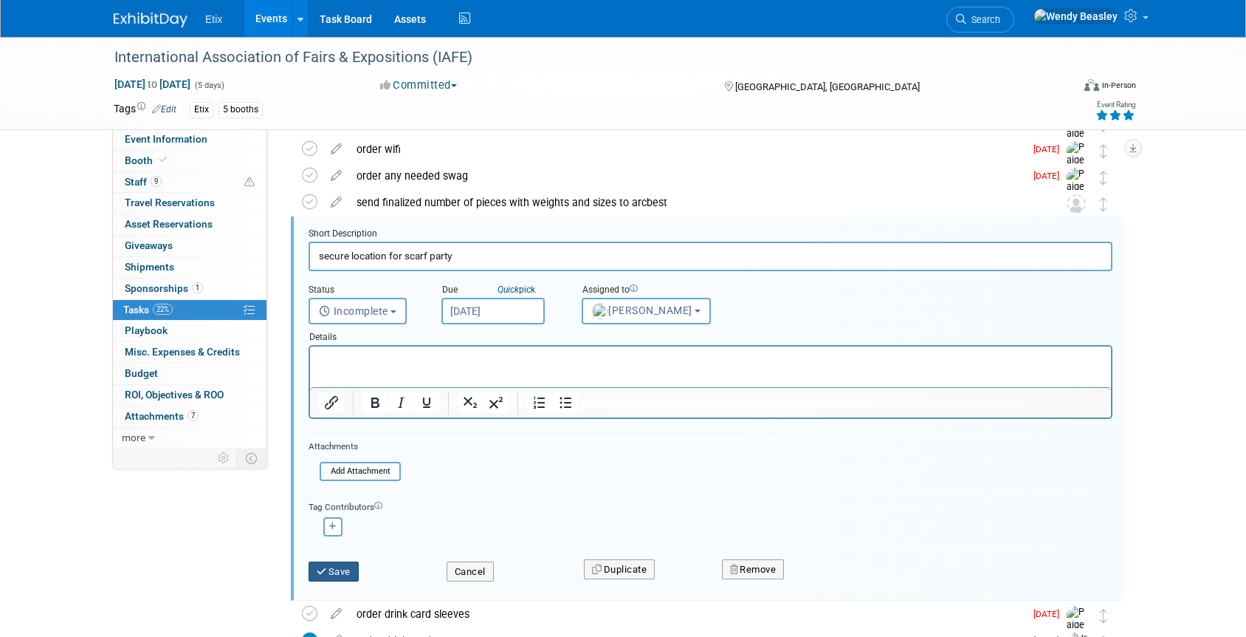
click at [335, 573] on button "Save" at bounding box center [334, 571] width 50 height 21
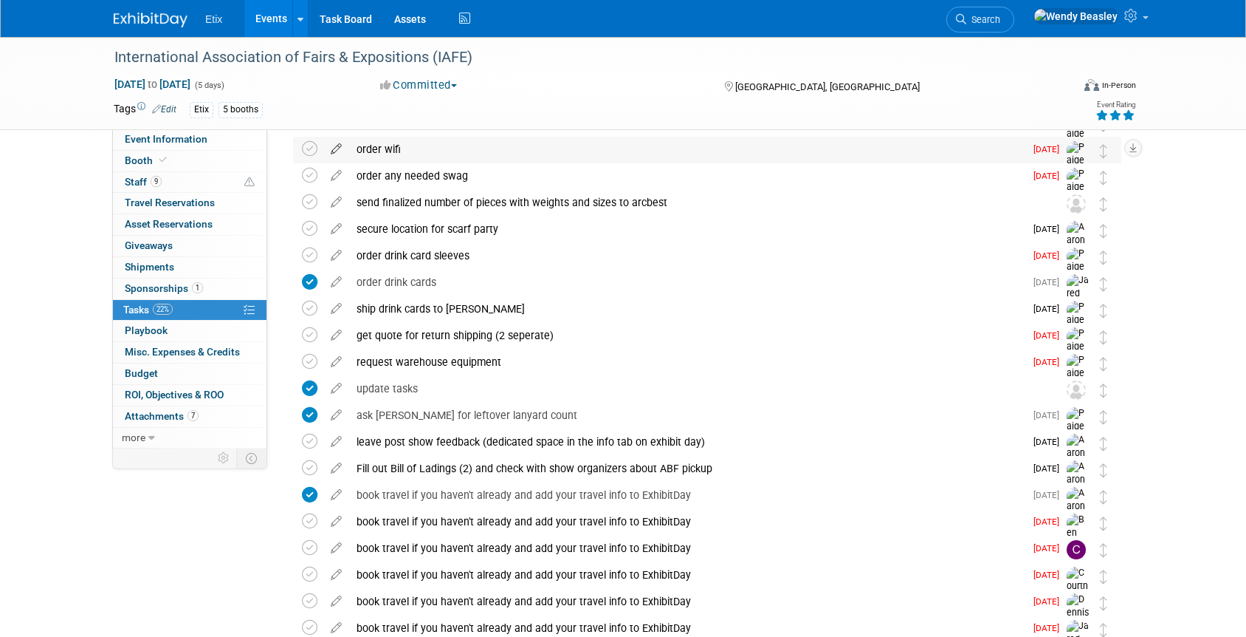
click at [338, 149] on icon at bounding box center [336, 146] width 26 height 18
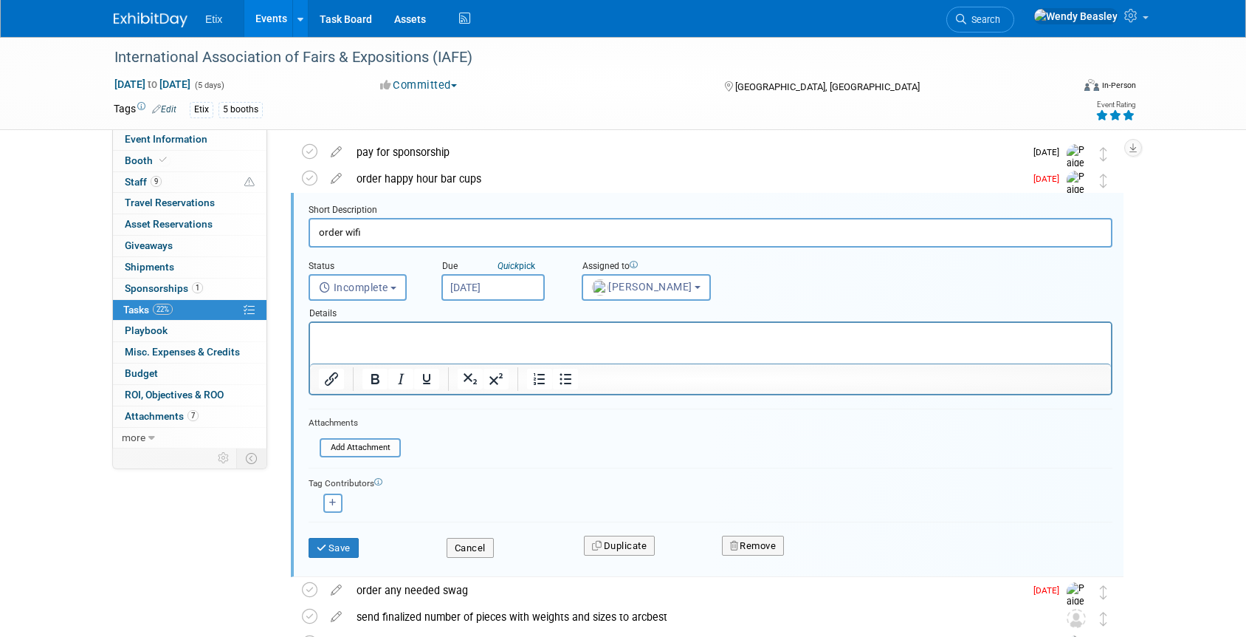
scroll to position [29, 0]
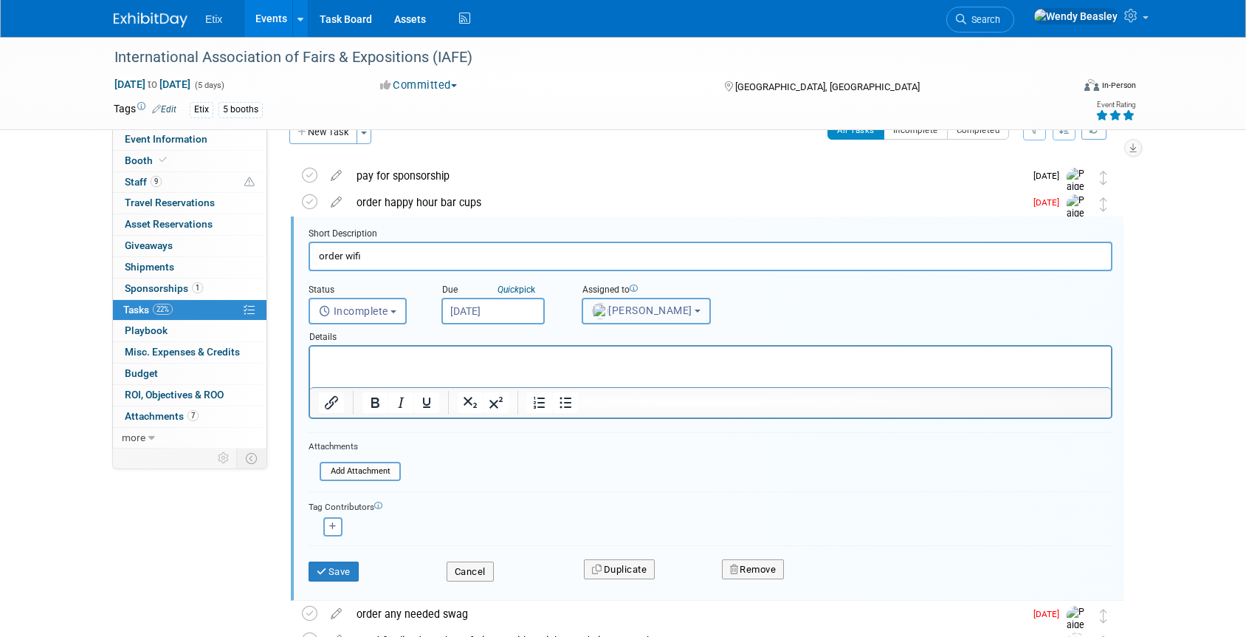
click at [648, 310] on span "[PERSON_NAME]" at bounding box center [642, 310] width 100 height 12
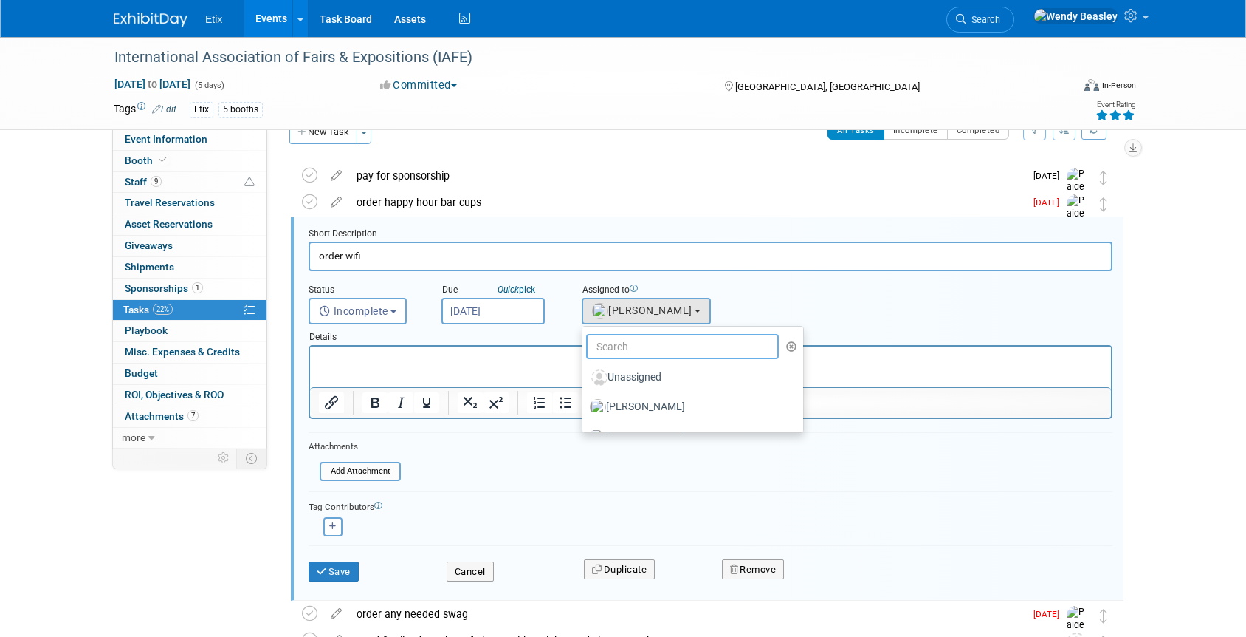
click at [649, 341] on input "text" at bounding box center [682, 346] width 193 height 25
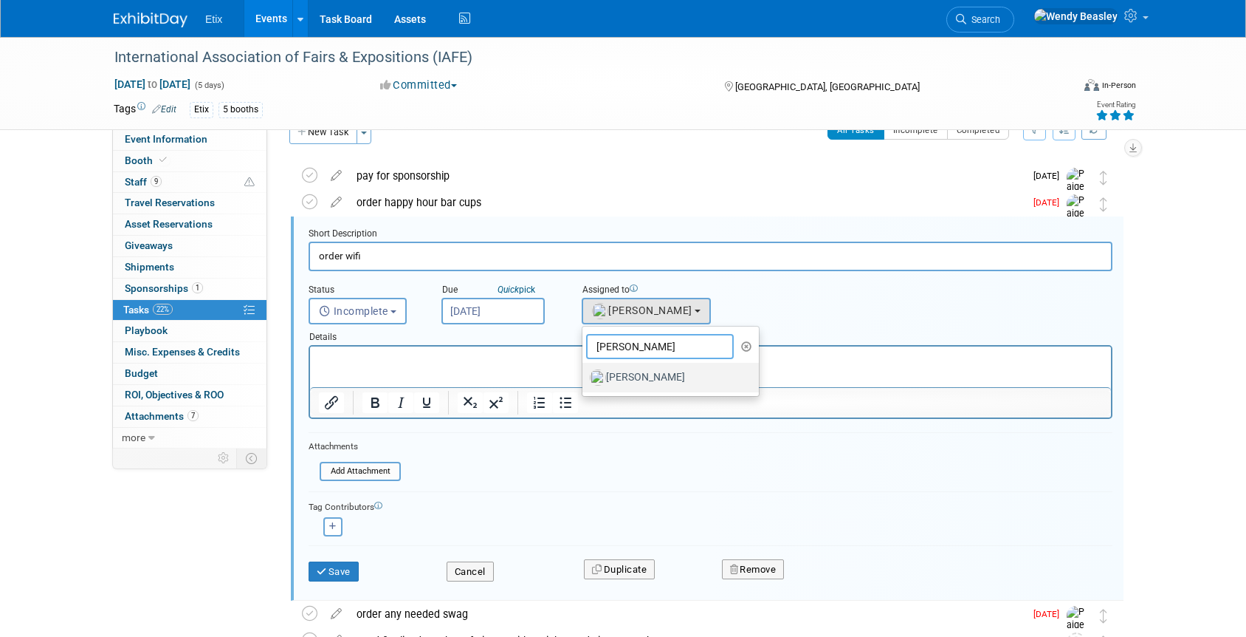
type input "[PERSON_NAME]"
click at [639, 374] on label "[PERSON_NAME]" at bounding box center [667, 378] width 154 height 24
click at [585, 374] on input "[PERSON_NAME]" at bounding box center [580, 376] width 10 height 10
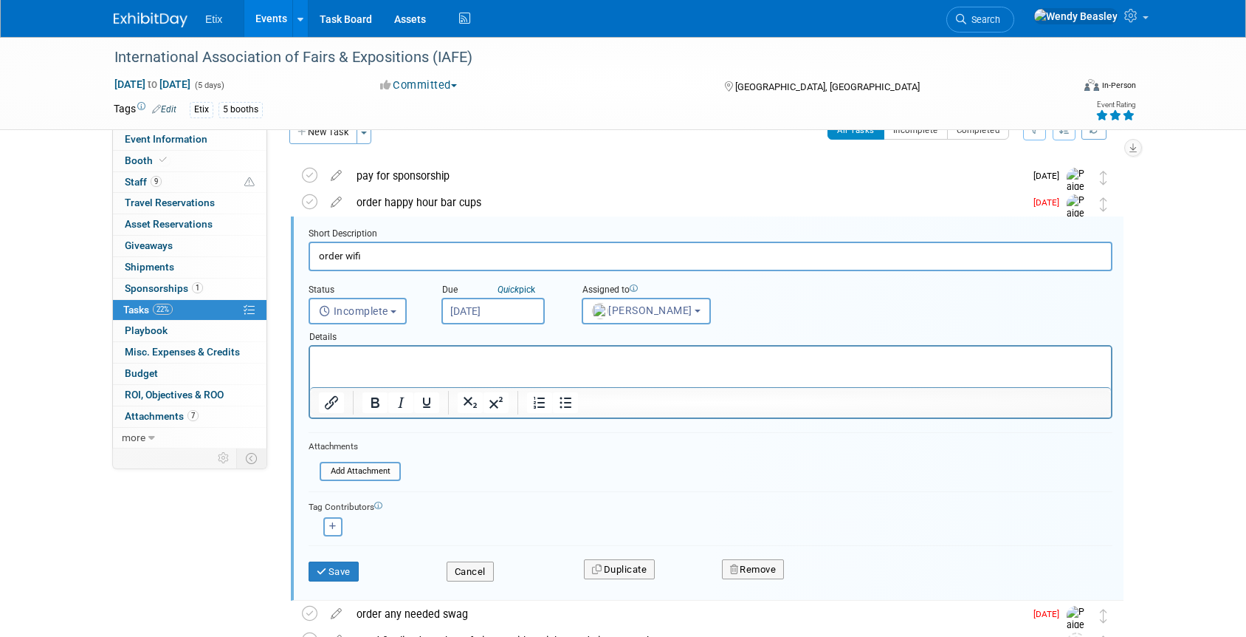
select select "fd18225a-c7e9-469f-8cd6-bfee3399cd41"
click at [529, 309] on input "[DATE]" at bounding box center [493, 311] width 103 height 27
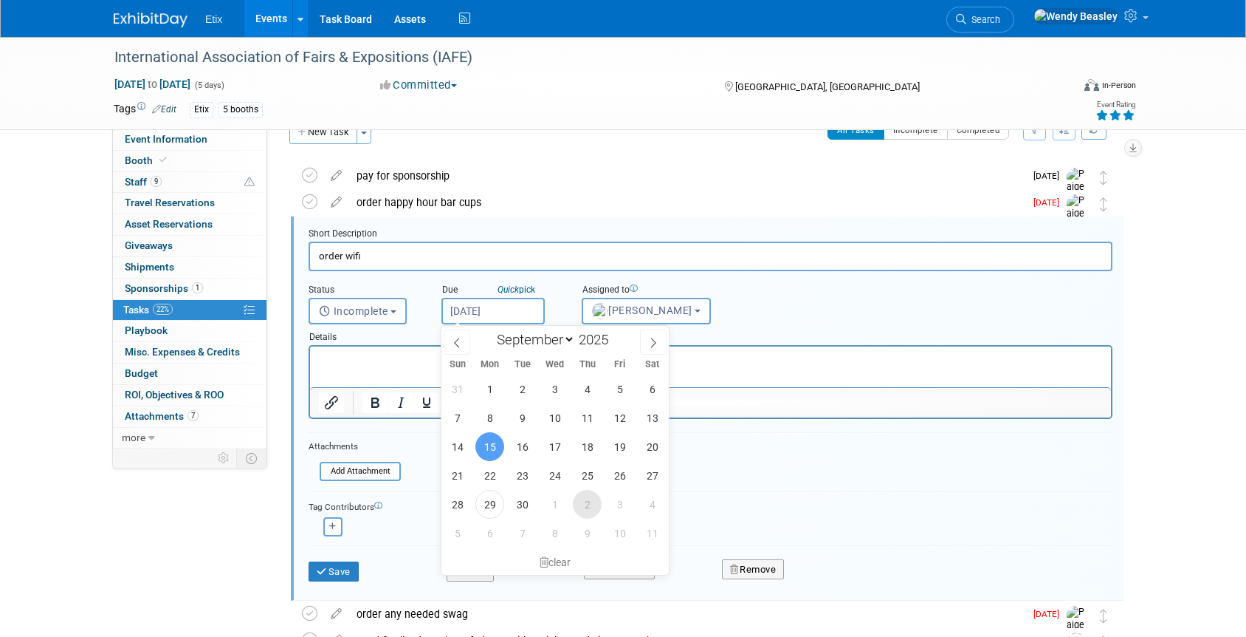
click at [585, 512] on span "2" at bounding box center [587, 504] width 29 height 29
type input "[DATE]"
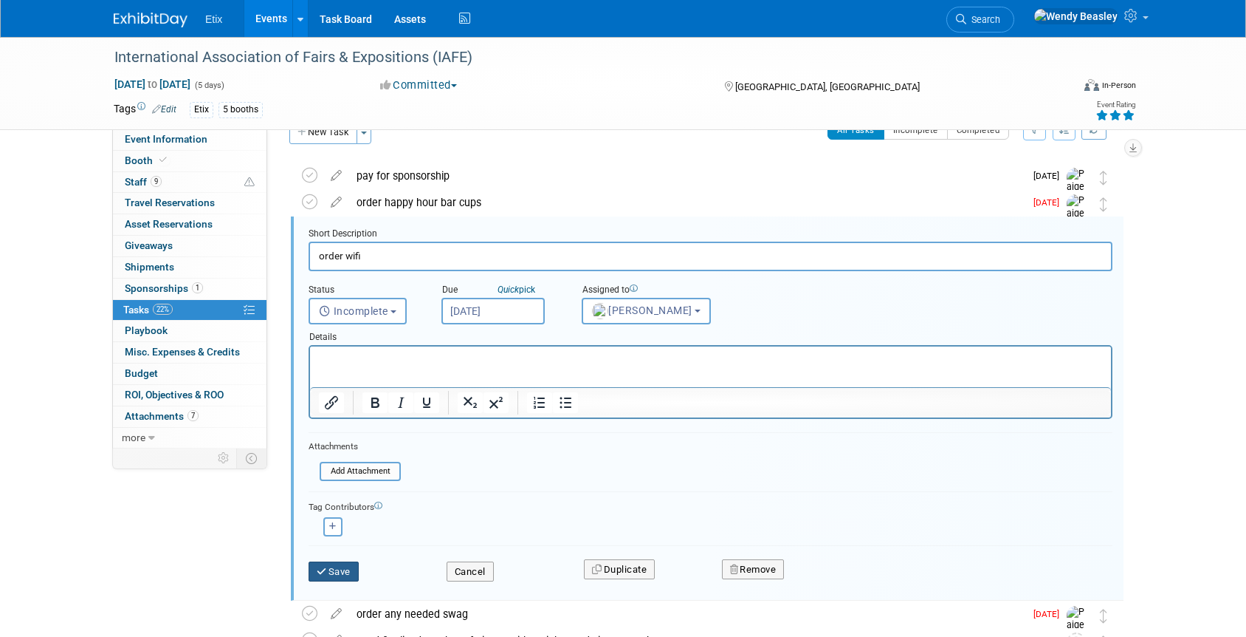
drag, startPoint x: 343, startPoint y: 577, endPoint x: 366, endPoint y: 565, distance: 25.1
click at [344, 577] on button "Save" at bounding box center [334, 571] width 50 height 21
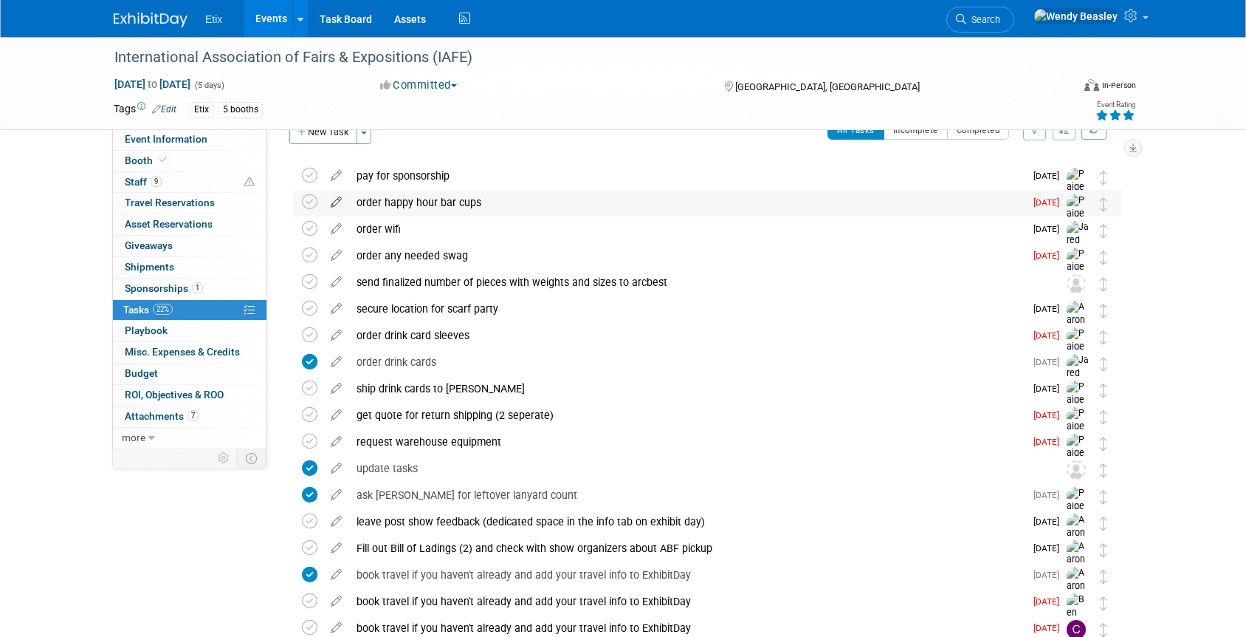
click at [332, 201] on icon at bounding box center [336, 199] width 26 height 18
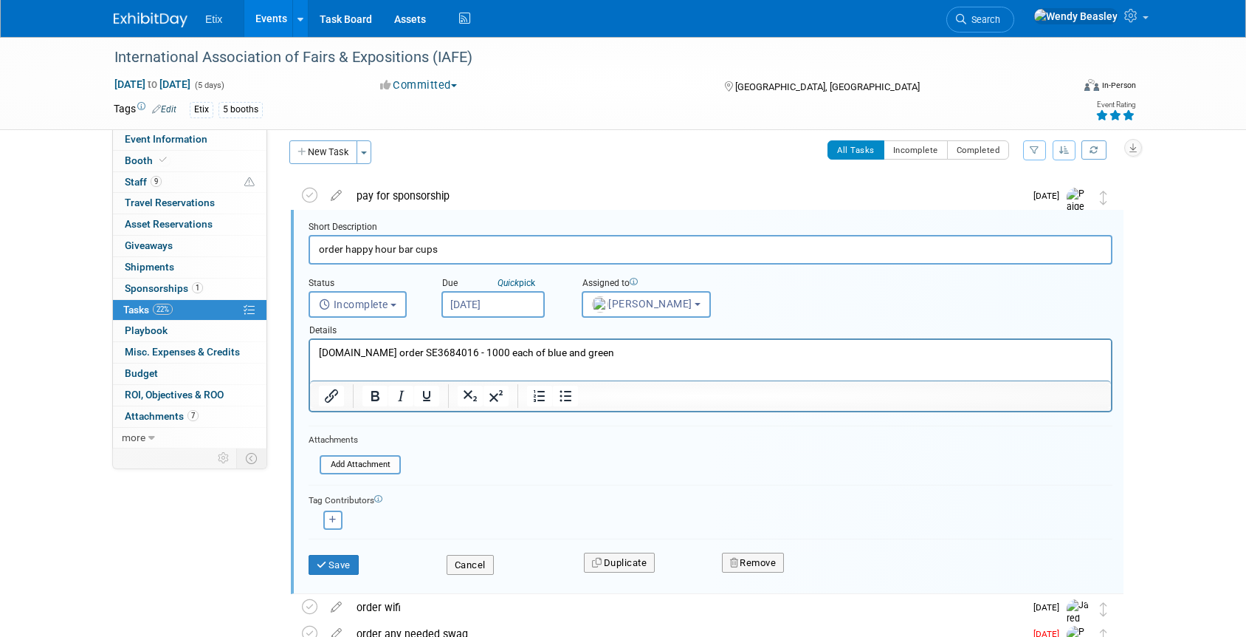
scroll to position [2, 0]
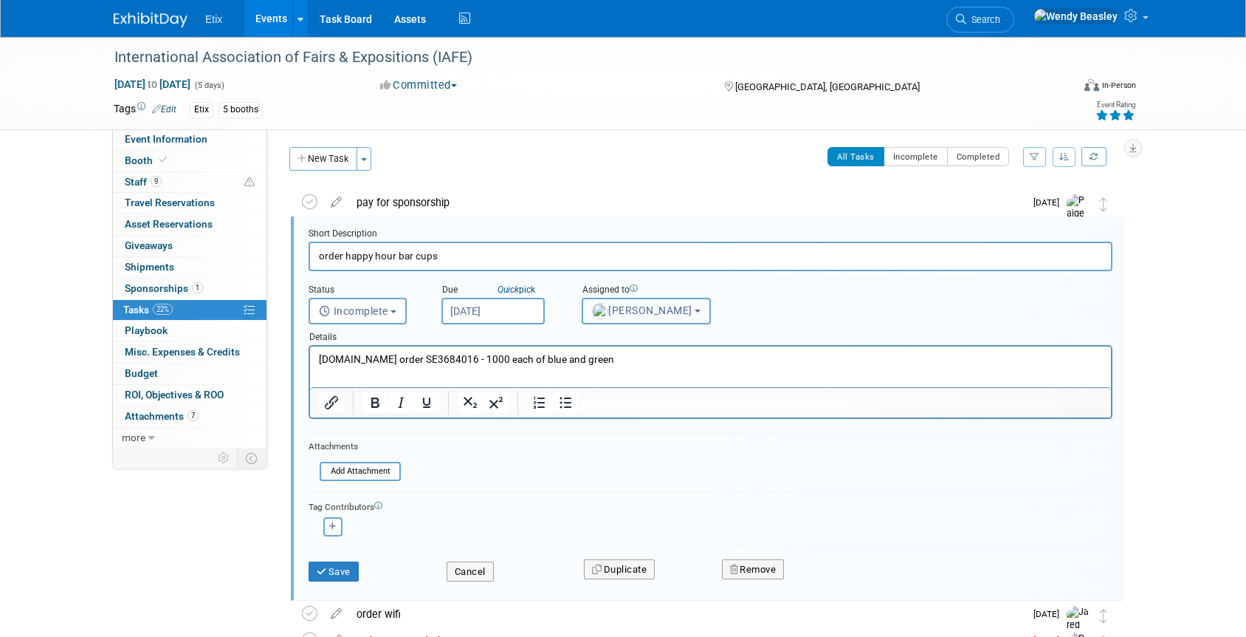
click at [641, 316] on button "[PERSON_NAME]" at bounding box center [646, 311] width 129 height 27
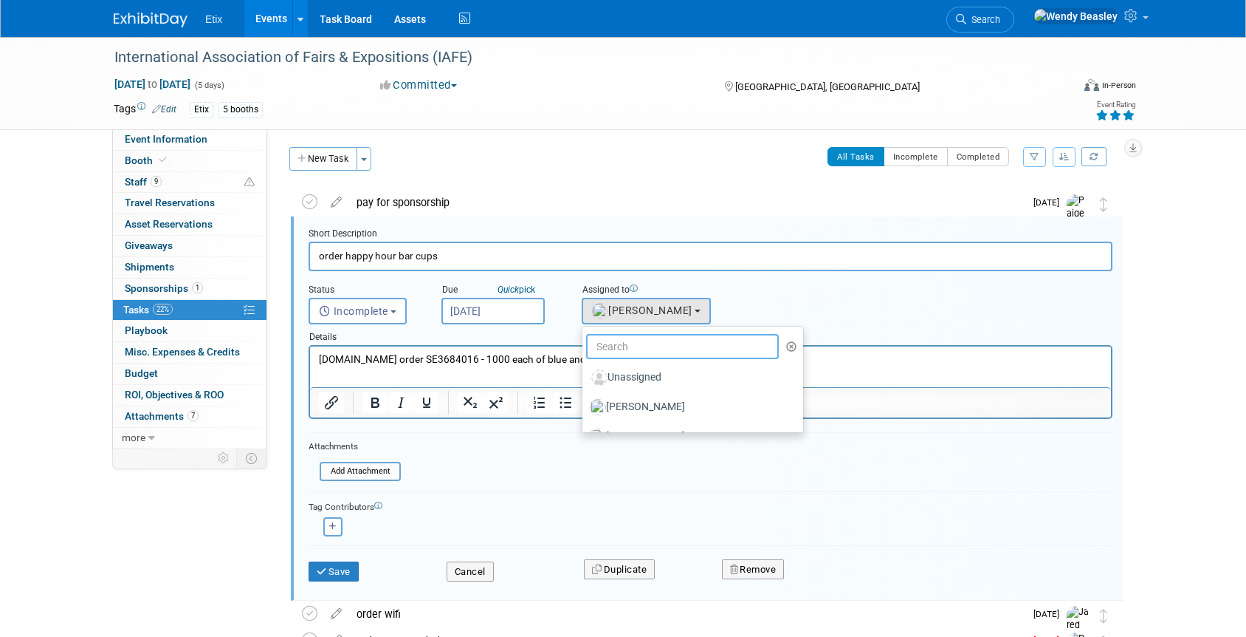
click at [648, 343] on input "text" at bounding box center [682, 346] width 193 height 25
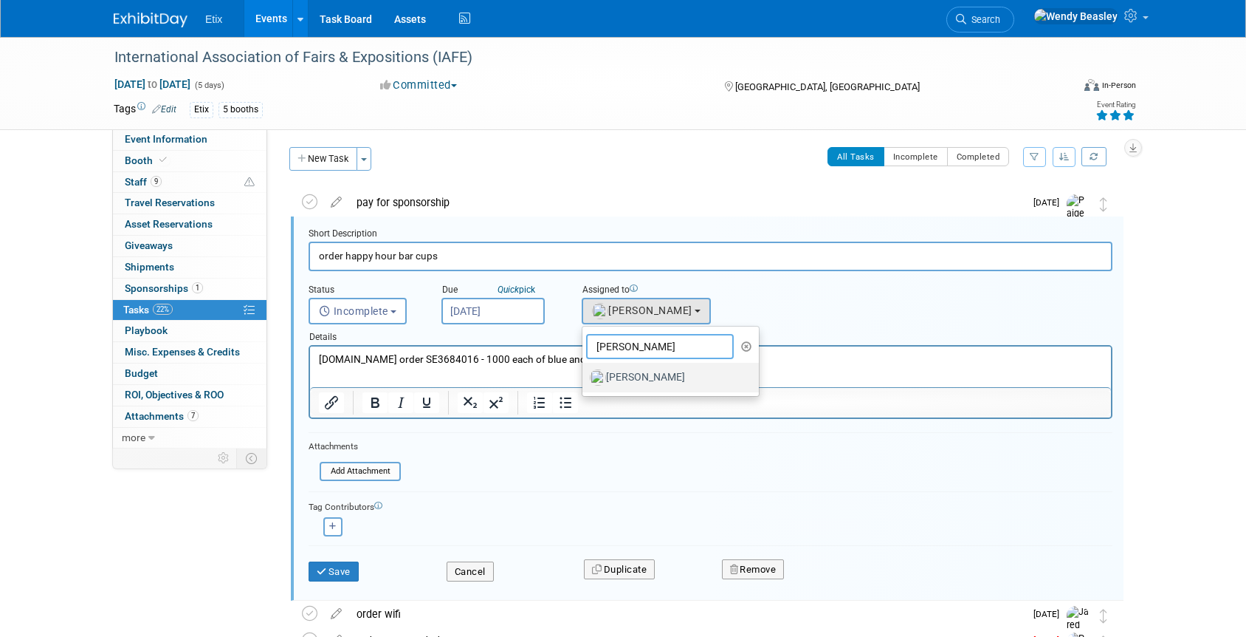
type input "[PERSON_NAME]"
click at [642, 381] on label "[PERSON_NAME]" at bounding box center [667, 378] width 154 height 24
click at [585, 380] on input "[PERSON_NAME]" at bounding box center [580, 376] width 10 height 10
select select "fd18225a-c7e9-469f-8cd6-bfee3399cd41"
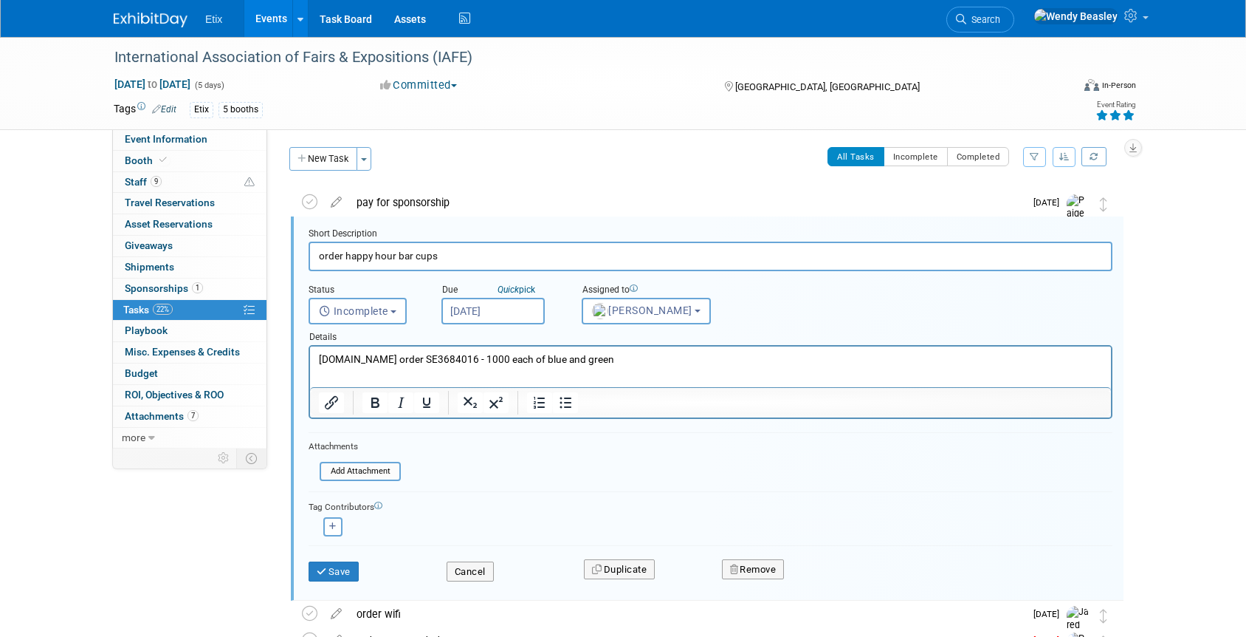
click at [504, 309] on input "[DATE]" at bounding box center [493, 311] width 103 height 27
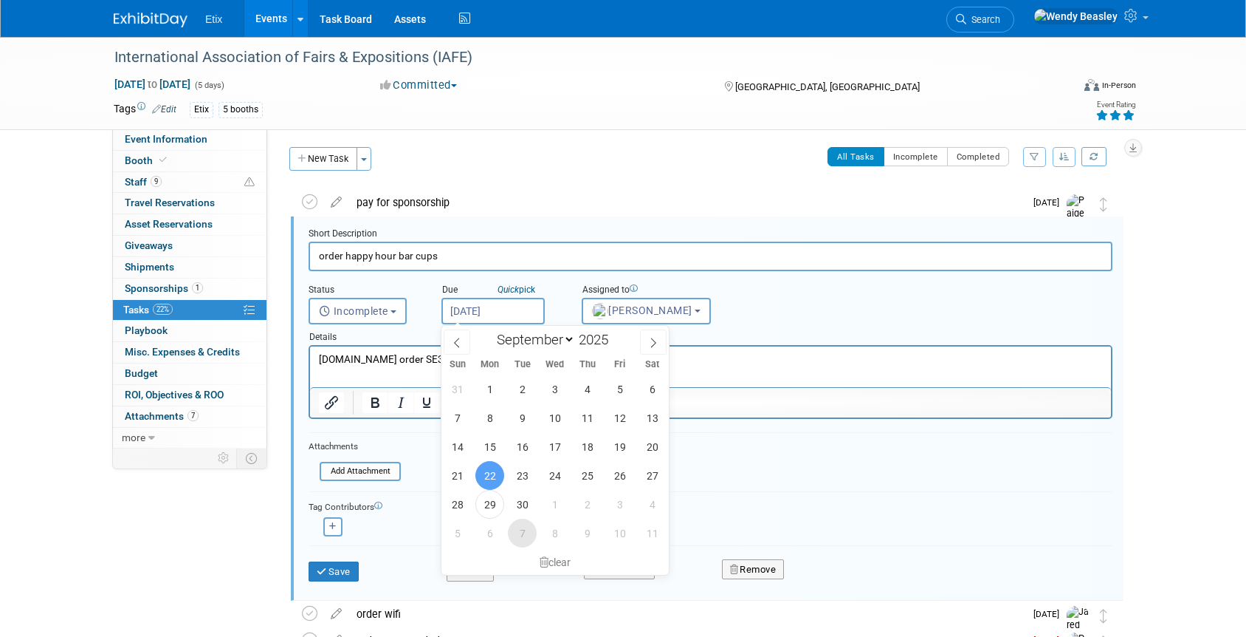
drag, startPoint x: 514, startPoint y: 538, endPoint x: 533, endPoint y: 529, distance: 21.5
click at [514, 538] on span "7" at bounding box center [522, 532] width 29 height 29
type input "[DATE]"
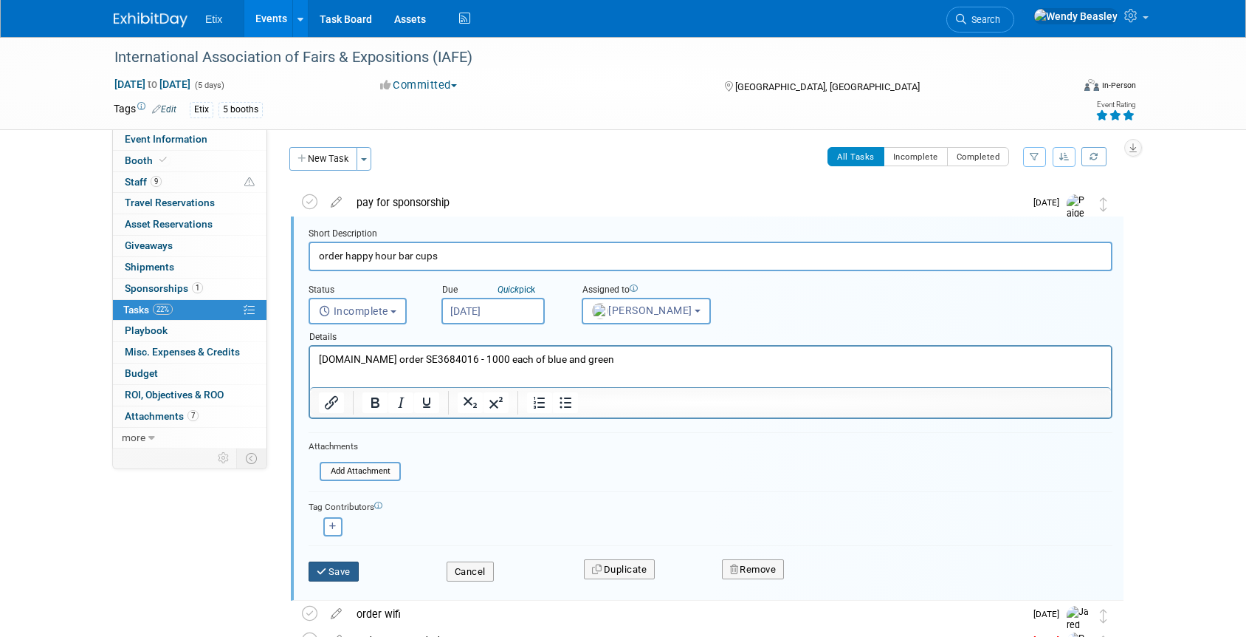
click at [334, 572] on button "Save" at bounding box center [334, 571] width 50 height 21
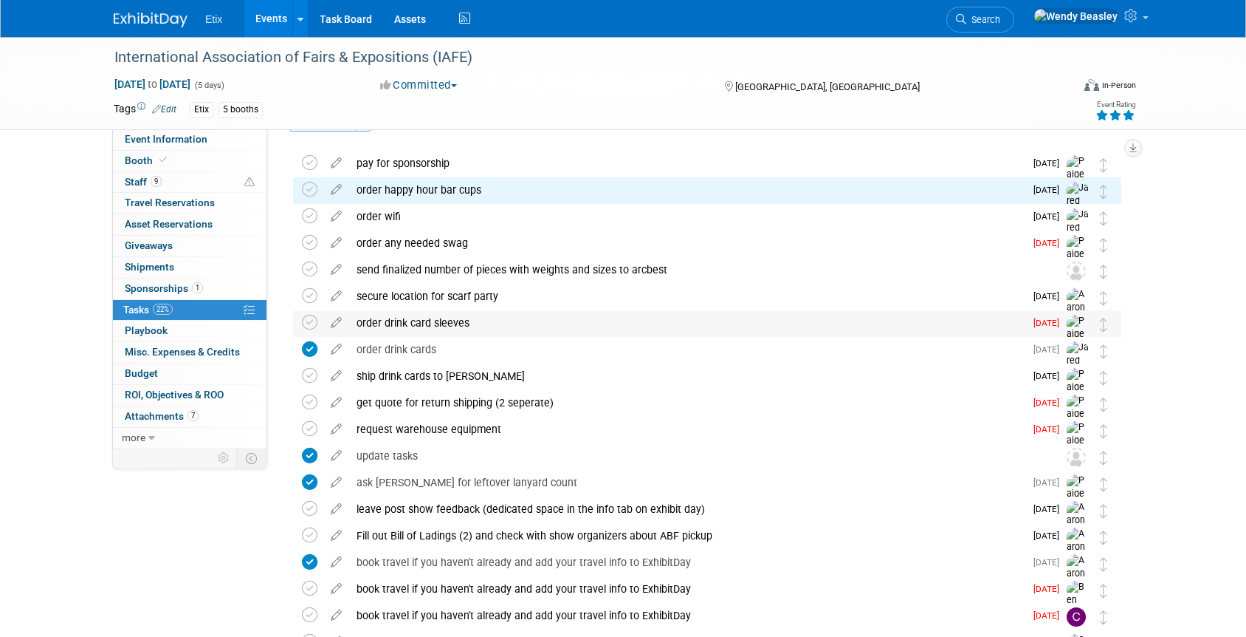
scroll to position [52, 0]
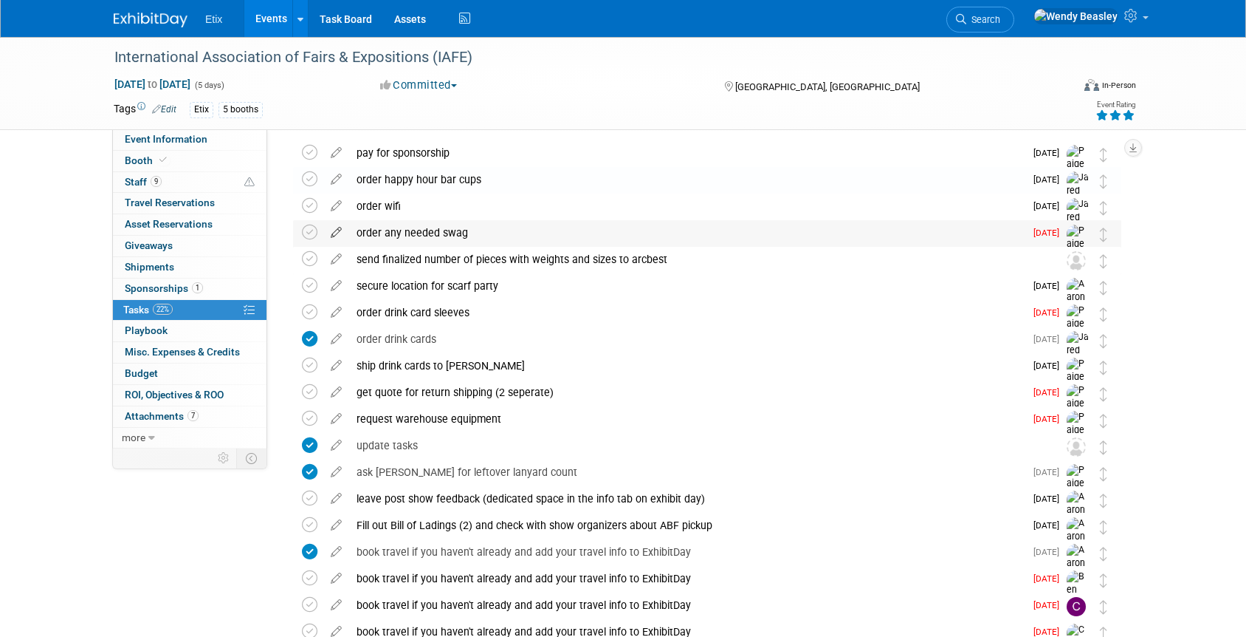
click at [337, 233] on icon at bounding box center [336, 229] width 26 height 18
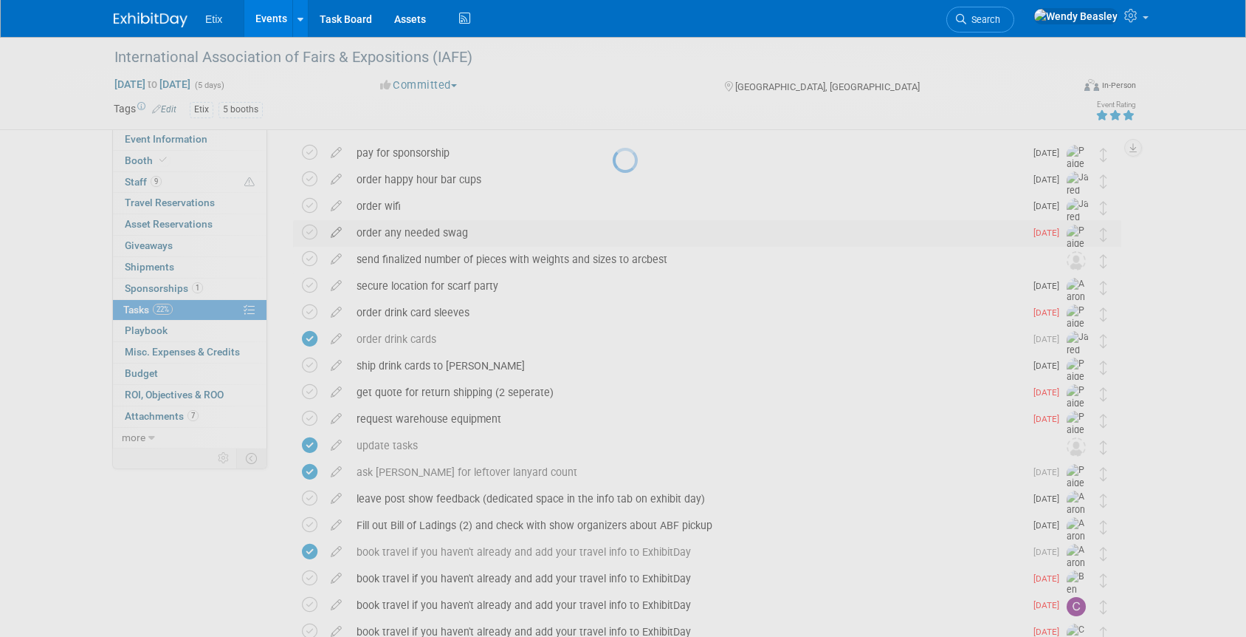
select select "8"
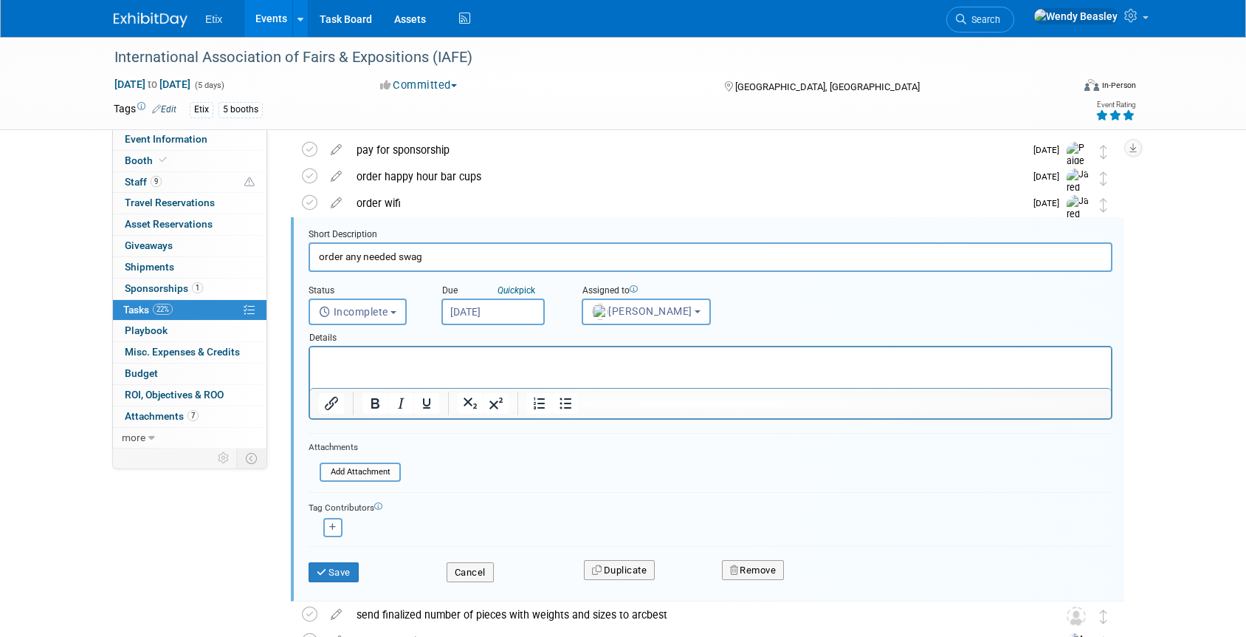
scroll to position [55, 0]
click at [614, 312] on span "[PERSON_NAME]" at bounding box center [642, 310] width 100 height 12
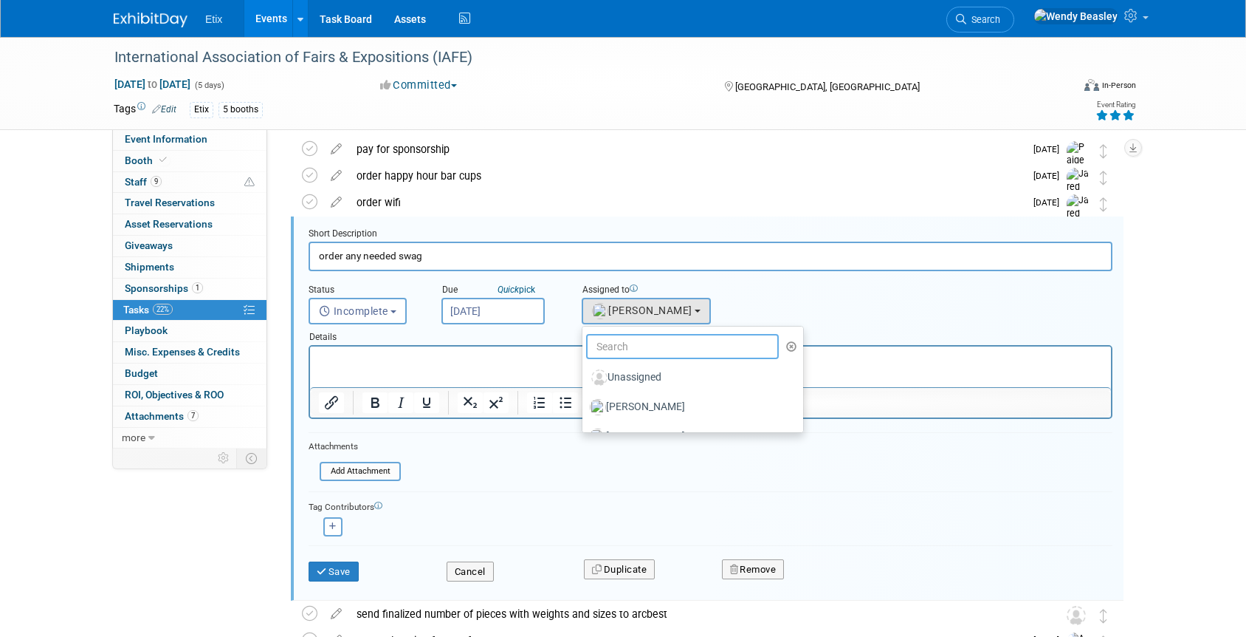
click at [639, 351] on input "text" at bounding box center [682, 346] width 193 height 25
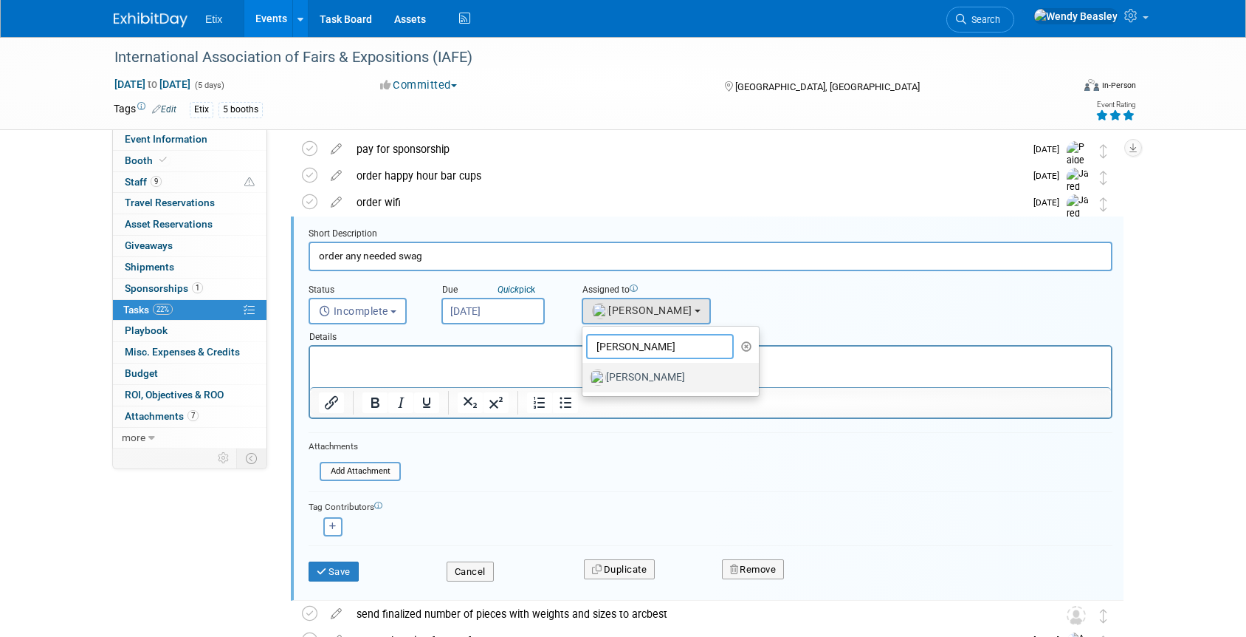
type input "[PERSON_NAME]"
drag, startPoint x: 654, startPoint y: 368, endPoint x: 344, endPoint y: 22, distance: 464.9
click at [654, 368] on label "[PERSON_NAME]" at bounding box center [667, 378] width 154 height 24
click at [585, 371] on input "[PERSON_NAME]" at bounding box center [580, 376] width 10 height 10
select select "fd18225a-c7e9-469f-8cd6-bfee3399cd41"
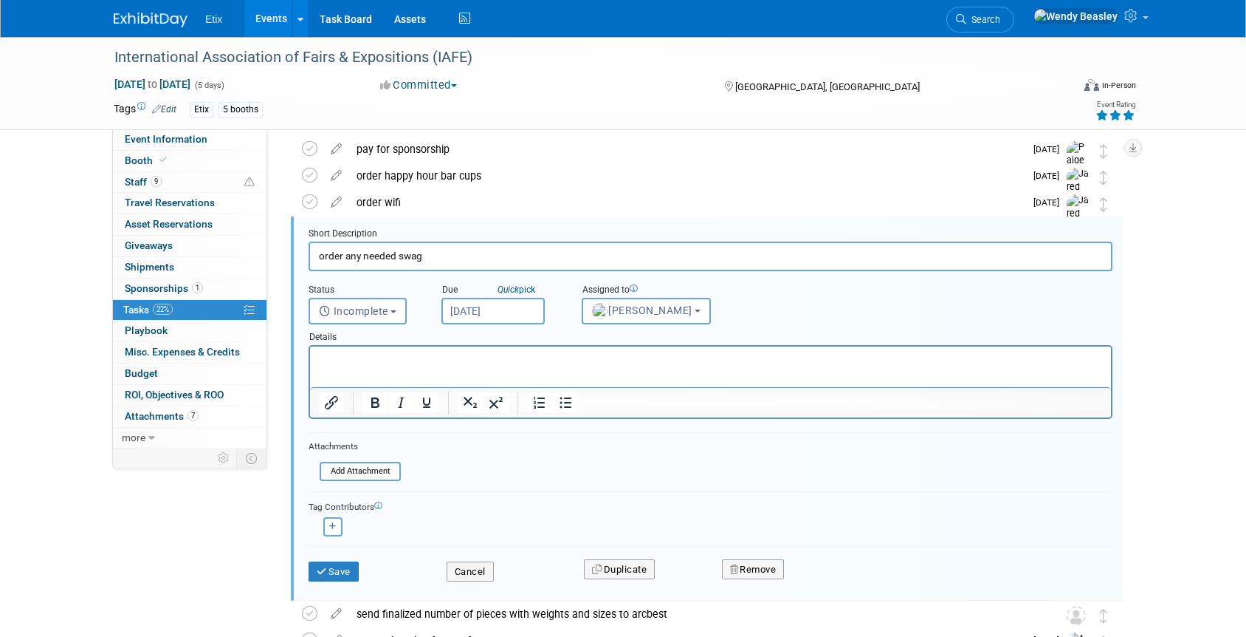
click at [518, 311] on input "[DATE]" at bounding box center [493, 311] width 103 height 27
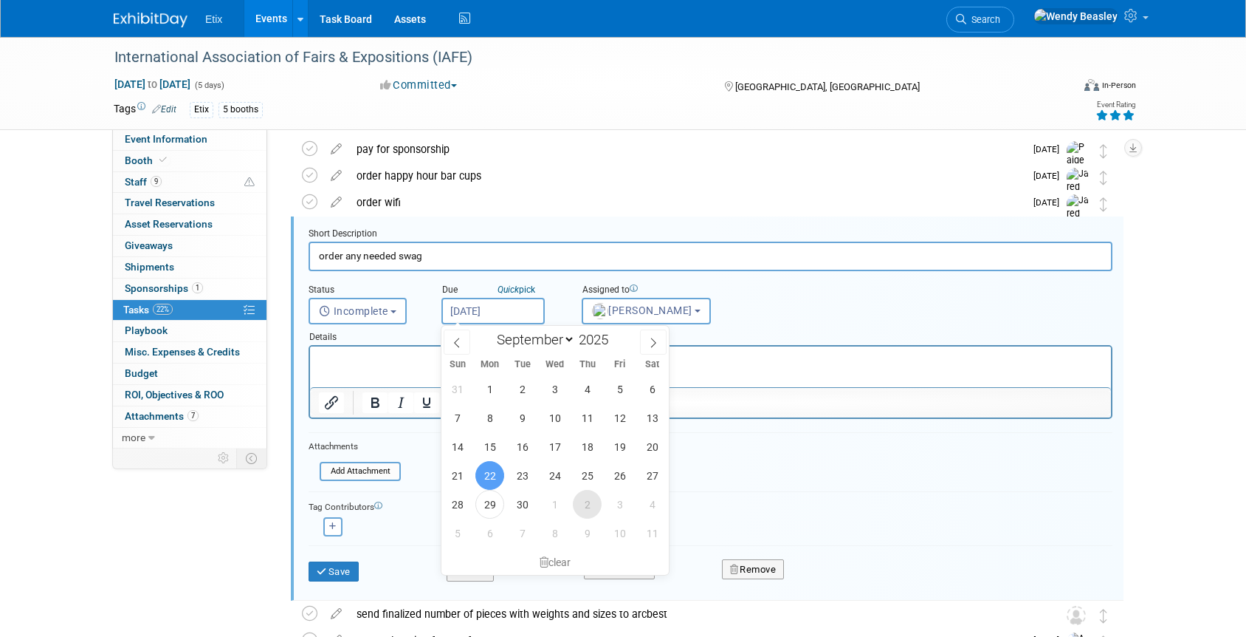
click at [592, 506] on span "2" at bounding box center [587, 504] width 29 height 29
type input "[DATE]"
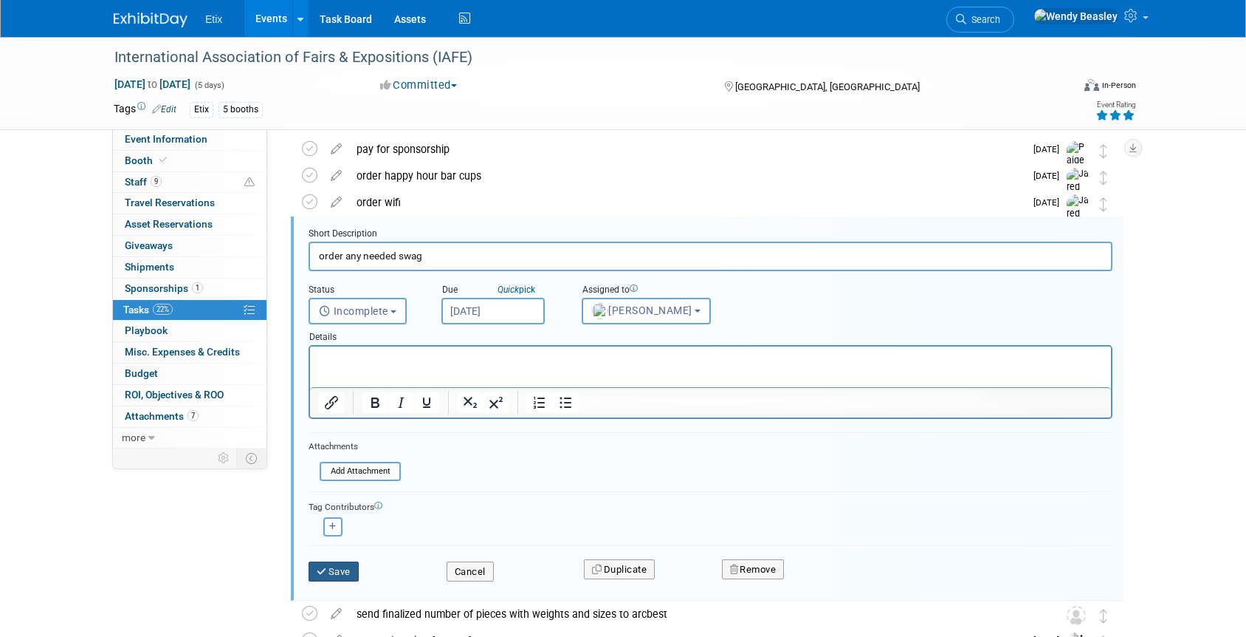
drag, startPoint x: 349, startPoint y: 570, endPoint x: 363, endPoint y: 562, distance: 16.2
click at [351, 569] on button "Save" at bounding box center [334, 571] width 50 height 21
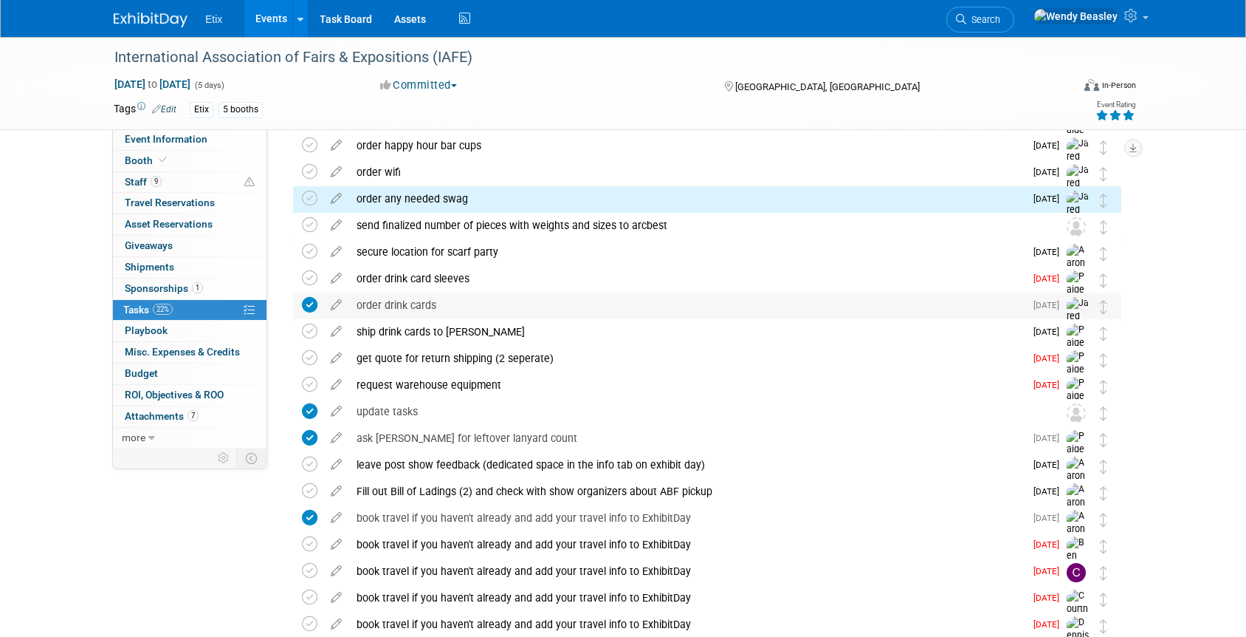
scroll to position [118, 0]
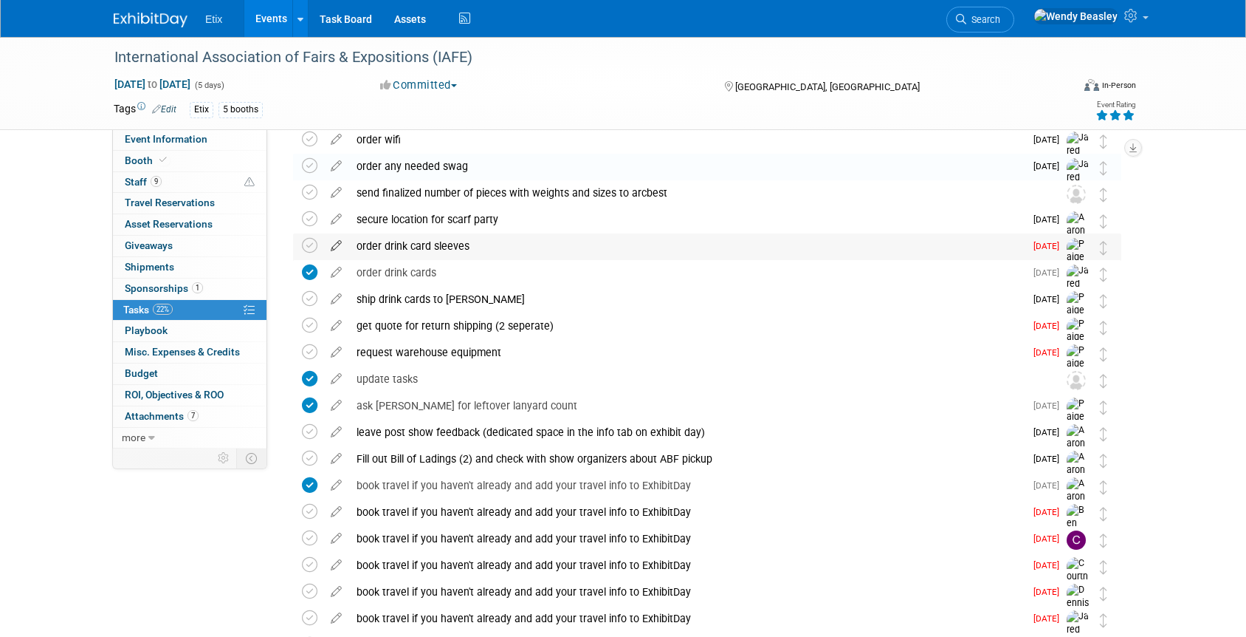
click at [342, 245] on icon at bounding box center [336, 242] width 26 height 18
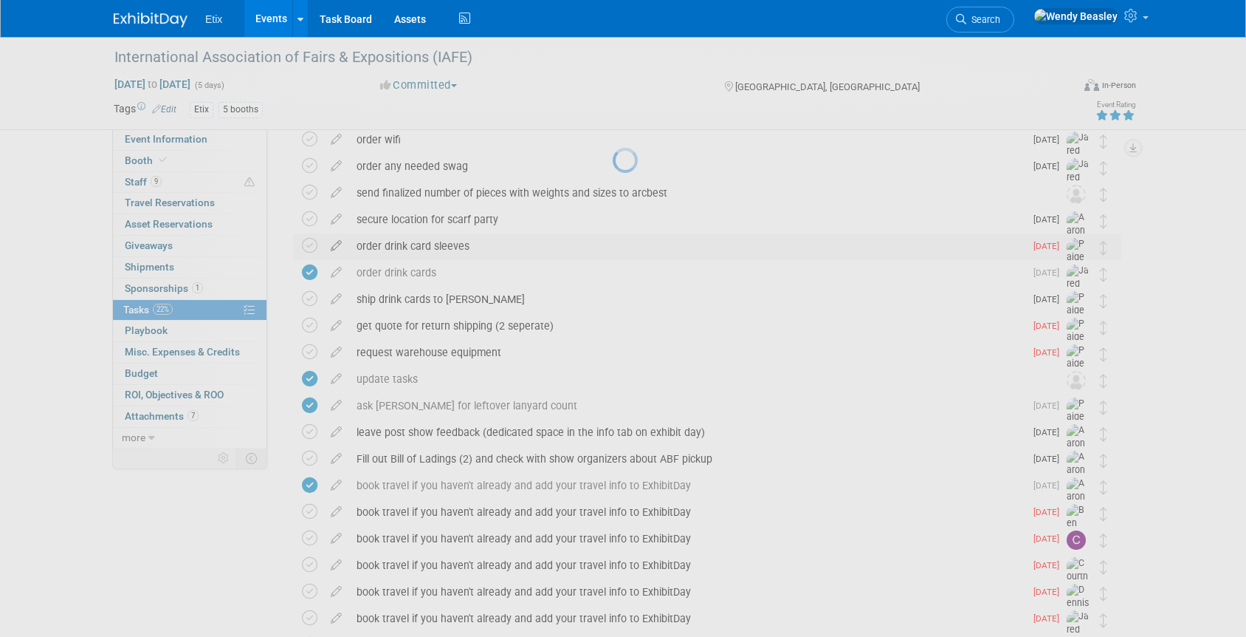
select select "8"
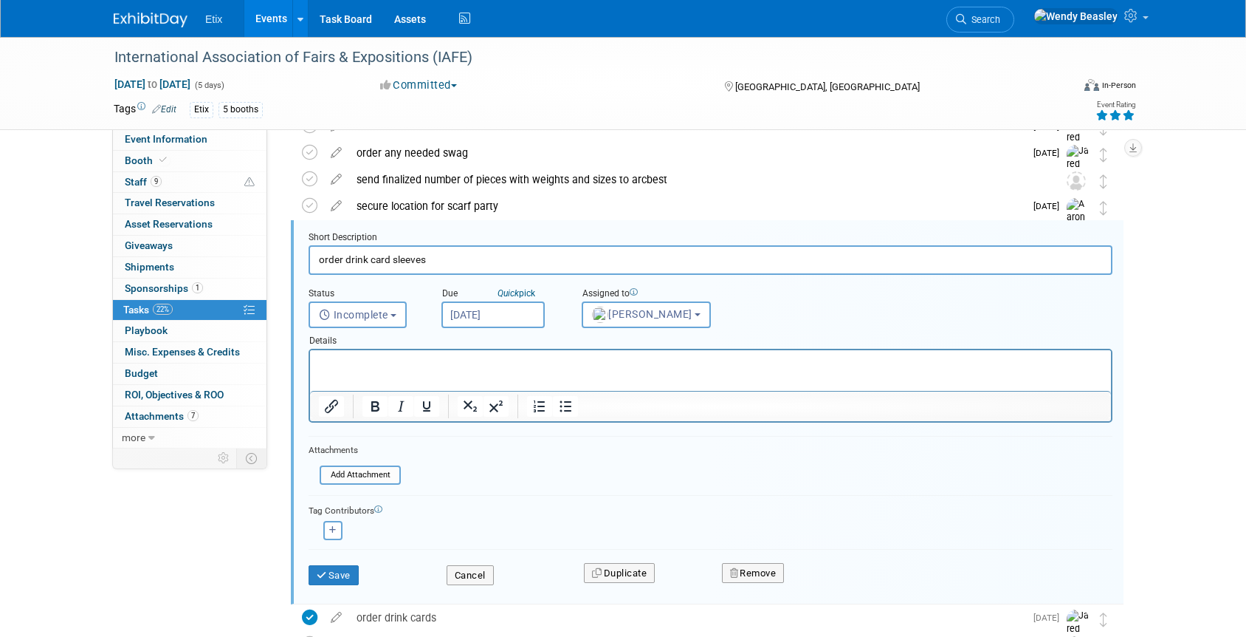
scroll to position [135, 0]
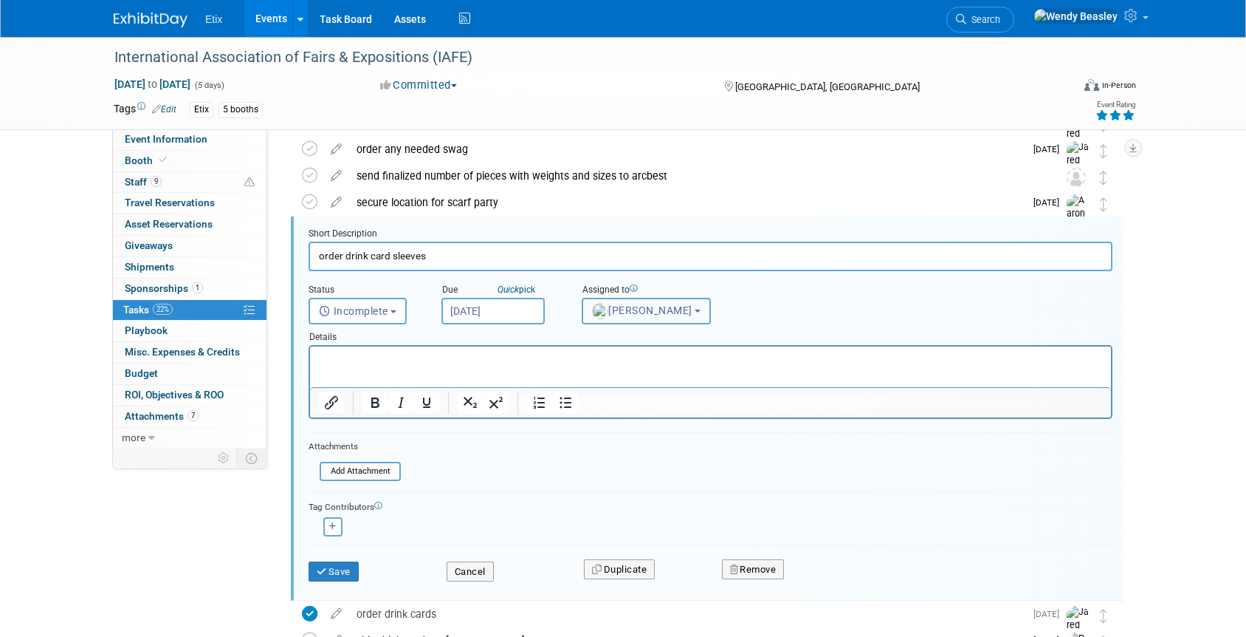
click at [673, 304] on span "[PERSON_NAME]" at bounding box center [642, 310] width 100 height 12
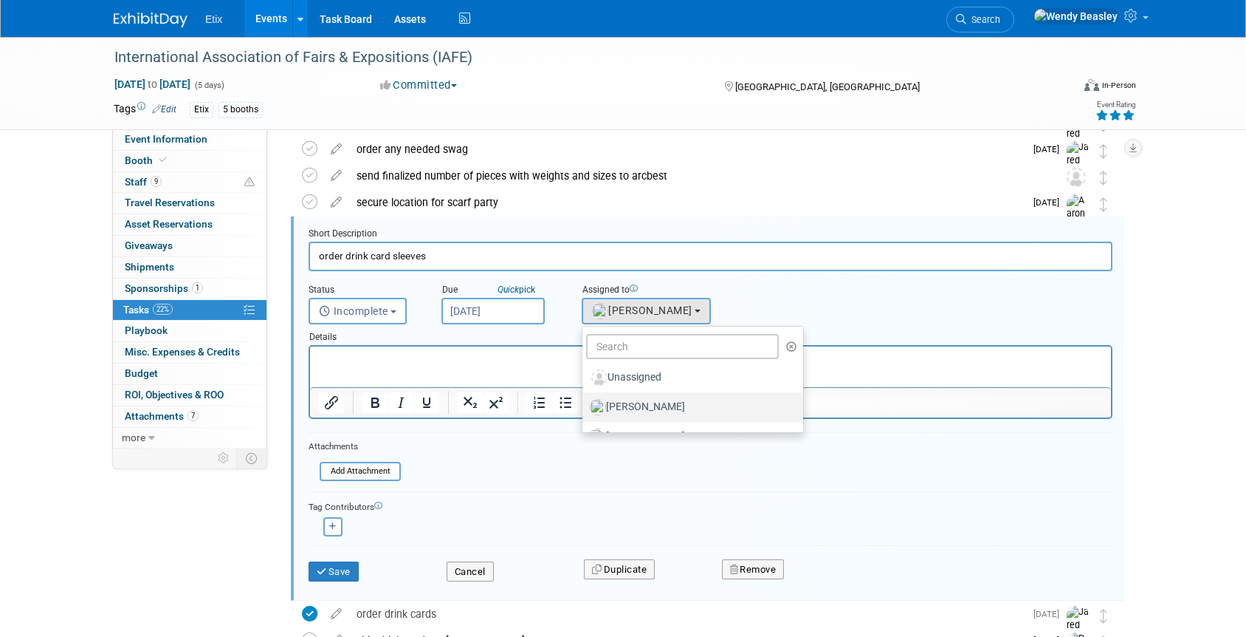
click at [662, 404] on label "[PERSON_NAME]" at bounding box center [689, 407] width 199 height 24
click at [585, 404] on input "[PERSON_NAME]" at bounding box center [580, 405] width 10 height 10
select select "5acaaf70-30d7-4097-9937-213f95e4f2ba"
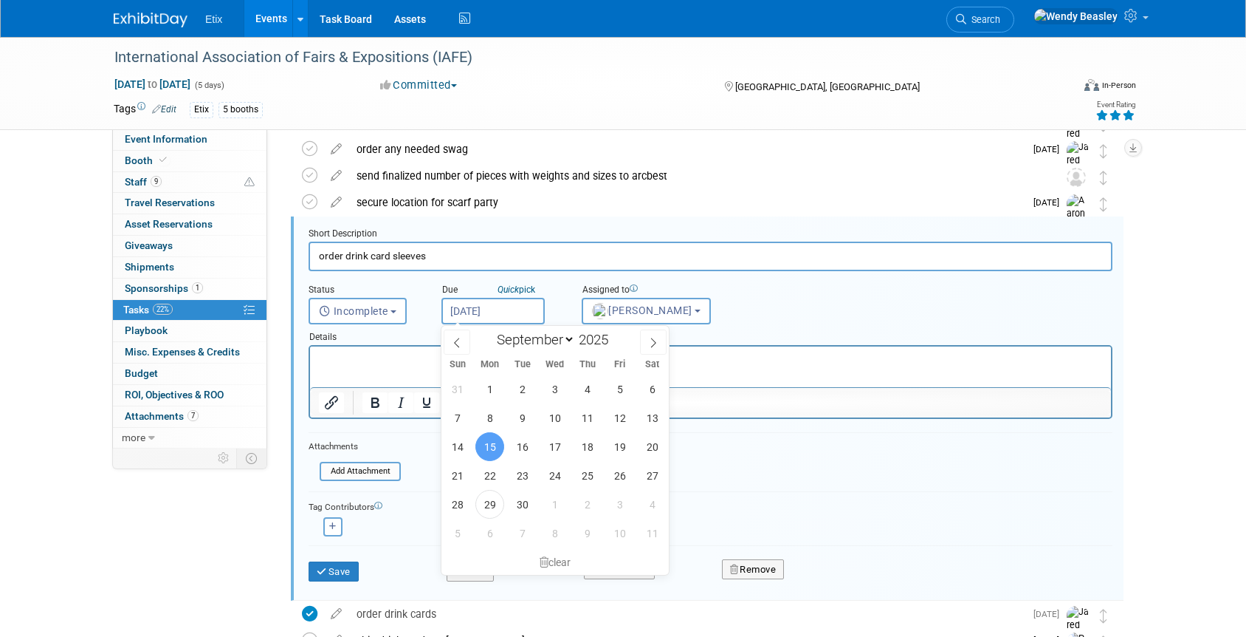
click at [520, 305] on input "[DATE]" at bounding box center [493, 311] width 103 height 27
click at [349, 549] on div "Save Cancel Duplicate Remove" at bounding box center [711, 571] width 804 height 52
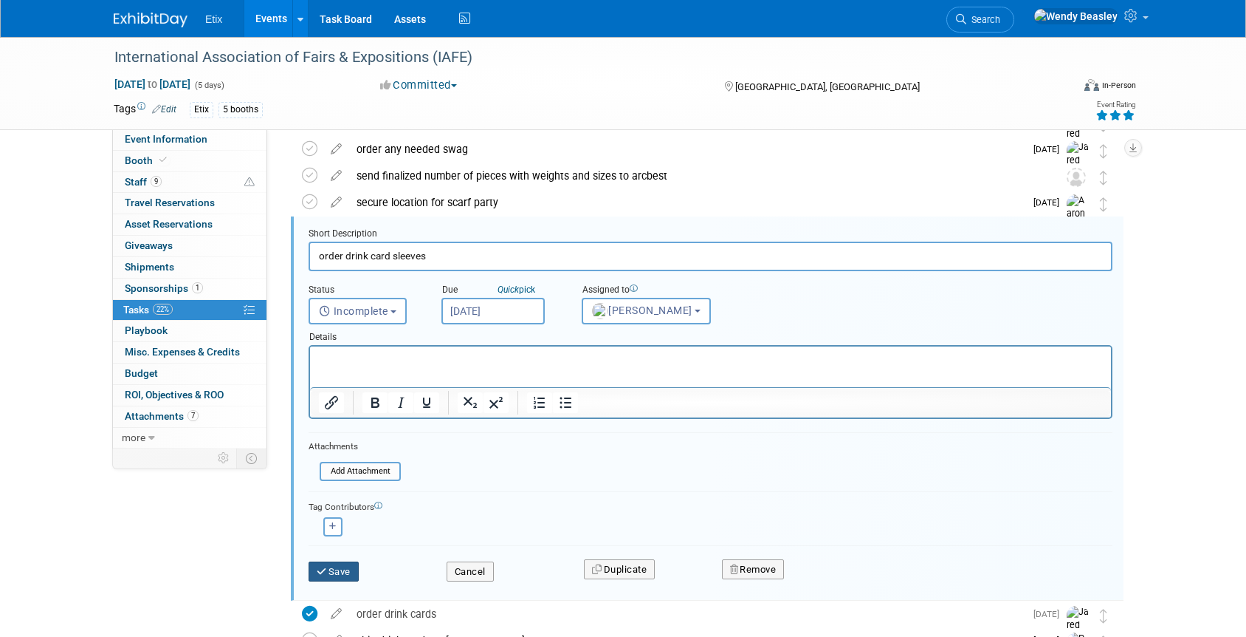
click at [340, 569] on button "Save" at bounding box center [334, 571] width 50 height 21
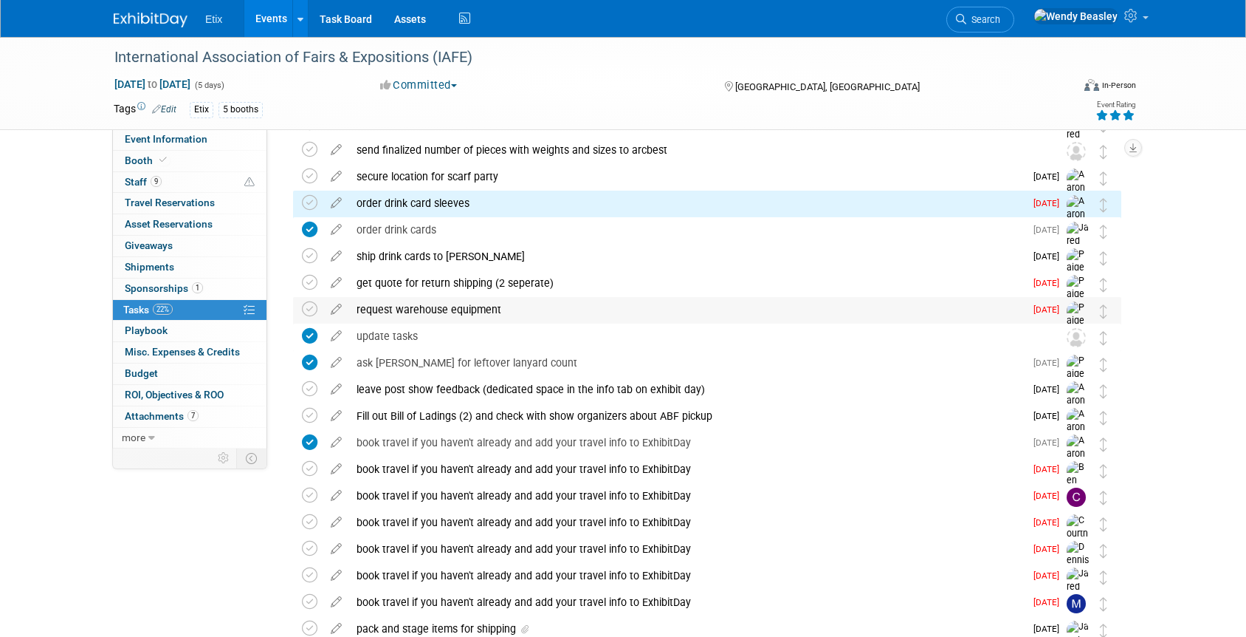
scroll to position [169, 0]
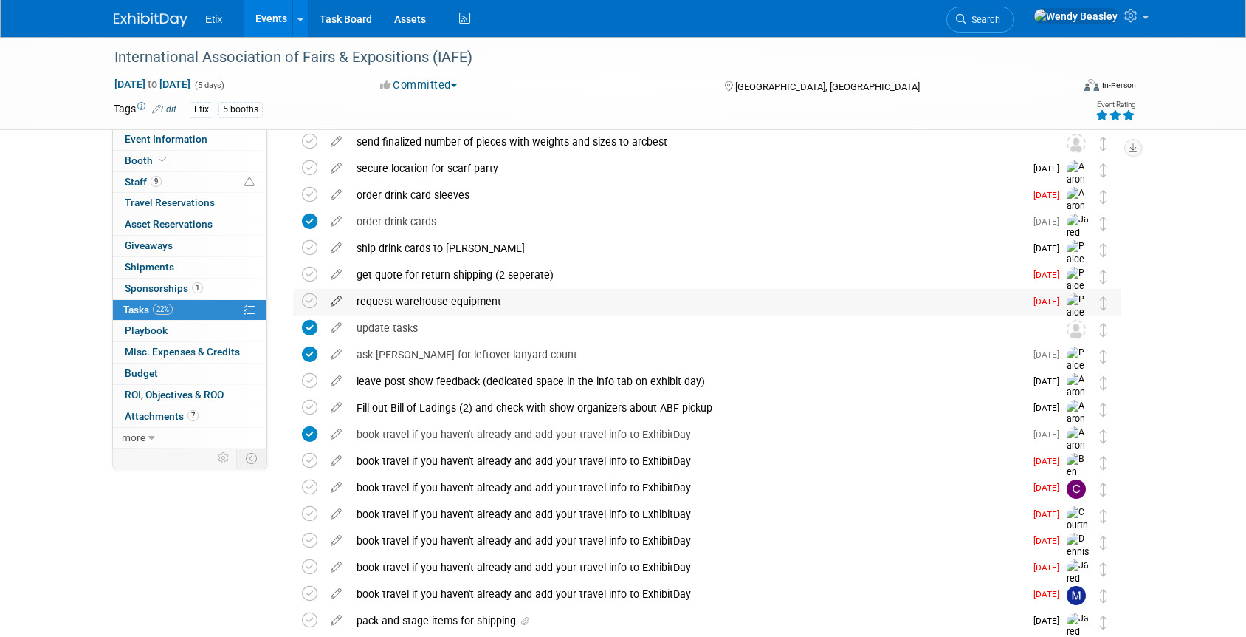
click at [340, 302] on icon at bounding box center [336, 298] width 26 height 18
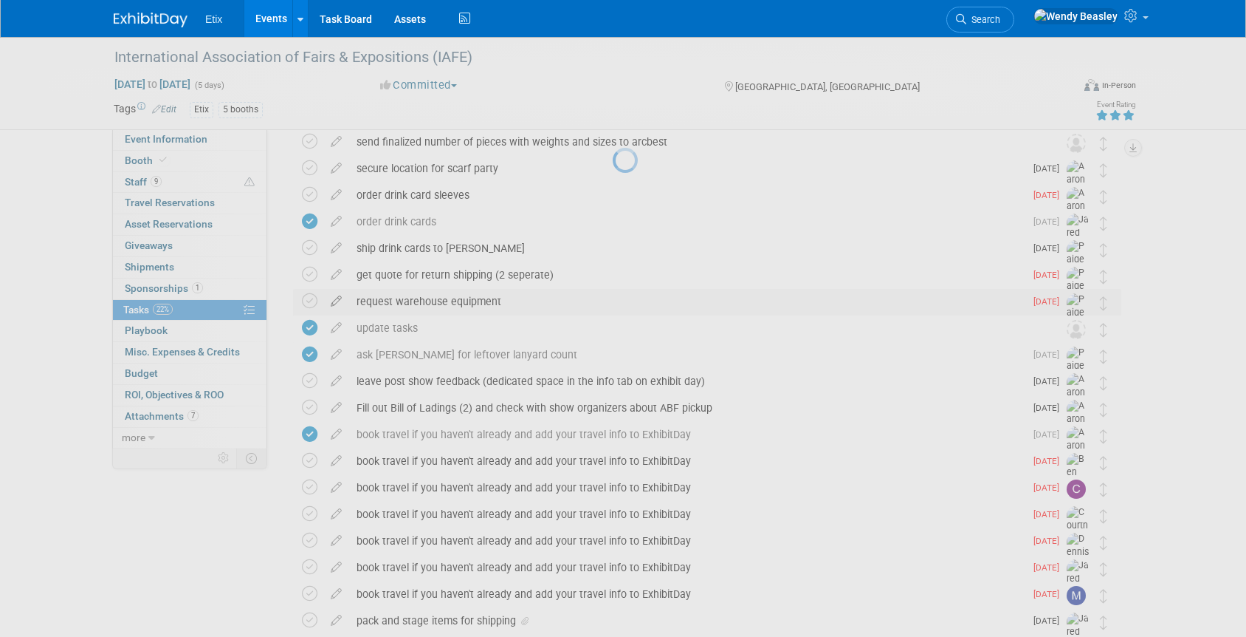
select select "7"
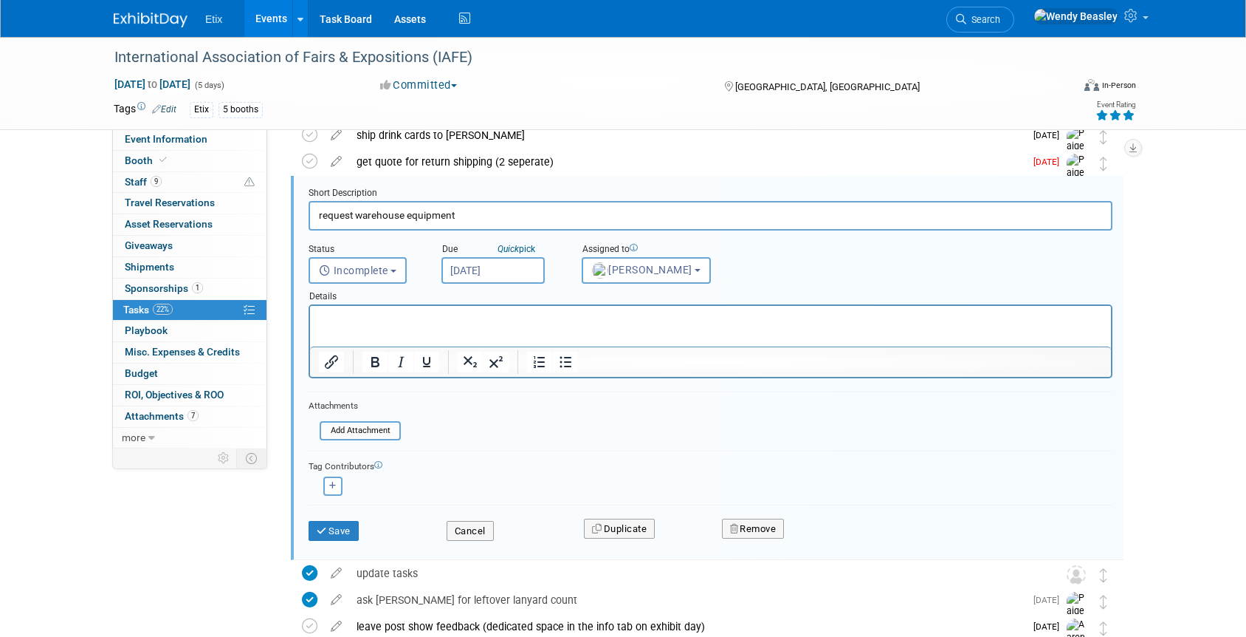
scroll to position [316, 0]
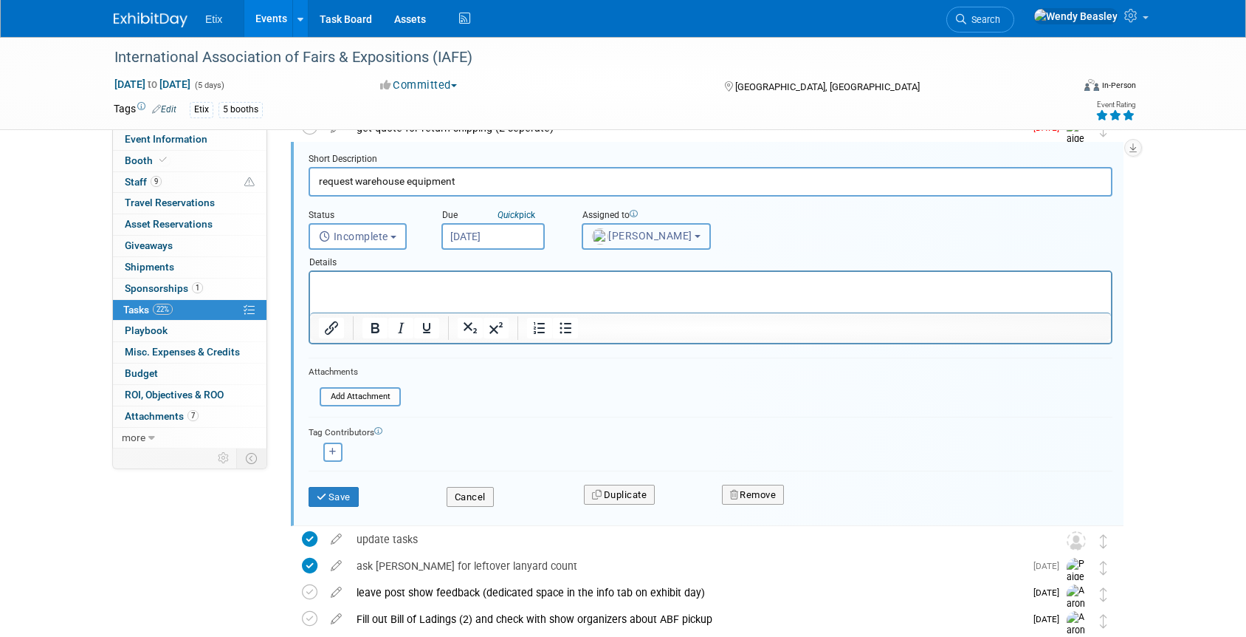
click at [641, 246] on button "[PERSON_NAME]" at bounding box center [646, 236] width 129 height 27
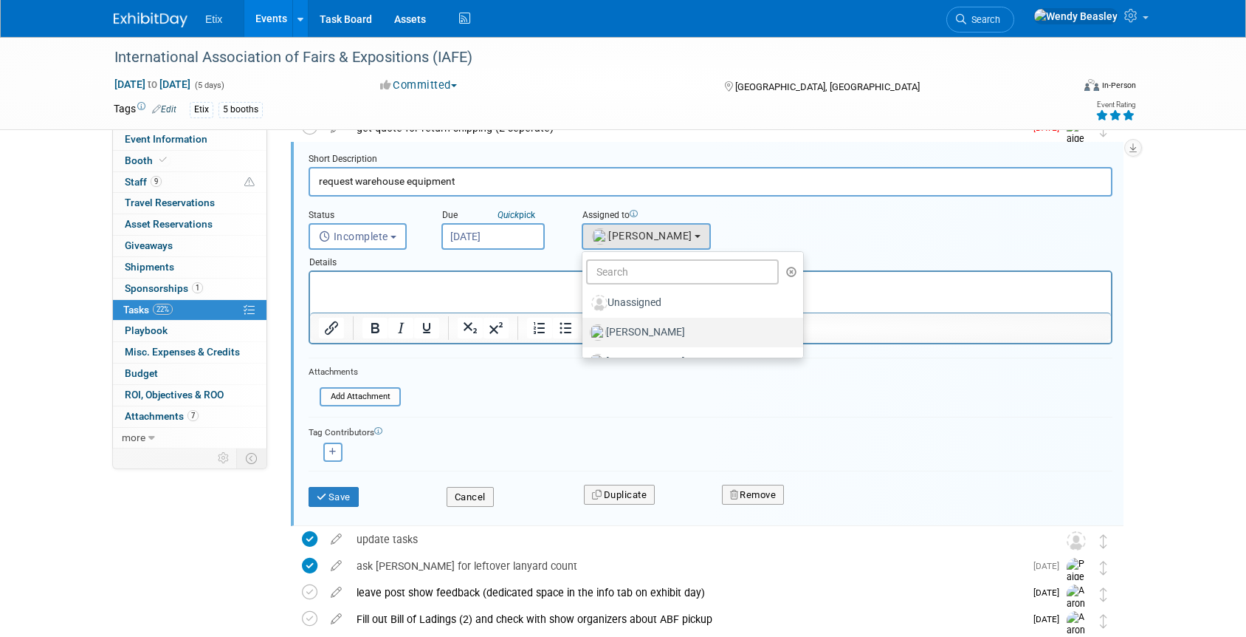
click at [653, 326] on label "[PERSON_NAME]" at bounding box center [689, 332] width 199 height 24
click at [585, 326] on input "[PERSON_NAME]" at bounding box center [580, 331] width 10 height 10
select select "5acaaf70-30d7-4097-9937-213f95e4f2ba"
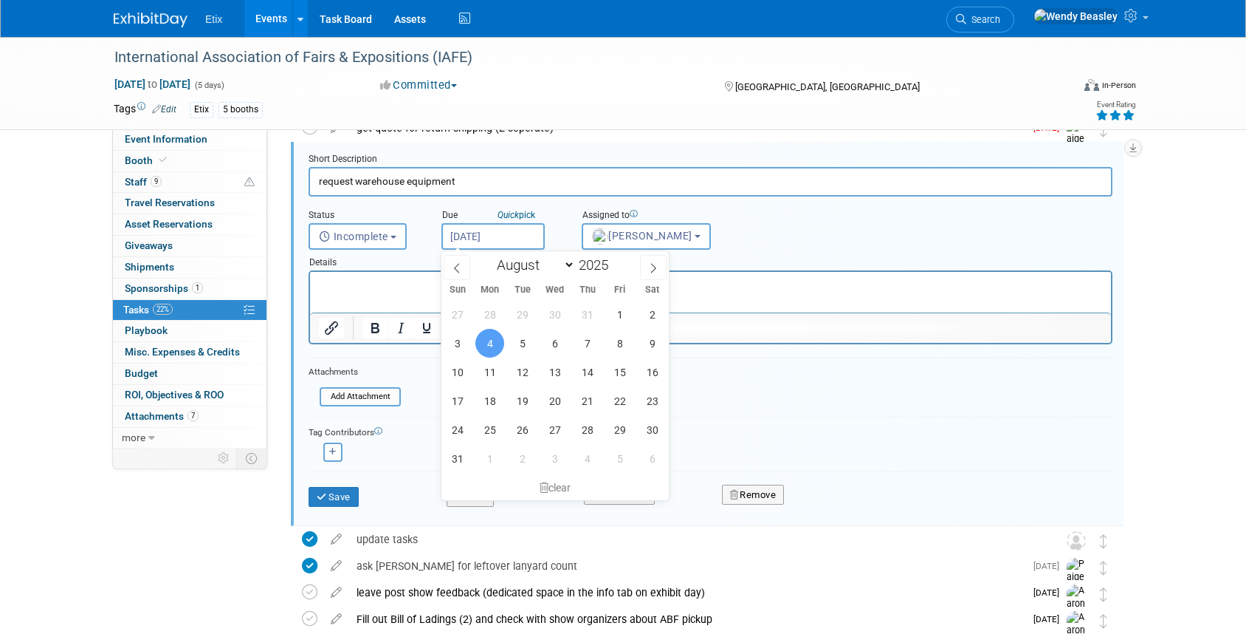
click at [526, 239] on input "[DATE]" at bounding box center [493, 236] width 103 height 27
click at [817, 286] on p "Rich Text Area. Press ALT-0 for help." at bounding box center [711, 285] width 784 height 14
click at [721, 280] on p "Rich Text Area. Press ALT-0 for help." at bounding box center [711, 285] width 784 height 14
click at [828, 284] on p "Rich Text Area. Press ALT-0 for help." at bounding box center [711, 285] width 784 height 14
click at [824, 292] on html at bounding box center [710, 282] width 801 height 20
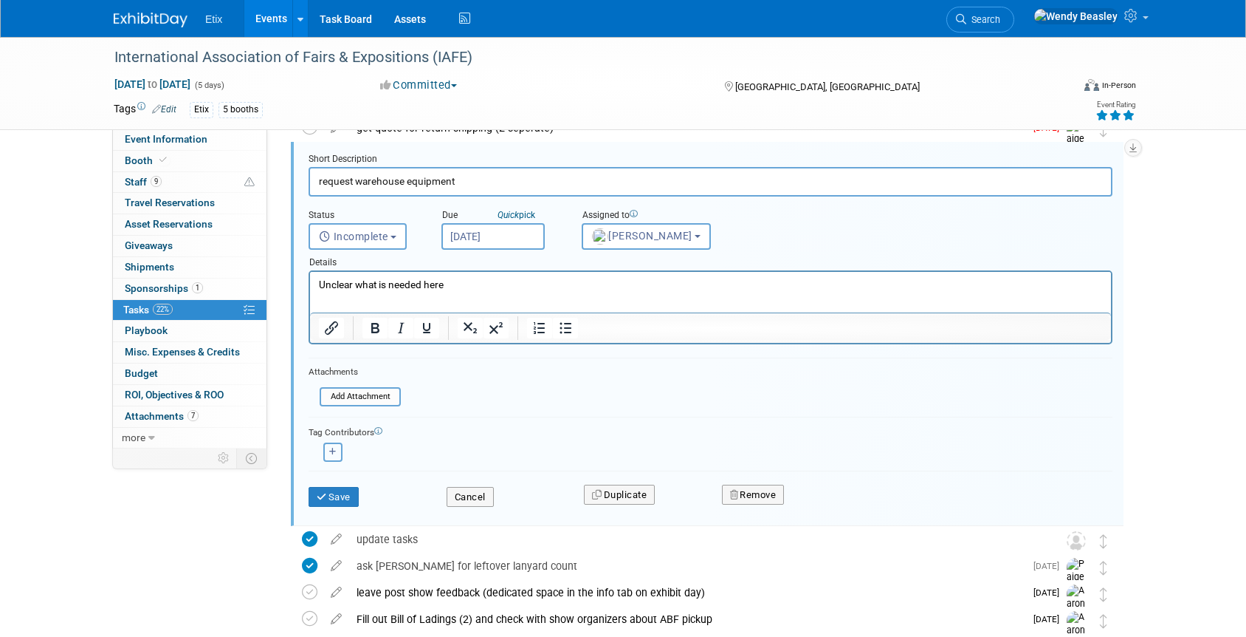
click at [329, 451] on icon "button" at bounding box center [332, 451] width 7 height 8
select select
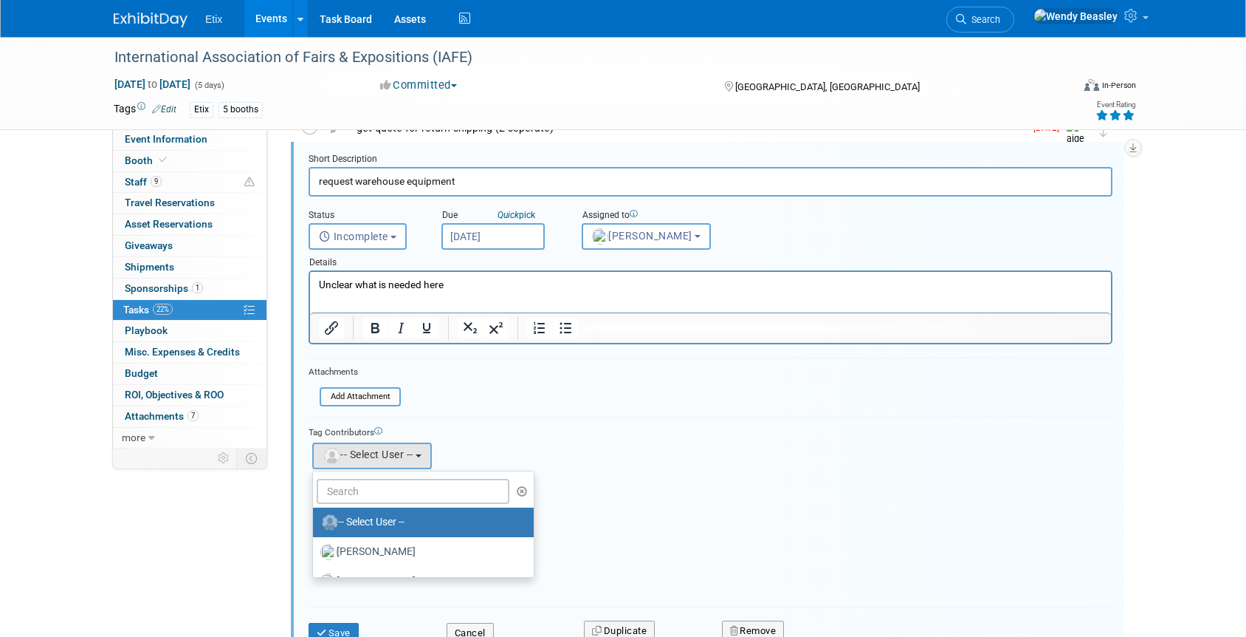
click at [368, 476] on ul "-- Select User -- [PERSON_NAME] [PERSON_NAME] [PERSON_NAME] [PERSON_NAME] [PERS…" at bounding box center [423, 523] width 222 height 107
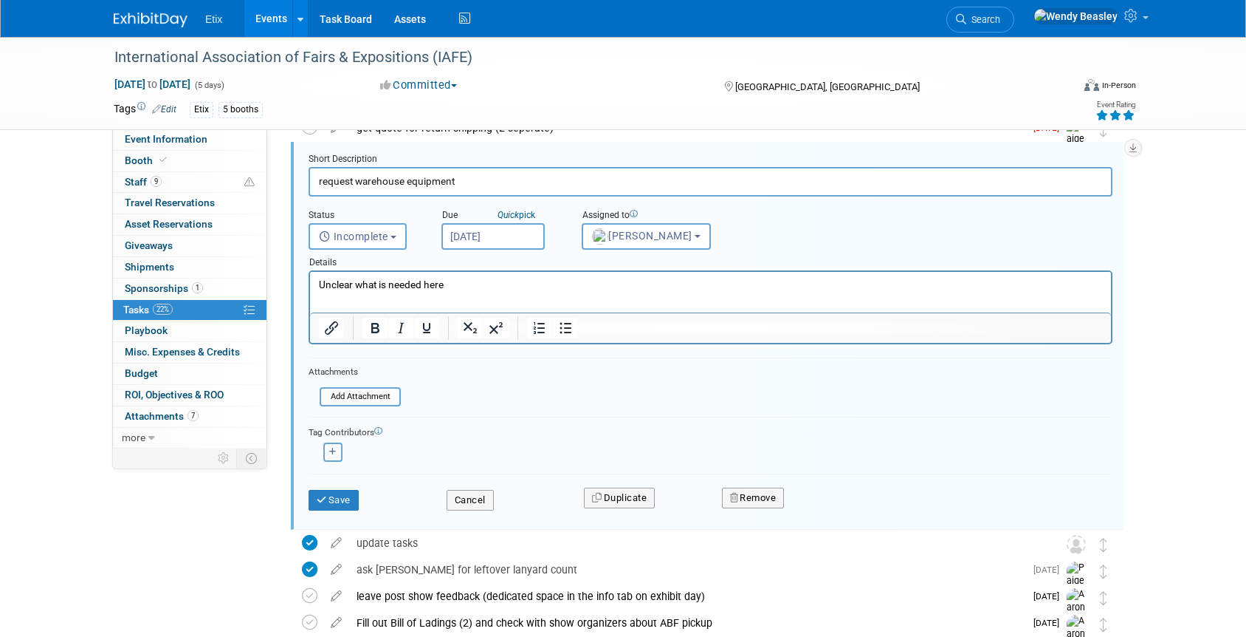
click at [335, 450] on icon "button" at bounding box center [332, 451] width 7 height 8
select select
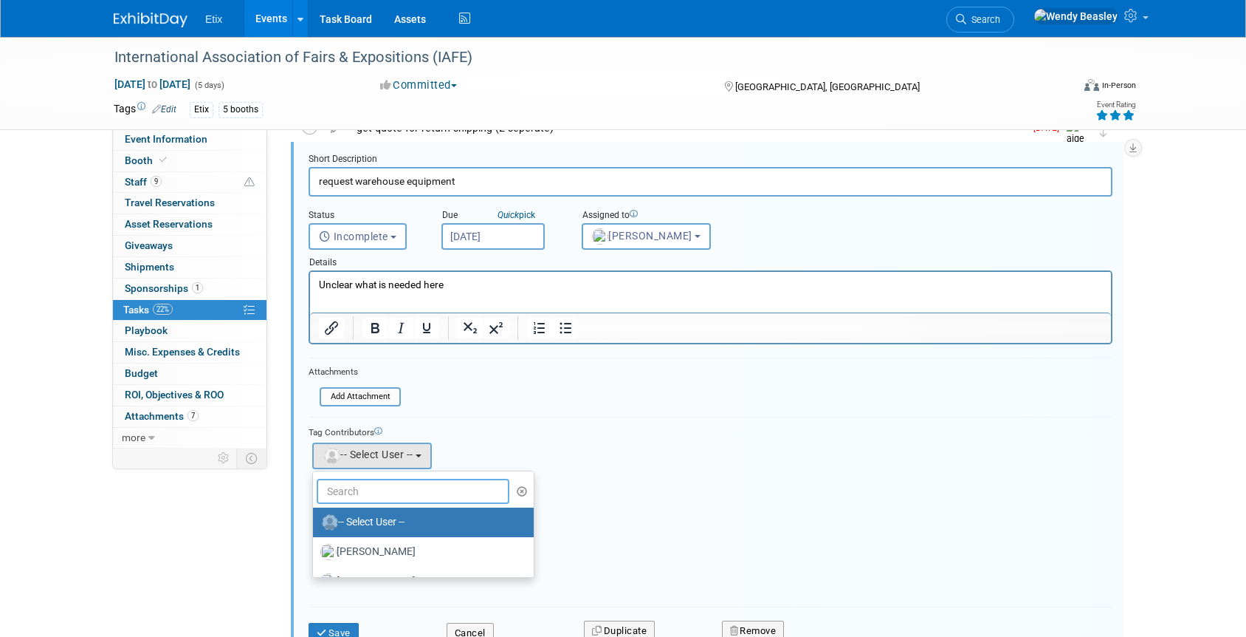
click at [377, 490] on input "text" at bounding box center [413, 490] width 193 height 25
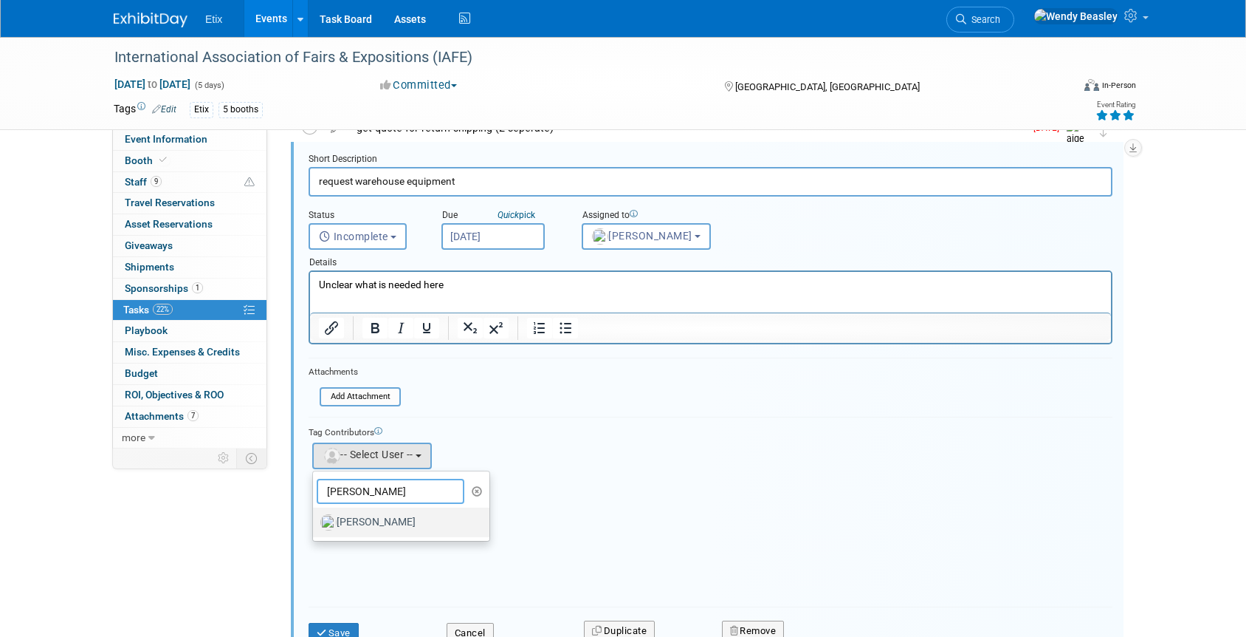
type input "[PERSON_NAME]"
drag, startPoint x: 398, startPoint y: 526, endPoint x: 394, endPoint y: 518, distance: 8.9
click at [399, 526] on label "[PERSON_NAME]" at bounding box center [397, 522] width 154 height 24
click at [315, 525] on input "[PERSON_NAME]" at bounding box center [311, 520] width 10 height 10
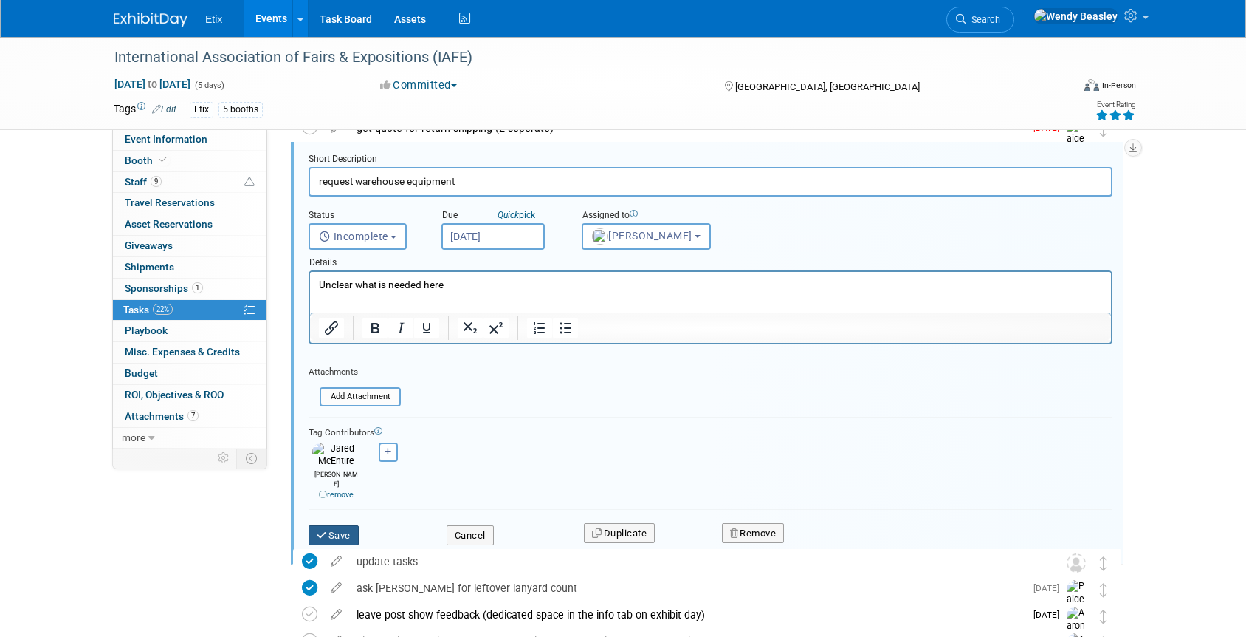
click at [347, 525] on button "Save" at bounding box center [334, 535] width 50 height 21
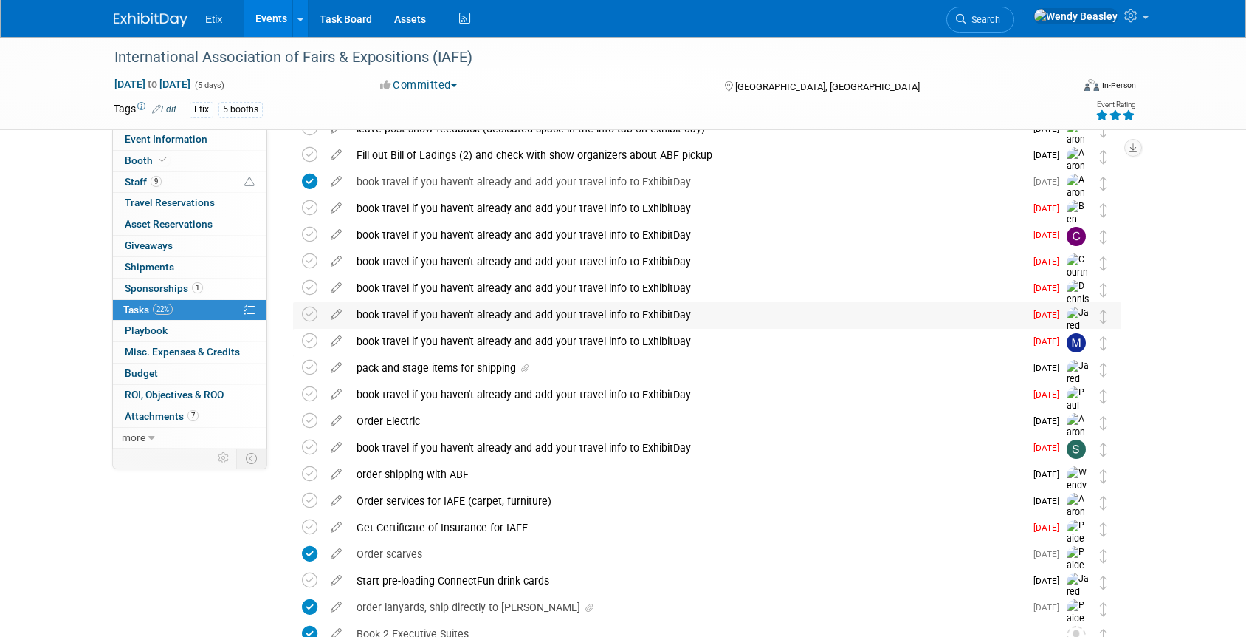
scroll to position [472, 0]
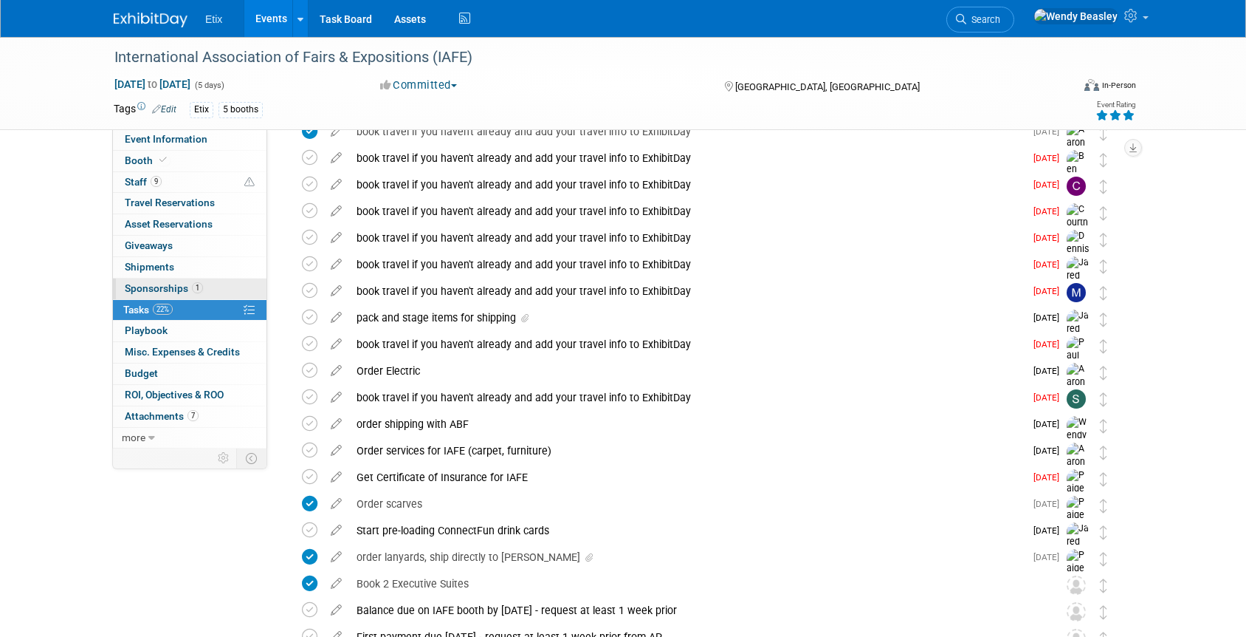
click at [173, 285] on span "Sponsorships 1" at bounding box center [164, 288] width 78 height 12
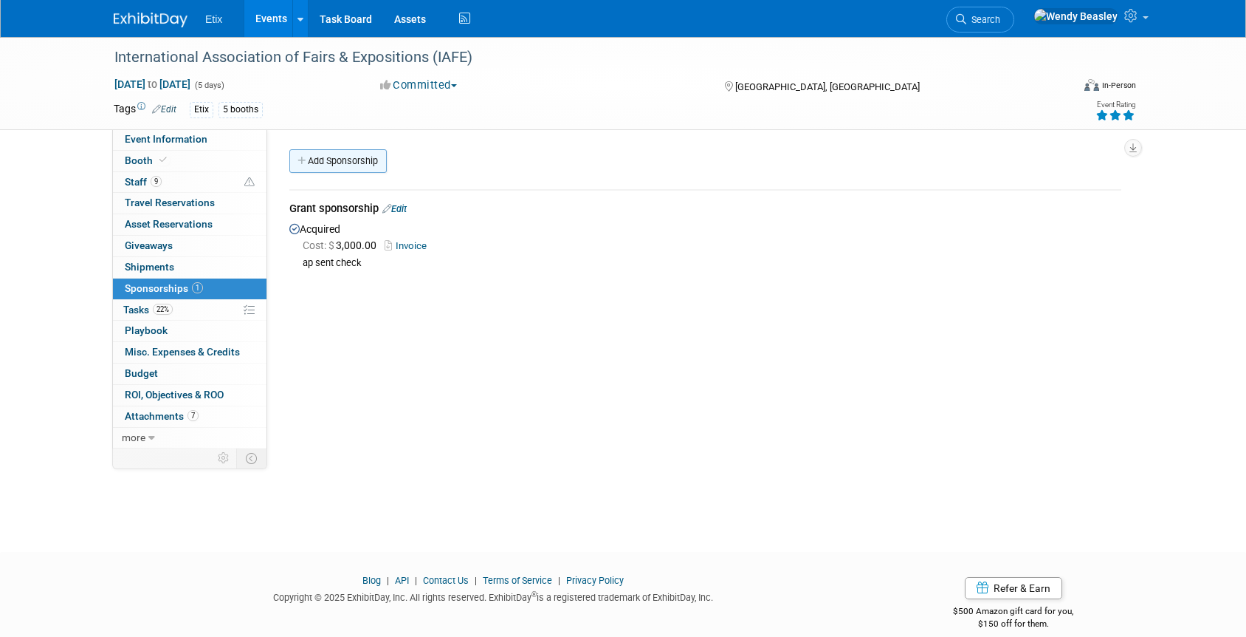
click at [346, 163] on link "Add Sponsorship" at bounding box center [337, 161] width 97 height 24
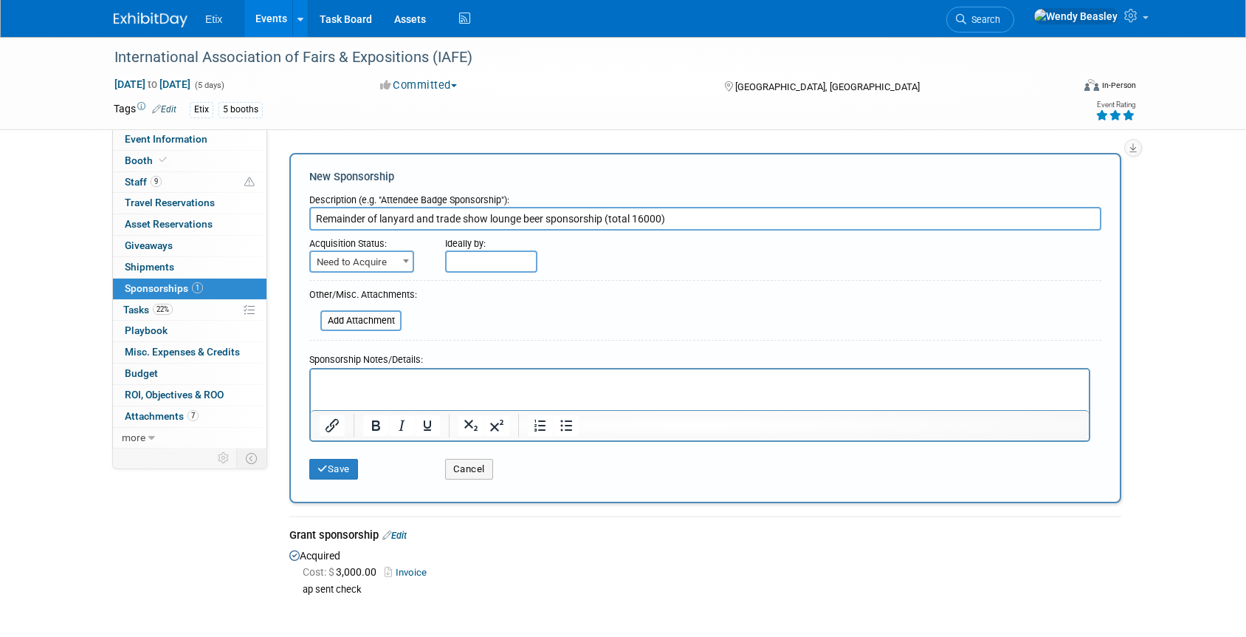
click at [599, 219] on input "Remainder of lanyard and trade show lounge beer sponsorship (total 16000)" at bounding box center [705, 219] width 792 height 24
click at [629, 219] on input "Remainder of lanyard and trade show lounge beer sponsorship, pluse sponsorship …" at bounding box center [705, 219] width 792 height 24
type input "Remainder of lanyard and trade show lounge beer sponsorship, plus sponsorship a…"
click at [406, 261] on b at bounding box center [406, 261] width 6 height 4
select select "2"
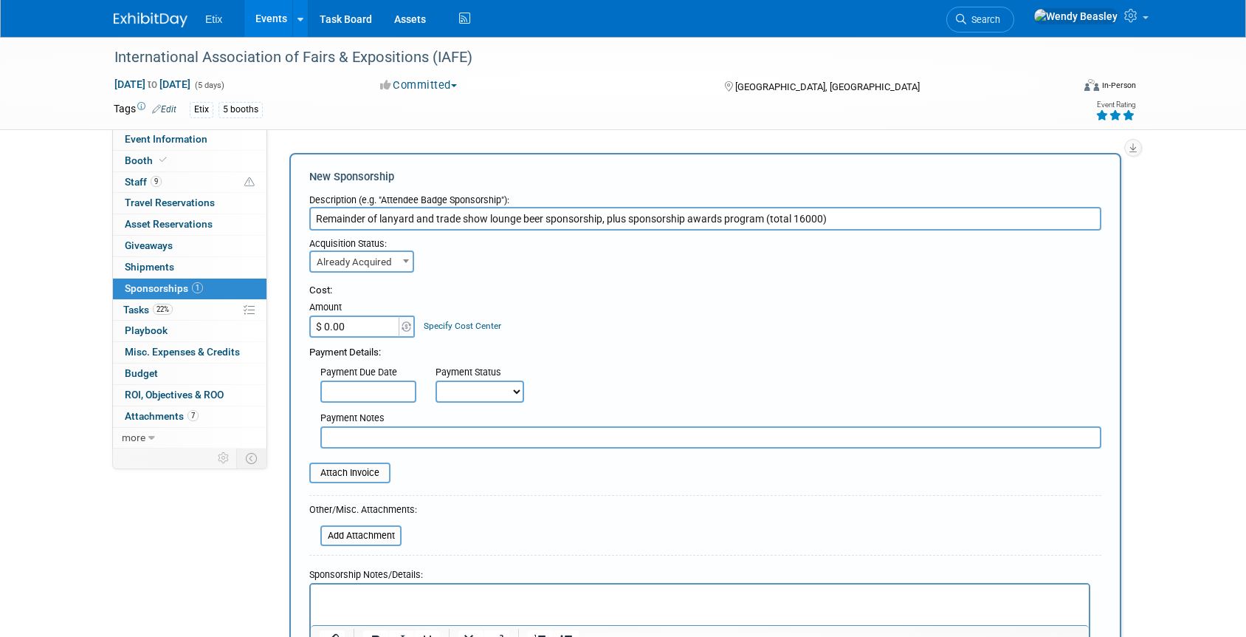
click at [351, 327] on input "$ 0.00" at bounding box center [355, 326] width 92 height 22
type input "$ 9,000.00"
click at [368, 383] on input "text" at bounding box center [368, 391] width 96 height 22
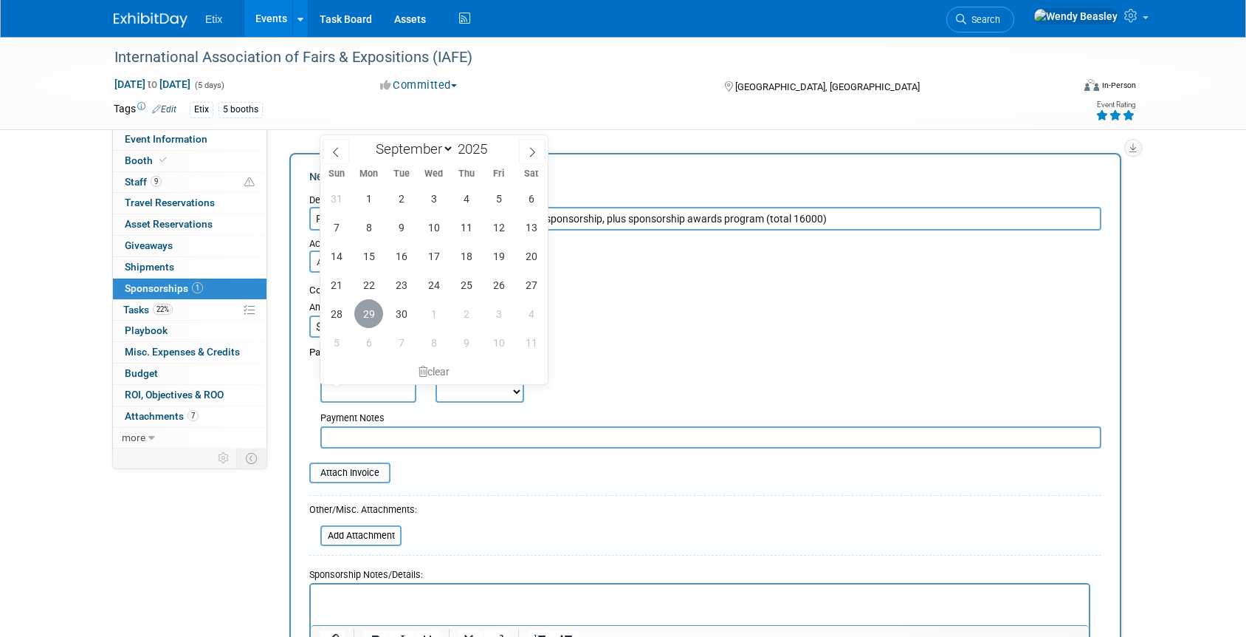
click at [376, 315] on span "29" at bounding box center [368, 313] width 29 height 29
type input "[DATE]"
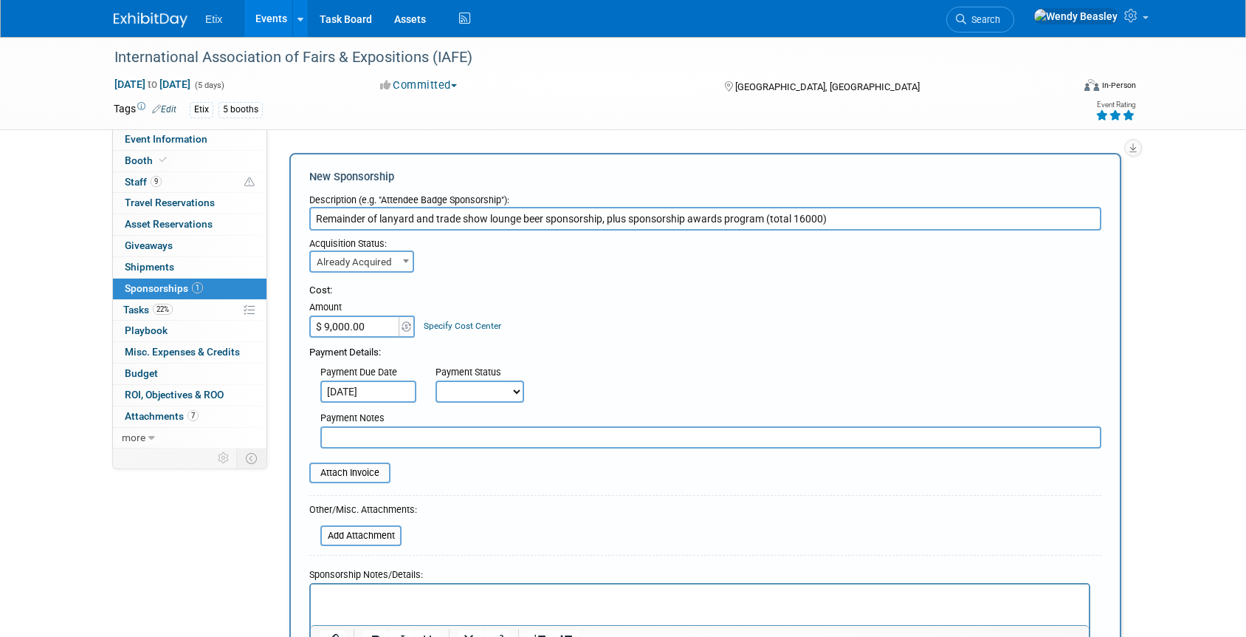
click at [507, 388] on select "Not Paid Yet Partially Paid Paid in Full" at bounding box center [480, 391] width 89 height 22
select select "1"
click at [436, 380] on select "Not Paid Yet Partially Paid Paid in Full" at bounding box center [480, 391] width 89 height 22
click at [366, 474] on input "file" at bounding box center [301, 473] width 176 height 18
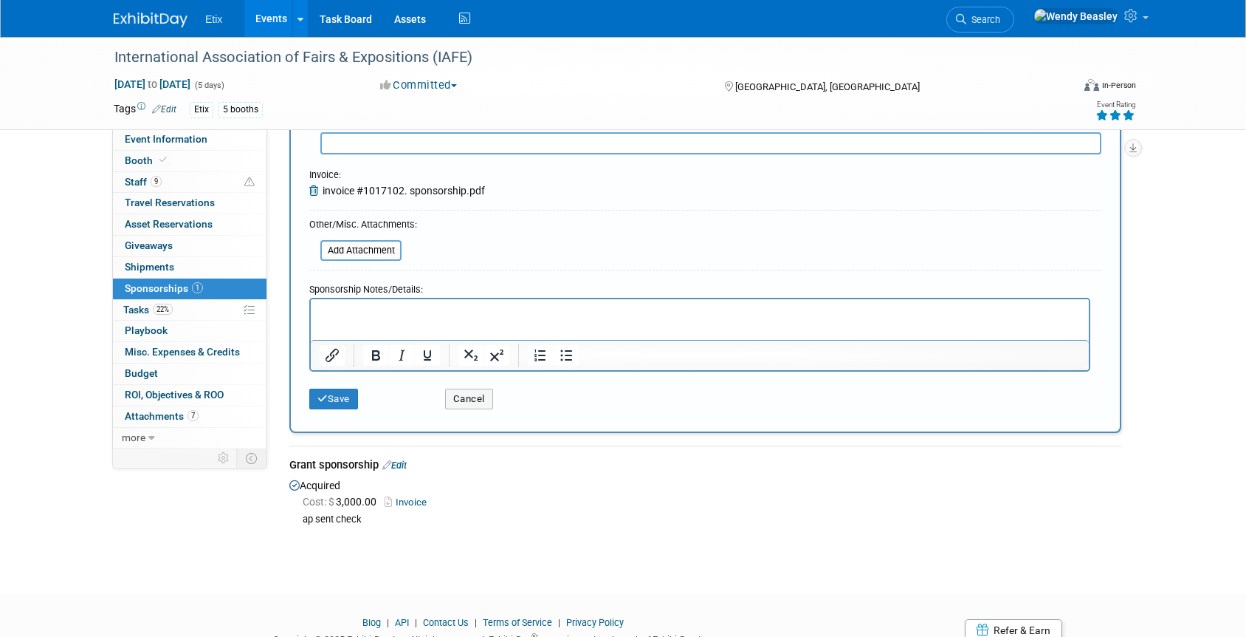
scroll to position [320, 0]
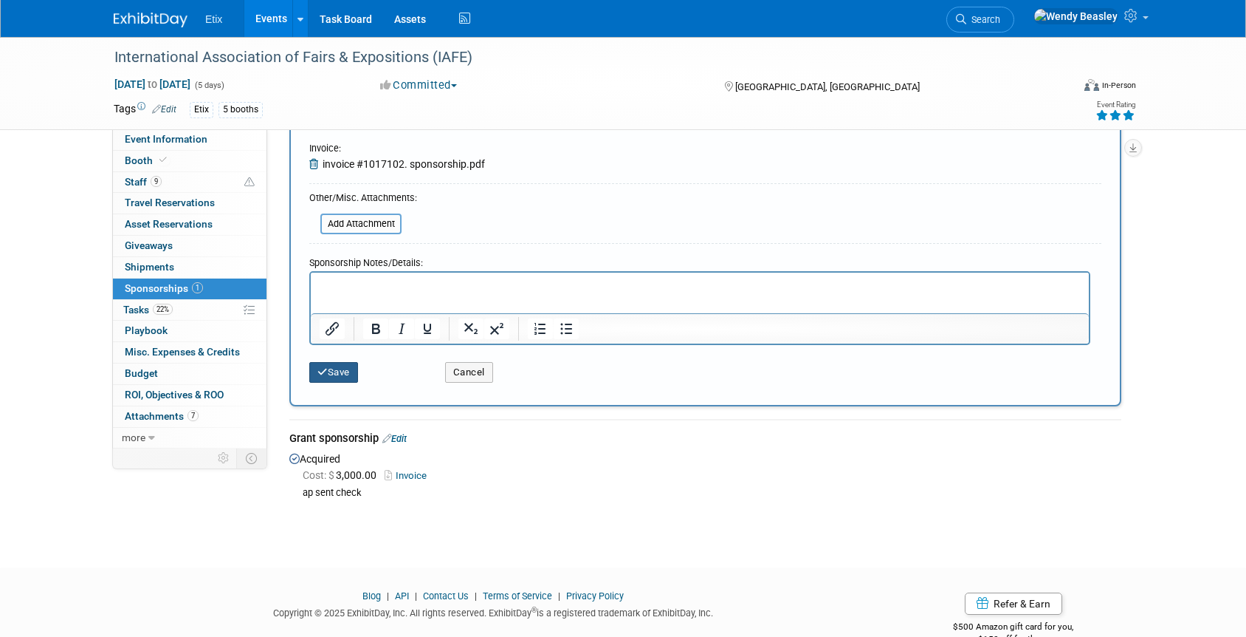
click at [343, 370] on button "Save" at bounding box center [333, 372] width 49 height 21
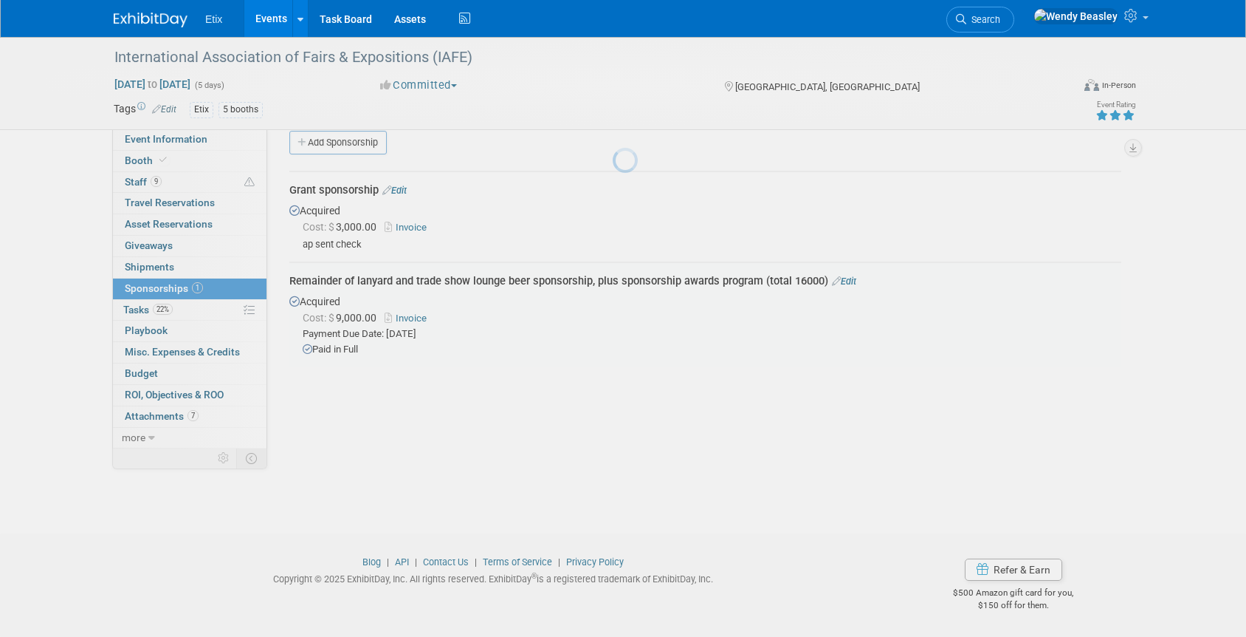
scroll to position [18, 0]
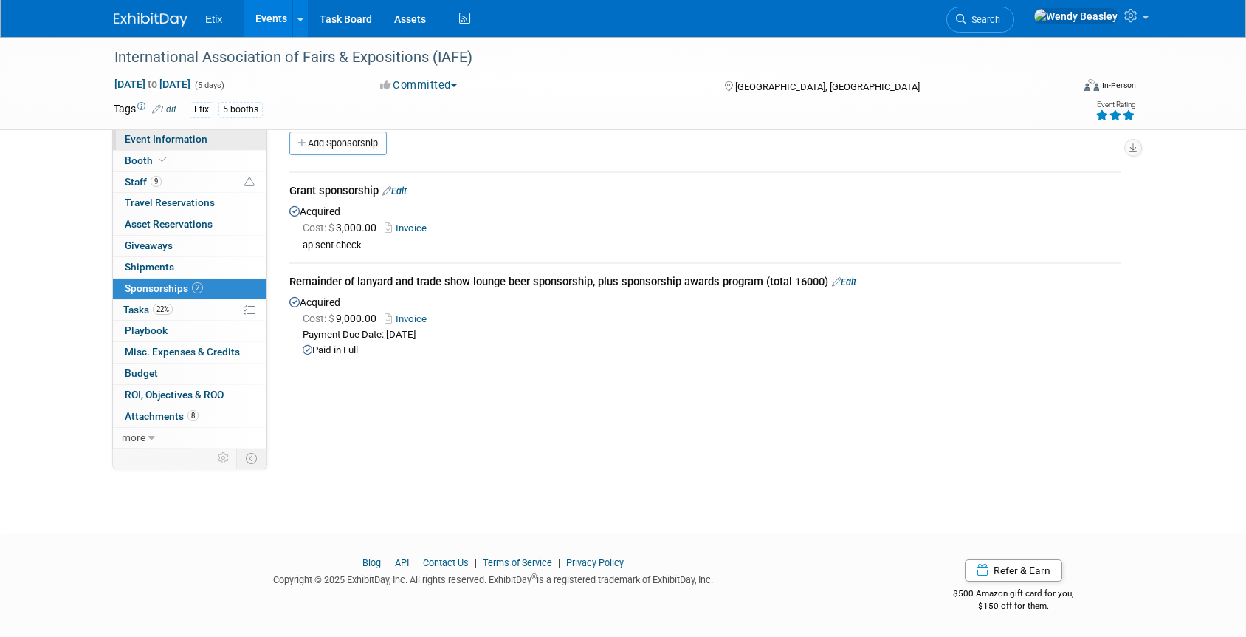
click at [179, 135] on span "Event Information" at bounding box center [166, 139] width 83 height 12
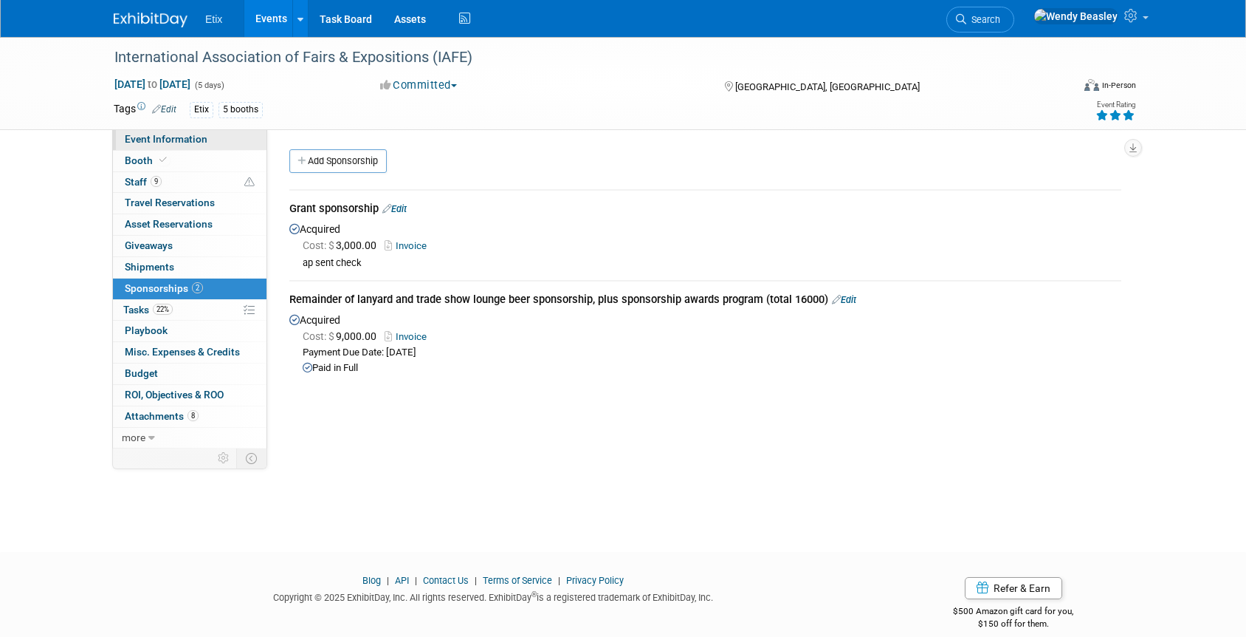
select select "Yes"
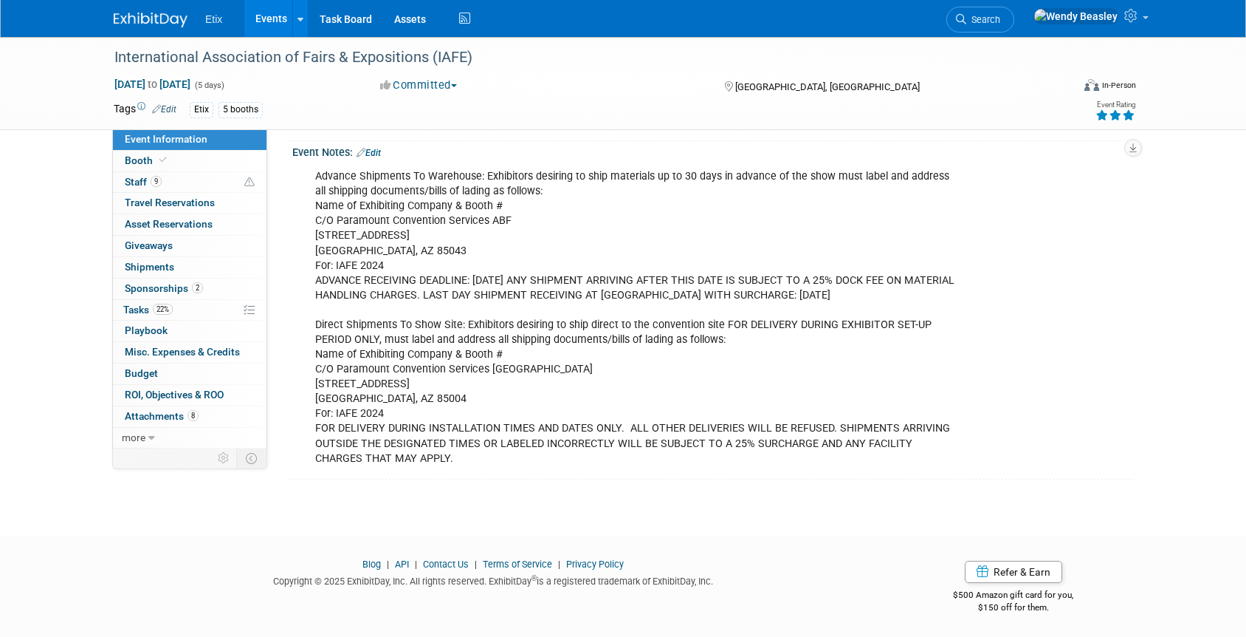
scroll to position [705, 0]
click at [150, 329] on span "Playbook 0" at bounding box center [146, 330] width 43 height 12
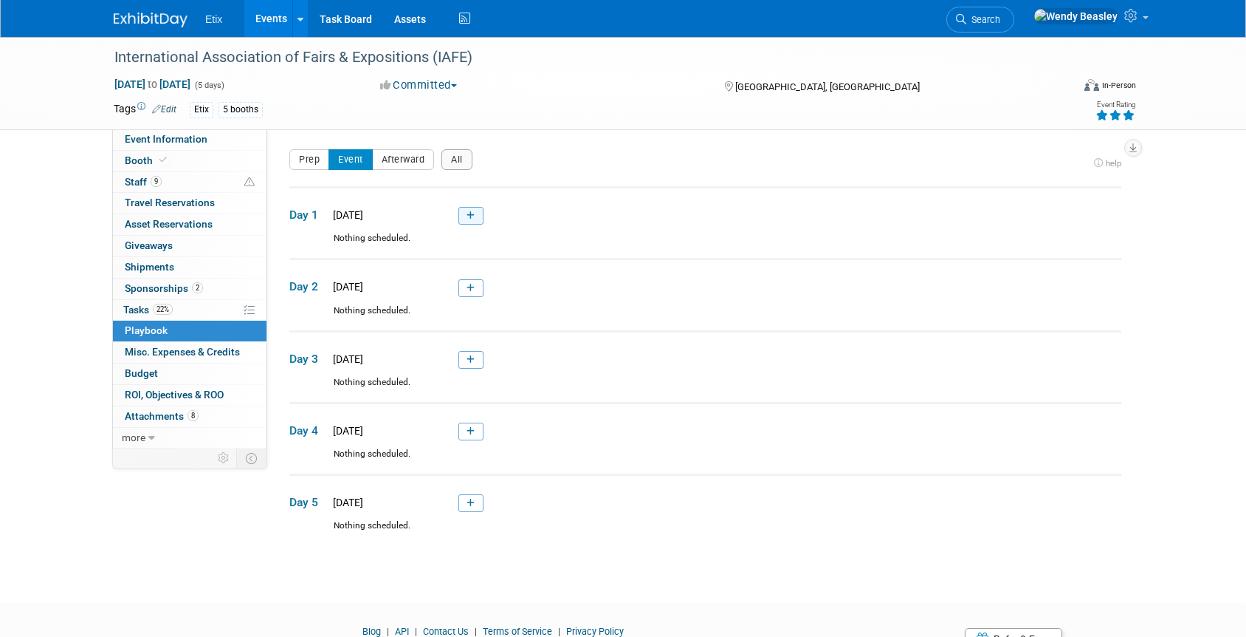
click at [470, 223] on link at bounding box center [471, 216] width 25 height 18
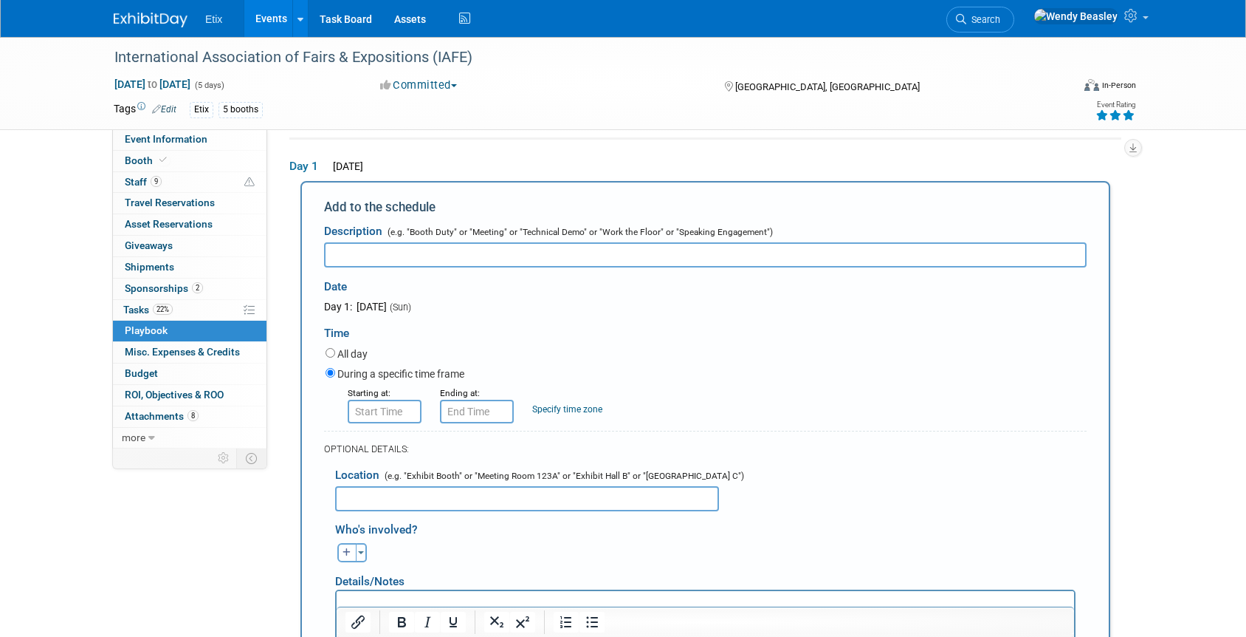
click at [437, 250] on input "text" at bounding box center [705, 254] width 763 height 25
click at [140, 159] on span "Booth" at bounding box center [147, 160] width 45 height 12
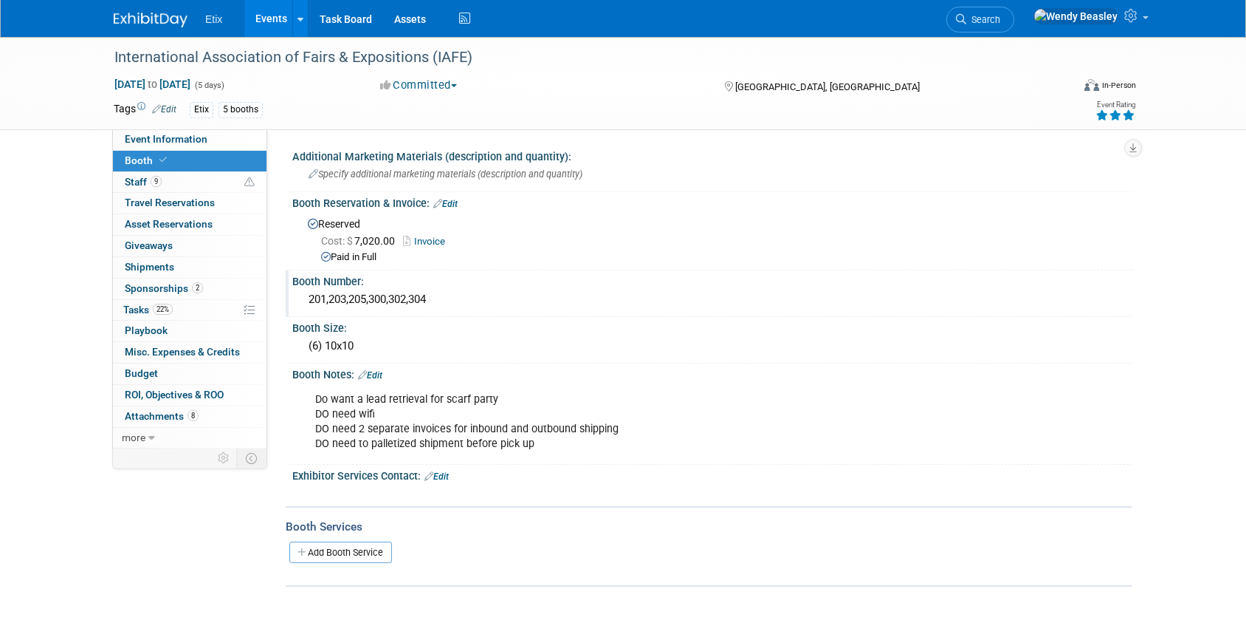
drag, startPoint x: 307, startPoint y: 300, endPoint x: 453, endPoint y: 301, distance: 146.2
click at [453, 301] on div "201,203,205,300,302,304" at bounding box center [712, 299] width 818 height 23
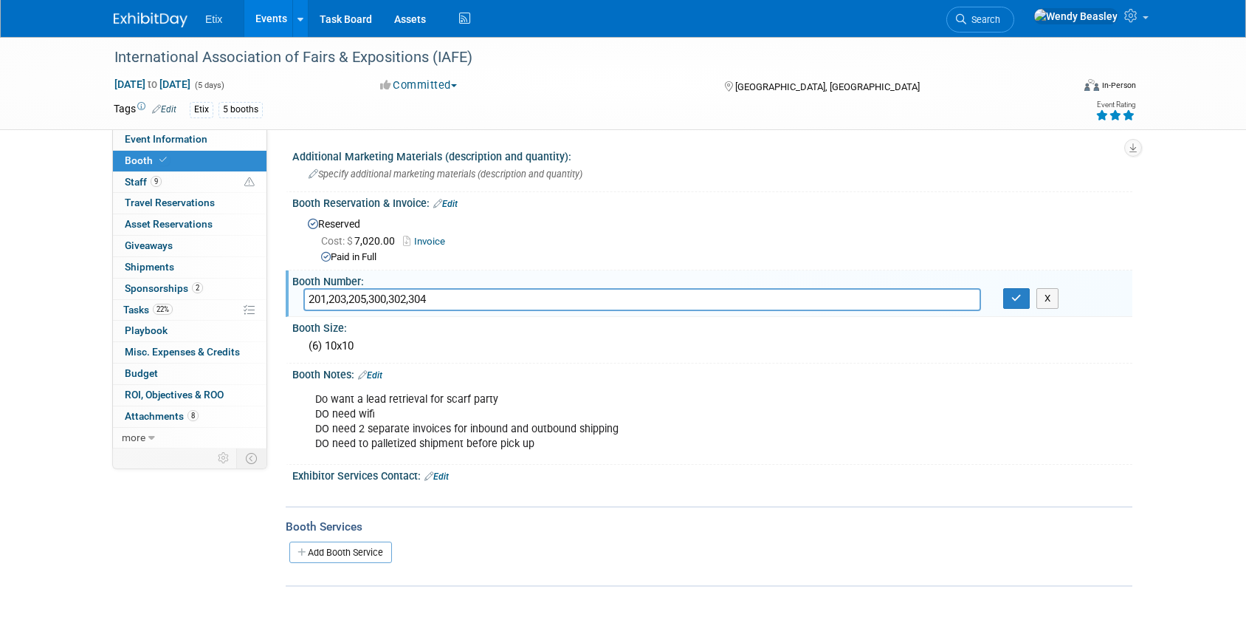
click at [487, 302] on input "201,203,205,300,302,304" at bounding box center [642, 299] width 678 height 23
click at [470, 296] on input "201,203,205,300,302,304" at bounding box center [642, 299] width 678 height 23
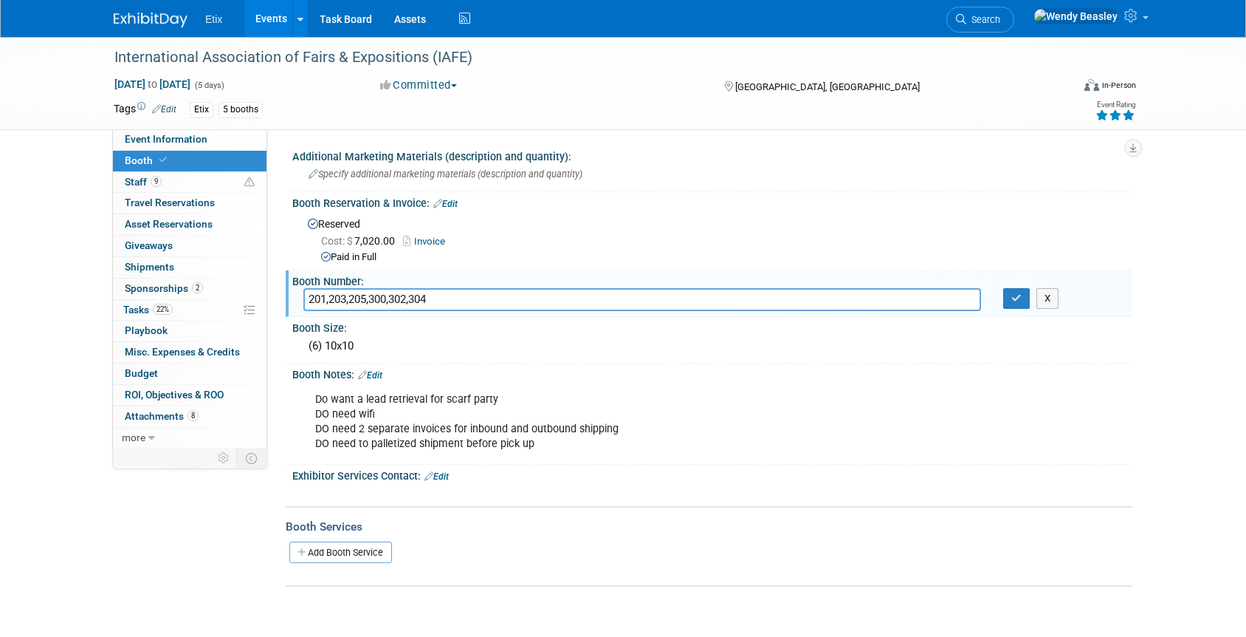
click at [470, 296] on input "201,203,205,300,302,304" at bounding box center [642, 299] width 678 height 23
drag, startPoint x: 751, startPoint y: 428, endPoint x: 875, endPoint y: 391, distance: 129.4
click at [755, 425] on div "Do want a lead retrieval for scarf party DO need wifi DO need 2 separate invoic…" at bounding box center [637, 422] width 665 height 74
click at [1018, 296] on icon "button" at bounding box center [1017, 298] width 10 height 10
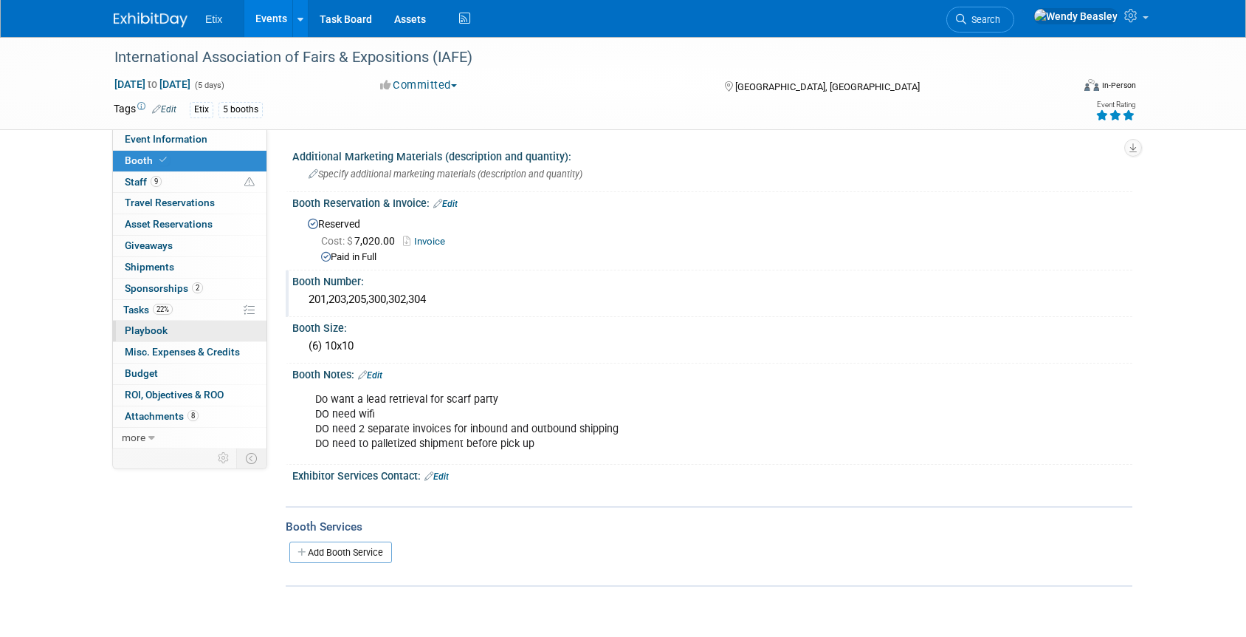
click at [147, 329] on span "Playbook 0" at bounding box center [146, 330] width 43 height 12
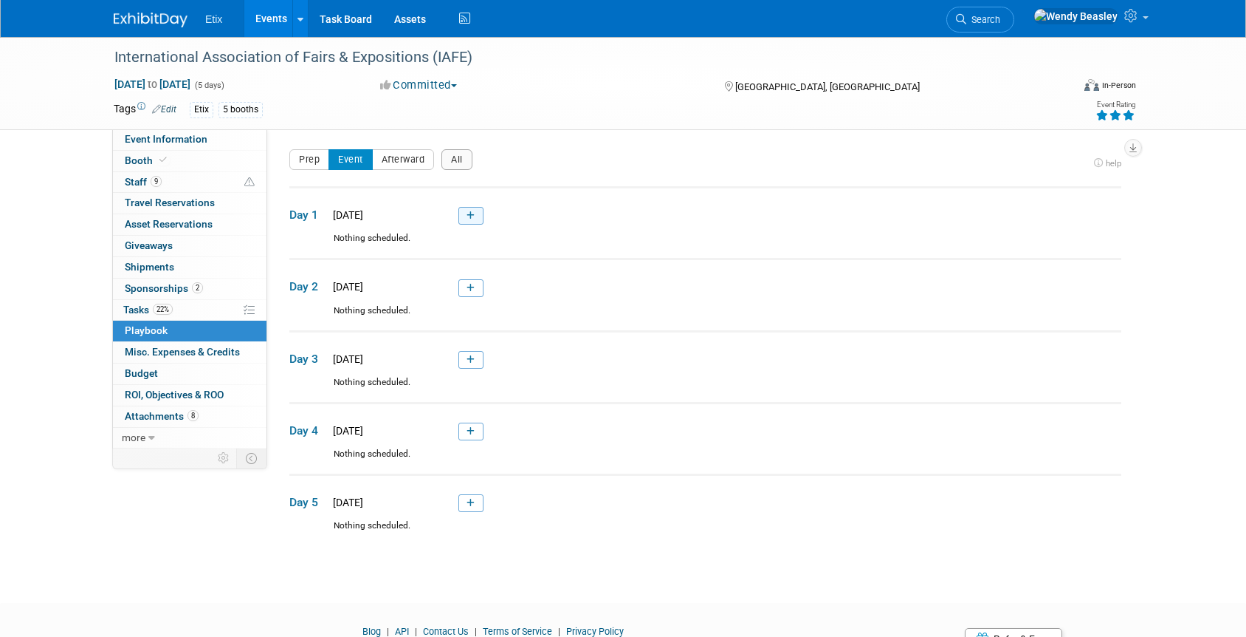
click at [476, 216] on link at bounding box center [471, 216] width 25 height 18
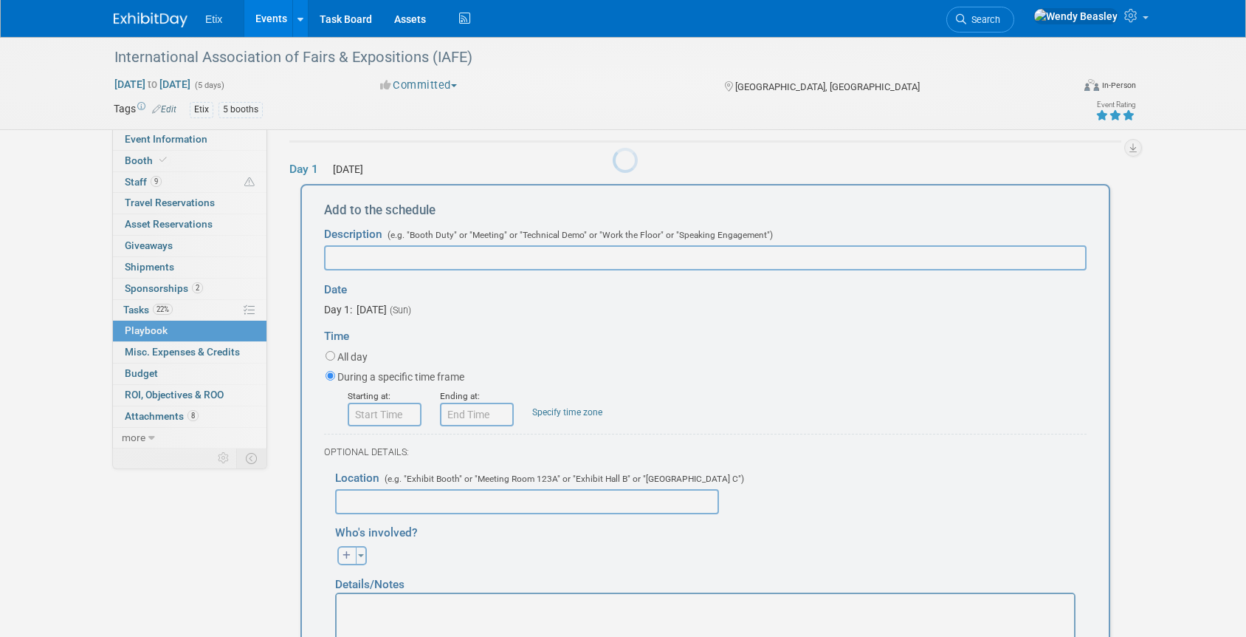
scroll to position [49, 0]
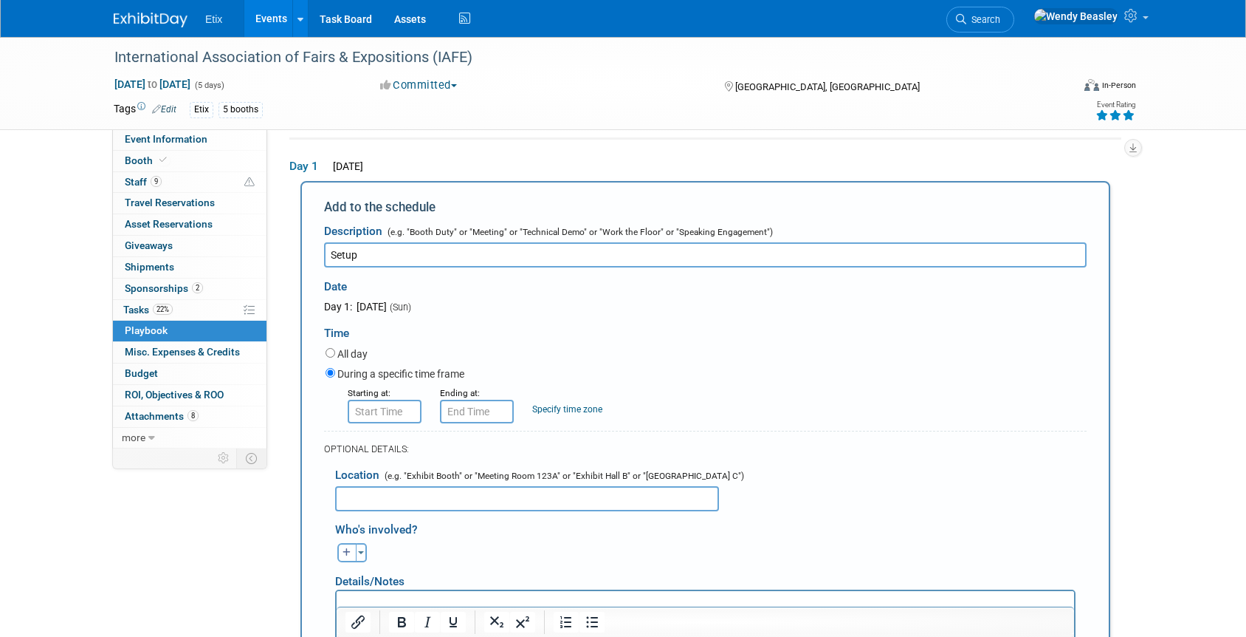
type input "Setup"
click at [399, 498] on input "text" at bounding box center [527, 498] width 384 height 25
paste input "201,203,205,300,302,304"
click at [341, 498] on input "201,203,205,300,302,304" at bounding box center [527, 498] width 384 height 25
type input "Booths 201,203,205,300,302,304"
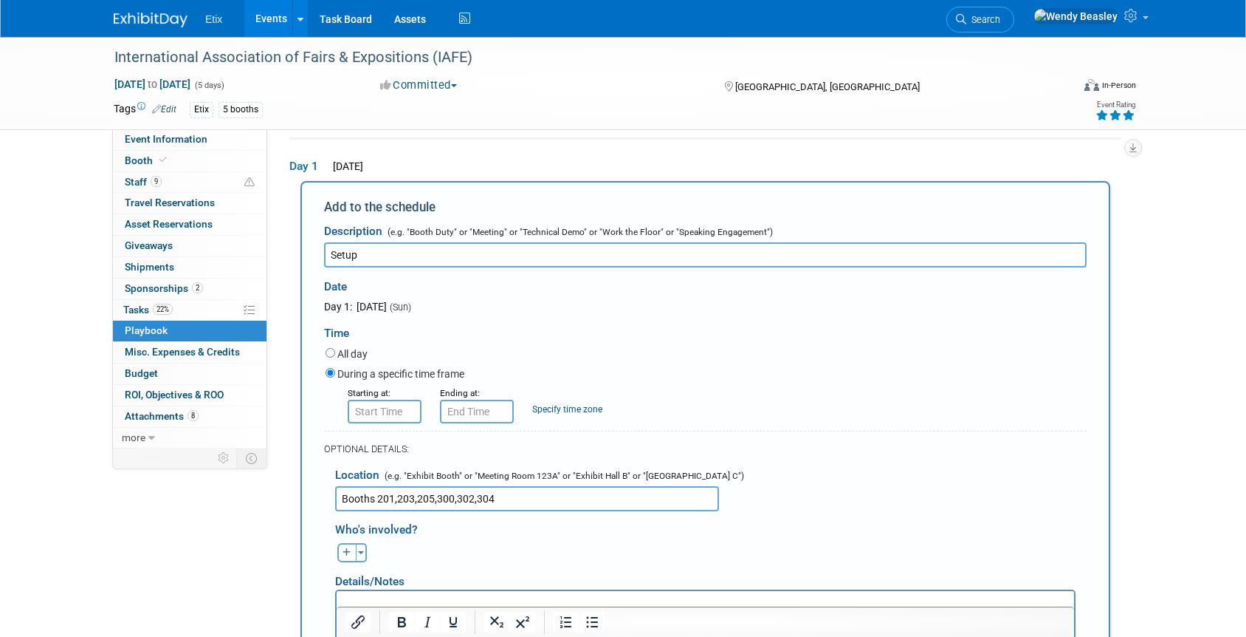
click at [344, 548] on icon "button" at bounding box center [347, 552] width 9 height 9
select select
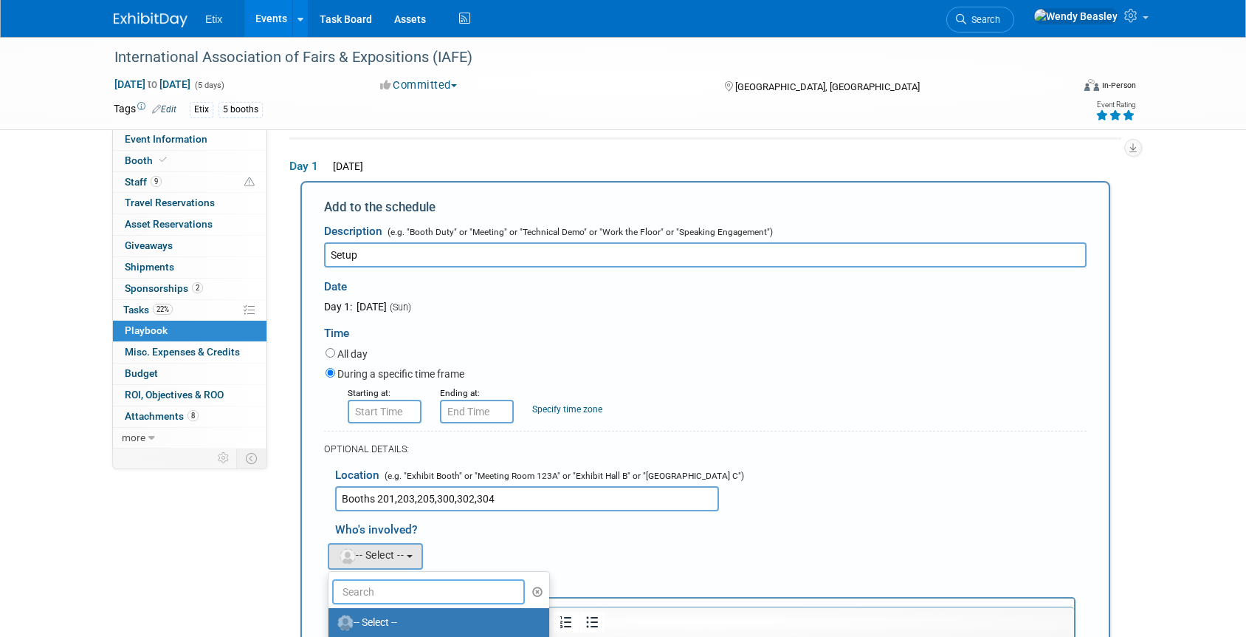
click at [374, 589] on input "text" at bounding box center [428, 591] width 193 height 25
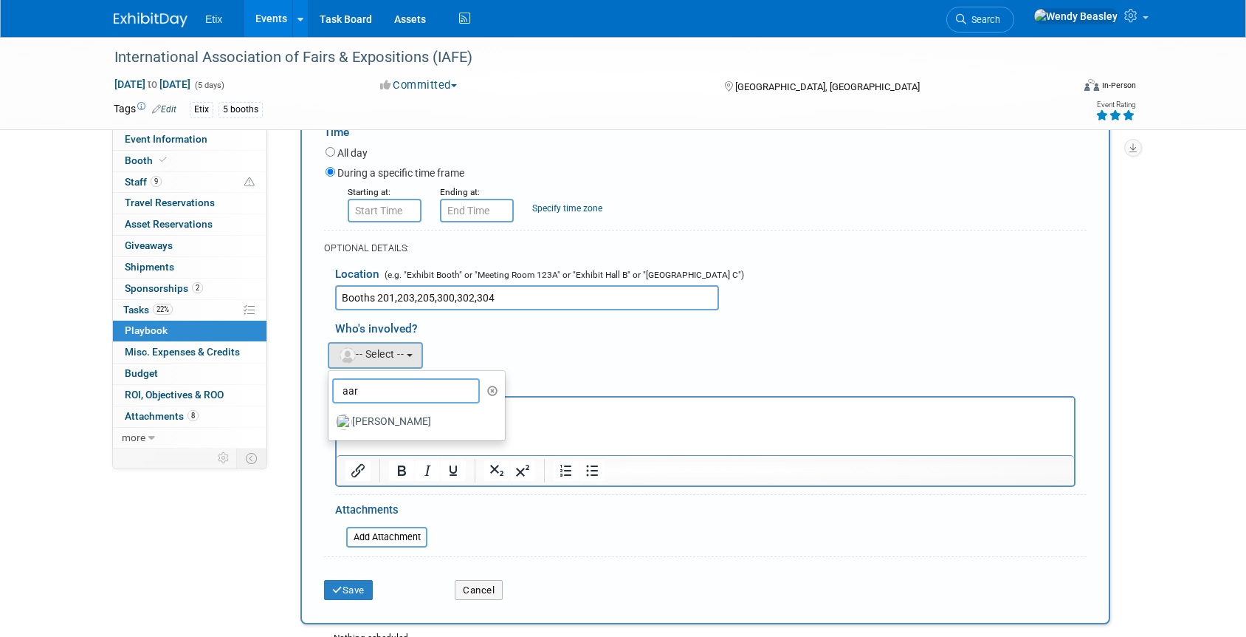
scroll to position [262, 0]
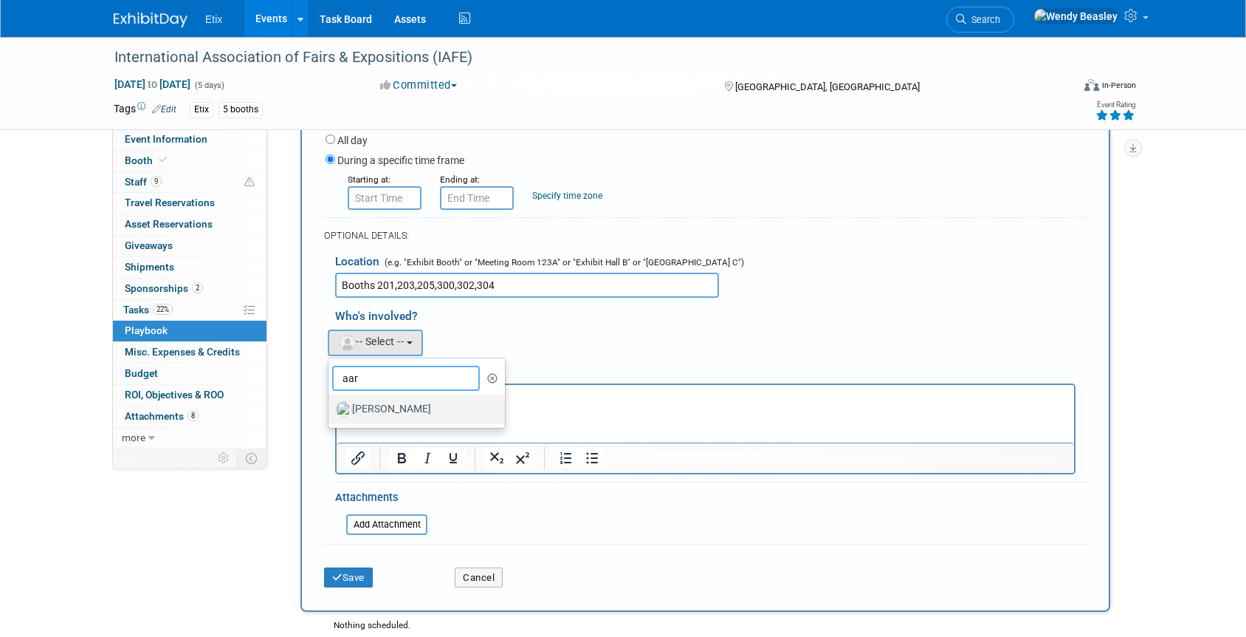
type input "aar"
click at [403, 408] on label "[PERSON_NAME]" at bounding box center [413, 409] width 154 height 24
click at [331, 408] on input "[PERSON_NAME]" at bounding box center [326, 407] width 10 height 10
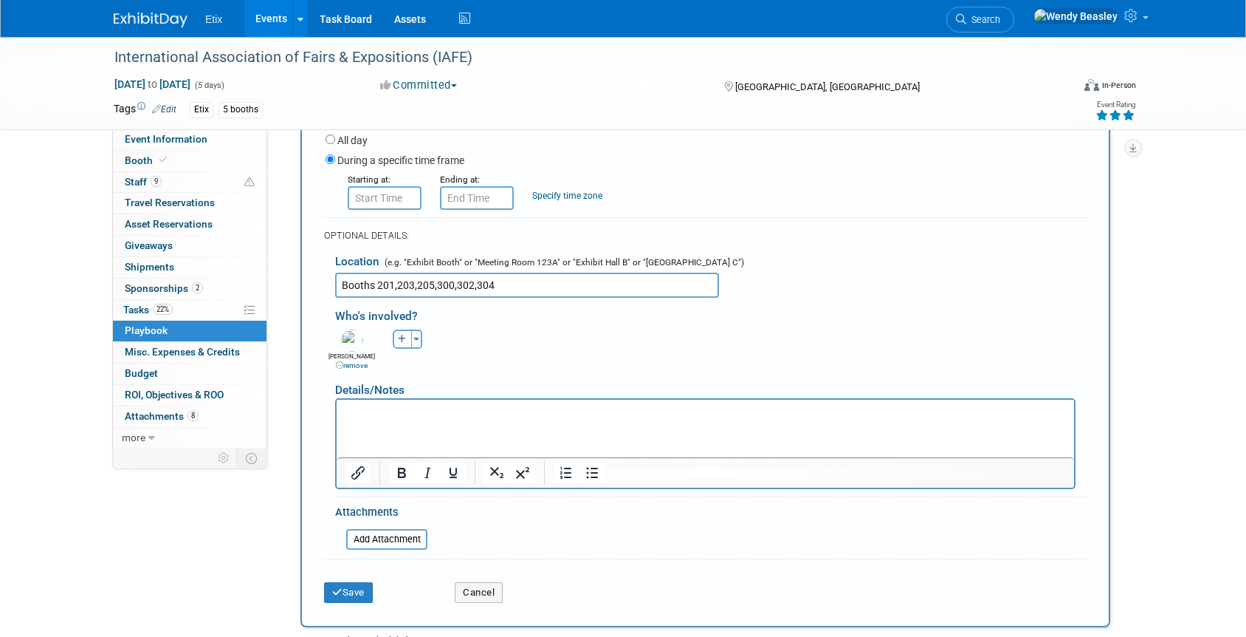
click at [408, 343] on button "button" at bounding box center [402, 338] width 19 height 19
select select
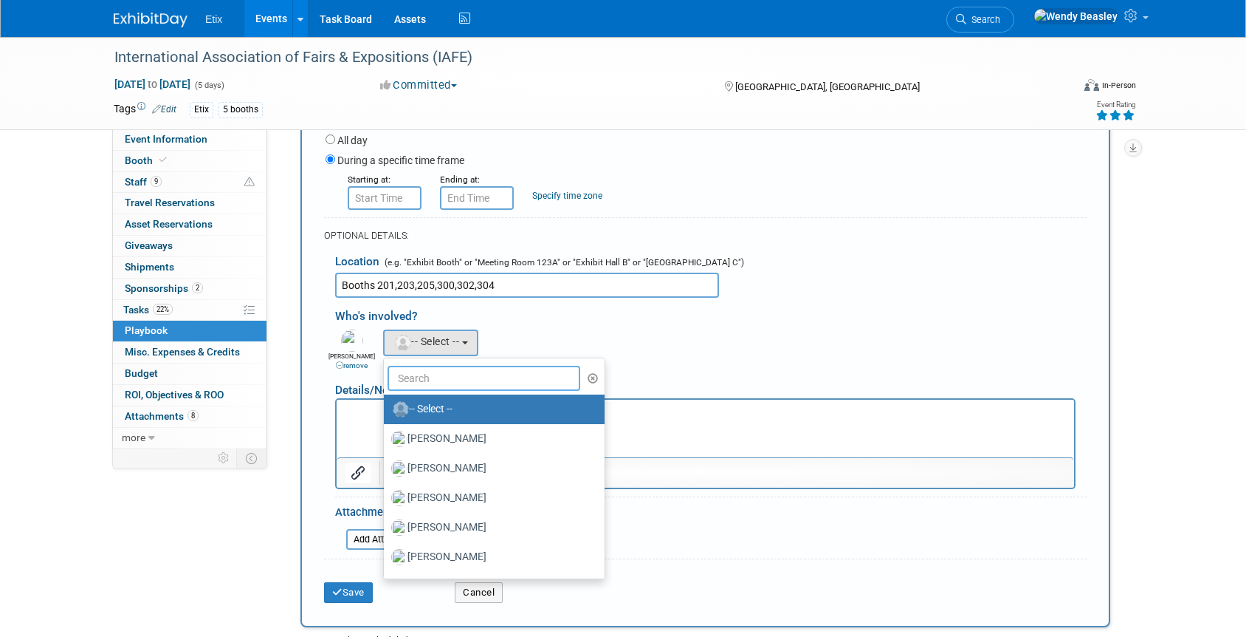
click at [452, 385] on input "text" at bounding box center [484, 378] width 193 height 25
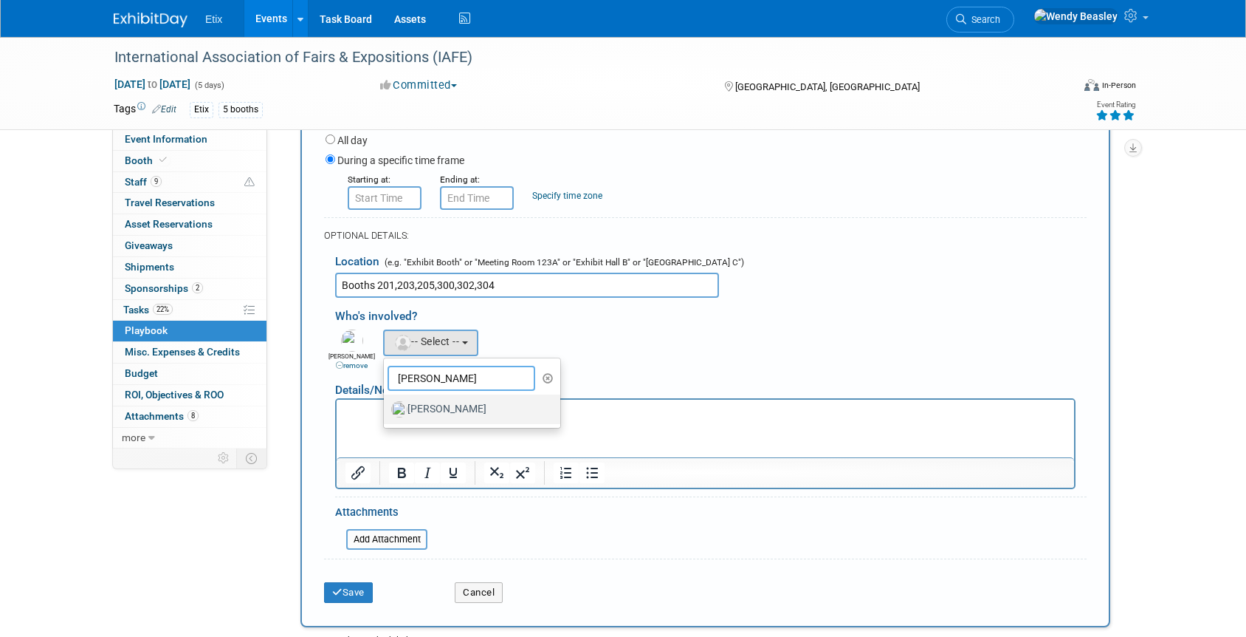
type input "[PERSON_NAME]"
click at [450, 408] on label "[PERSON_NAME]" at bounding box center [468, 409] width 154 height 24
click at [386, 408] on input "[PERSON_NAME]" at bounding box center [382, 407] width 10 height 10
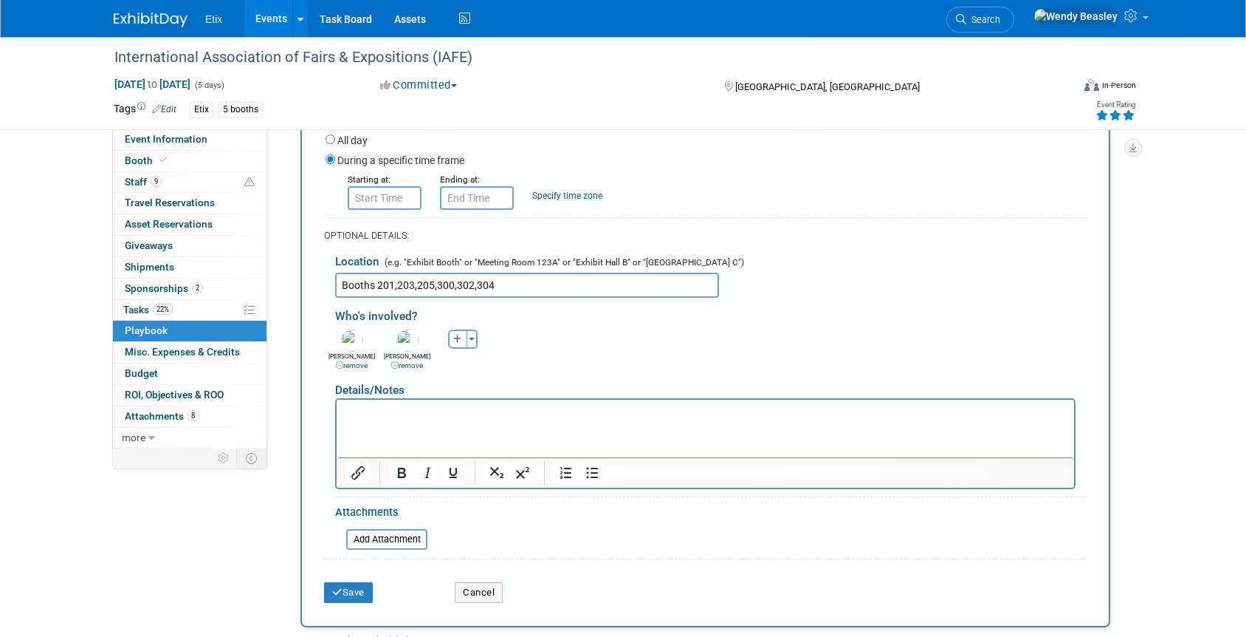
type input "8:00 AM"
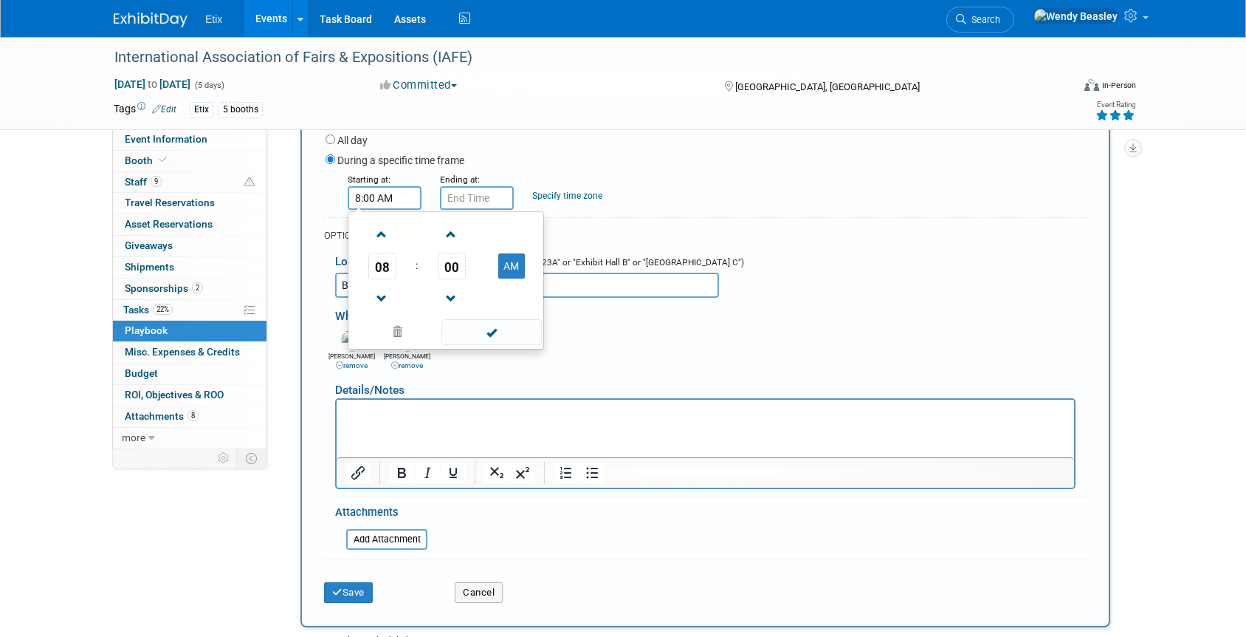
click at [387, 194] on input "8:00 AM" at bounding box center [385, 198] width 74 height 24
drag, startPoint x: 490, startPoint y: 336, endPoint x: 489, endPoint y: 256, distance: 79.8
click at [490, 334] on span at bounding box center [492, 332] width 100 height 26
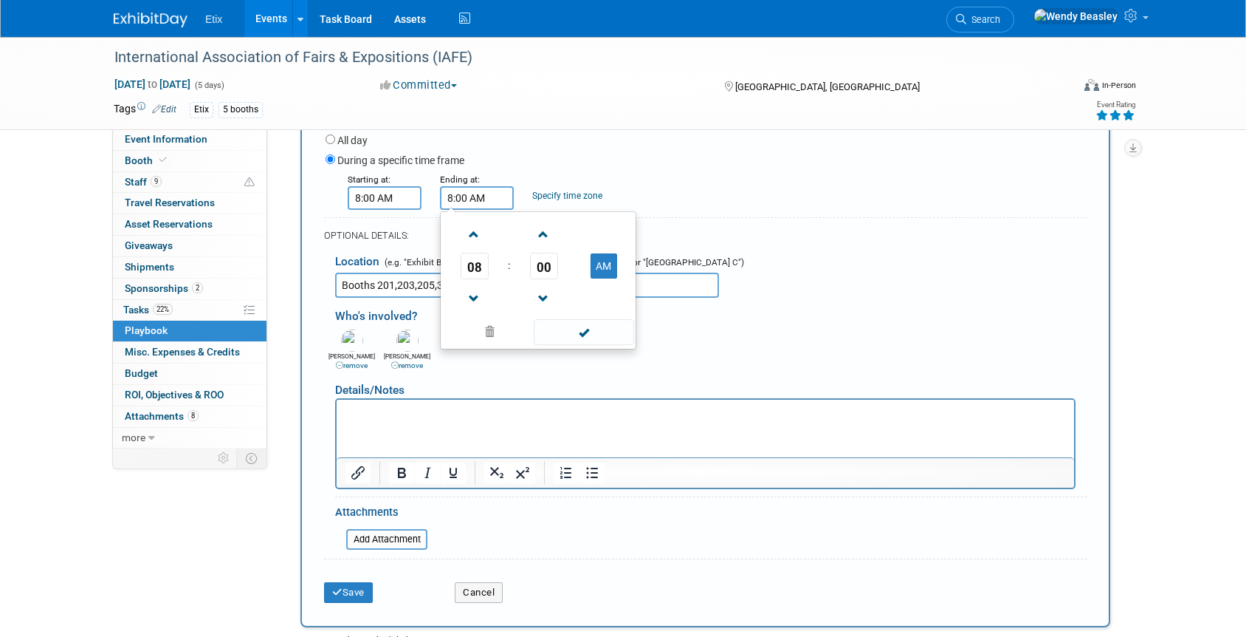
click at [466, 193] on input "8:00 AM" at bounding box center [477, 198] width 74 height 24
click at [473, 230] on span at bounding box center [475, 235] width 26 height 26
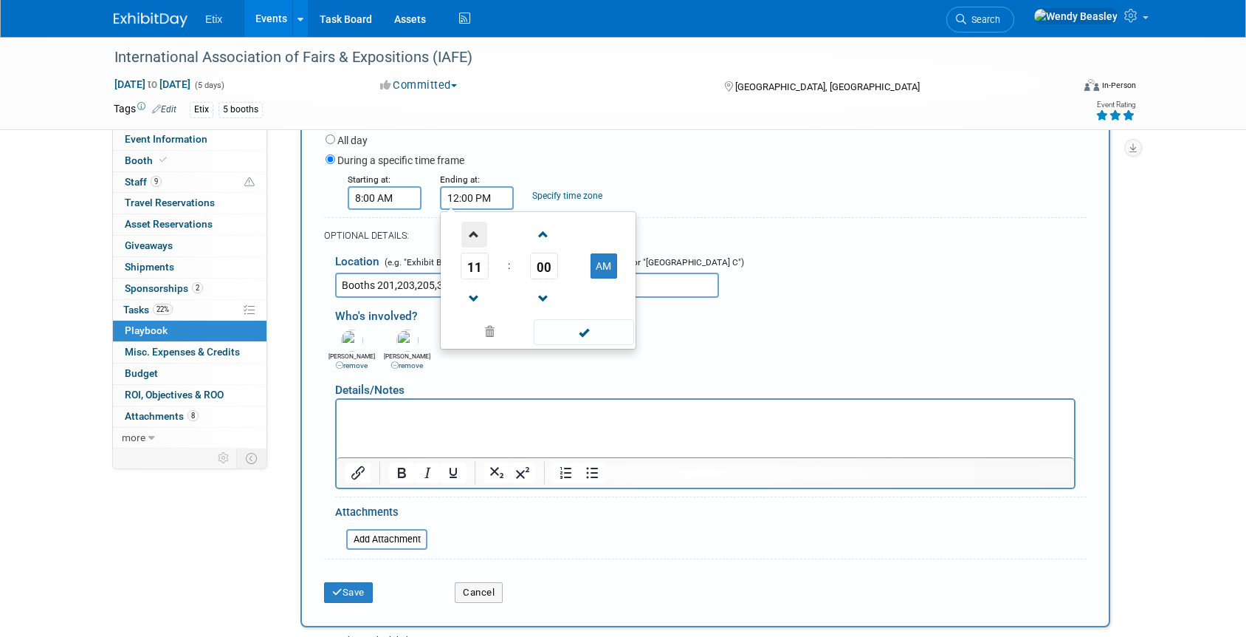
click at [473, 230] on span at bounding box center [475, 235] width 26 height 26
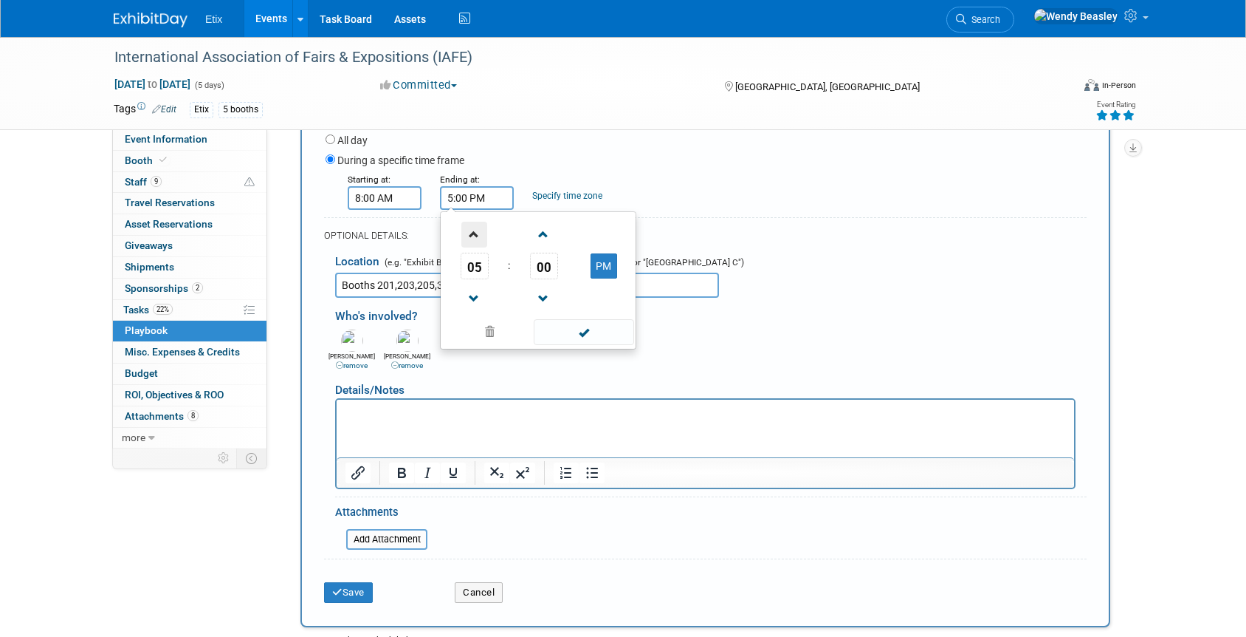
click at [473, 230] on span at bounding box center [475, 235] width 26 height 26
type input "6:00 PM"
click at [577, 333] on span at bounding box center [584, 332] width 100 height 26
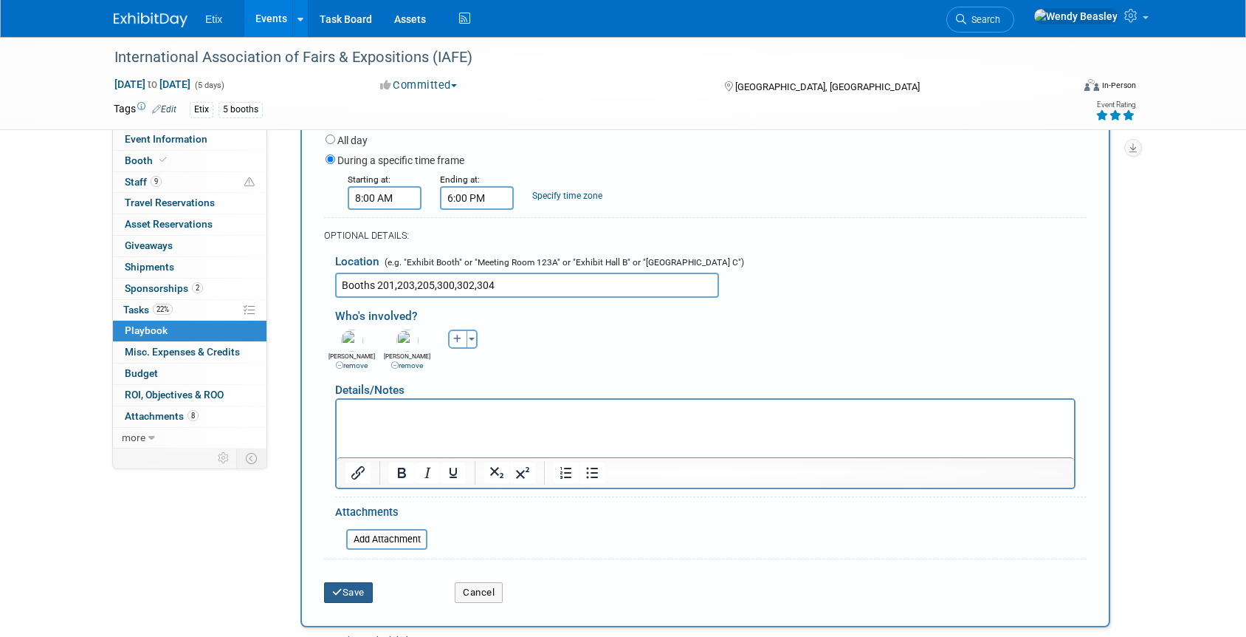
click at [357, 591] on button "Save" at bounding box center [348, 592] width 49 height 21
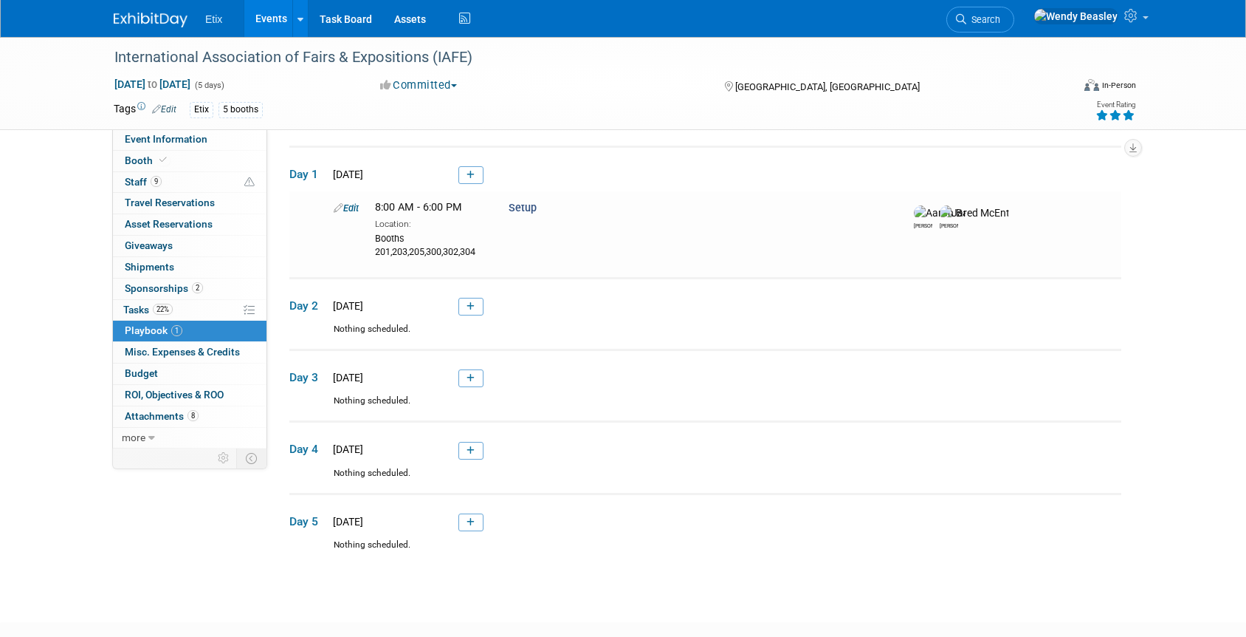
scroll to position [47, 0]
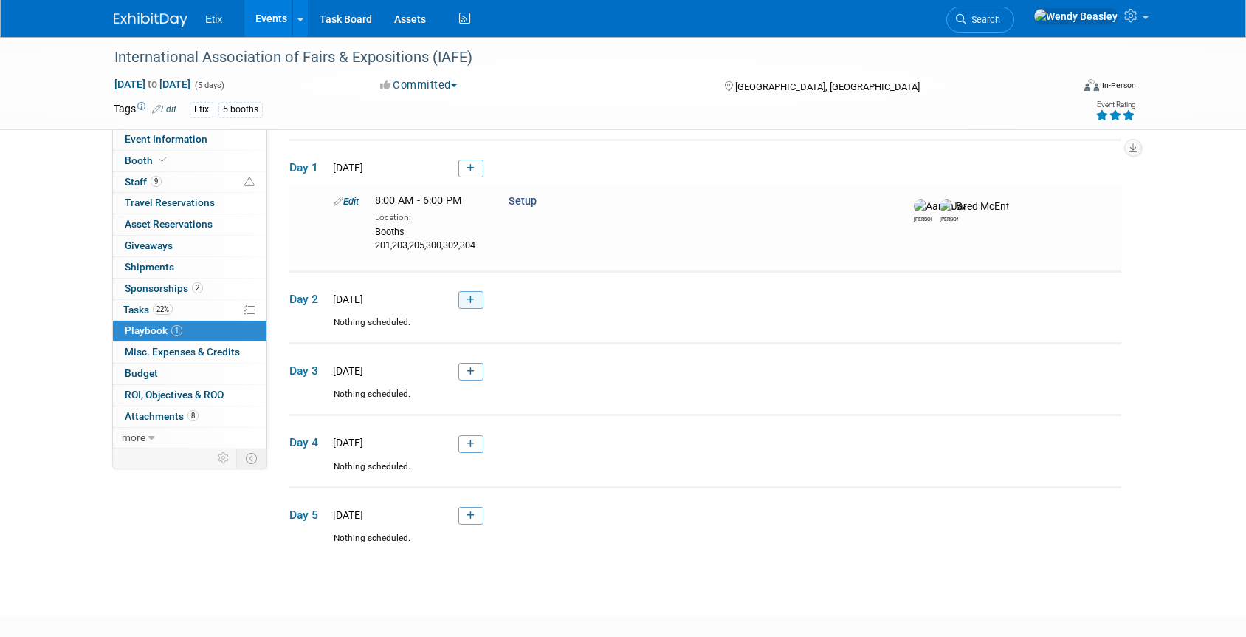
click at [470, 301] on icon at bounding box center [471, 299] width 8 height 9
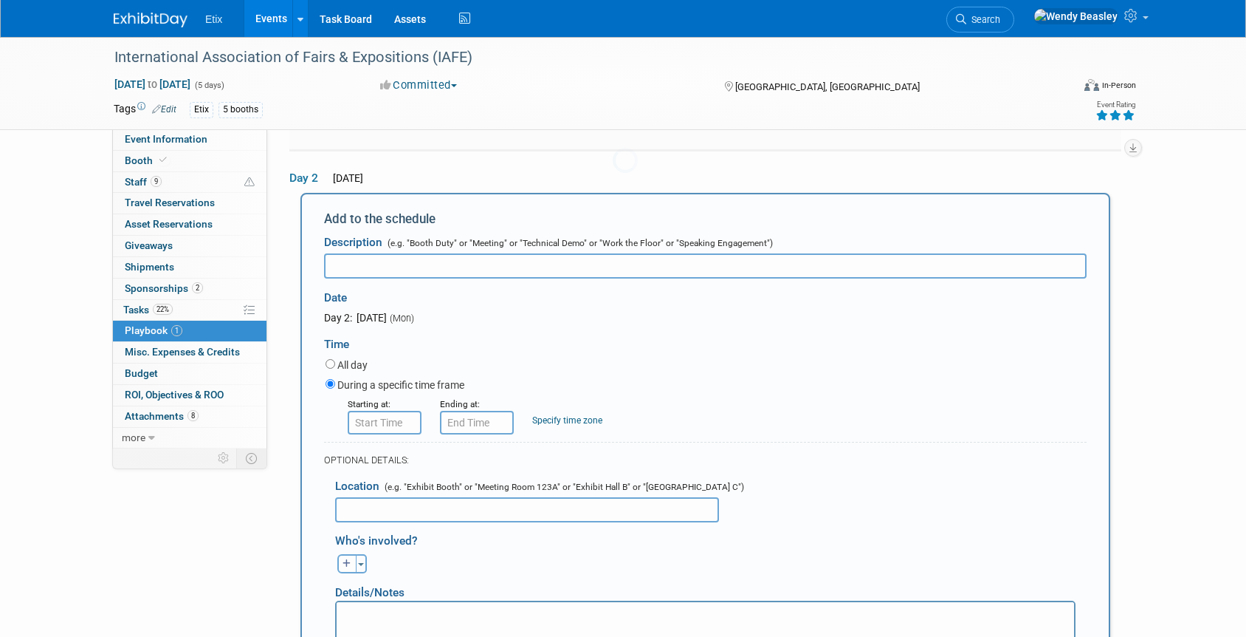
scroll to position [180, 0]
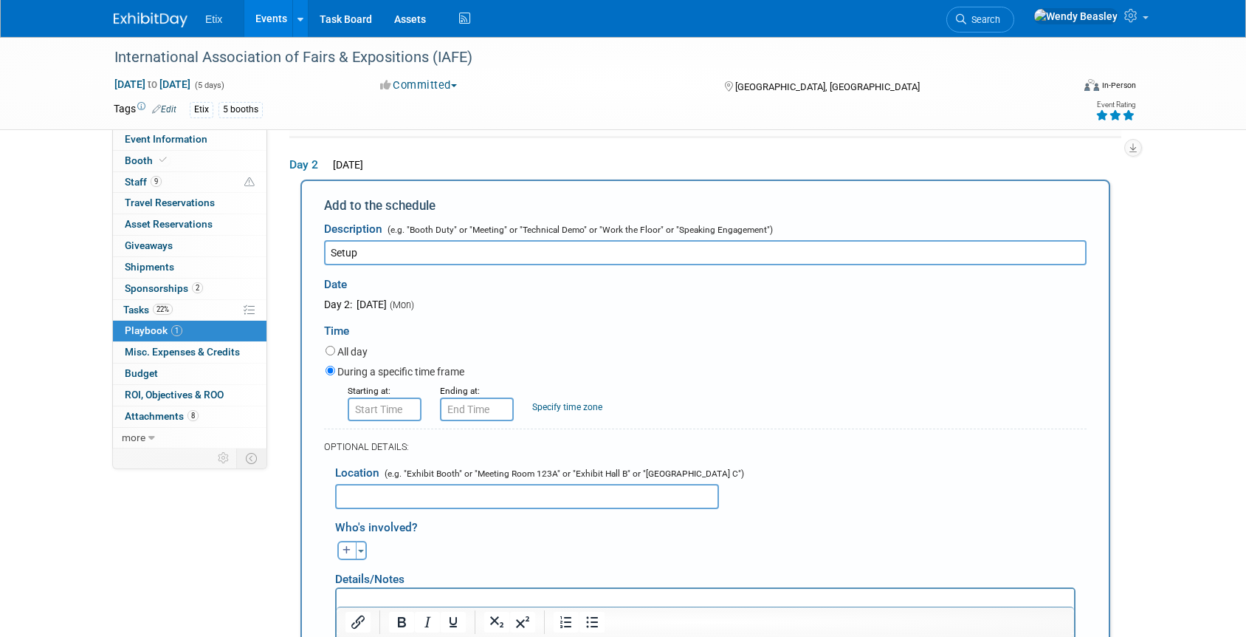
type input "Setup"
click at [417, 490] on input "text" at bounding box center [527, 496] width 384 height 25
paste input "201,203,205,300,302,304"
type input "Booths 201,203,205,300,302,304"
type input "8:00 AM"
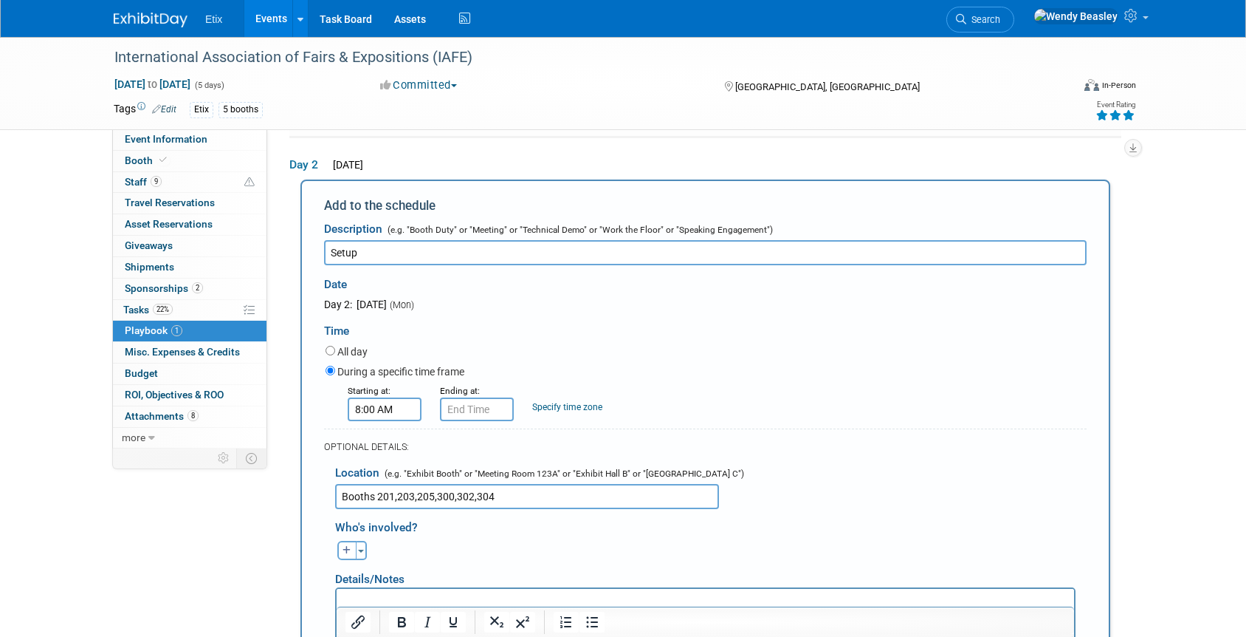
click at [386, 411] on input "8:00 AM" at bounding box center [385, 409] width 74 height 24
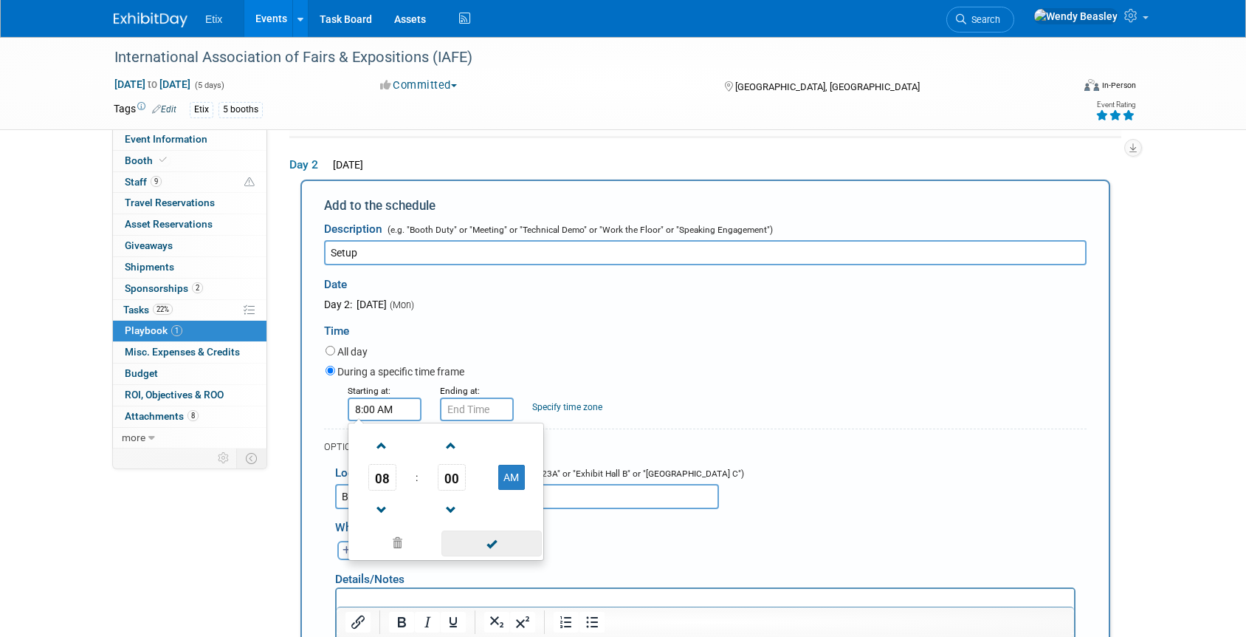
click at [484, 549] on span at bounding box center [492, 543] width 100 height 26
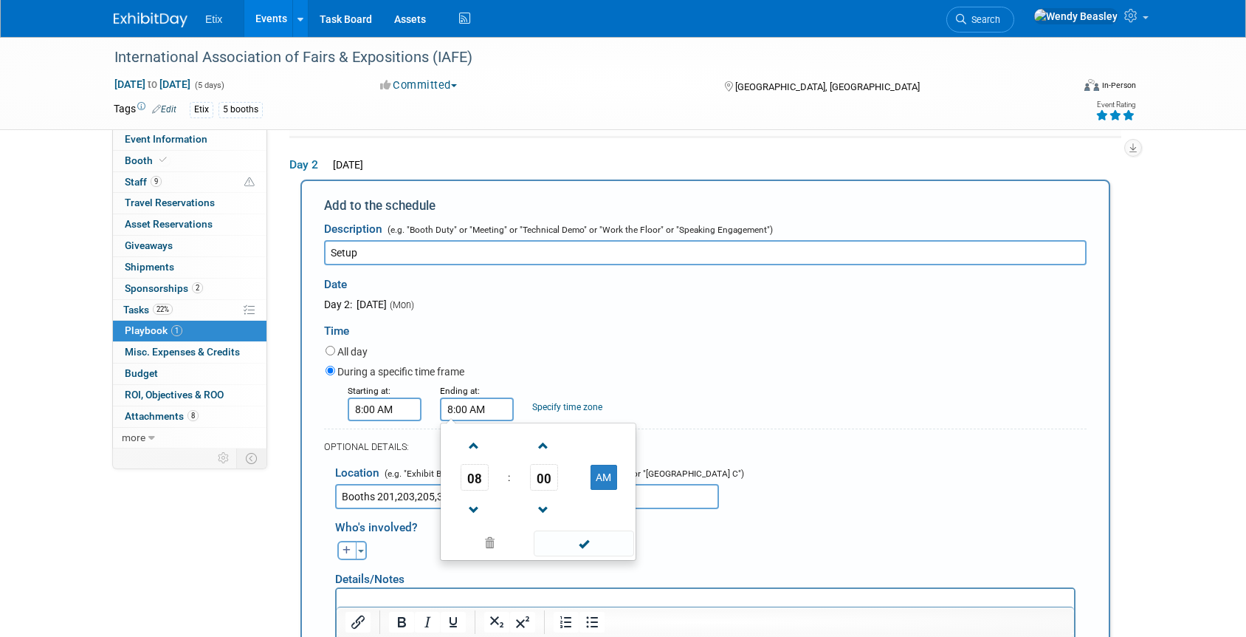
click at [473, 414] on input "8:00 AM" at bounding box center [477, 409] width 74 height 24
click at [473, 442] on span at bounding box center [475, 446] width 26 height 26
click at [475, 440] on span at bounding box center [475, 446] width 26 height 26
click at [479, 439] on span at bounding box center [475, 446] width 26 height 26
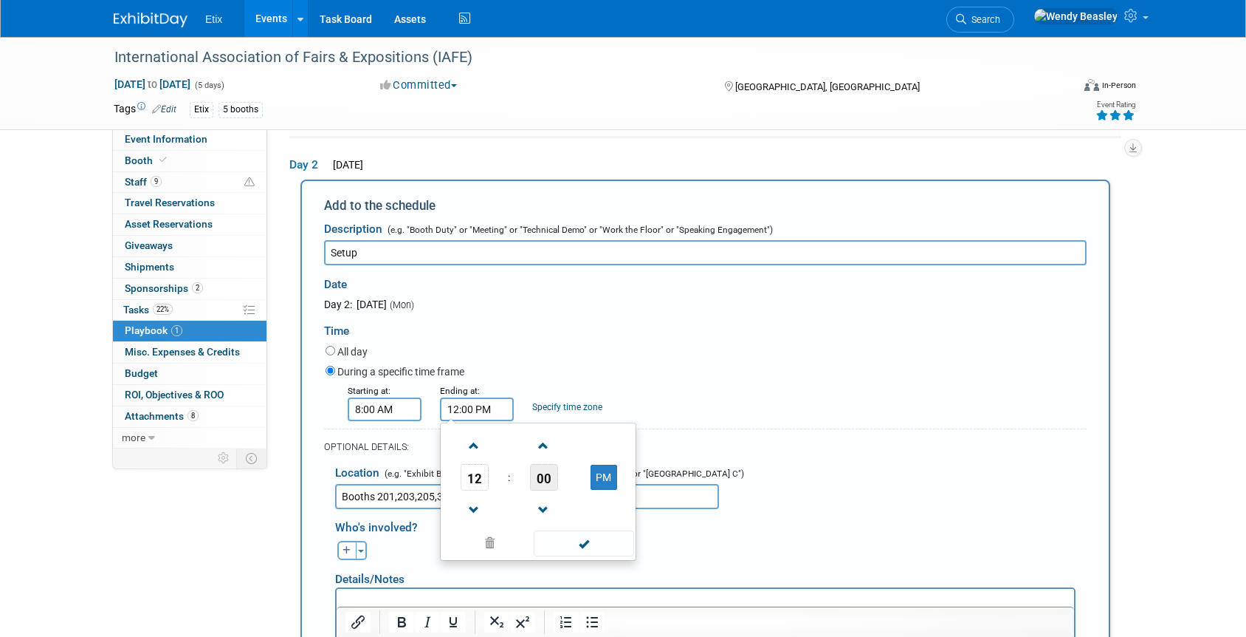
click at [539, 475] on span "00" at bounding box center [544, 477] width 28 height 27
click at [559, 487] on td "30" at bounding box center [561, 486] width 47 height 40
type input "12:30 PM"
click at [589, 546] on span at bounding box center [584, 543] width 100 height 26
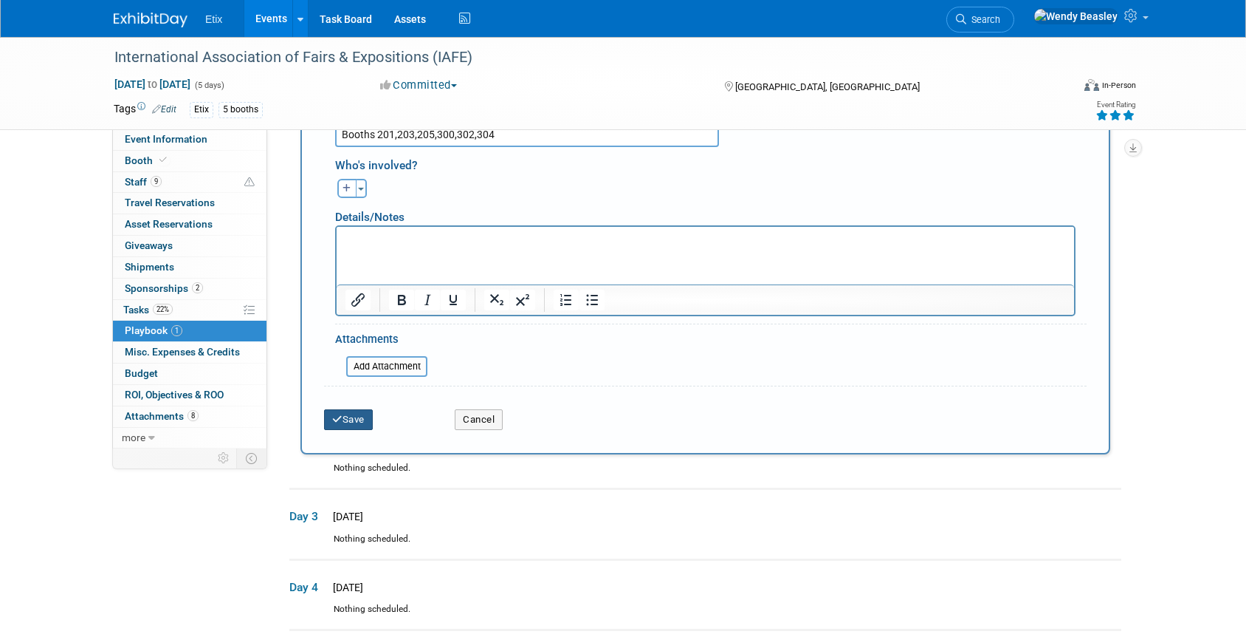
click at [358, 428] on button "Save" at bounding box center [348, 419] width 49 height 21
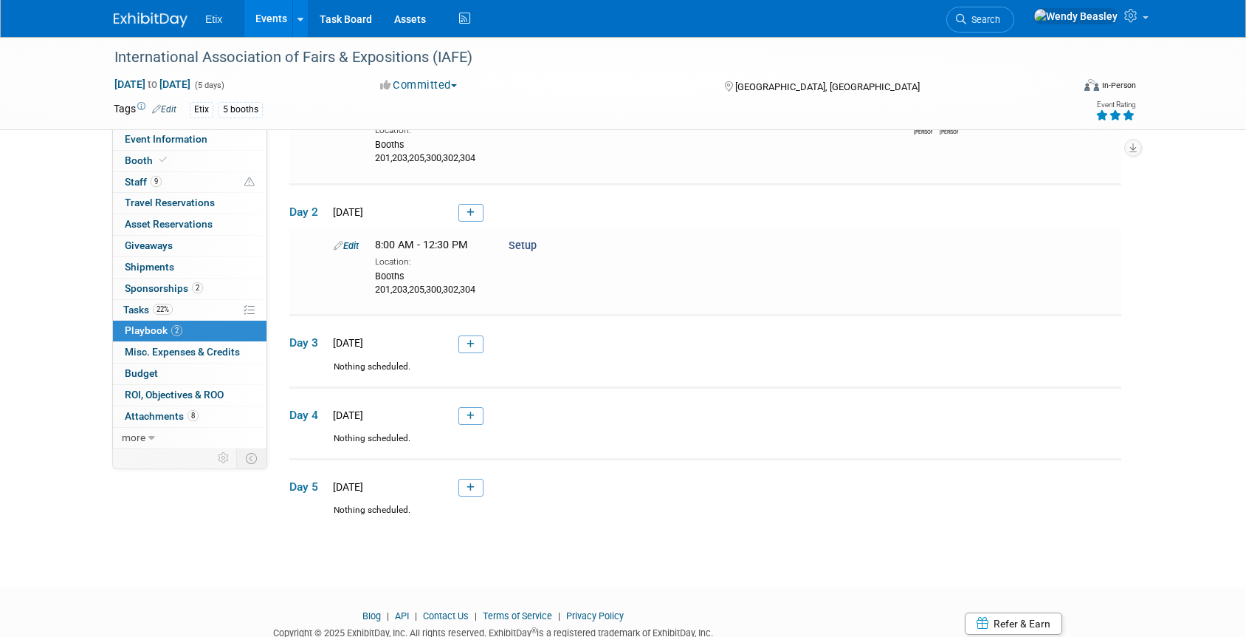
scroll to position [179, 0]
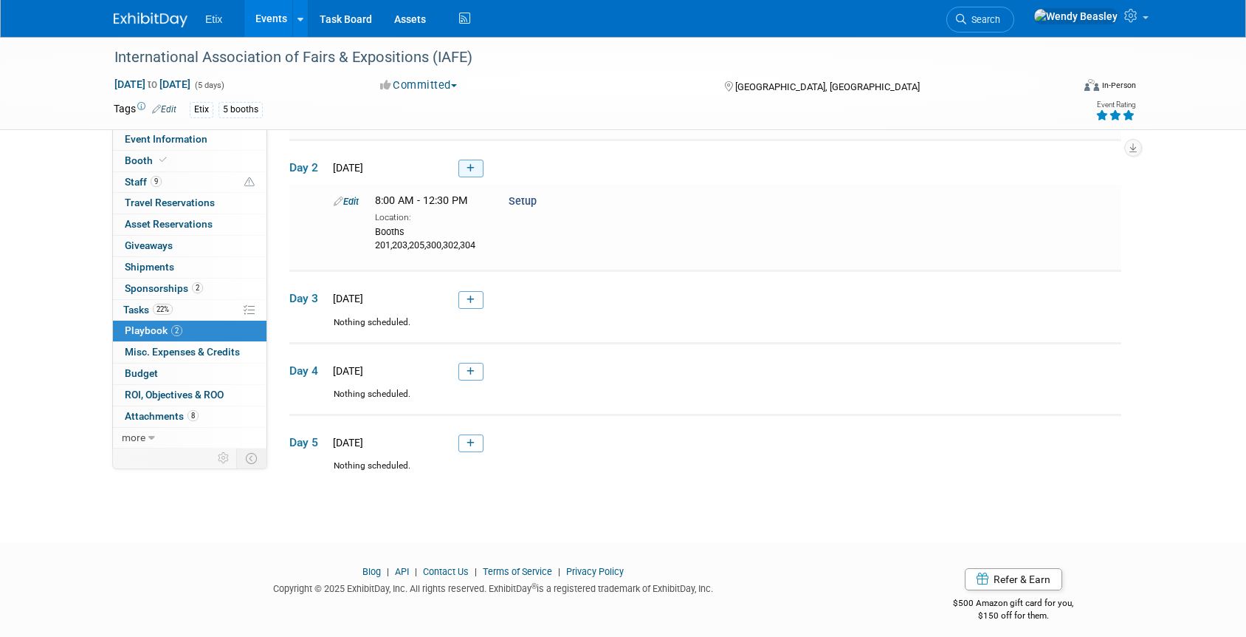
click at [478, 171] on link at bounding box center [471, 168] width 25 height 18
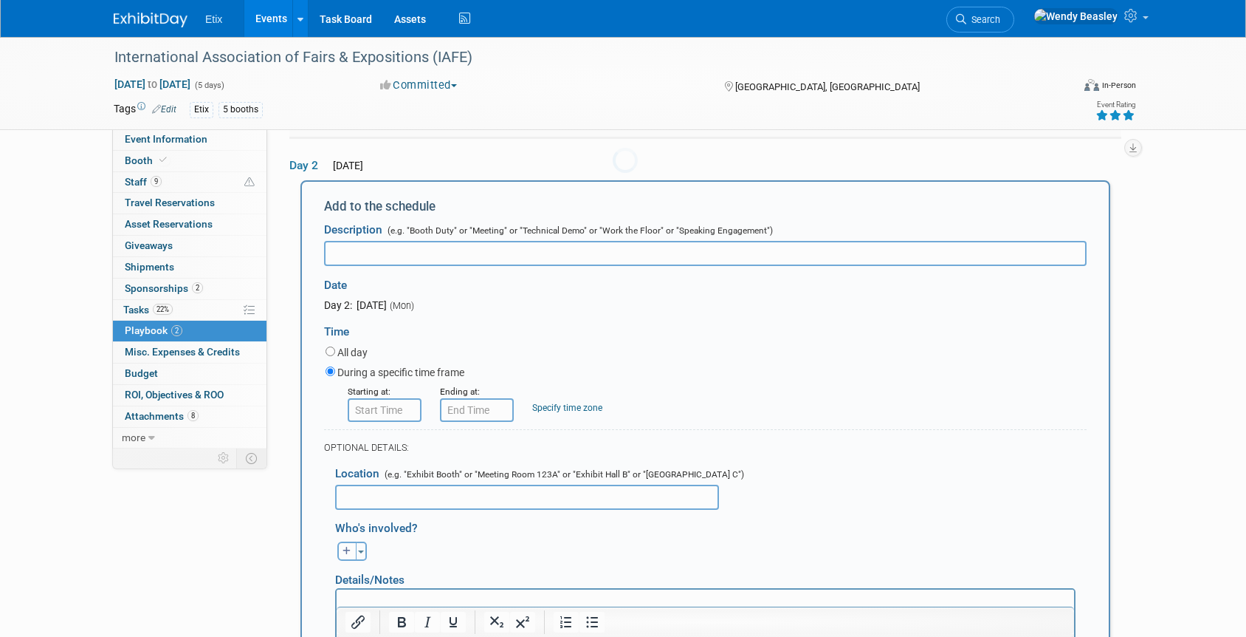
scroll to position [180, 0]
click at [427, 261] on input "text" at bounding box center [705, 252] width 763 height 25
type input "Exhibit Booth"
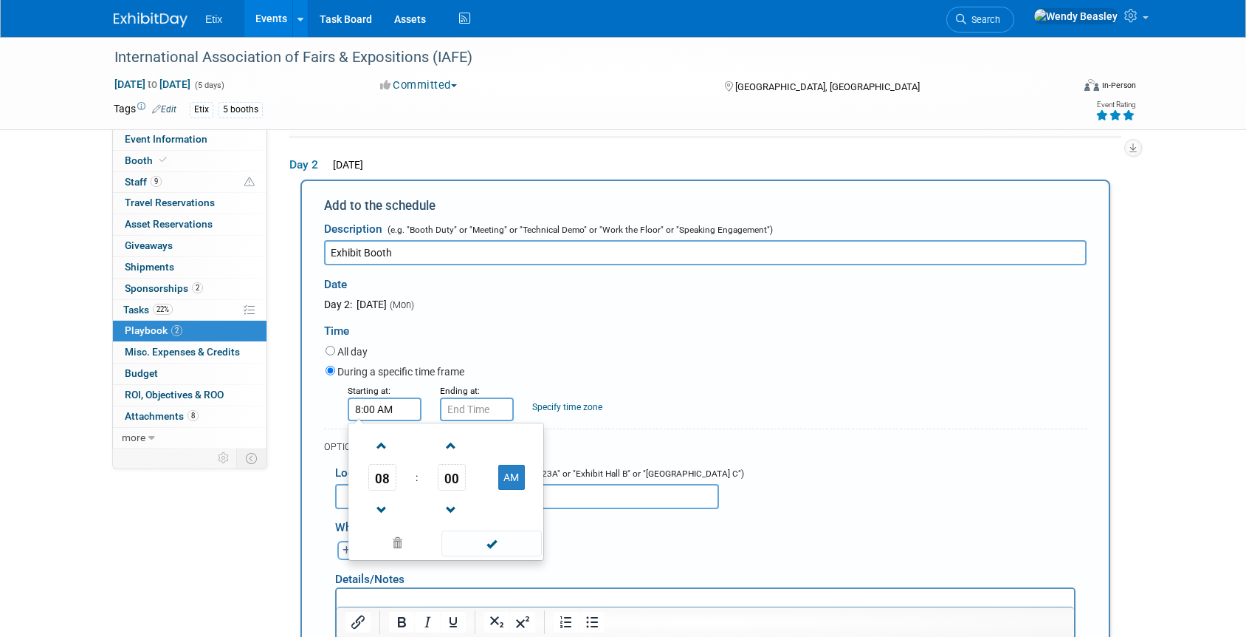
click at [377, 411] on input "8:00 AM" at bounding box center [385, 409] width 74 height 24
click at [386, 449] on span at bounding box center [382, 446] width 26 height 26
click at [387, 448] on span at bounding box center [382, 446] width 26 height 26
click at [388, 447] on span at bounding box center [382, 446] width 26 height 26
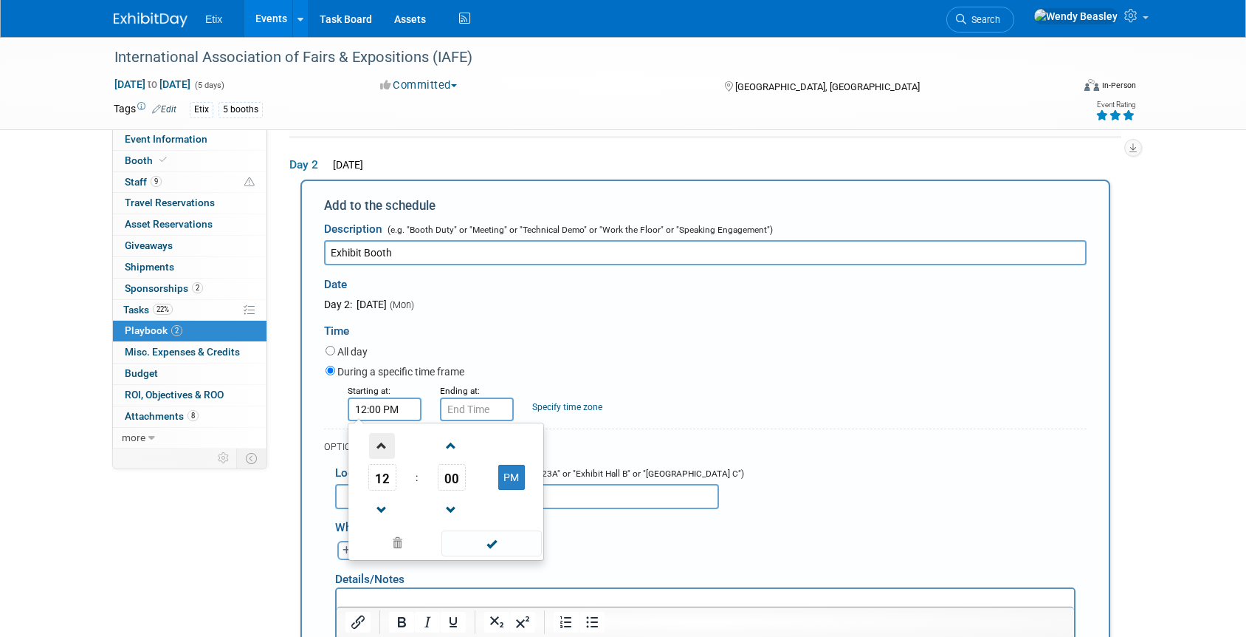
click at [388, 447] on span at bounding box center [382, 446] width 26 height 26
click at [450, 478] on span "00" at bounding box center [452, 477] width 28 height 27
click at [468, 484] on td "30" at bounding box center [469, 486] width 47 height 40
type input "1:30 PM"
click at [493, 548] on span at bounding box center [492, 543] width 100 height 26
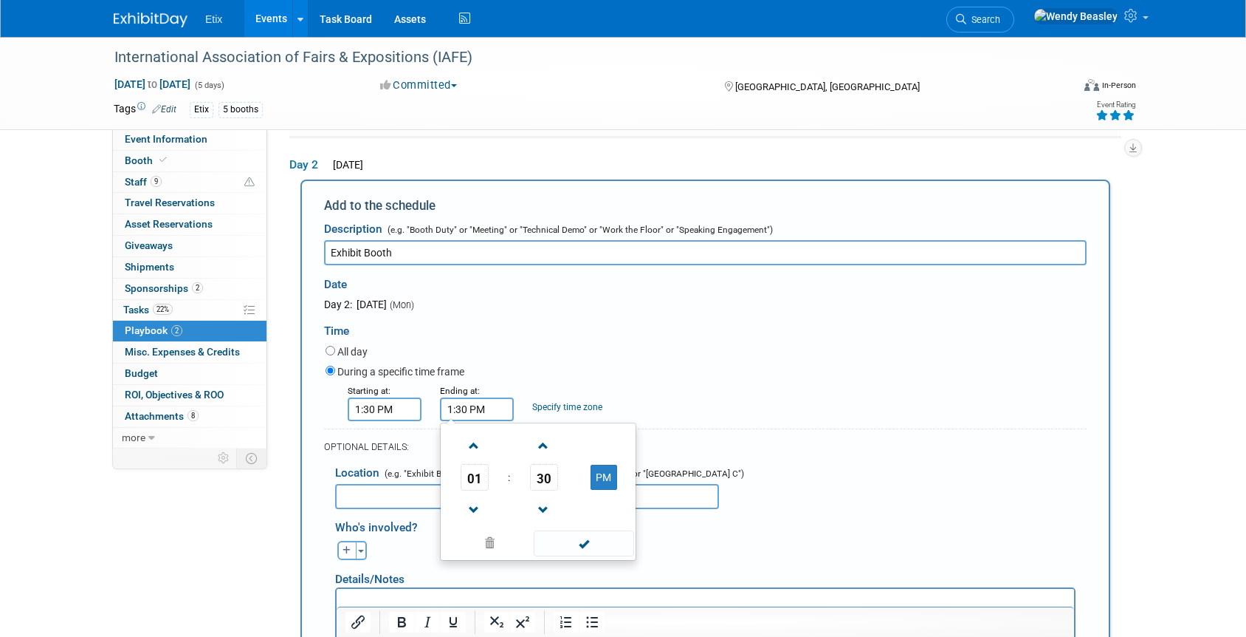
click at [465, 414] on input "1:30 PM" at bounding box center [477, 409] width 74 height 24
click at [470, 442] on span at bounding box center [475, 446] width 26 height 26
click at [471, 441] on span at bounding box center [475, 446] width 26 height 26
click at [472, 441] on span at bounding box center [475, 446] width 26 height 26
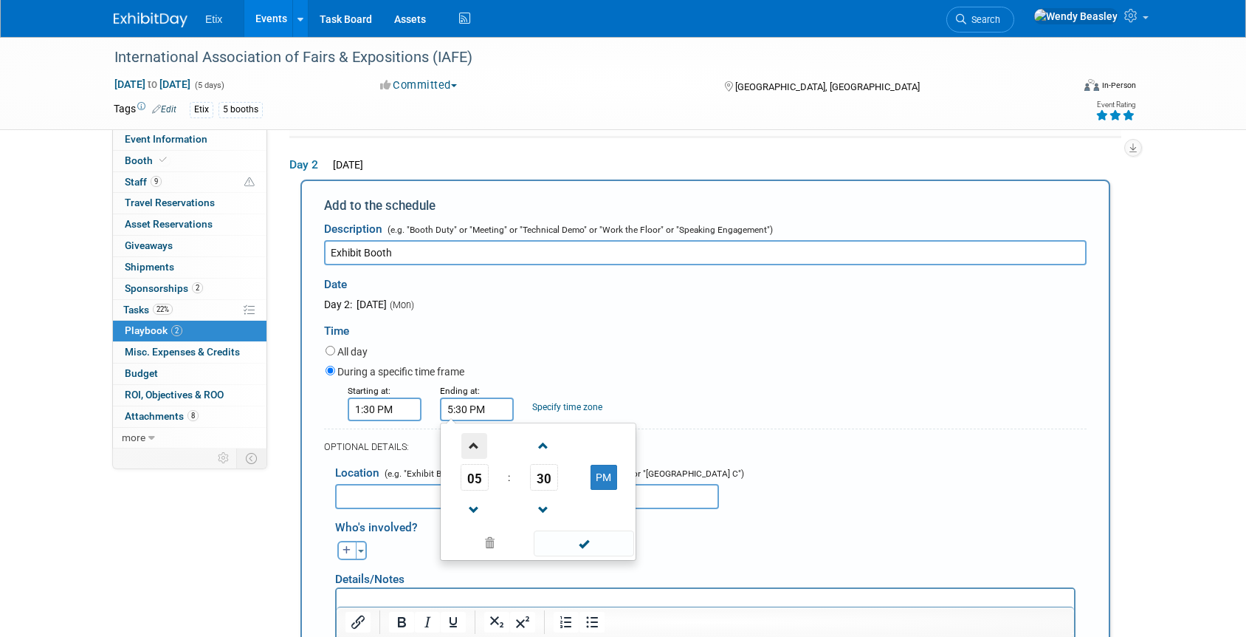
click at [472, 441] on span at bounding box center [475, 446] width 26 height 26
click at [541, 476] on span "30" at bounding box center [544, 477] width 28 height 27
click at [476, 453] on td "00" at bounding box center [467, 446] width 47 height 40
type input "6:00 PM"
click at [580, 538] on span at bounding box center [584, 543] width 100 height 26
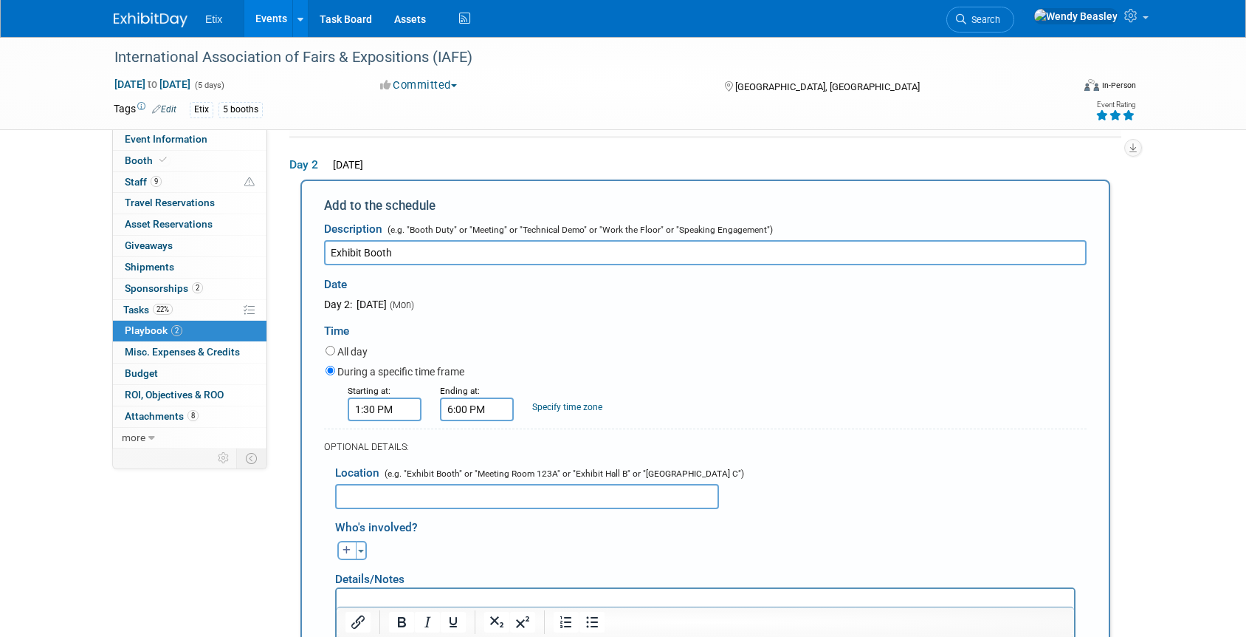
click at [490, 498] on input "text" at bounding box center [527, 496] width 384 height 25
paste input "201,203,205,300,302,304"
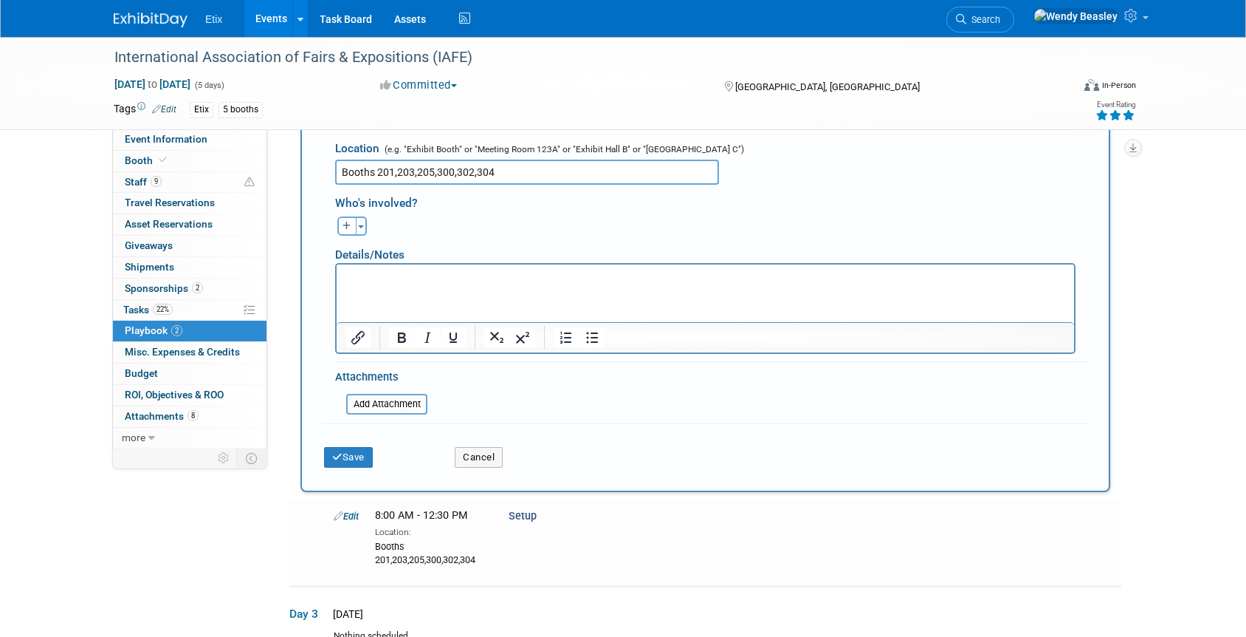
scroll to position [503, 0]
type input "Booths 201,203,205,300,302,304"
click at [342, 227] on button "button" at bounding box center [346, 227] width 19 height 19
select select
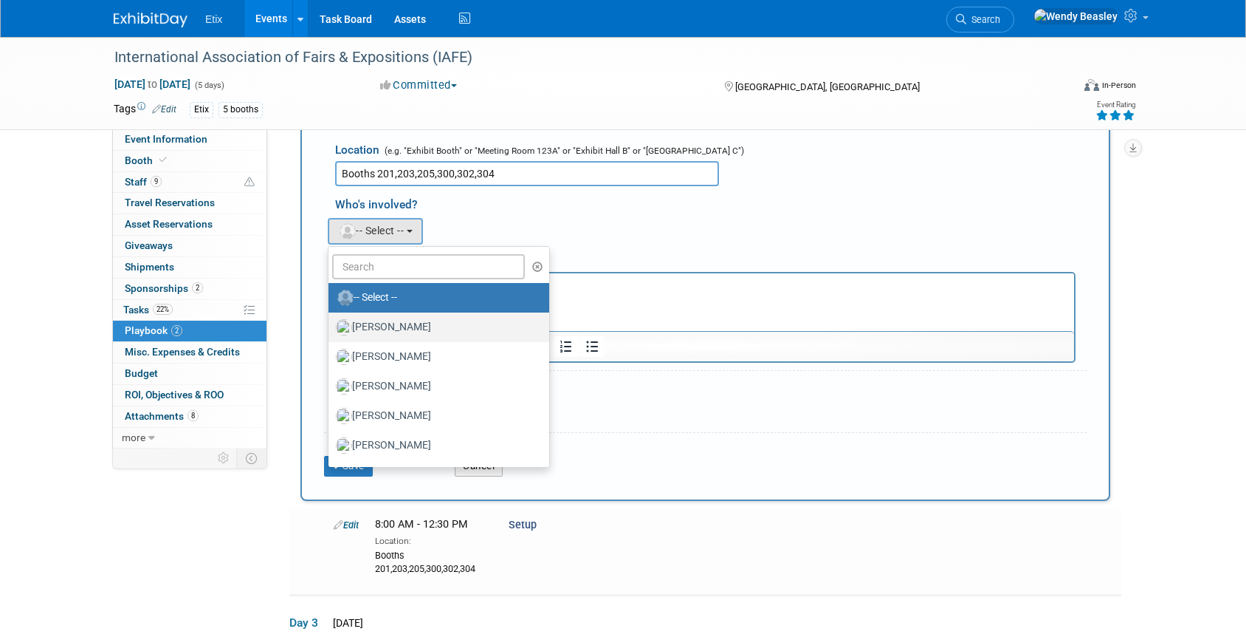
click at [416, 322] on label "[PERSON_NAME]" at bounding box center [435, 327] width 199 height 24
click at [331, 322] on input "[PERSON_NAME]" at bounding box center [326, 325] width 10 height 10
select select "5acaaf70-30d7-4097-9937-213f95e4f2ba"
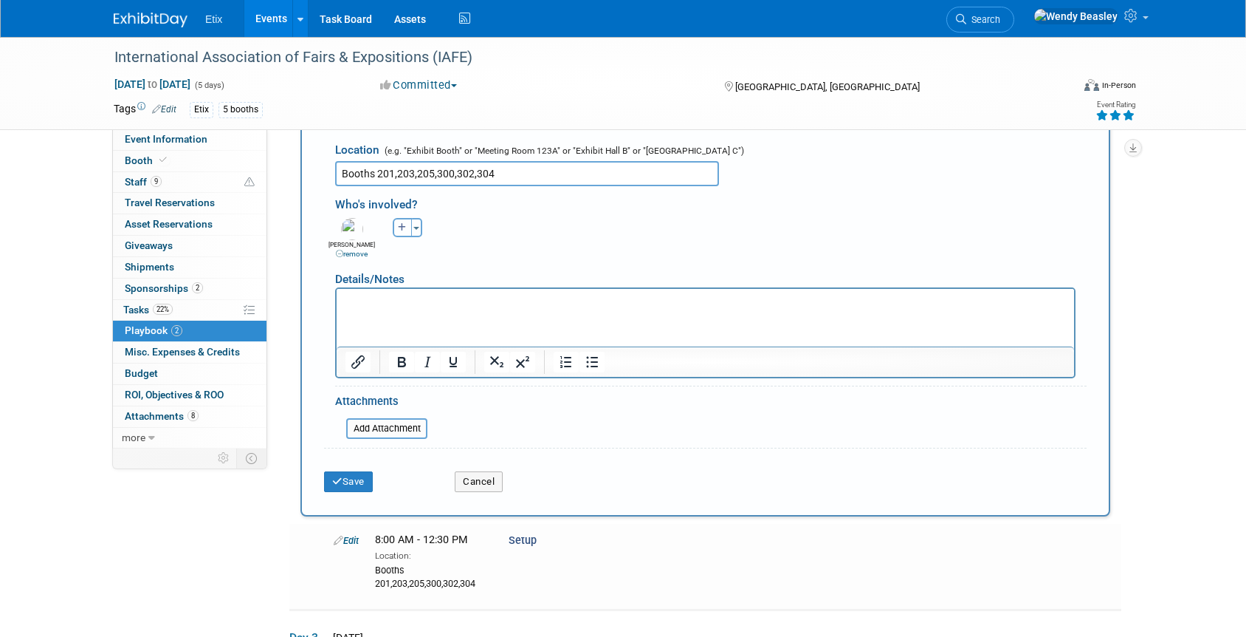
click at [402, 230] on icon "button" at bounding box center [402, 227] width 9 height 9
select select
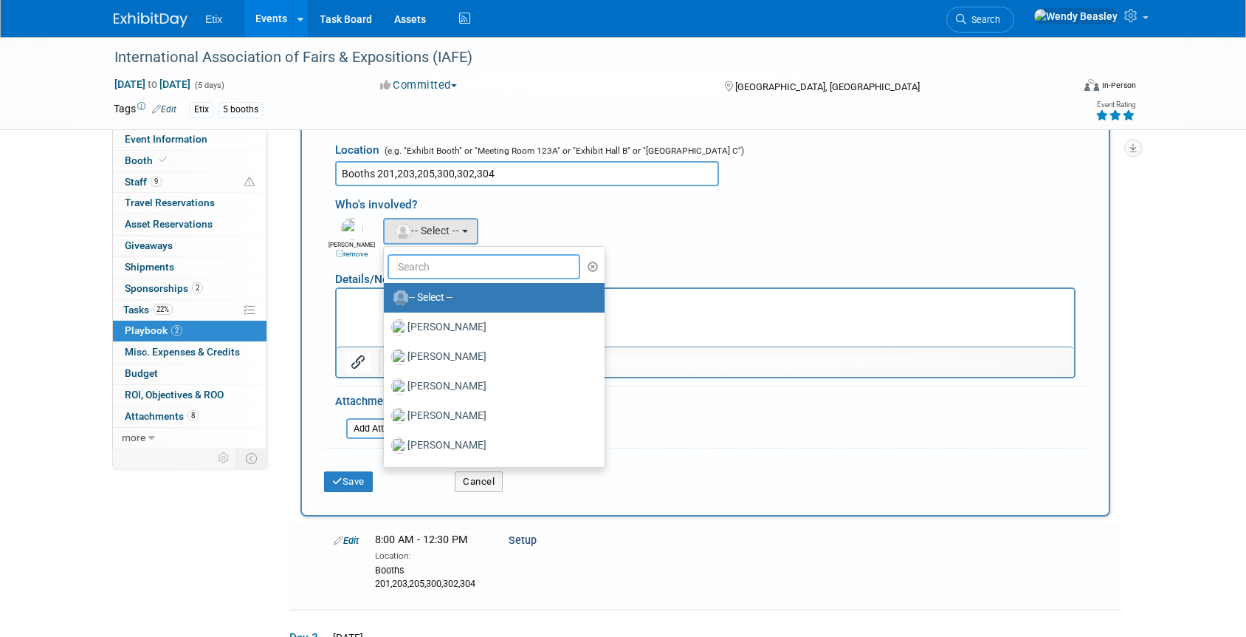
click at [439, 279] on input "text" at bounding box center [484, 266] width 193 height 25
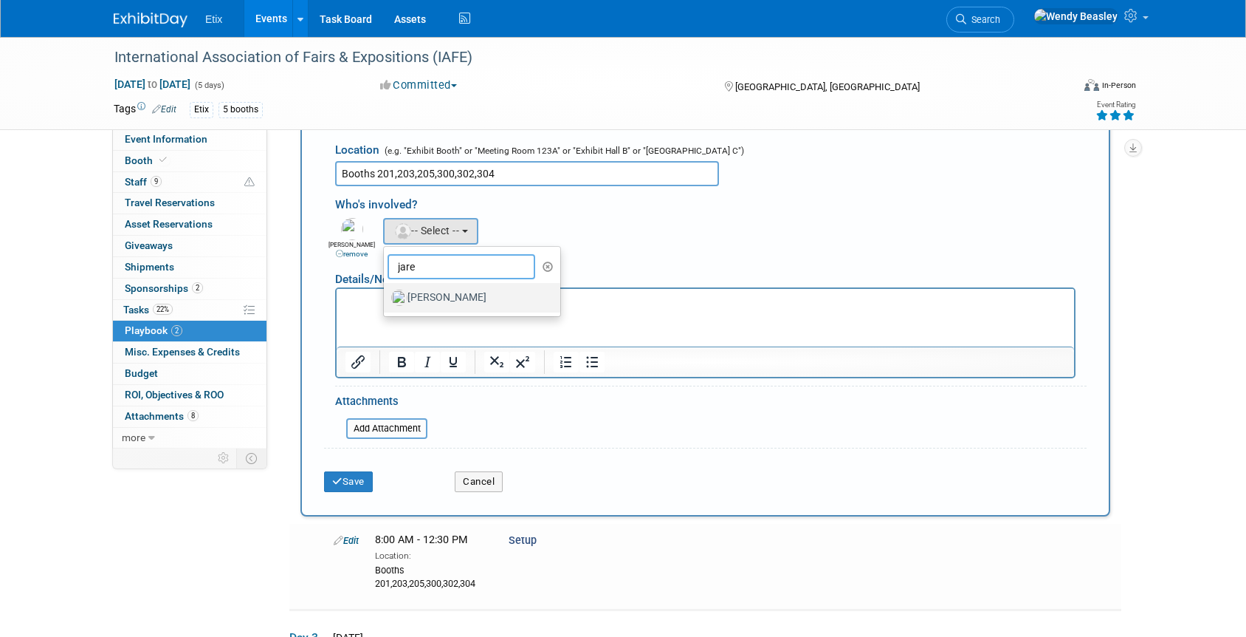
type input "jare"
click at [447, 296] on label "[PERSON_NAME]" at bounding box center [468, 298] width 154 height 24
click at [386, 296] on input "[PERSON_NAME]" at bounding box center [382, 296] width 10 height 10
select select "fd18225a-c7e9-469f-8cd6-bfee3399cd41"
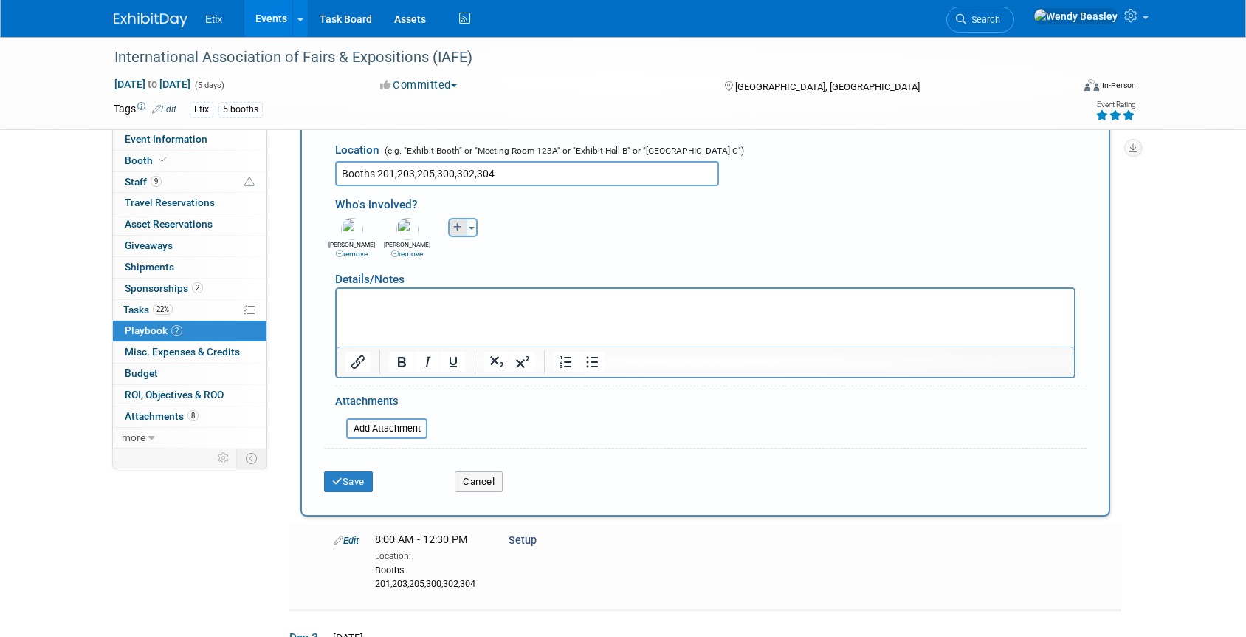
click at [451, 229] on div "Toggle Dropdown Select Anyone Tag a user or a resource Quick" at bounding box center [462, 227] width 55 height 19
click at [460, 231] on icon "button" at bounding box center [457, 227] width 9 height 9
select select
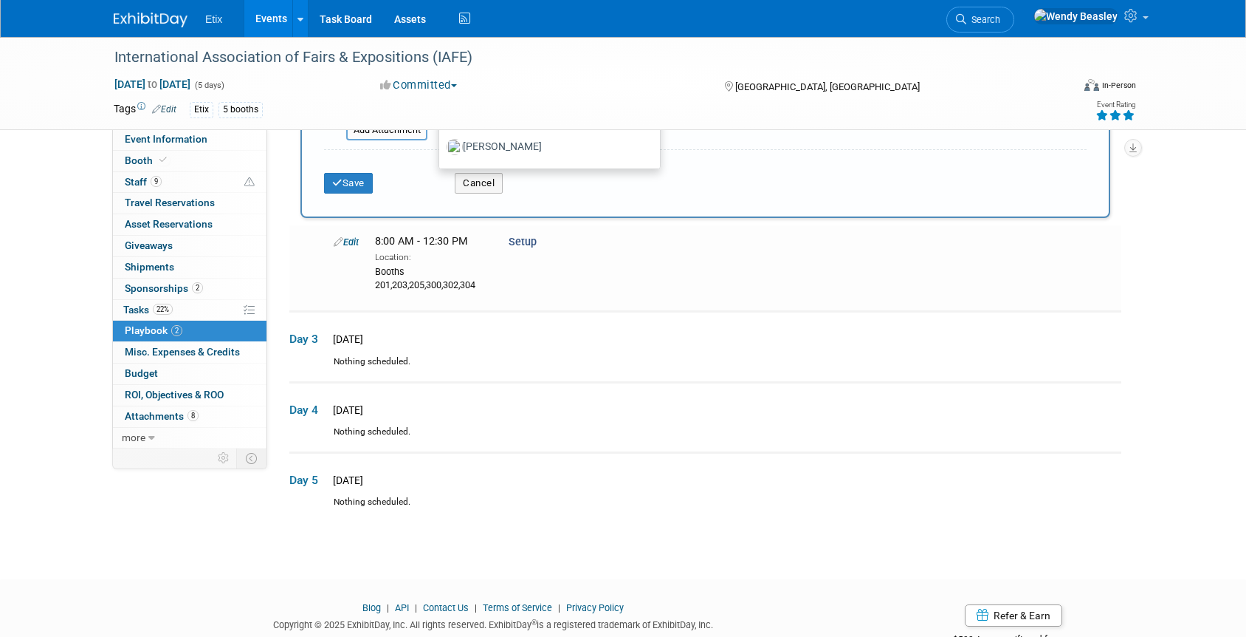
scroll to position [463, 0]
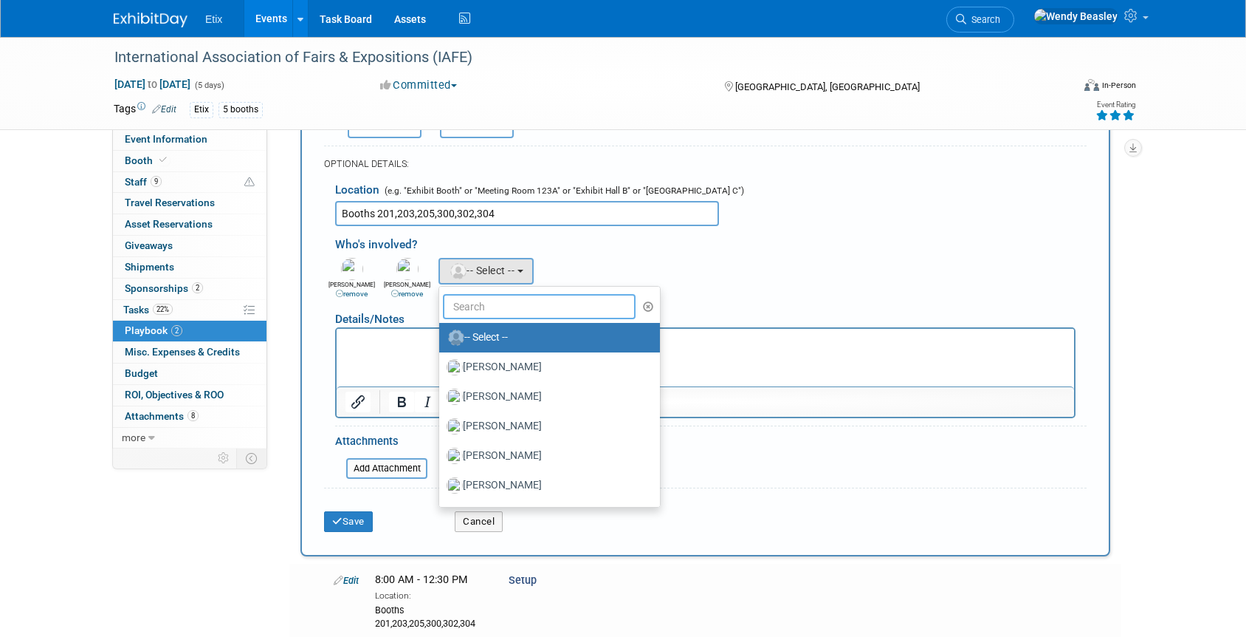
click at [496, 303] on input "text" at bounding box center [539, 306] width 193 height 25
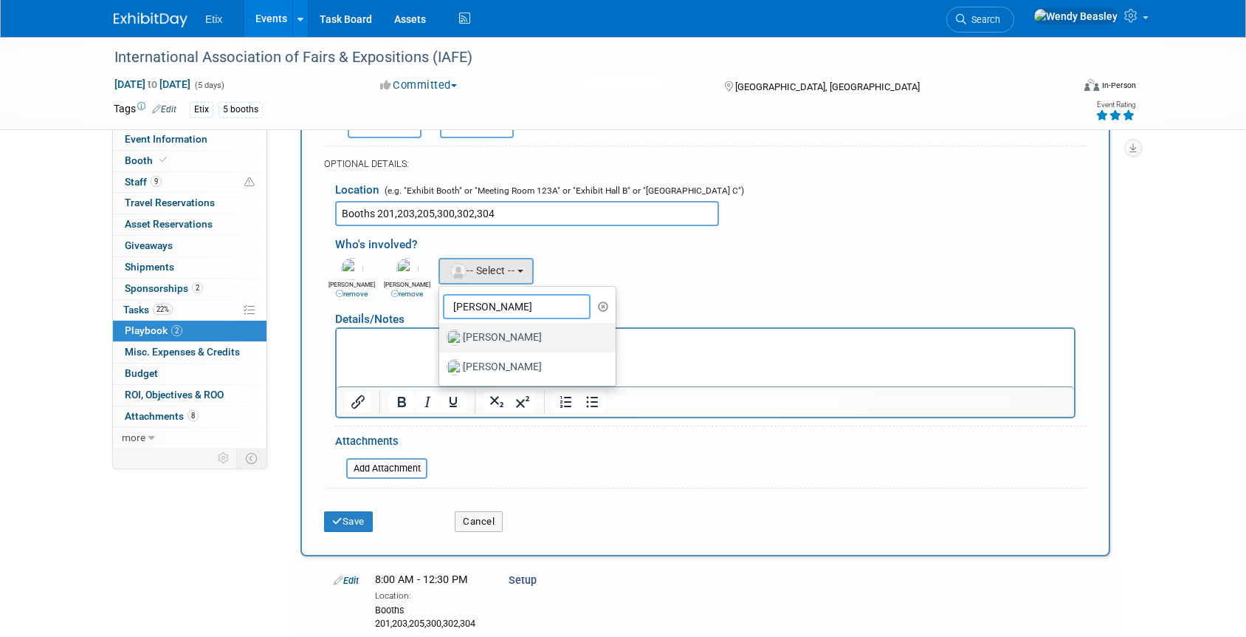
type input "[PERSON_NAME]"
click at [456, 338] on img at bounding box center [455, 337] width 16 height 16
click at [442, 338] on input "[PERSON_NAME]" at bounding box center [437, 336] width 10 height 10
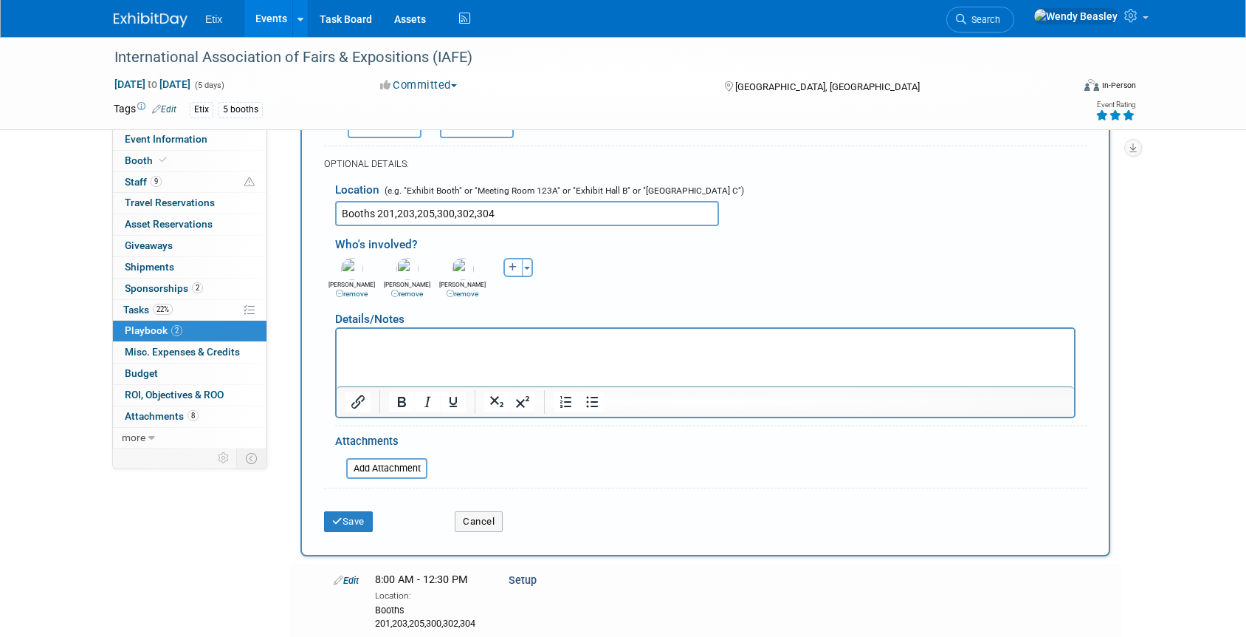
click at [510, 266] on icon "button" at bounding box center [513, 267] width 9 height 9
select select
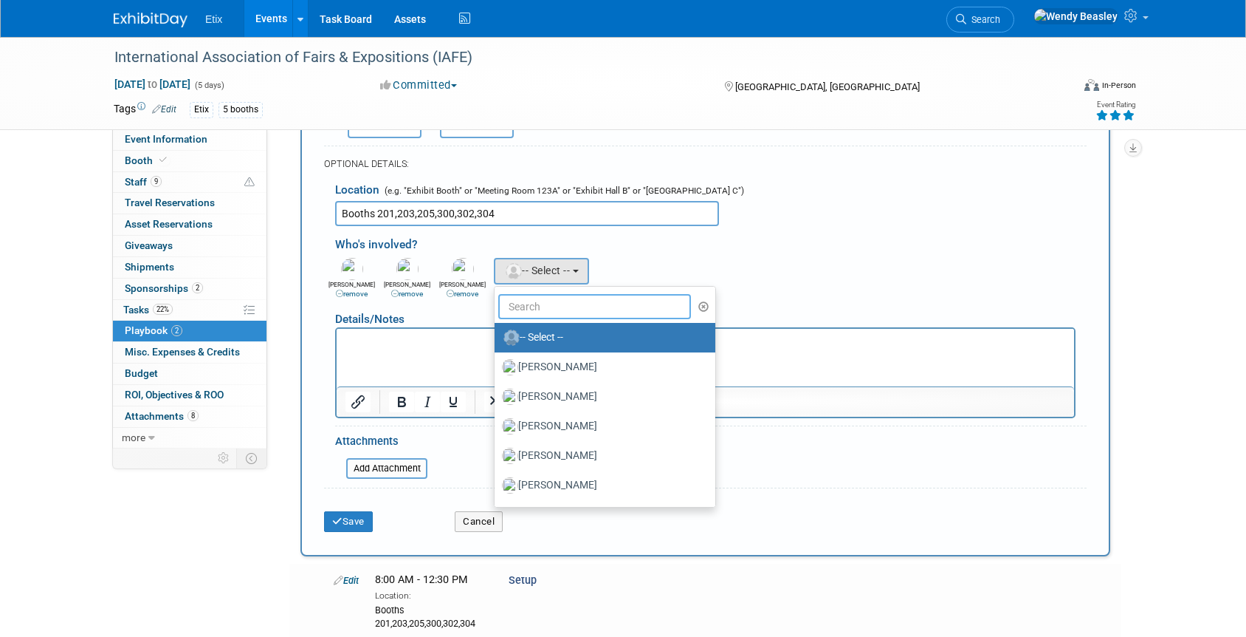
click at [540, 308] on input "text" at bounding box center [594, 306] width 193 height 25
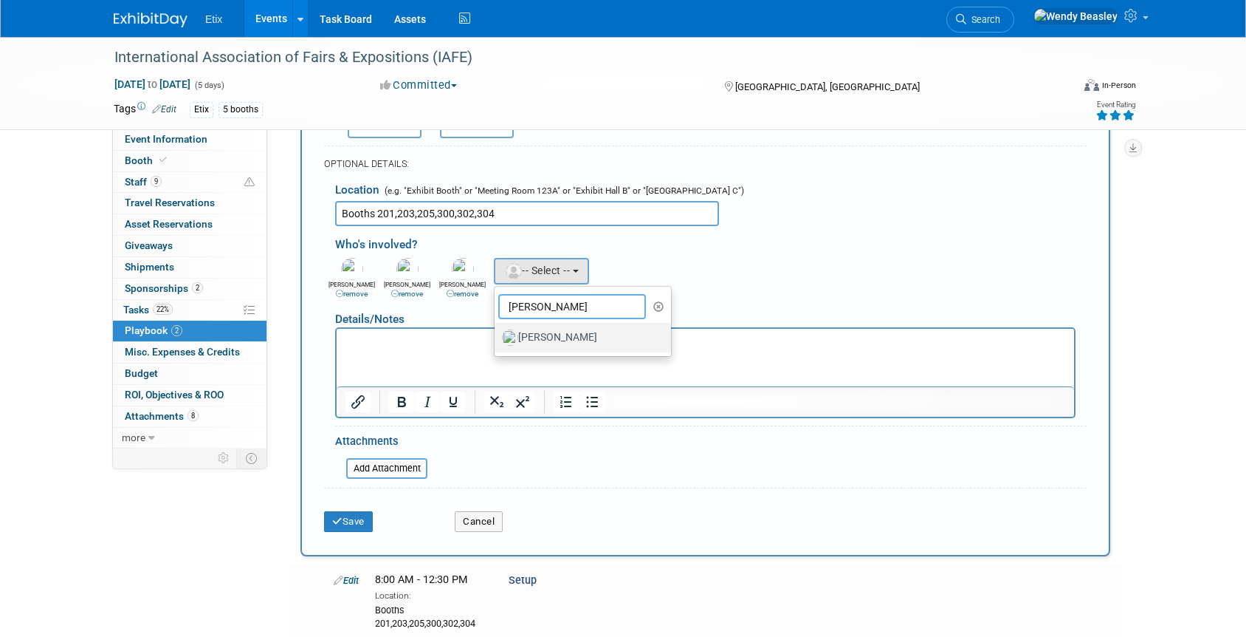
type input "[PERSON_NAME]"
click at [555, 337] on label "[PERSON_NAME]" at bounding box center [579, 338] width 154 height 24
click at [497, 337] on input "[PERSON_NAME]" at bounding box center [492, 336] width 10 height 10
select select "c6adc468-a47f-4bae-8e76-87b2b4a30a24"
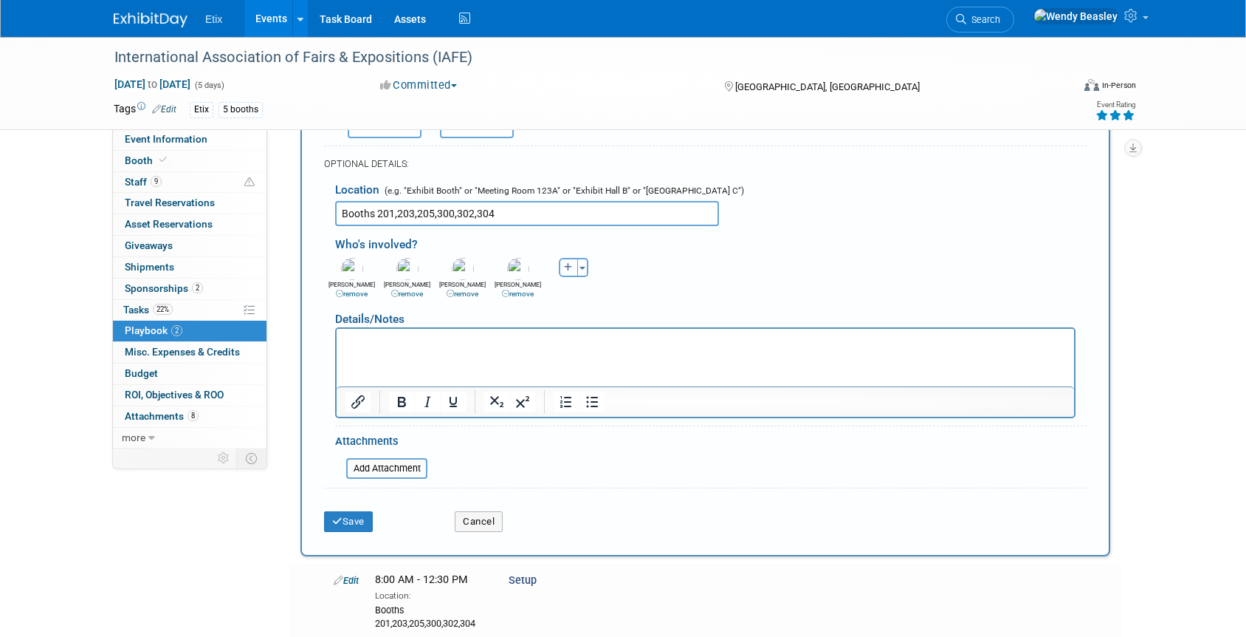
click at [560, 268] on button "button" at bounding box center [568, 267] width 19 height 19
select select
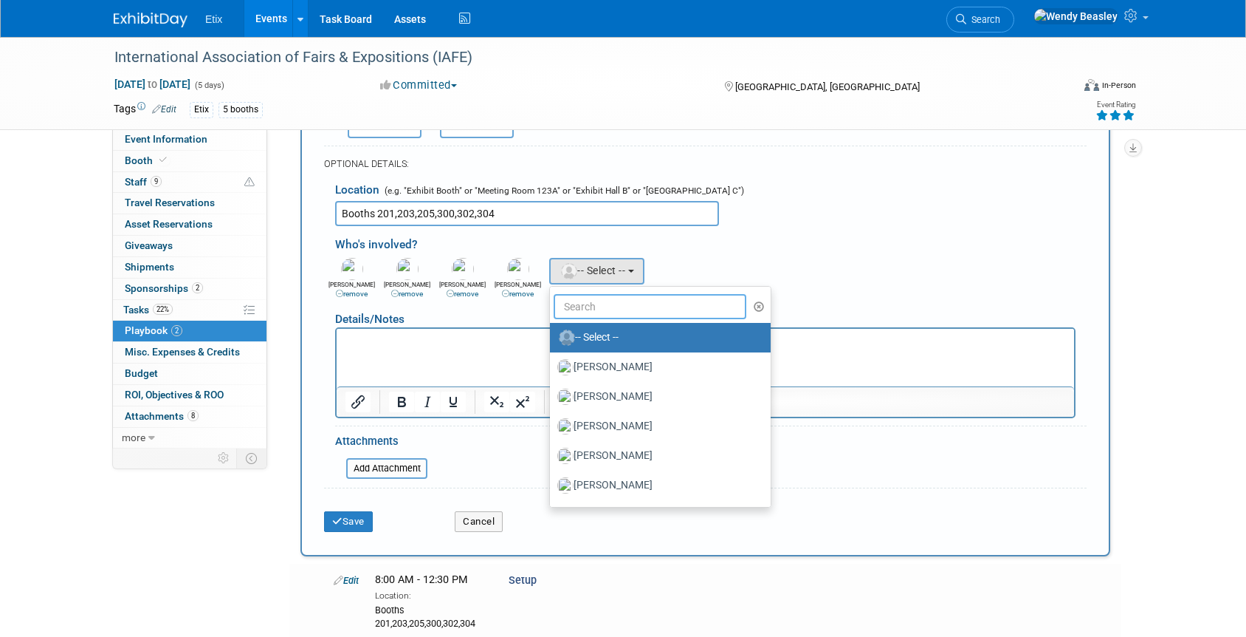
click at [606, 302] on input "text" at bounding box center [650, 306] width 193 height 25
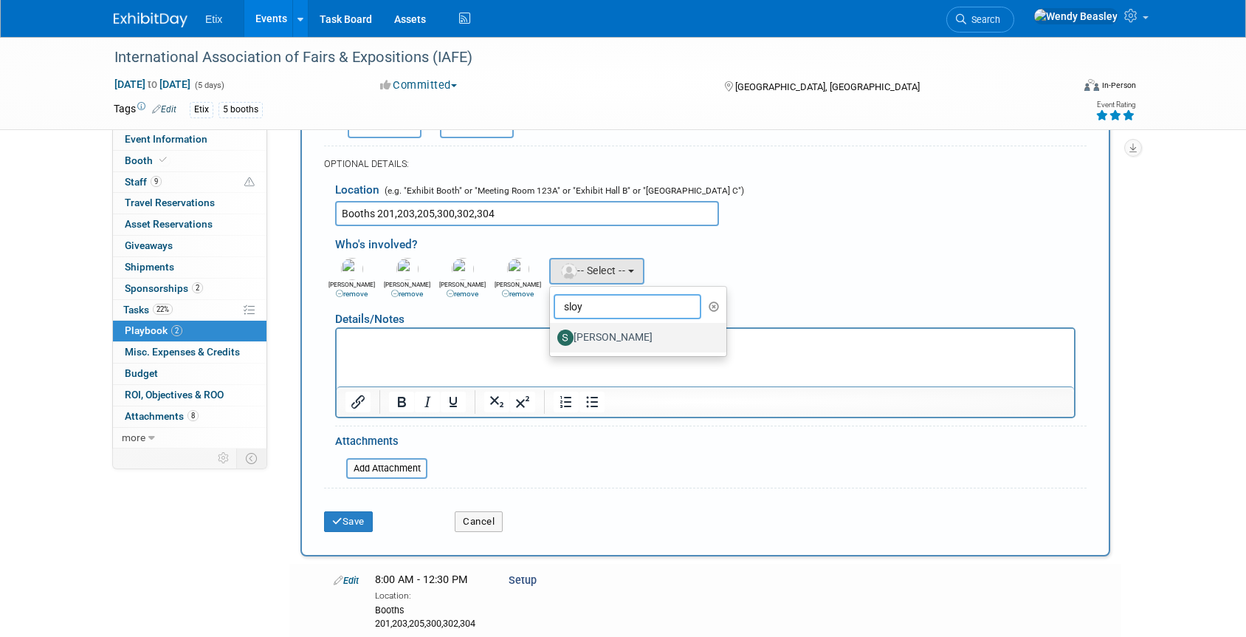
type input "sloy"
click at [610, 343] on label "[PERSON_NAME]" at bounding box center [634, 338] width 154 height 24
click at [552, 340] on input "[PERSON_NAME]" at bounding box center [548, 336] width 10 height 10
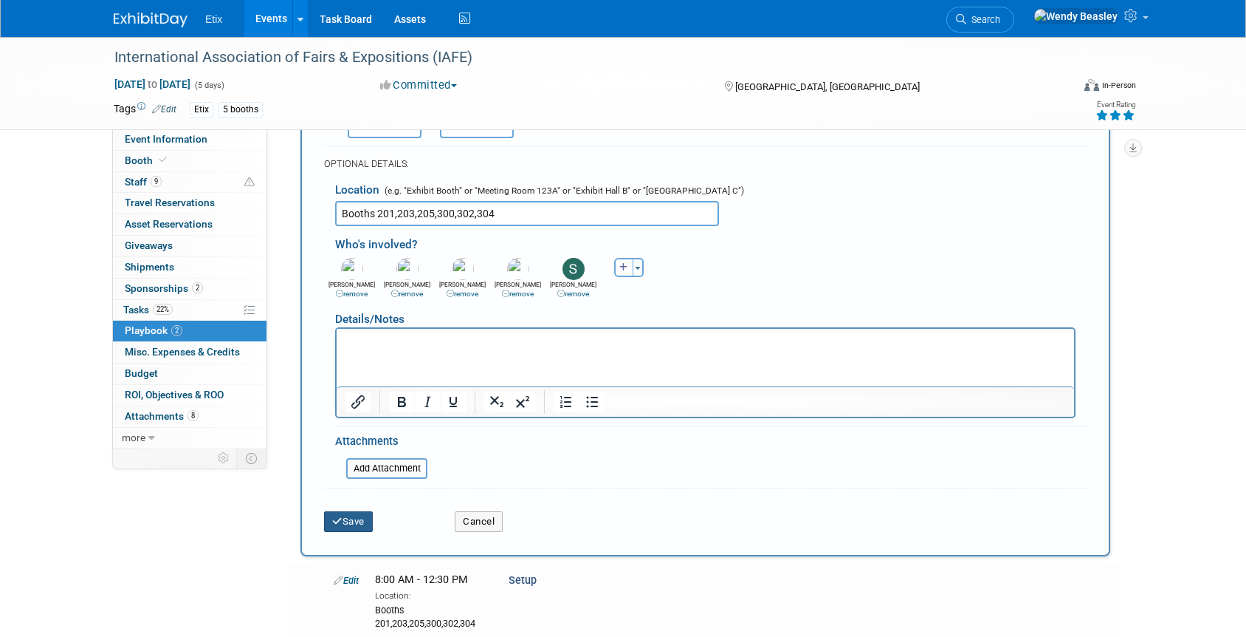
click at [360, 521] on button "Save" at bounding box center [348, 521] width 49 height 21
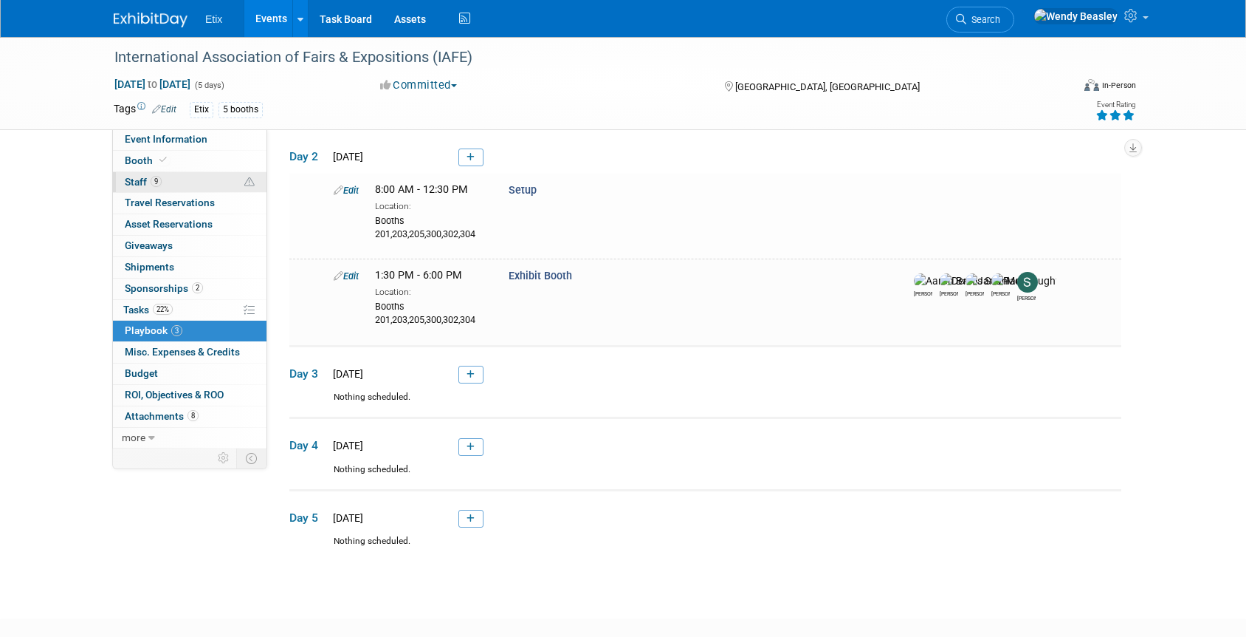
scroll to position [264, 0]
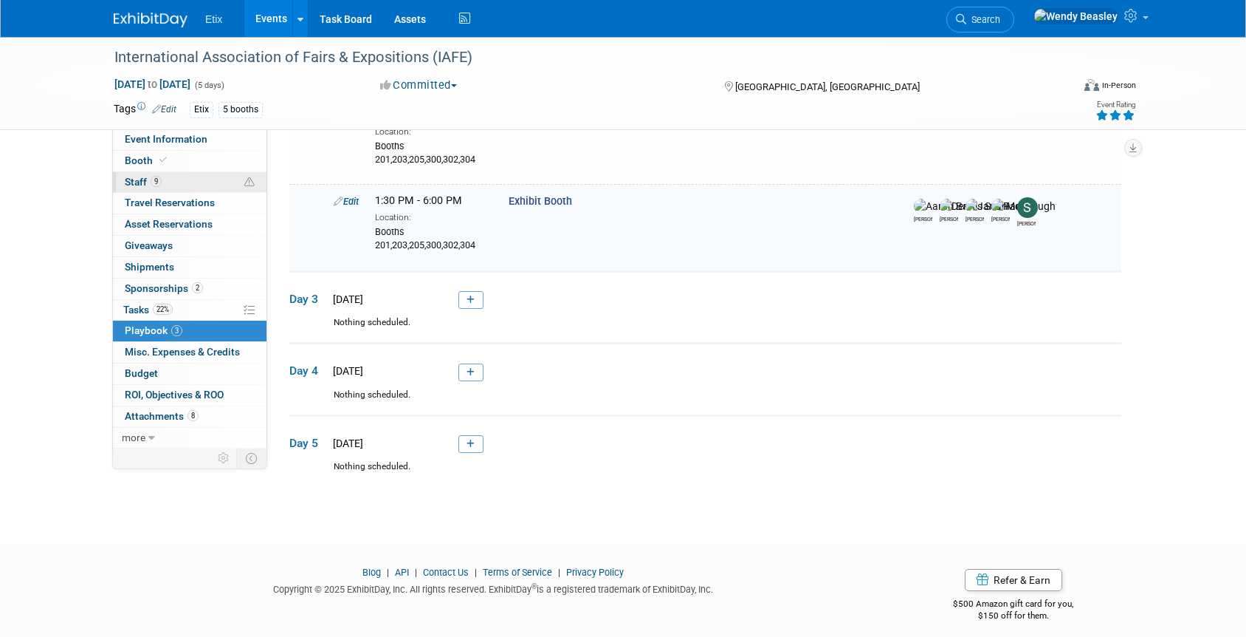
click at [145, 188] on link "9 Staff 9" at bounding box center [190, 182] width 154 height 21
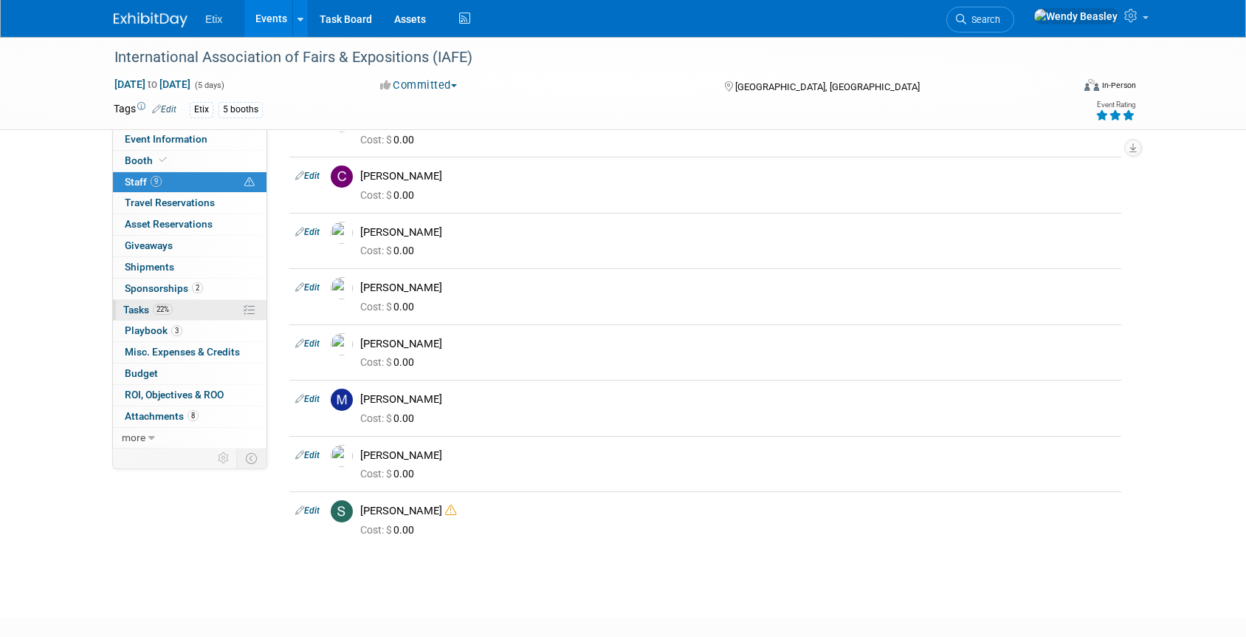
scroll to position [305, 0]
drag, startPoint x: 153, startPoint y: 326, endPoint x: 199, endPoint y: 332, distance: 46.3
click at [154, 326] on span "Playbook 3" at bounding box center [154, 330] width 58 height 12
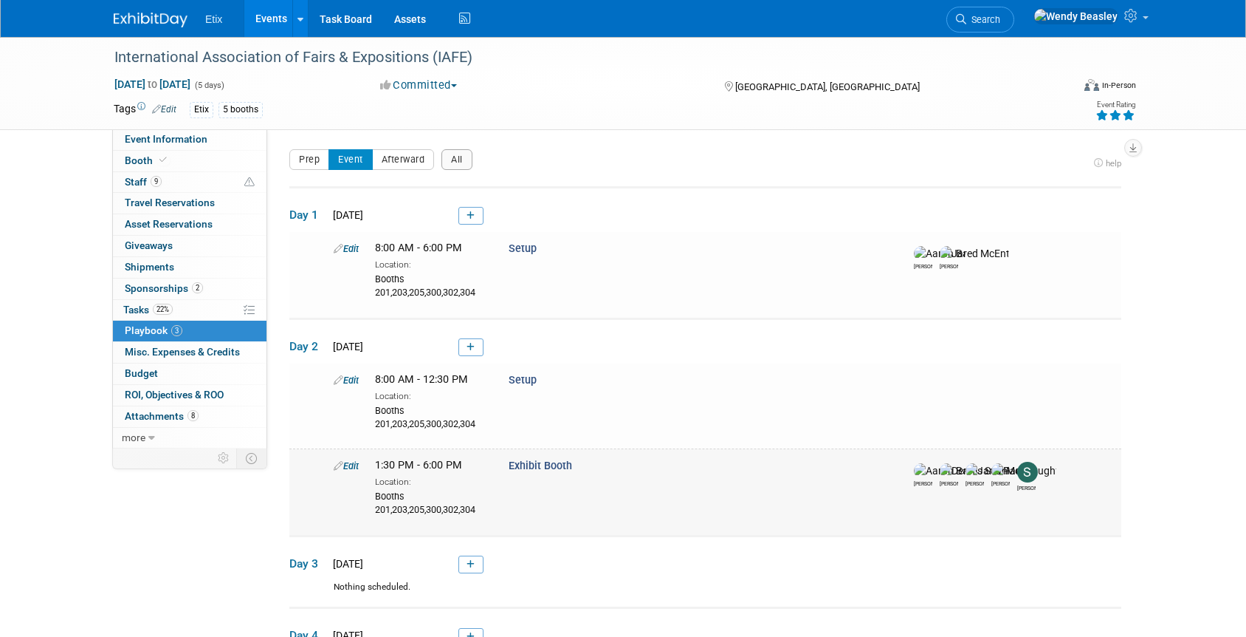
click at [337, 464] on icon at bounding box center [339, 466] width 10 height 10
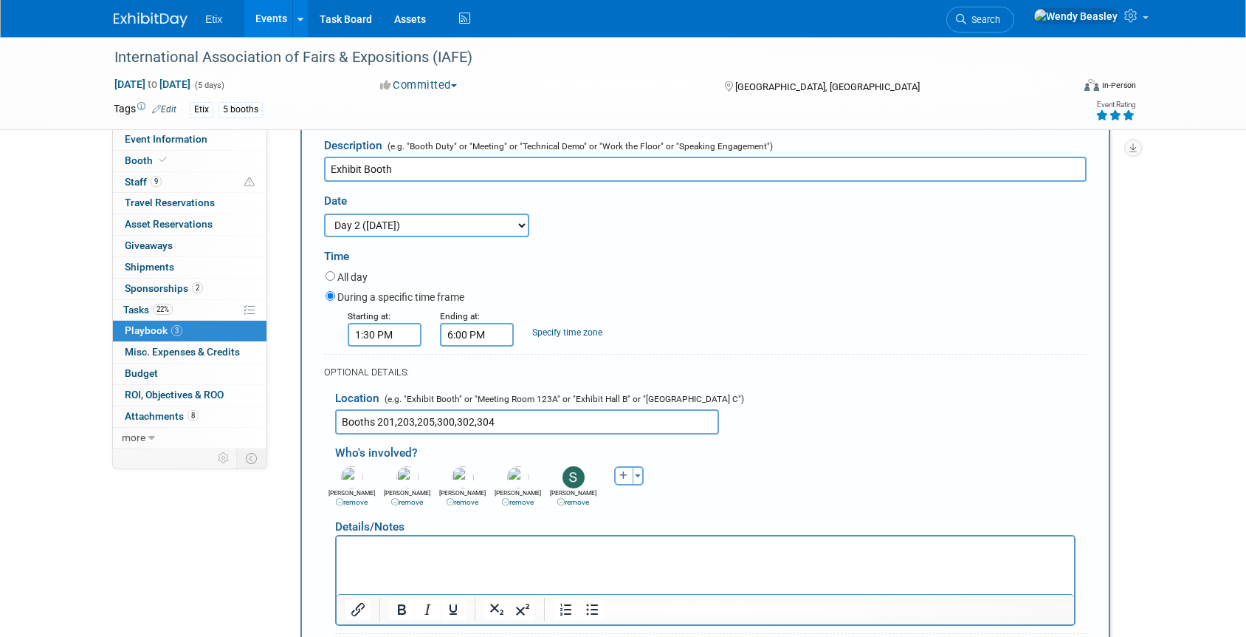
scroll to position [395, 0]
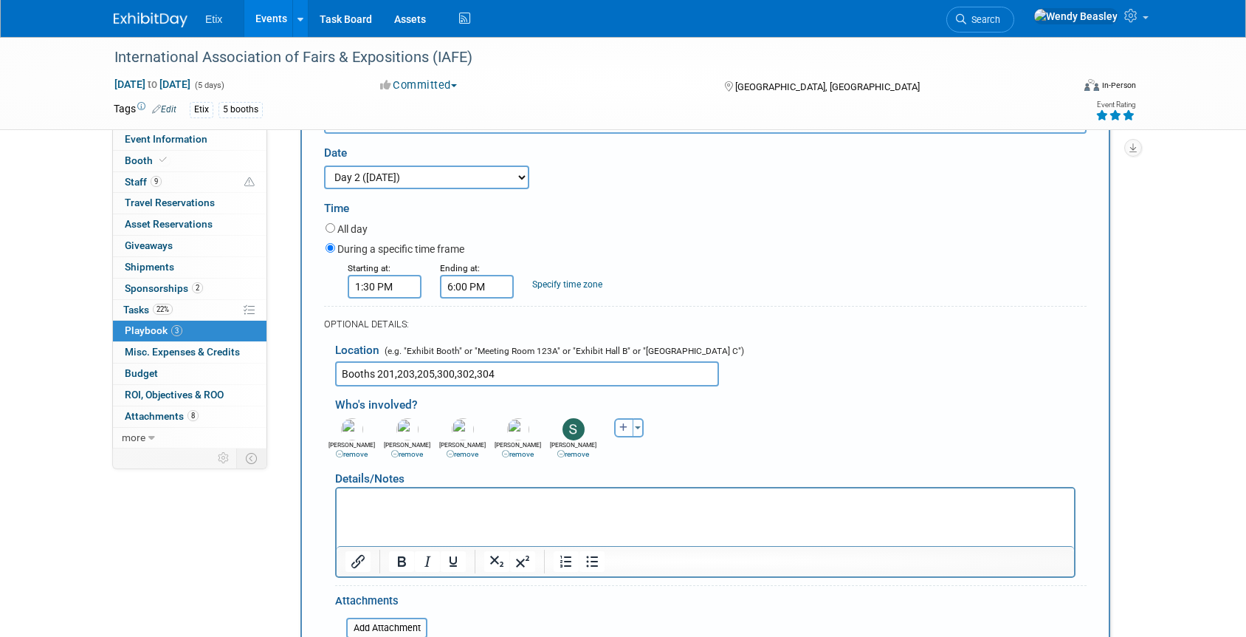
click at [620, 428] on icon "button" at bounding box center [624, 427] width 9 height 9
select select
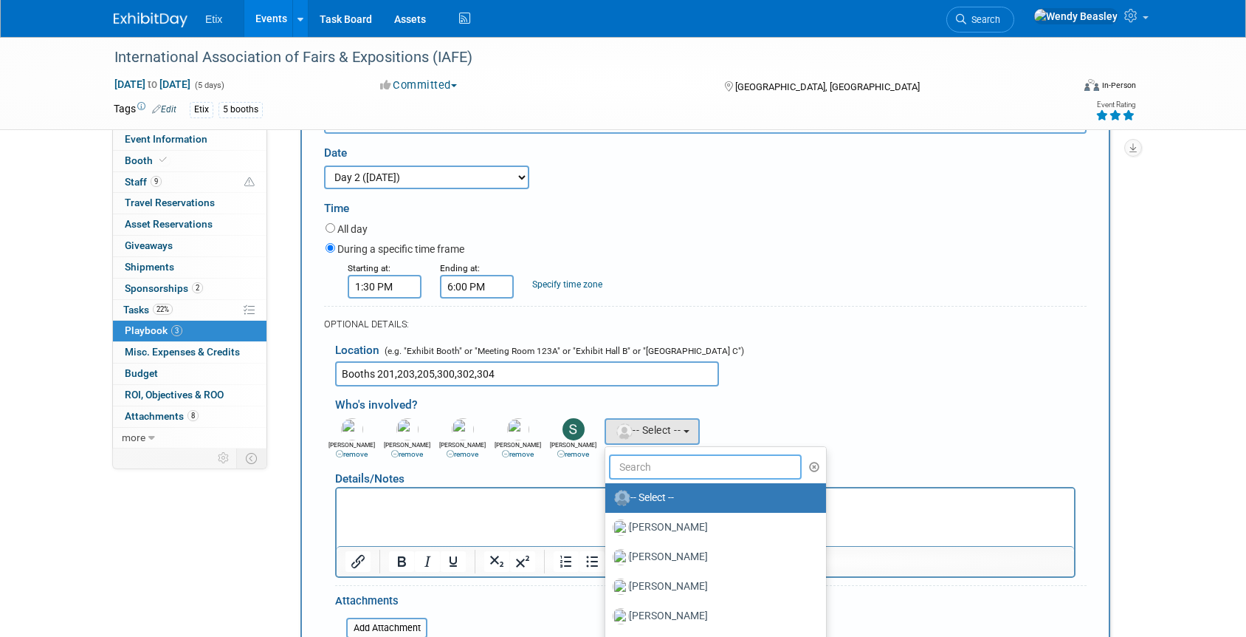
click at [660, 470] on input "text" at bounding box center [705, 466] width 193 height 25
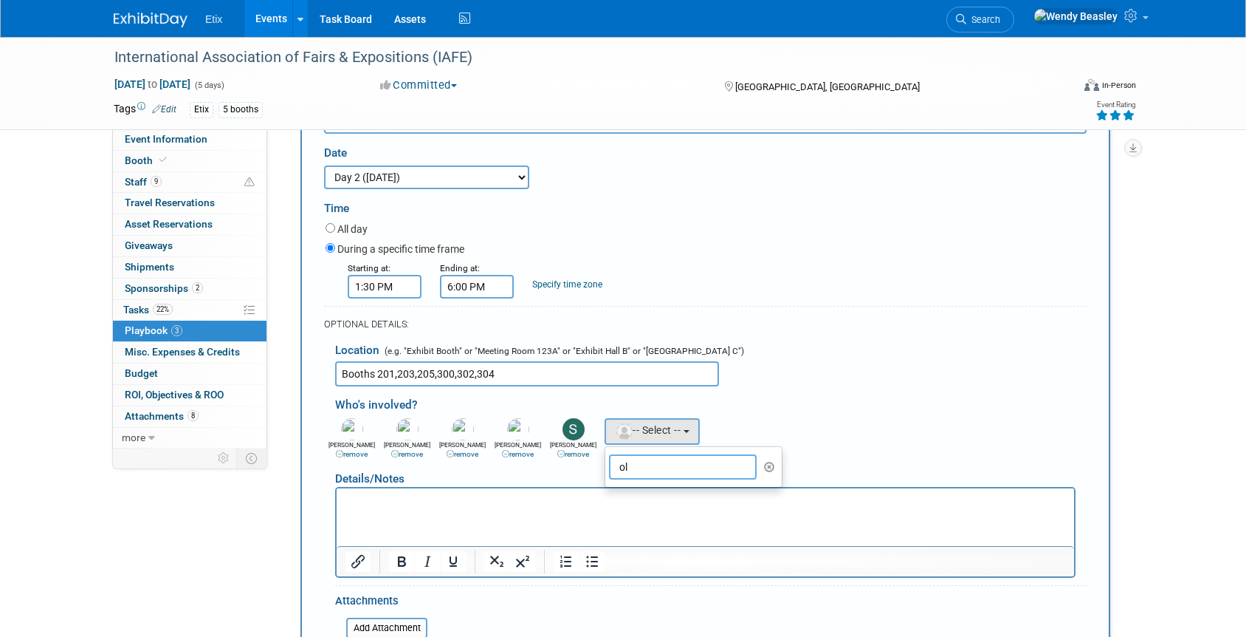
type input "o"
type input "[PERSON_NAME]"
click at [686, 500] on label "[PERSON_NAME]" at bounding box center [690, 498] width 154 height 24
click at [608, 500] on input "[PERSON_NAME]" at bounding box center [603, 496] width 10 height 10
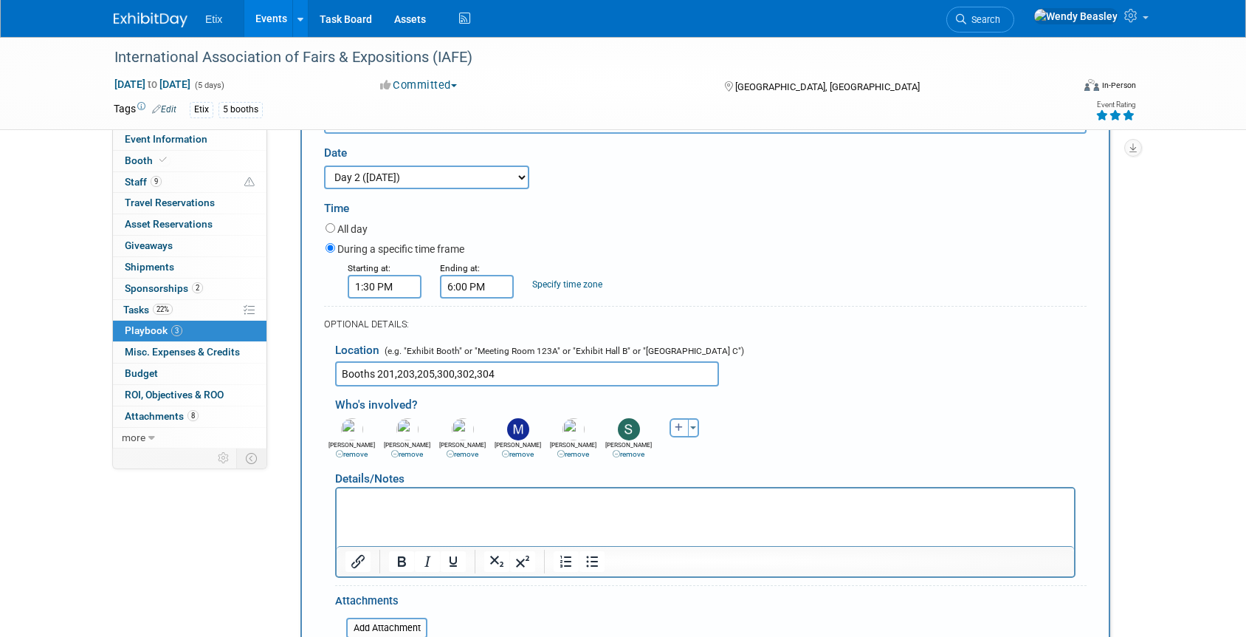
click at [675, 429] on button "button" at bounding box center [679, 427] width 19 height 19
select select
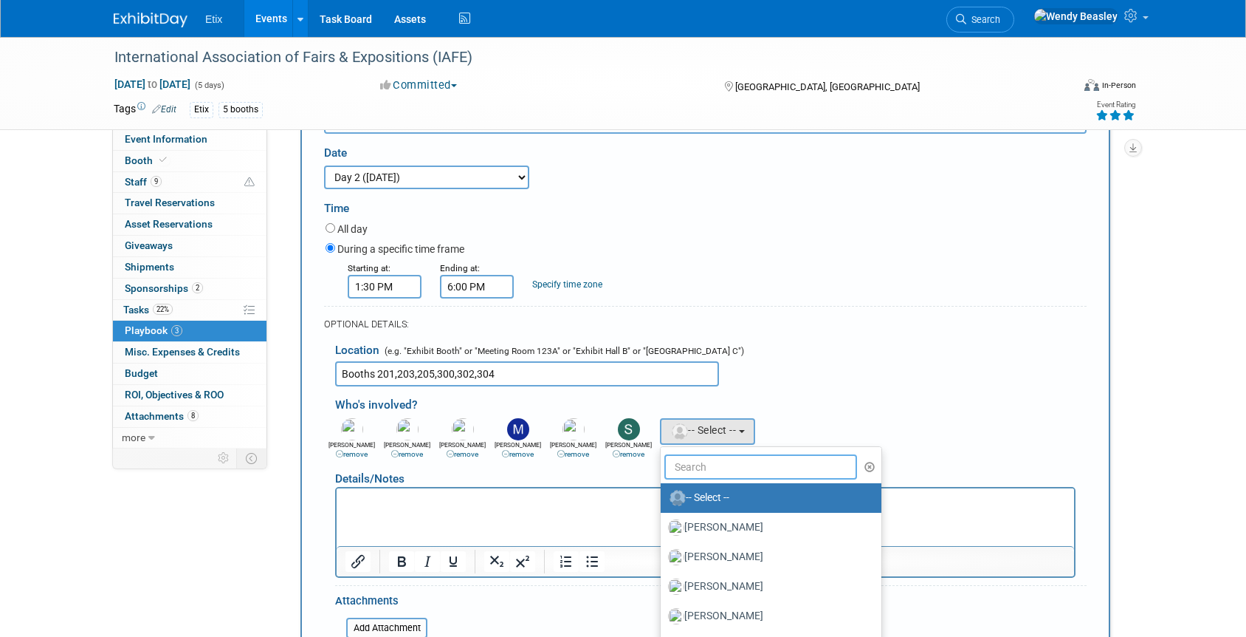
click at [710, 467] on input "text" at bounding box center [761, 466] width 193 height 25
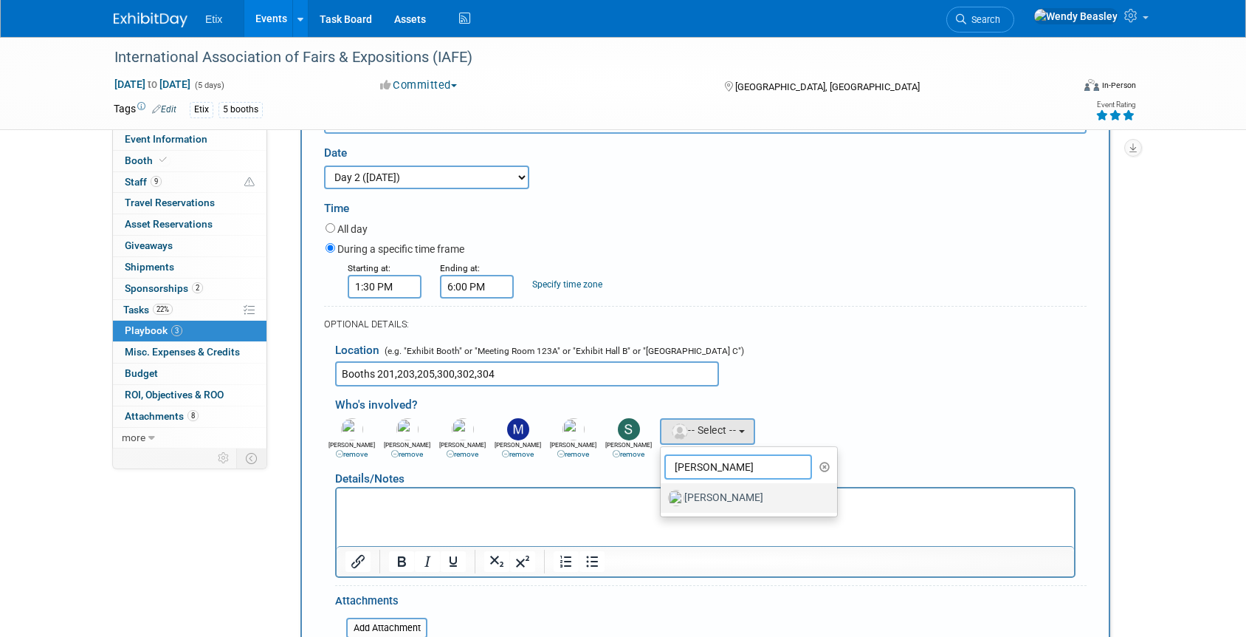
type input "[PERSON_NAME]"
click at [721, 500] on label "[PERSON_NAME]" at bounding box center [745, 498] width 154 height 24
click at [663, 500] on input "[PERSON_NAME]" at bounding box center [658, 496] width 10 height 10
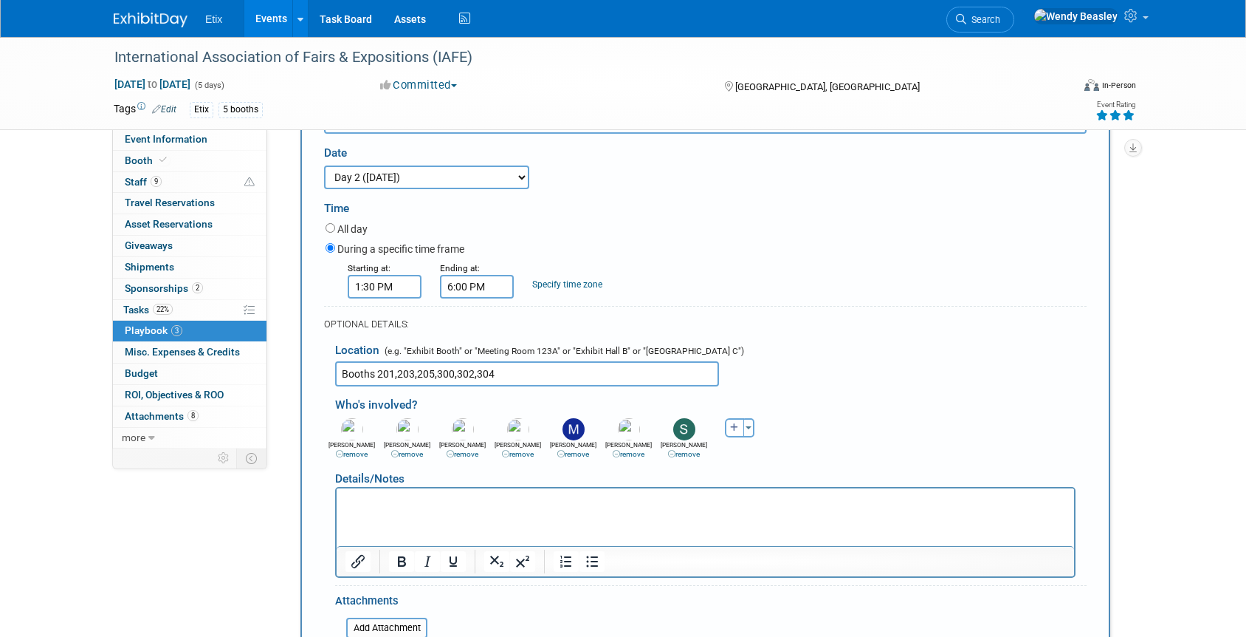
click at [505, 375] on input "Booths 201,203,205,300,302,304" at bounding box center [527, 373] width 384 height 25
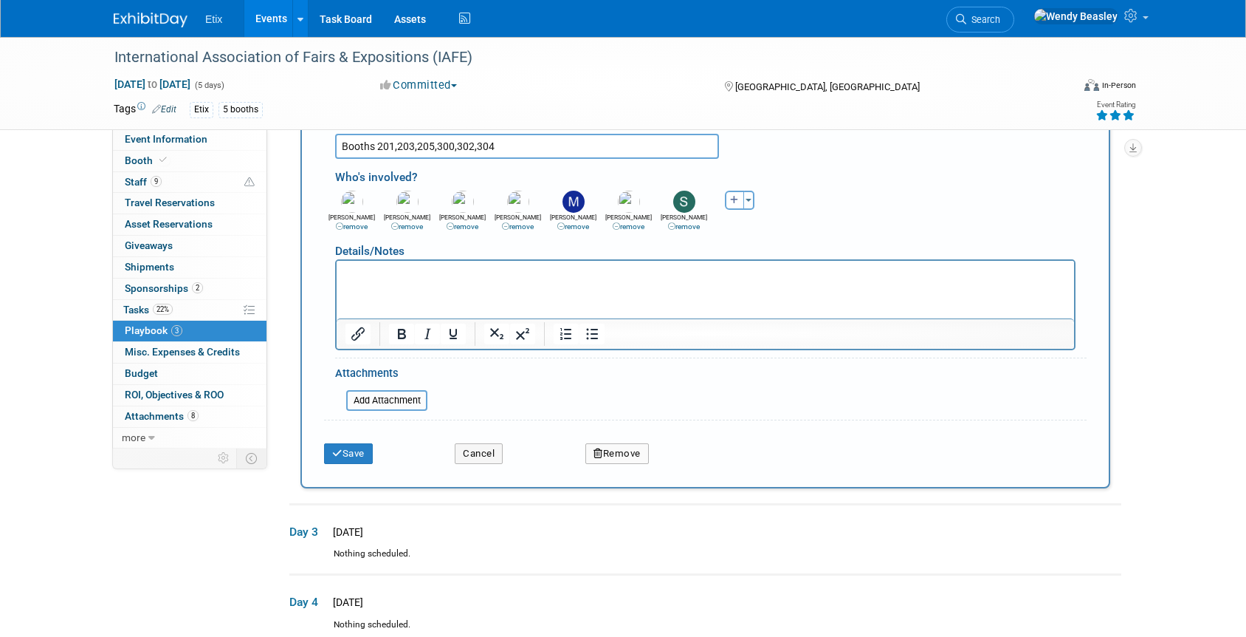
scroll to position [623, 0]
click at [361, 459] on button "Save" at bounding box center [348, 452] width 49 height 21
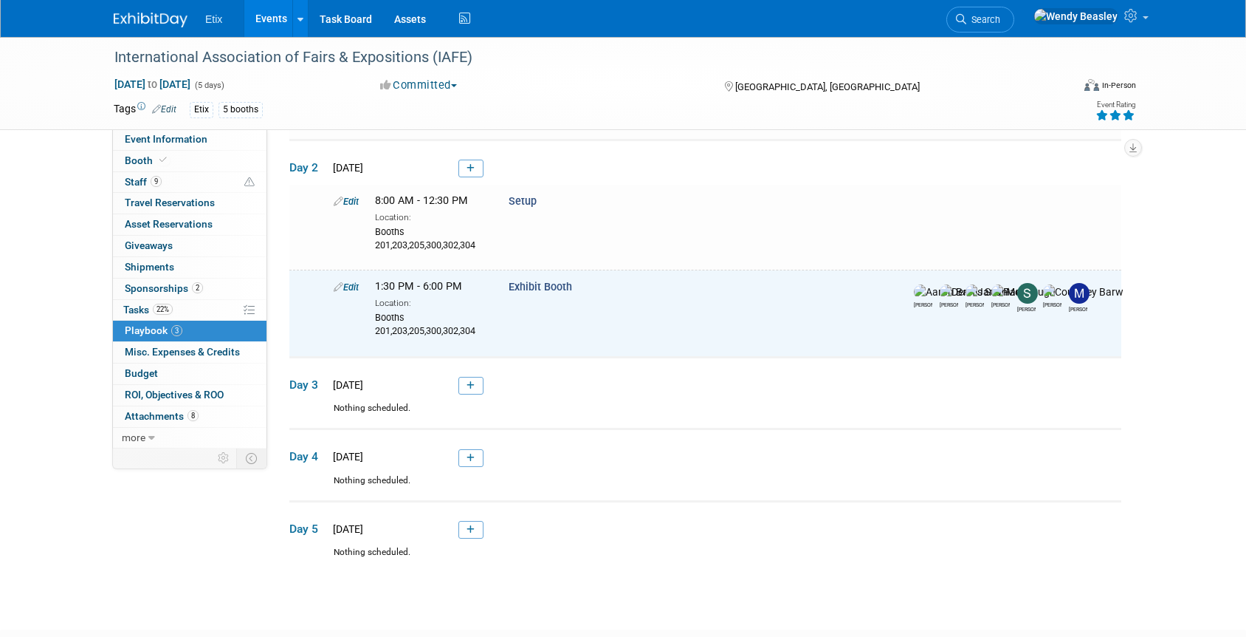
scroll to position [178, 0]
click at [338, 288] on icon at bounding box center [339, 288] width 10 height 10
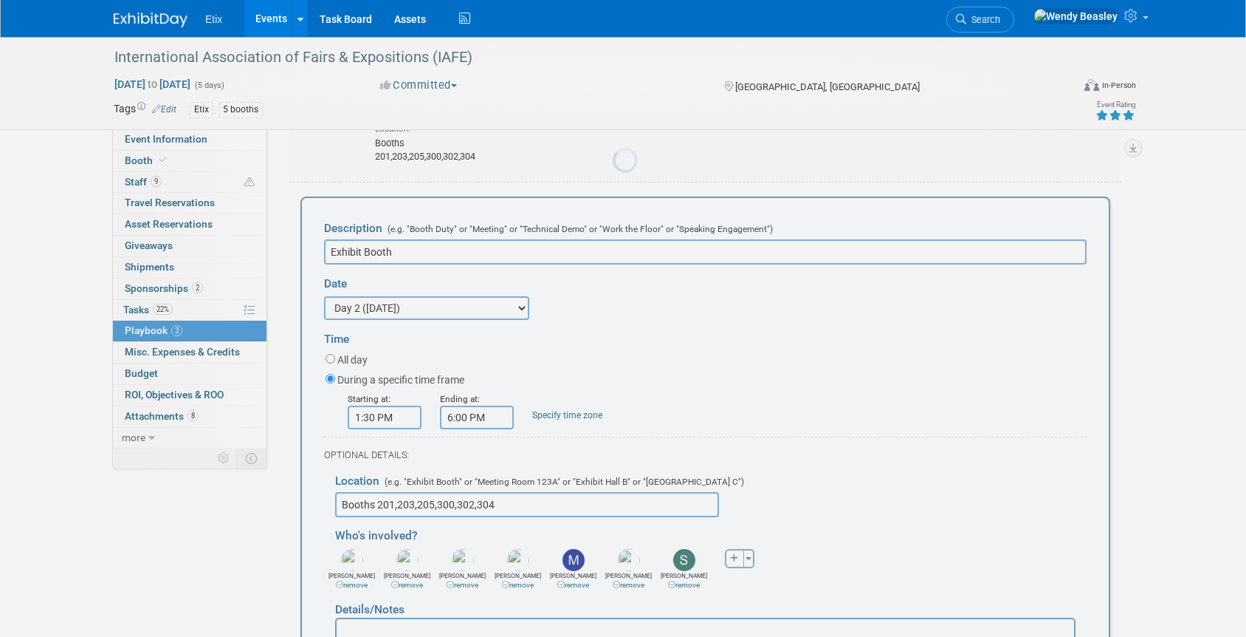
scroll to position [281, 0]
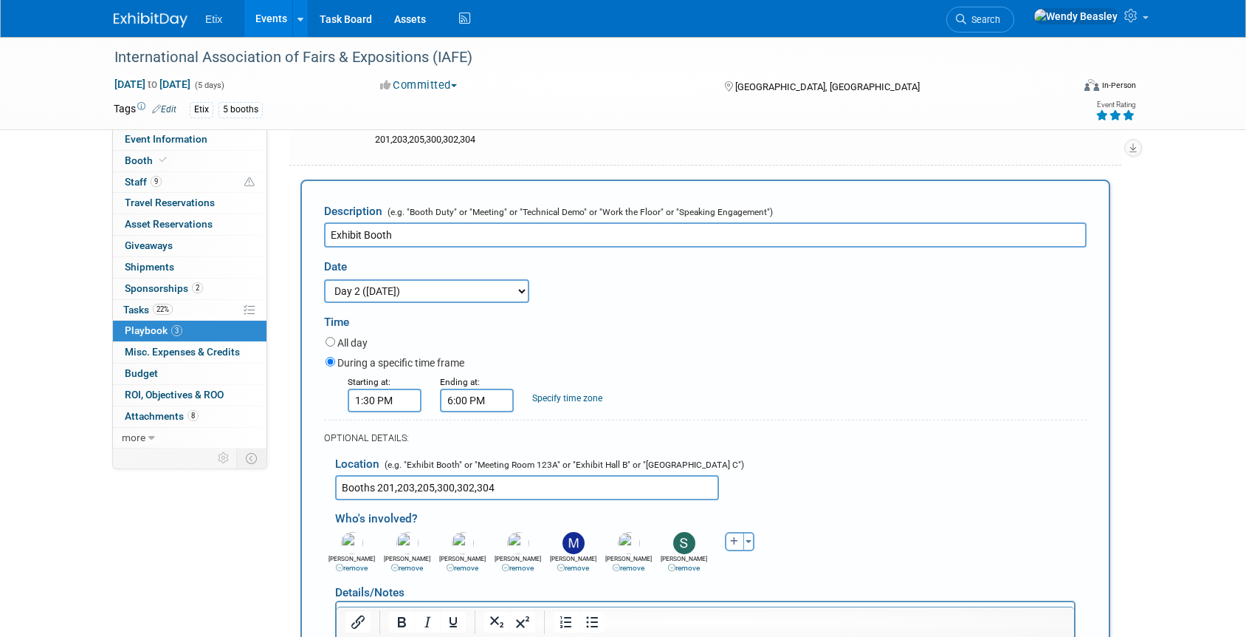
click at [459, 227] on input "Exhibit Booth" at bounding box center [705, 234] width 763 height 25
drag, startPoint x: 458, startPoint y: 231, endPoint x: 232, endPoint y: 222, distance: 226.1
click at [232, 222] on div "Event Information Event Info Booth Booth 9 Staff 9 Staff 0 Travel Reservations …" at bounding box center [623, 398] width 1041 height 1284
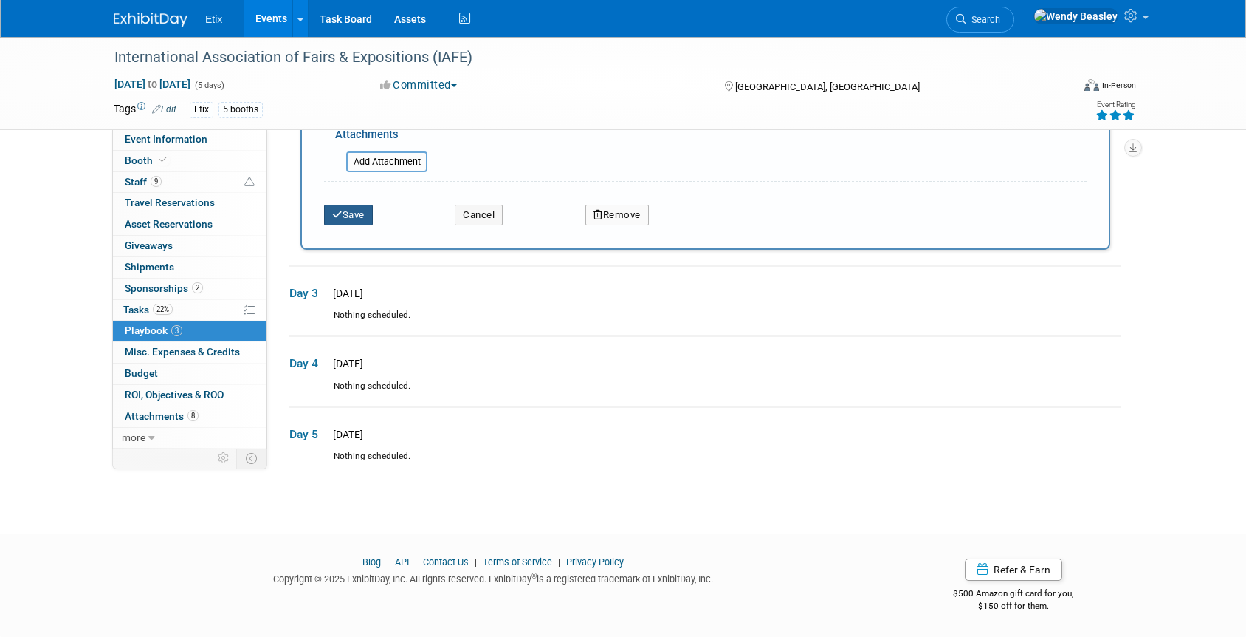
type input "Booth Duty"
click at [352, 219] on button "Save" at bounding box center [348, 215] width 49 height 21
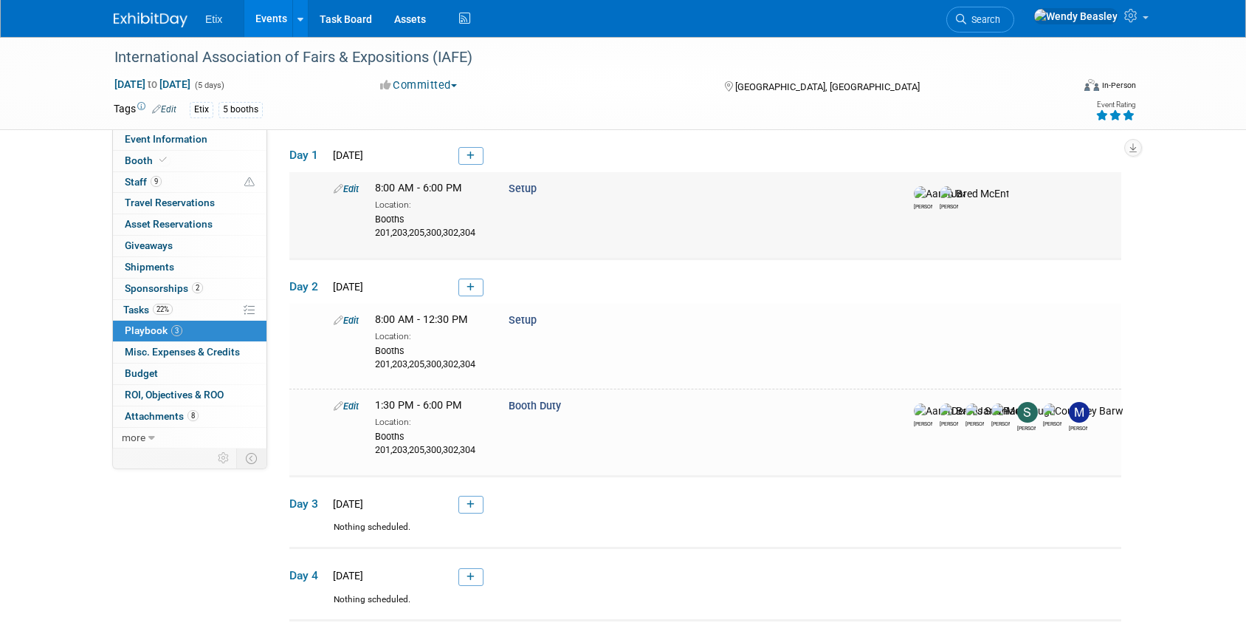
scroll to position [264, 0]
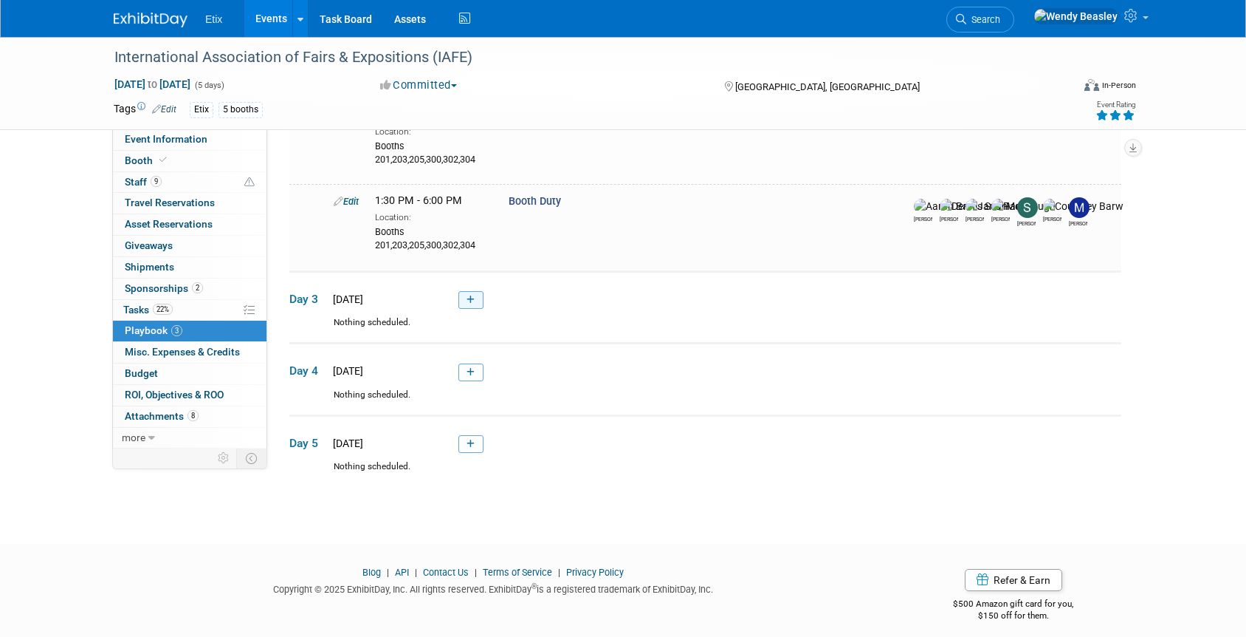
click at [468, 306] on link at bounding box center [471, 300] width 25 height 18
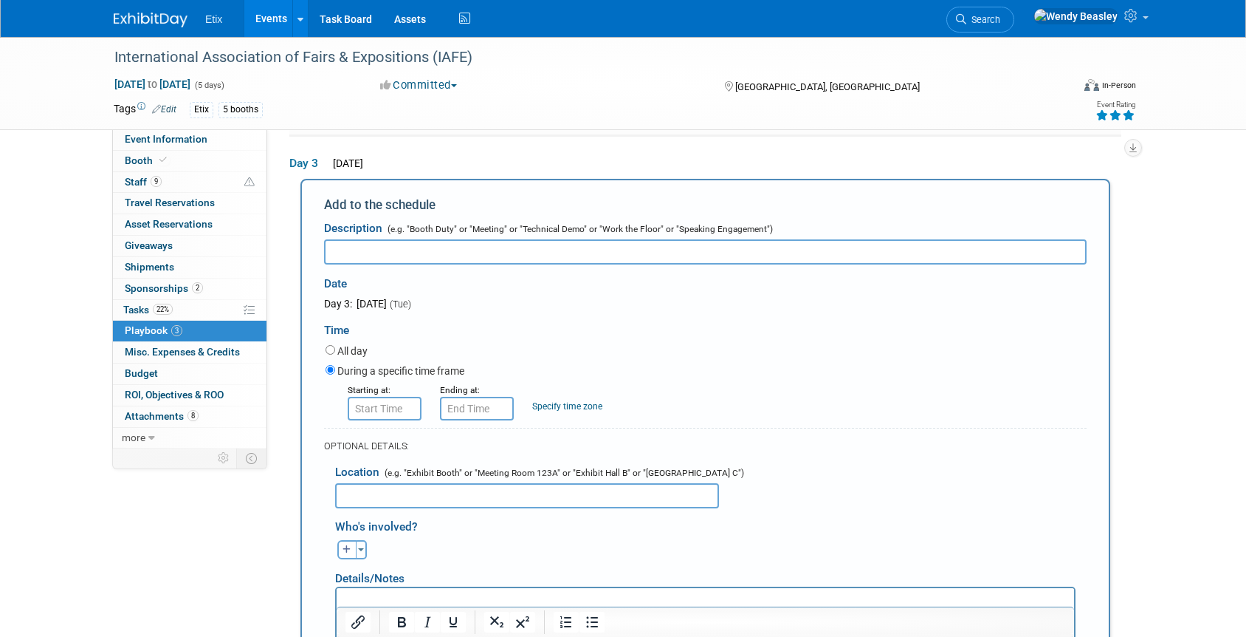
scroll to position [0, 0]
type input "Booth Duty"
click at [381, 405] on input "8:00 AM" at bounding box center [385, 409] width 74 height 24
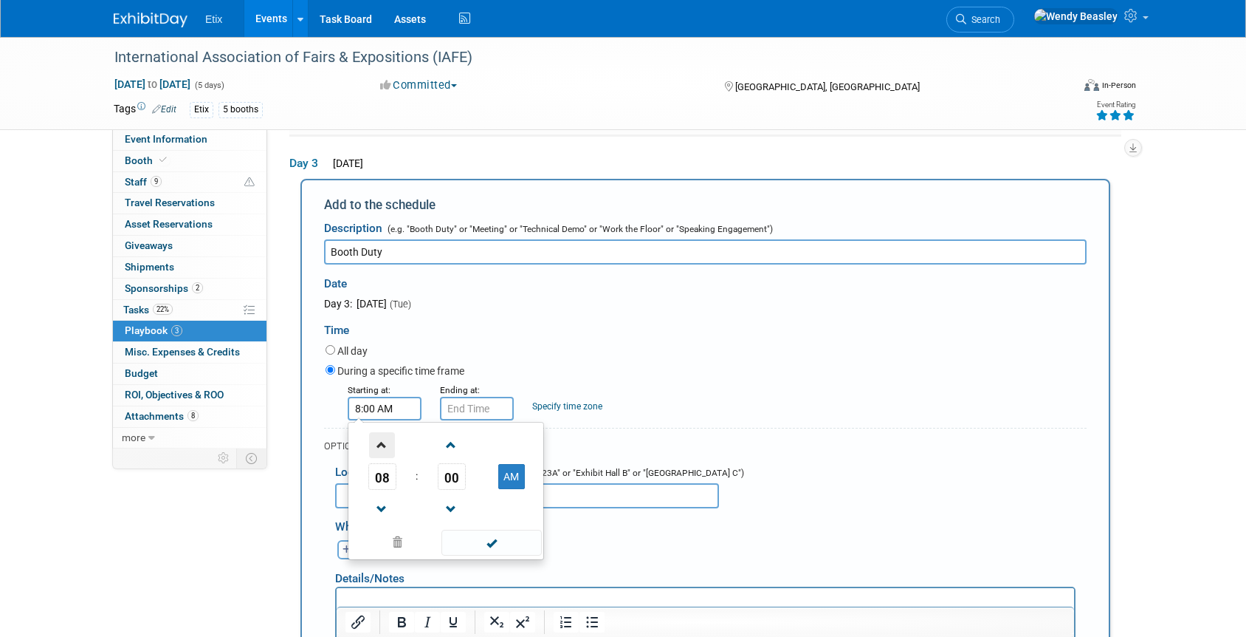
click at [385, 437] on span at bounding box center [382, 445] width 26 height 26
click at [385, 436] on span at bounding box center [382, 445] width 26 height 26
click at [387, 435] on span at bounding box center [382, 445] width 26 height 26
click at [388, 435] on span at bounding box center [382, 445] width 26 height 26
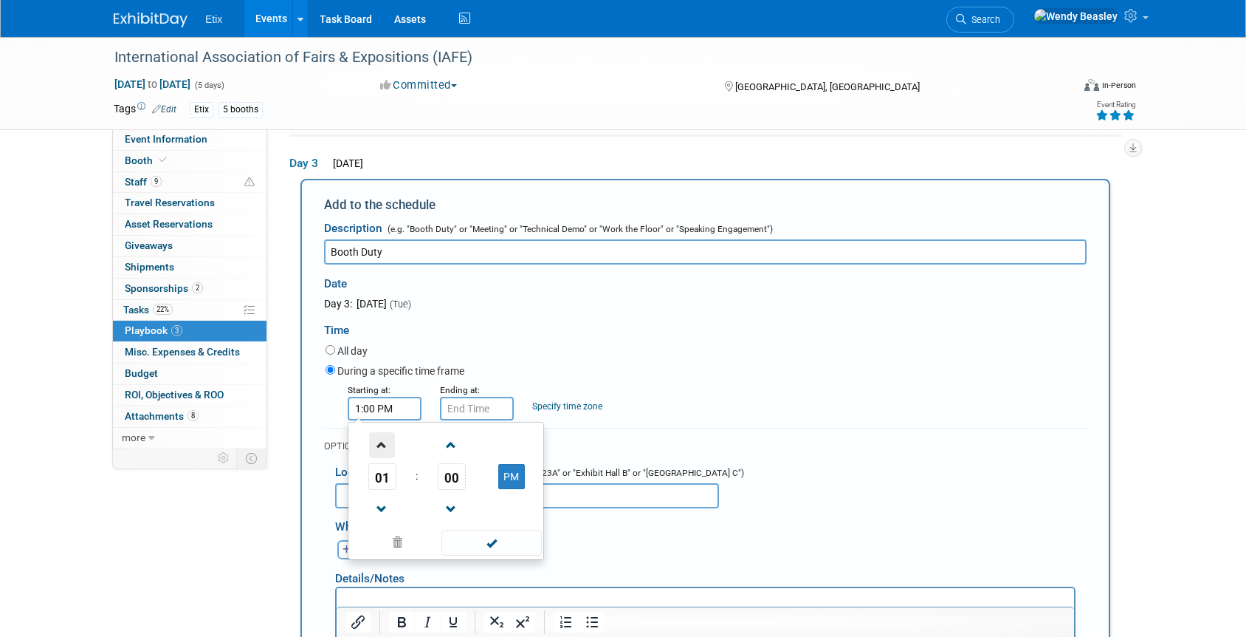
click at [388, 435] on span at bounding box center [382, 445] width 26 height 26
type input "2:00 PM"
drag, startPoint x: 497, startPoint y: 552, endPoint x: 495, endPoint y: 504, distance: 47.3
click at [497, 552] on span at bounding box center [492, 542] width 100 height 26
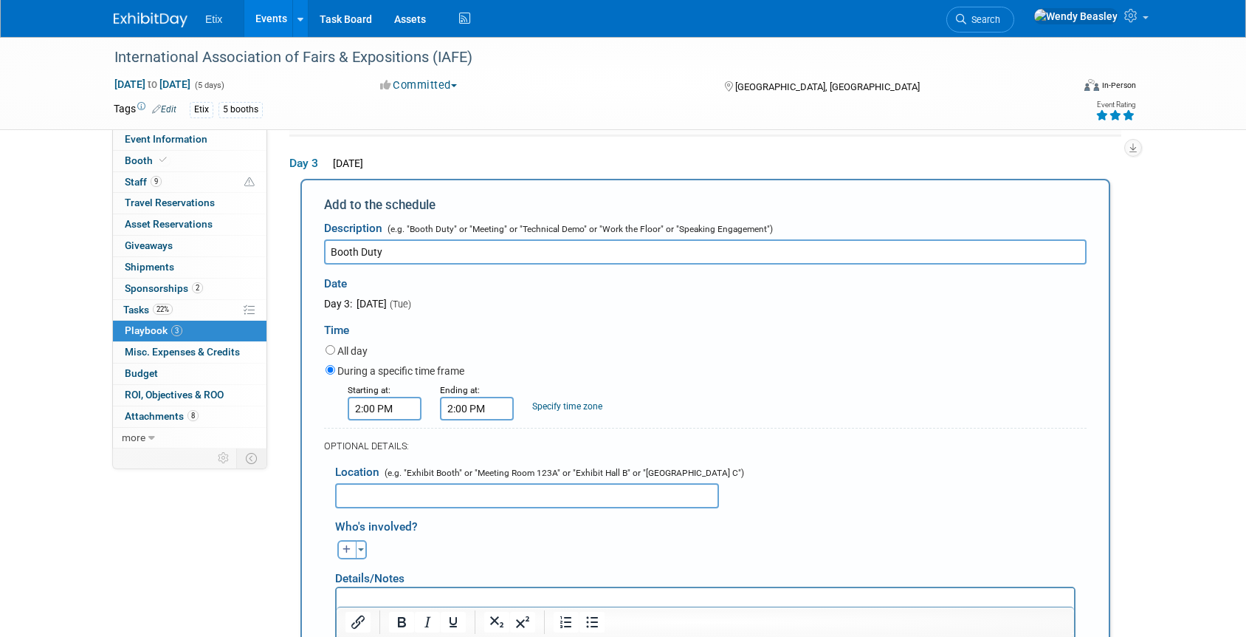
click at [474, 416] on input "2:00 PM" at bounding box center [477, 409] width 74 height 24
click at [478, 437] on span at bounding box center [475, 445] width 26 height 26
click at [478, 438] on span at bounding box center [475, 445] width 26 height 26
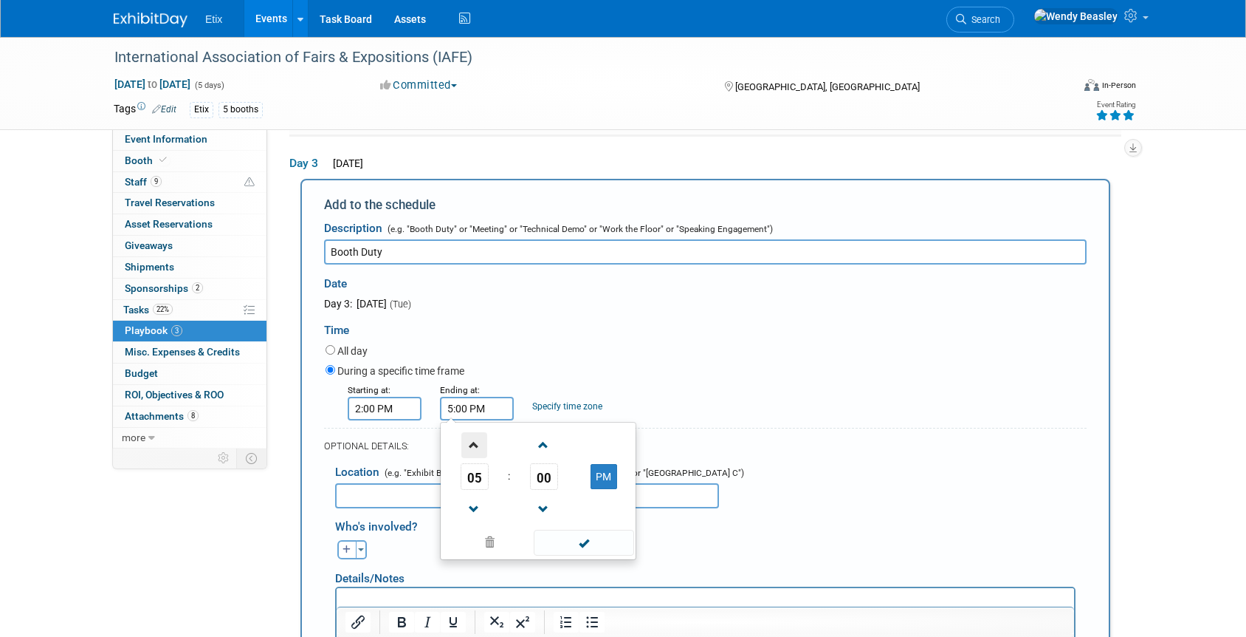
type input "6:00 PM"
click at [580, 541] on span at bounding box center [584, 542] width 100 height 26
click at [470, 495] on input "text" at bounding box center [527, 495] width 384 height 25
paste input "Booths 201,203,205,300,302,304"
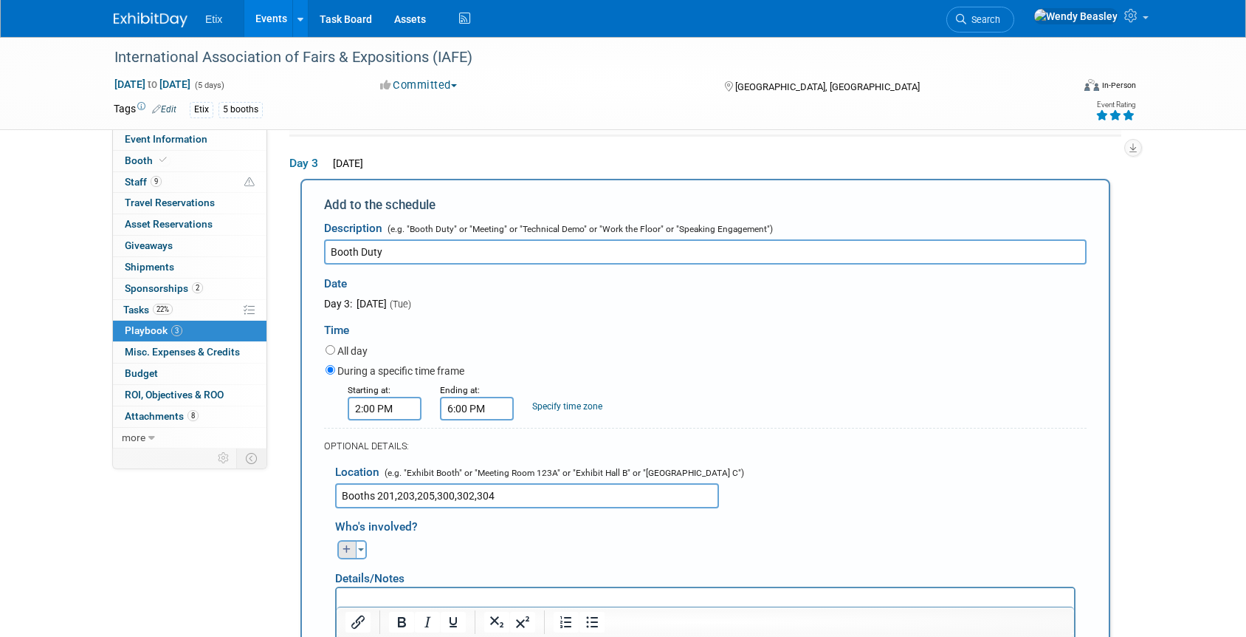
type input "Booths 201,203,205,300,302,304"
click at [345, 549] on icon "button" at bounding box center [347, 549] width 9 height 9
select select
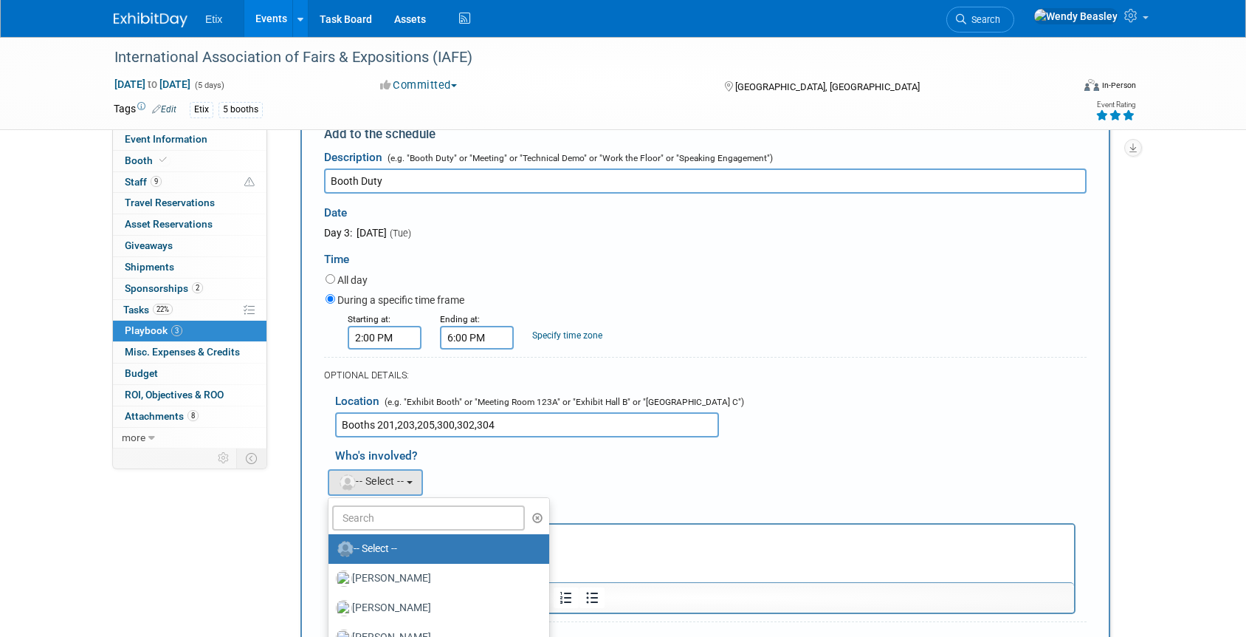
scroll to position [656, 0]
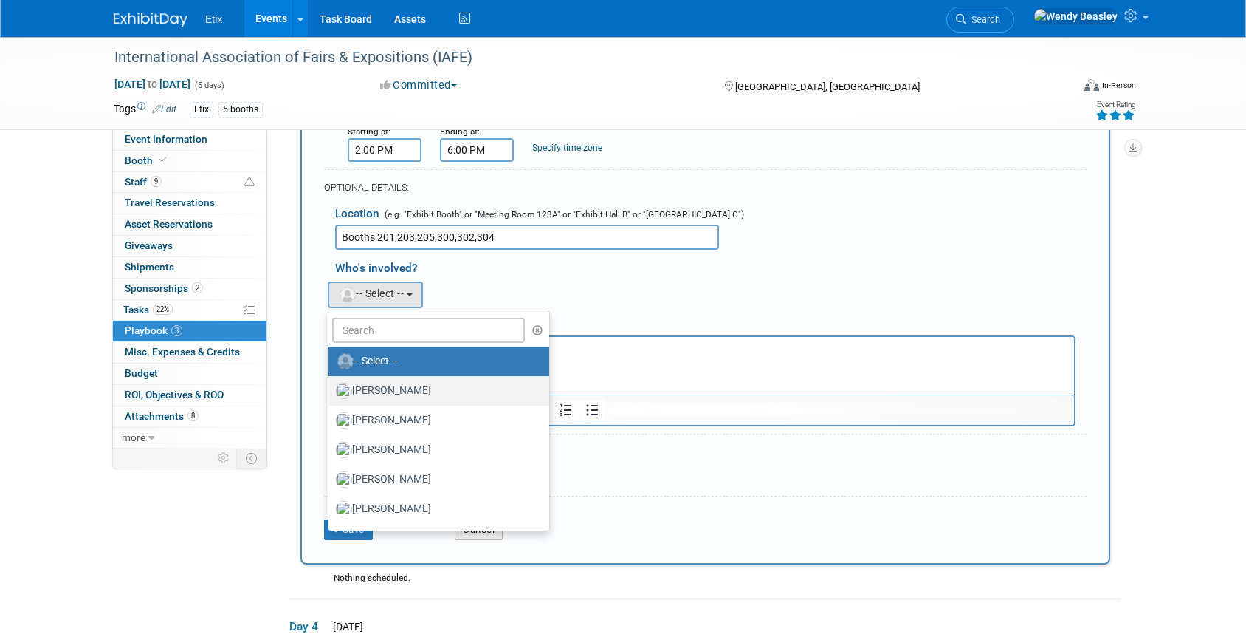
drag, startPoint x: 391, startPoint y: 391, endPoint x: 57, endPoint y: 24, distance: 496.1
click at [391, 391] on label "[PERSON_NAME]" at bounding box center [435, 391] width 199 height 24
click at [331, 391] on input "[PERSON_NAME]" at bounding box center [326, 389] width 10 height 10
select select "5acaaf70-30d7-4097-9937-213f95e4f2ba"
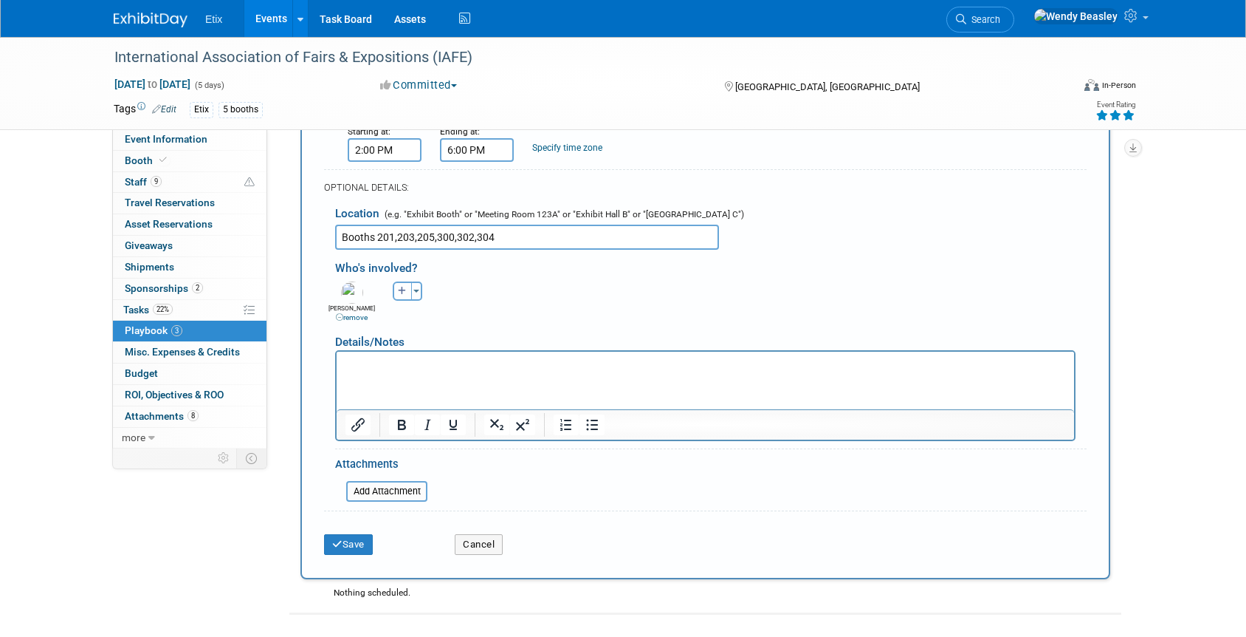
click at [398, 292] on icon "button" at bounding box center [402, 291] width 9 height 9
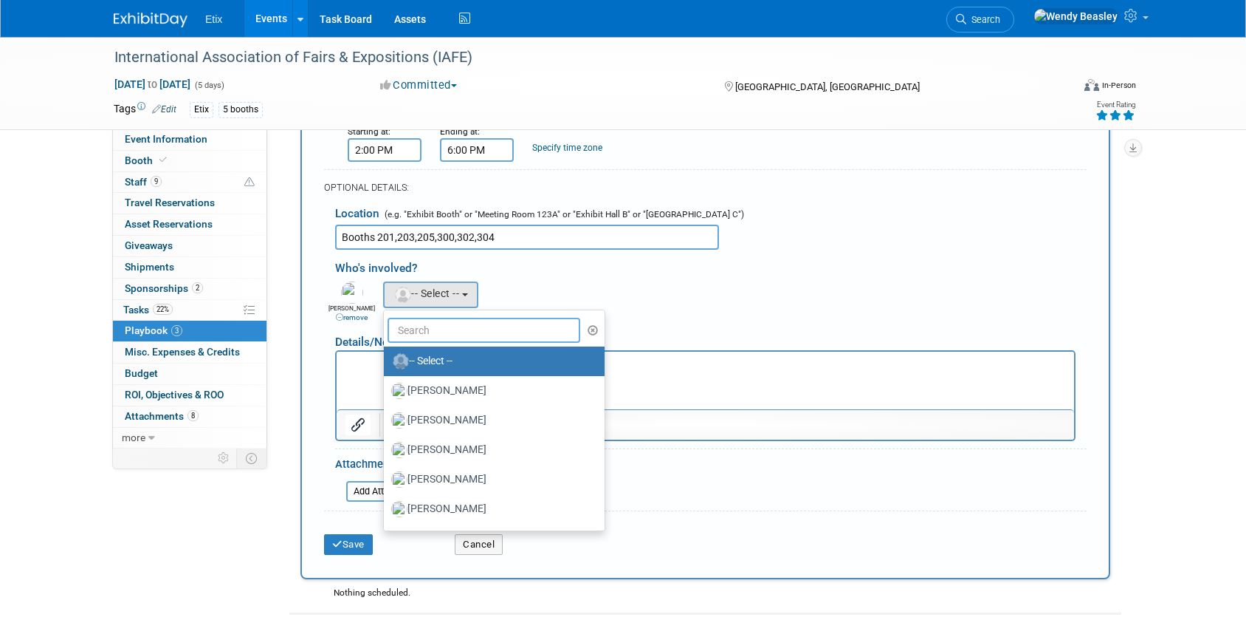
click at [448, 329] on input "text" at bounding box center [484, 330] width 193 height 25
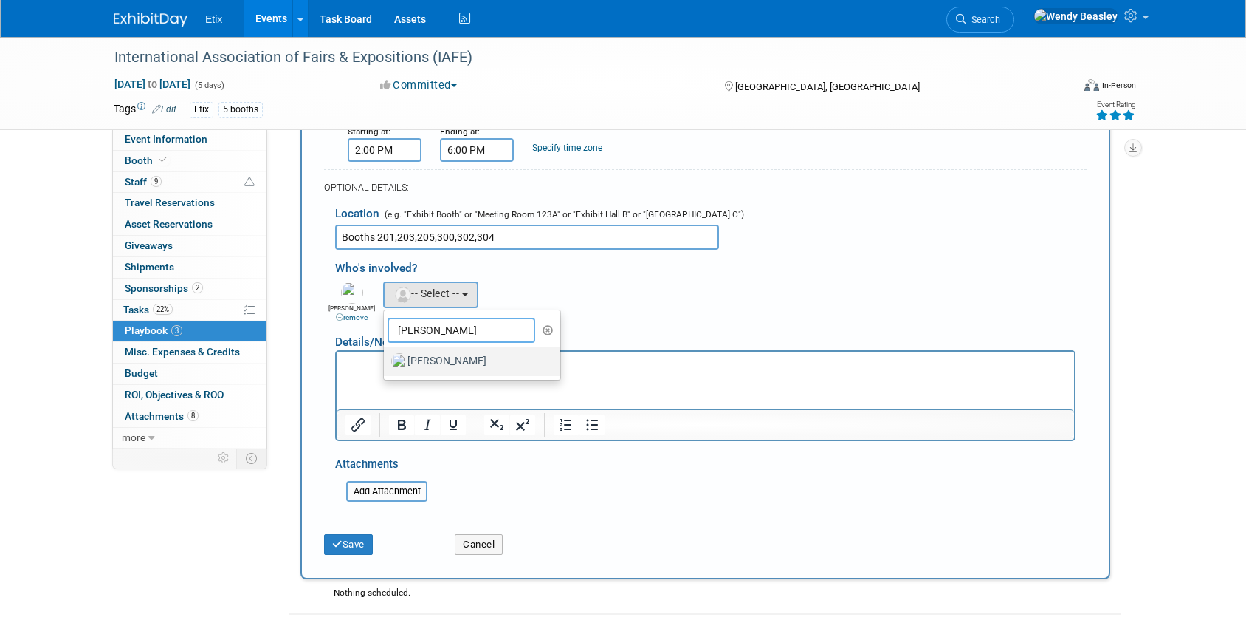
type input "[PERSON_NAME]"
drag, startPoint x: 446, startPoint y: 364, endPoint x: 110, endPoint y: 1, distance: 494.3
click at [446, 364] on label "[PERSON_NAME]" at bounding box center [468, 361] width 154 height 24
click at [386, 364] on input "[PERSON_NAME]" at bounding box center [382, 359] width 10 height 10
select select "fd18225a-c7e9-469f-8cd6-bfee3399cd41"
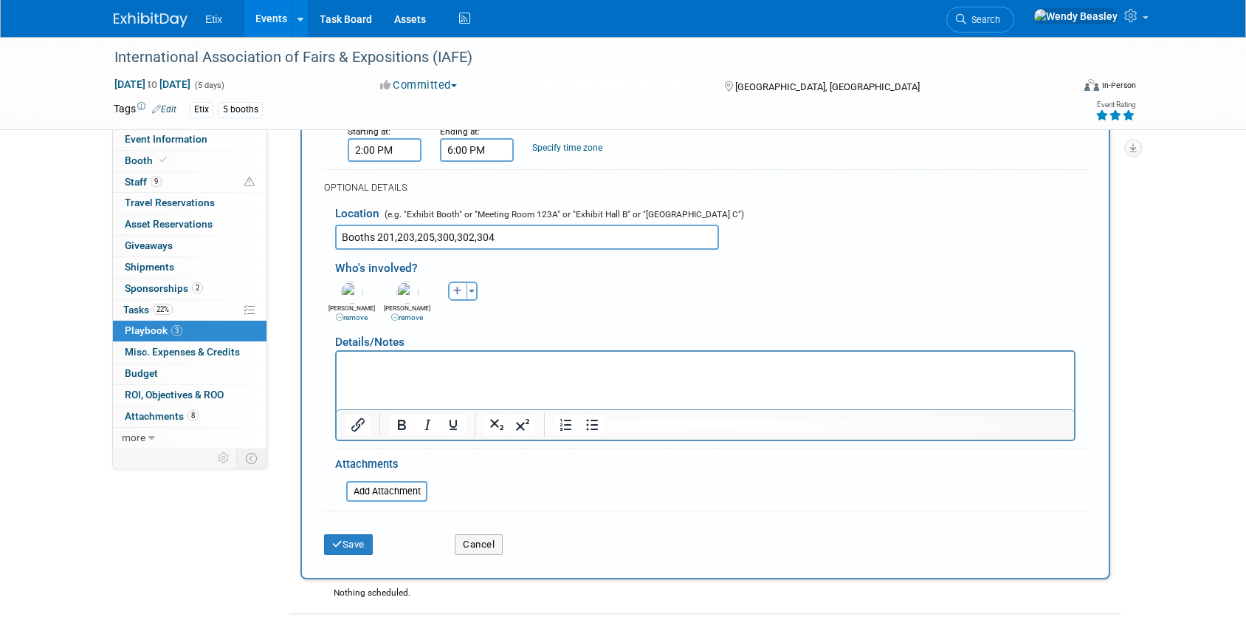
click at [459, 284] on button "button" at bounding box center [457, 290] width 19 height 19
select select
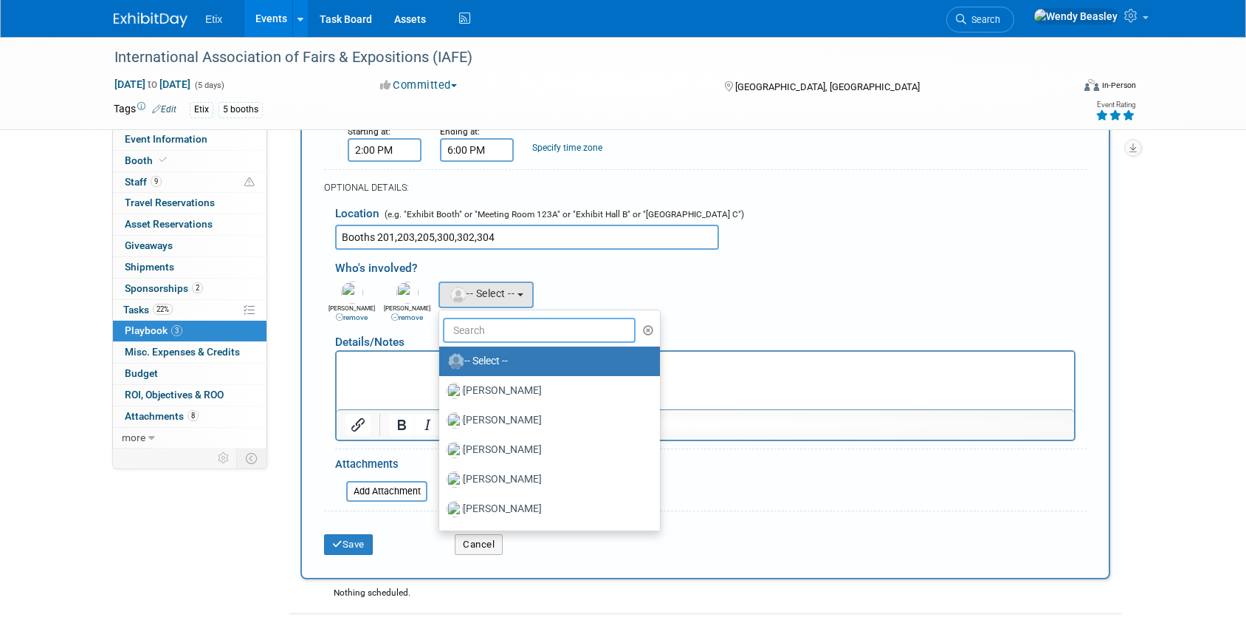
click at [490, 335] on input "text" at bounding box center [539, 330] width 193 height 25
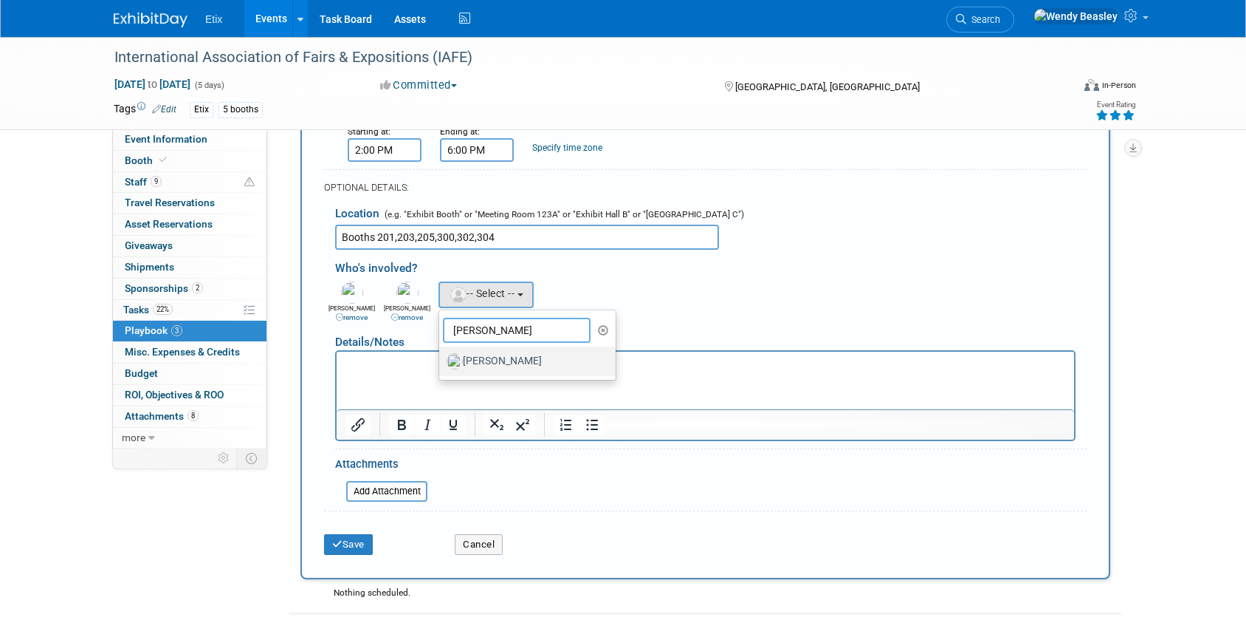
type input "[PERSON_NAME]"
drag, startPoint x: 512, startPoint y: 358, endPoint x: 177, endPoint y: 0, distance: 490.5
click at [512, 358] on label "[PERSON_NAME]" at bounding box center [524, 361] width 154 height 24
click at [442, 358] on input "[PERSON_NAME]" at bounding box center [437, 359] width 10 height 10
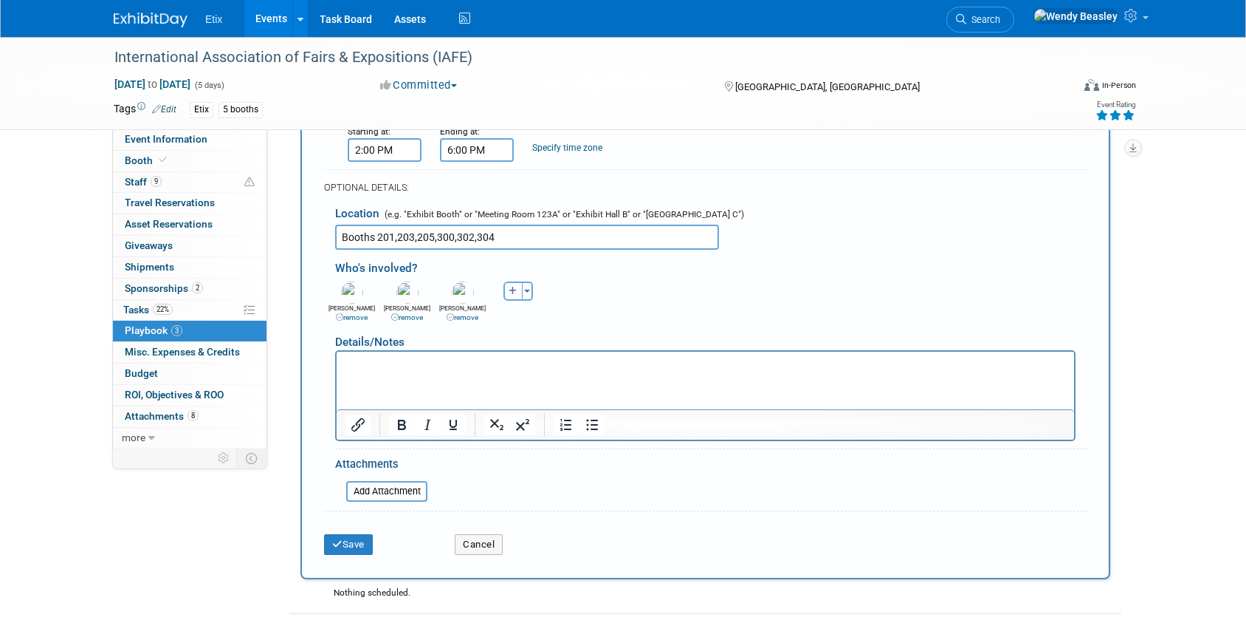
click at [509, 289] on icon "button" at bounding box center [513, 291] width 9 height 9
select select
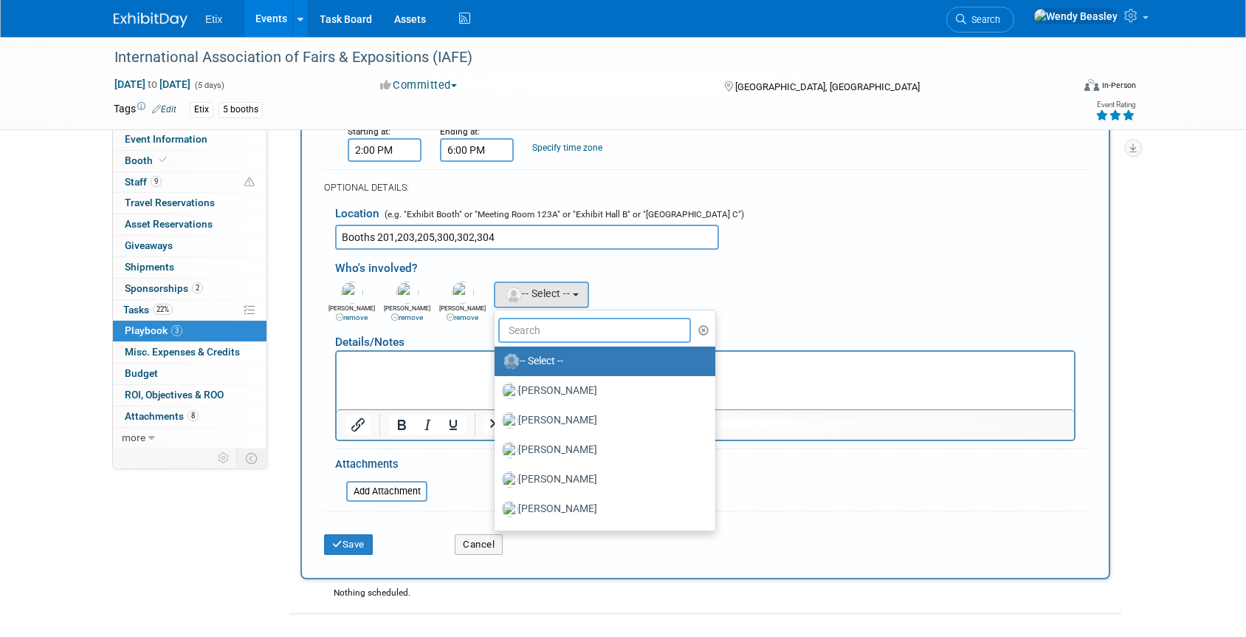
click at [553, 337] on input "text" at bounding box center [594, 330] width 193 height 25
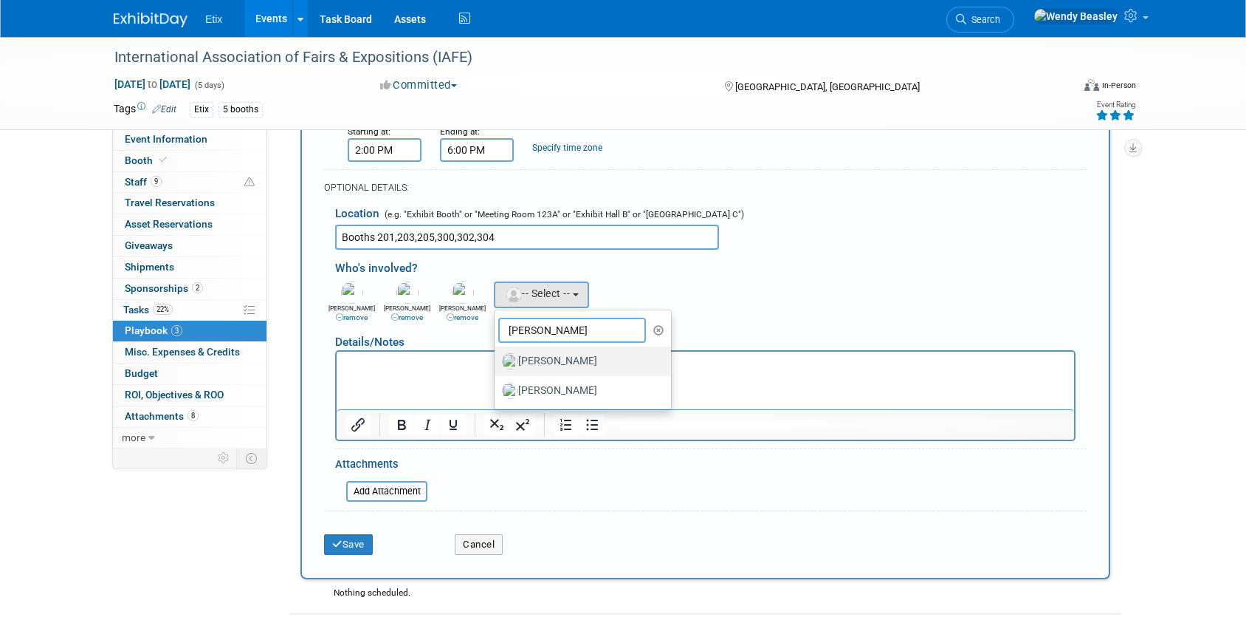
type input "[PERSON_NAME]"
click at [574, 364] on label "[PERSON_NAME]" at bounding box center [579, 361] width 154 height 24
click at [497, 364] on input "[PERSON_NAME]" at bounding box center [492, 359] width 10 height 10
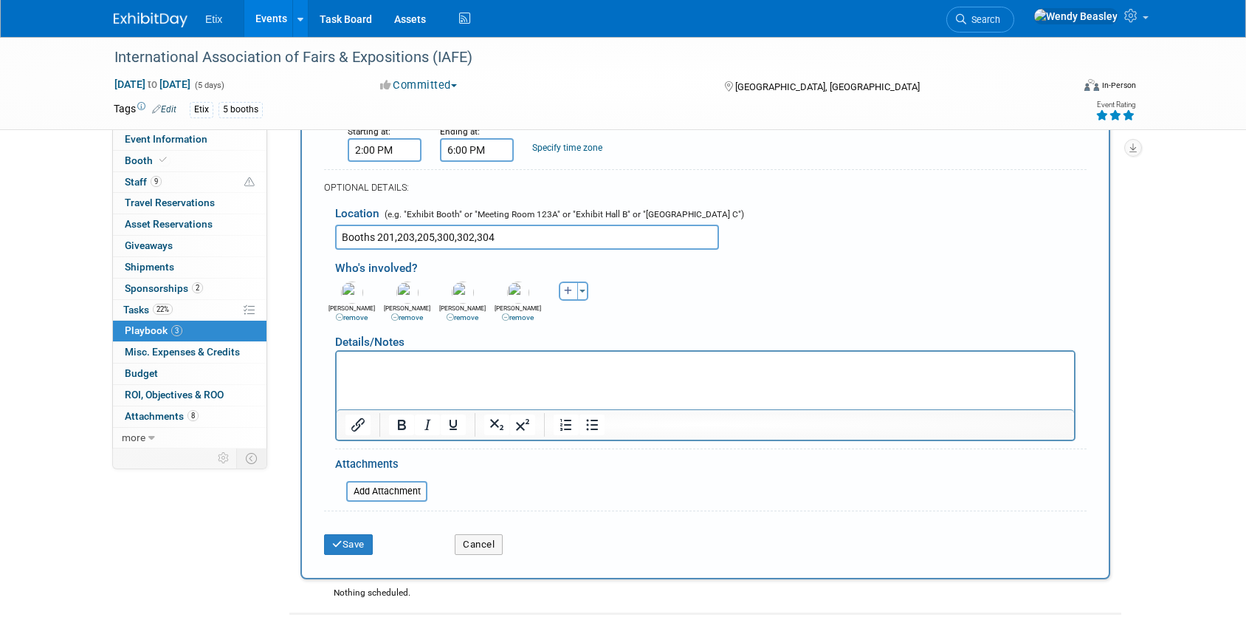
click at [564, 292] on icon "button" at bounding box center [568, 291] width 9 height 9
select select
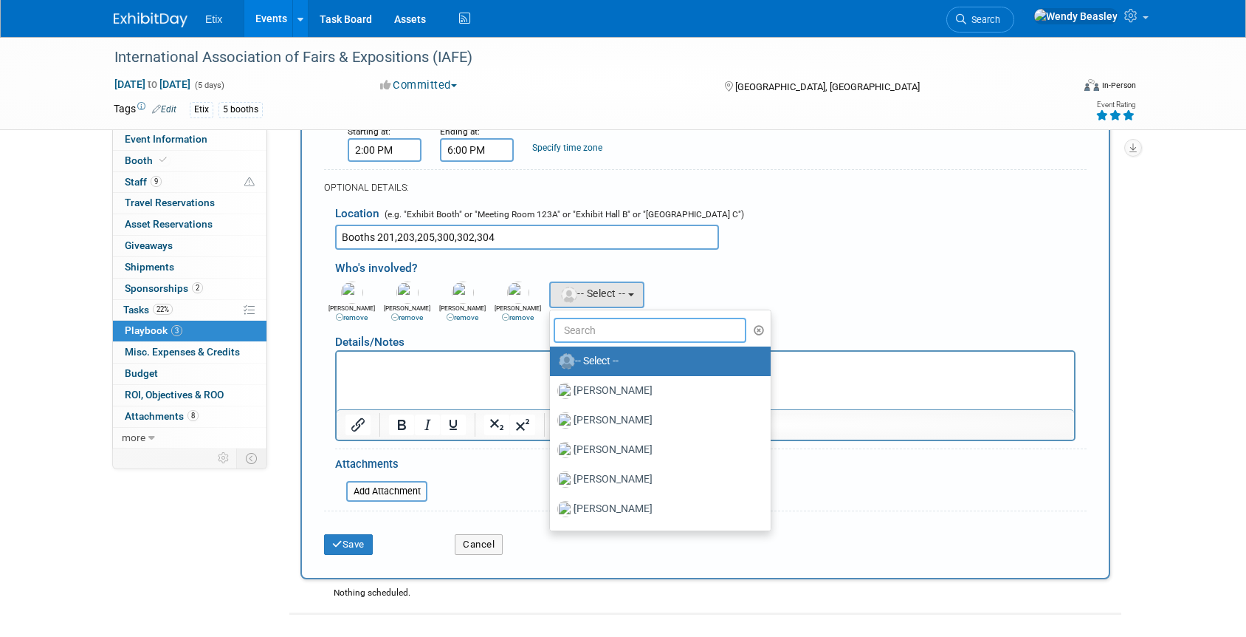
click at [597, 332] on input "text" at bounding box center [650, 330] width 193 height 25
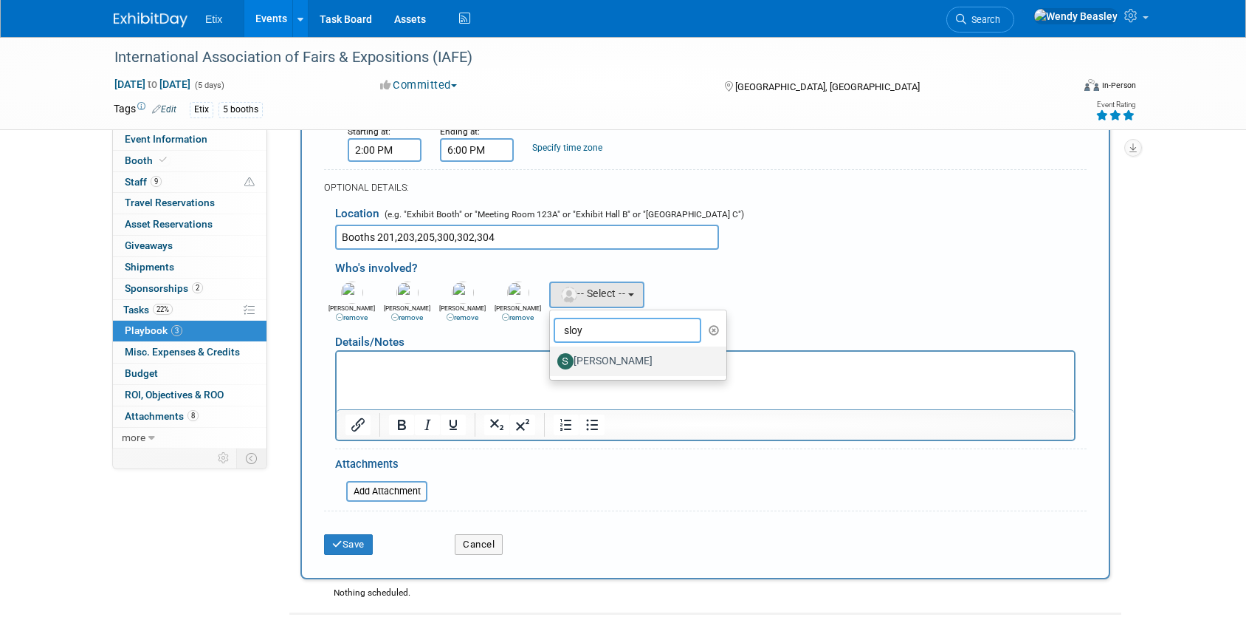
type input "sloy"
click at [628, 362] on label "[PERSON_NAME]" at bounding box center [634, 361] width 154 height 24
click at [552, 362] on input "[PERSON_NAME]" at bounding box center [548, 359] width 10 height 10
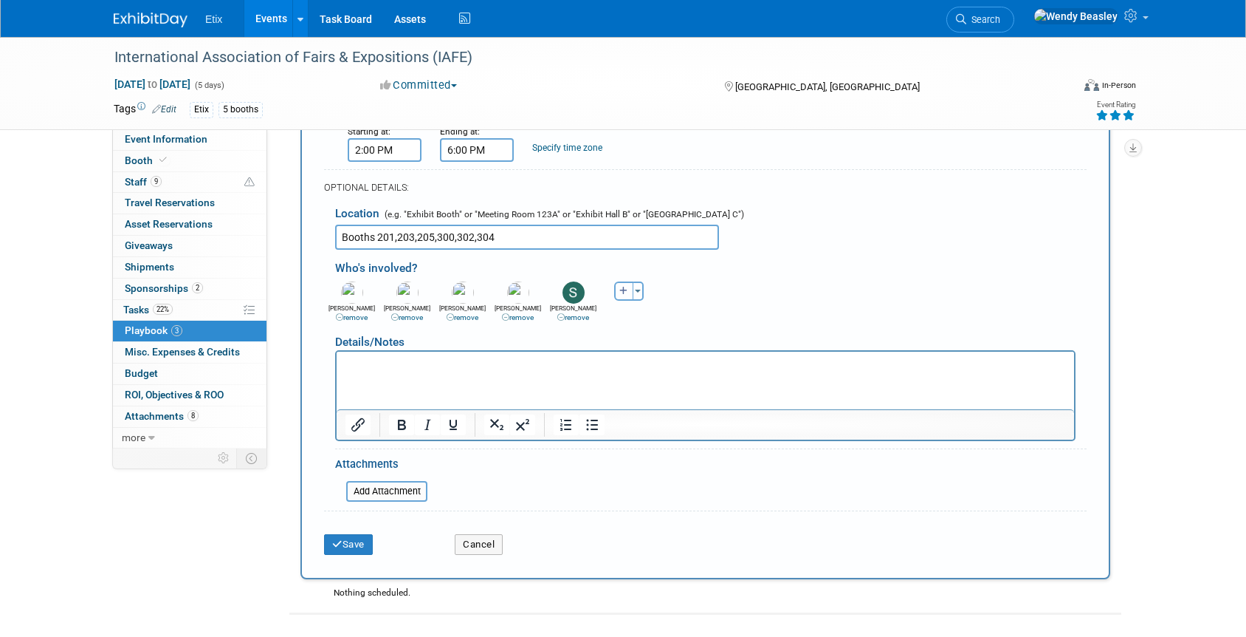
click at [626, 291] on icon "button" at bounding box center [624, 291] width 9 height 9
select select
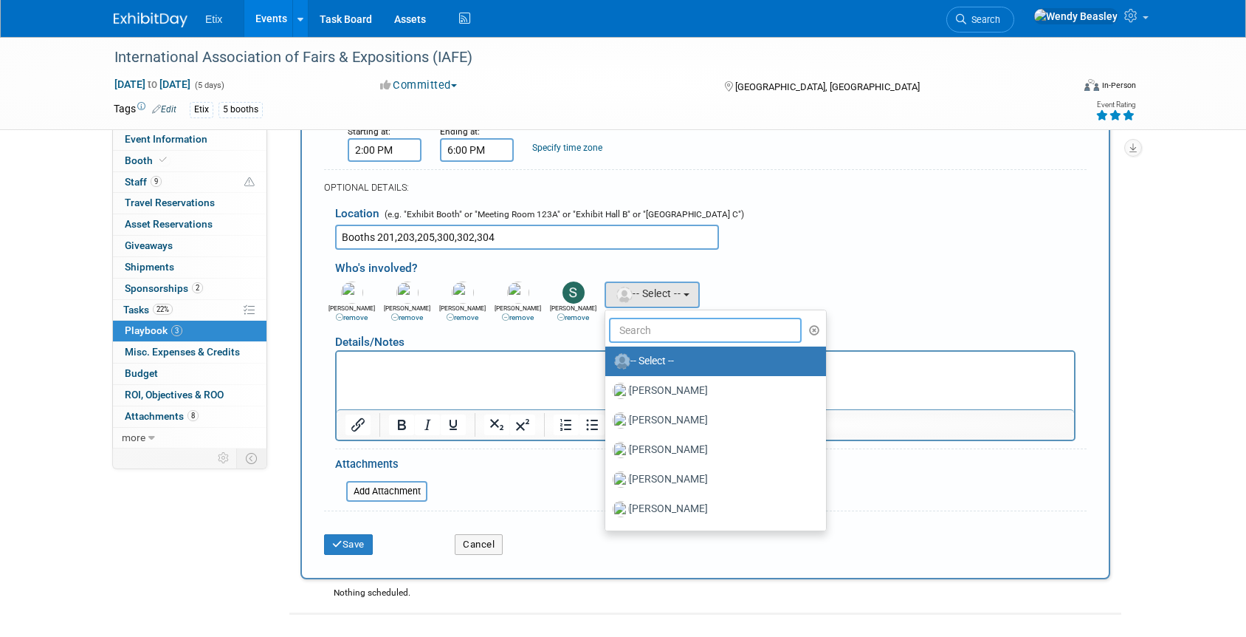
click at [653, 329] on input "text" at bounding box center [705, 330] width 193 height 25
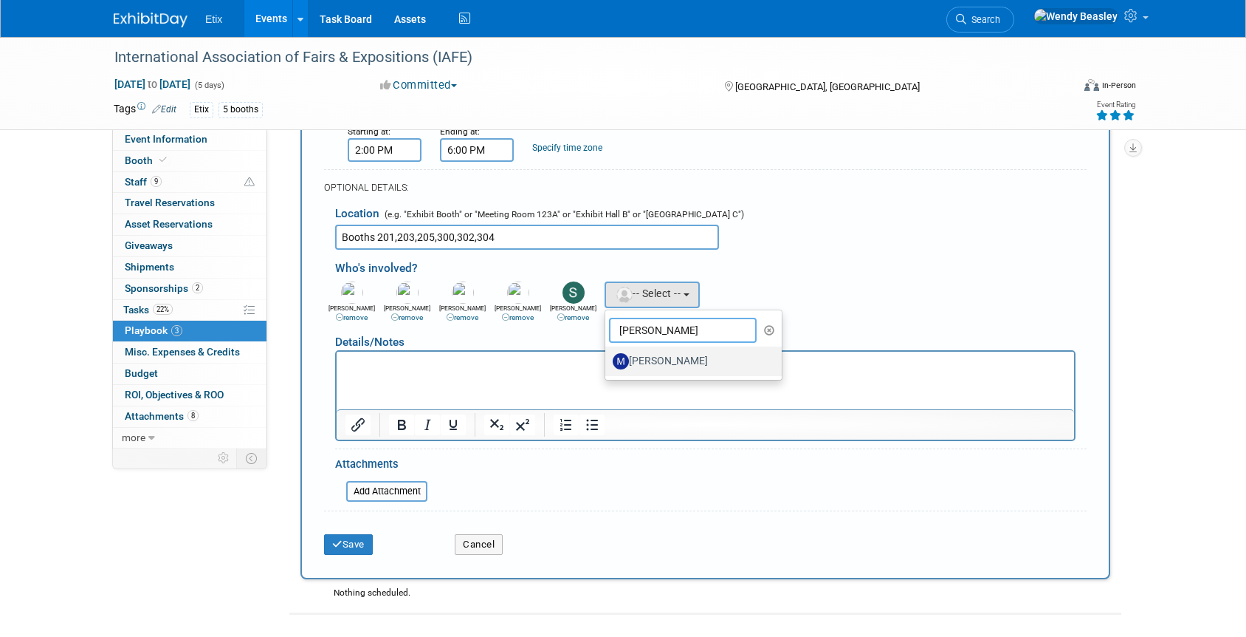
type input "[PERSON_NAME]"
click at [661, 363] on label "[PERSON_NAME]" at bounding box center [690, 361] width 154 height 24
click at [608, 363] on input "[PERSON_NAME]" at bounding box center [603, 359] width 10 height 10
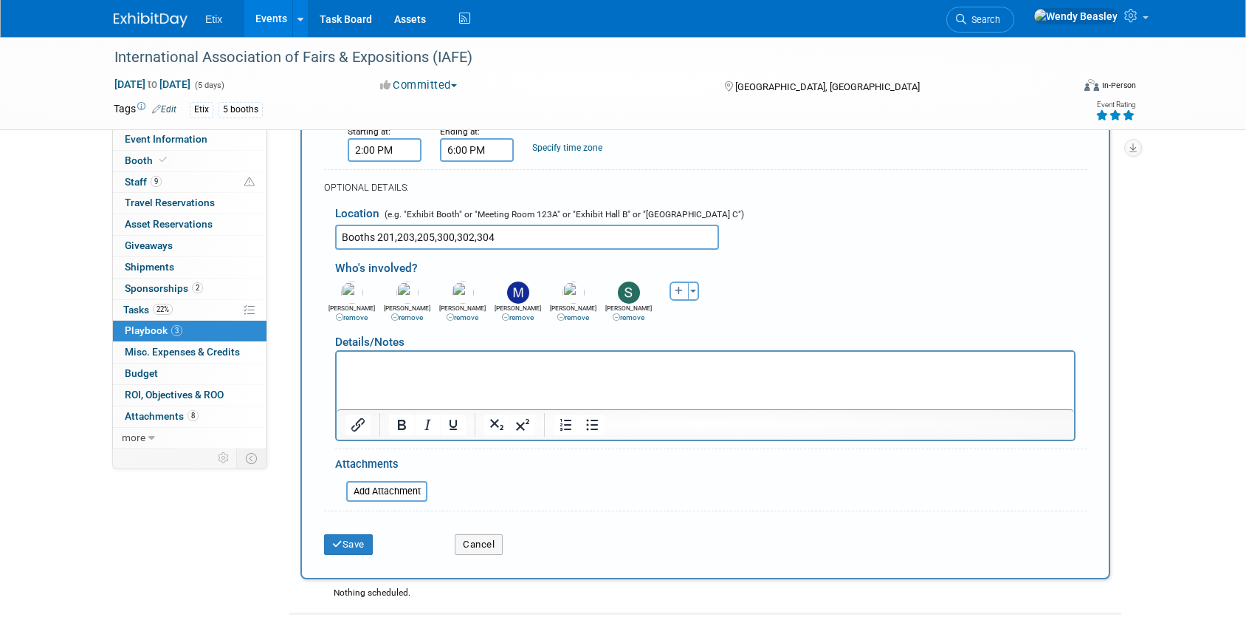
click at [679, 288] on icon "button" at bounding box center [679, 291] width 9 height 9
select select
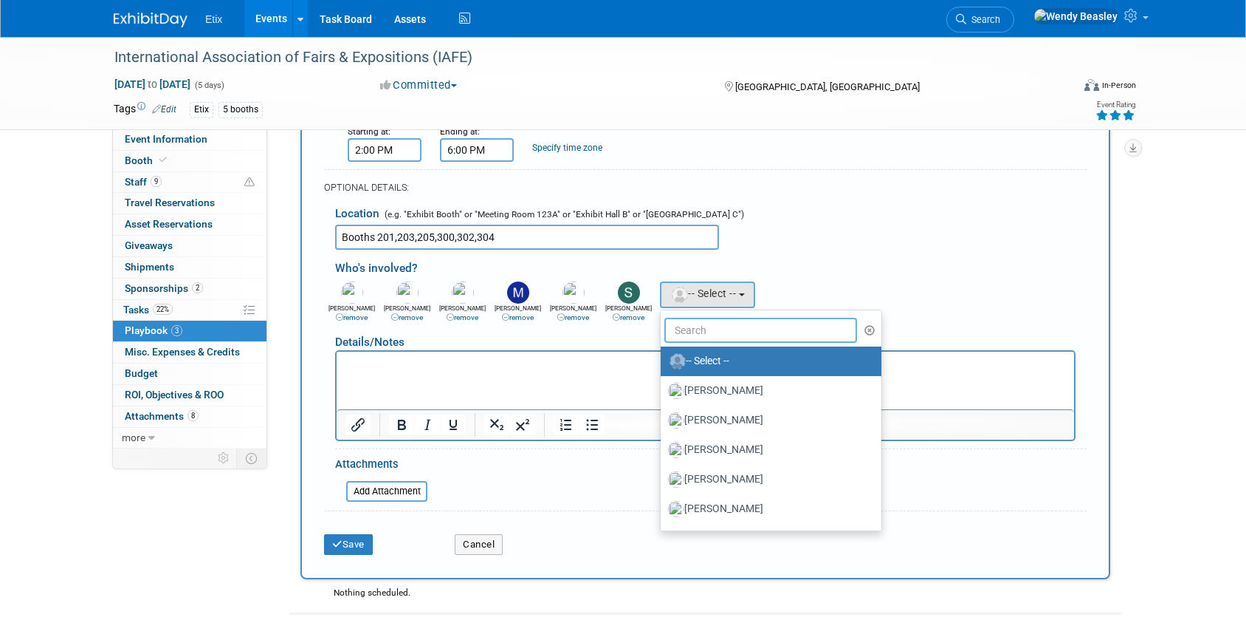
click at [699, 329] on input "text" at bounding box center [761, 330] width 193 height 25
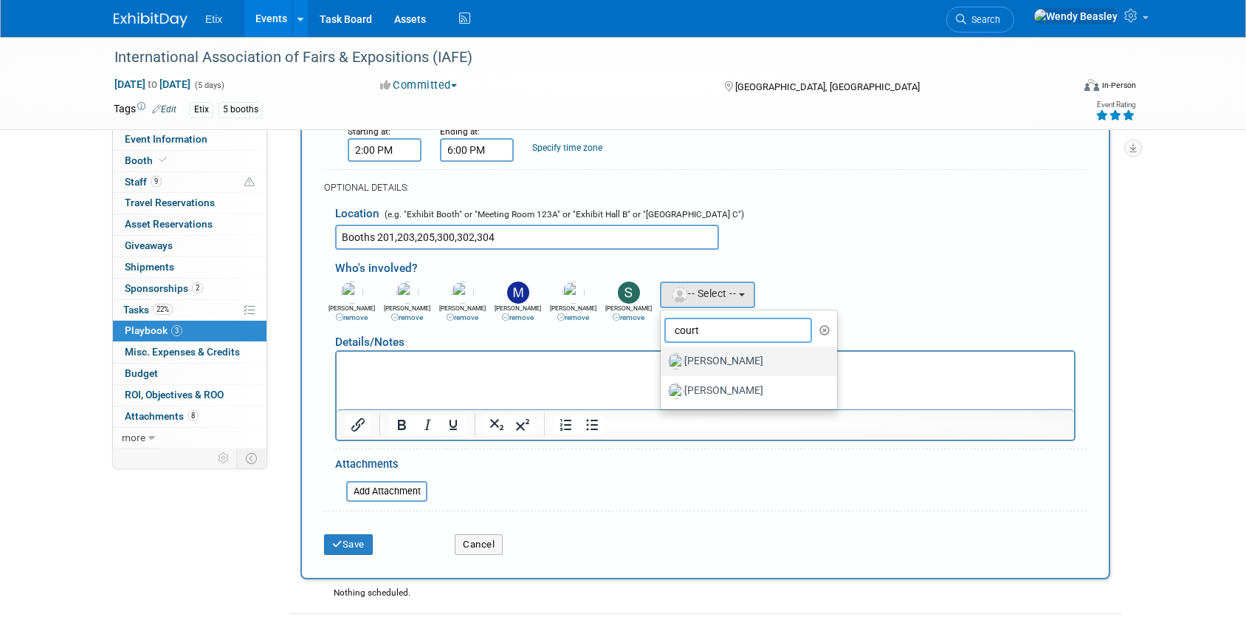
type input "court"
drag, startPoint x: 716, startPoint y: 361, endPoint x: 279, endPoint y: 24, distance: 551.6
click at [716, 361] on label "[PERSON_NAME]" at bounding box center [745, 361] width 154 height 24
click at [663, 361] on input "[PERSON_NAME]" at bounding box center [658, 359] width 10 height 10
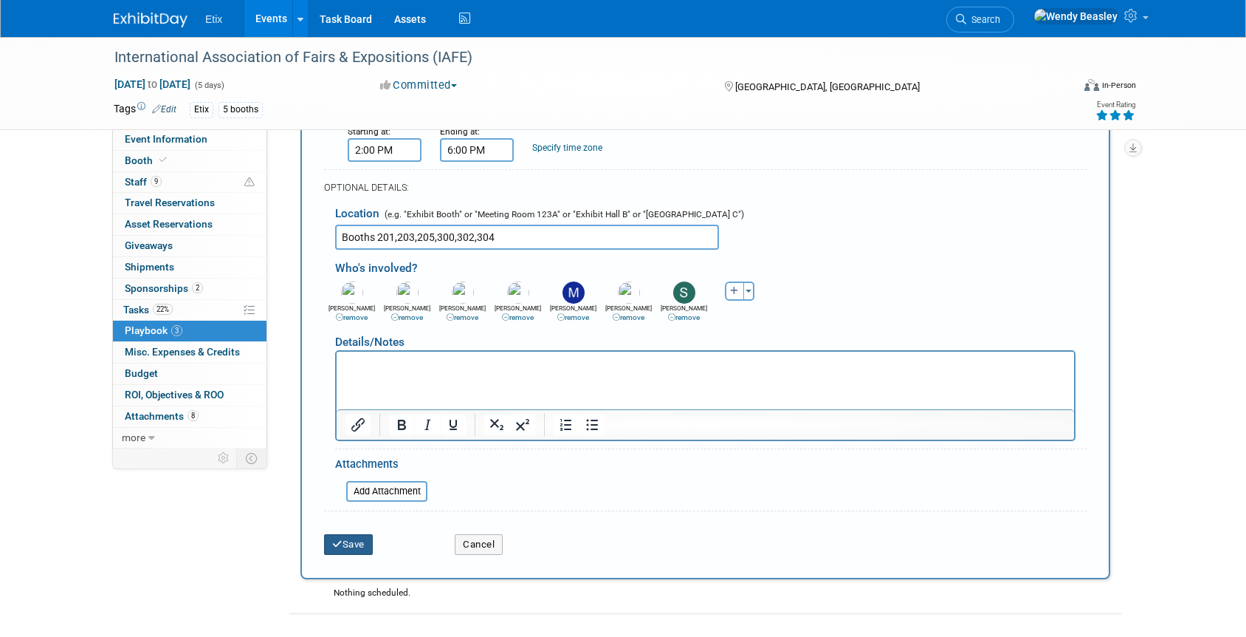
click at [354, 538] on button "Save" at bounding box center [348, 544] width 49 height 21
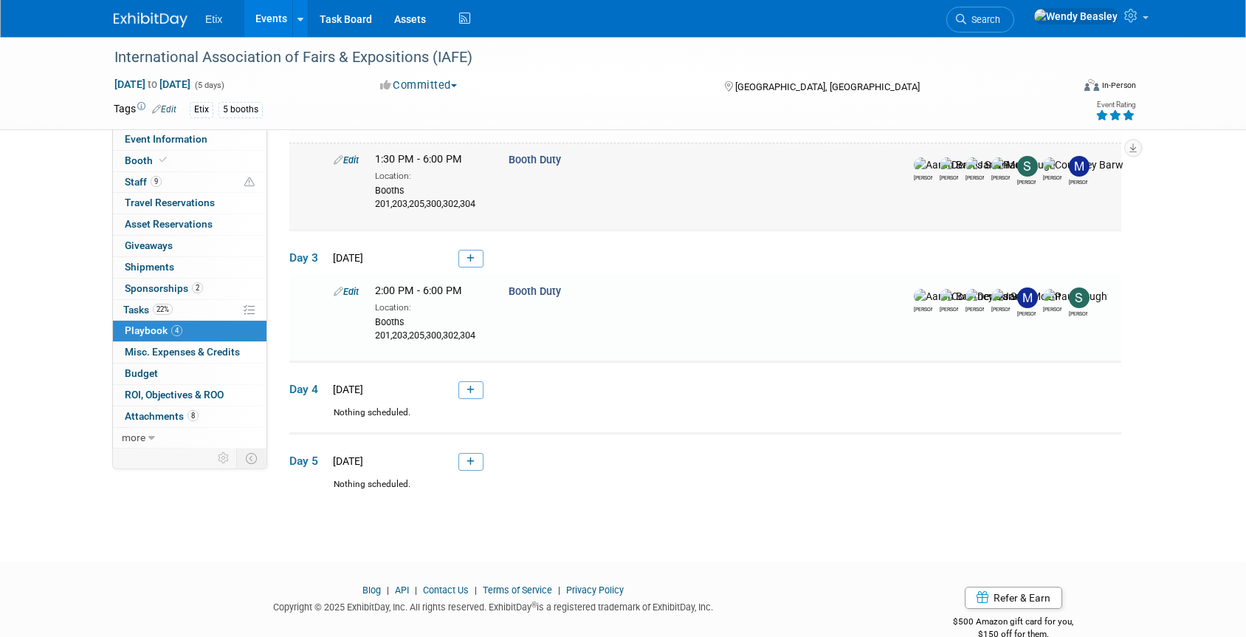
scroll to position [334, 0]
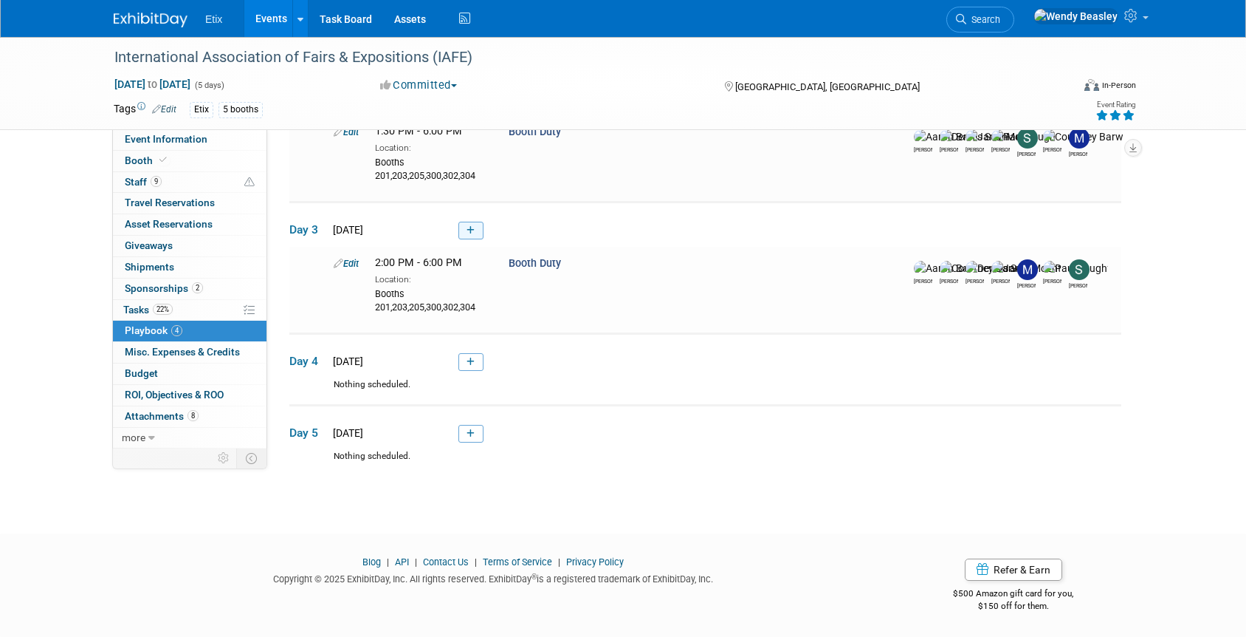
click at [469, 229] on icon at bounding box center [471, 230] width 8 height 9
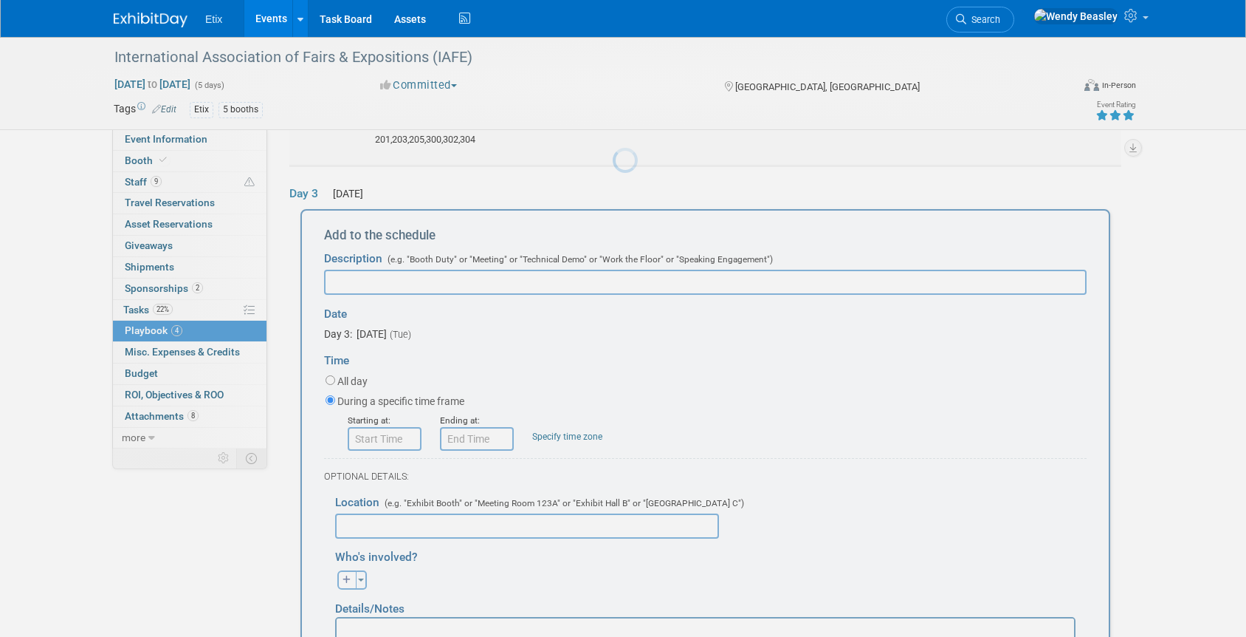
scroll to position [397, 0]
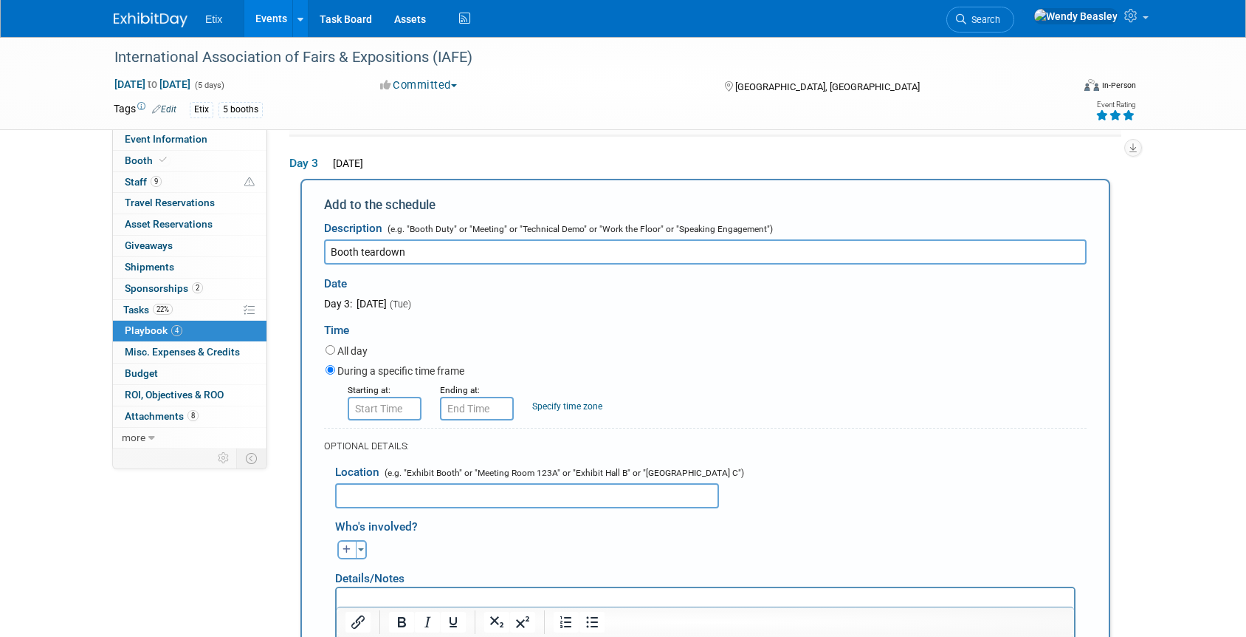
type input "Booth teardown"
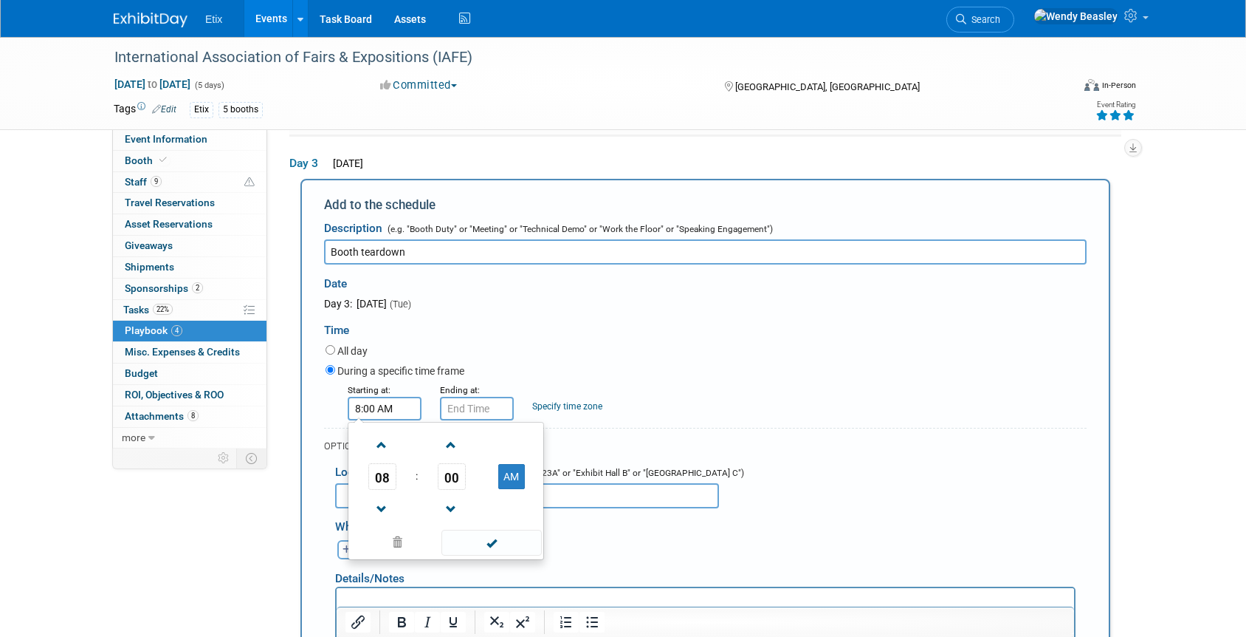
click at [392, 408] on input "8:00 AM" at bounding box center [385, 409] width 74 height 24
click at [382, 442] on span at bounding box center [382, 445] width 26 height 26
click at [382, 441] on span at bounding box center [382, 445] width 26 height 26
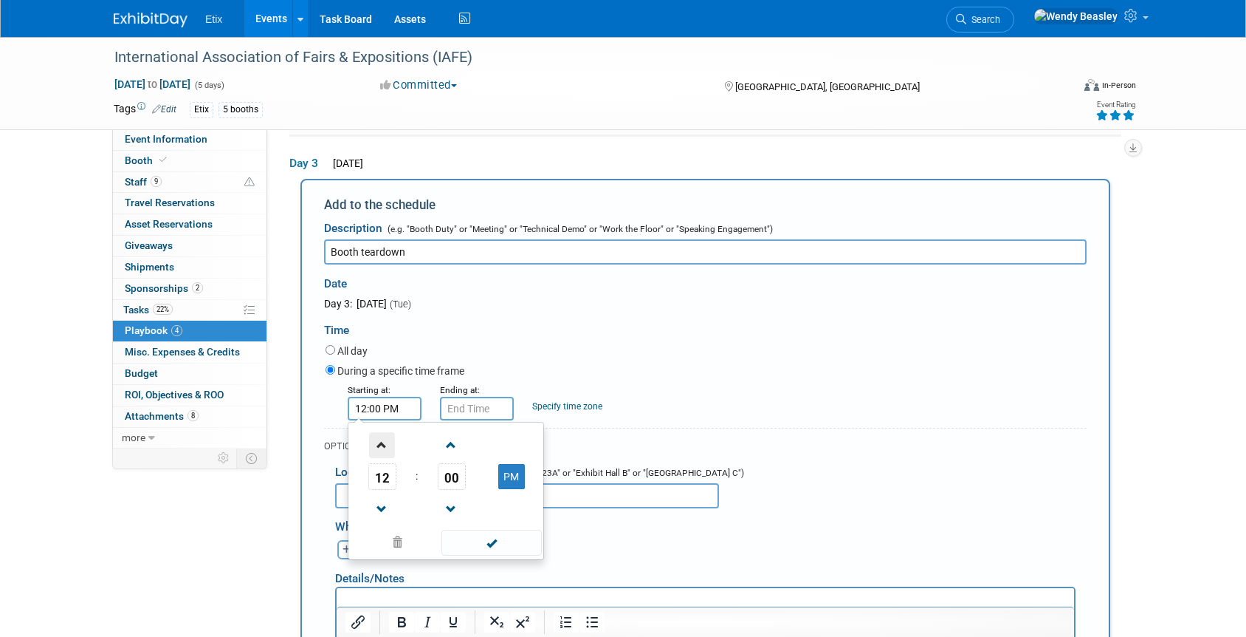
click at [383, 441] on span at bounding box center [382, 445] width 26 height 26
click at [384, 441] on span at bounding box center [382, 445] width 26 height 26
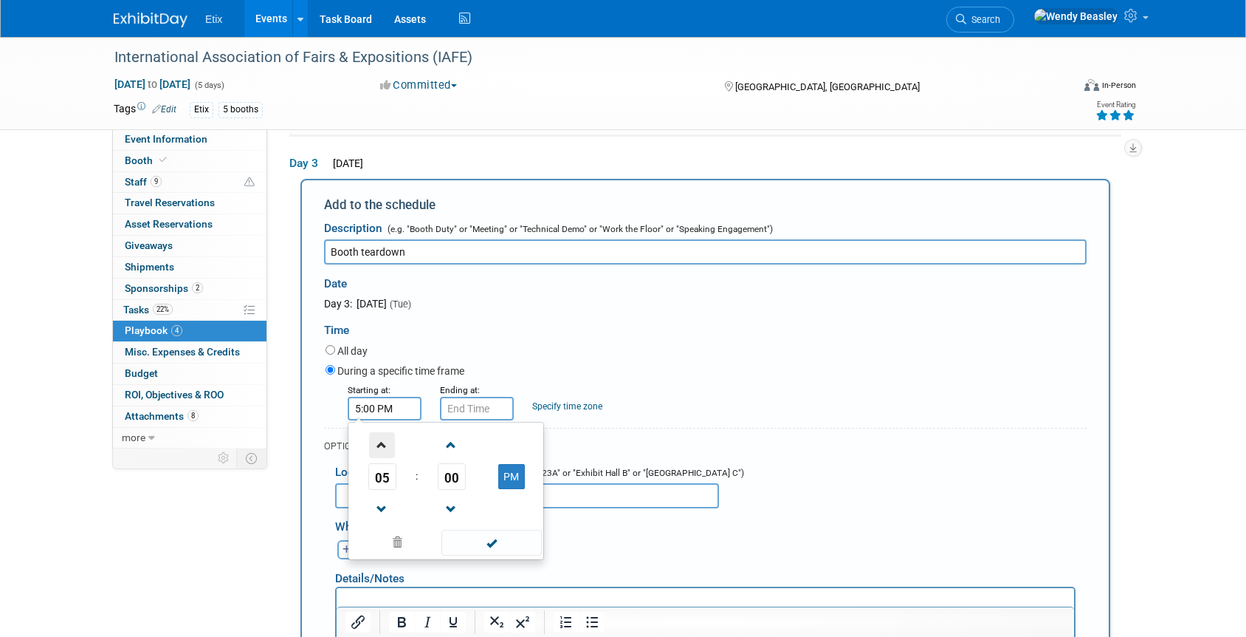
click at [384, 441] on span at bounding box center [382, 445] width 26 height 26
type input "6:00 PM"
click at [478, 548] on span at bounding box center [492, 542] width 100 height 26
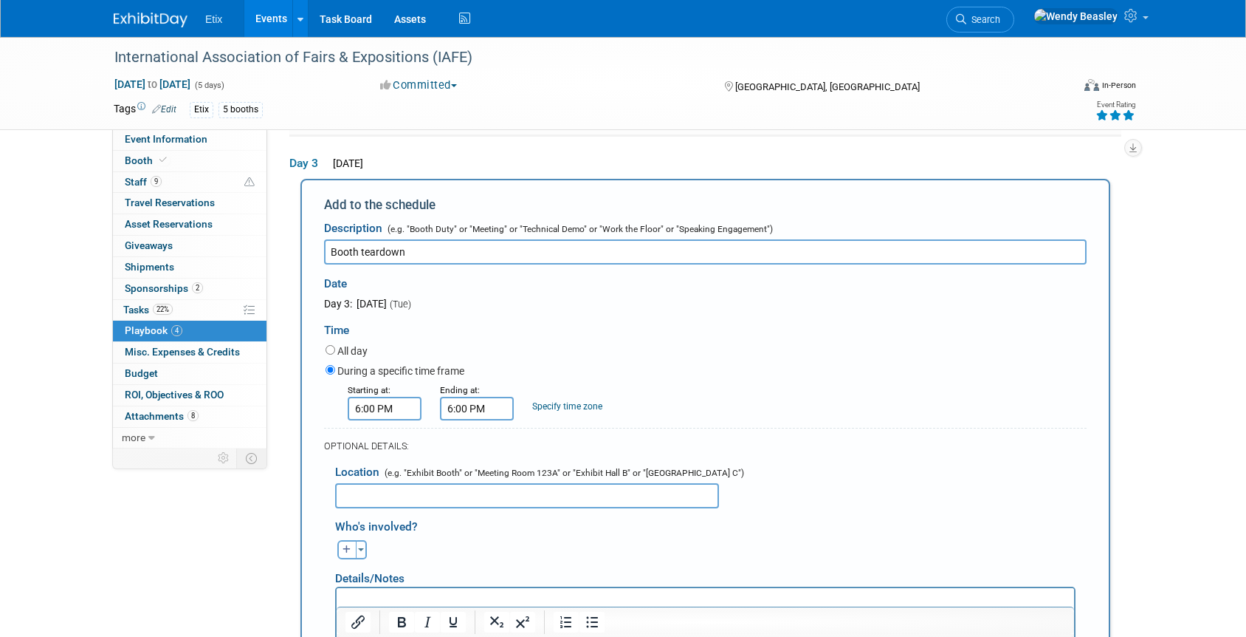
click at [478, 405] on input "6:00 PM" at bounding box center [477, 409] width 74 height 24
click at [476, 456] on span at bounding box center [475, 445] width 26 height 26
click at [478, 452] on span at bounding box center [475, 445] width 26 height 26
click at [480, 451] on span at bounding box center [475, 445] width 26 height 26
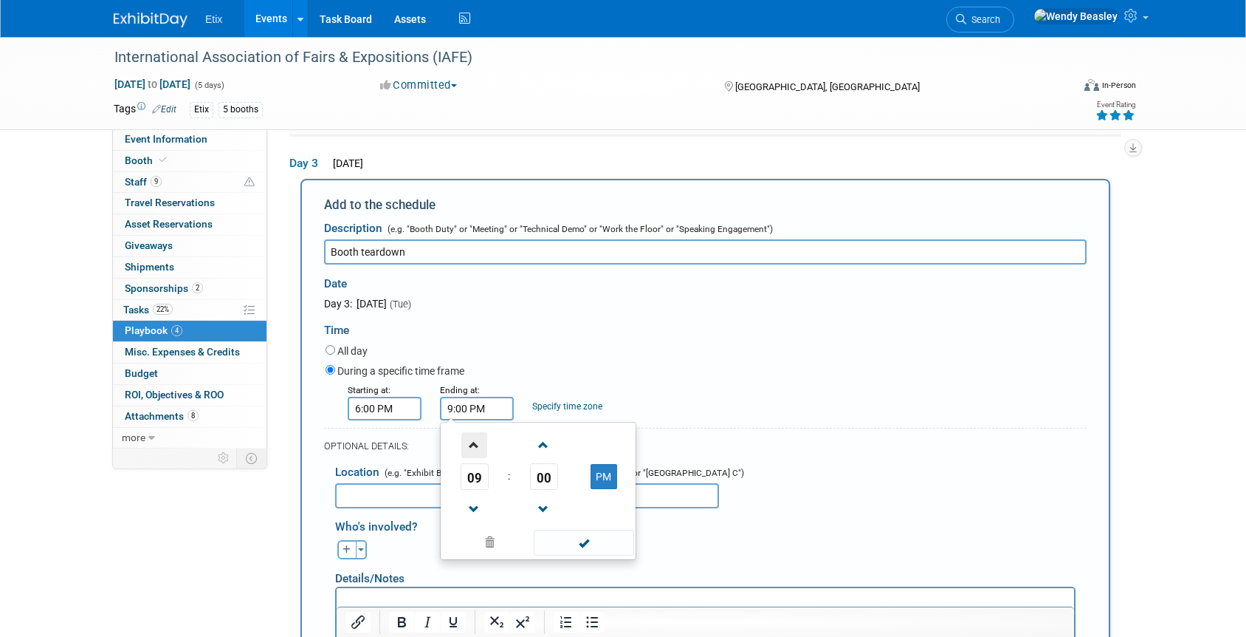
type input "10:00 PM"
click at [571, 544] on span at bounding box center [584, 542] width 100 height 26
click at [468, 495] on input "text" at bounding box center [527, 495] width 384 height 25
paste input "Booths 201,203,205,300,302,304"
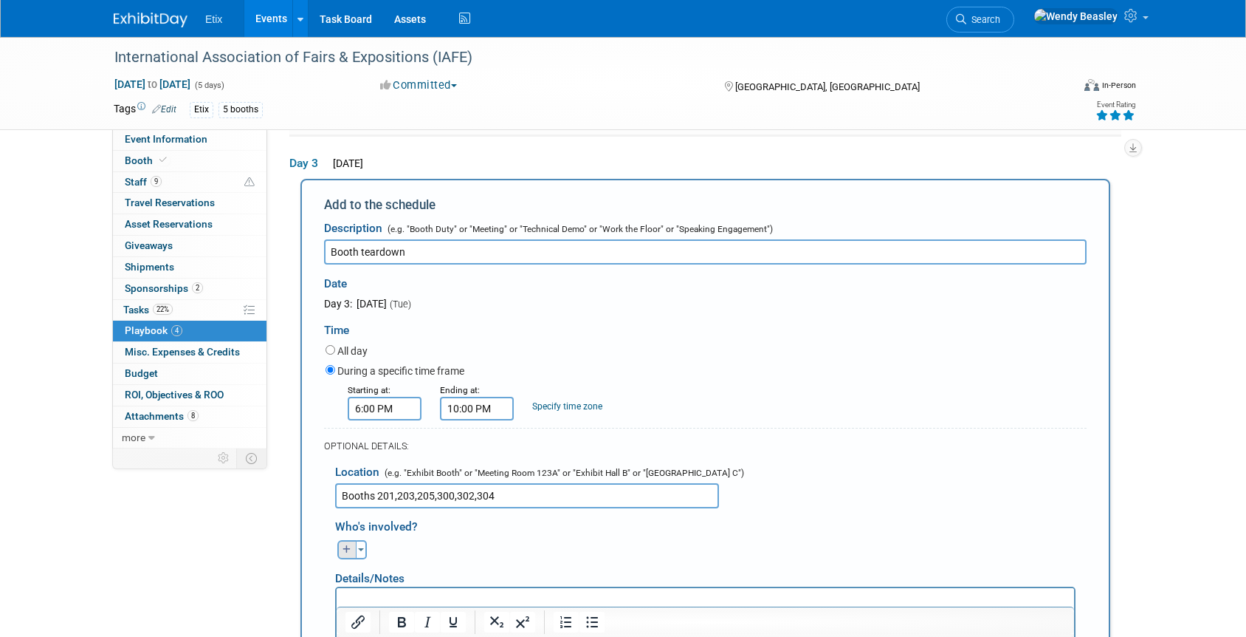
type input "Booths 201,203,205,300,302,304"
click at [340, 550] on button "button" at bounding box center [346, 549] width 19 height 19
select select
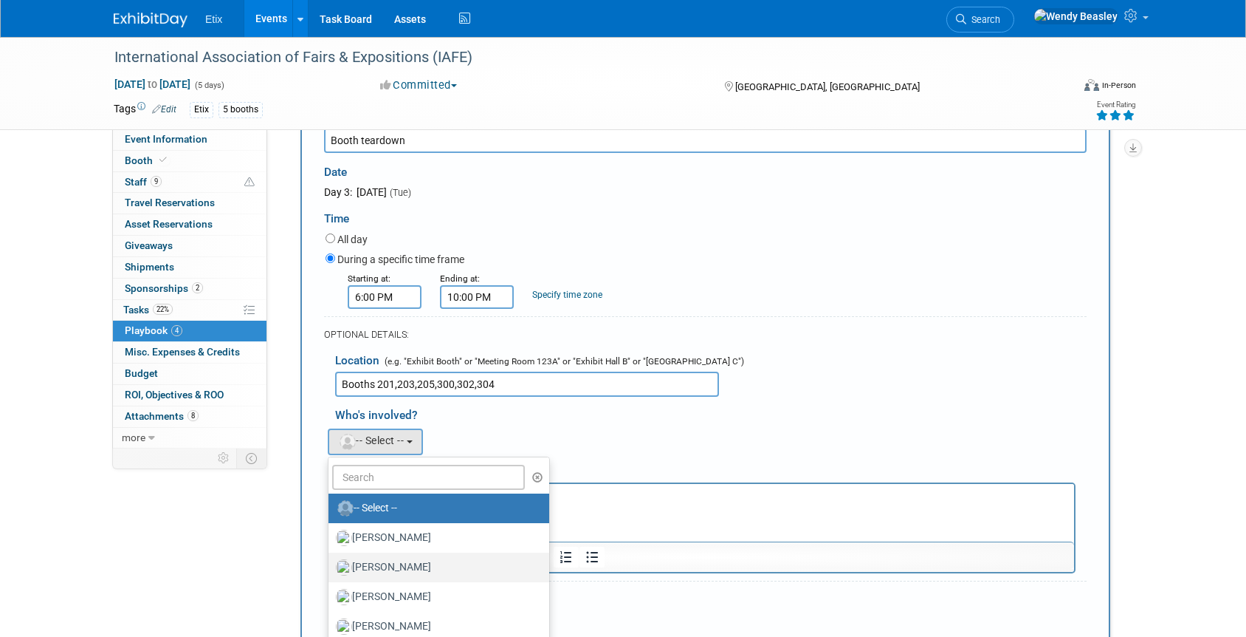
scroll to position [651, 0]
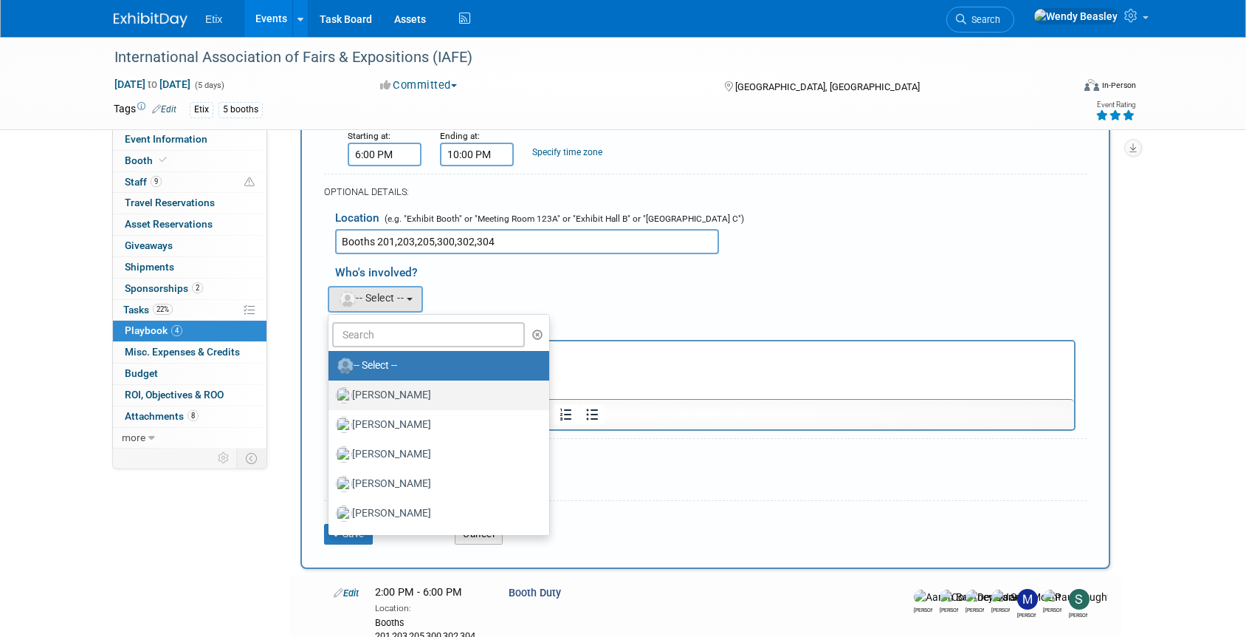
drag, startPoint x: 399, startPoint y: 397, endPoint x: 94, endPoint y: 4, distance: 497.8
click at [399, 397] on label "[PERSON_NAME]" at bounding box center [435, 395] width 199 height 24
click at [331, 397] on input "[PERSON_NAME]" at bounding box center [326, 393] width 10 height 10
select select "5acaaf70-30d7-4097-9937-213f95e4f2ba"
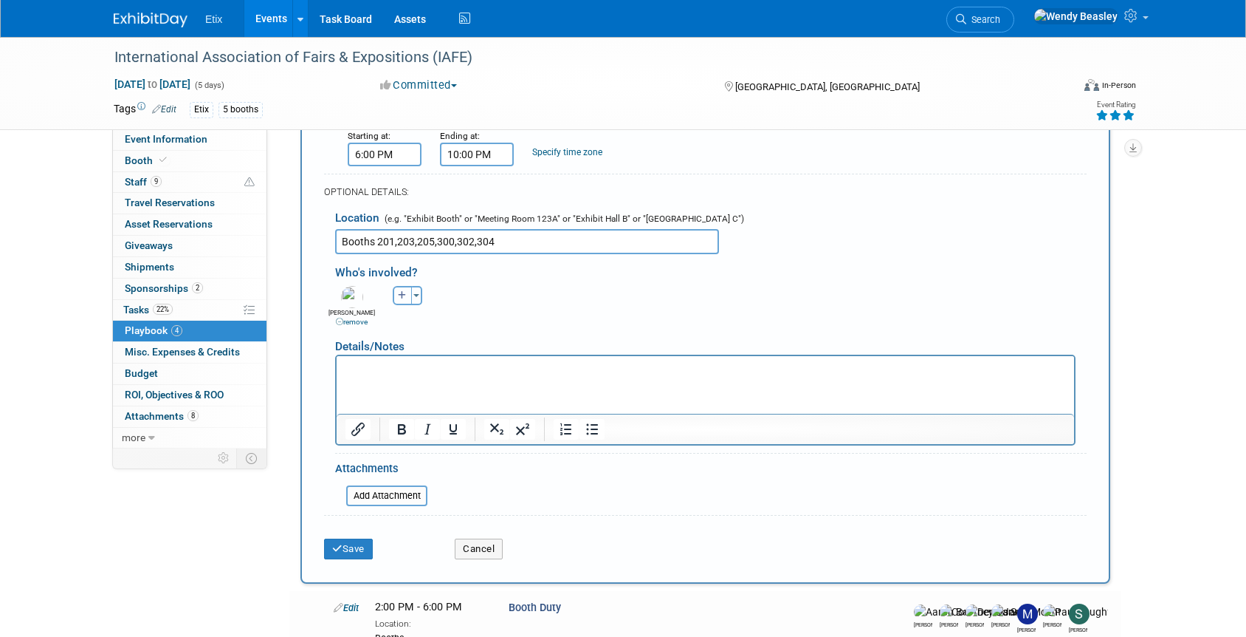
click at [399, 295] on icon "button" at bounding box center [402, 295] width 9 height 9
select select
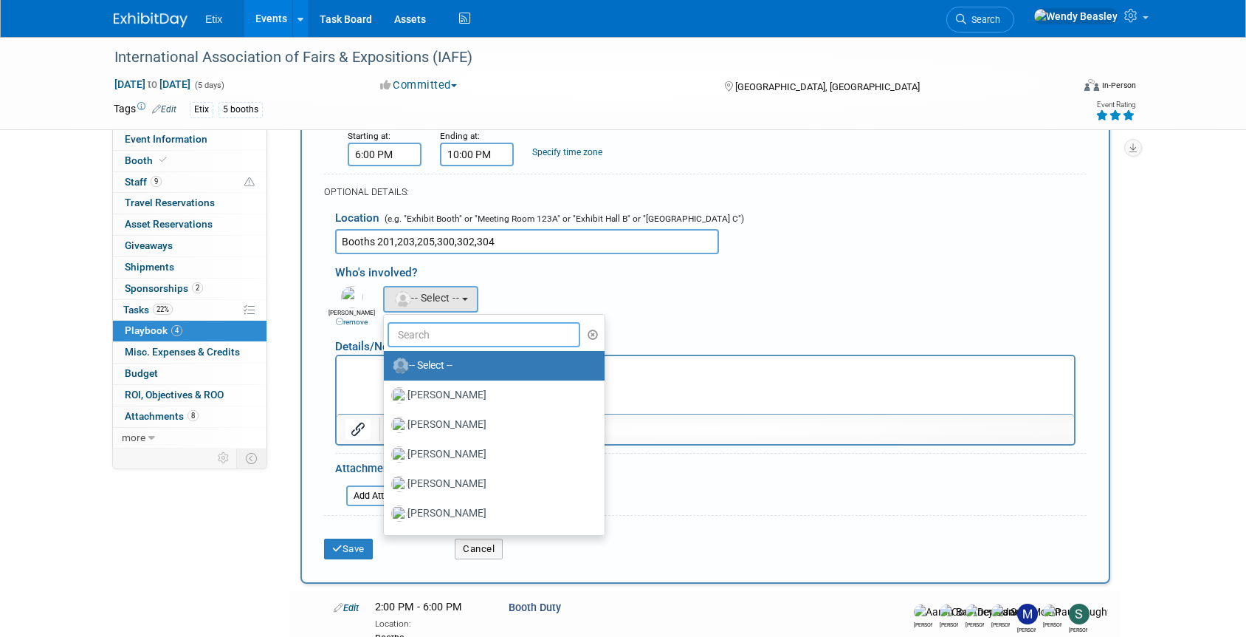
click at [442, 333] on input "text" at bounding box center [484, 334] width 193 height 25
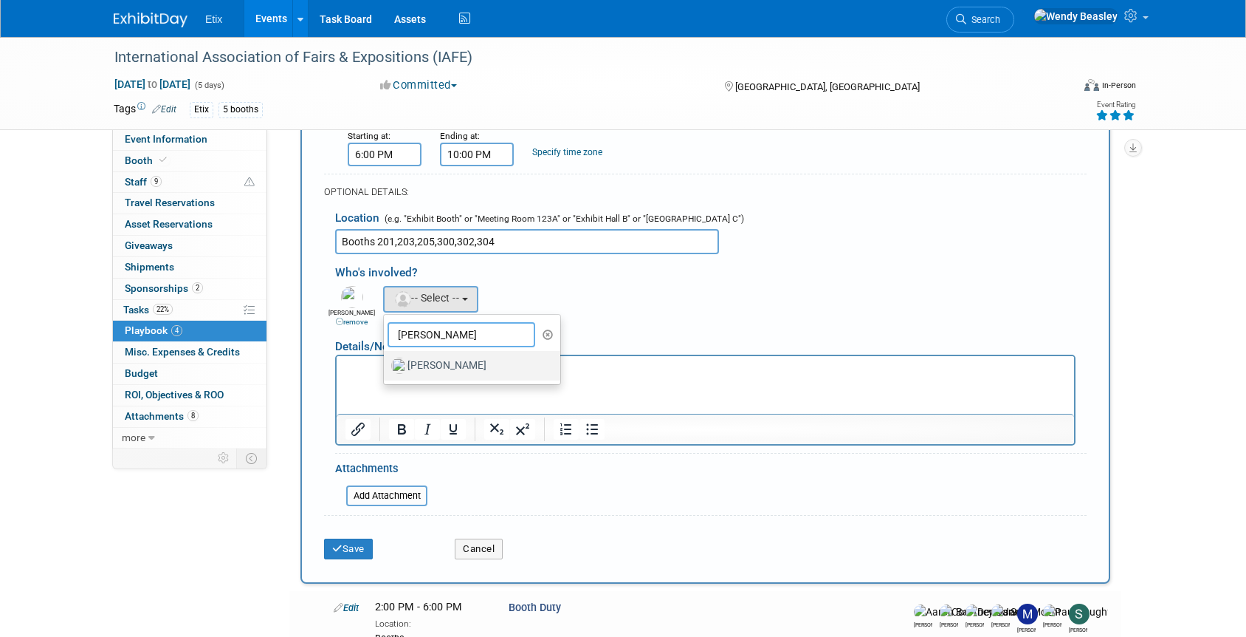
type input "[PERSON_NAME]"
click at [463, 358] on label "[PERSON_NAME]" at bounding box center [468, 366] width 154 height 24
click at [386, 359] on input "[PERSON_NAME]" at bounding box center [382, 364] width 10 height 10
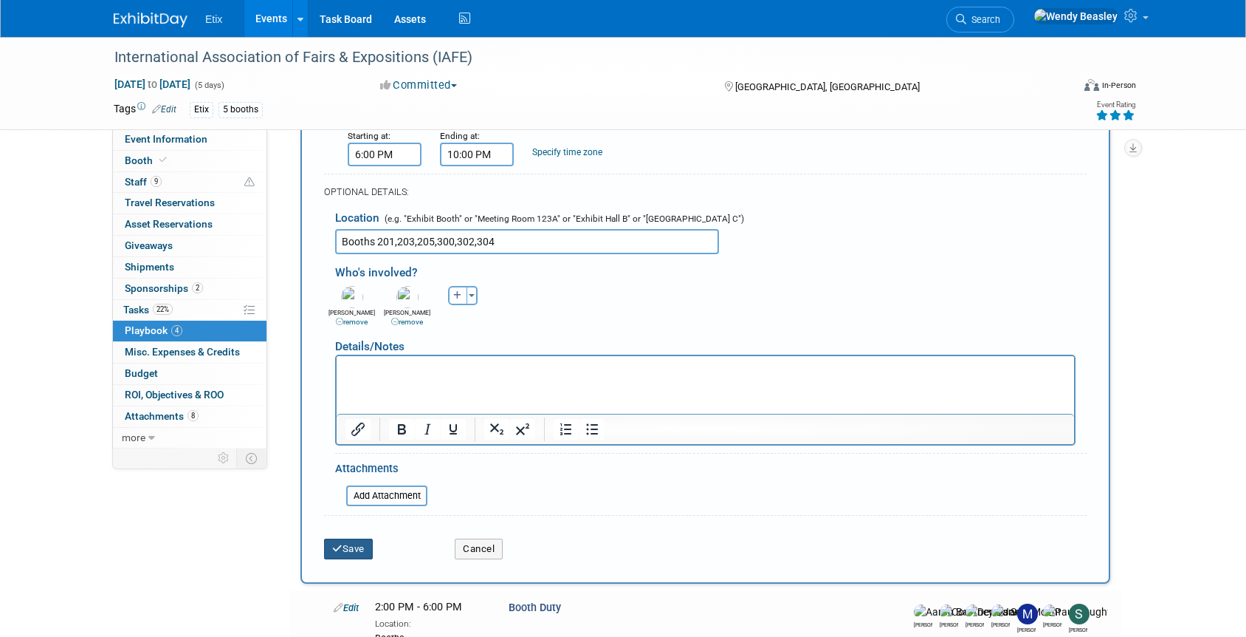
drag, startPoint x: 355, startPoint y: 554, endPoint x: 409, endPoint y: 519, distance: 64.1
click at [356, 553] on button "Save" at bounding box center [348, 548] width 49 height 21
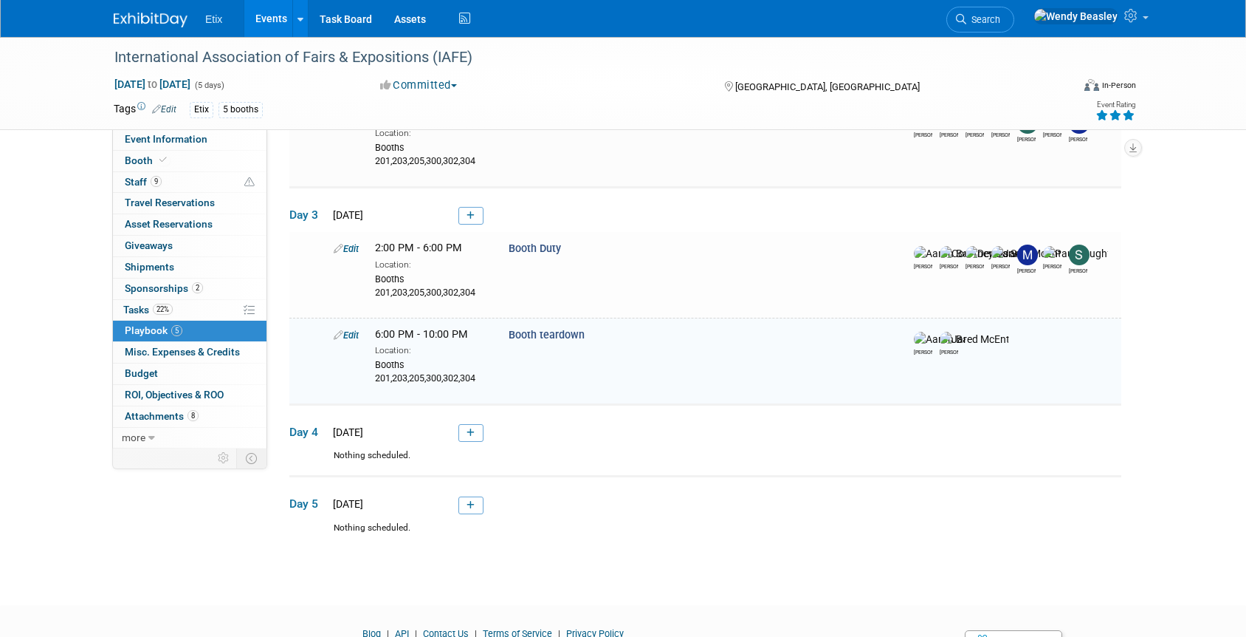
scroll to position [420, 0]
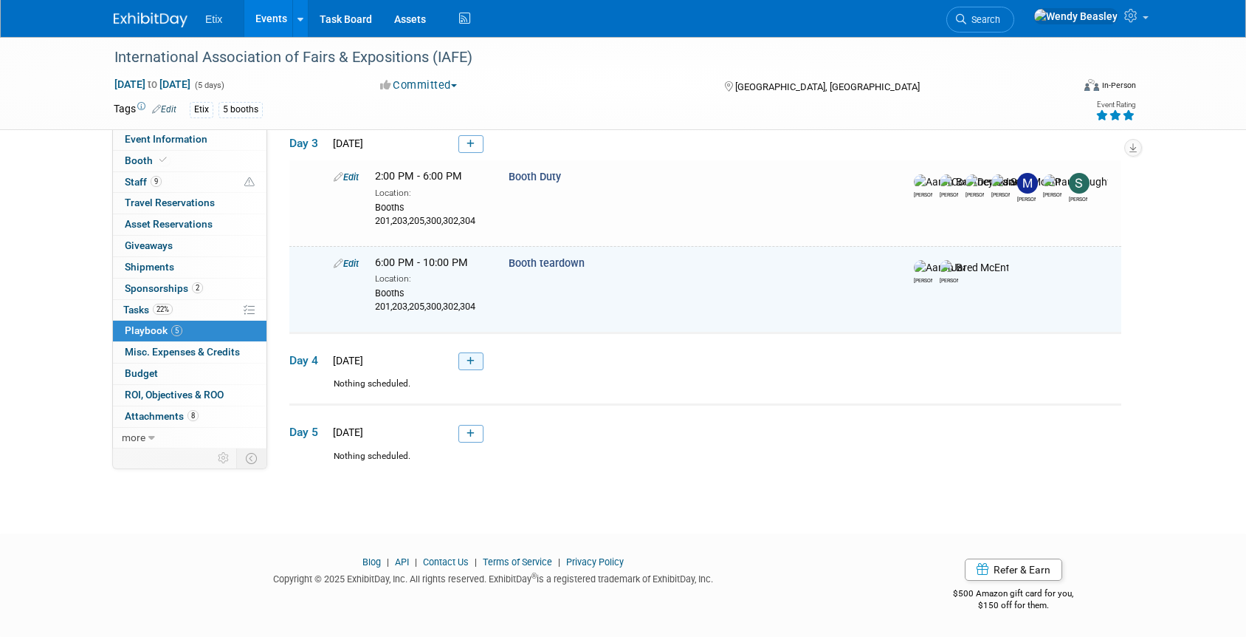
click at [475, 358] on icon at bounding box center [471, 361] width 8 height 9
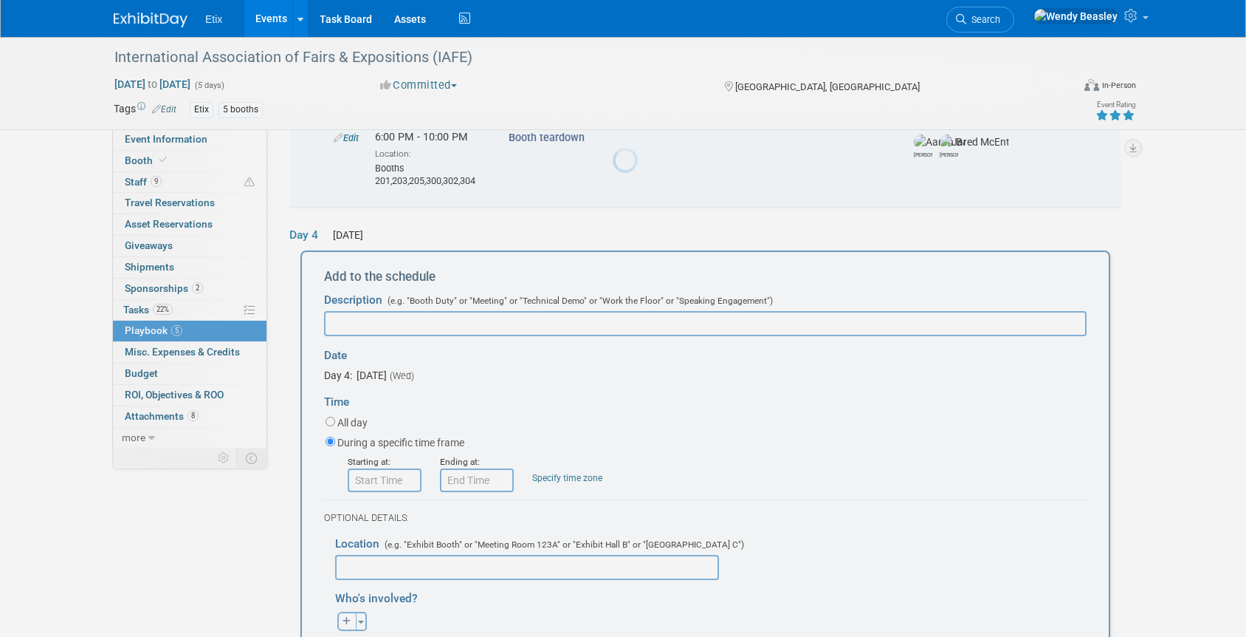
scroll to position [614, 0]
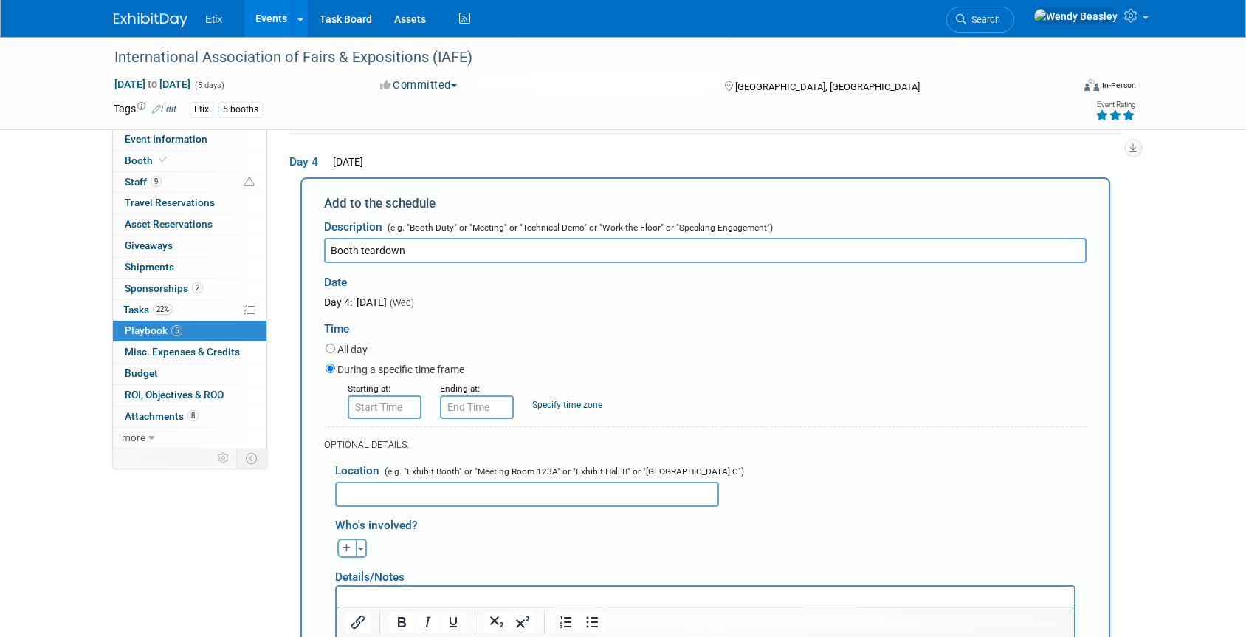
type input "Booth teardown"
type input "8:00 AM"
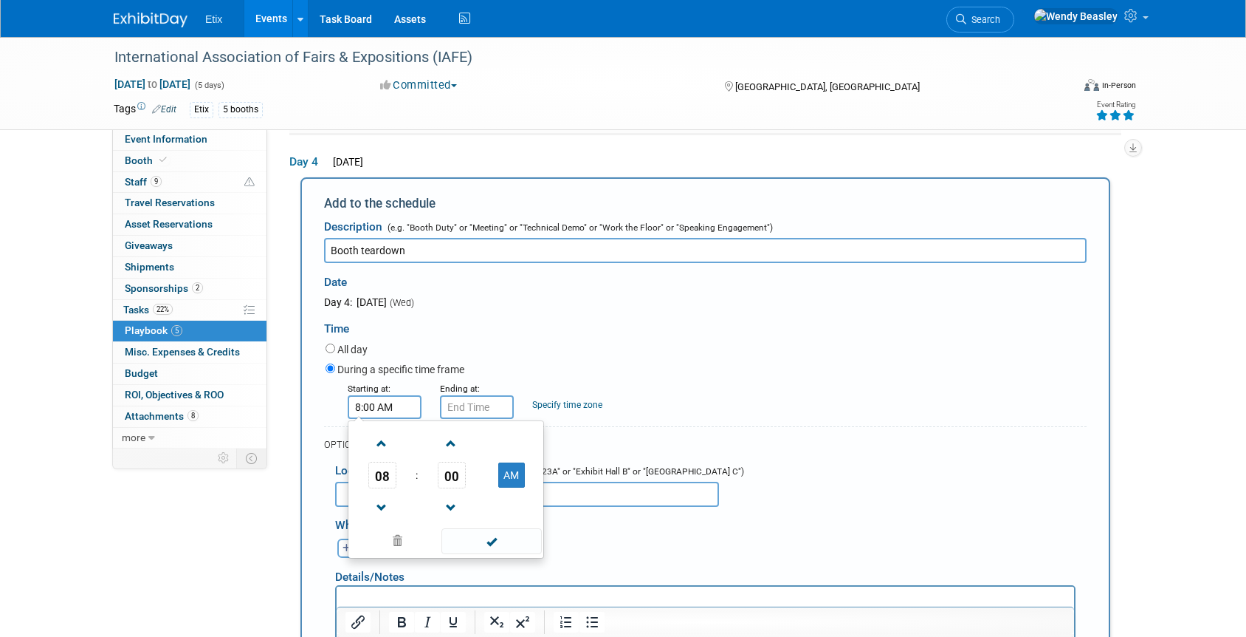
click at [382, 405] on input "8:00 AM" at bounding box center [385, 407] width 74 height 24
click at [491, 552] on span at bounding box center [492, 541] width 100 height 26
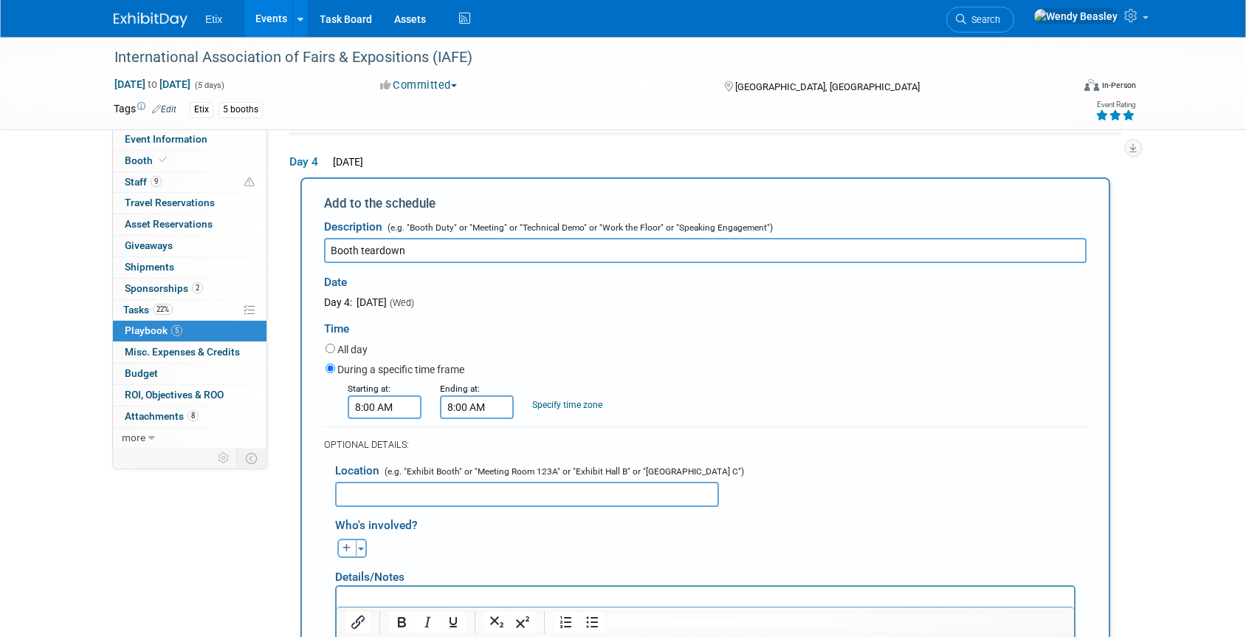
click at [479, 407] on input "8:00 AM" at bounding box center [477, 407] width 74 height 24
click at [475, 440] on span at bounding box center [475, 443] width 26 height 26
click at [476, 439] on span at bounding box center [475, 443] width 26 height 26
click at [477, 439] on span at bounding box center [475, 443] width 26 height 26
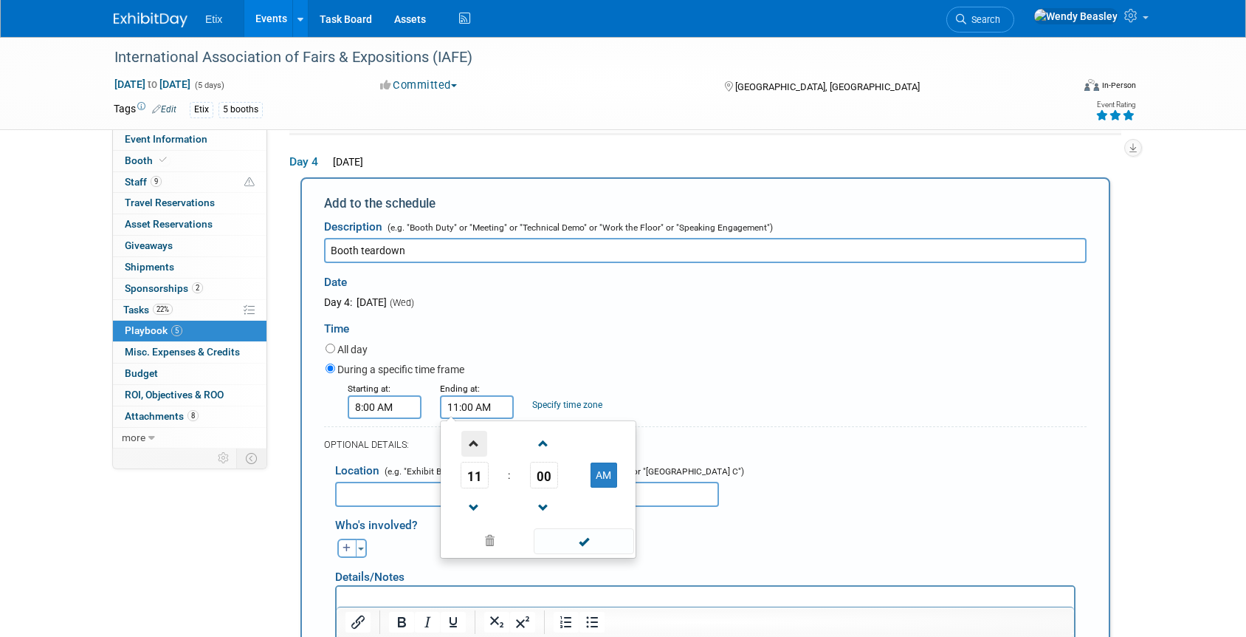
type input "12:00 PM"
click at [583, 546] on span at bounding box center [584, 541] width 100 height 26
click at [471, 495] on input "text" at bounding box center [527, 493] width 384 height 25
paste input "Booths 201,203,205,300,302,304"
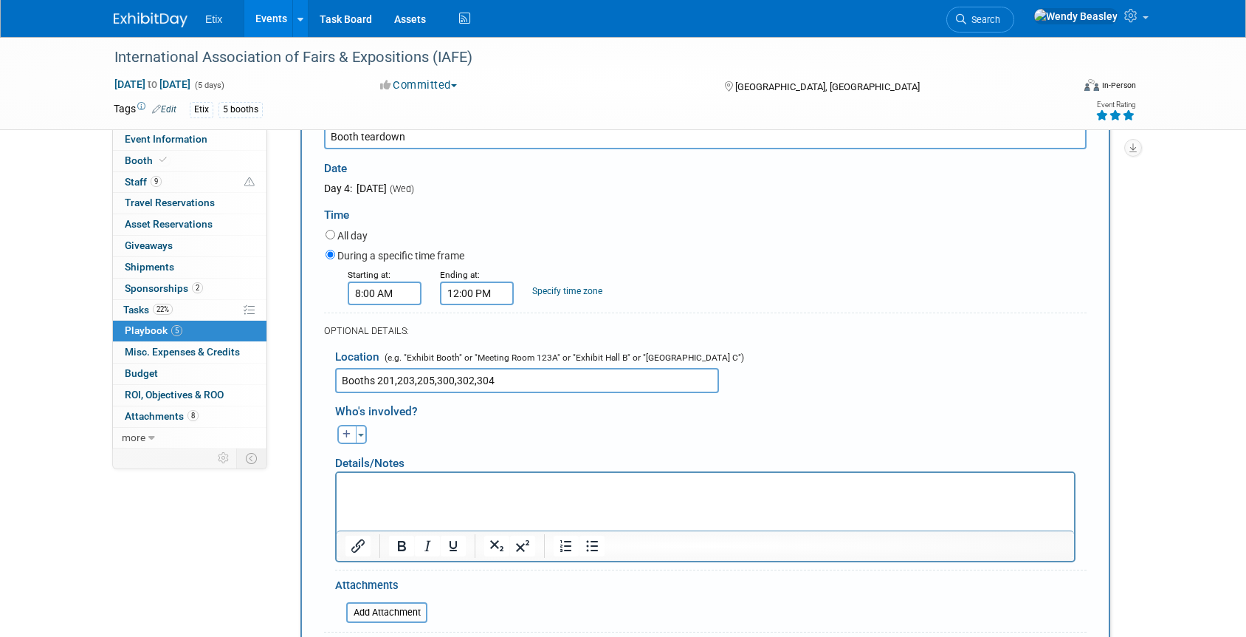
scroll to position [731, 0]
type input "Booths 201,203,205,300,302,304"
click at [353, 435] on button "button" at bounding box center [346, 431] width 19 height 19
select select
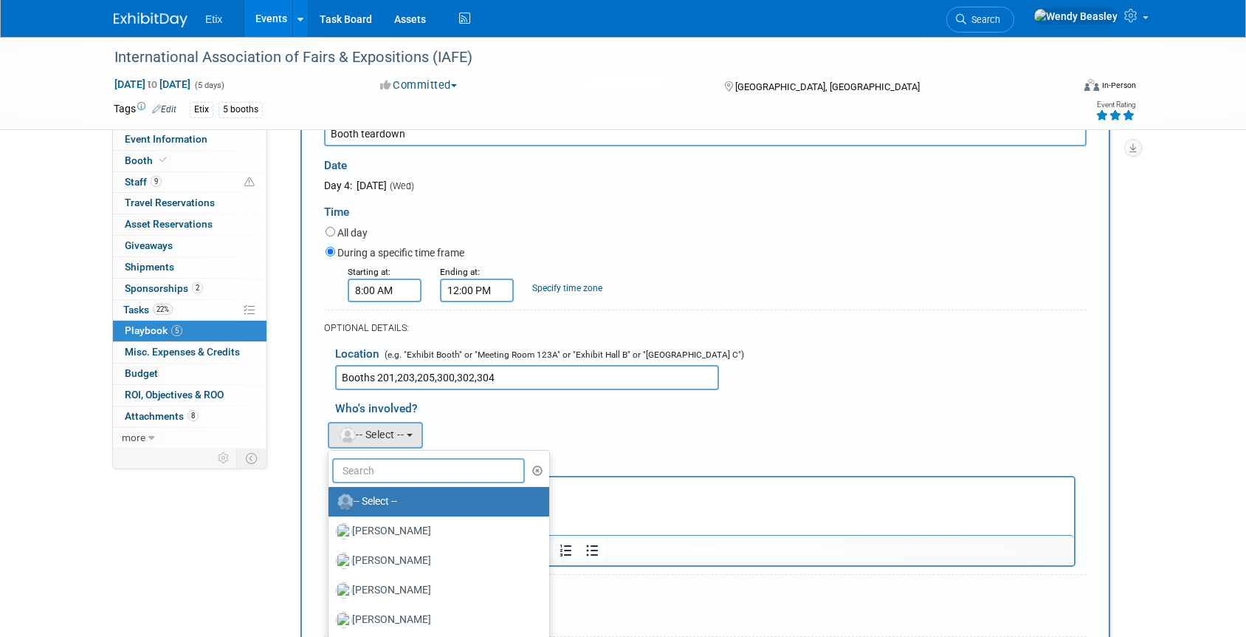
click at [397, 469] on input "text" at bounding box center [428, 470] width 193 height 25
click at [401, 535] on label "[PERSON_NAME]" at bounding box center [435, 531] width 199 height 24
click at [331, 534] on input "[PERSON_NAME]" at bounding box center [326, 529] width 10 height 10
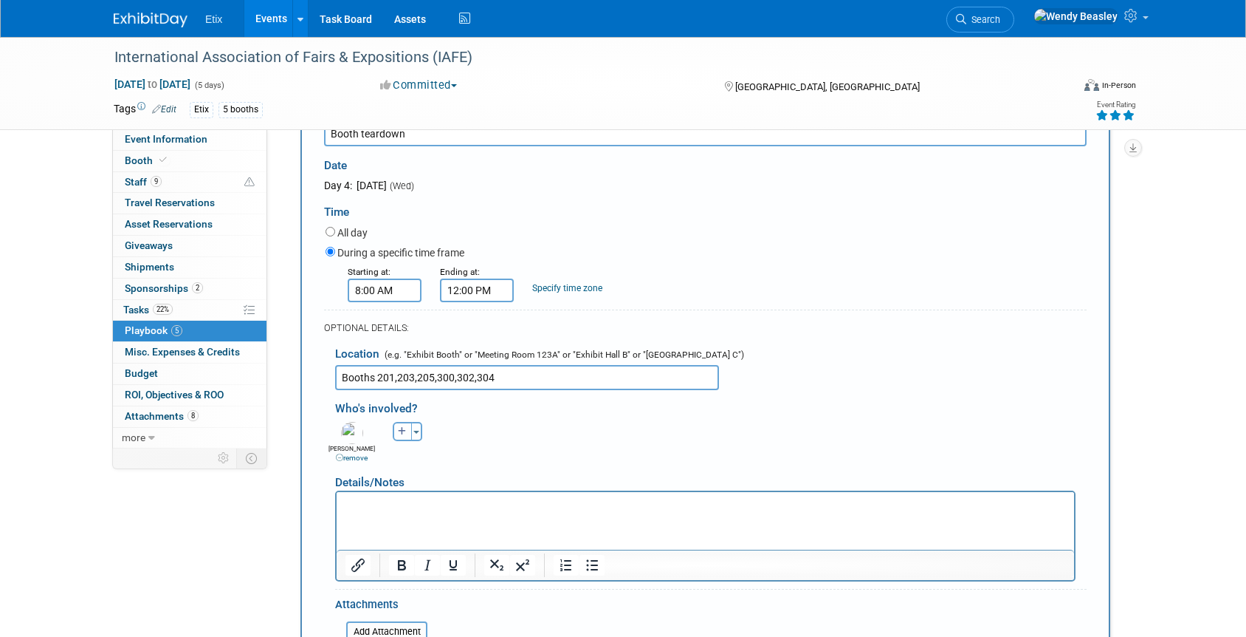
click at [398, 431] on icon "button" at bounding box center [402, 431] width 9 height 9
select select
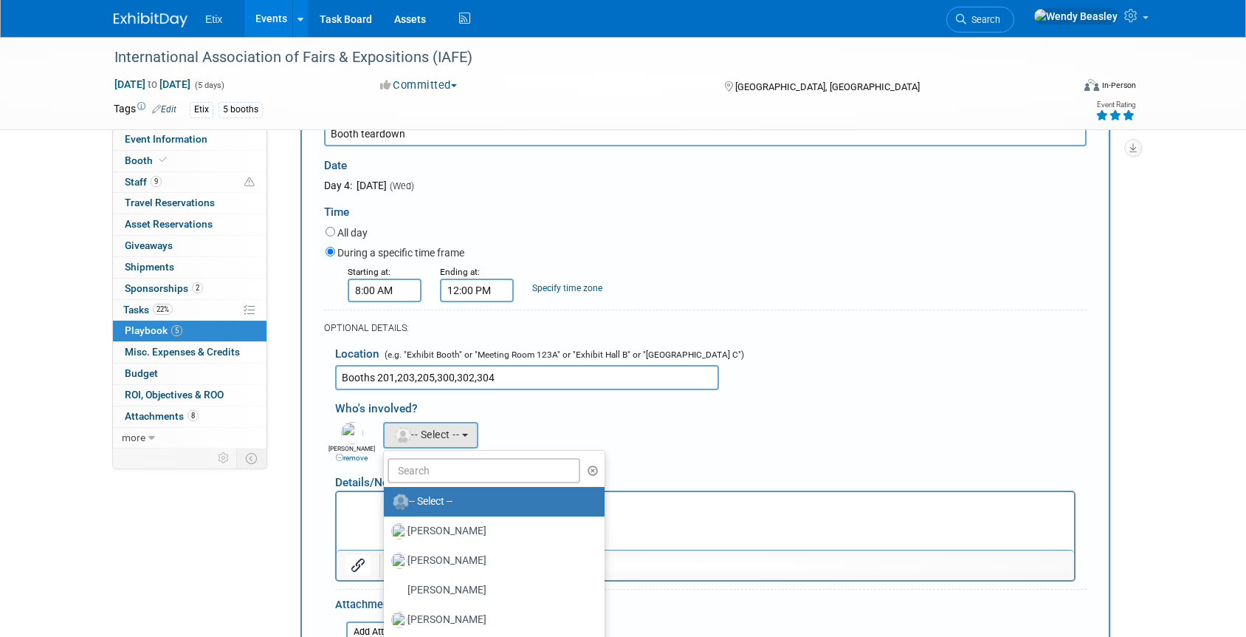
click at [436, 484] on ul "-- Select -- [PERSON_NAME] [PERSON_NAME] [PERSON_NAME] [PERSON_NAME] [PERSON_NA…" at bounding box center [494, 561] width 222 height 222
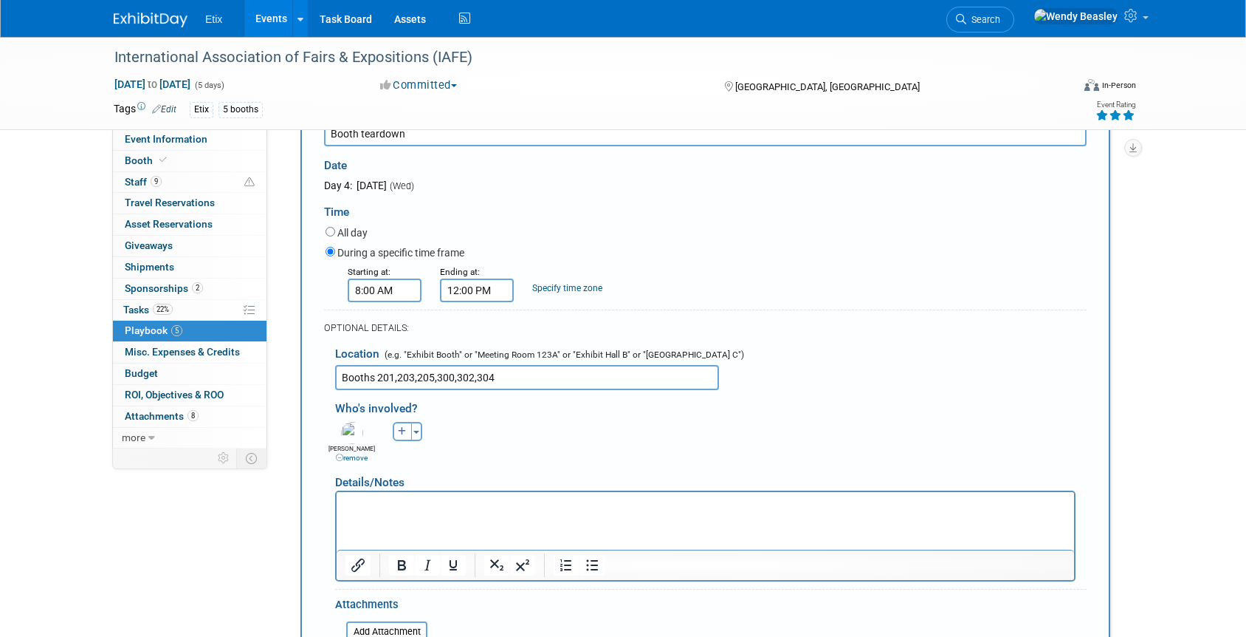
click at [400, 438] on button "button" at bounding box center [402, 431] width 19 height 19
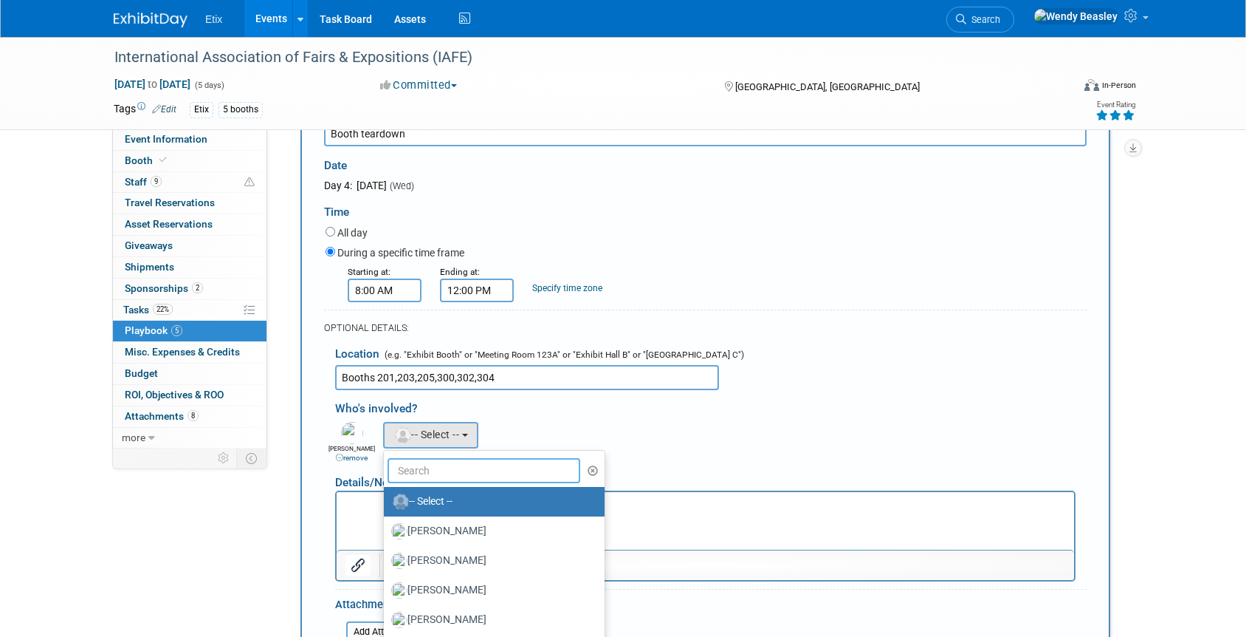
click at [441, 477] on input "text" at bounding box center [484, 470] width 193 height 25
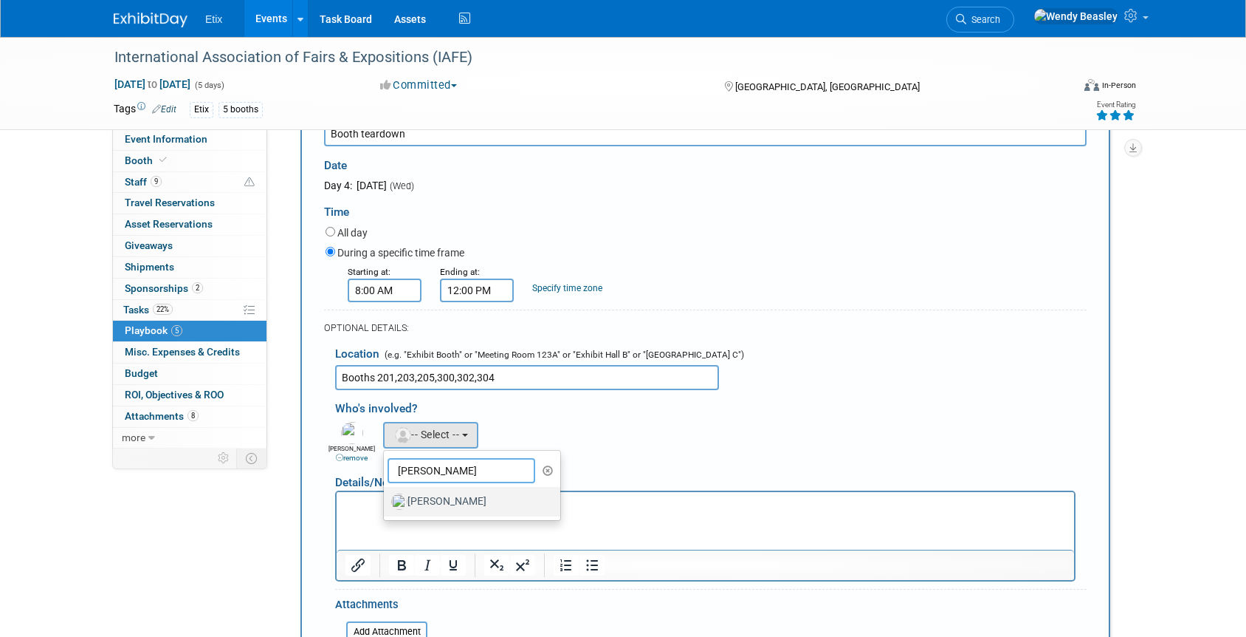
type input "[PERSON_NAME]"
click at [452, 501] on label "[PERSON_NAME]" at bounding box center [468, 502] width 154 height 24
click at [386, 501] on input "[PERSON_NAME]" at bounding box center [382, 500] width 10 height 10
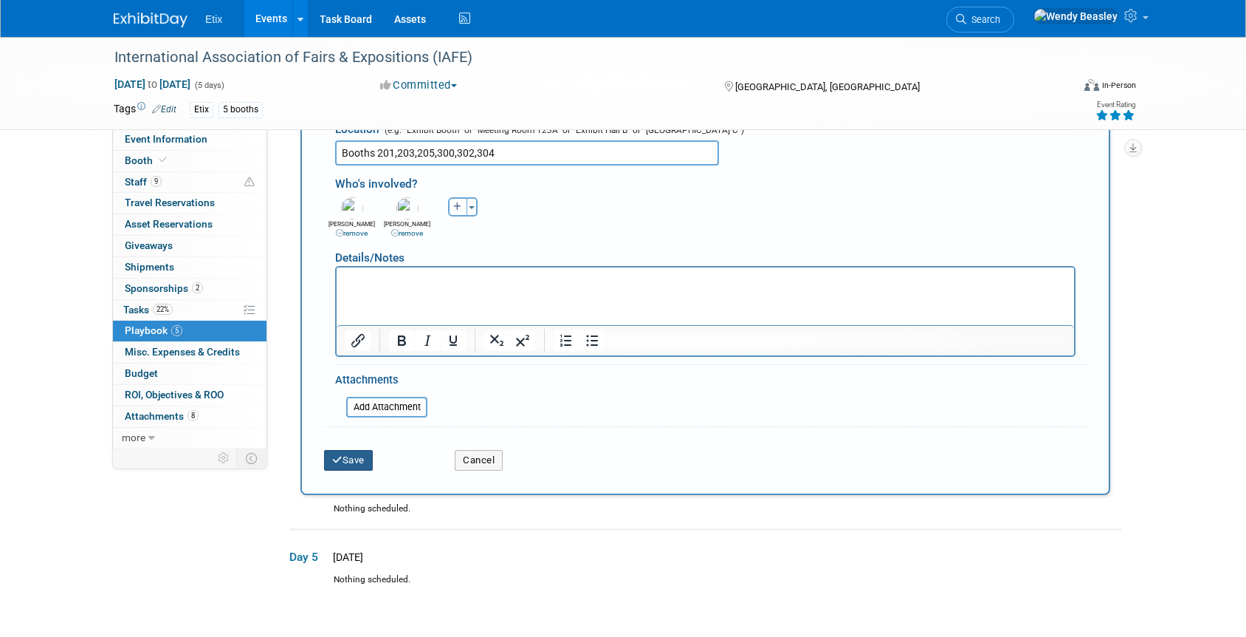
click at [350, 462] on button "Save" at bounding box center [348, 460] width 49 height 21
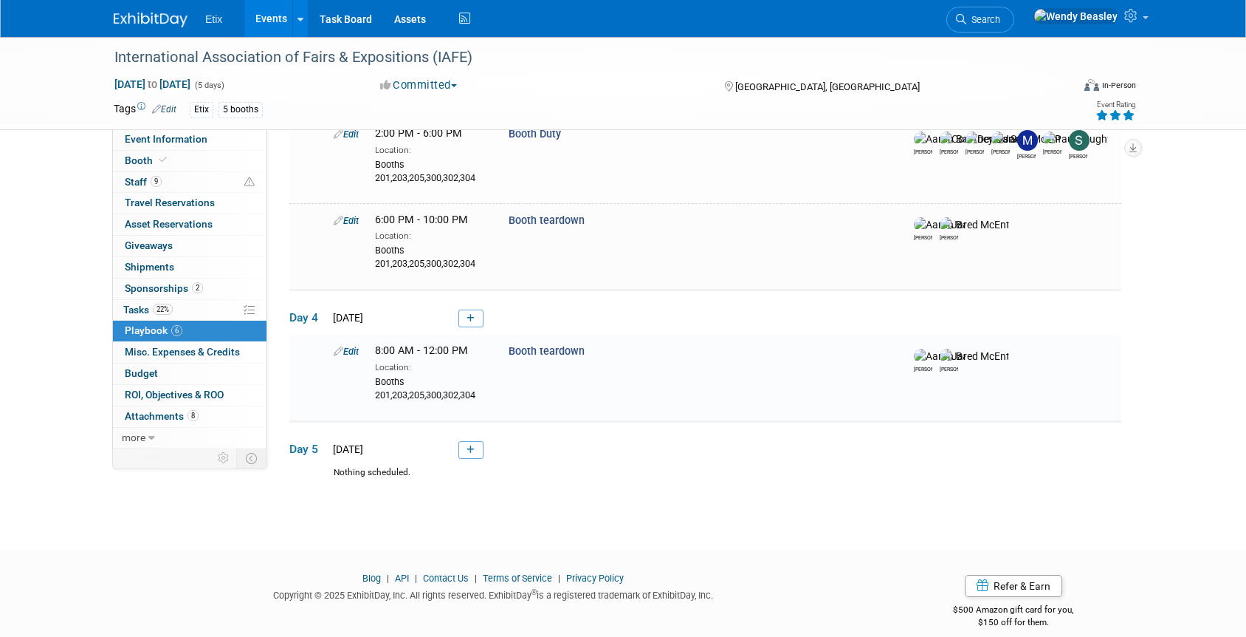
scroll to position [479, 0]
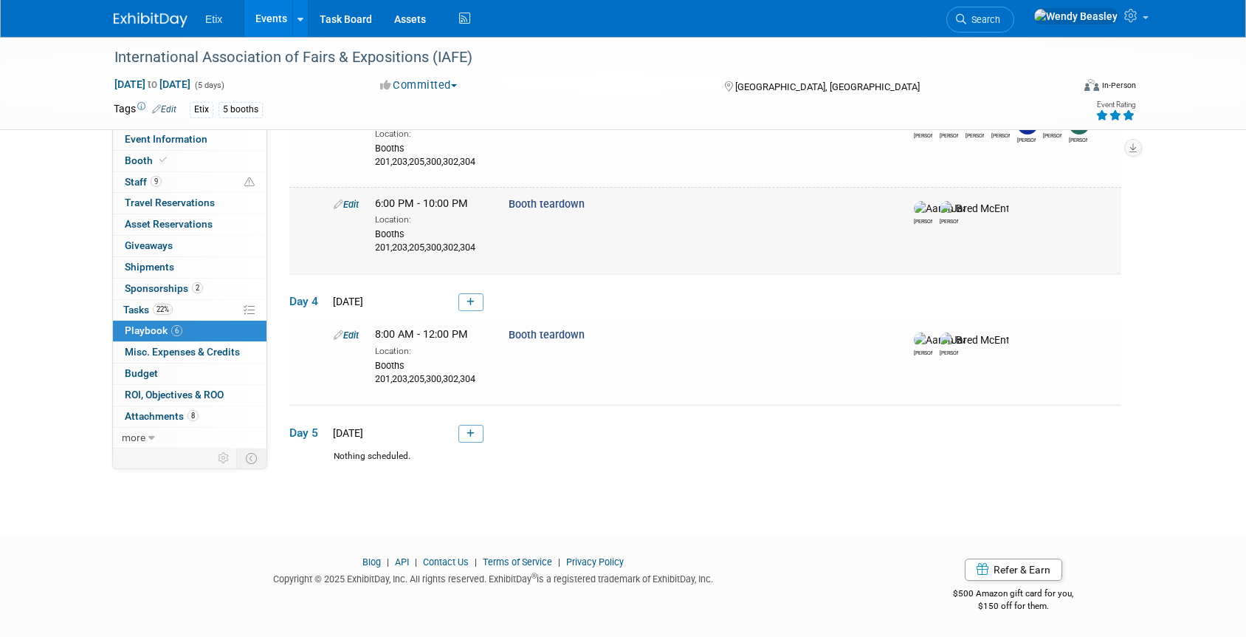
click at [337, 204] on icon at bounding box center [339, 204] width 10 height 10
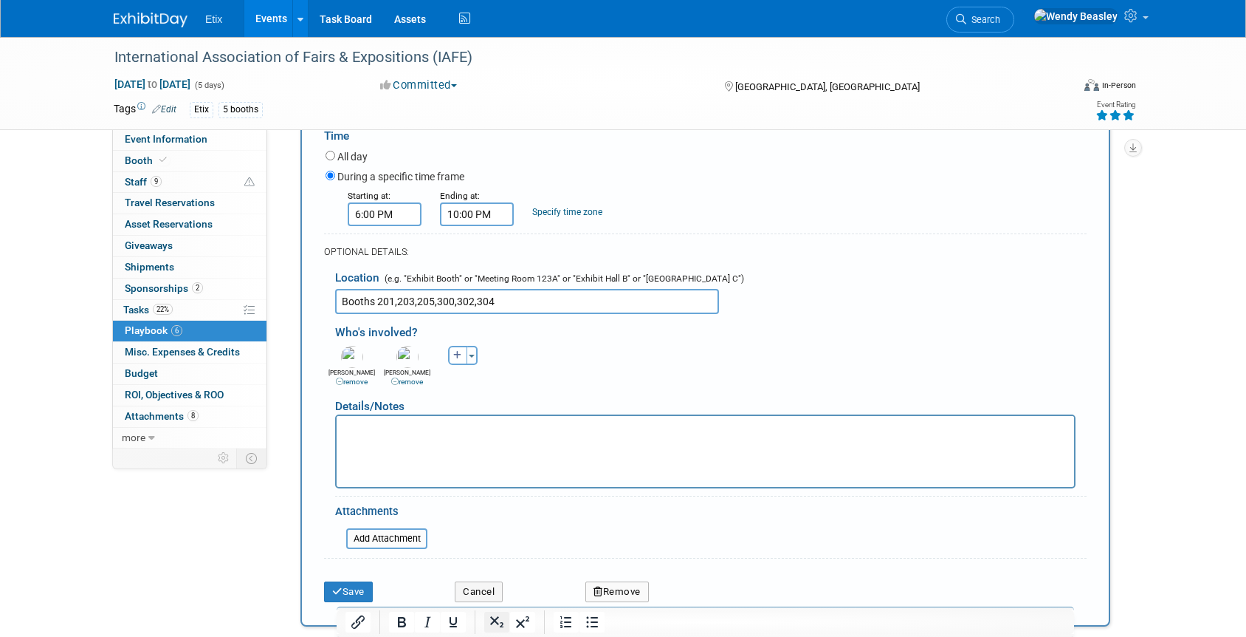
scroll to position [783, 0]
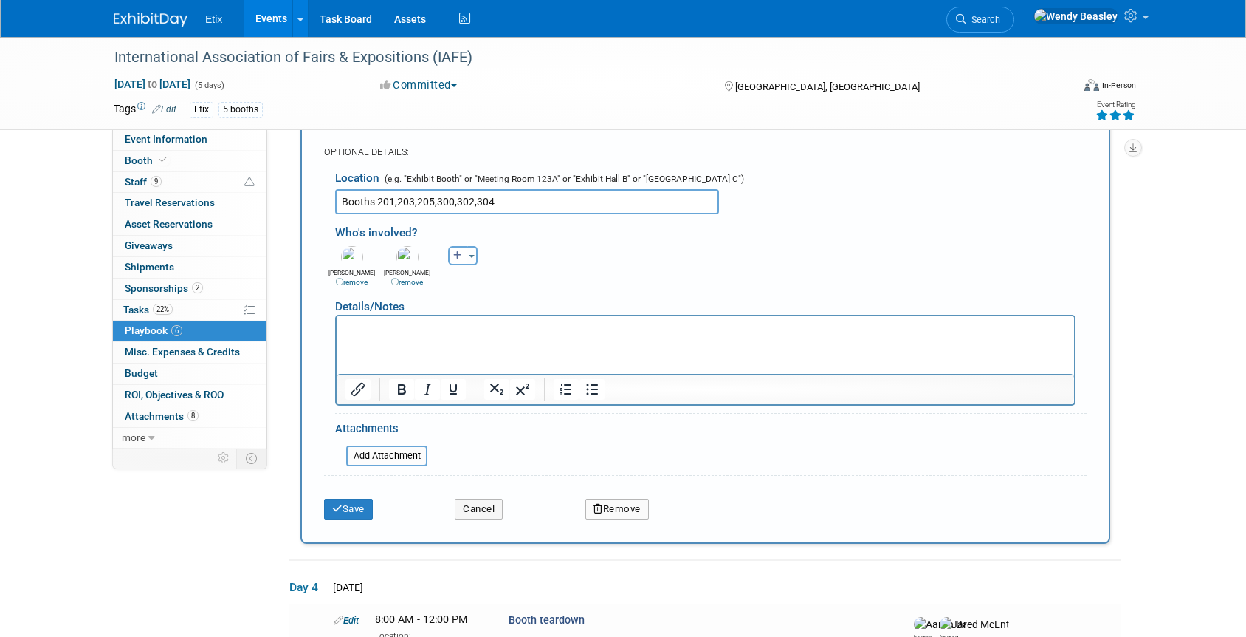
click at [399, 332] on p "Rich Text Area. Press ALT-0 for help." at bounding box center [706, 329] width 721 height 15
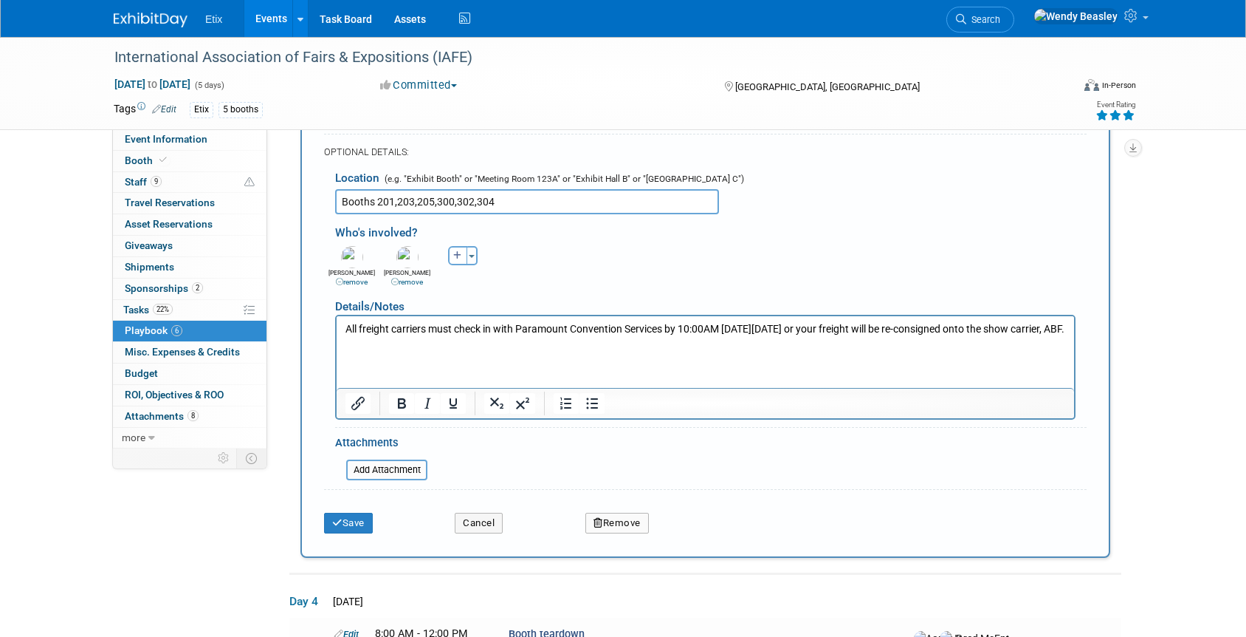
click at [347, 330] on p "All freight carriers must check in with Paramount Convention Services by 10:00A…" at bounding box center [706, 329] width 721 height 15
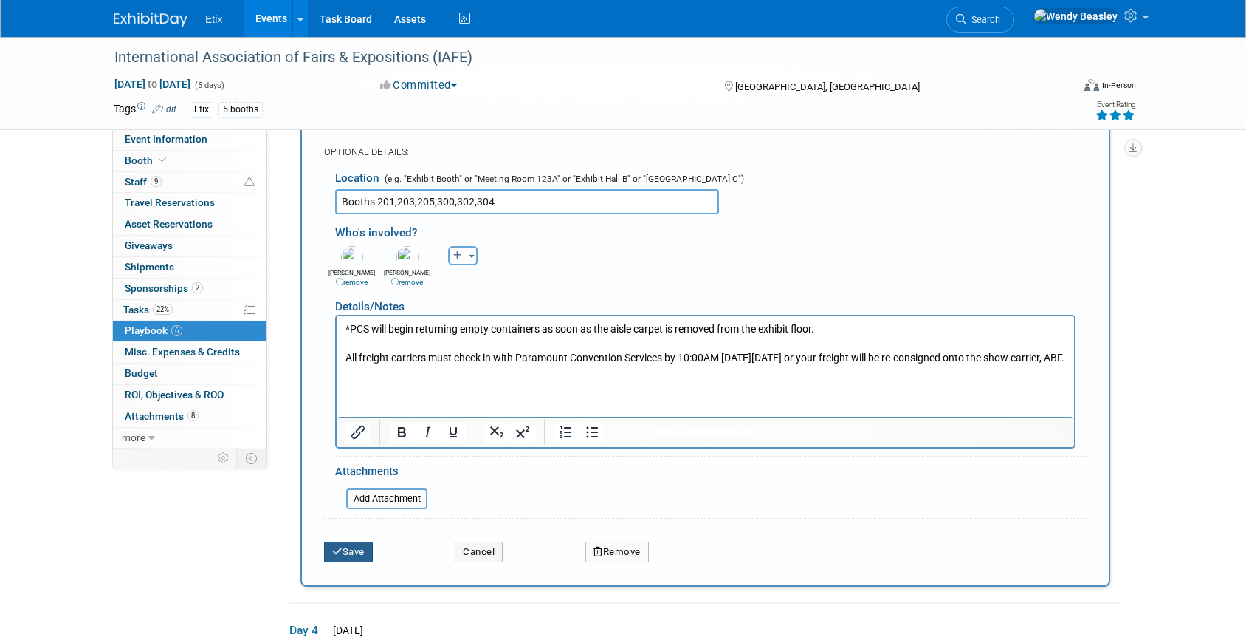
drag, startPoint x: 357, startPoint y: 555, endPoint x: 364, endPoint y: 553, distance: 7.5
click at [358, 555] on button "Save" at bounding box center [348, 551] width 49 height 21
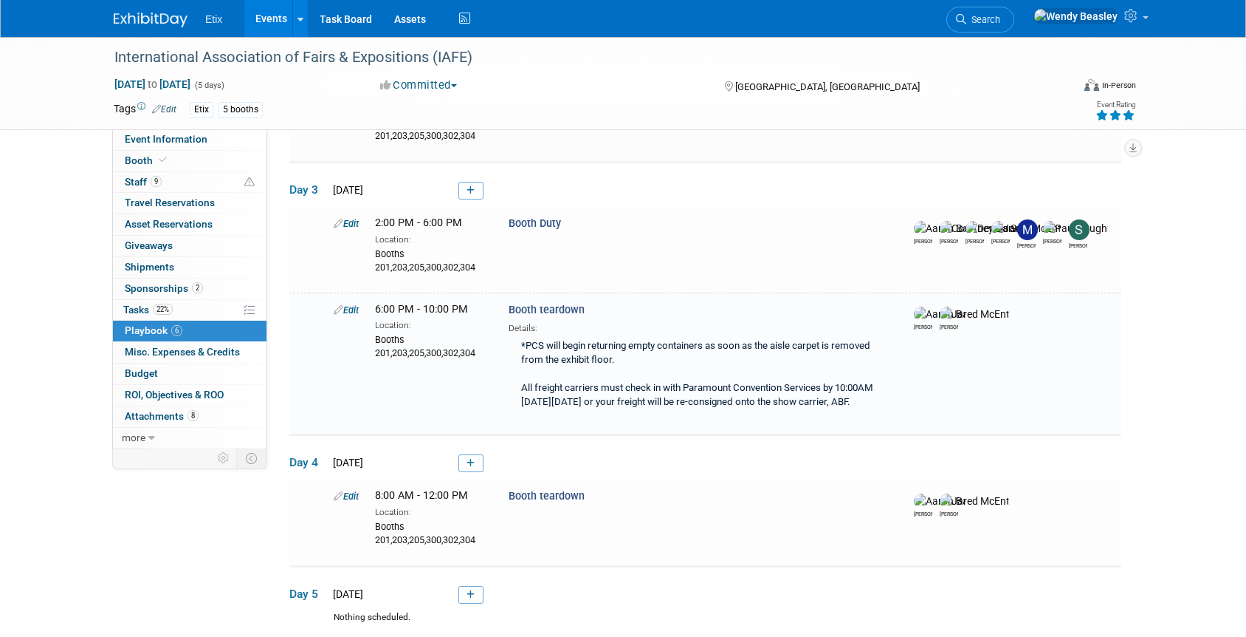
scroll to position [481, 0]
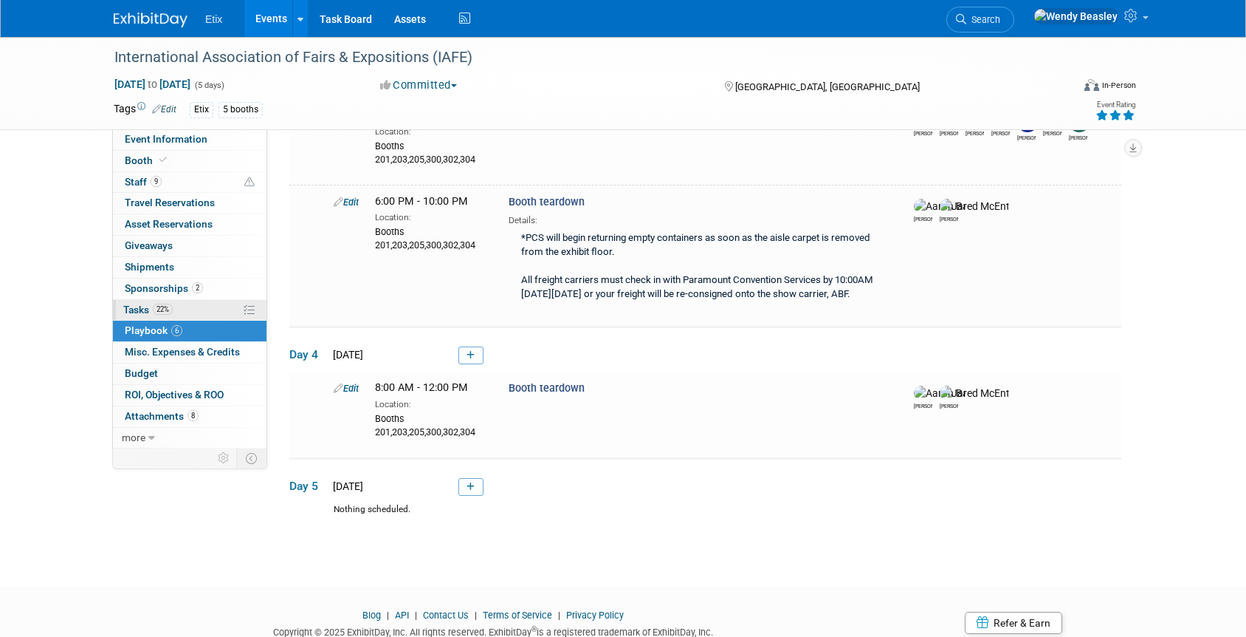
click at [140, 306] on span "Tasks 22%" at bounding box center [147, 309] width 49 height 12
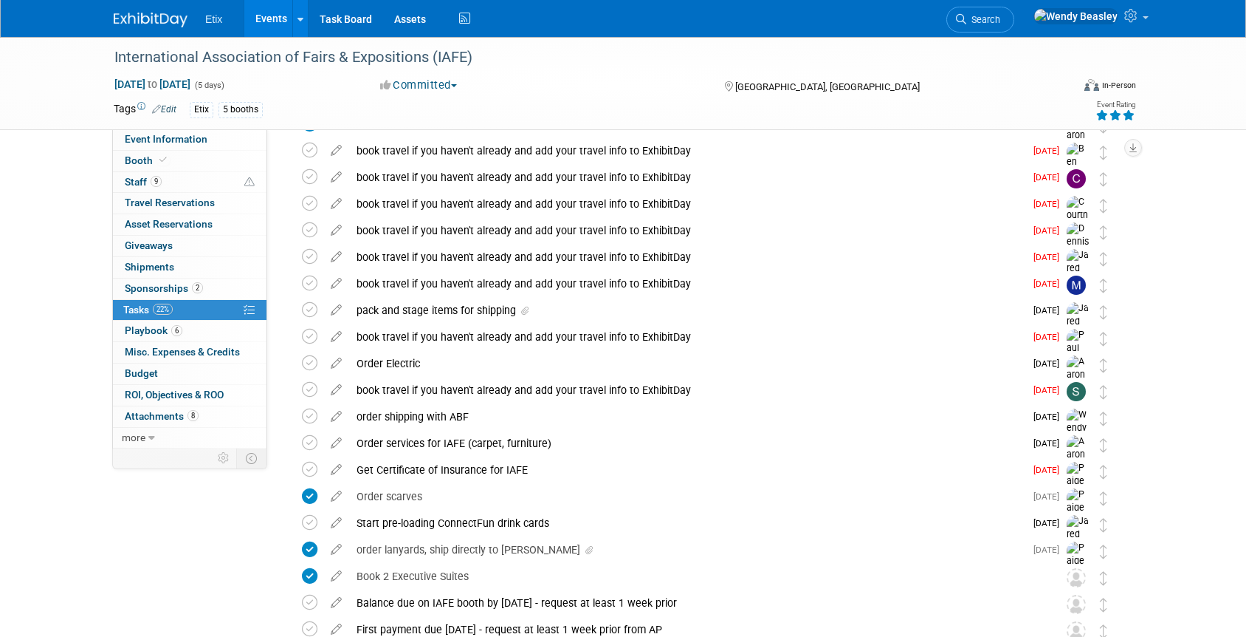
scroll to position [478, 0]
click at [339, 312] on icon at bounding box center [336, 307] width 26 height 18
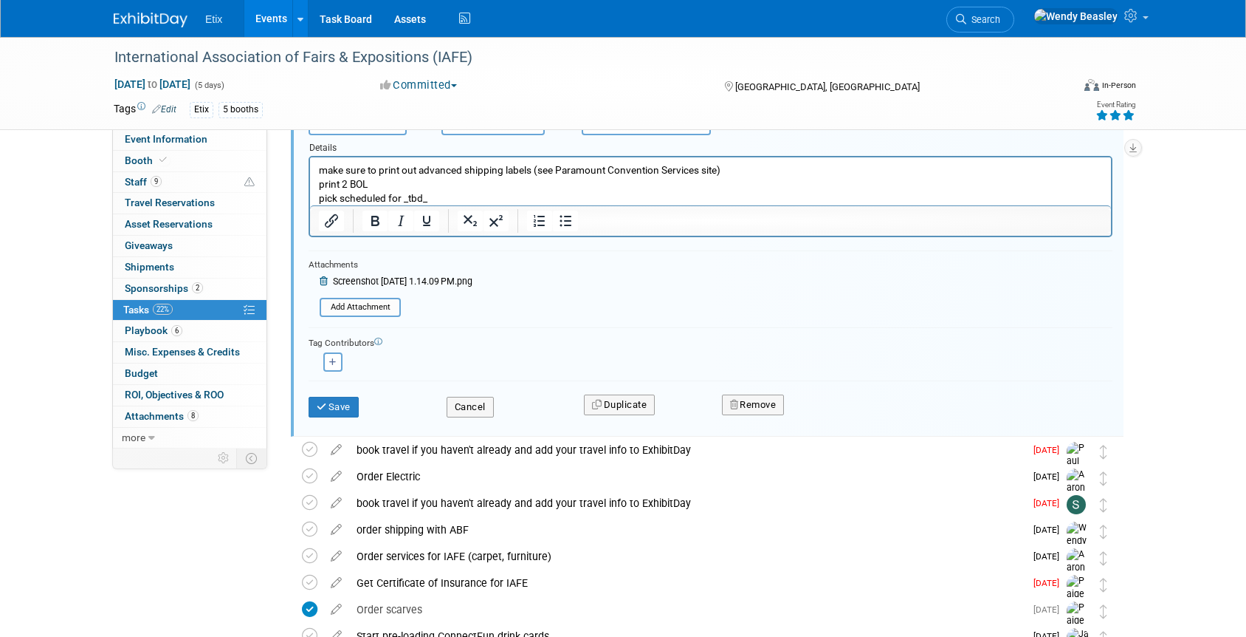
scroll to position [556, 0]
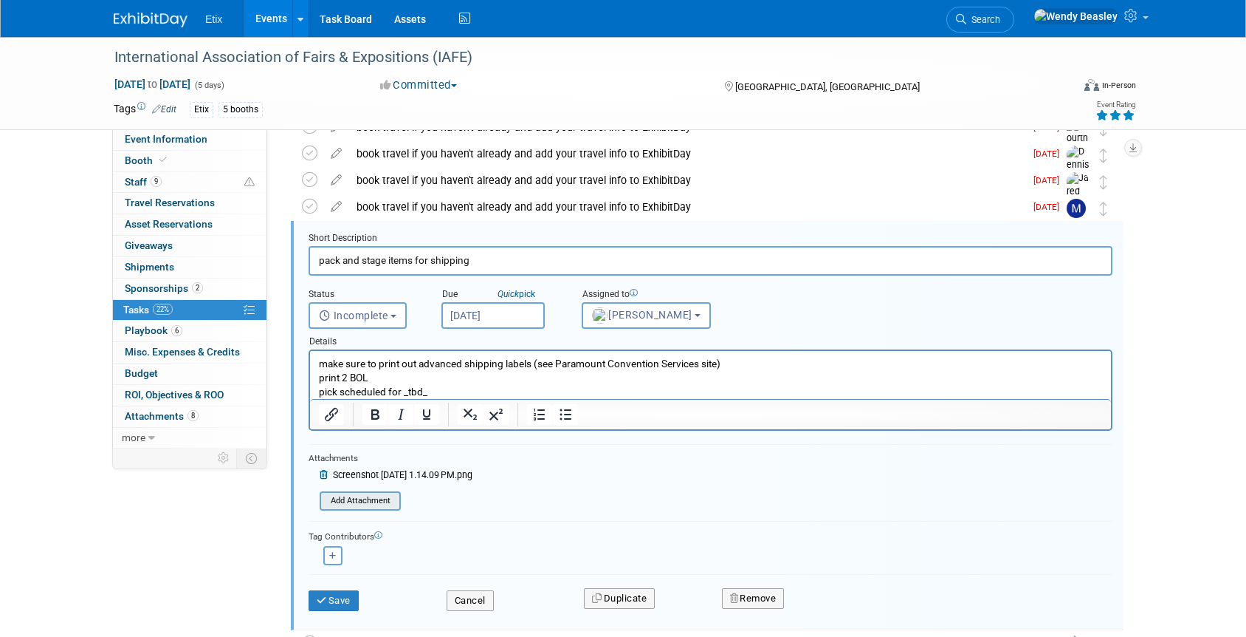
click at [379, 498] on input "file" at bounding box center [324, 501] width 151 height 16
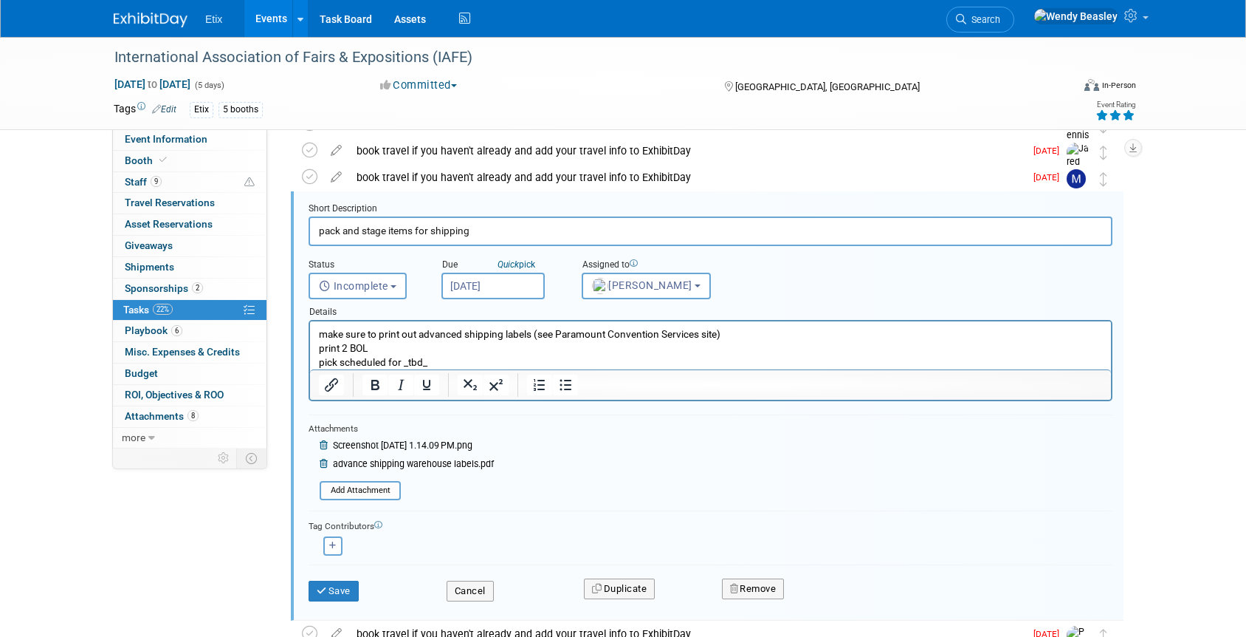
scroll to position [589, 0]
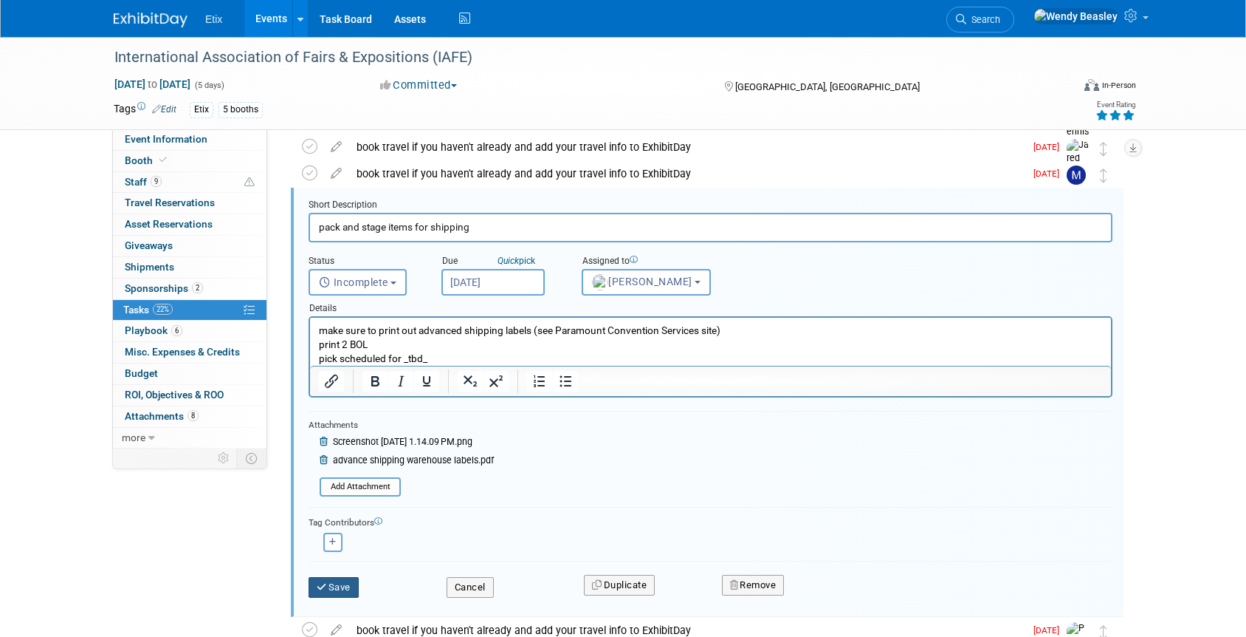
click at [337, 591] on button "Save" at bounding box center [334, 587] width 50 height 21
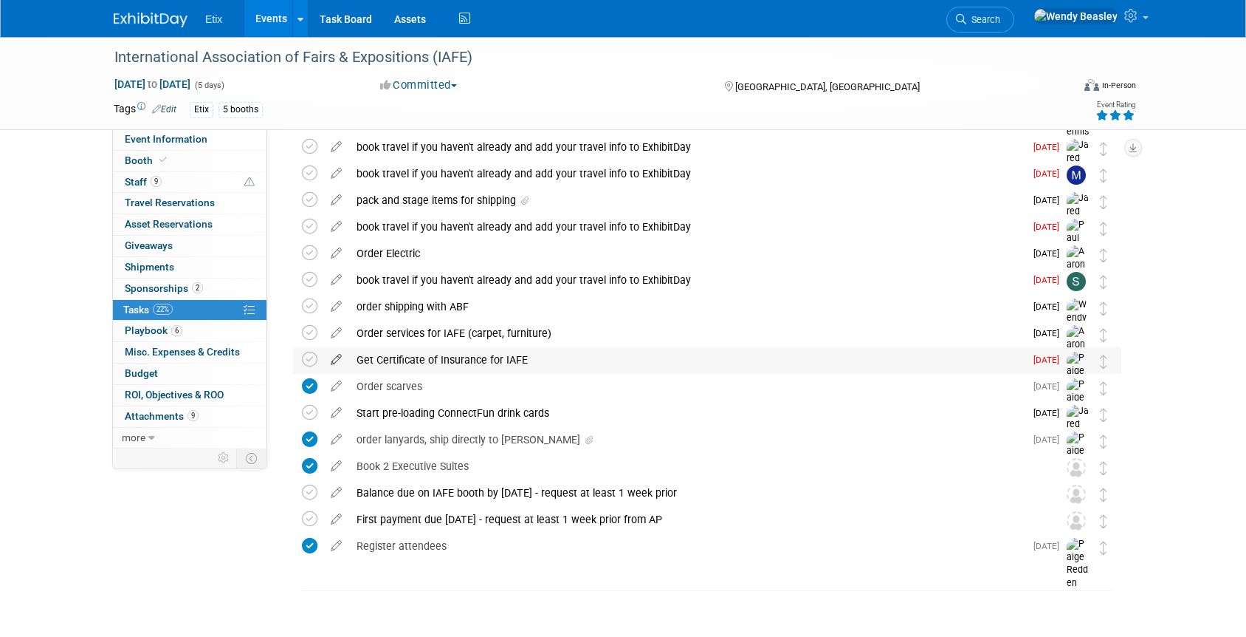
click at [337, 361] on icon at bounding box center [336, 356] width 26 height 18
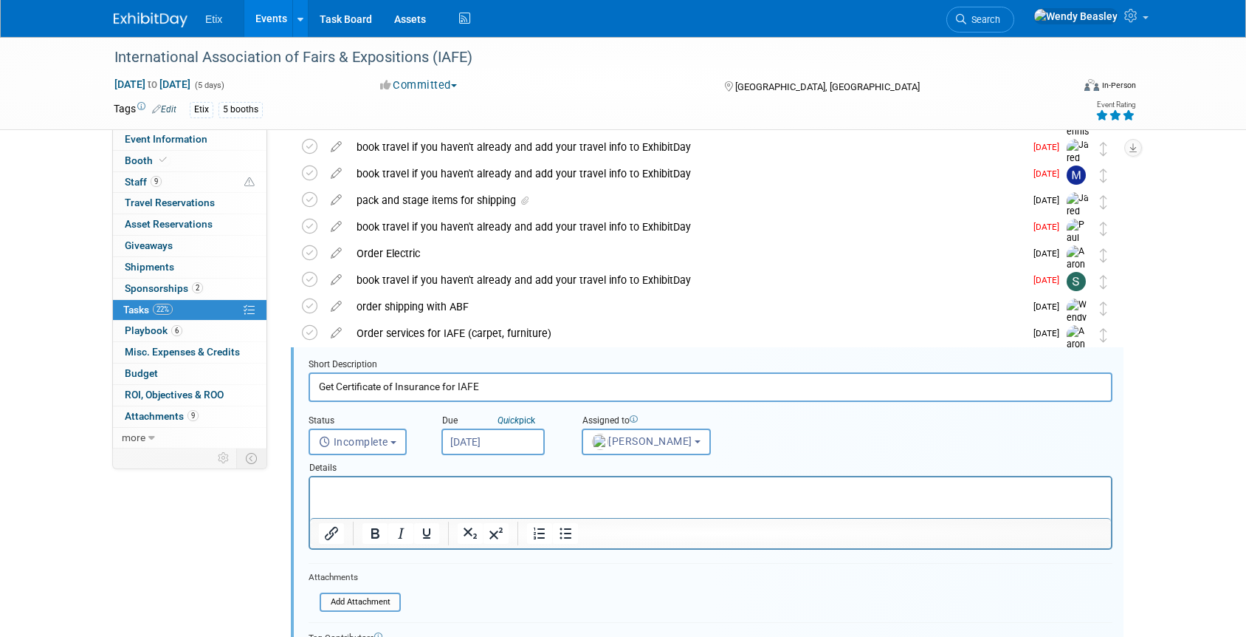
scroll to position [720, 0]
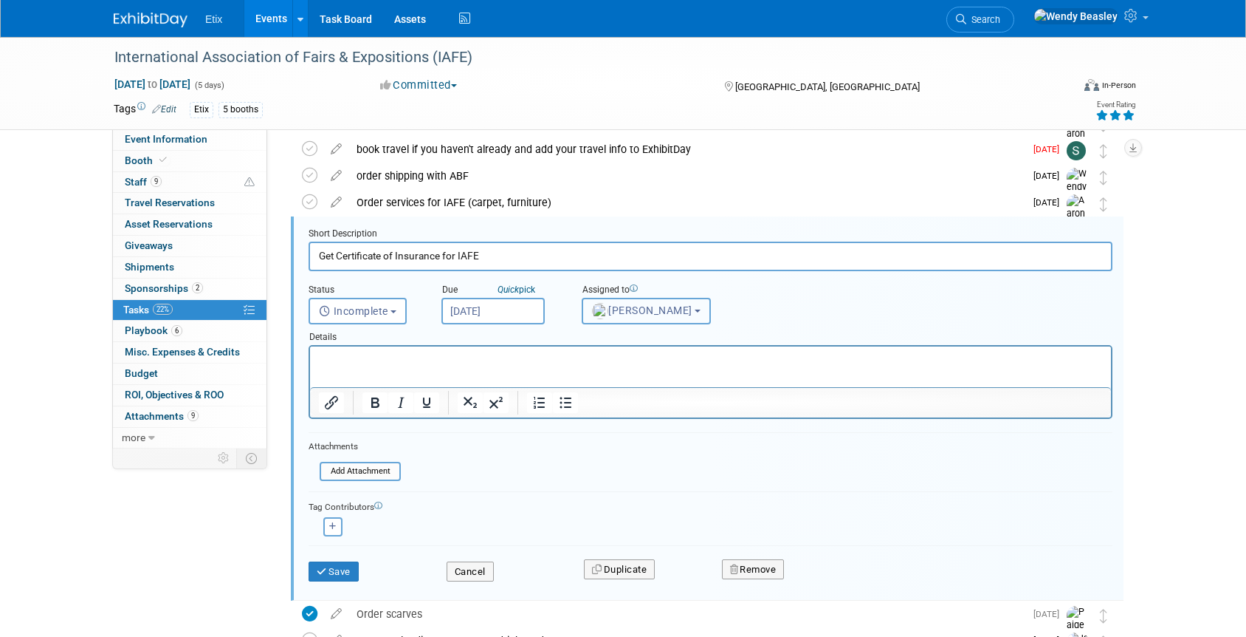
click at [651, 312] on span "[PERSON_NAME]" at bounding box center [642, 310] width 100 height 12
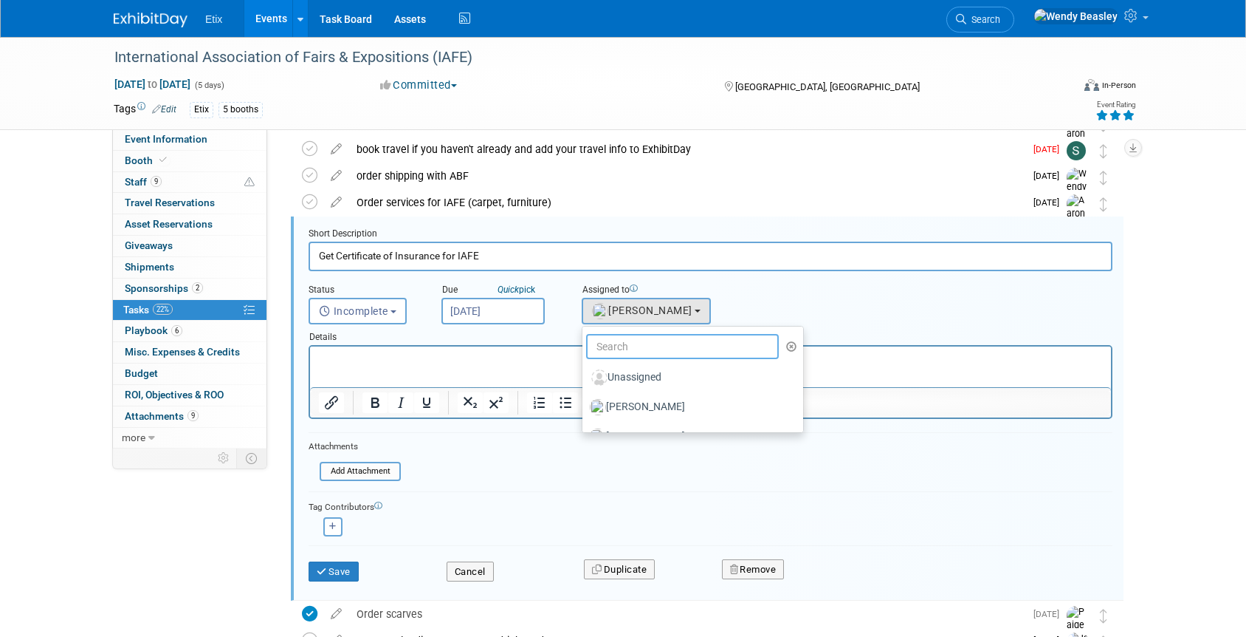
click at [653, 349] on input "text" at bounding box center [682, 346] width 193 height 25
type input "we"
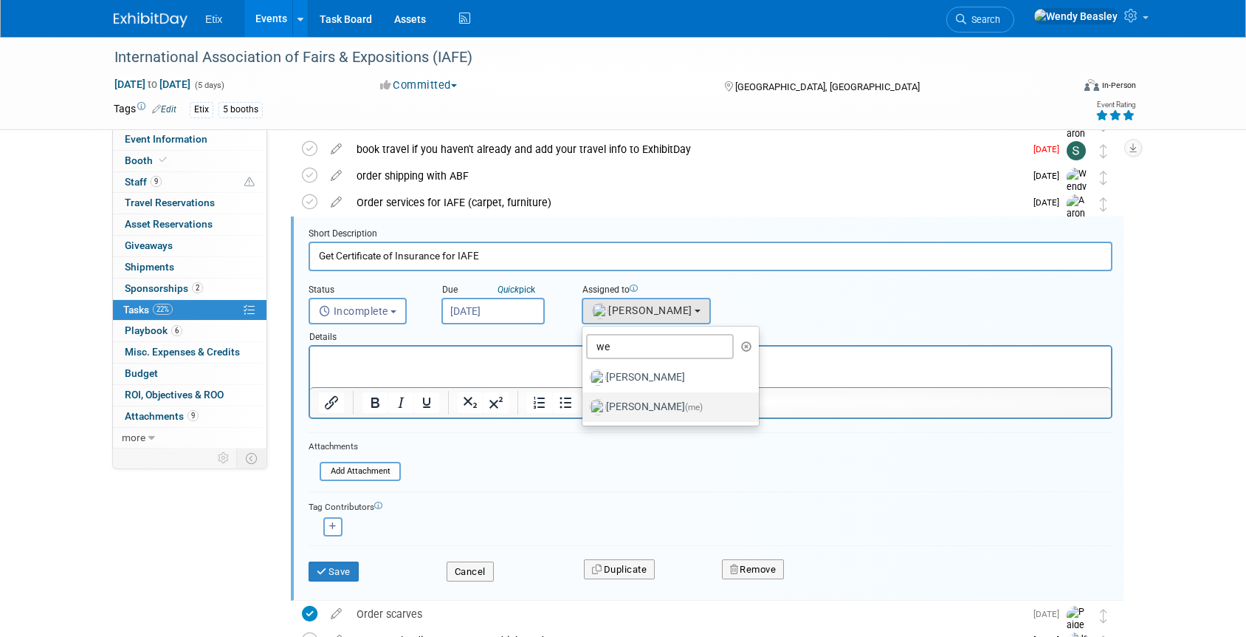
click at [665, 408] on label "[PERSON_NAME] (me)" at bounding box center [667, 407] width 154 height 24
click at [585, 408] on input "[PERSON_NAME] (me)" at bounding box center [580, 405] width 10 height 10
select select "67d77b69-99bf-450c-bf82-adffa46a8a34"
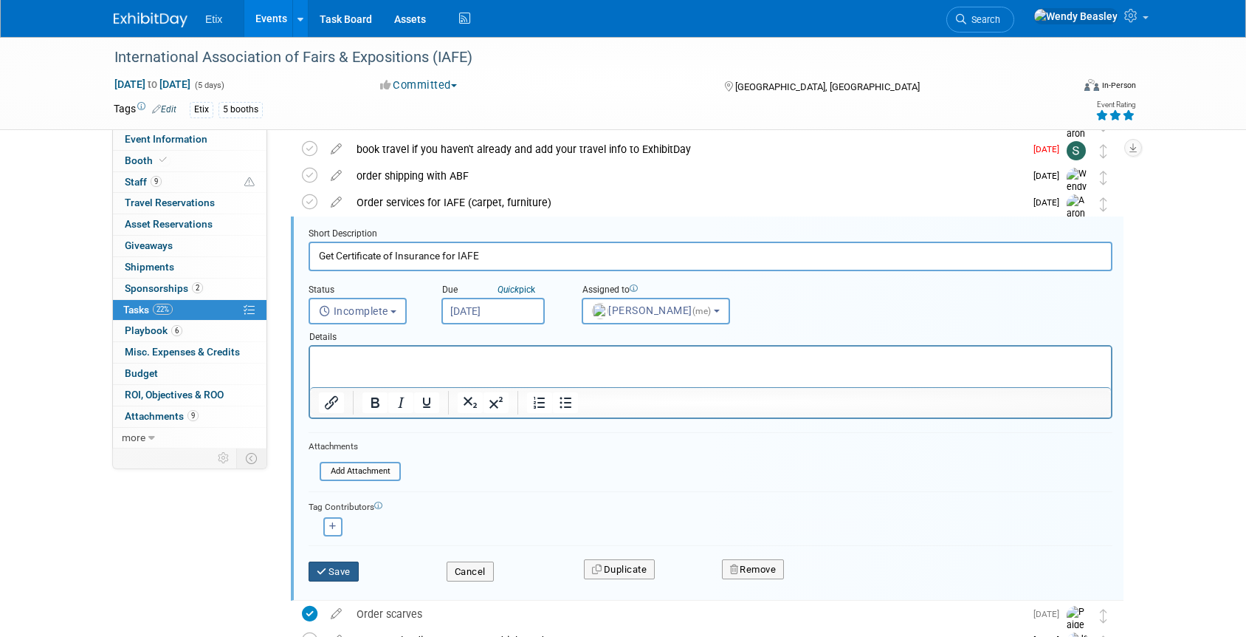
click at [342, 569] on button "Save" at bounding box center [334, 571] width 50 height 21
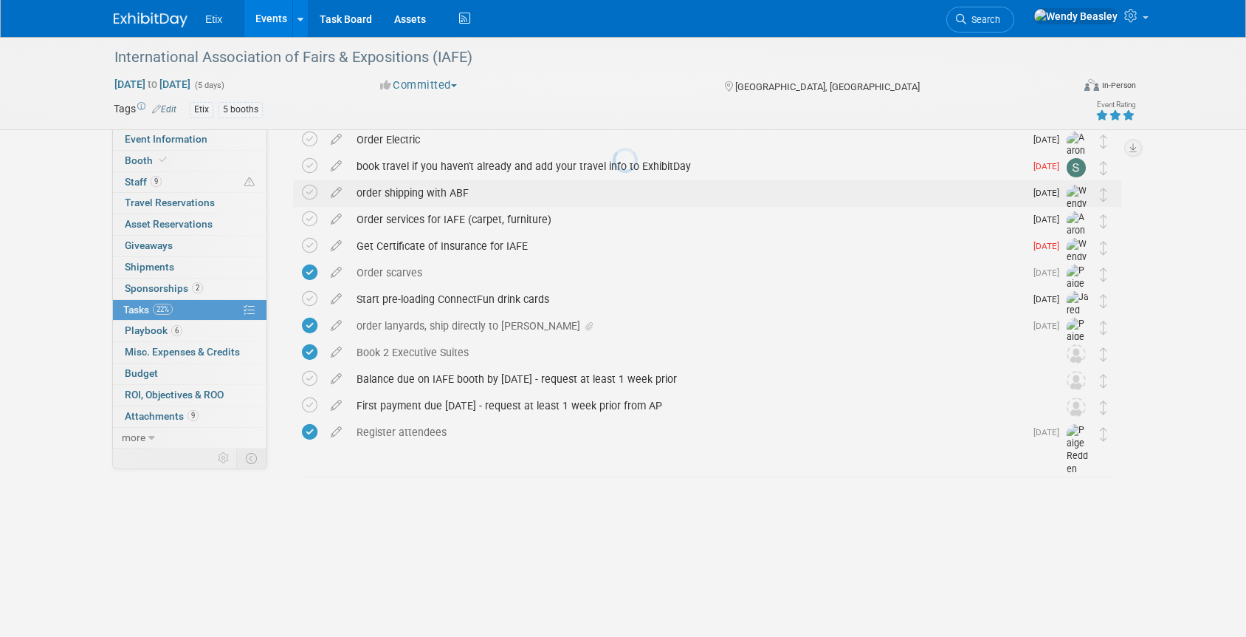
scroll to position [603, 0]
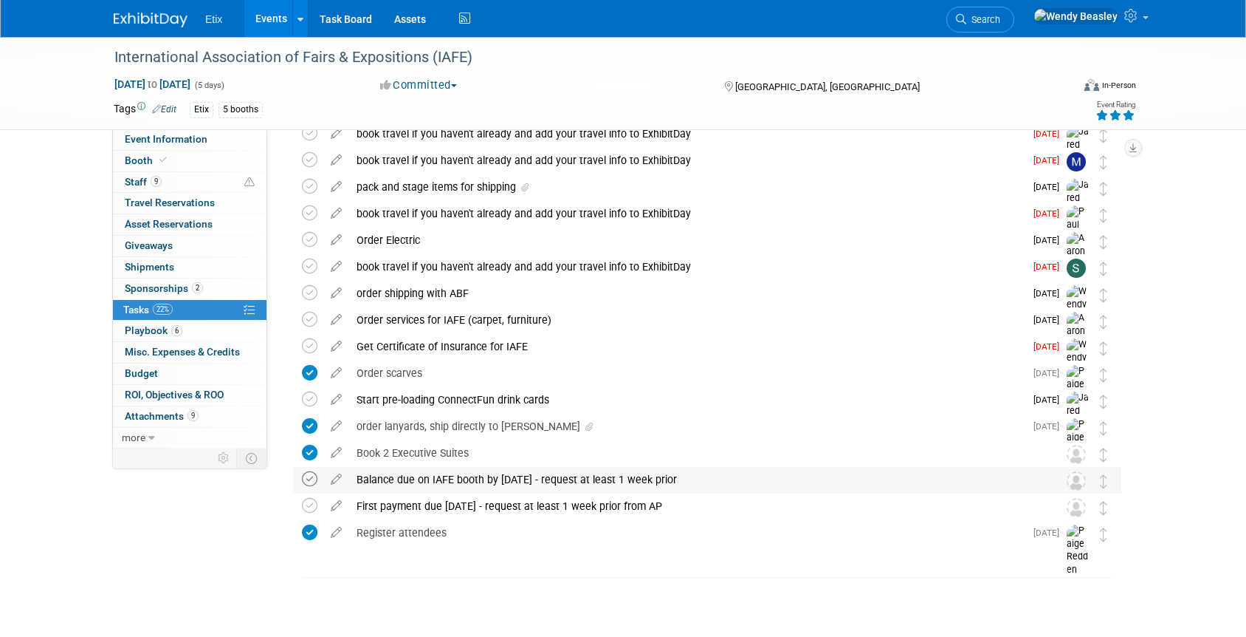
click at [306, 481] on icon at bounding box center [310, 479] width 16 height 16
click at [312, 505] on icon at bounding box center [310, 506] width 16 height 16
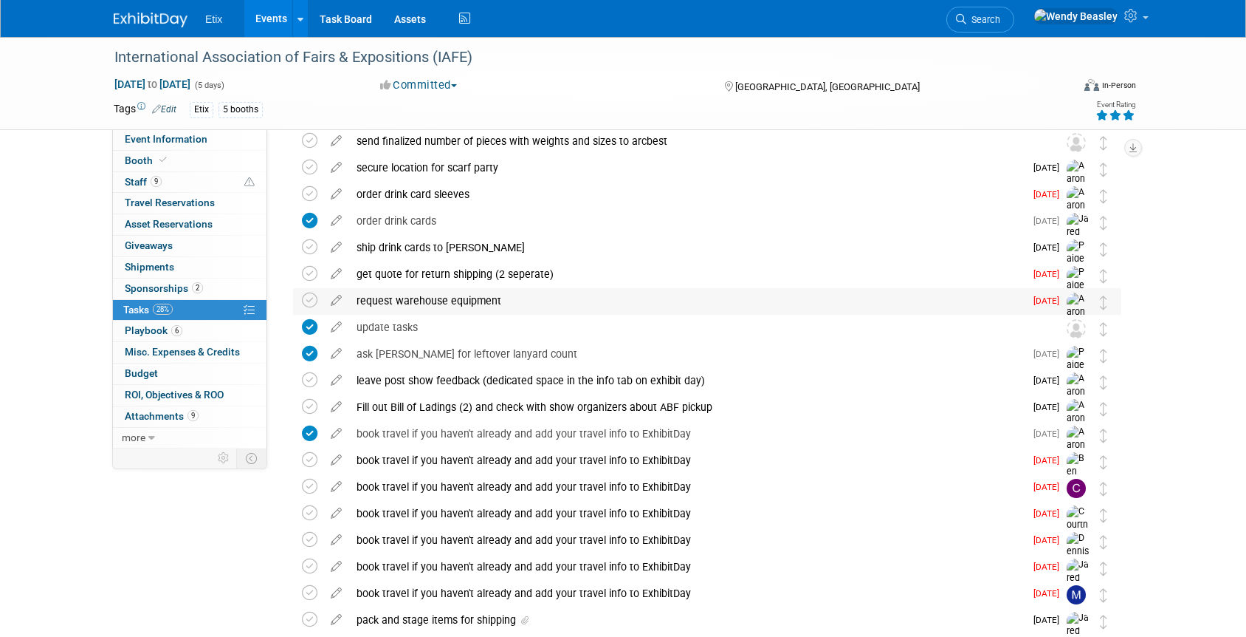
scroll to position [169, 0]
click at [135, 161] on span "Booth" at bounding box center [147, 160] width 45 height 12
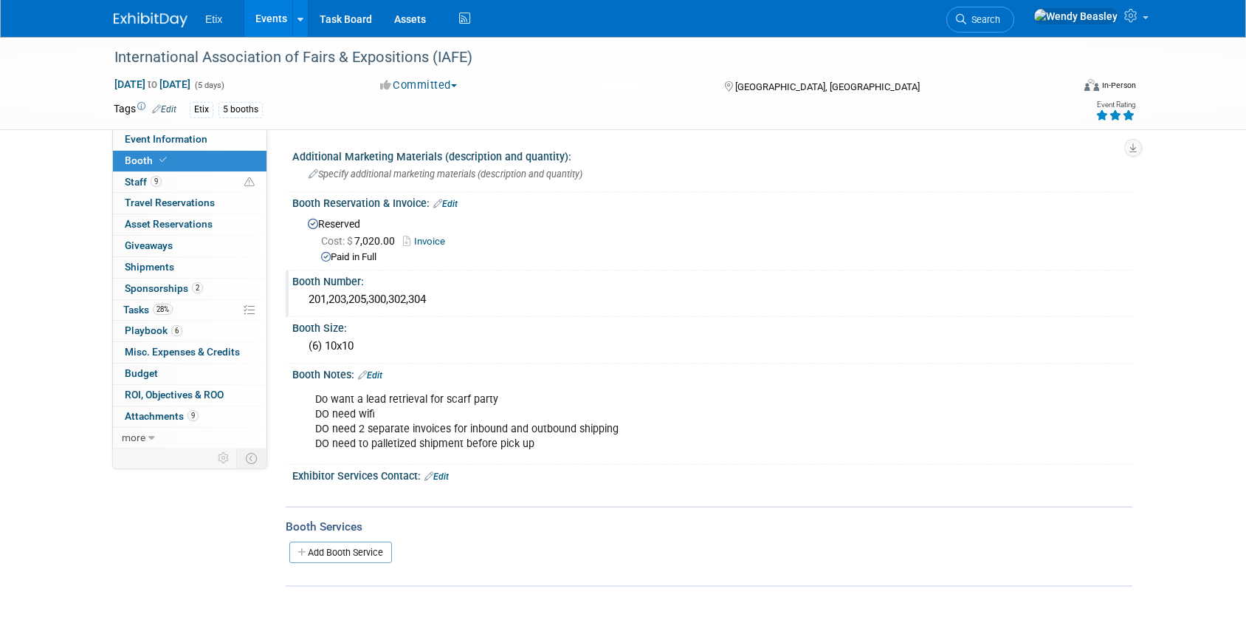
drag, startPoint x: 311, startPoint y: 298, endPoint x: 444, endPoint y: 302, distance: 133.0
click at [444, 302] on div "201,203,205,300,302,304" at bounding box center [712, 299] width 818 height 23
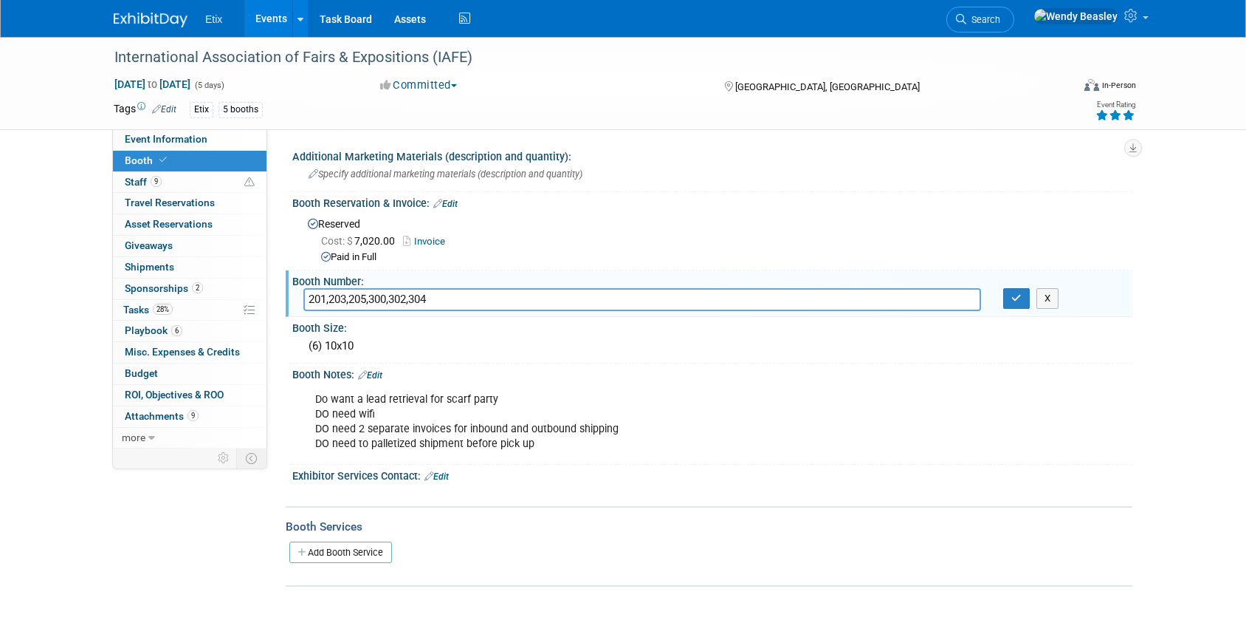
click at [158, 129] on div "International Association of Fairs & Expositions (IAFE) [DATE] to [DATE] (5 day…" at bounding box center [623, 83] width 1041 height 92
click at [179, 137] on span "Event Information" at bounding box center [166, 139] width 83 height 12
select select "Yes"
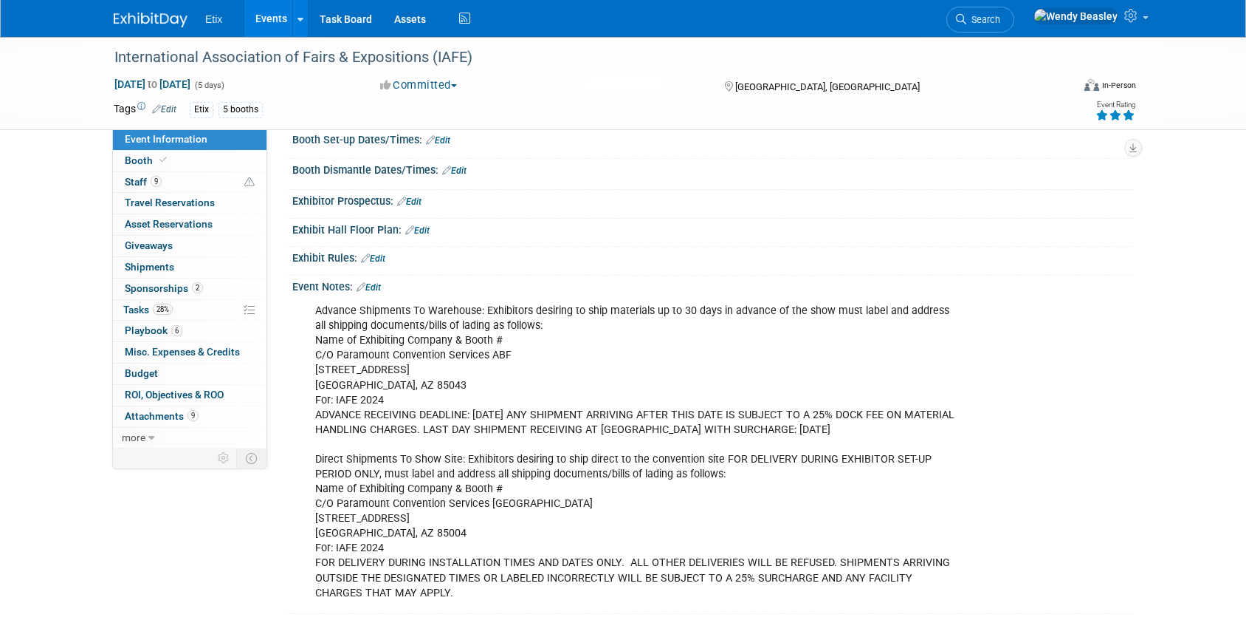
scroll to position [575, 0]
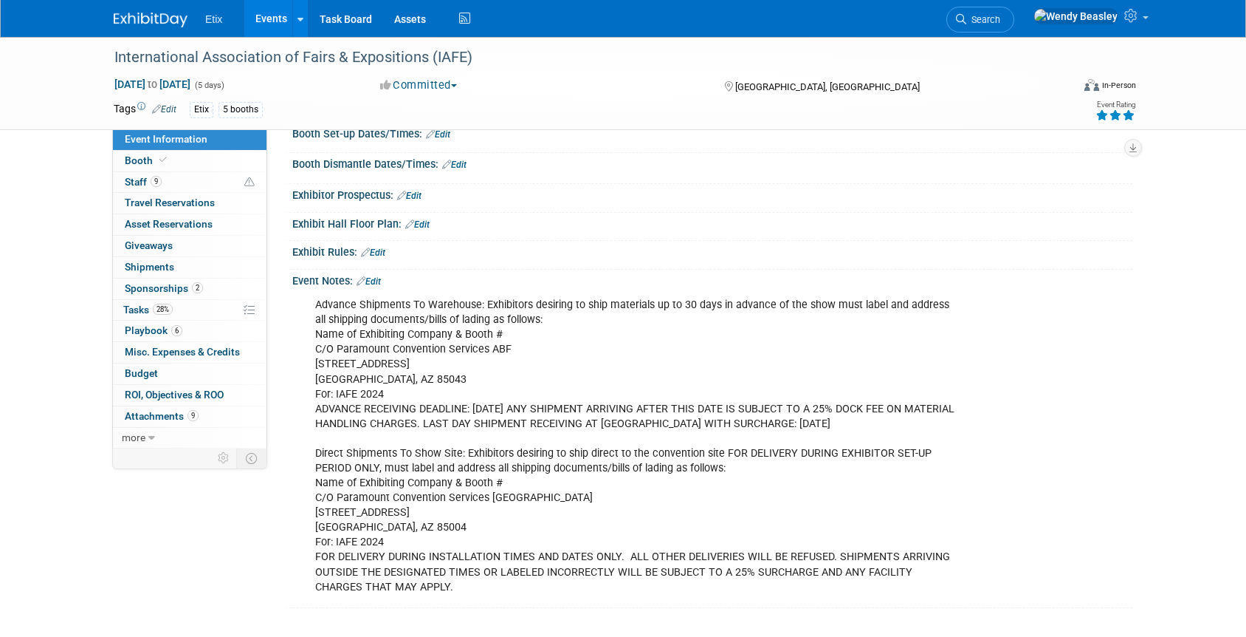
click at [639, 346] on div "Advance Shipments To Warehouse: Exhibitors desiring to ship materials up to 30 …" at bounding box center [637, 446] width 665 height 312
click at [897, 306] on div "Advance Shipments To Warehouse: Exhibitors desiring to ship materials up to 30 …" at bounding box center [637, 446] width 665 height 312
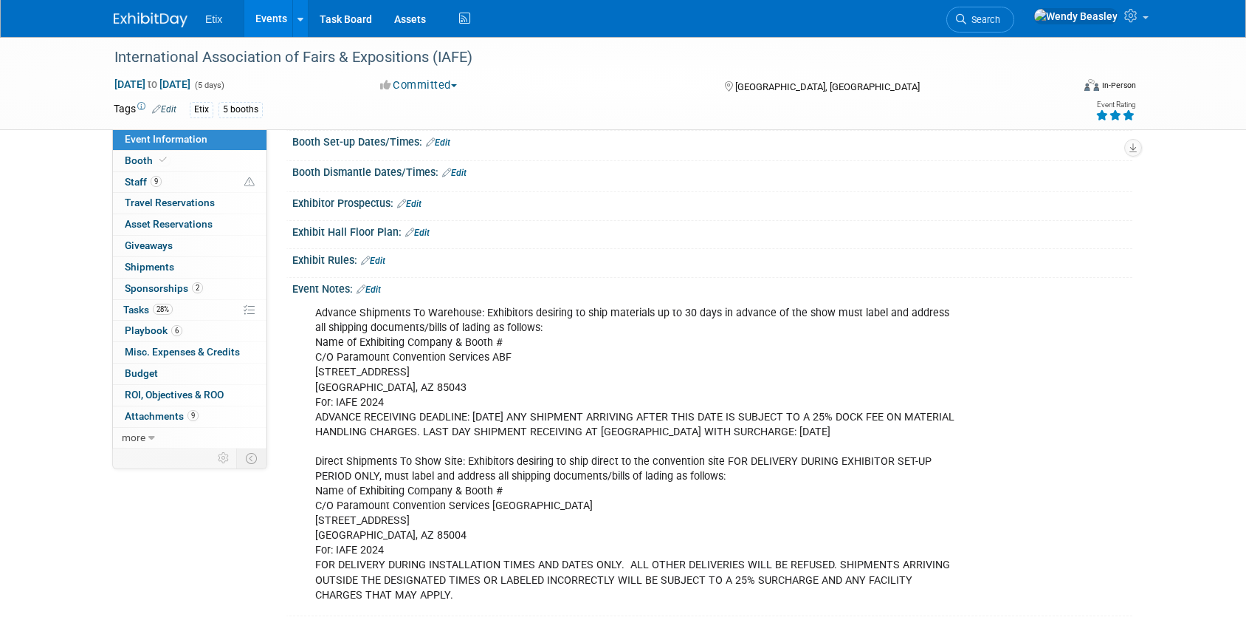
scroll to position [556, 0]
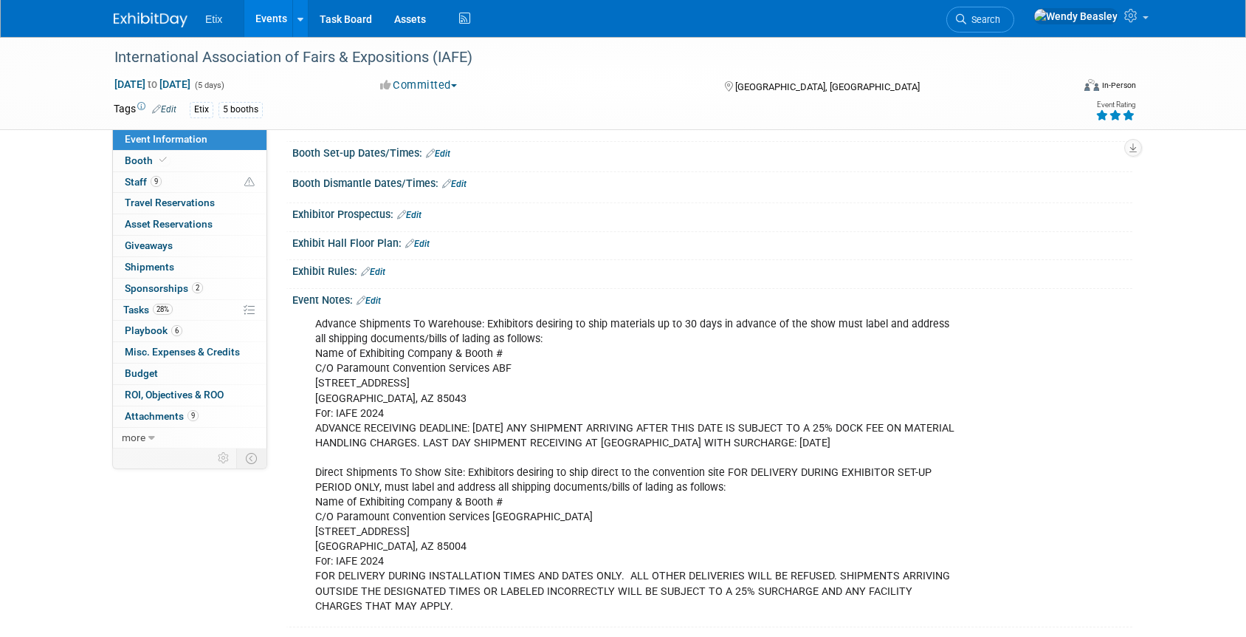
click at [380, 297] on link "Edit" at bounding box center [369, 300] width 24 height 10
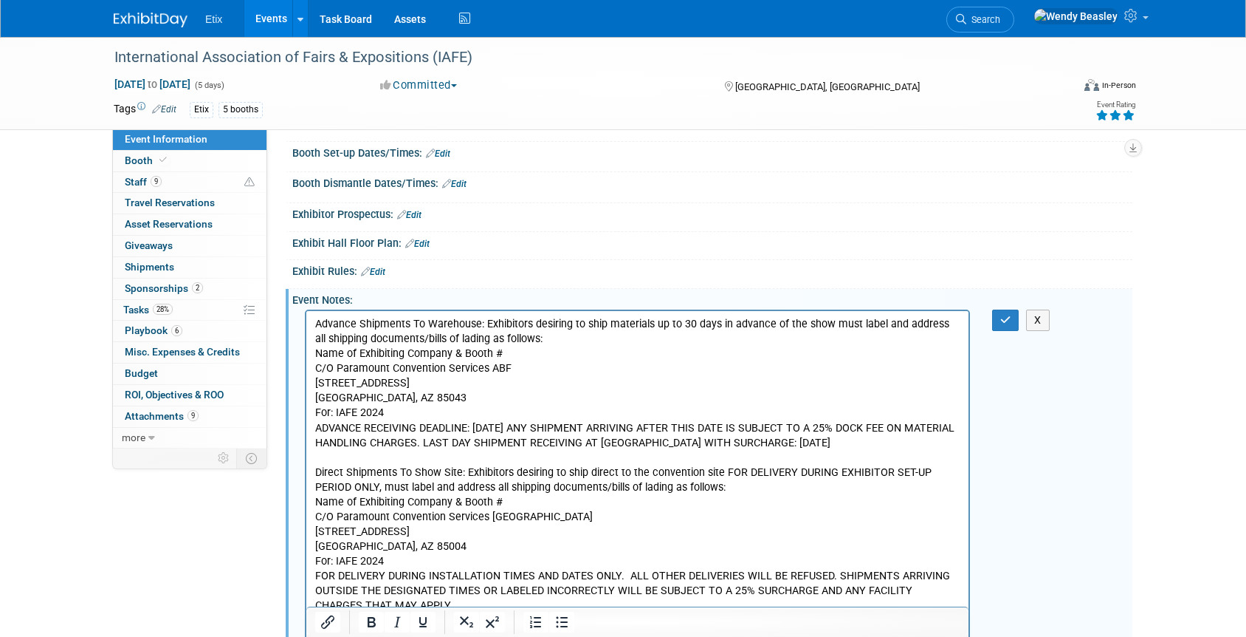
scroll to position [0, 0]
drag, startPoint x: 312, startPoint y: 323, endPoint x: 586, endPoint y: 571, distance: 369.7
click at [586, 571] on html "Advance Shipments To Warehouse: Exhibitors desiring to ship materials up to 30 …" at bounding box center [637, 462] width 662 height 303
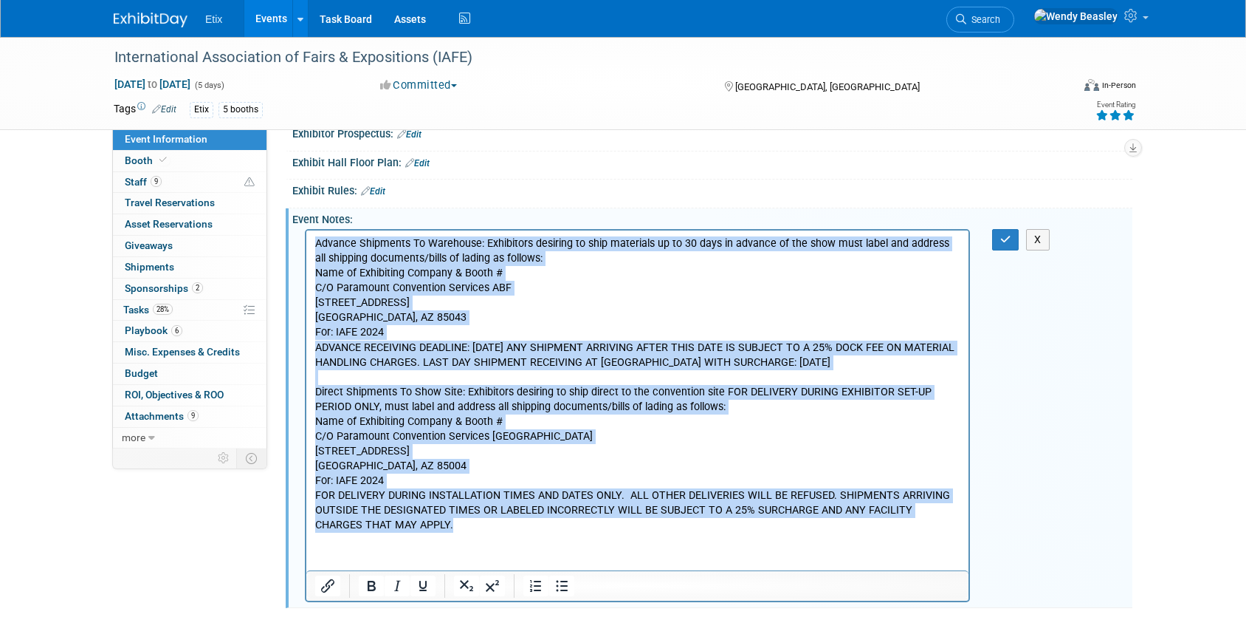
drag, startPoint x: 318, startPoint y: 241, endPoint x: 812, endPoint y: 491, distance: 553.5
click at [745, 533] on html "Advance Shipments To Warehouse: Exhibitors desiring to ship materials up to 30 …" at bounding box center [637, 381] width 662 height 303
paste body "Rich Text Area. Press ALT-0 for help."
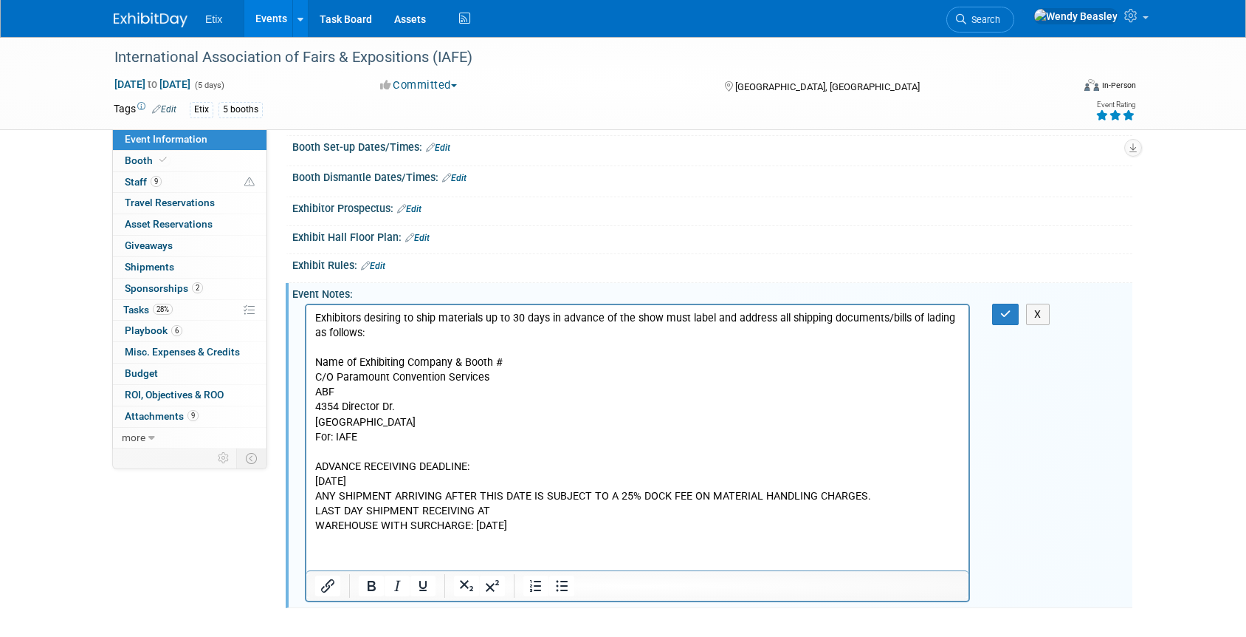
drag, startPoint x: 315, startPoint y: 316, endPoint x: 752, endPoint y: 612, distance: 528.0
click at [752, 533] on html "Exhibitors desiring to ship materials up to 30 days in advance of the show must…" at bounding box center [637, 419] width 662 height 228
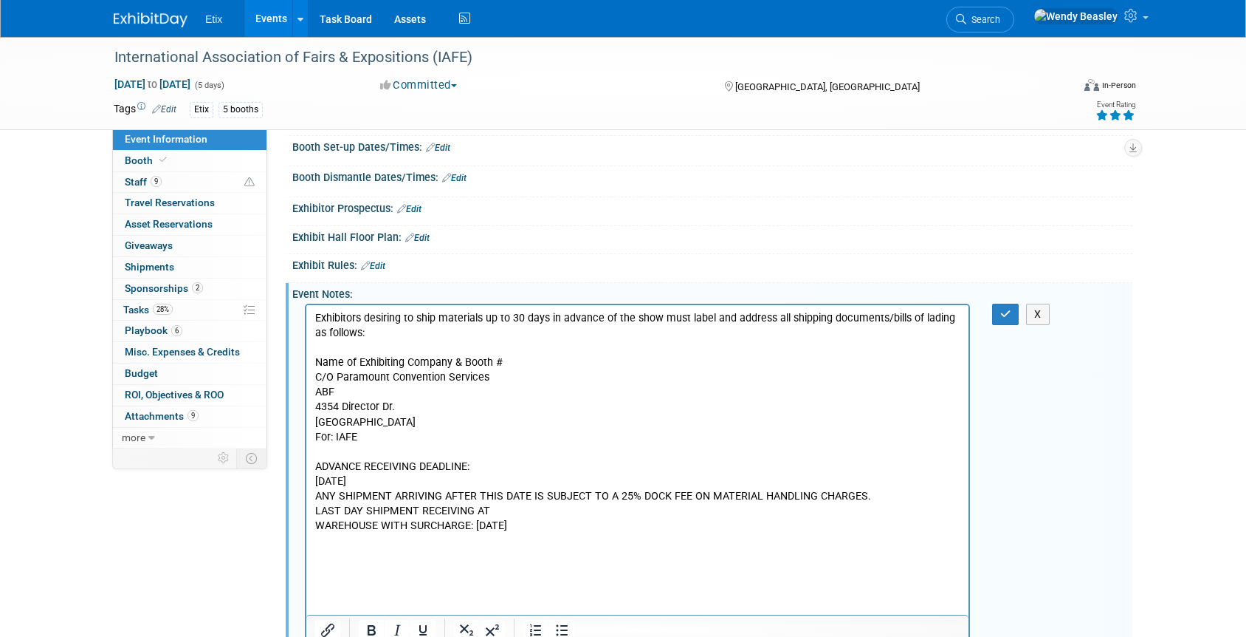
scroll to position [606, 0]
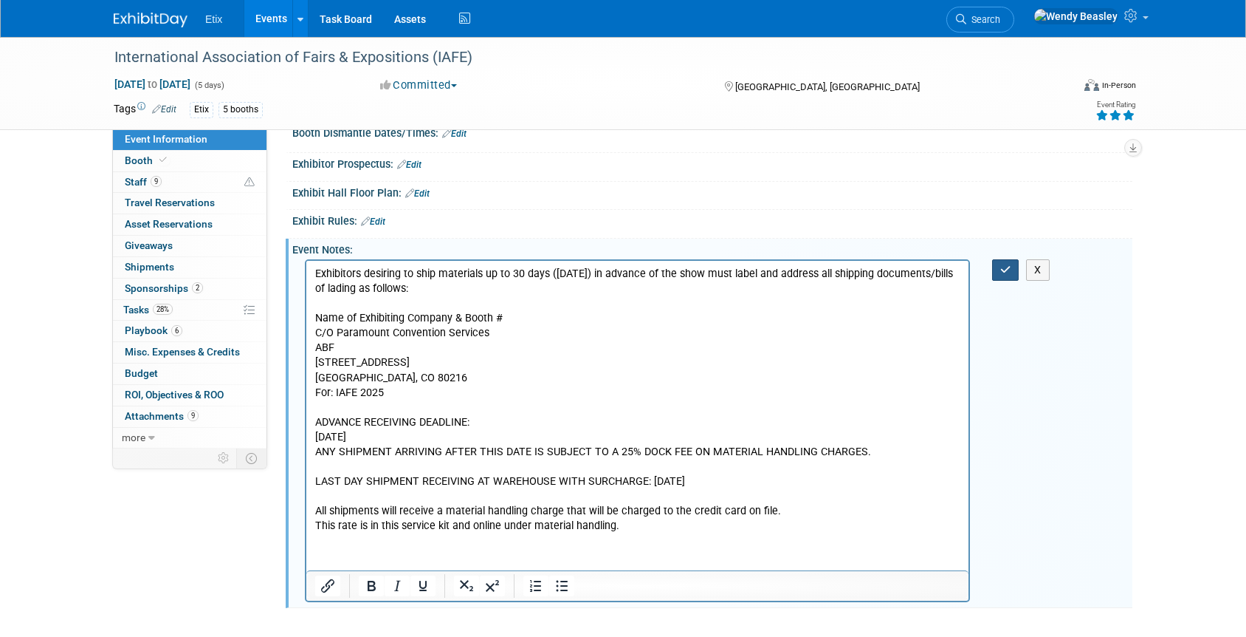
click at [1003, 270] on icon "button" at bounding box center [1006, 269] width 11 height 10
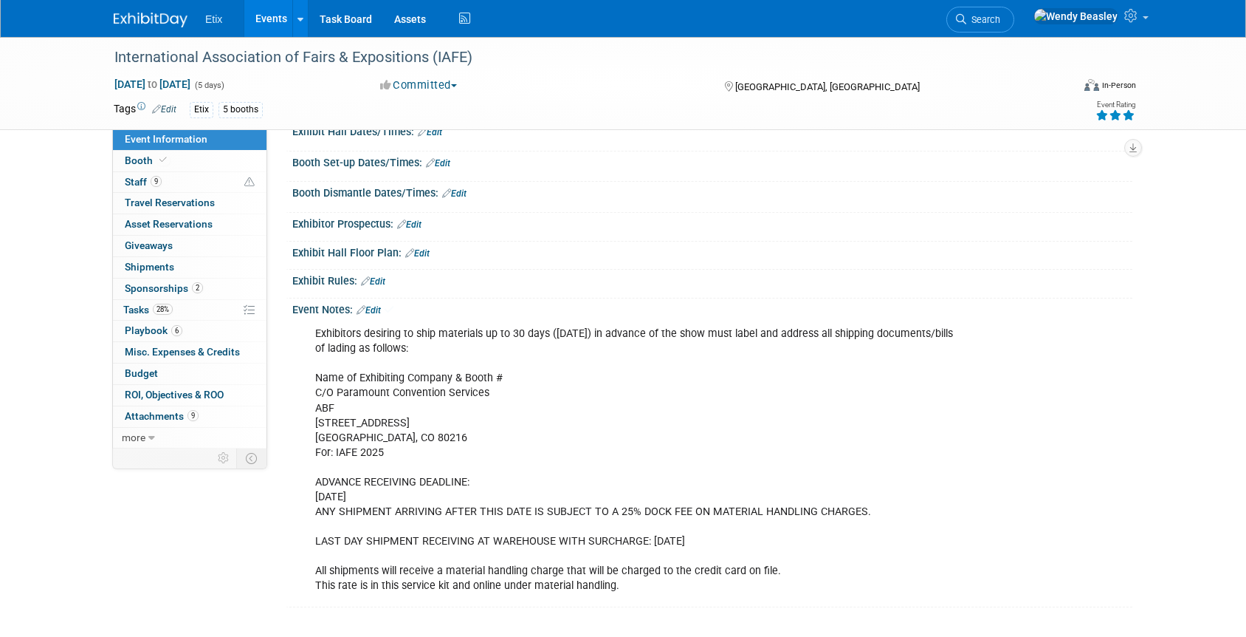
scroll to position [546, 0]
click at [144, 327] on span "Playbook 6" at bounding box center [154, 330] width 58 height 12
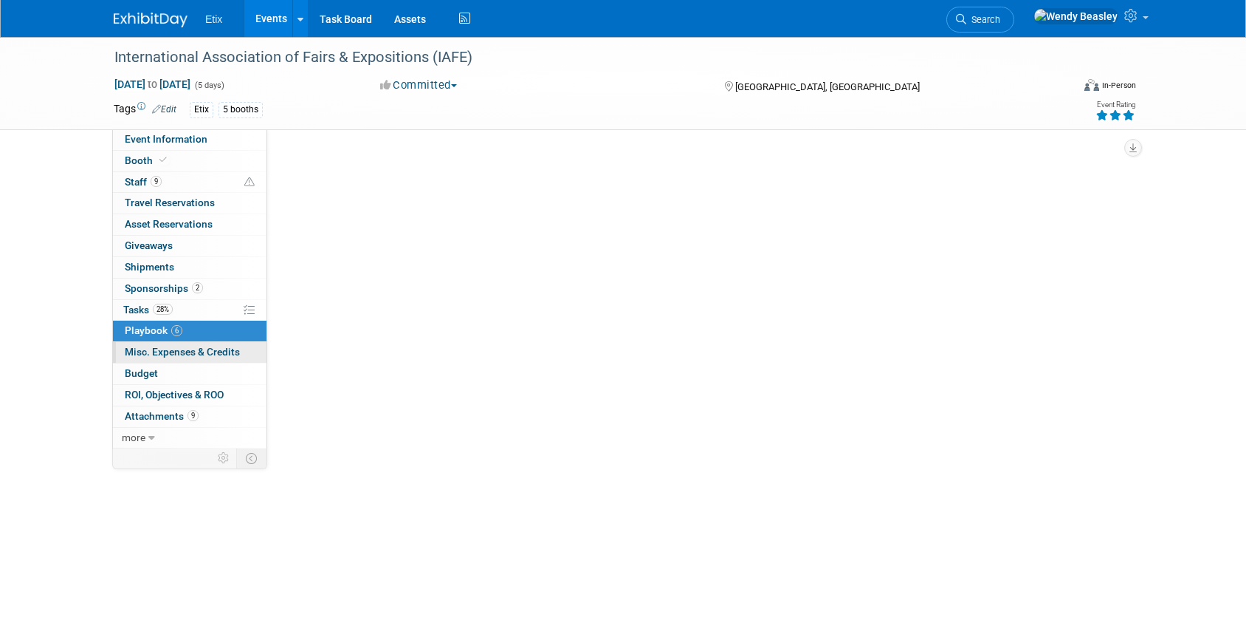
scroll to position [0, 0]
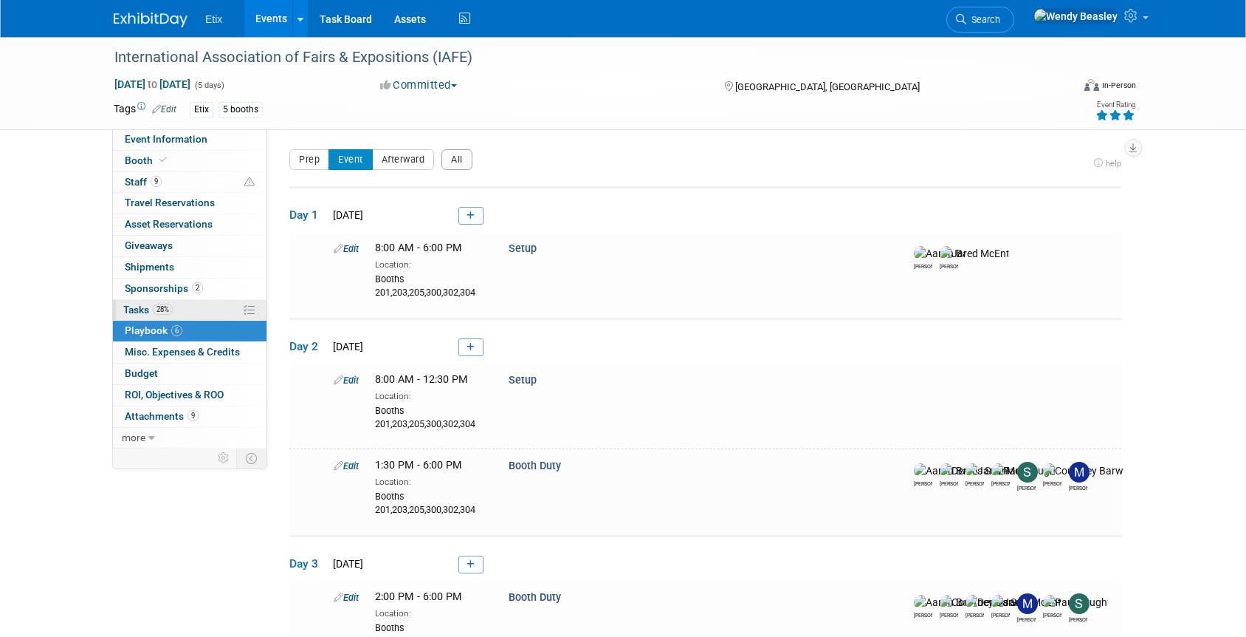
click at [140, 309] on span "Tasks 28%" at bounding box center [147, 309] width 49 height 12
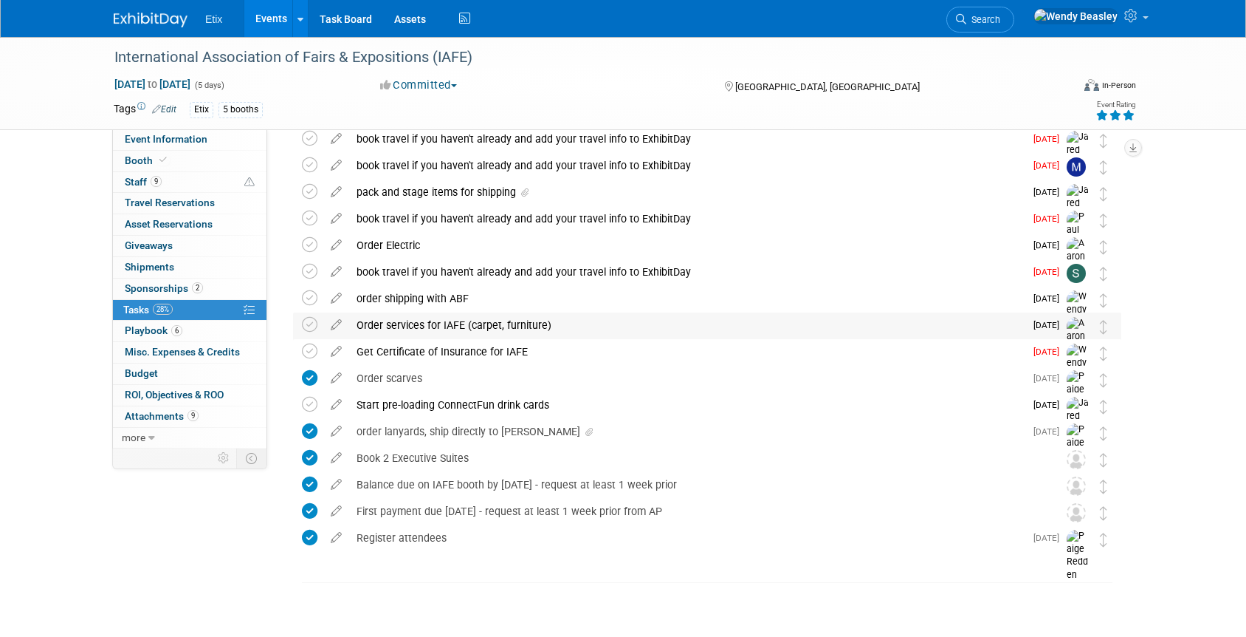
scroll to position [603, 0]
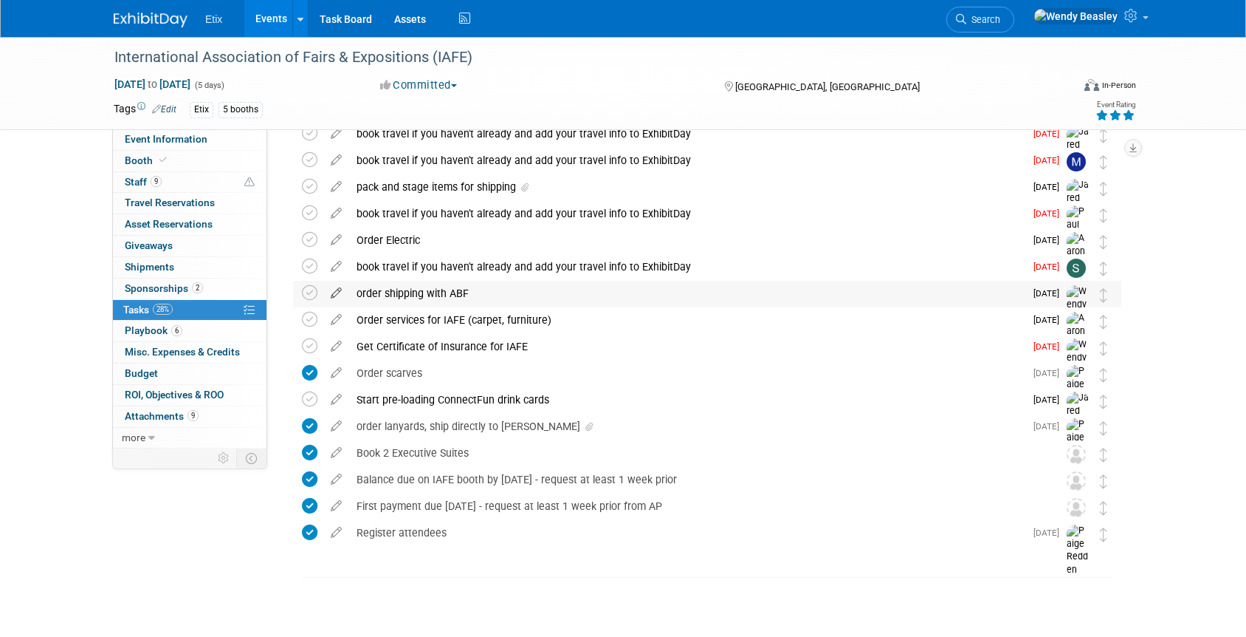
click at [328, 292] on icon at bounding box center [336, 290] width 26 height 18
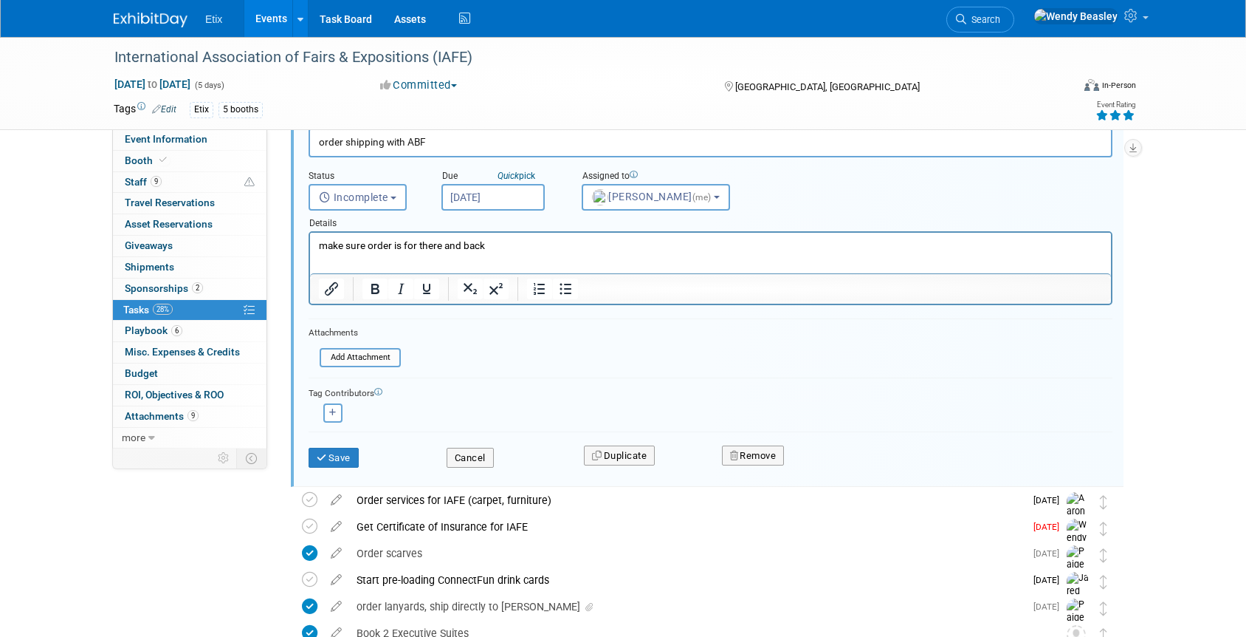
scroll to position [792, 0]
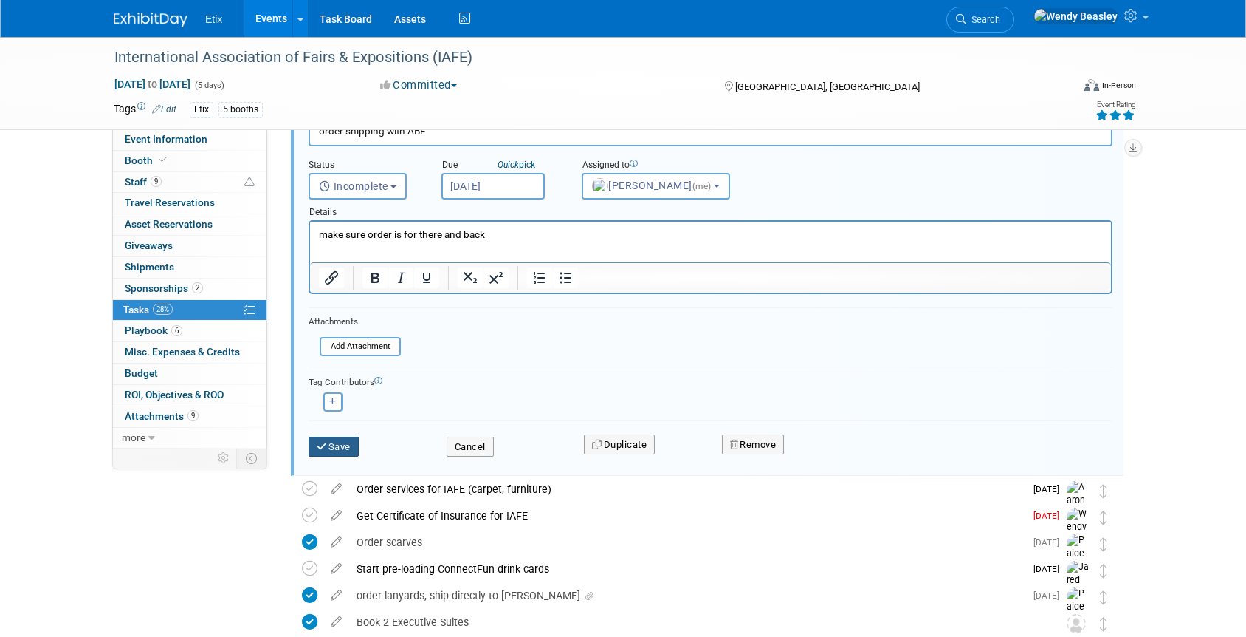
click at [334, 455] on button "Save" at bounding box center [334, 446] width 50 height 21
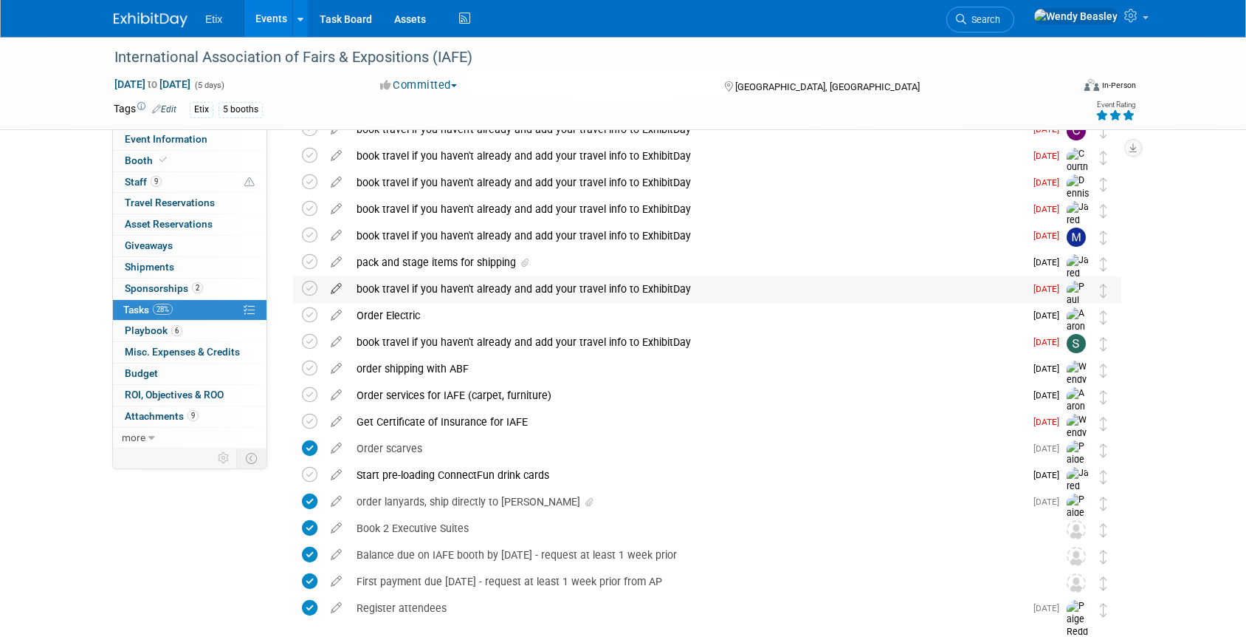
scroll to position [524, 0]
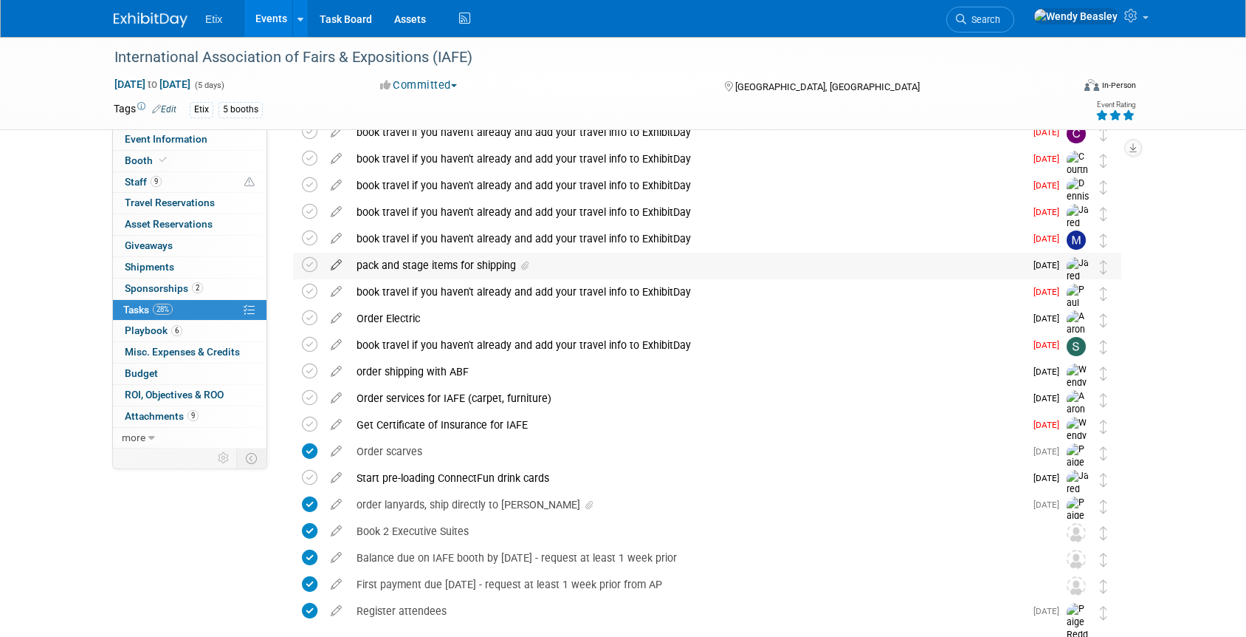
click at [337, 267] on icon at bounding box center [336, 262] width 26 height 18
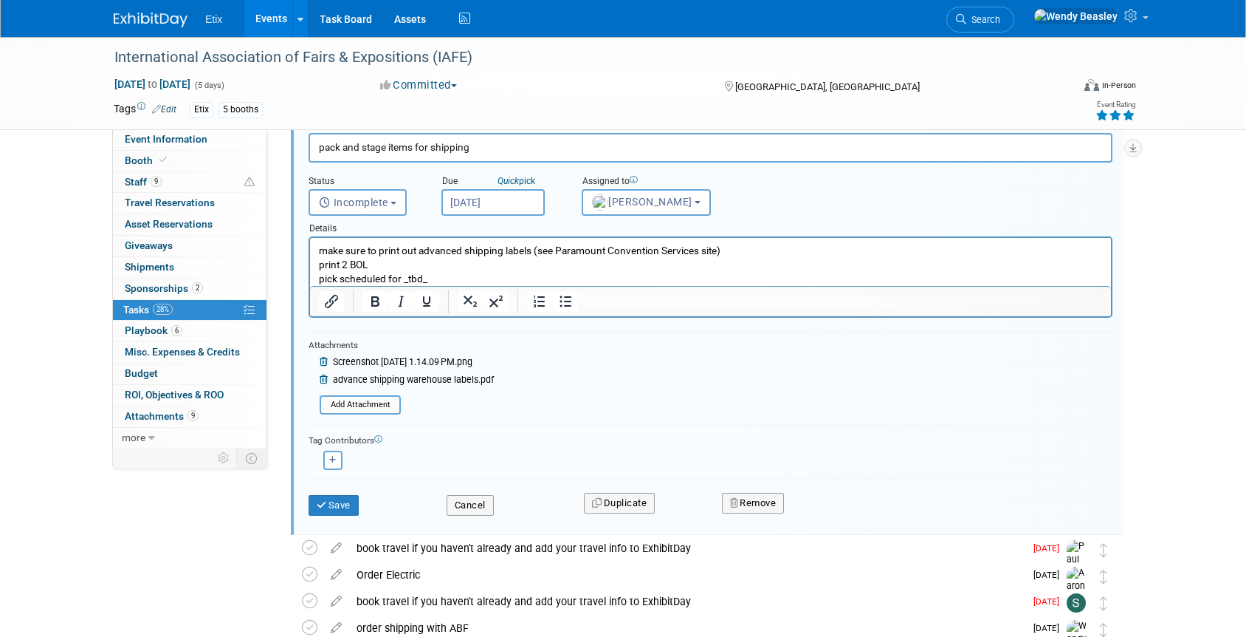
scroll to position [687, 0]
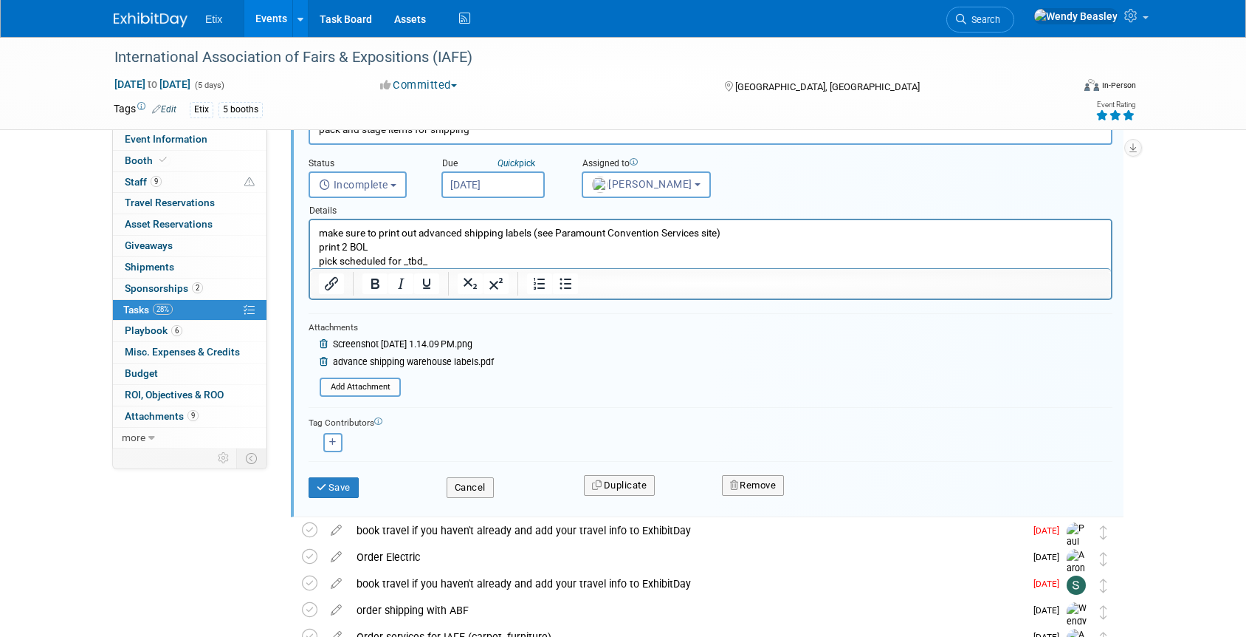
click at [439, 358] on span "advance shipping warehouse labels.pdf" at bounding box center [413, 362] width 161 height 10
click at [172, 413] on span "Attachments 9" at bounding box center [162, 416] width 74 height 12
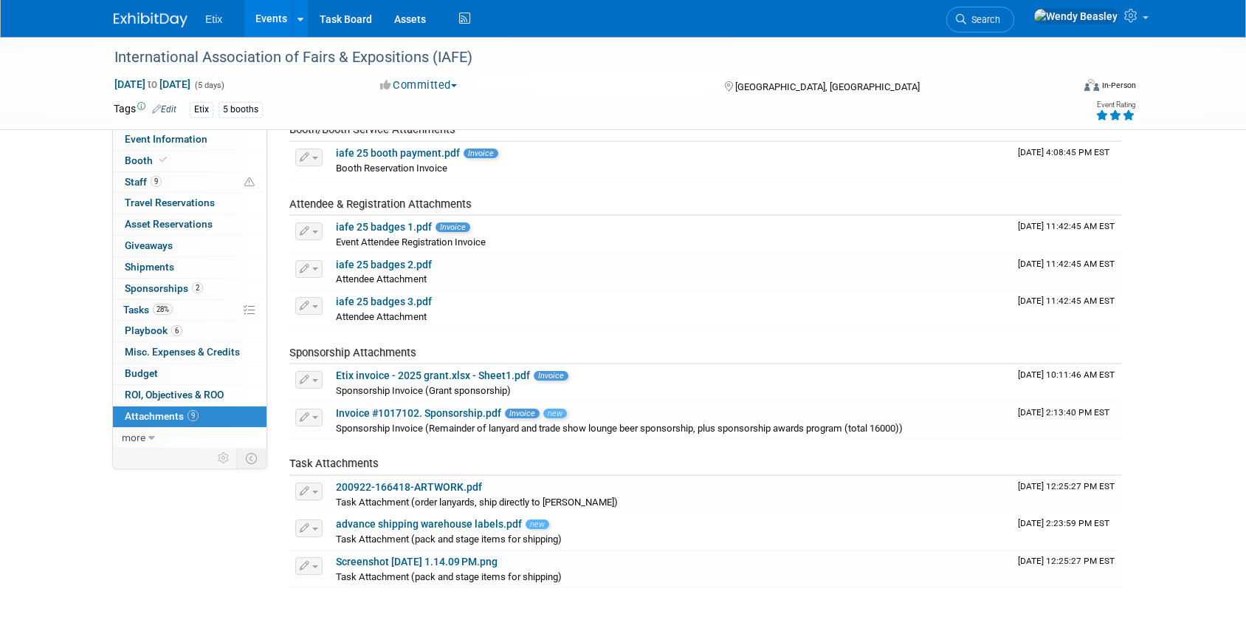
scroll to position [85, 0]
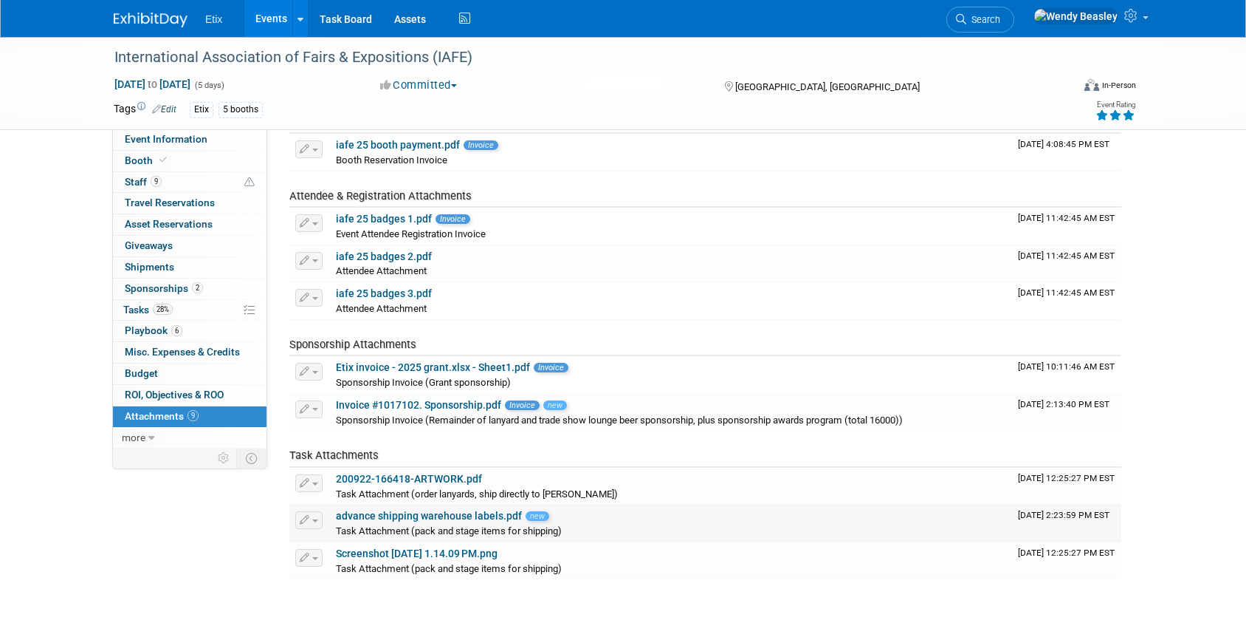
click at [317, 522] on button "button" at bounding box center [308, 520] width 27 height 18
click at [634, 461] on td "Task Attachments" at bounding box center [650, 448] width 723 height 37
click at [141, 311] on span "Tasks 28%" at bounding box center [147, 309] width 49 height 12
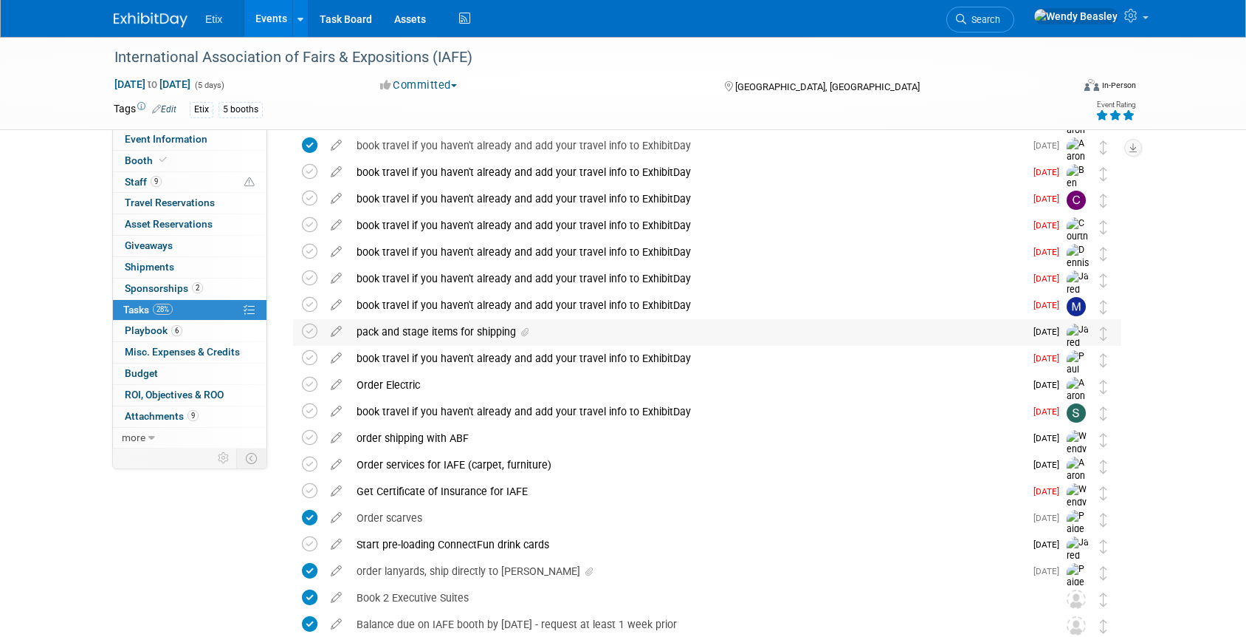
scroll to position [439, 0]
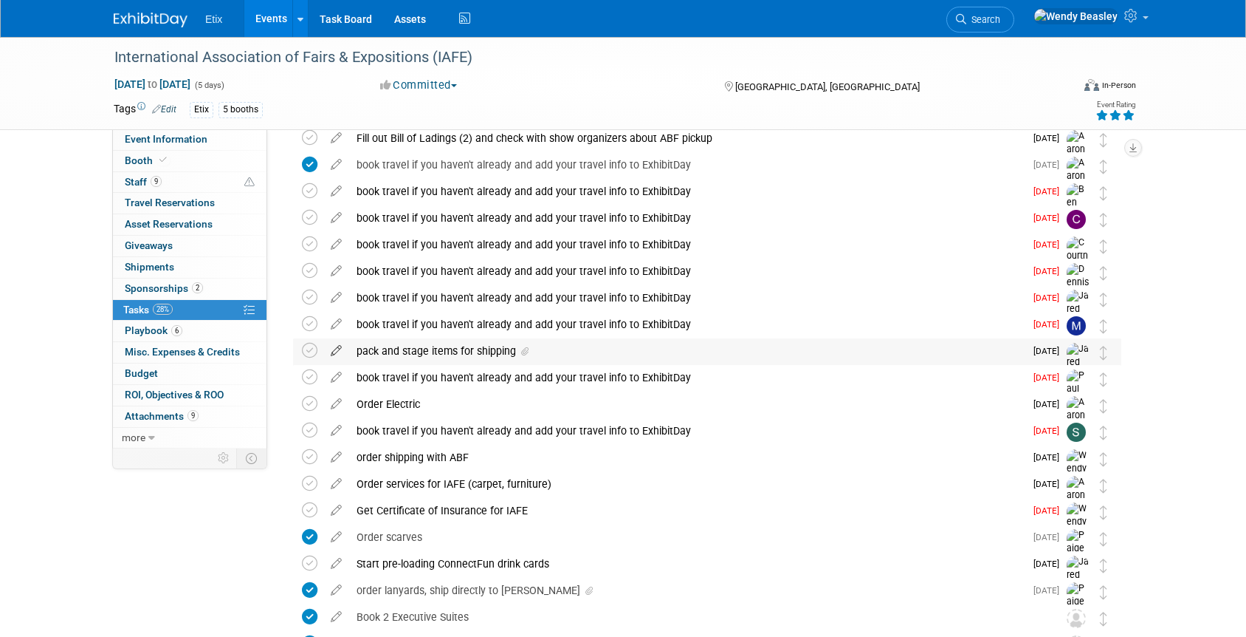
click at [340, 346] on icon at bounding box center [336, 347] width 26 height 18
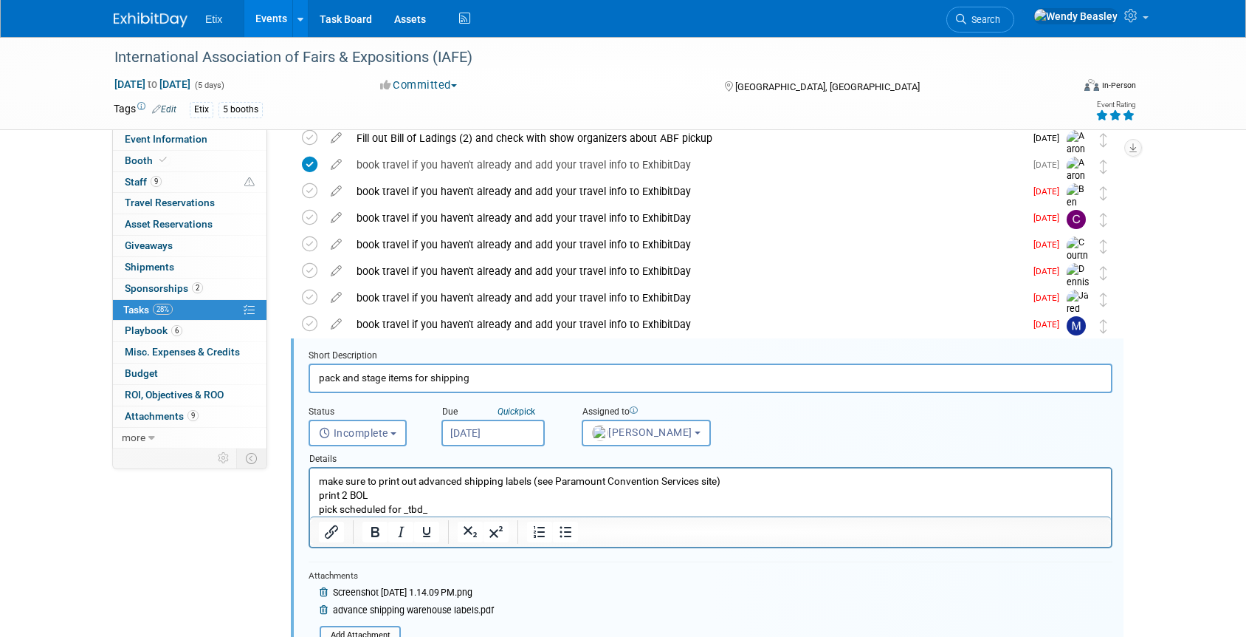
scroll to position [560, 0]
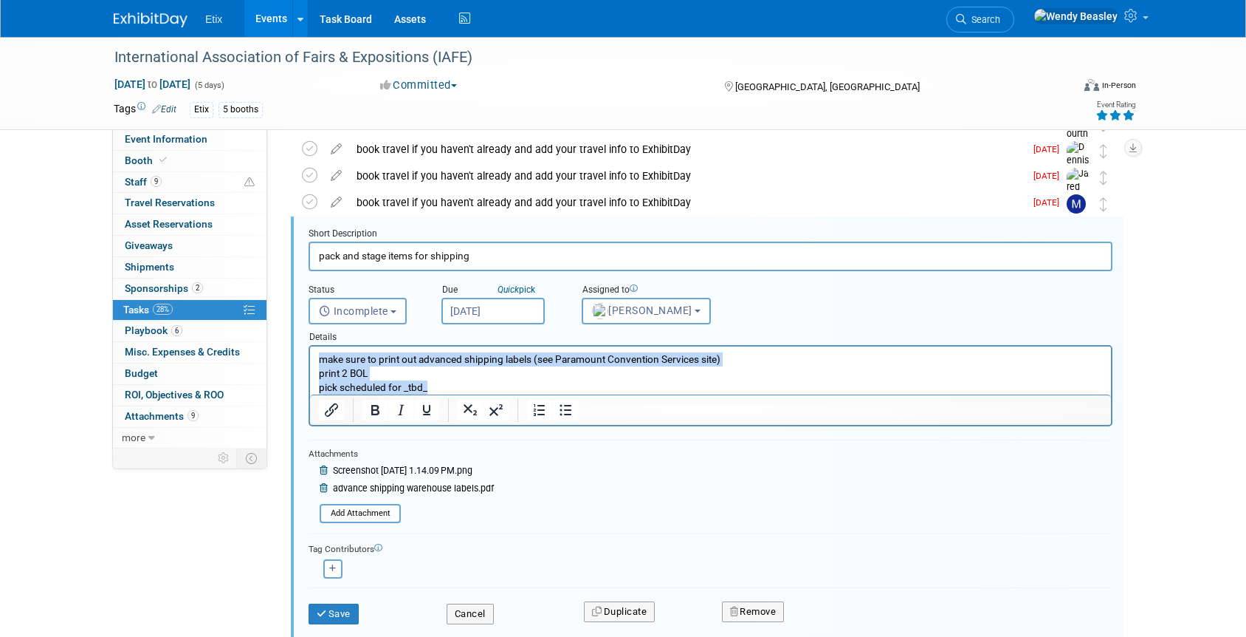
drag, startPoint x: 334, startPoint y: 361, endPoint x: 566, endPoint y: 367, distance: 231.9
click at [530, 394] on html "make sure to print out advanced shipping labels (see Paramount Convention Servi…" at bounding box center [710, 370] width 801 height 48
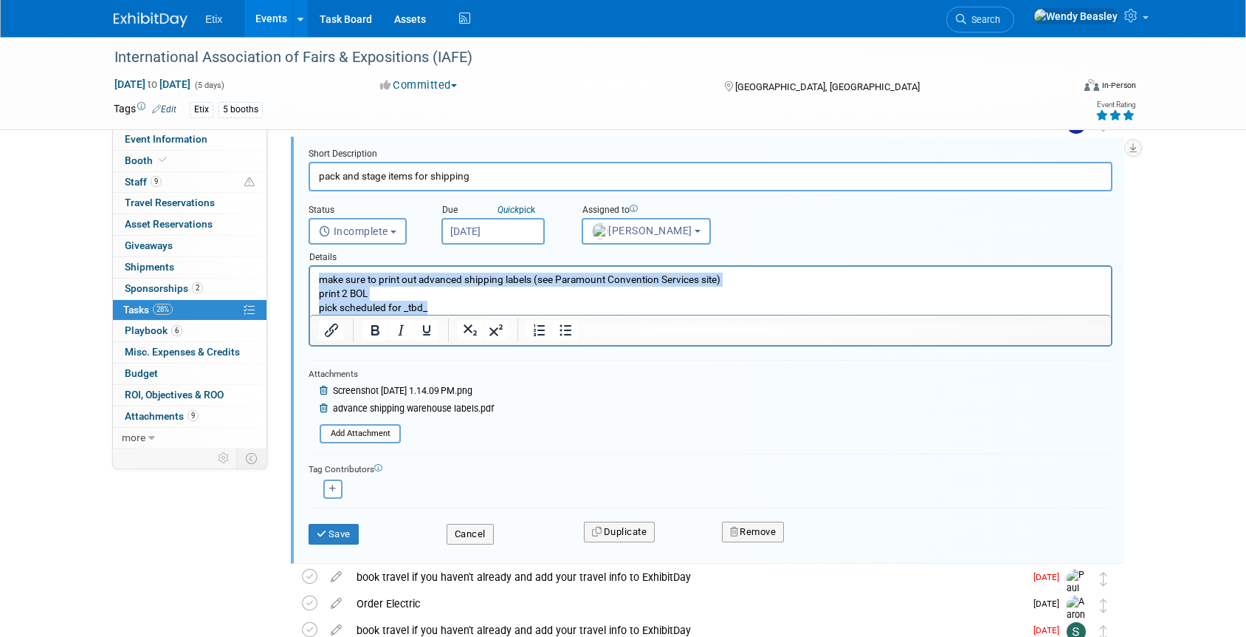
scroll to position [649, 0]
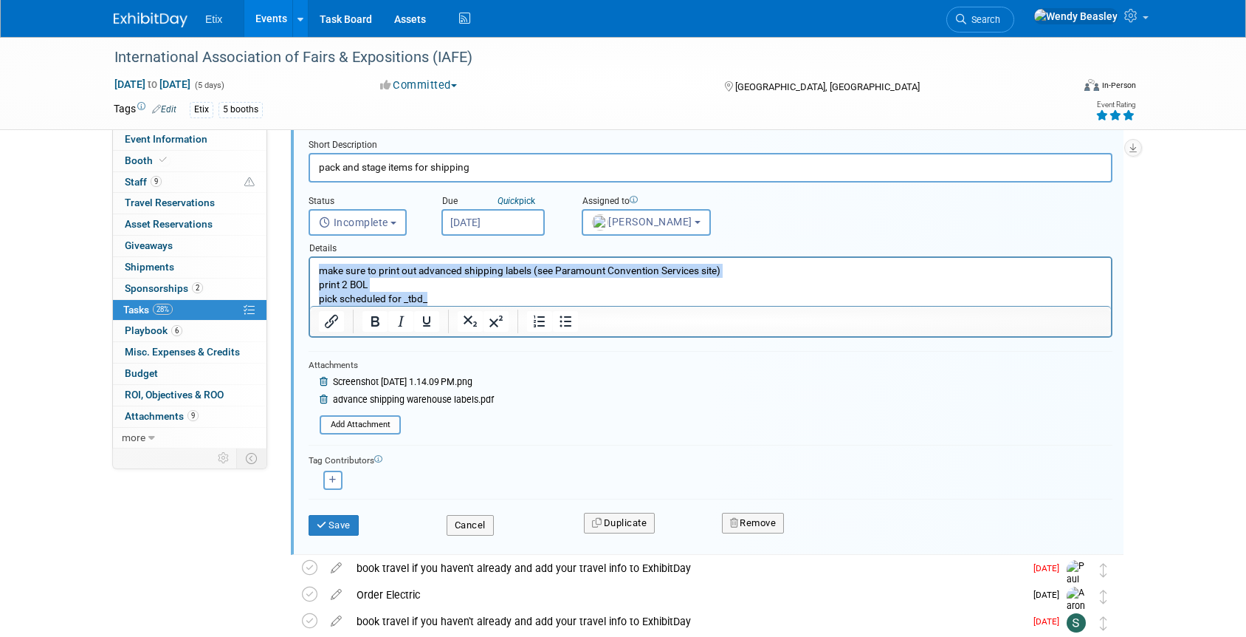
copy p "make sure to print out advanced shipping labels (see Paramount Convention Servi…"
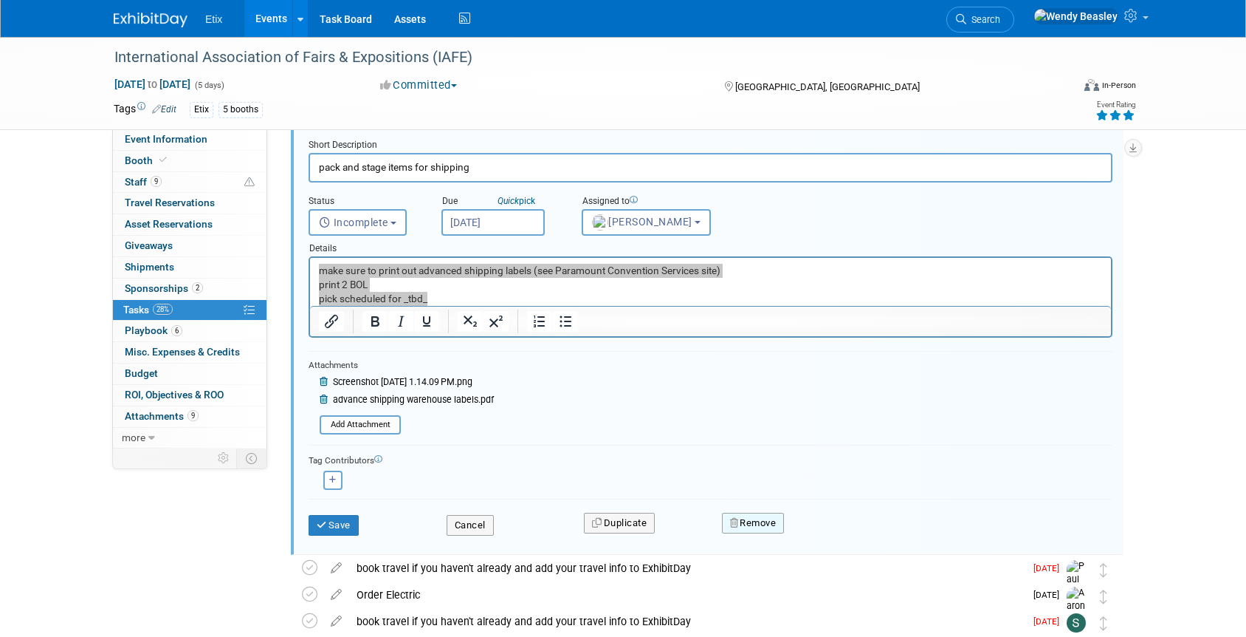
click at [765, 518] on button "Remove" at bounding box center [753, 522] width 63 height 21
click at [816, 532] on link "Yes" at bounding box center [835, 535] width 43 height 24
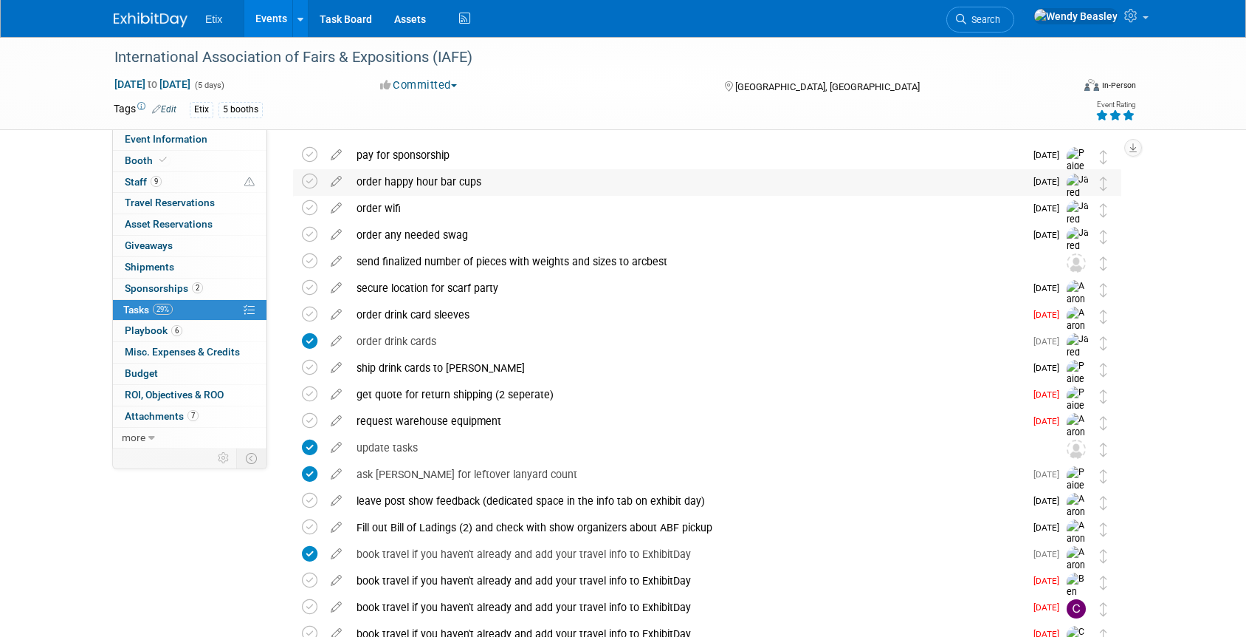
scroll to position [0, 0]
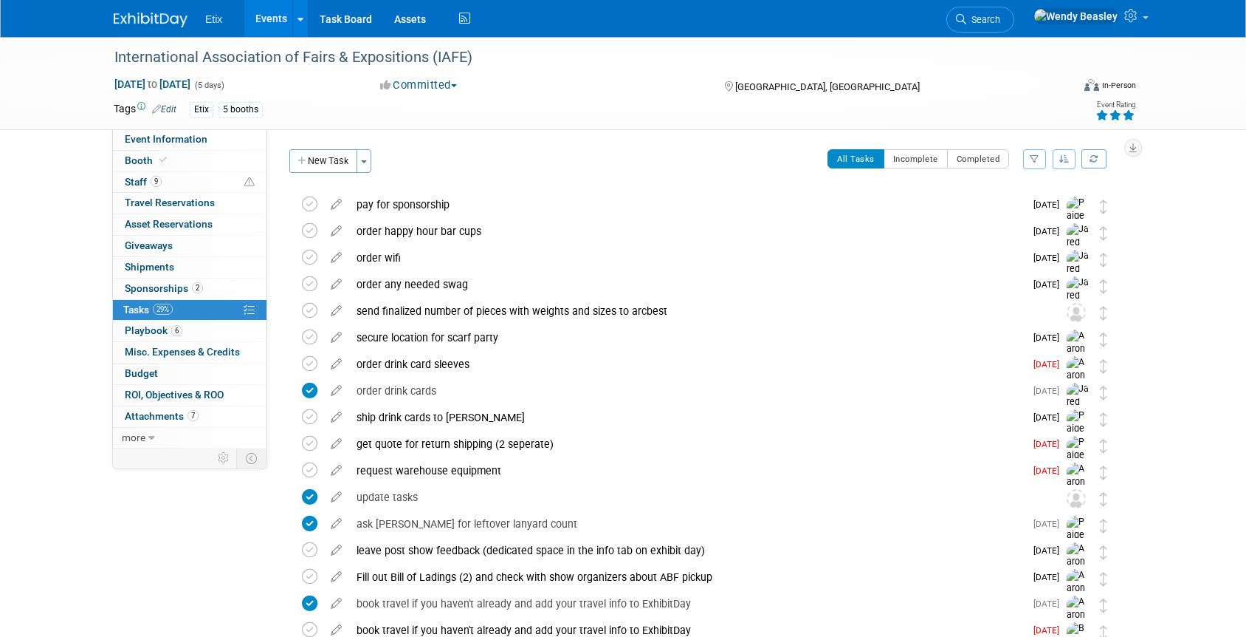
click at [342, 159] on button "New Task" at bounding box center [323, 161] width 68 height 24
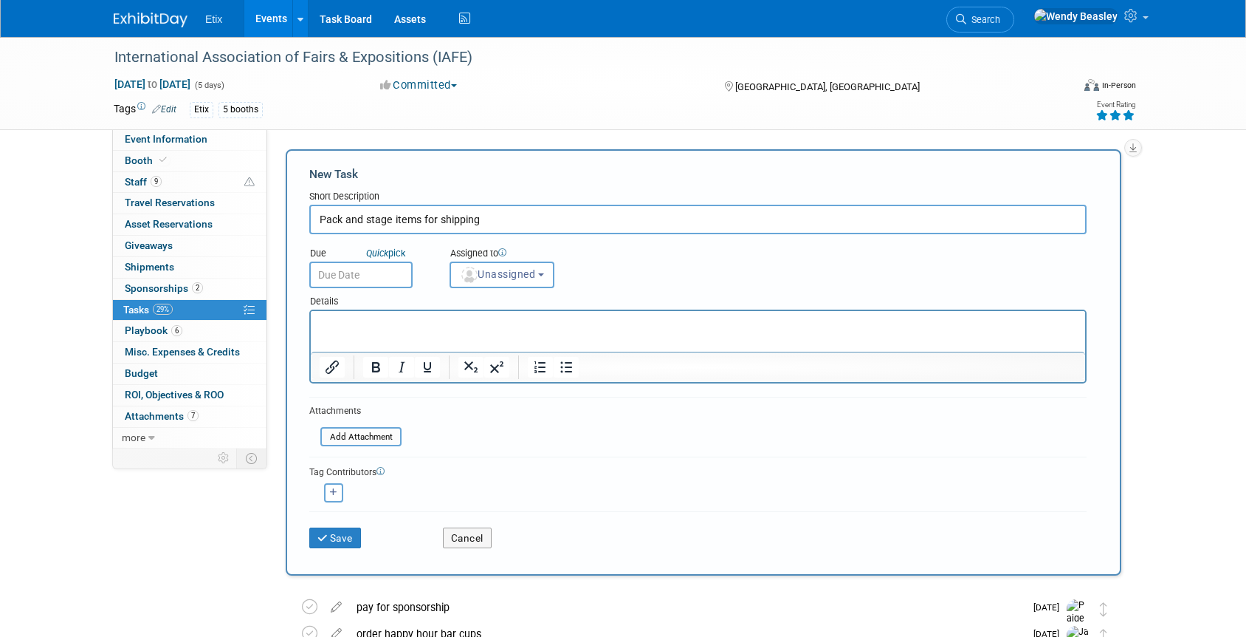
type input "Pack and stage items for shipping"
click at [381, 272] on input "text" at bounding box center [360, 274] width 103 height 27
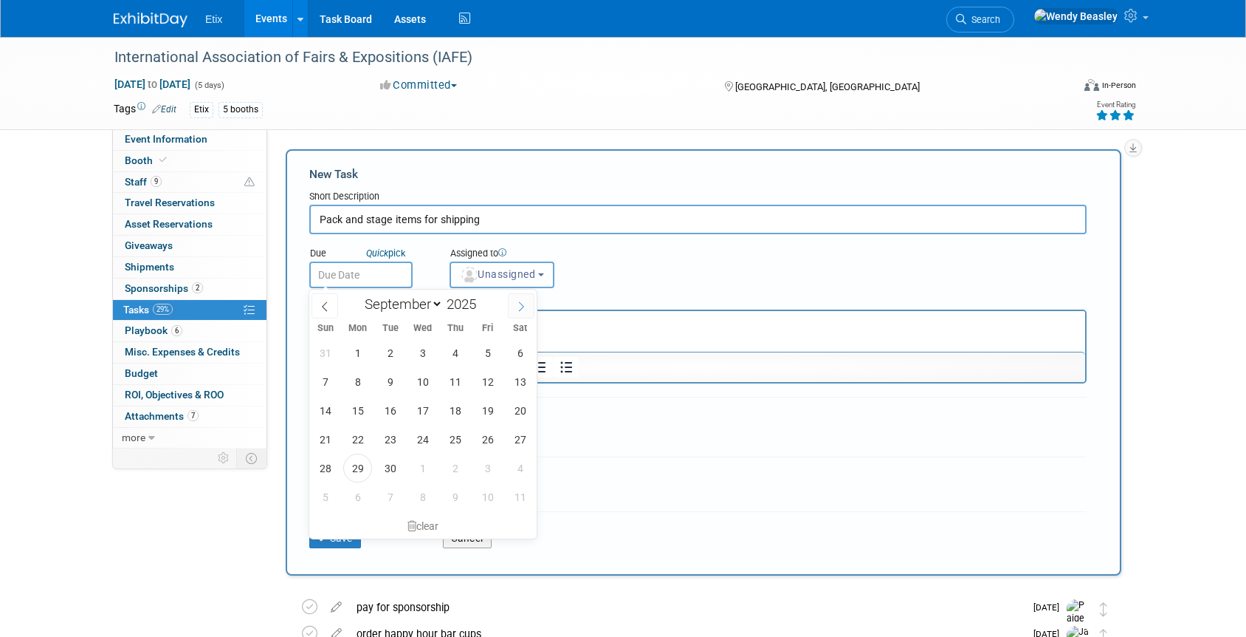
drag, startPoint x: 532, startPoint y: 303, endPoint x: 524, endPoint y: 305, distance: 7.7
click at [524, 305] on span at bounding box center [521, 305] width 27 height 25
select select "9"
drag, startPoint x: 359, startPoint y: 466, endPoint x: 425, endPoint y: 411, distance: 86.0
click at [361, 465] on span "27" at bounding box center [357, 467] width 29 height 29
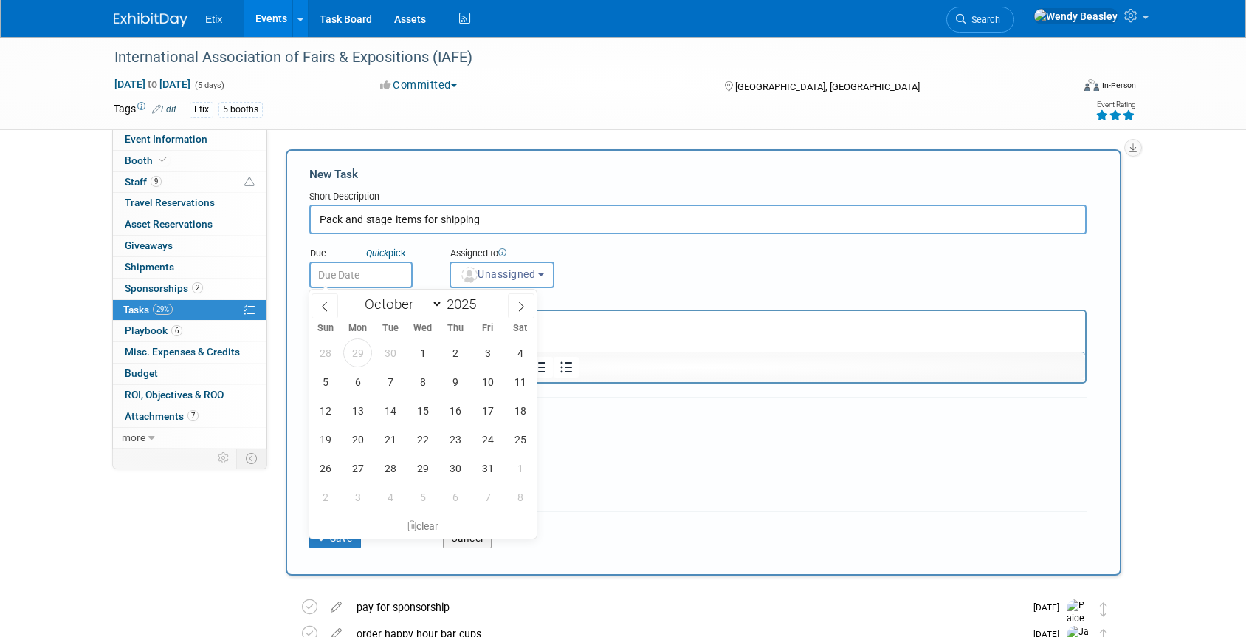
type input "[DATE]"
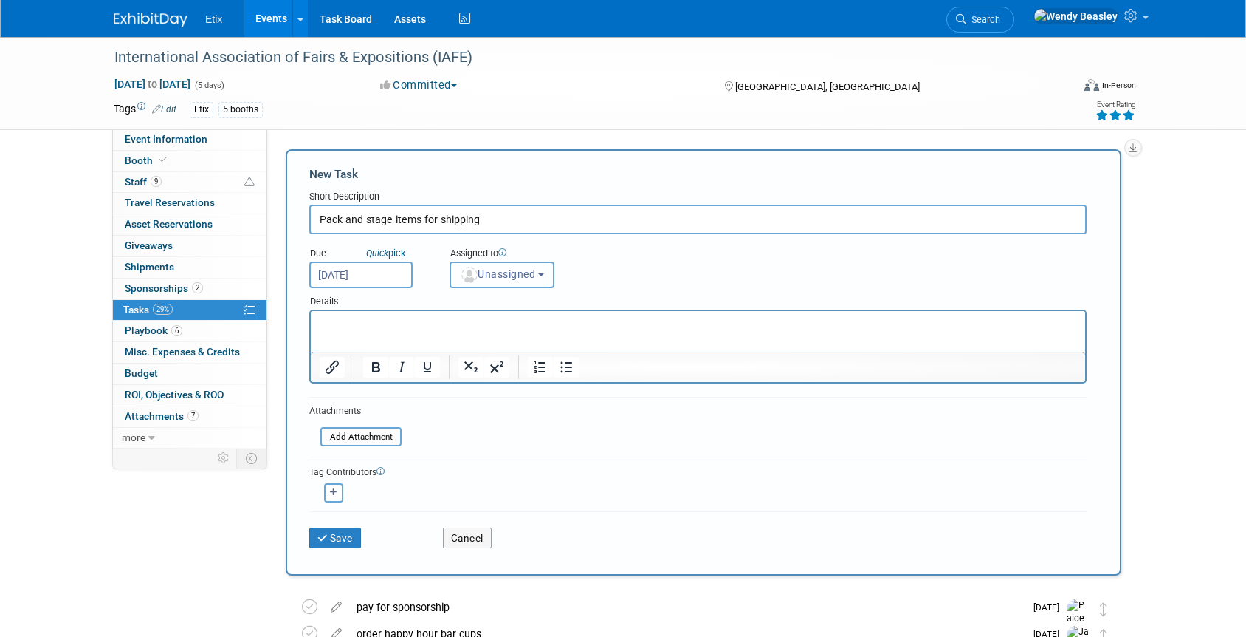
click at [510, 272] on span "Unassigned" at bounding box center [497, 274] width 75 height 12
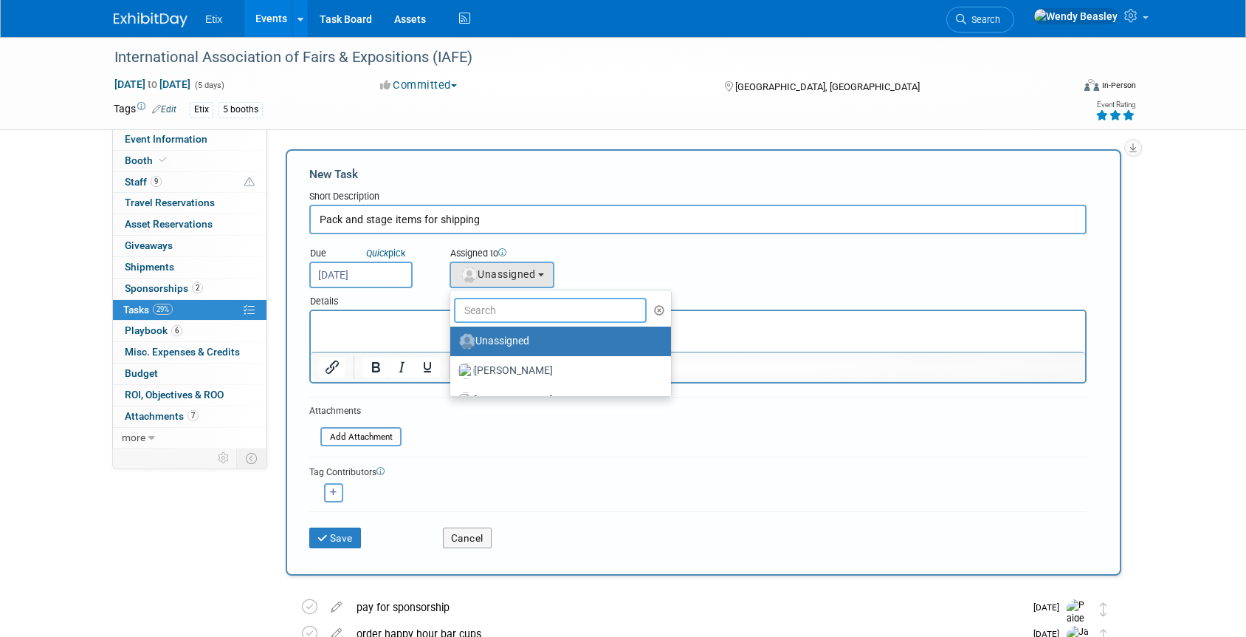
click at [529, 310] on input "text" at bounding box center [550, 310] width 193 height 25
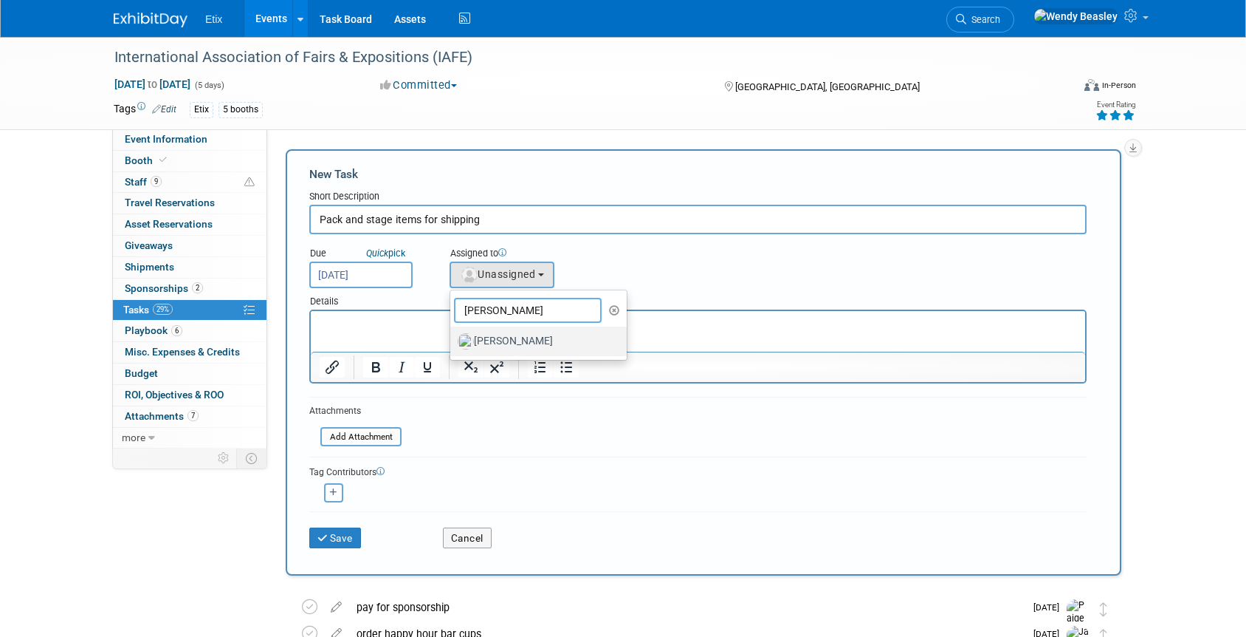
type input "[PERSON_NAME]"
click at [532, 337] on label "[PERSON_NAME]" at bounding box center [535, 341] width 154 height 24
click at [453, 337] on input "[PERSON_NAME]" at bounding box center [448, 339] width 10 height 10
select select "fd18225a-c7e9-469f-8cd6-bfee3399cd41"
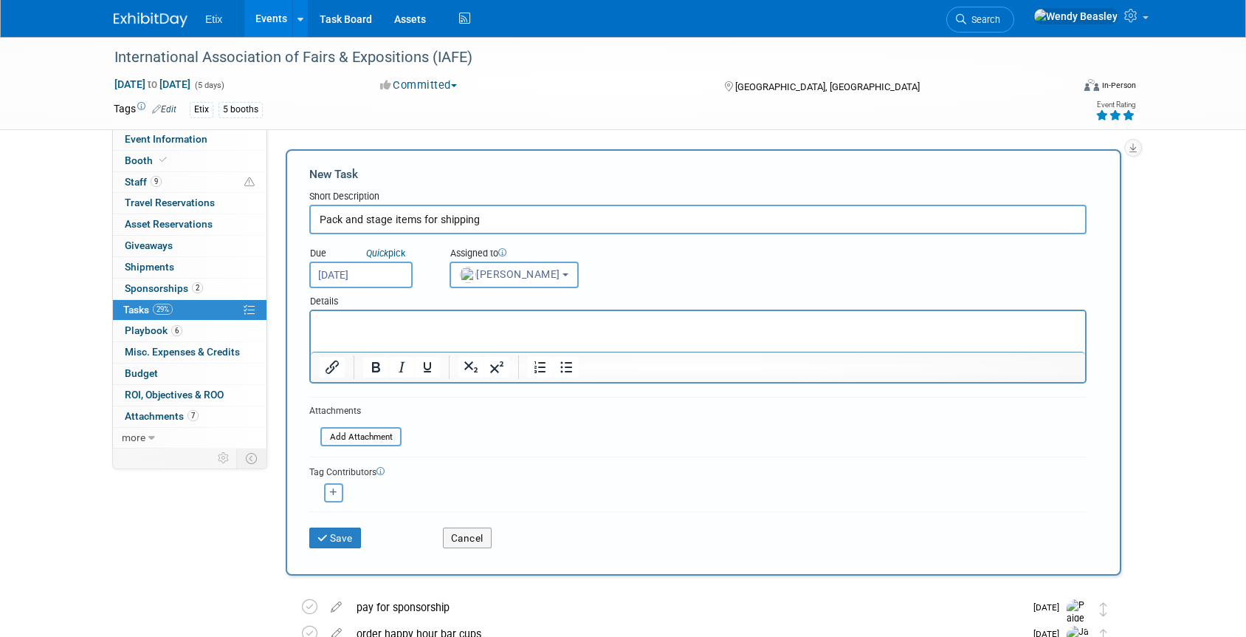
click at [330, 495] on icon "button" at bounding box center [333, 492] width 7 height 8
select select
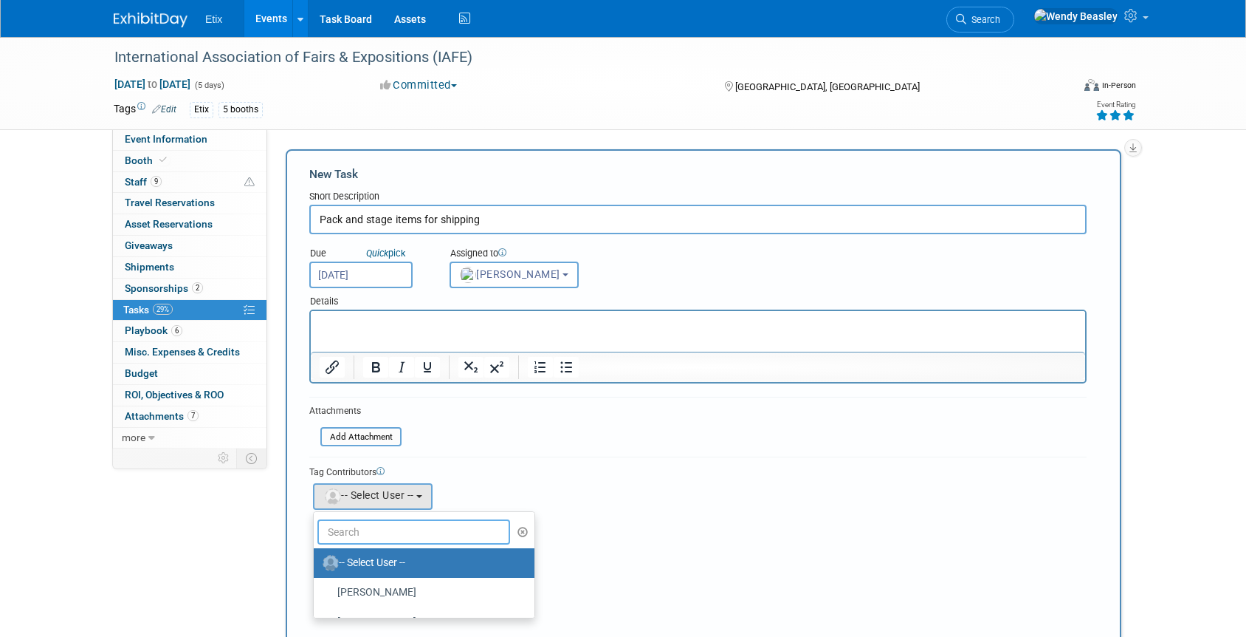
click at [355, 531] on input "text" at bounding box center [414, 531] width 193 height 25
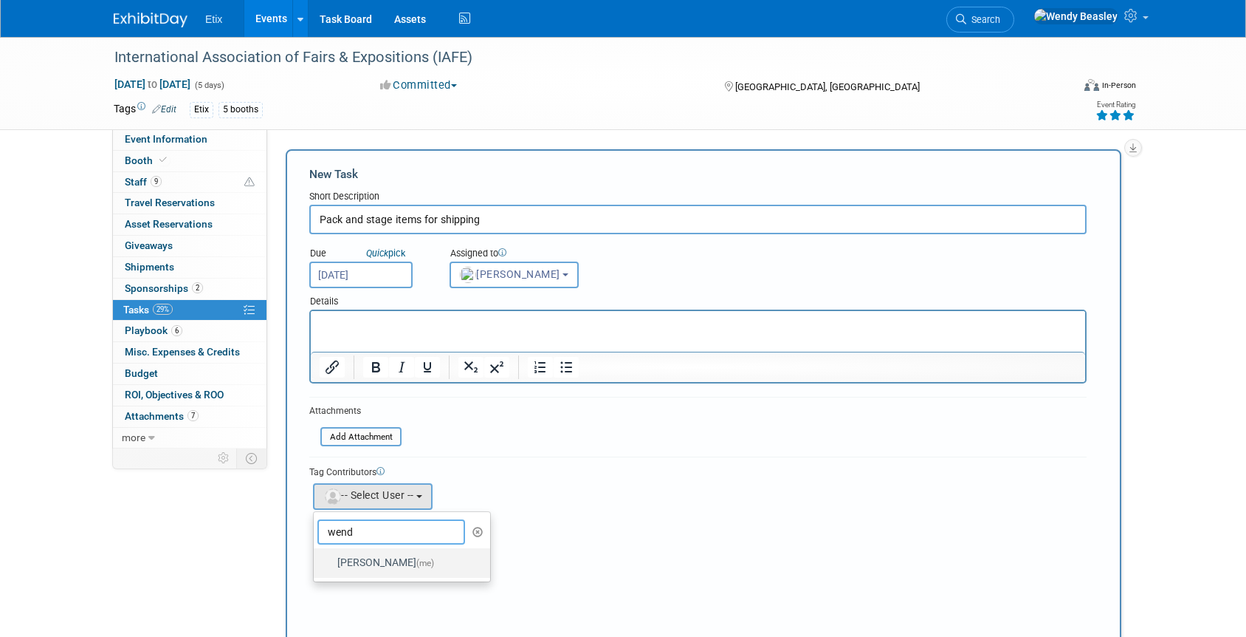
type input "wend"
drag, startPoint x: 395, startPoint y: 560, endPoint x: 417, endPoint y: 511, distance: 53.5
click at [395, 560] on label "[PERSON_NAME] (me)" at bounding box center [398, 563] width 154 height 24
click at [316, 560] on input "[PERSON_NAME] (me)" at bounding box center [311, 561] width 10 height 10
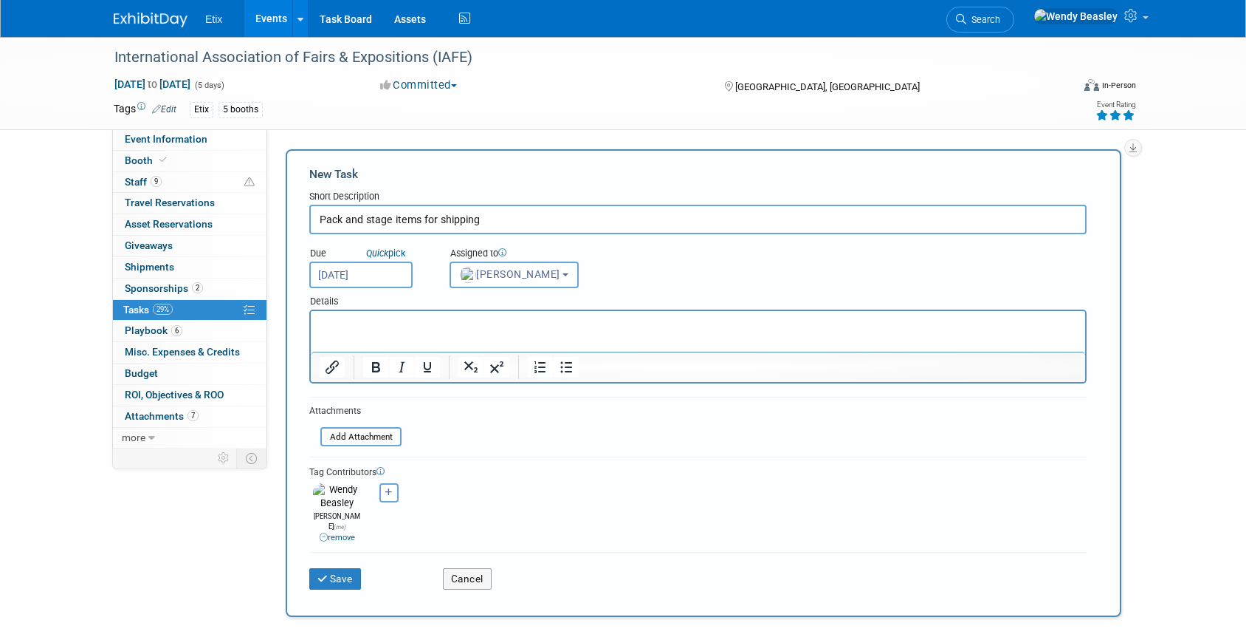
click at [384, 318] on p "Rich Text Area. Press ALT-0 for help." at bounding box center [699, 324] width 758 height 15
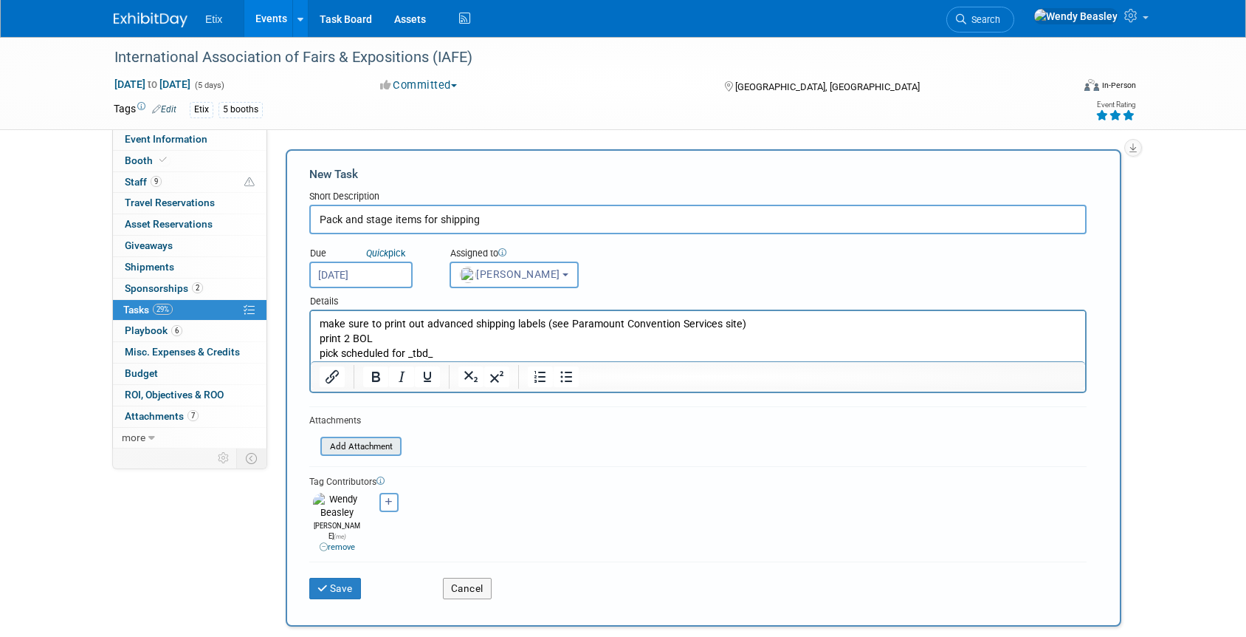
click at [366, 446] on input "file" at bounding box center [312, 446] width 176 height 17
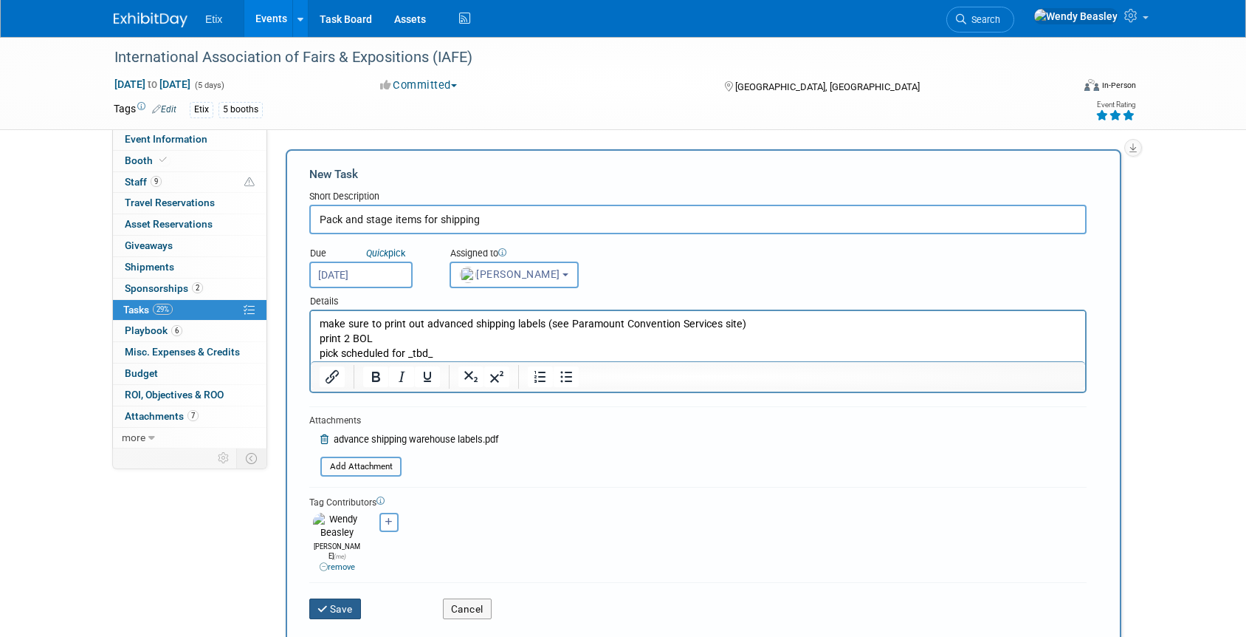
click at [346, 598] on button "Save" at bounding box center [335, 608] width 52 height 21
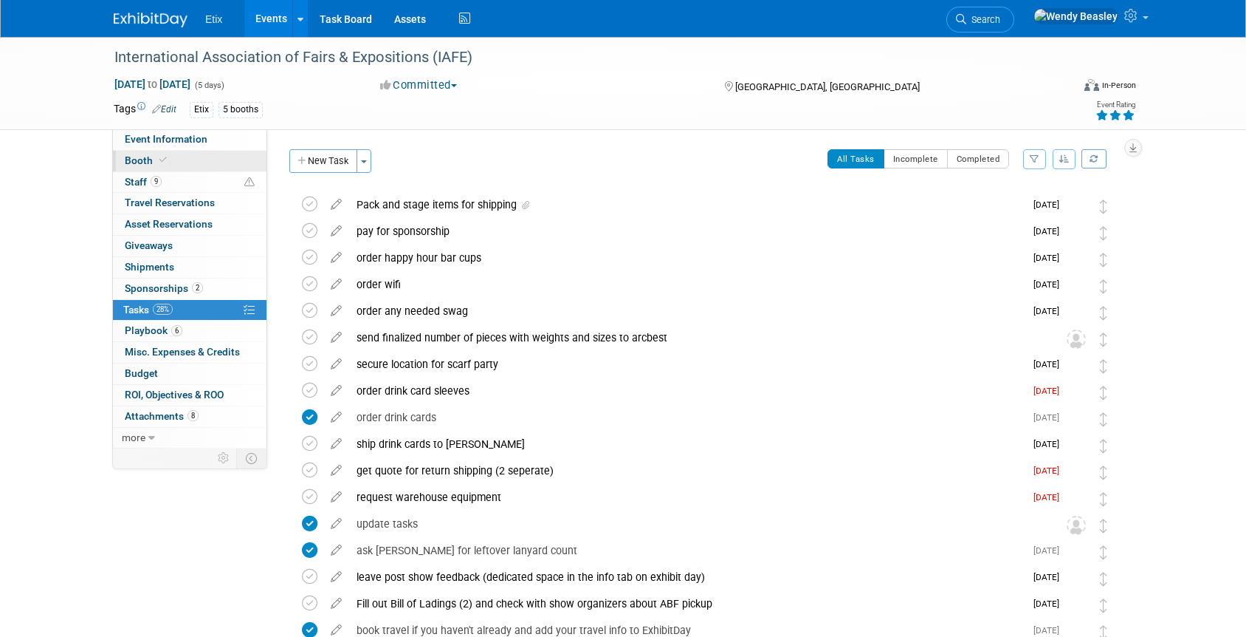
click at [137, 157] on span "Booth" at bounding box center [147, 160] width 45 height 12
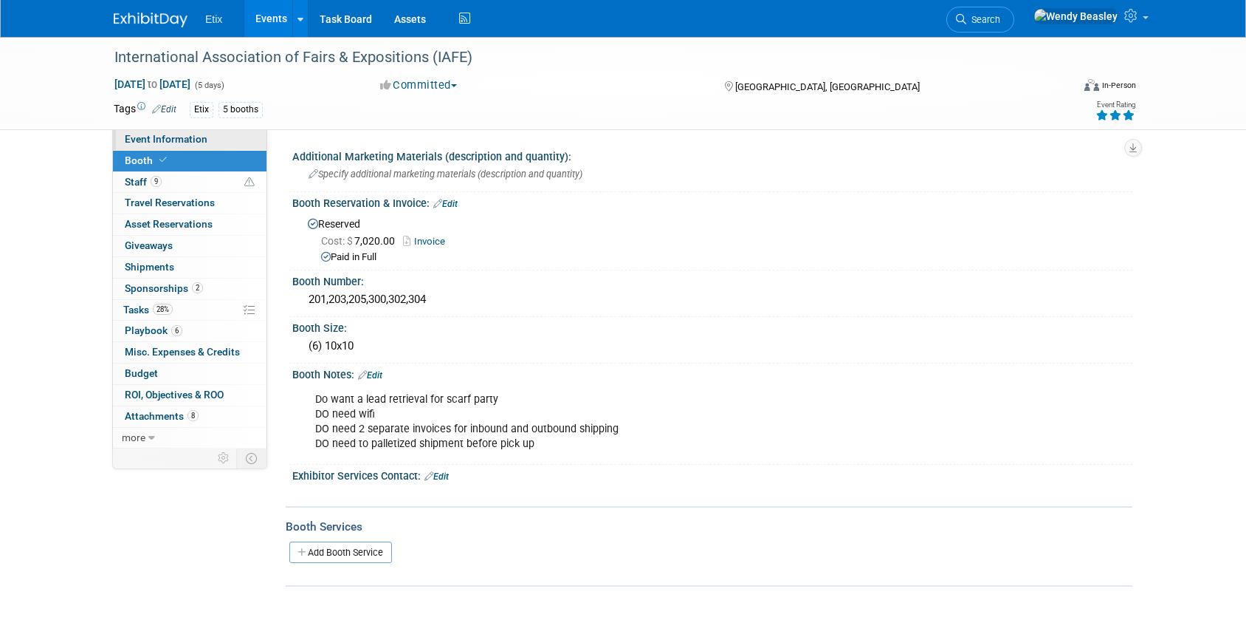
click at [179, 139] on span "Event Information" at bounding box center [166, 139] width 83 height 12
select select "Yes"
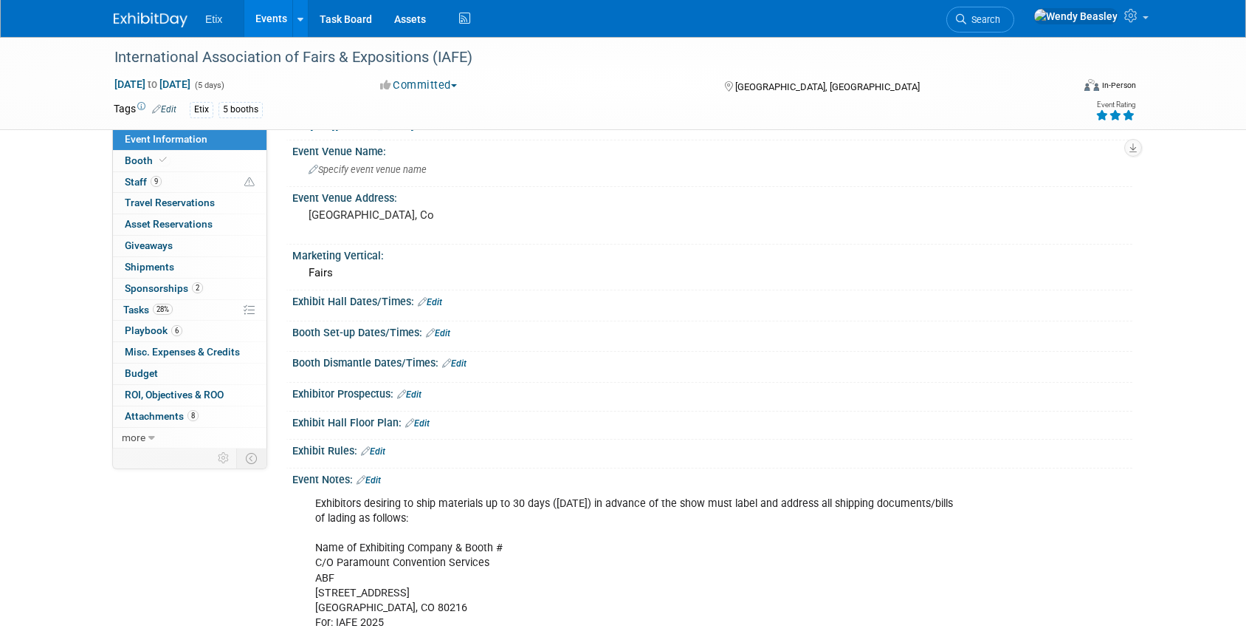
scroll to position [373, 0]
